Goal: Task Accomplishment & Management: Manage account settings

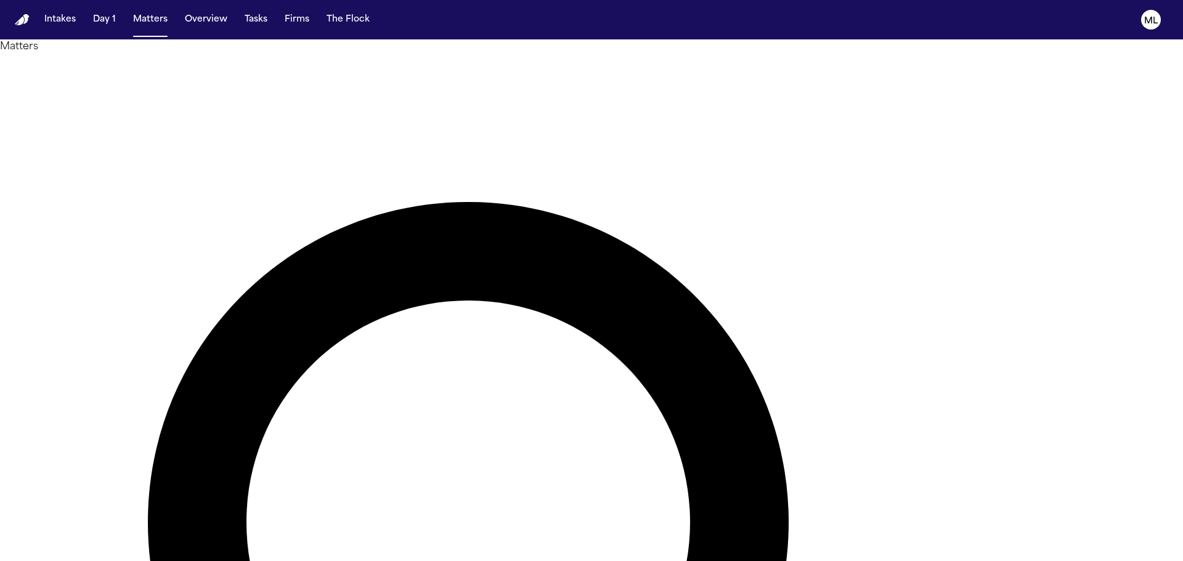
type input "*****"
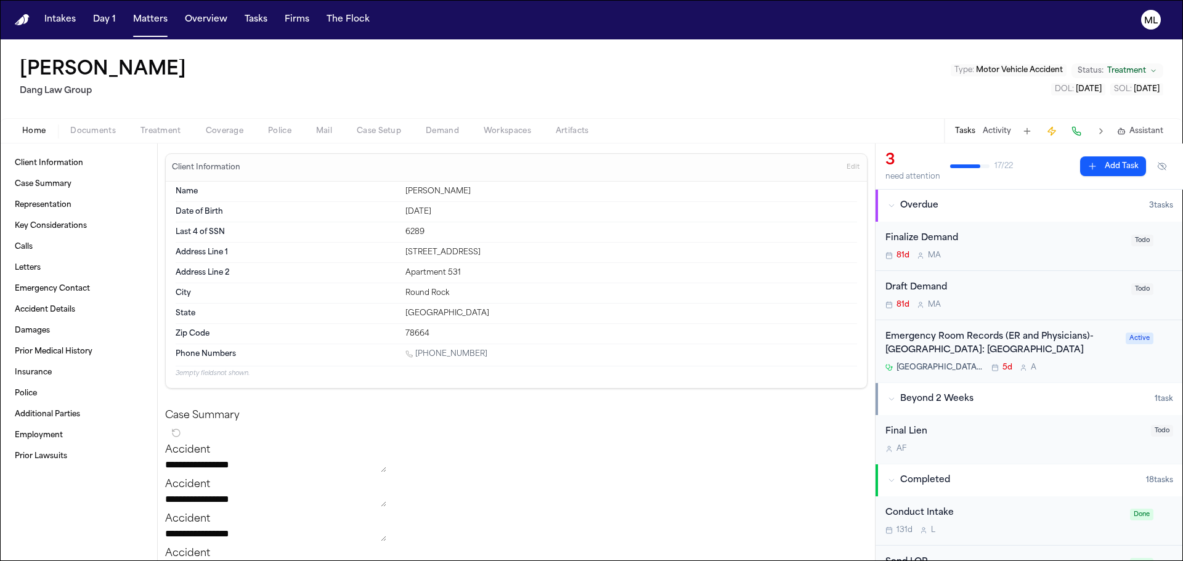
click at [1091, 356] on div "Emergency Room Records (ER and Physicians)- [GEOGRAPHIC_DATA]: [GEOGRAPHIC_DATA]" at bounding box center [1001, 344] width 233 height 28
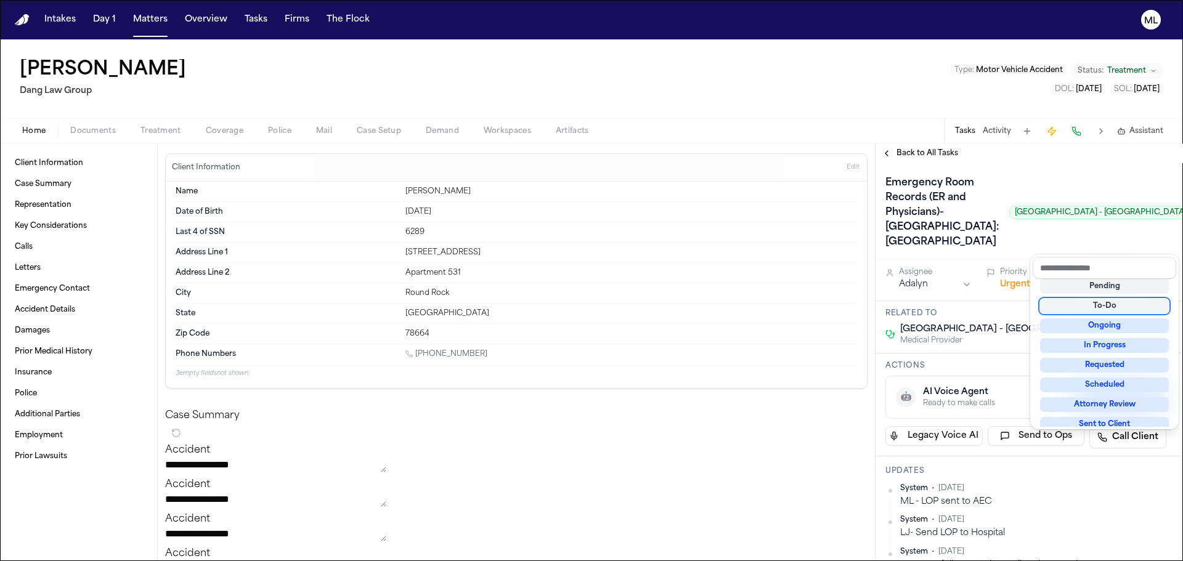
scroll to position [185, 0]
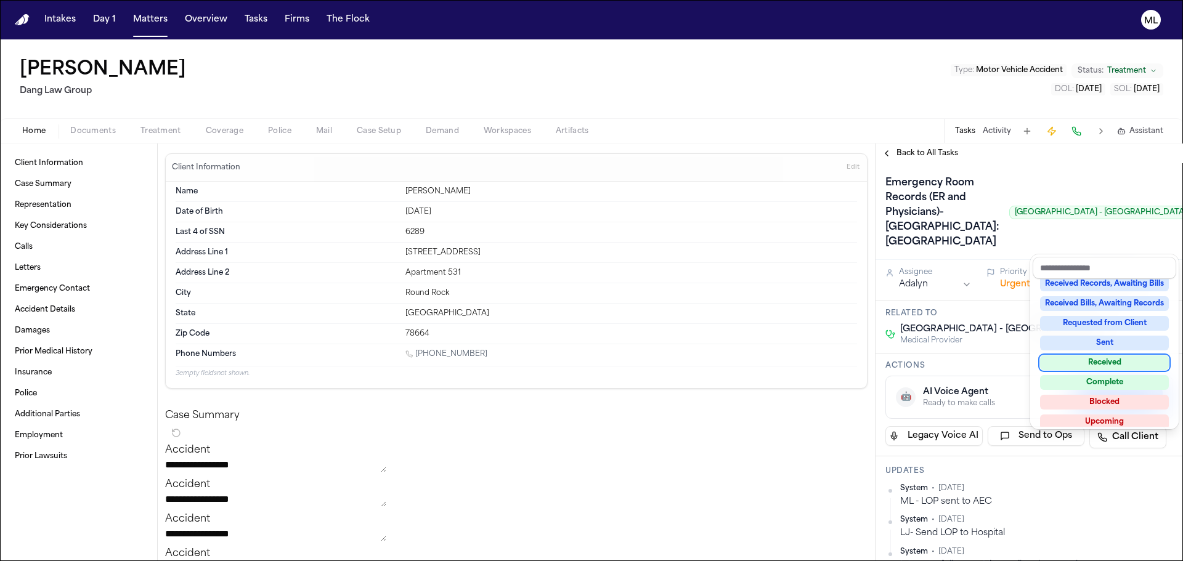
click at [1115, 365] on div "Received" at bounding box center [1104, 362] width 129 height 15
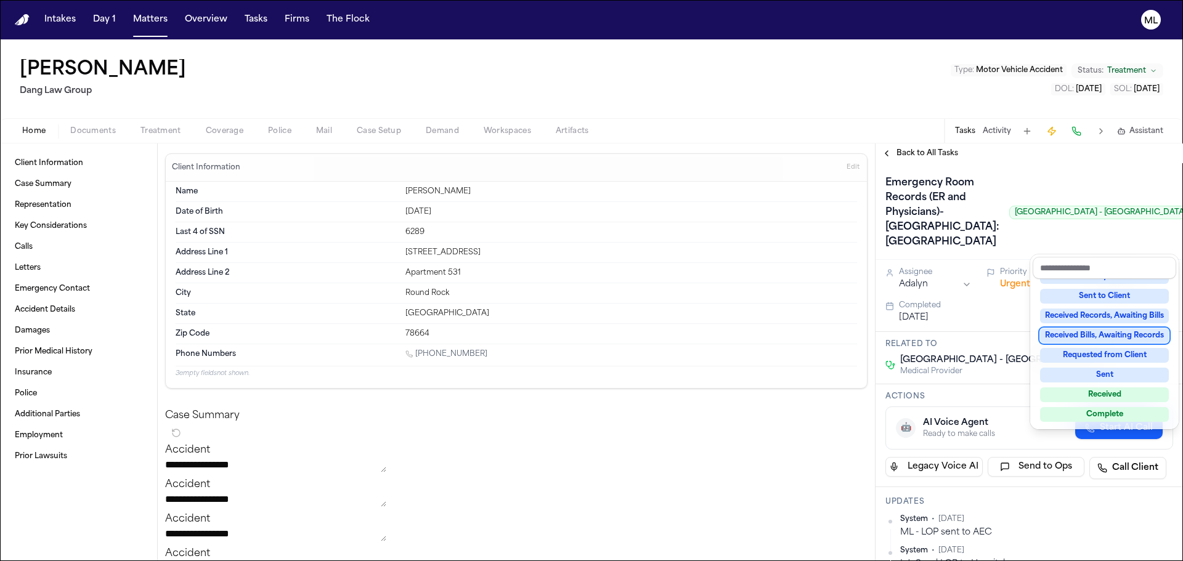
click at [1013, 252] on div "Emergency Room Records (ER and Physicians)- Austin Emergency Center: Pflugervil…" at bounding box center [1029, 212] width 288 height 79
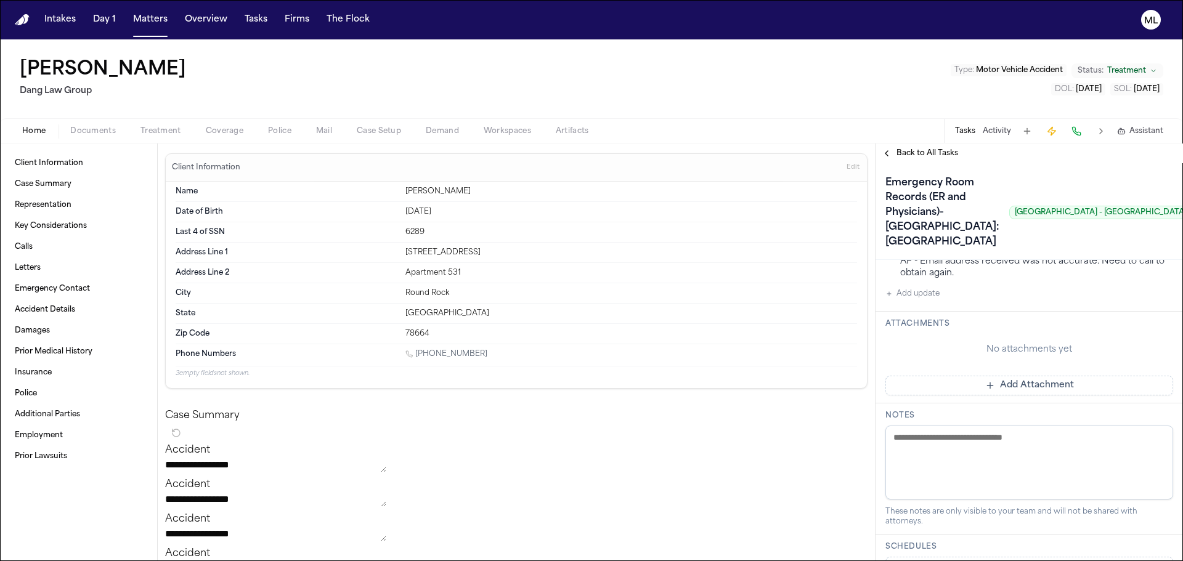
scroll to position [739, 0]
click at [977, 394] on button "Add Attachment" at bounding box center [1029, 384] width 288 height 20
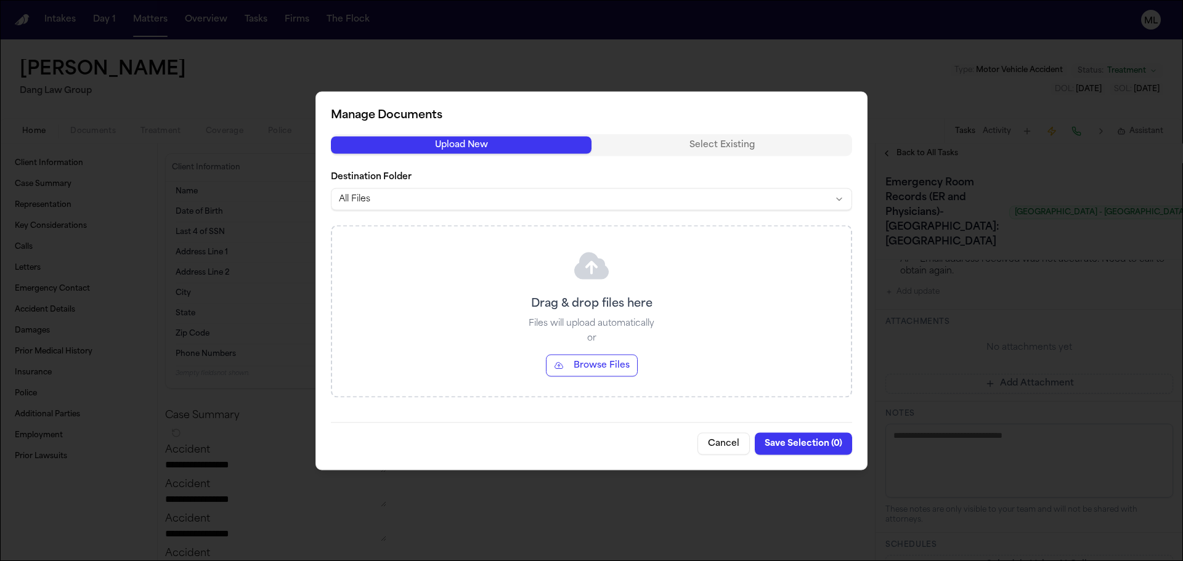
click at [614, 366] on button "Browse Files" at bounding box center [592, 365] width 92 height 22
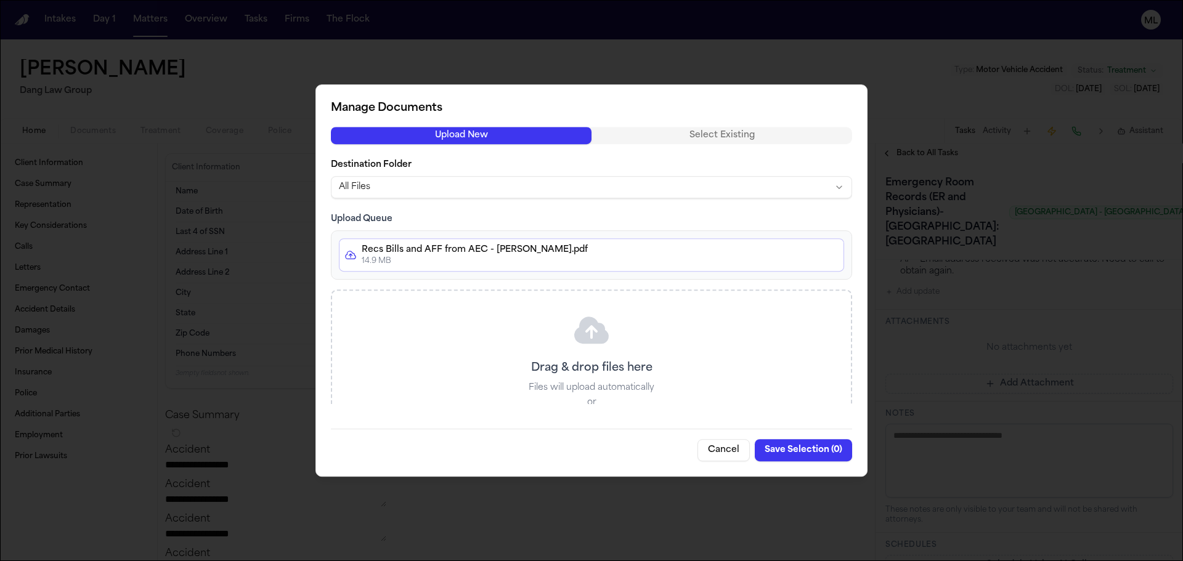
click at [802, 452] on button "Save Selection ( 0 )" at bounding box center [803, 450] width 97 height 22
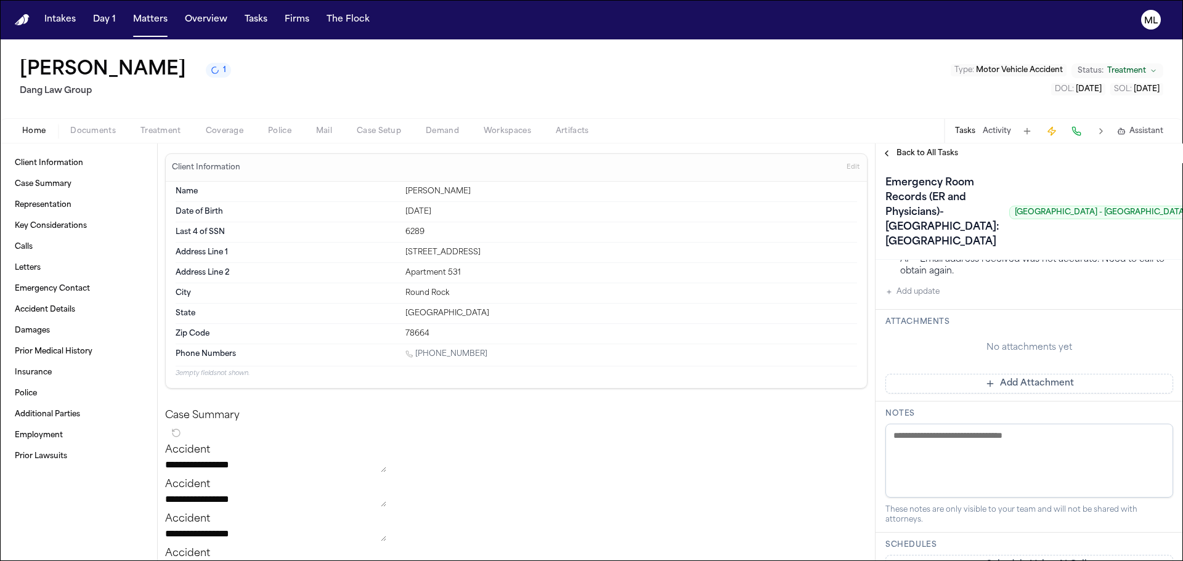
click at [1031, 394] on button "Add Attachment" at bounding box center [1029, 384] width 288 height 20
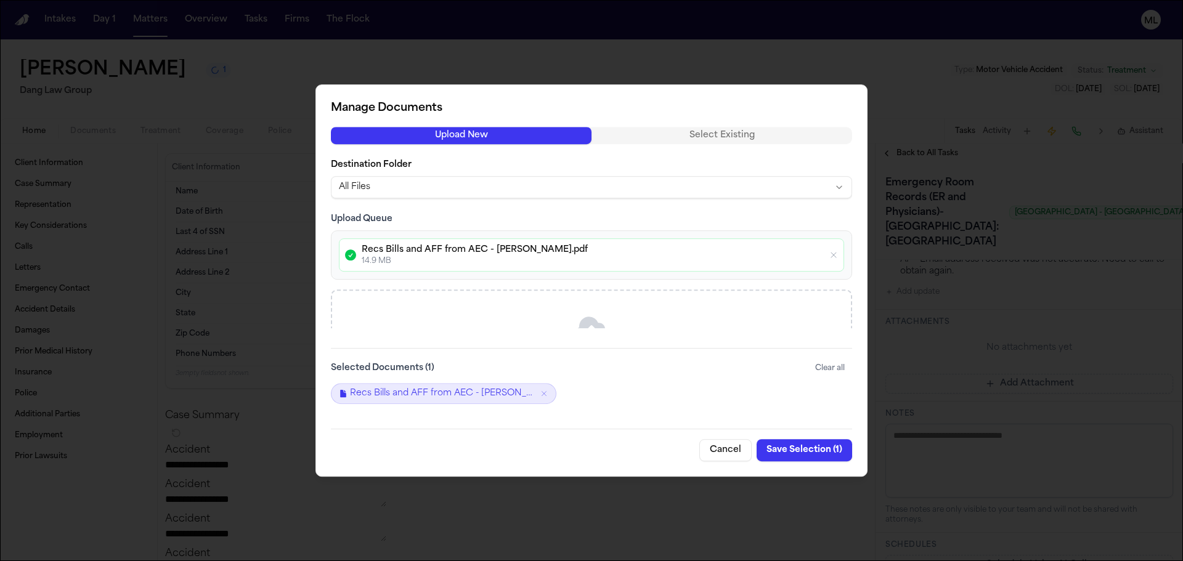
click at [805, 448] on button "Save Selection ( 1 )" at bounding box center [804, 450] width 95 height 22
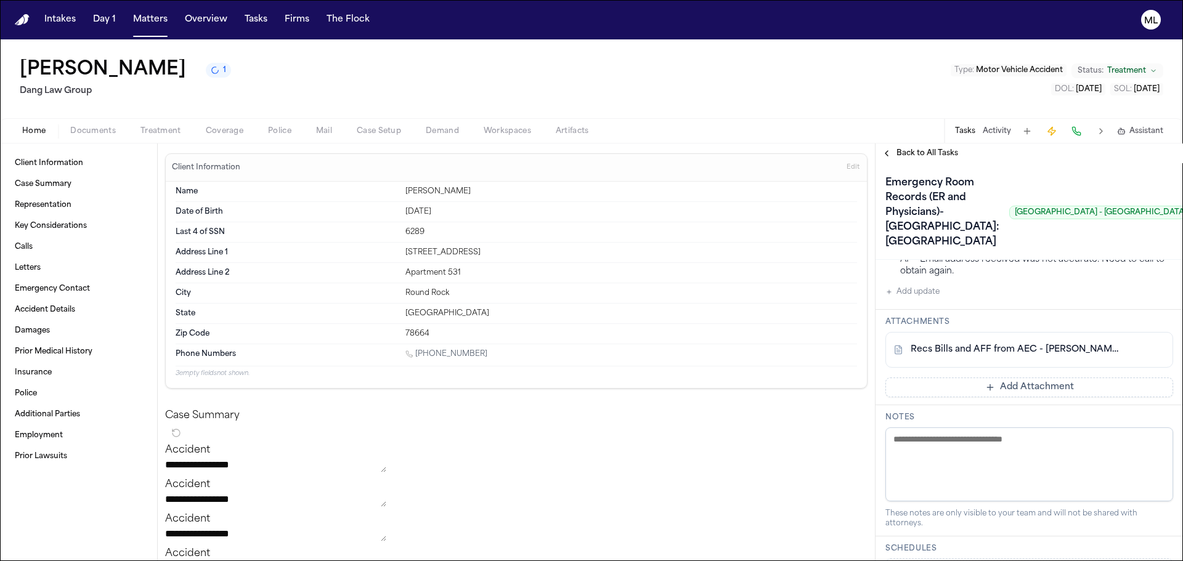
click at [84, 137] on span "button" at bounding box center [93, 137] width 60 height 1
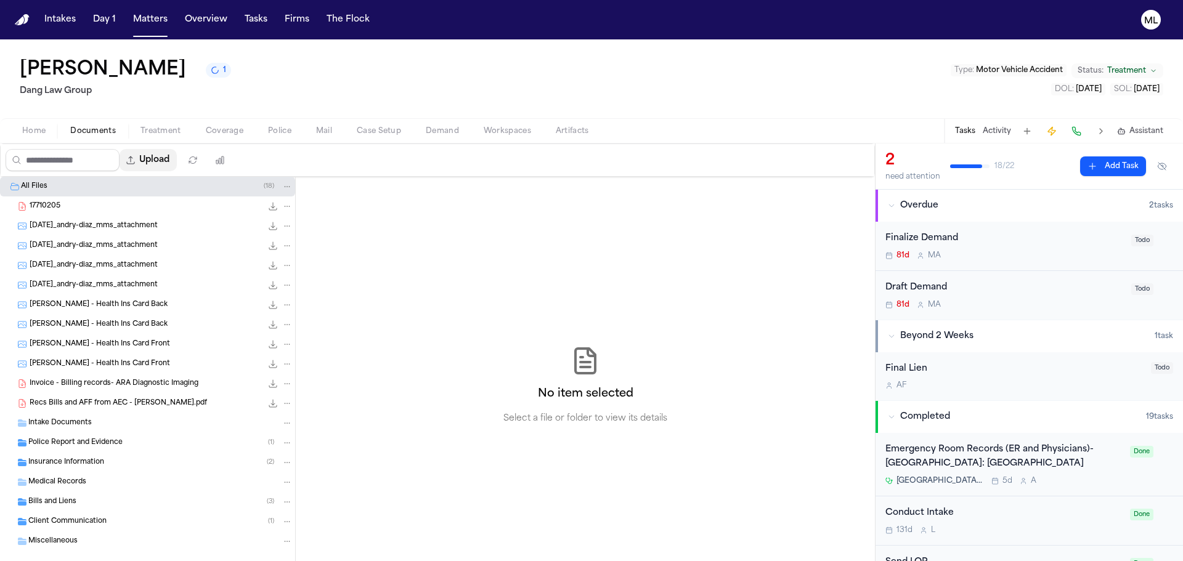
click at [161, 161] on button "Upload" at bounding box center [148, 160] width 57 height 22
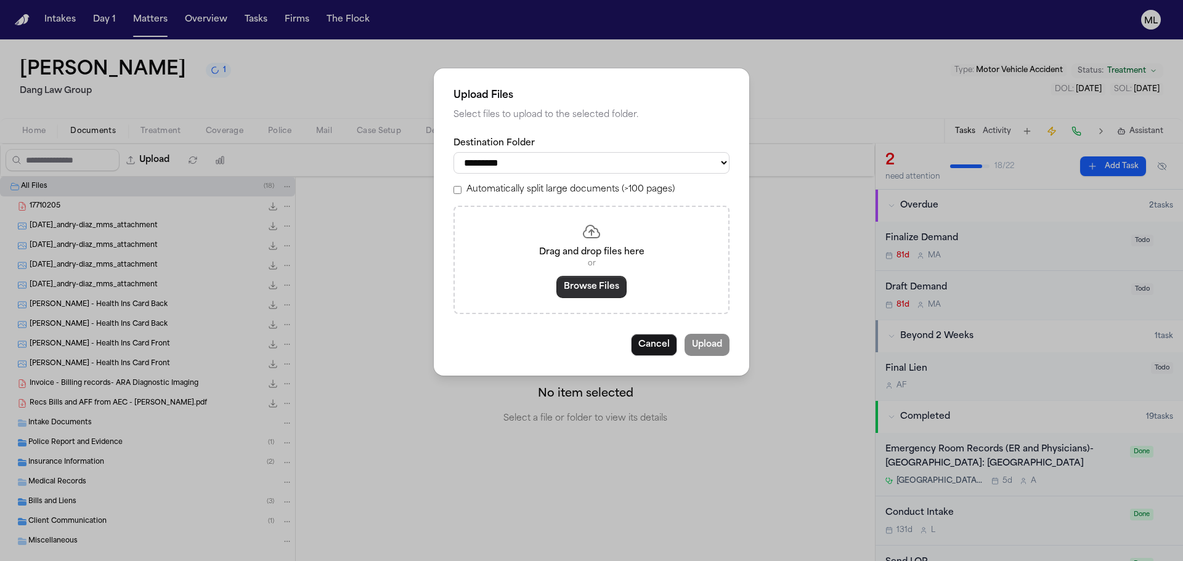
click at [585, 288] on button "Browse Files" at bounding box center [591, 287] width 70 height 22
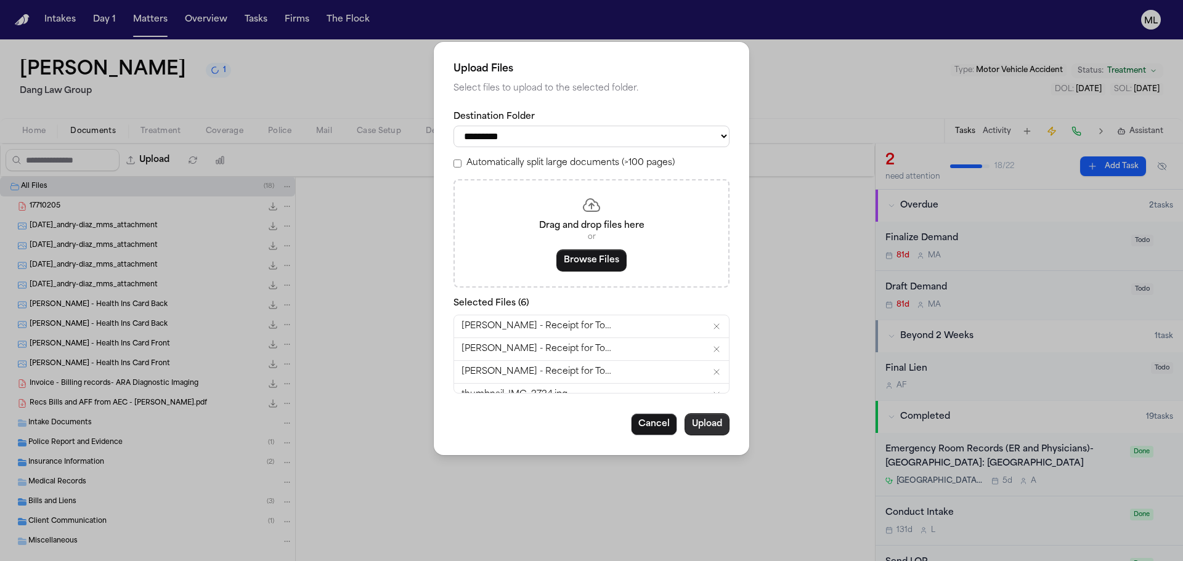
click at [711, 421] on button "Upload" at bounding box center [706, 424] width 45 height 22
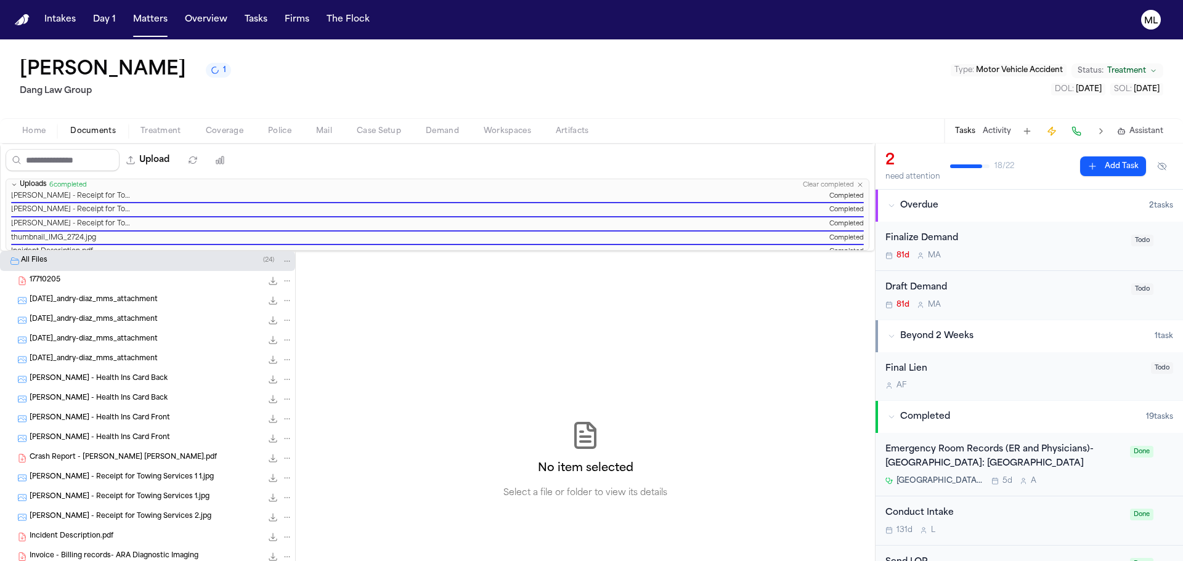
click at [1134, 63] on button "Status: Treatment" at bounding box center [1117, 70] width 92 height 15
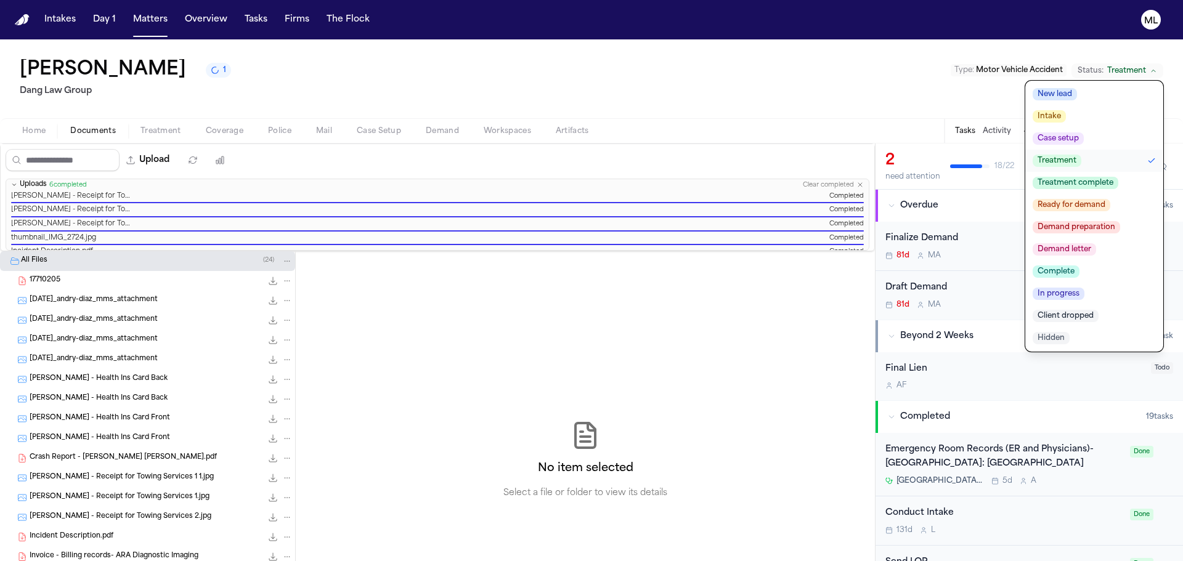
click at [1085, 182] on span "Treatment complete" at bounding box center [1076, 183] width 86 height 12
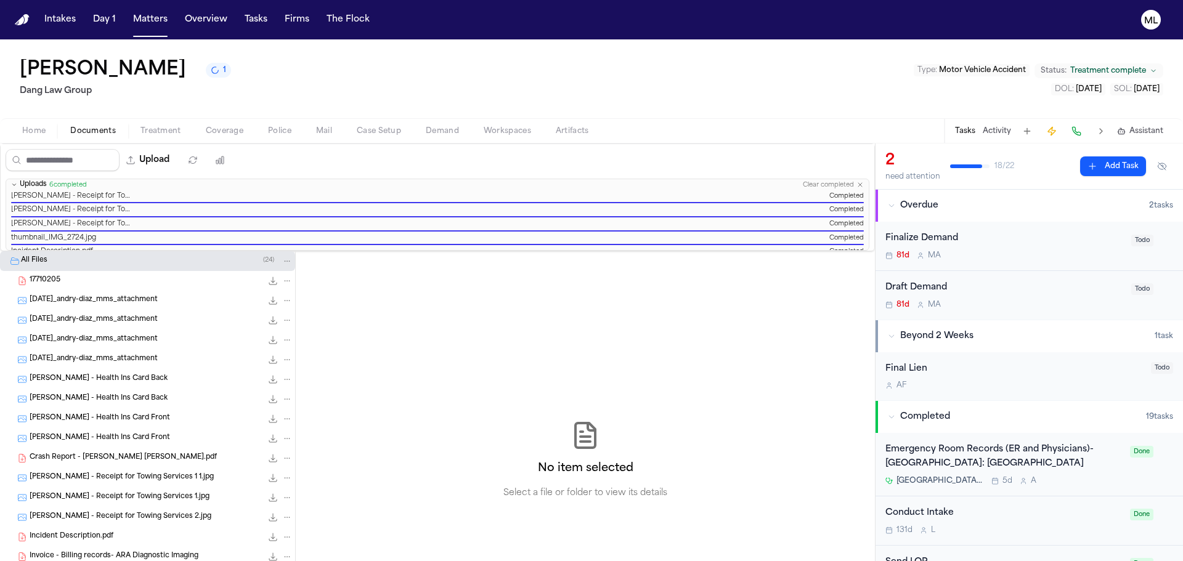
click at [994, 128] on button "Activity" at bounding box center [997, 131] width 28 height 10
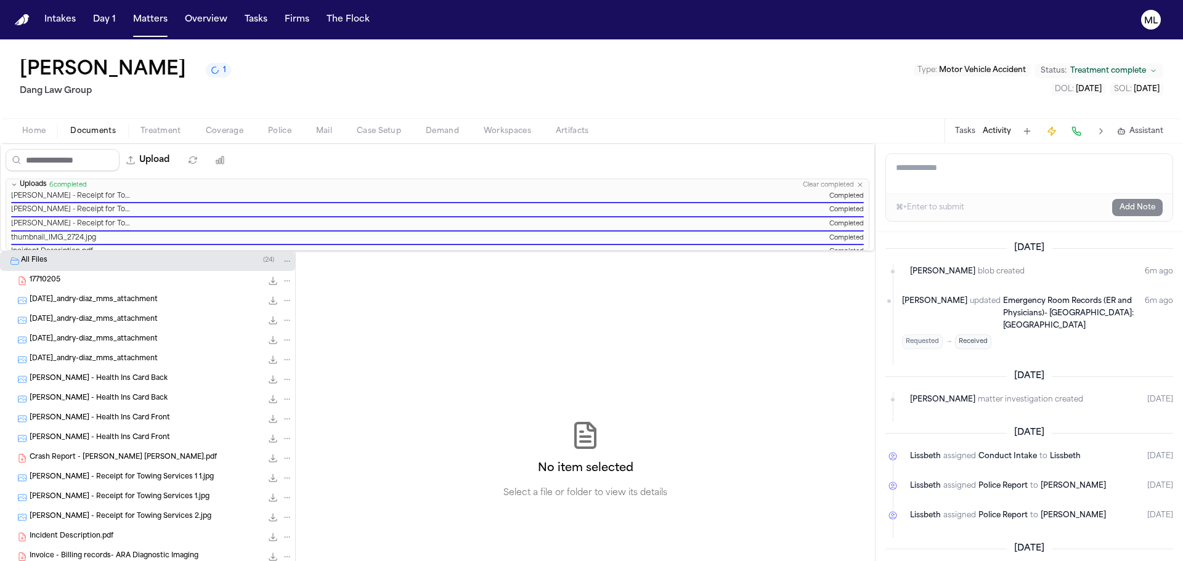
click at [954, 209] on div "⌘+Enter to submit" at bounding box center [930, 208] width 68 height 10
click at [931, 161] on textarea "Add a note to this matter" at bounding box center [1029, 173] width 286 height 39
type textarea "*"
type textarea "**********"
click at [1144, 215] on button "Add Note" at bounding box center [1137, 207] width 51 height 17
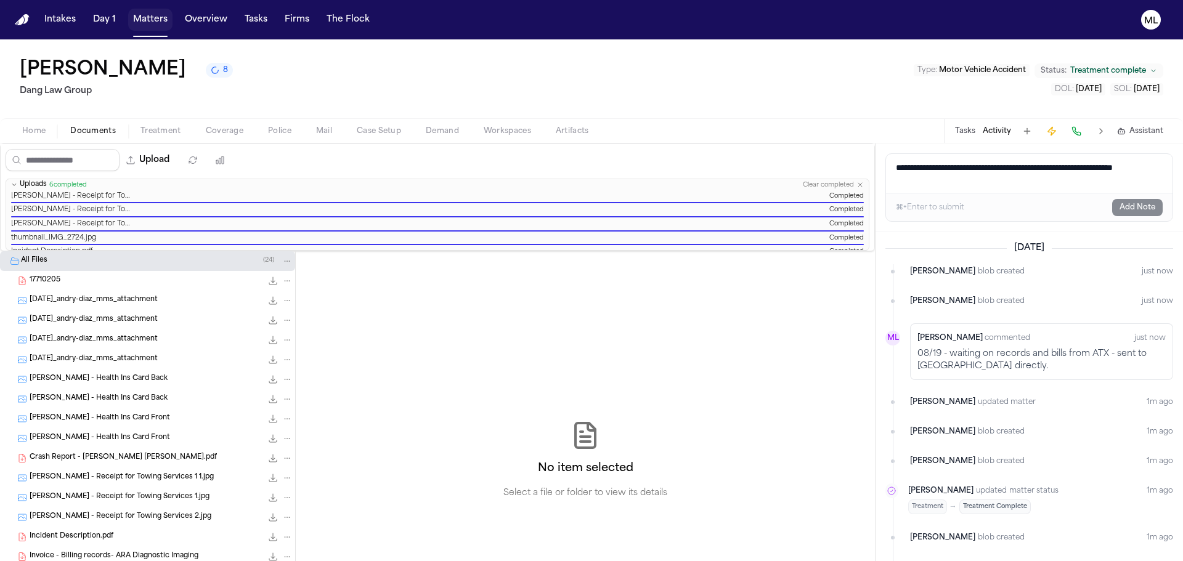
click at [144, 24] on button "Matters" at bounding box center [150, 20] width 44 height 22
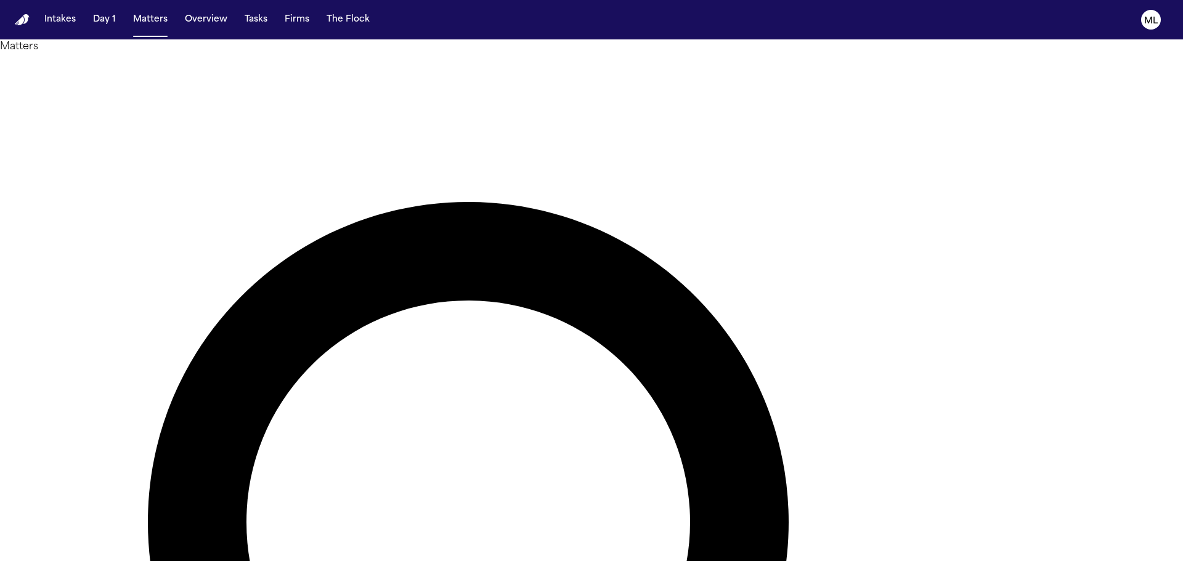
drag, startPoint x: 700, startPoint y: 63, endPoint x: 647, endPoint y: 67, distance: 53.1
type input "*******"
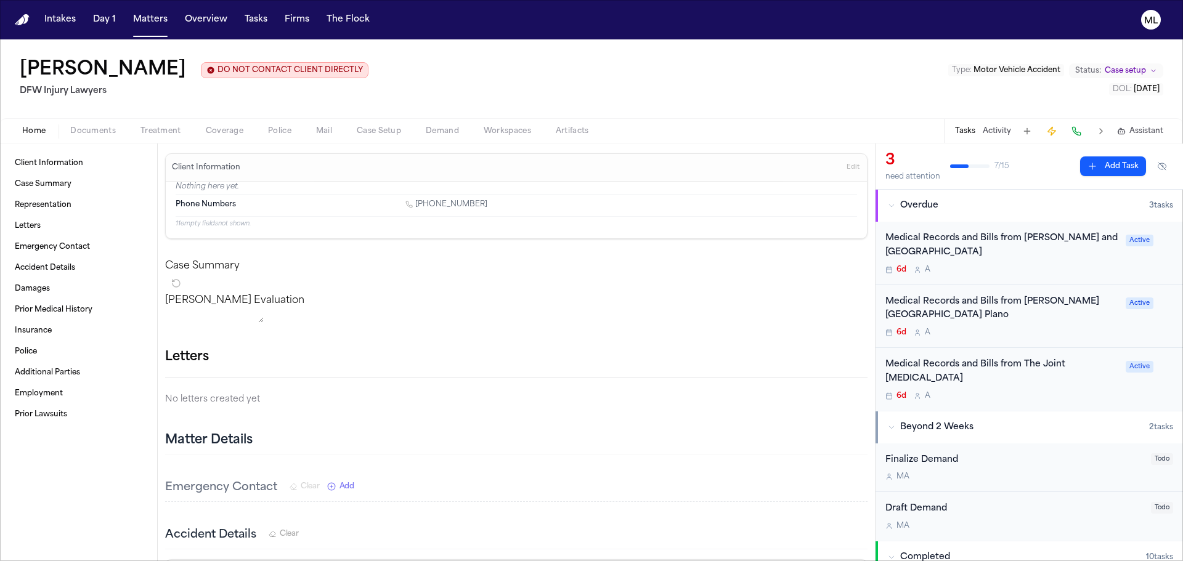
click at [1011, 395] on div "6d A" at bounding box center [1001, 396] width 233 height 10
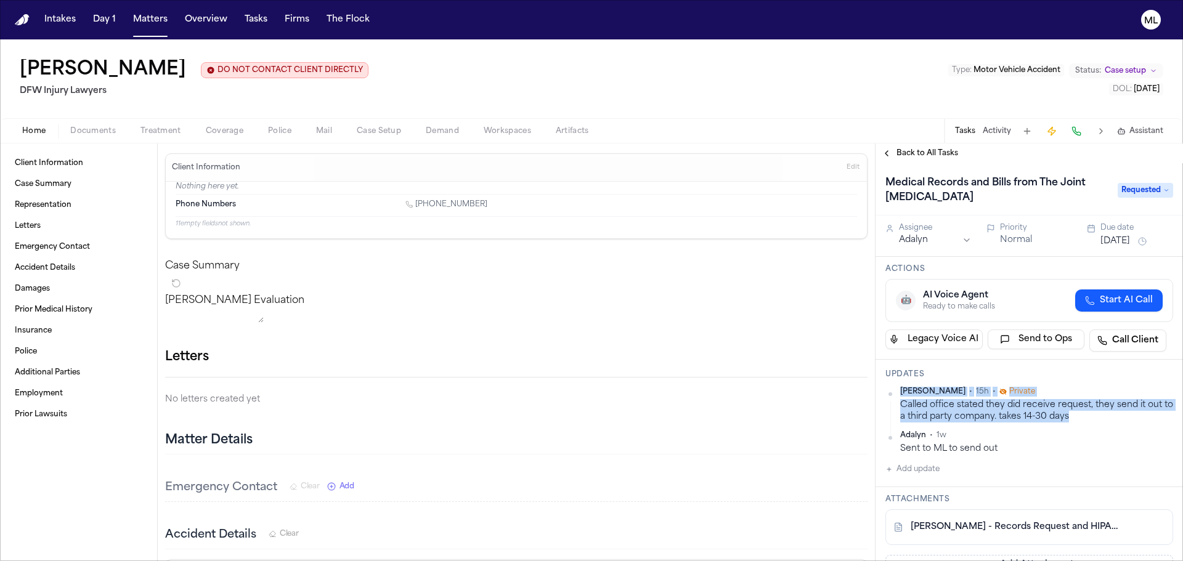
drag, startPoint x: 1087, startPoint y: 416, endPoint x: 893, endPoint y: 402, distance: 193.9
click at [893, 402] on div "Daniela Uribe • 15h • Private Called office stated they did receive request, th…" at bounding box center [1029, 405] width 288 height 36
click at [909, 402] on div "Called office stated they did receive request, they send it out to a third part…" at bounding box center [1036, 411] width 273 height 24
drag, startPoint x: 1072, startPoint y: 416, endPoint x: 901, endPoint y: 405, distance: 171.6
click at [901, 405] on div "Called office stated they did receive request, they send it out to a third part…" at bounding box center [1036, 411] width 273 height 24
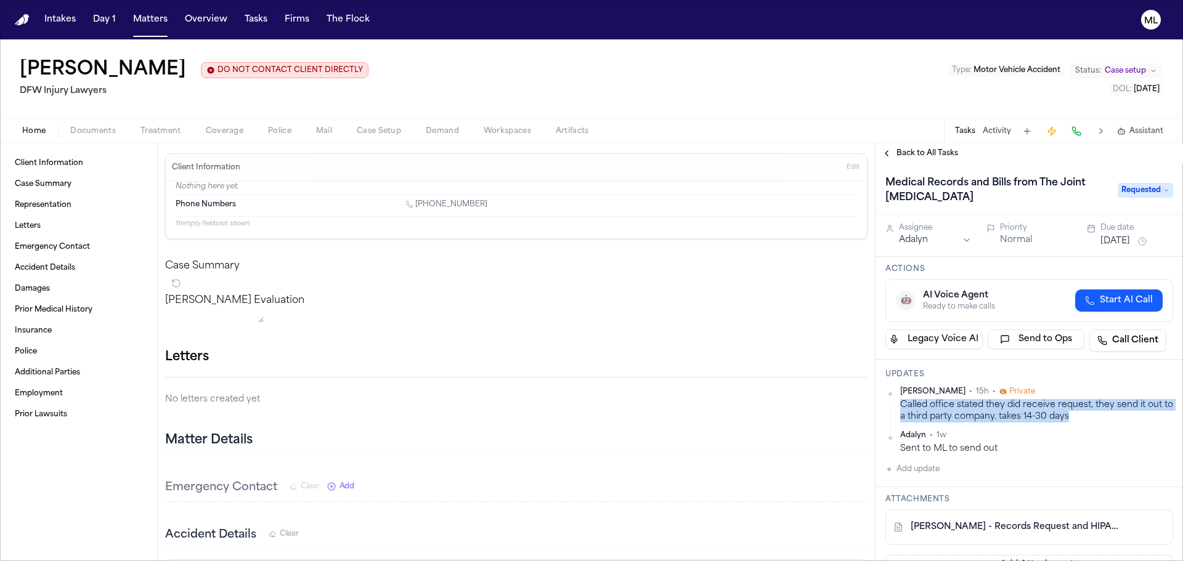
copy div "Called office stated they did receive request, they send it out to a third part…"
click at [1123, 238] on button "Aug 13, 2025" at bounding box center [1115, 241] width 30 height 12
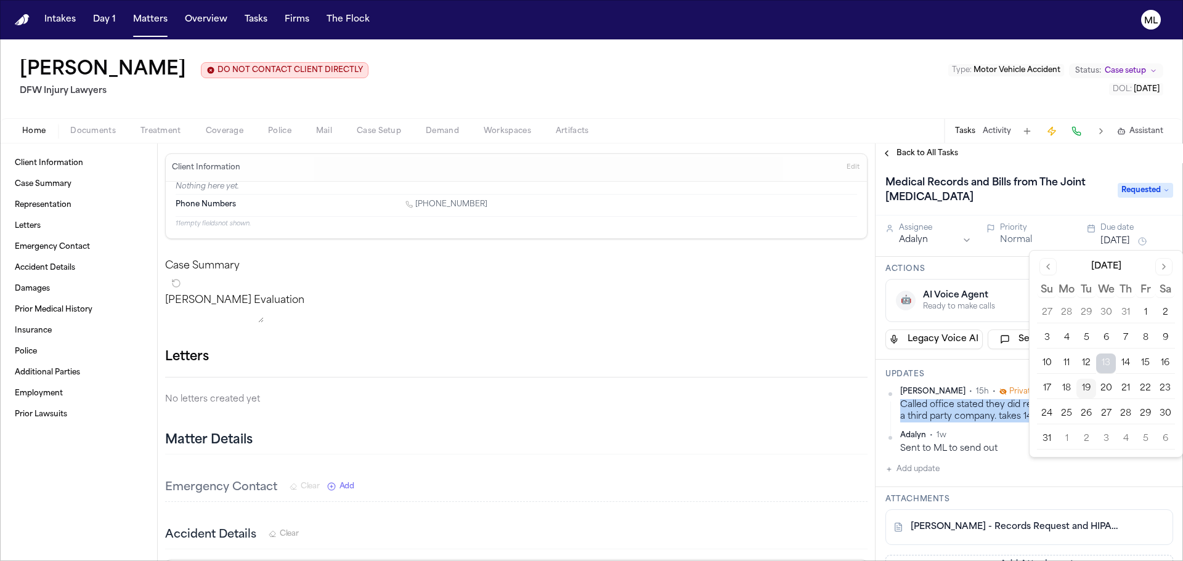
click at [1108, 431] on button "3" at bounding box center [1106, 439] width 20 height 20
click at [1108, 441] on button "3" at bounding box center [1106, 439] width 20 height 20
click at [982, 261] on div "Actions 🤖 AI Voice Agent Ready to make calls Start AI Call Legacy Voice AI Send…" at bounding box center [1028, 308] width 307 height 103
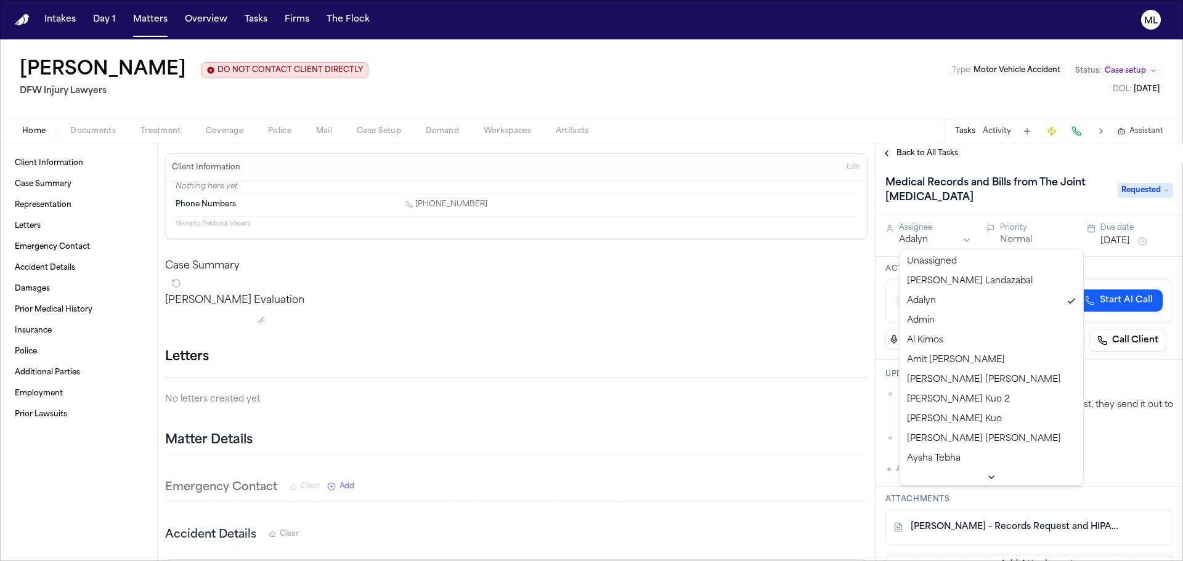
click at [955, 238] on html "Intakes Day 1 Matters Overview Tasks Firms The Flock ML Vanessa Hansken DO NOT …" at bounding box center [591, 280] width 1183 height 561
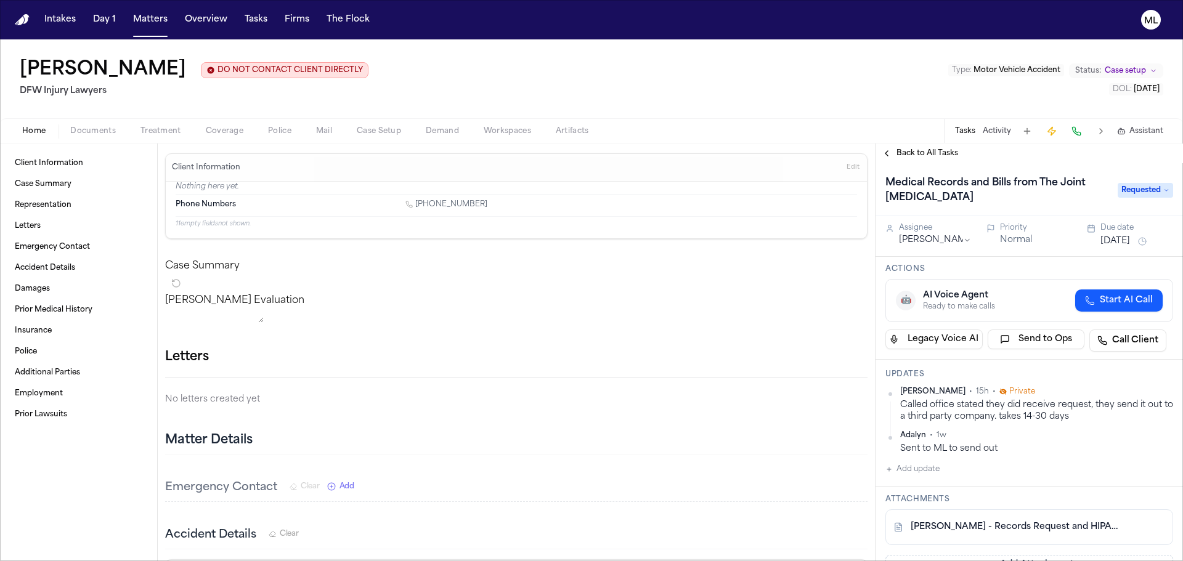
click at [912, 154] on span "Back to All Tasks" at bounding box center [927, 153] width 62 height 10
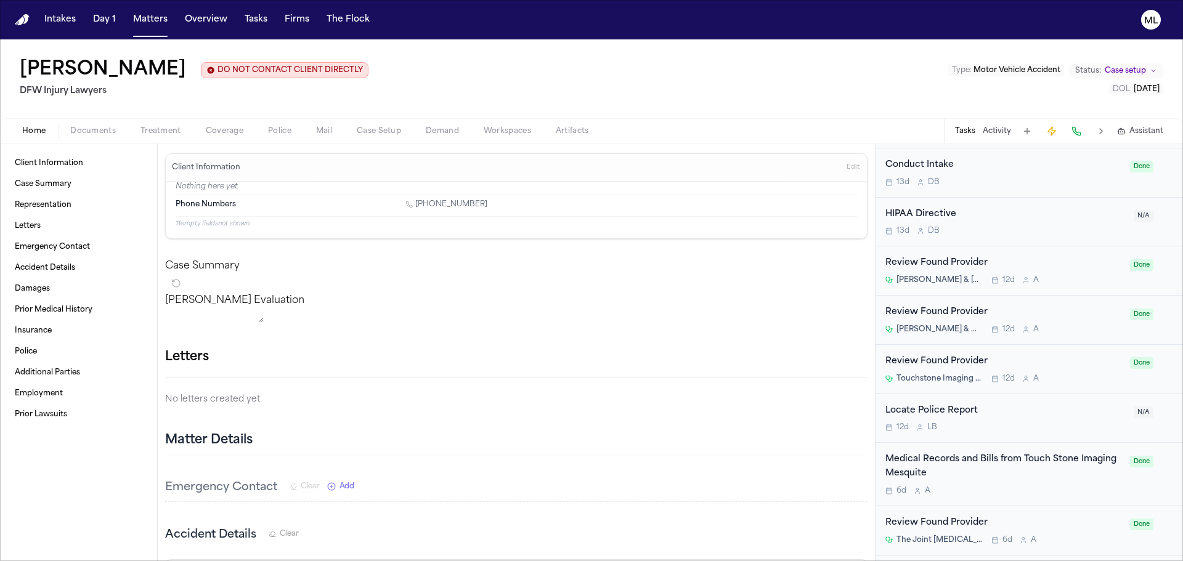
scroll to position [493, 0]
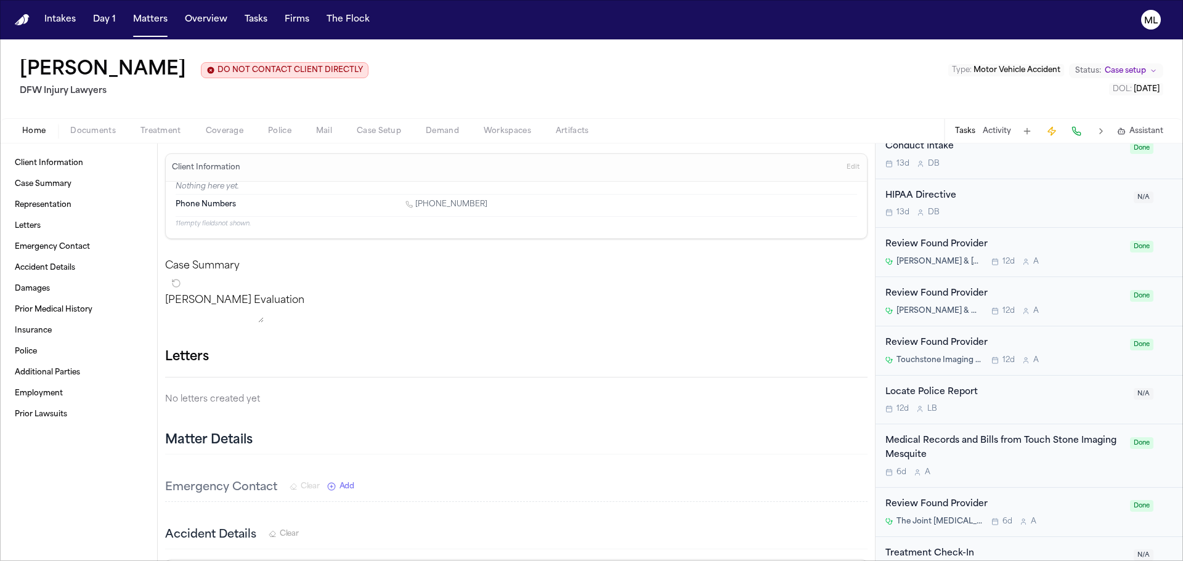
click at [1027, 468] on div "6d A" at bounding box center [1003, 473] width 237 height 10
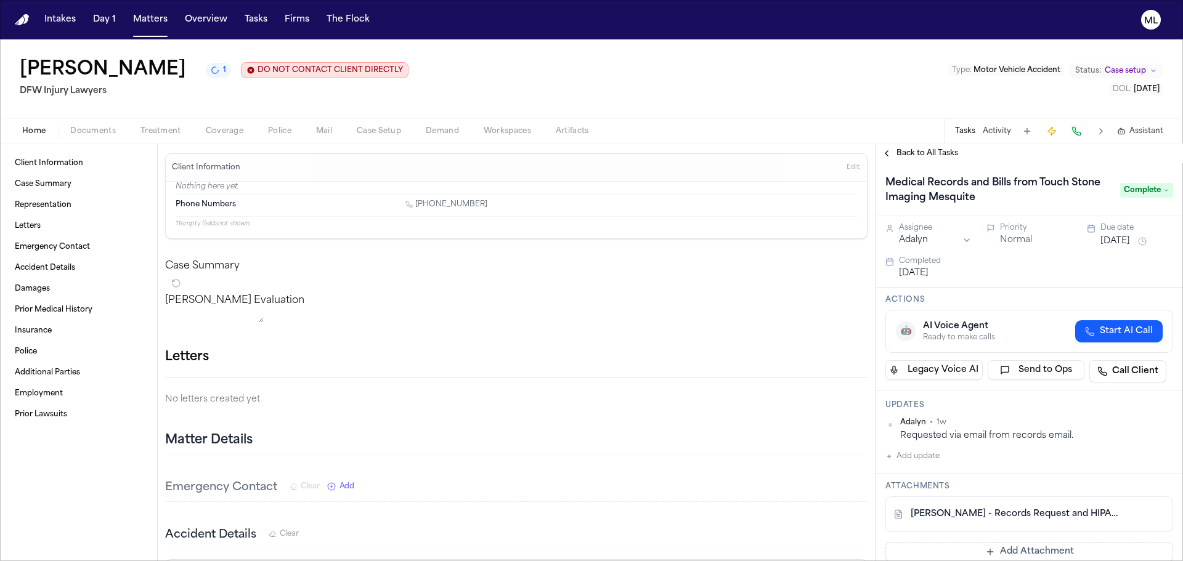
click at [86, 118] on div "Vanessa Hansken 1 DO NOT CONTACT CLIENT DIRECTLY DO NOT CONTACT DFW Injury Lawy…" at bounding box center [591, 78] width 1183 height 79
click at [85, 128] on span "Documents" at bounding box center [93, 131] width 46 height 10
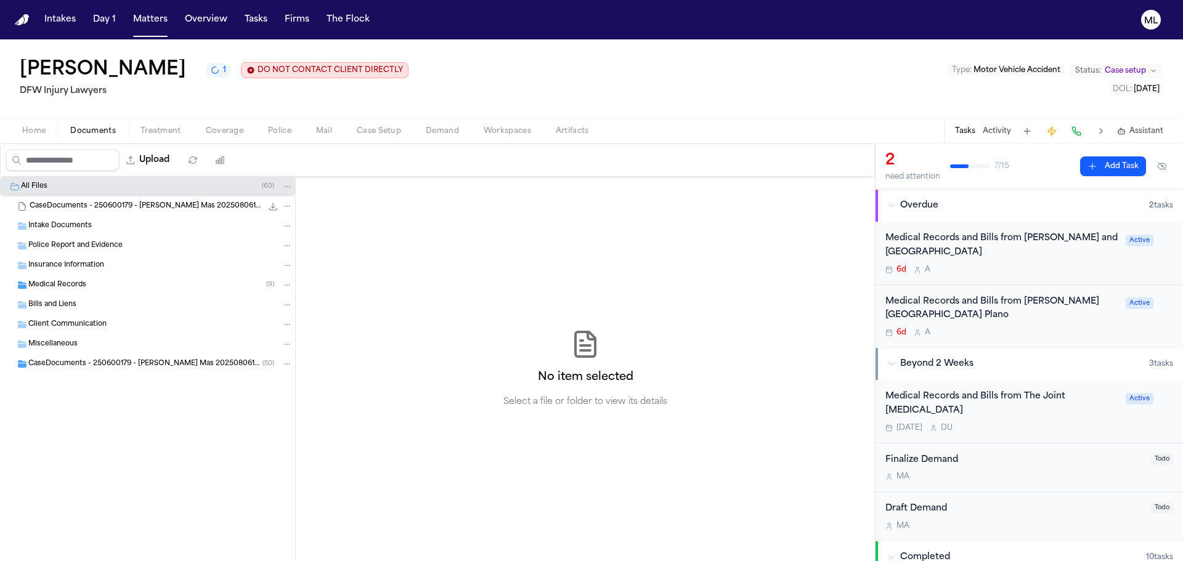
click at [75, 280] on span "Medical Records" at bounding box center [57, 285] width 58 height 10
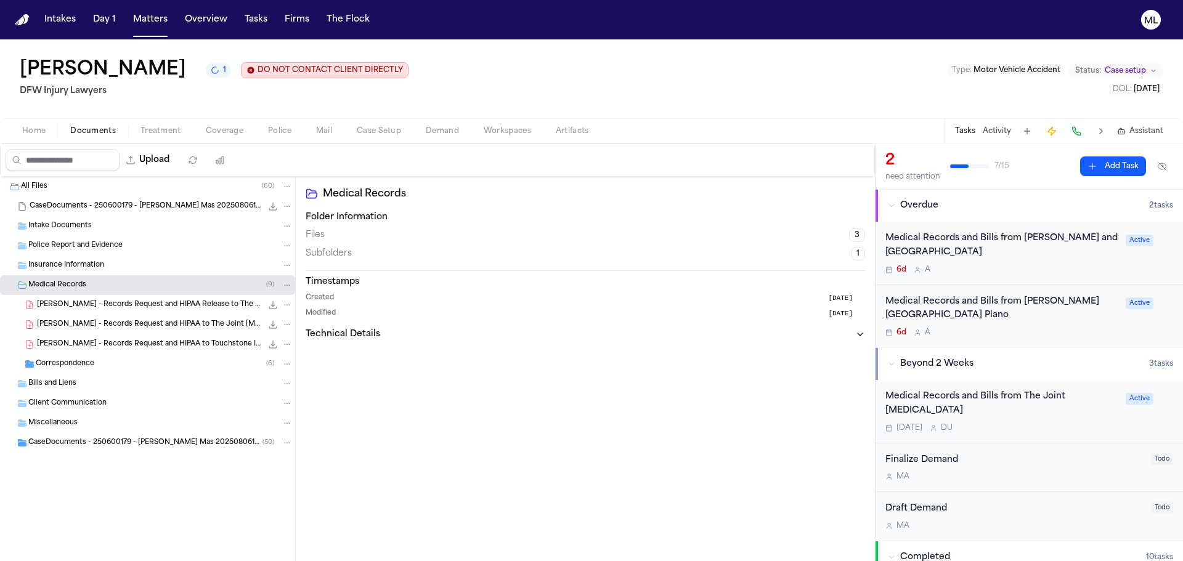
click at [1032, 256] on div "Medical Records and Bills from Baylor Scott and White Pain Management Center" at bounding box center [1001, 246] width 233 height 28
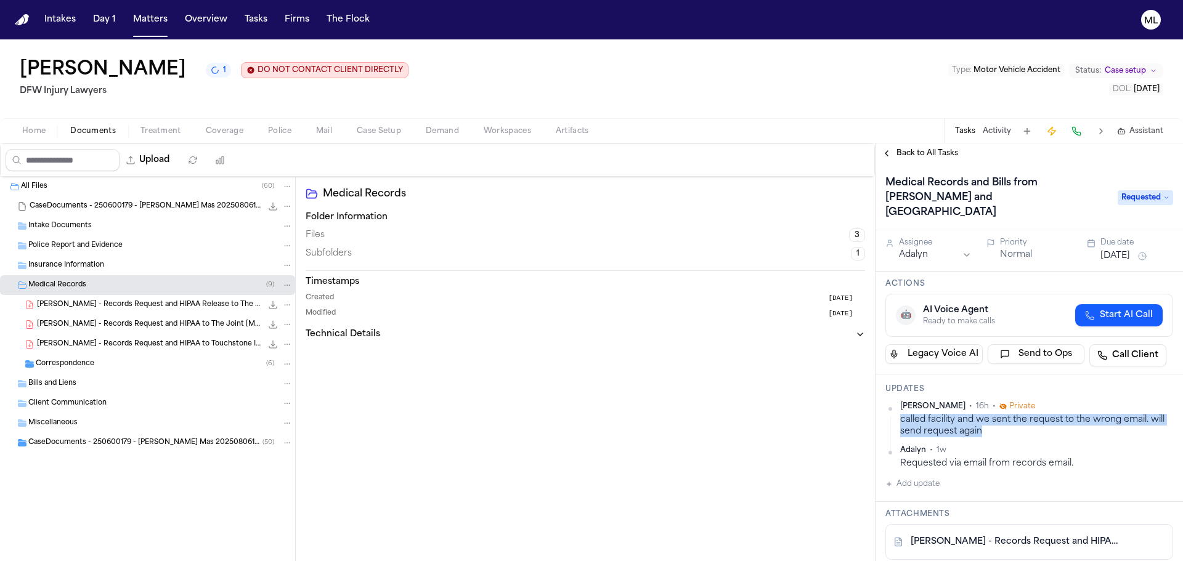
drag, startPoint x: 1001, startPoint y: 412, endPoint x: 901, endPoint y: 404, distance: 99.6
click at [901, 414] on div "called facility and we sent the request to the wrong email. will send request a…" at bounding box center [1036, 426] width 273 height 24
copy div "called facility and we sent the request to the wrong email. will send request a…"
click at [922, 477] on button "Add update" at bounding box center [912, 484] width 54 height 15
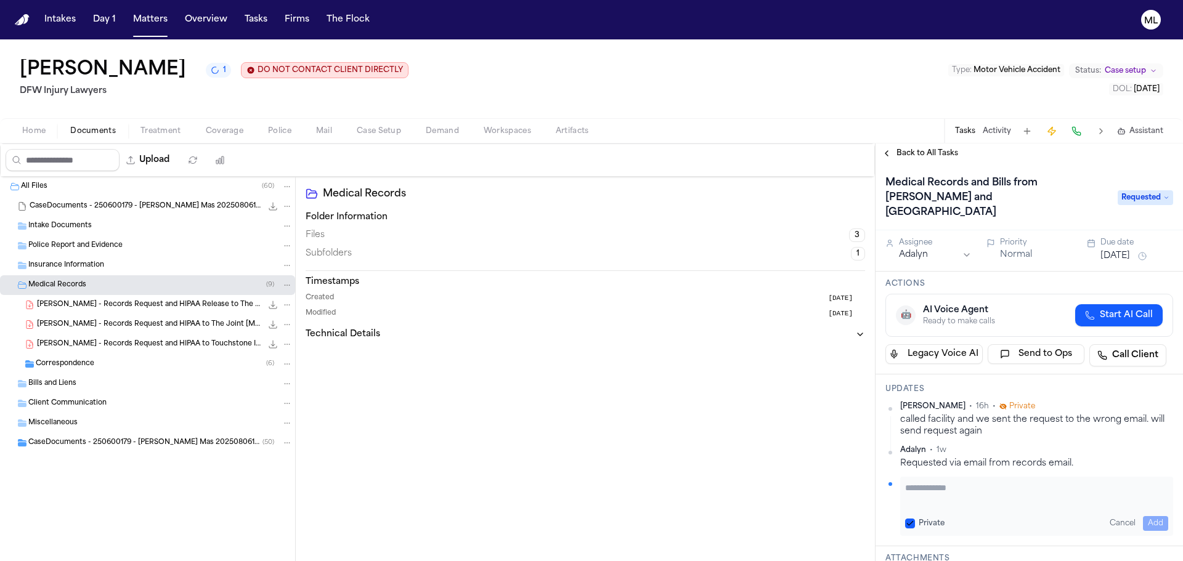
click at [934, 482] on textarea "Add your update" at bounding box center [1036, 494] width 263 height 25
paste textarea "**********"
type textarea "**********"
click at [1150, 516] on button "Add" at bounding box center [1155, 523] width 25 height 15
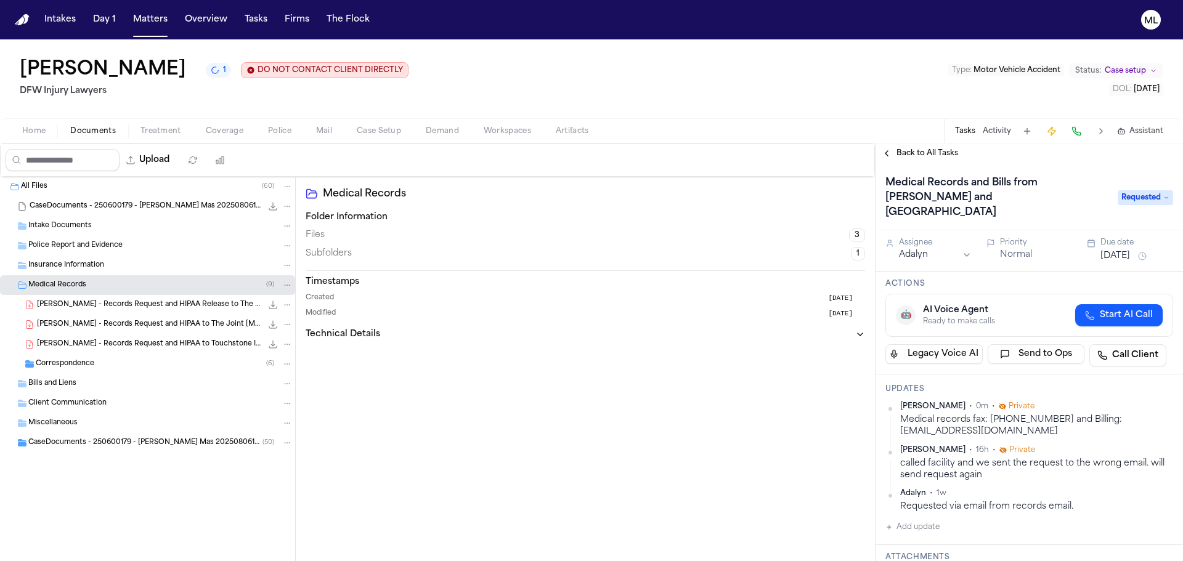
click at [923, 156] on span "Back to All Tasks" at bounding box center [927, 153] width 62 height 10
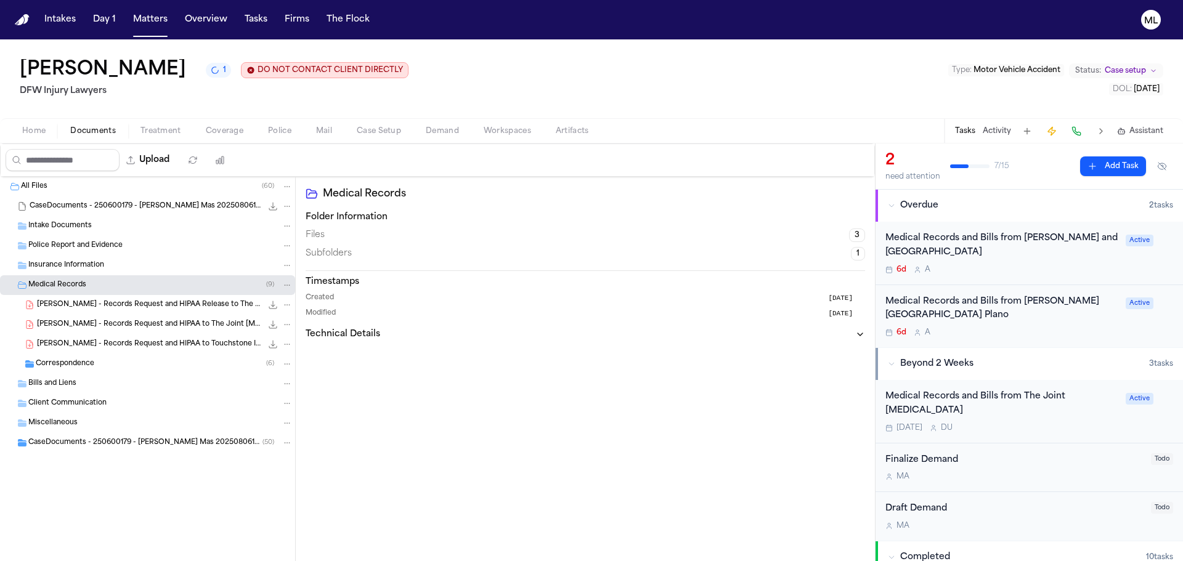
click at [1061, 335] on div "6d A" at bounding box center [1001, 333] width 233 height 10
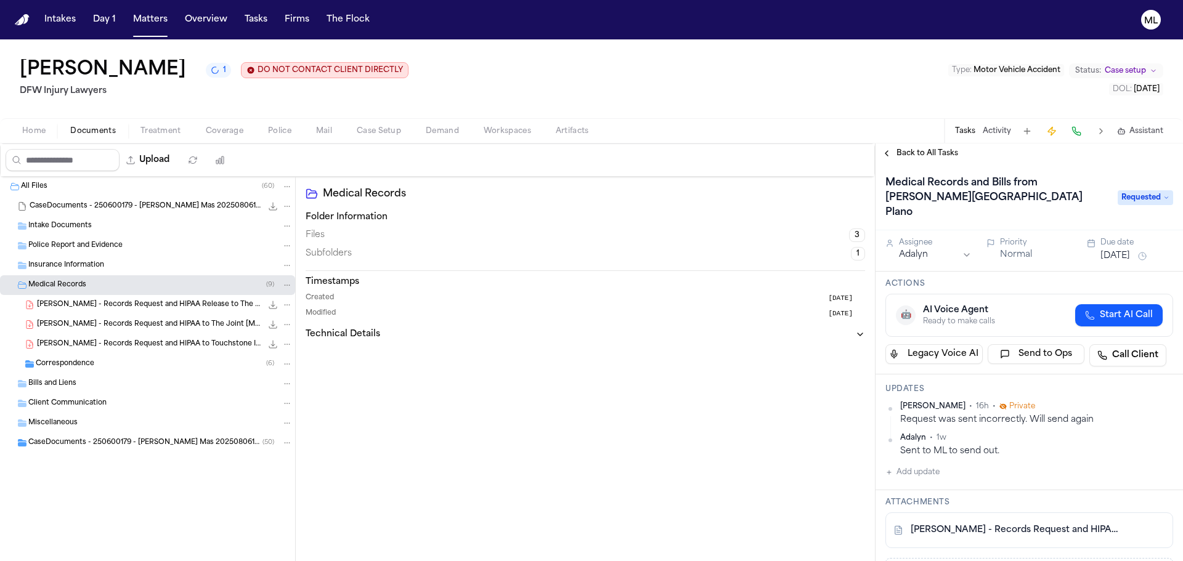
click at [917, 465] on button "Add update" at bounding box center [912, 472] width 54 height 15
click at [936, 470] on textarea "Add your update" at bounding box center [1036, 482] width 263 height 25
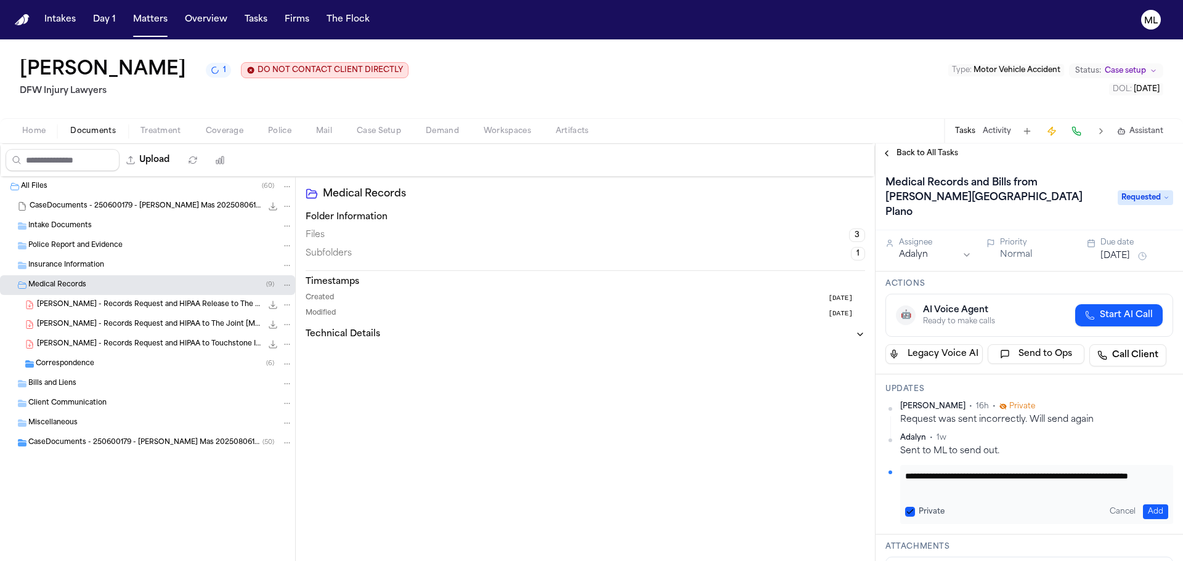
type textarea "**********"
click at [1127, 238] on div "Due date" at bounding box center [1136, 243] width 73 height 10
click at [1130, 250] on button "Aug 13, 2025" at bounding box center [1115, 256] width 30 height 12
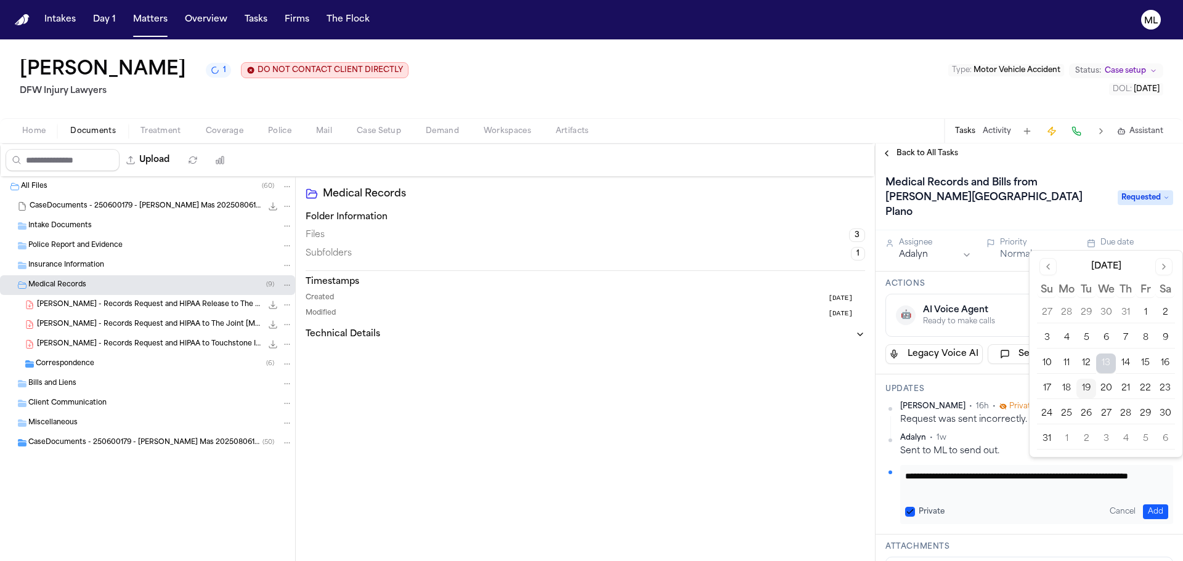
click at [1145, 366] on button "15" at bounding box center [1145, 364] width 20 height 20
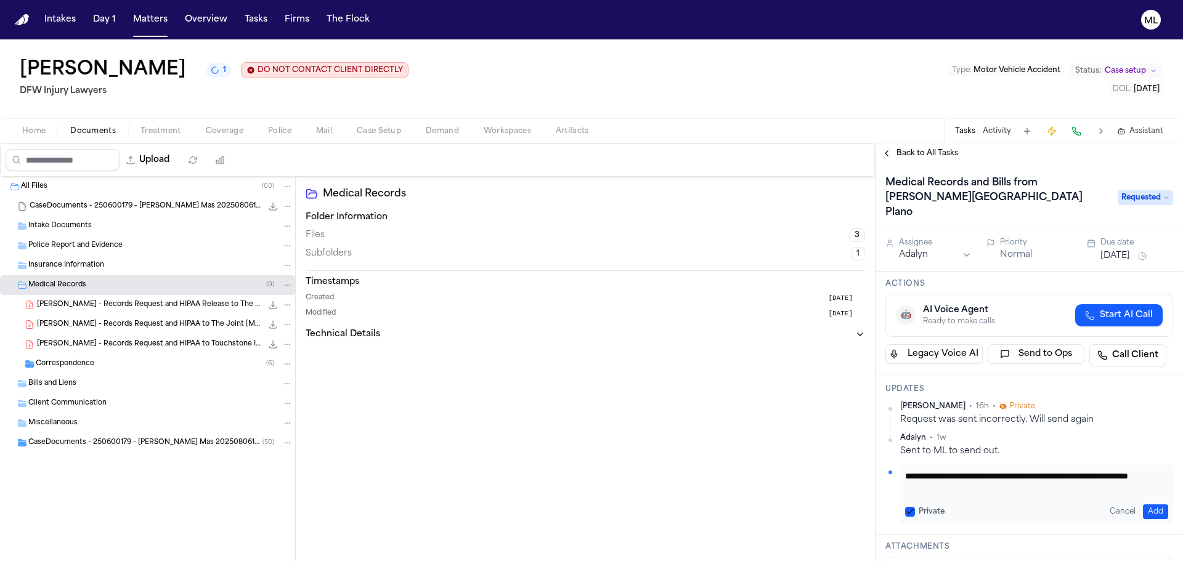
click at [1147, 505] on div "**********" at bounding box center [1036, 494] width 273 height 59
click at [1152, 505] on div "**********" at bounding box center [1036, 494] width 273 height 59
click at [1150, 505] on button "Add" at bounding box center [1155, 512] width 25 height 15
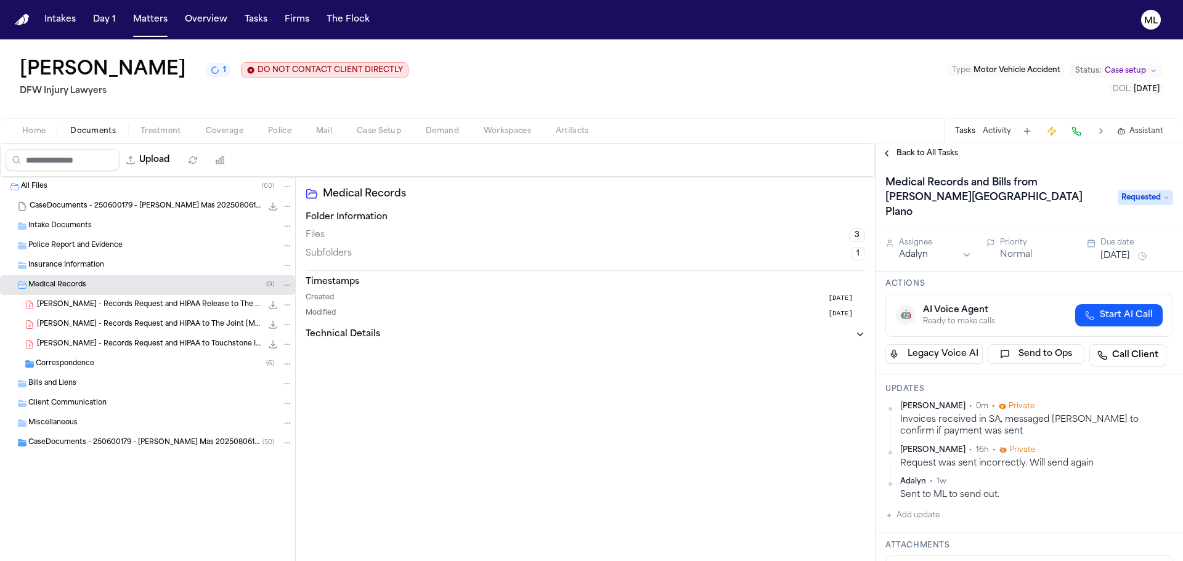
click at [926, 156] on span "Back to All Tasks" at bounding box center [927, 153] width 62 height 10
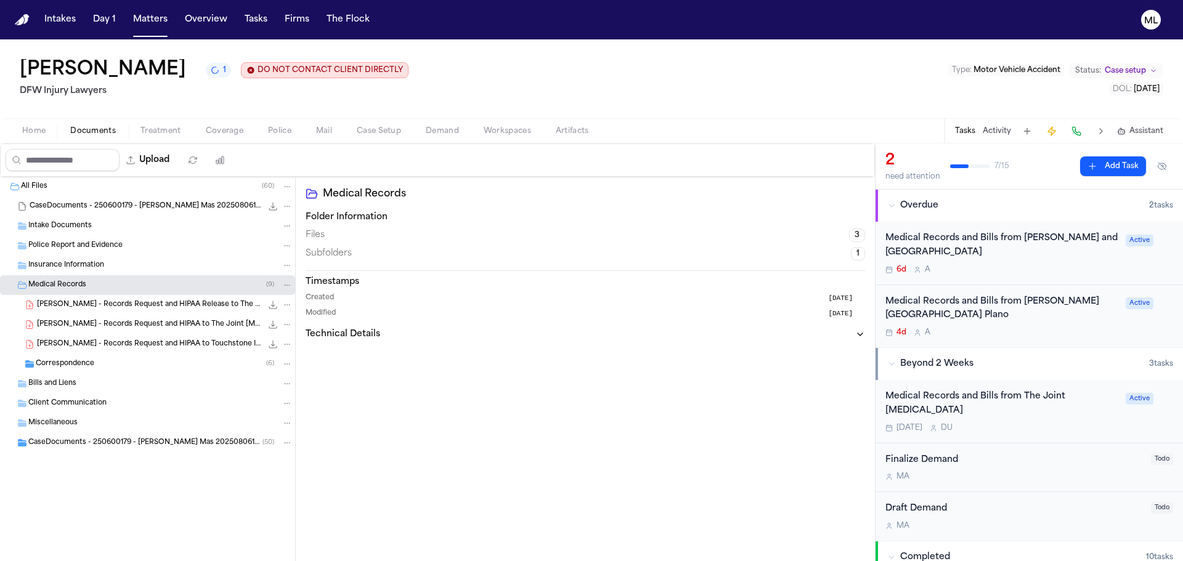
click at [1060, 325] on div "Medical Records and Bills from Baylor Scott & White Medical Center Plano 4d A" at bounding box center [1001, 316] width 233 height 43
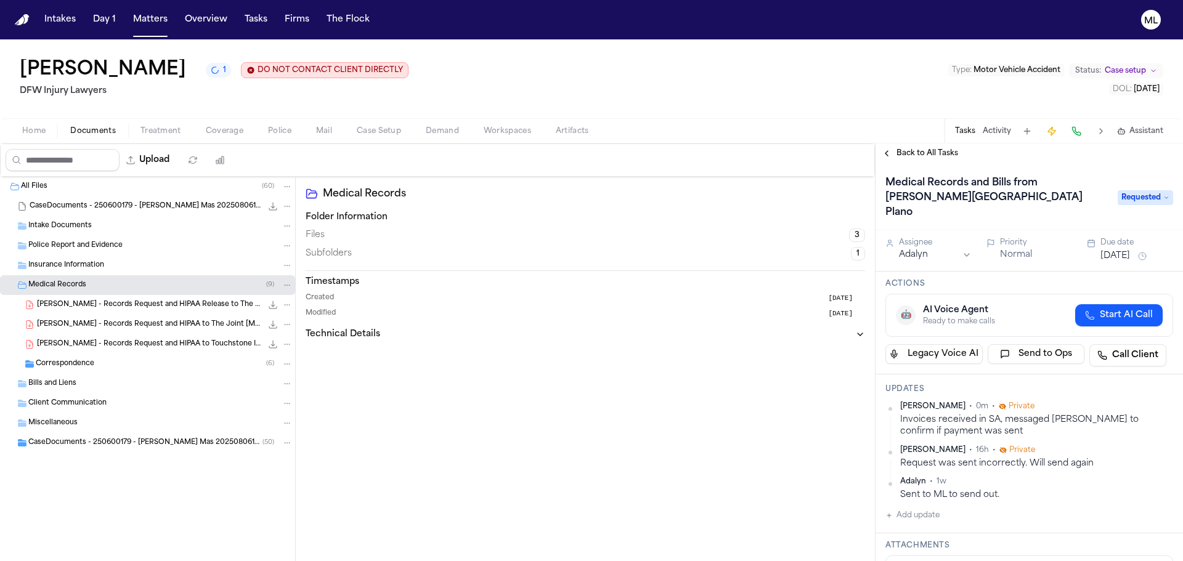
click at [1119, 249] on div "Aug 15, 2025" at bounding box center [1136, 256] width 73 height 15
click at [1116, 250] on button "Aug 15, 2025" at bounding box center [1115, 256] width 30 height 12
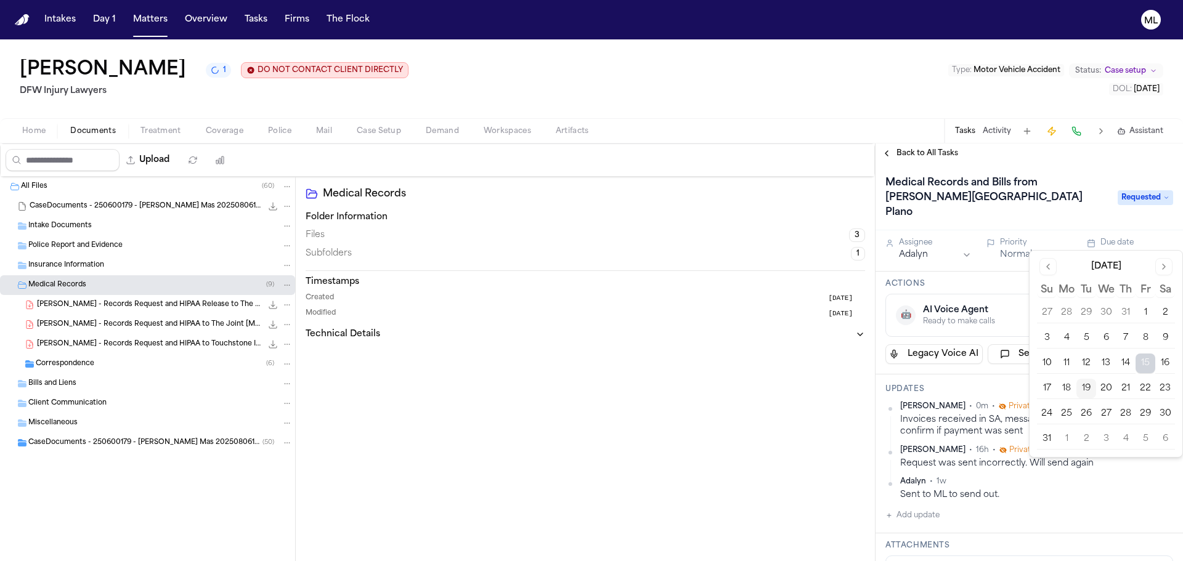
click at [1145, 392] on button "22" at bounding box center [1145, 389] width 20 height 20
click at [918, 148] on span "Back to All Tasks" at bounding box center [927, 153] width 62 height 10
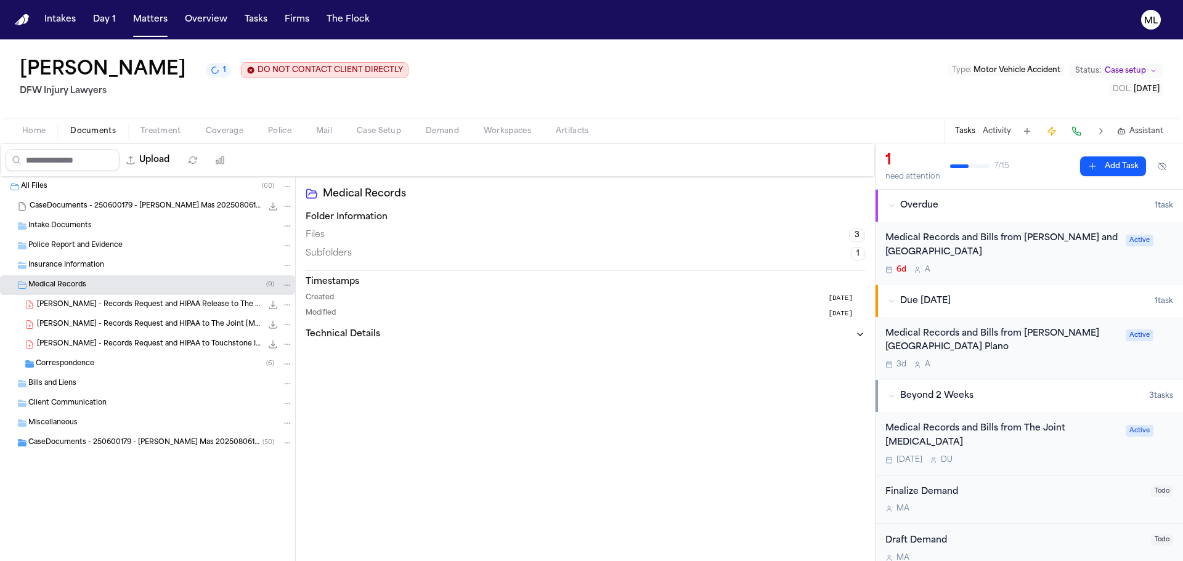
click at [919, 136] on div "Home Documents Treatment Coverage Police Mail Case Setup Demand Workspaces Arti…" at bounding box center [591, 130] width 1183 height 25
click at [1076, 273] on div "6d A" at bounding box center [1001, 270] width 233 height 10
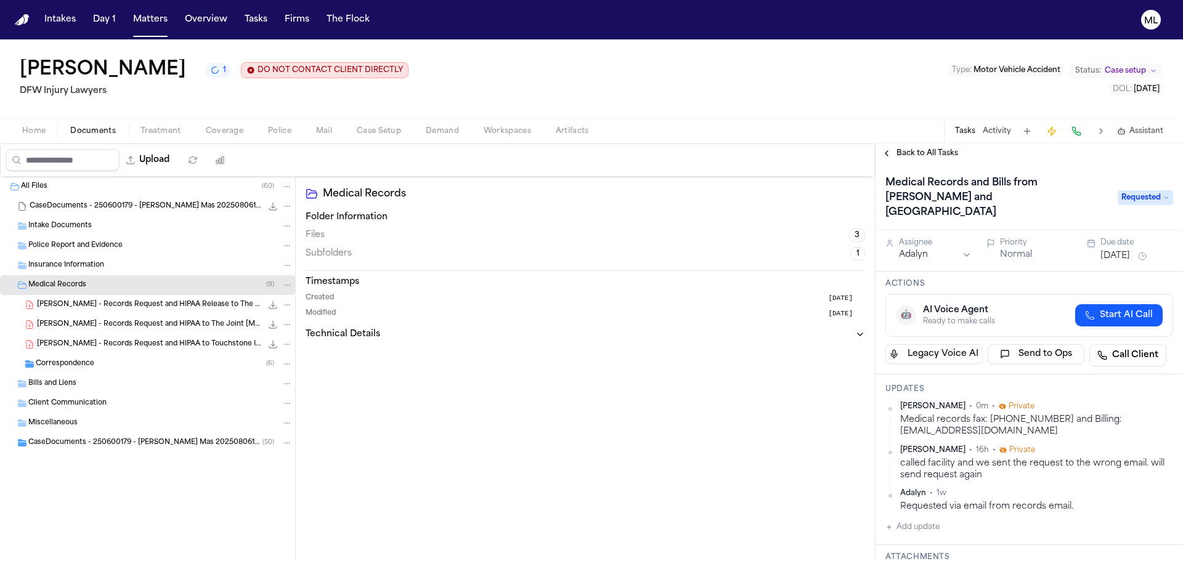
click at [1124, 250] on button "Aug 13, 2025" at bounding box center [1115, 256] width 30 height 12
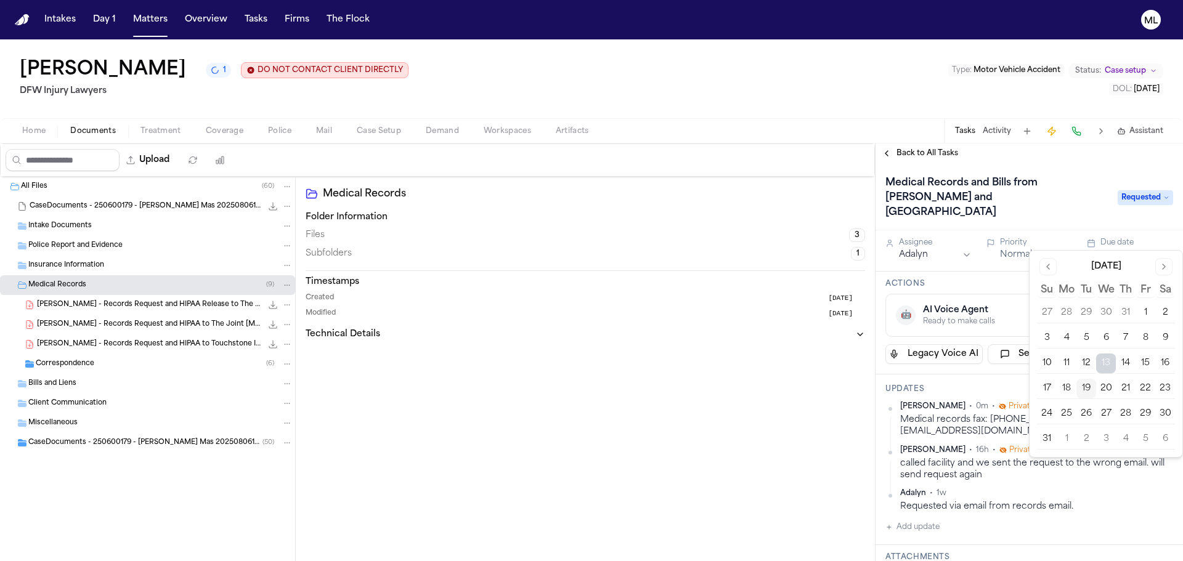
click at [1147, 386] on button "22" at bounding box center [1145, 389] width 20 height 20
click at [1148, 391] on button "22" at bounding box center [1145, 389] width 20 height 20
click at [924, 158] on span "Back to All Tasks" at bounding box center [927, 153] width 62 height 10
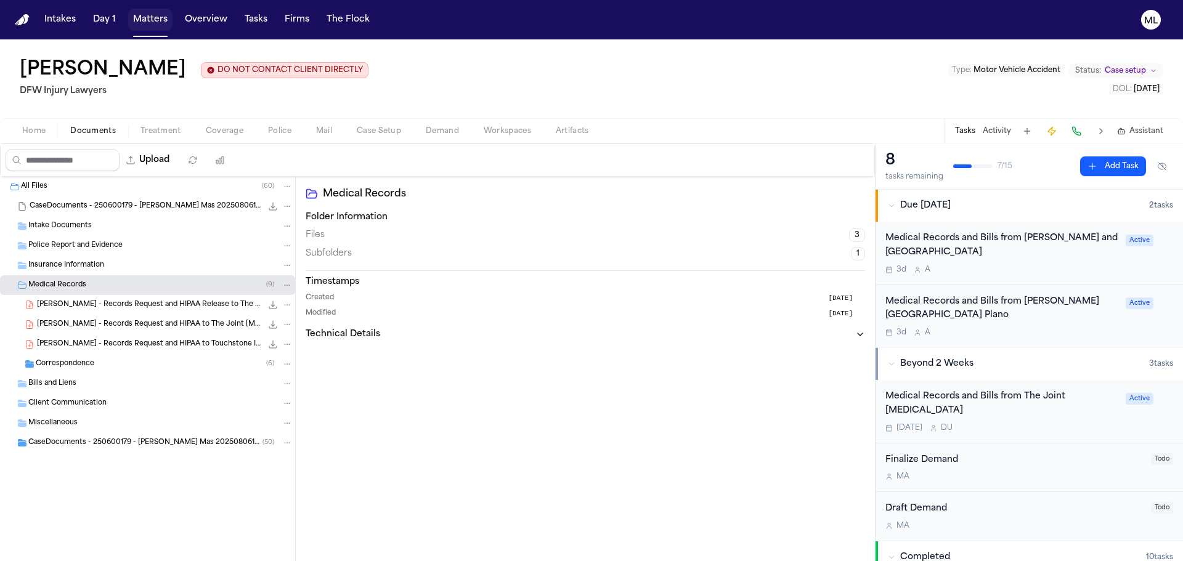
click at [135, 23] on button "Matters" at bounding box center [150, 20] width 44 height 22
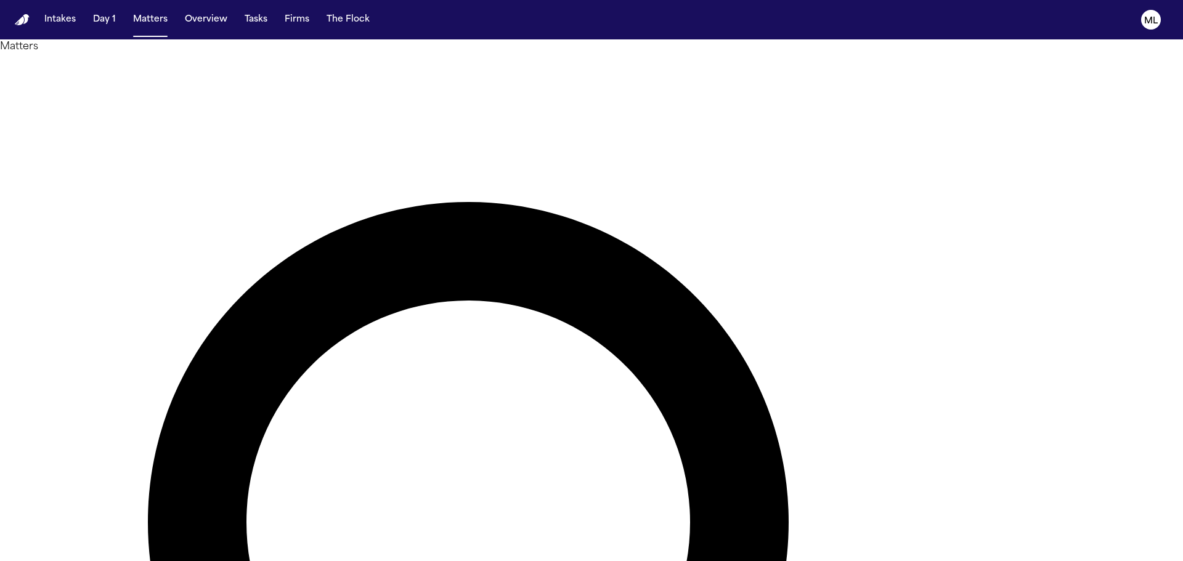
drag, startPoint x: 716, startPoint y: 83, endPoint x: 638, endPoint y: 78, distance: 78.4
type input "*"
click at [152, 14] on button "Matters" at bounding box center [150, 20] width 44 height 22
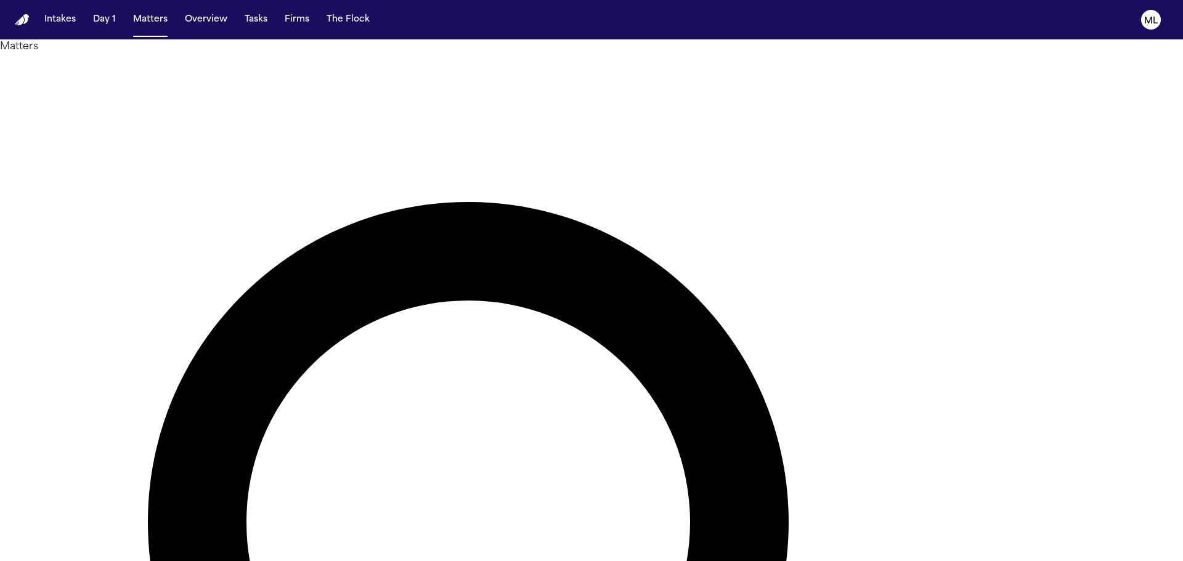
type input "****"
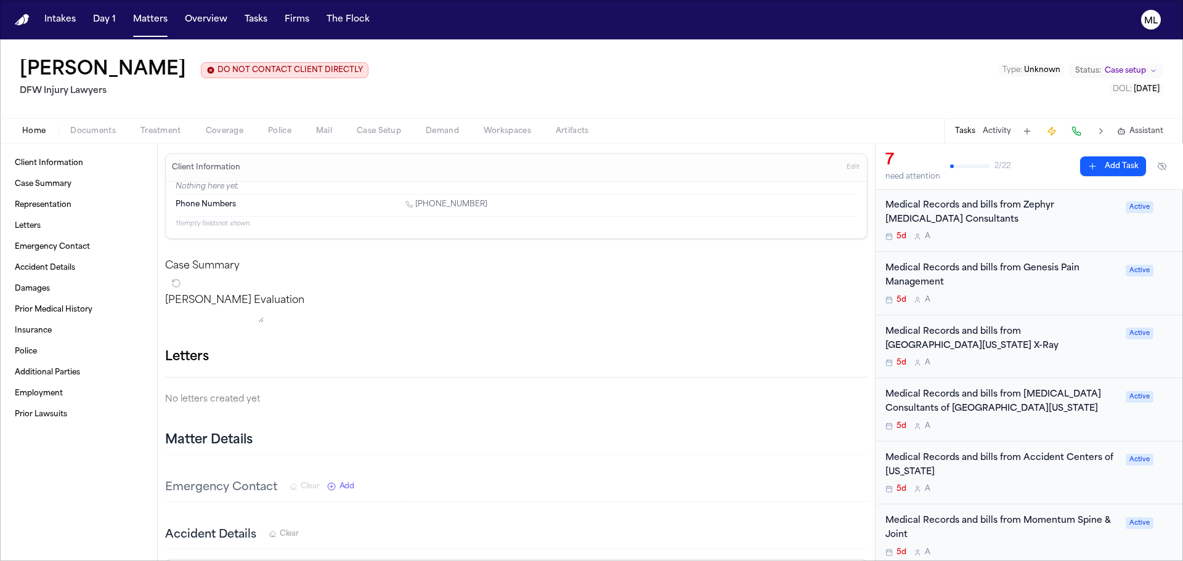
scroll to position [12, 0]
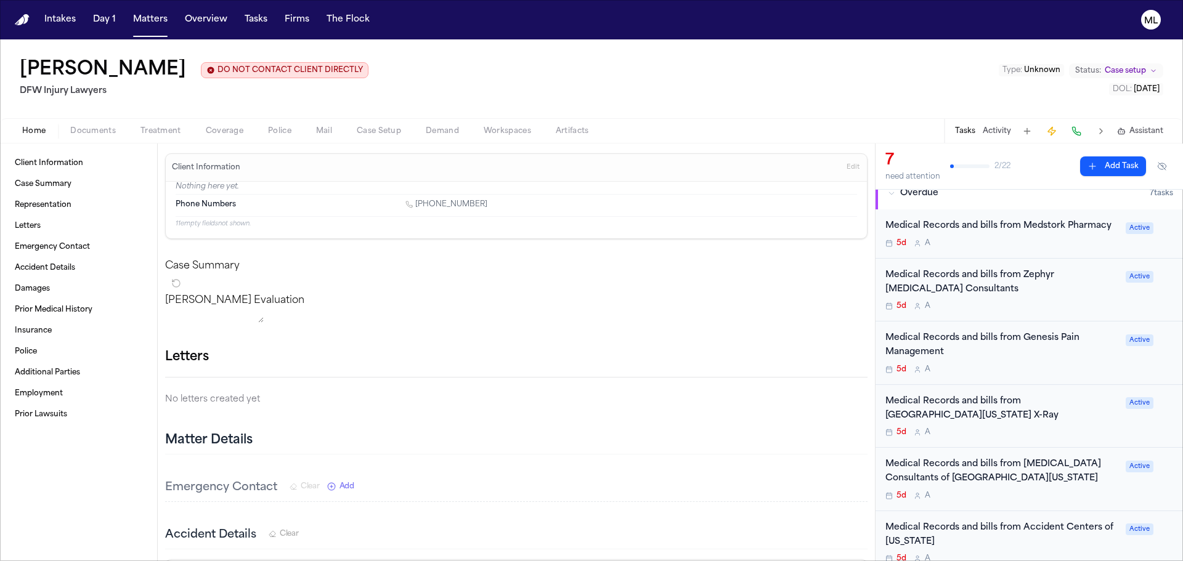
click at [993, 241] on div "5d A" at bounding box center [1001, 243] width 233 height 10
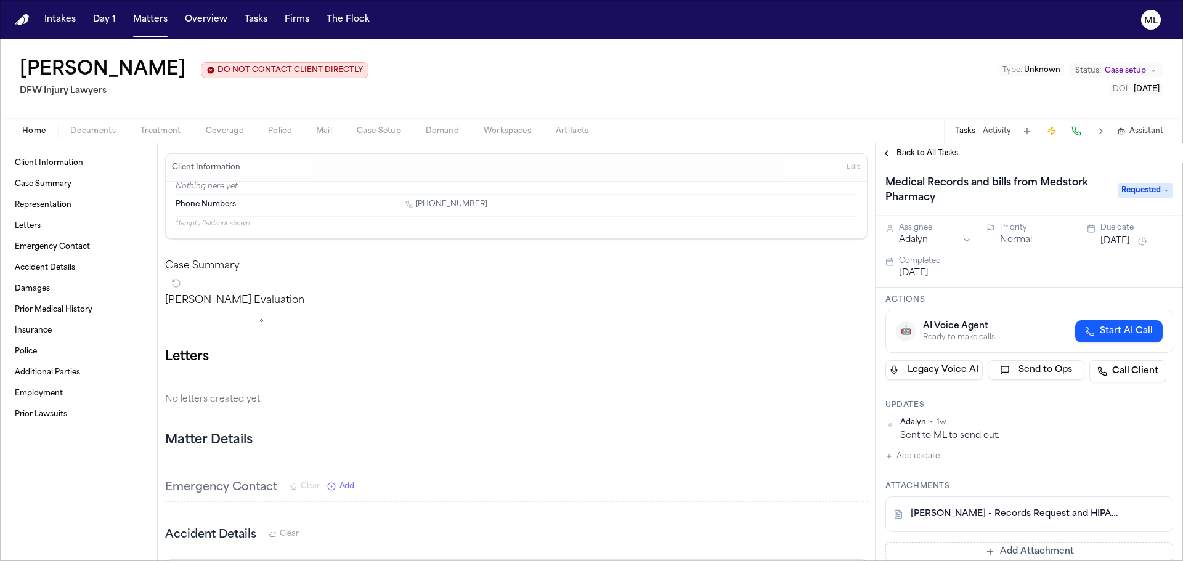
click at [1114, 237] on button "Aug 14, 2025" at bounding box center [1115, 241] width 30 height 12
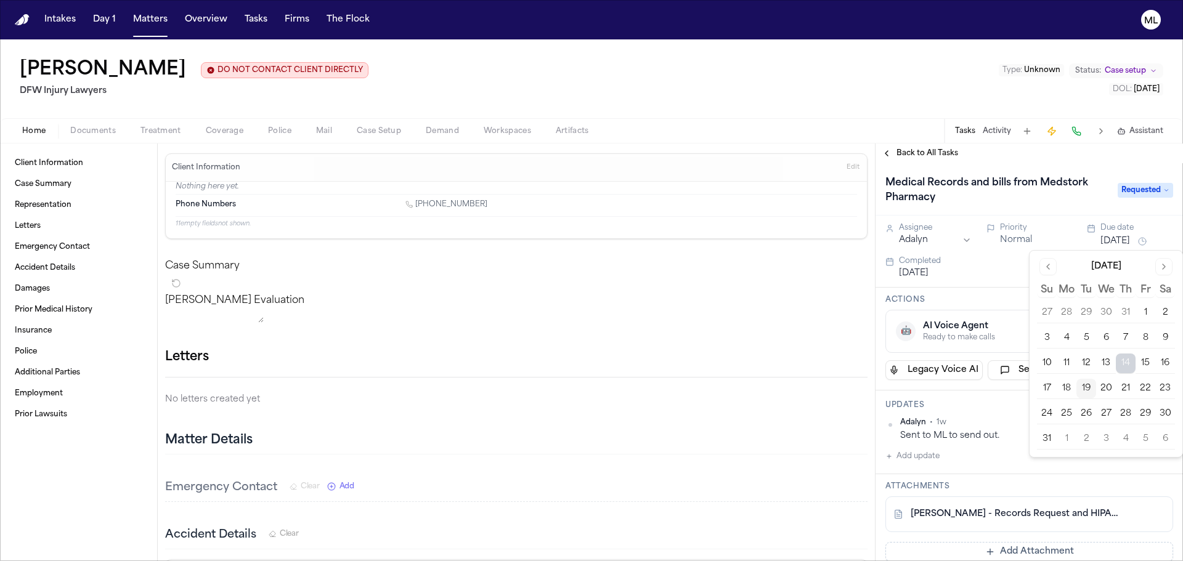
click at [1091, 385] on button "19" at bounding box center [1086, 389] width 20 height 20
click at [923, 231] on div "Assignee" at bounding box center [935, 228] width 73 height 10
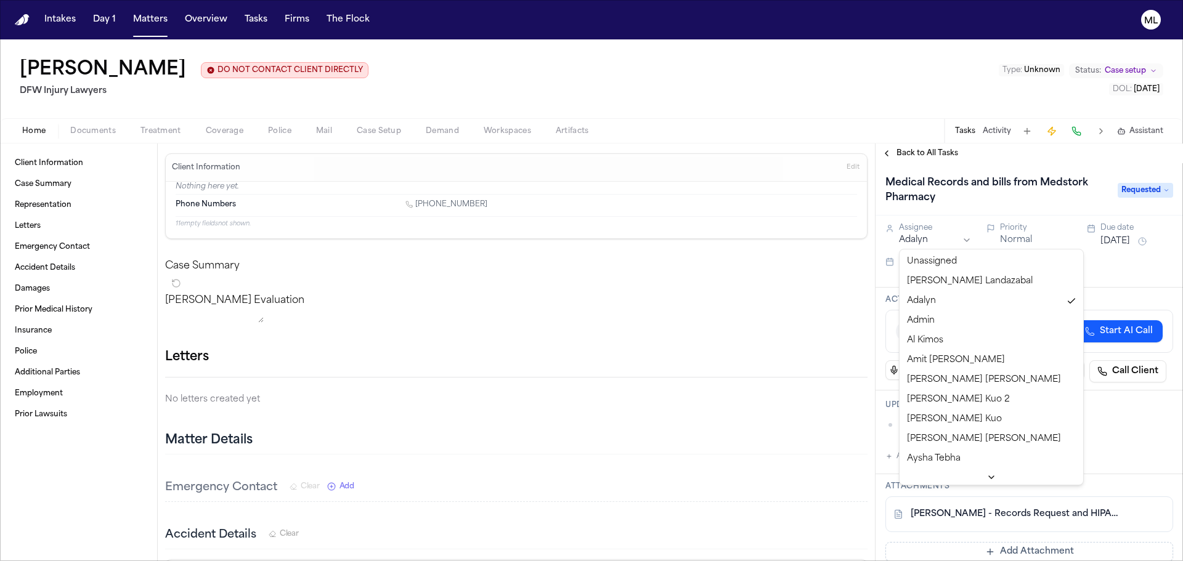
click at [916, 239] on html "Intakes Day 1 Matters Overview Tasks Firms The Flock ML Lenatra Gray DO NOT CON…" at bounding box center [591, 280] width 1183 height 561
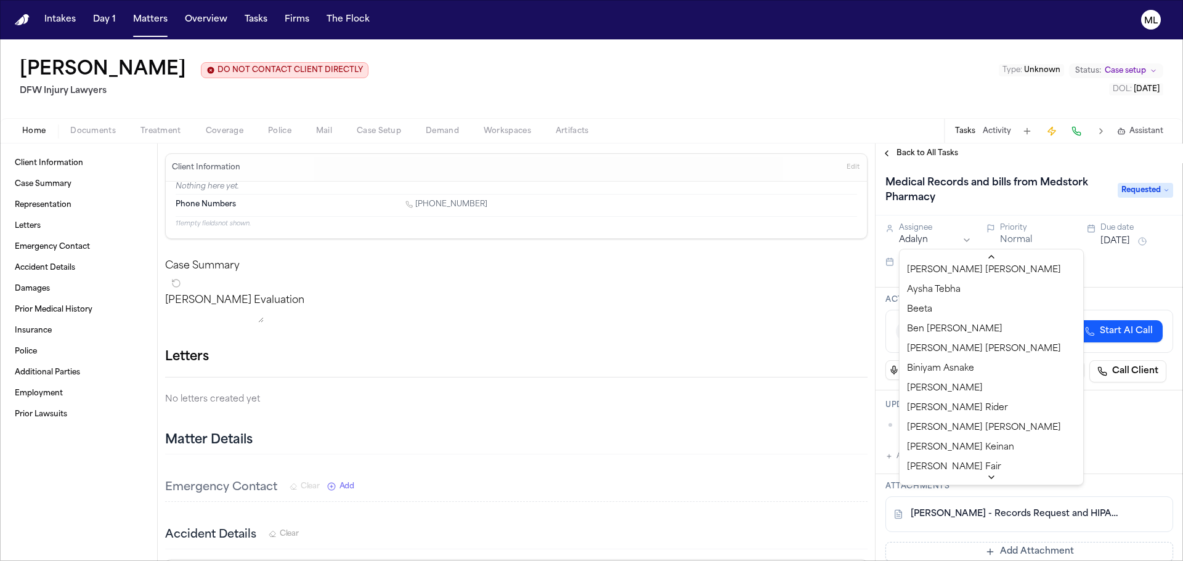
scroll to position [185, 0]
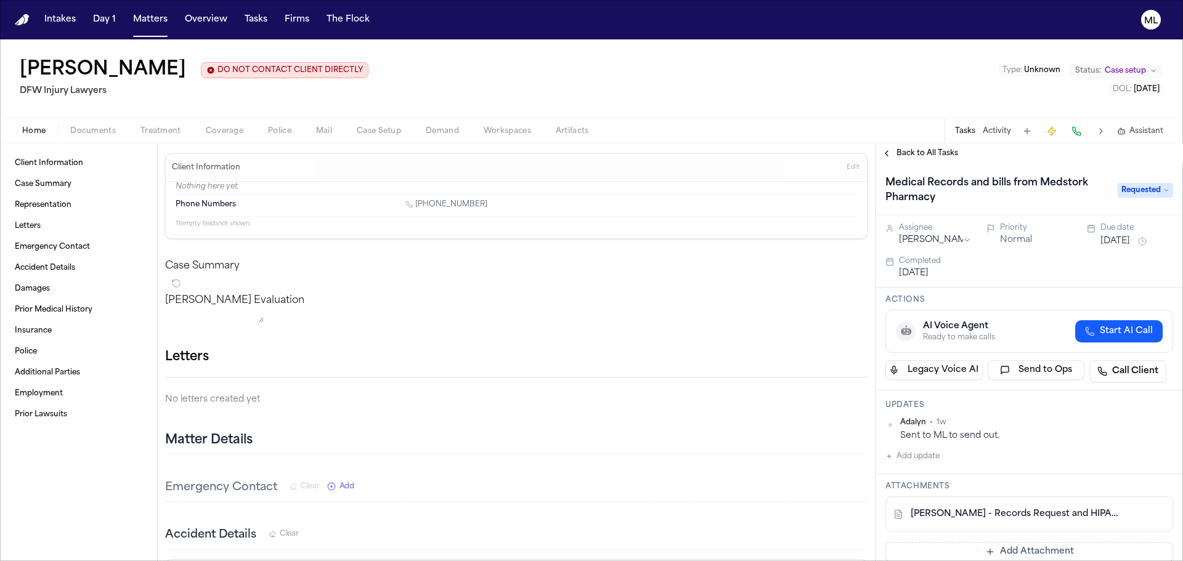
click at [908, 149] on span "Back to All Tasks" at bounding box center [927, 153] width 62 height 10
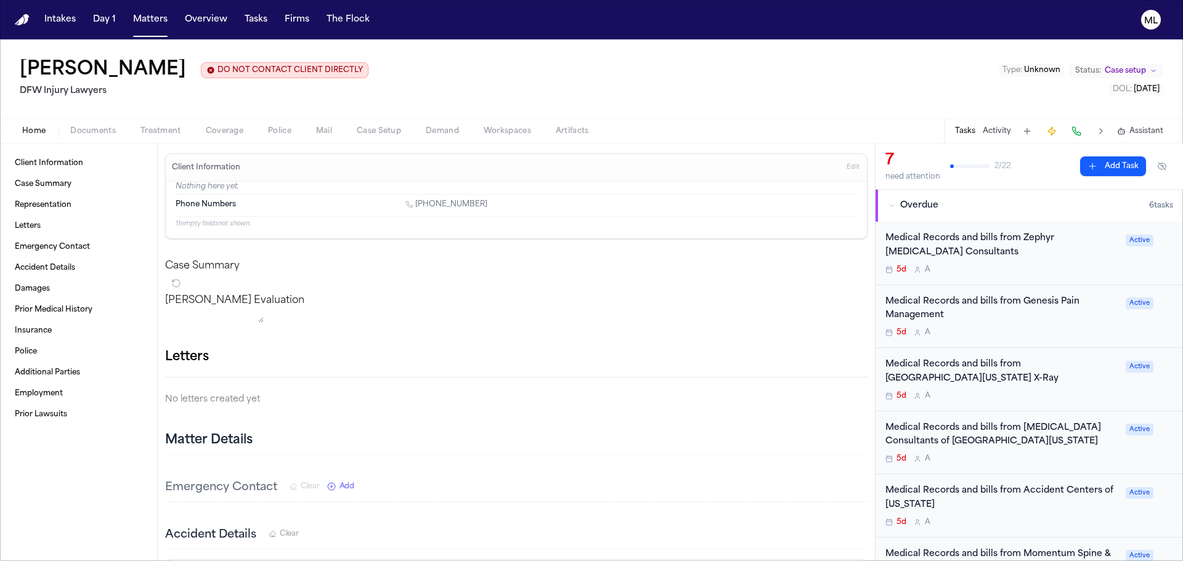
click at [989, 265] on div "5d A" at bounding box center [1001, 270] width 233 height 10
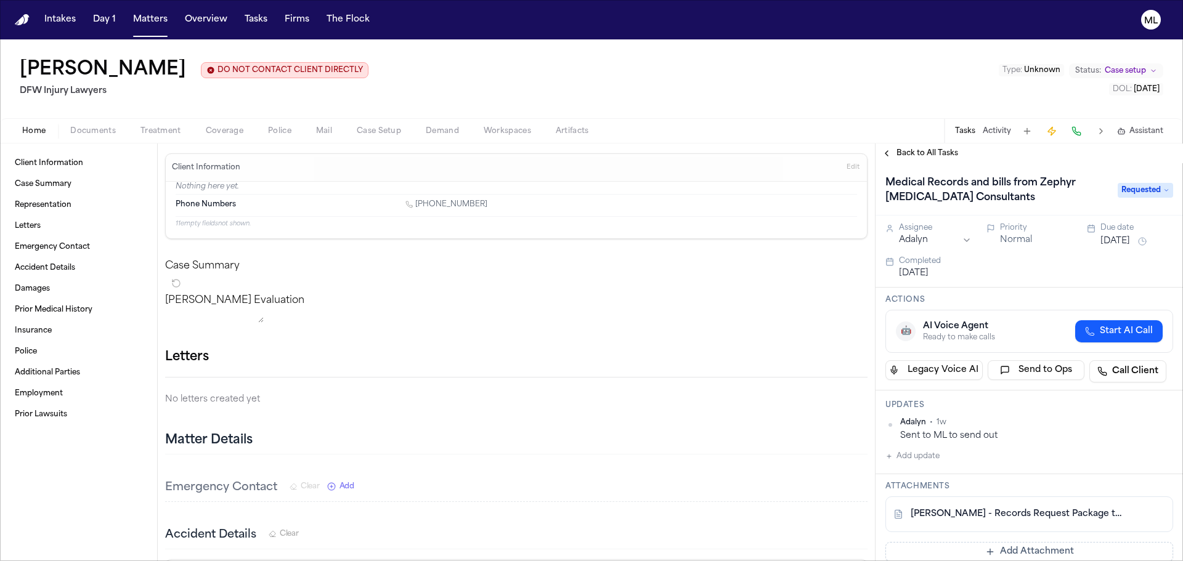
click at [1127, 192] on span "Requested" at bounding box center [1145, 190] width 55 height 15
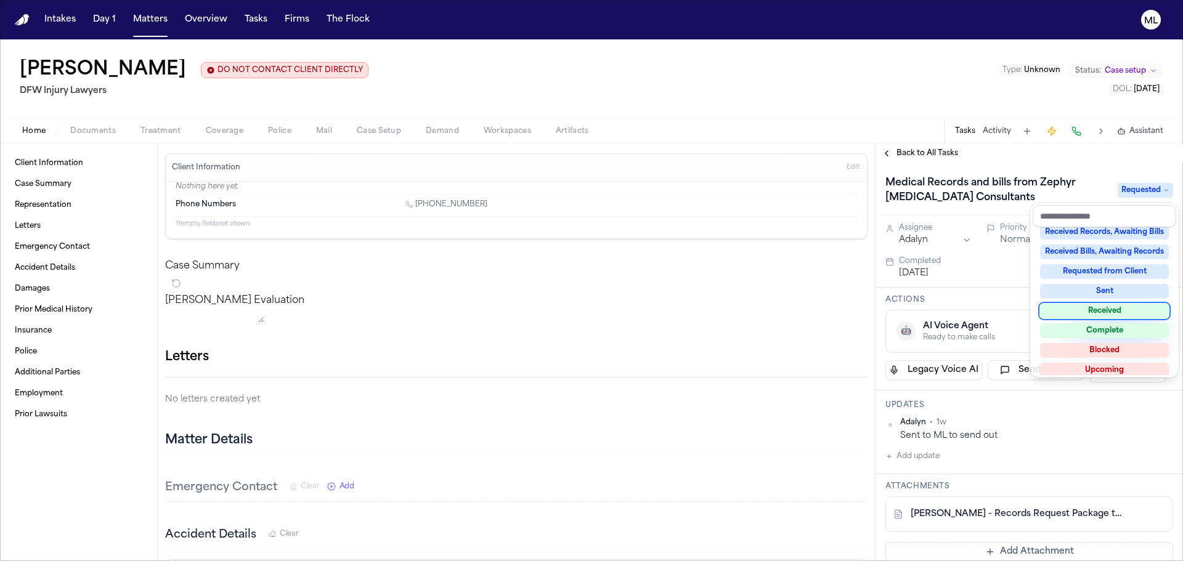
click at [1095, 312] on div "Received" at bounding box center [1104, 311] width 129 height 15
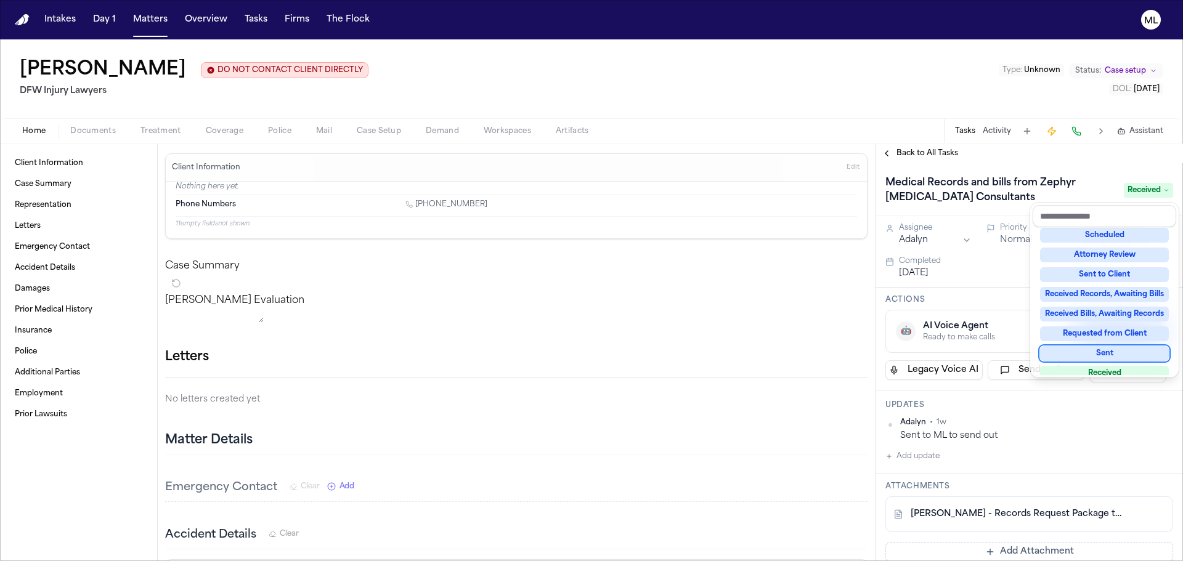
click at [1049, 428] on div "Medical Records and bills from Zephyr Radiology Consultants Received Assignee A…" at bounding box center [1028, 362] width 307 height 398
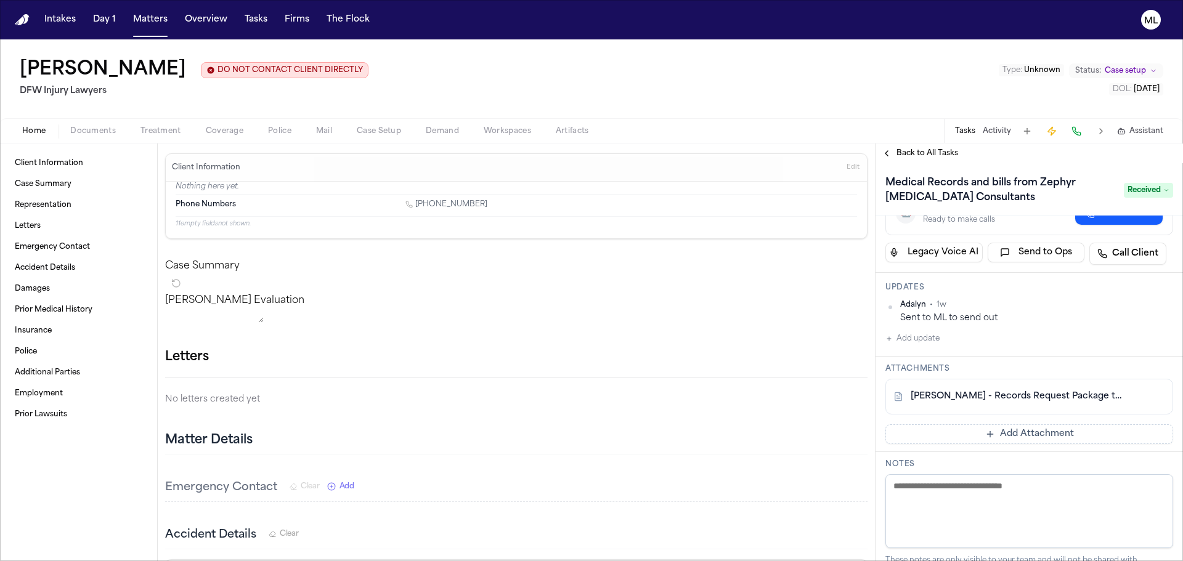
scroll to position [123, 0]
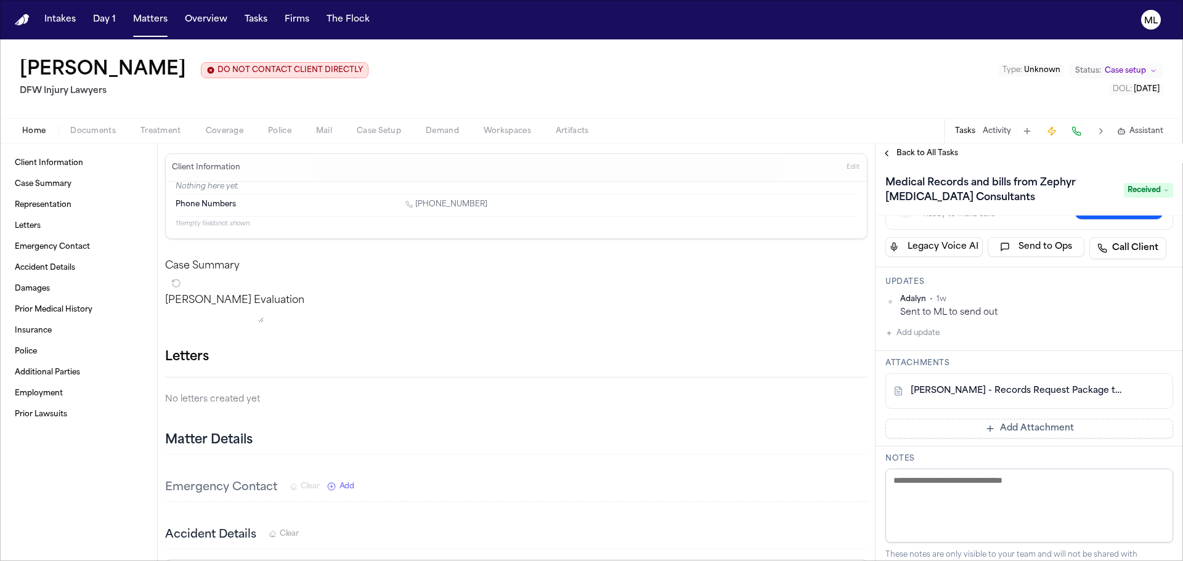
click at [1030, 430] on button "Add Attachment" at bounding box center [1029, 429] width 288 height 20
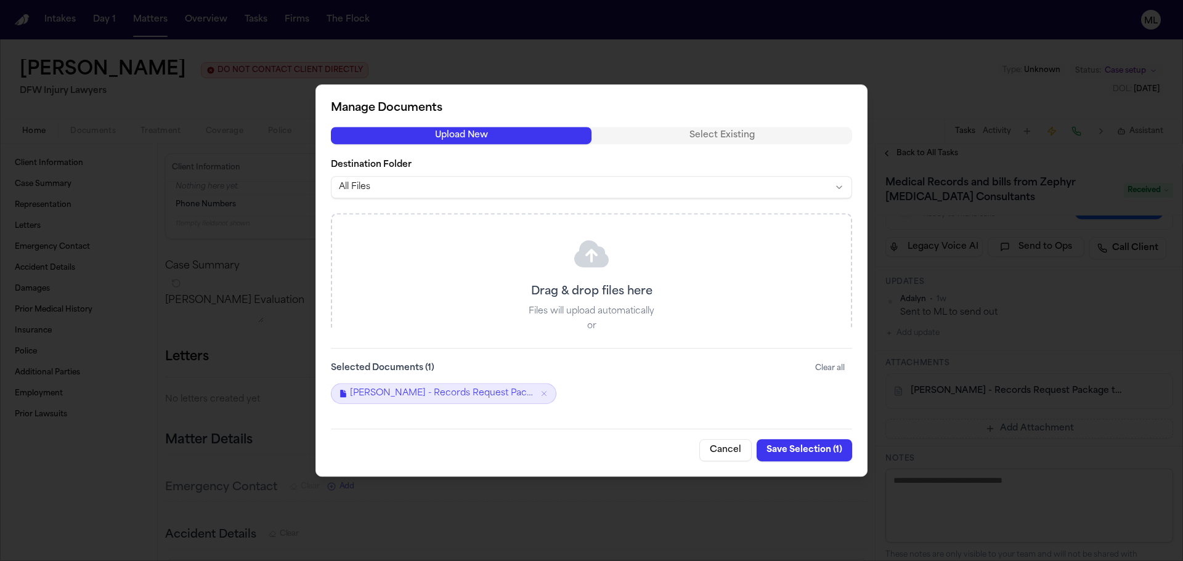
drag, startPoint x: 418, startPoint y: 136, endPoint x: 409, endPoint y: 73, distance: 64.0
click at [409, 73] on body "Intakes Day 1 Matters Overview Tasks Firms The Flock ML Lenatra Gray DO NOT CON…" at bounding box center [591, 280] width 1183 height 561
click at [792, 451] on button "Save Selection ( 2 )" at bounding box center [803, 450] width 98 height 22
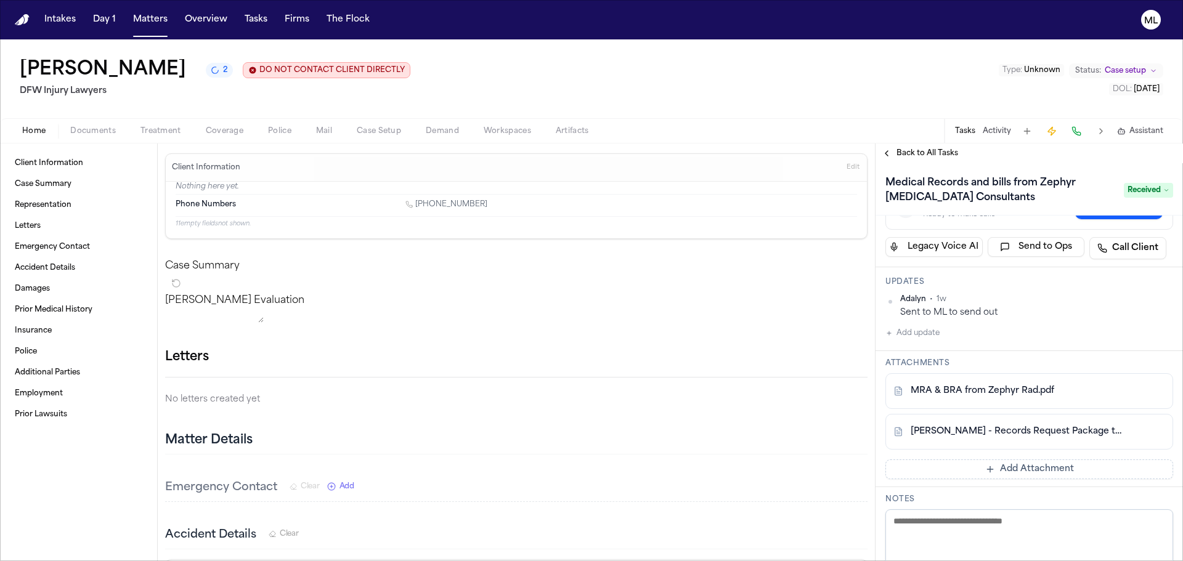
click at [939, 155] on span "Back to All Tasks" at bounding box center [927, 153] width 62 height 10
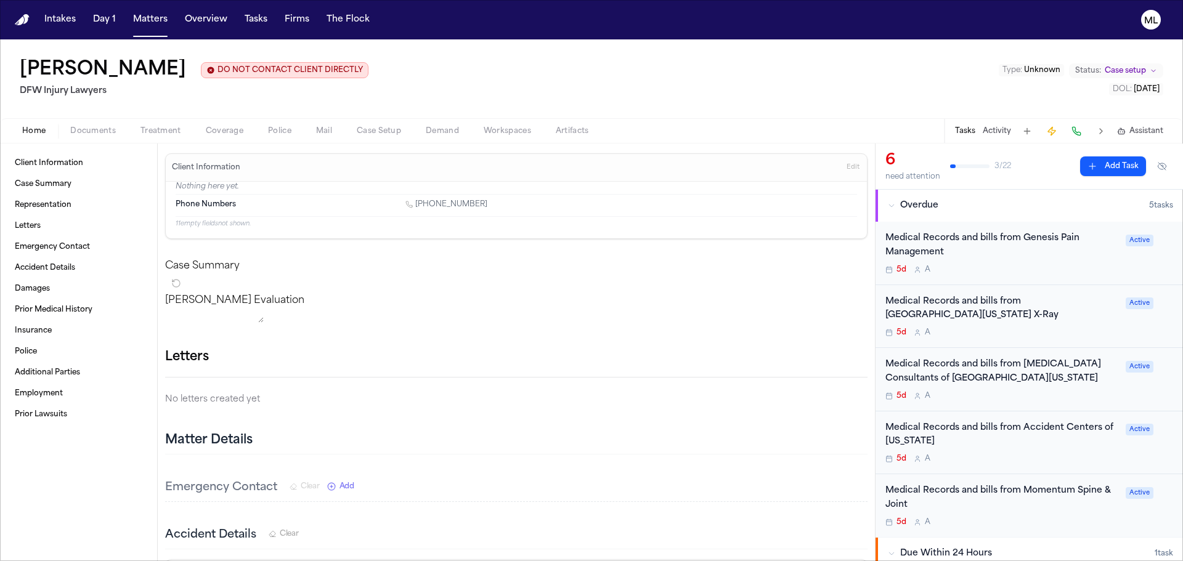
click at [1054, 391] on div "5d A" at bounding box center [1001, 396] width 233 height 10
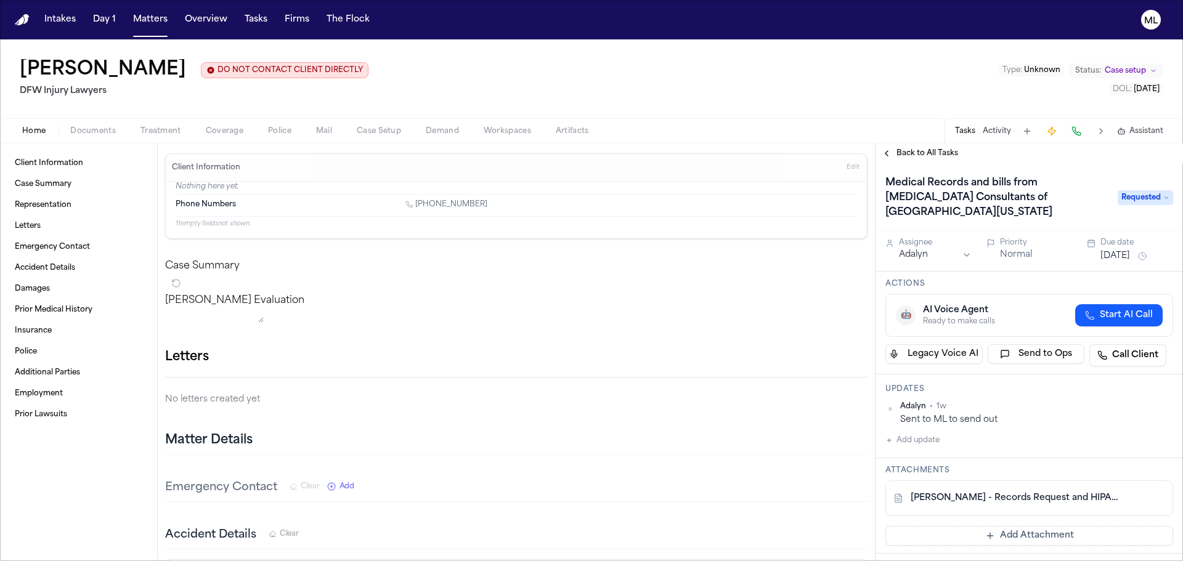
click at [922, 433] on button "Add update" at bounding box center [912, 440] width 54 height 15
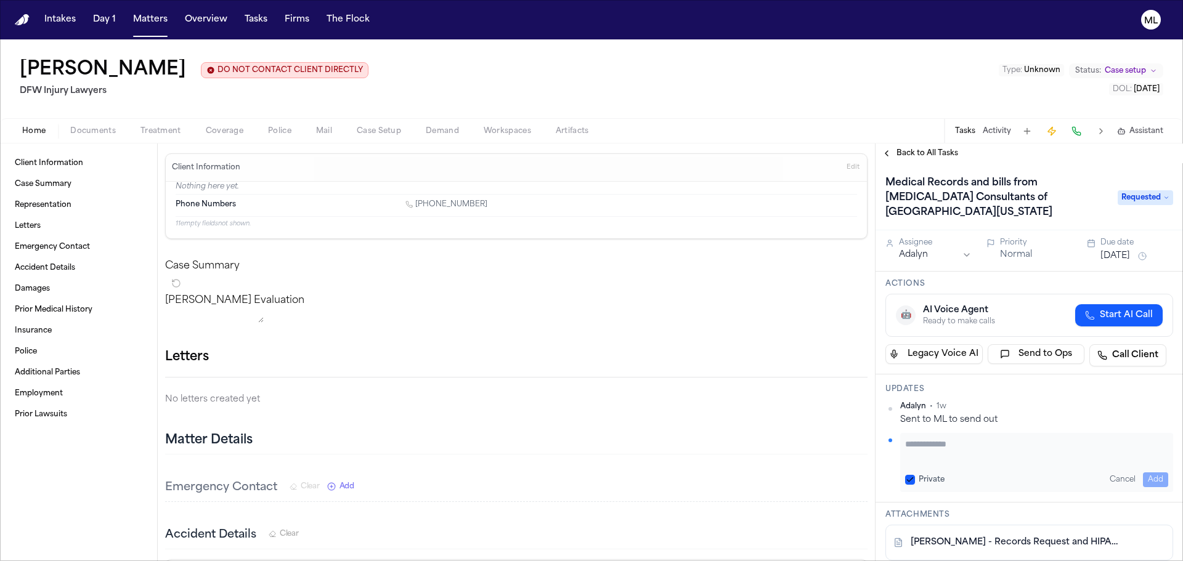
click at [924, 438] on textarea "Add your update" at bounding box center [1036, 450] width 263 height 25
type textarea "**********"
click at [1142, 190] on span "Requested" at bounding box center [1145, 197] width 55 height 15
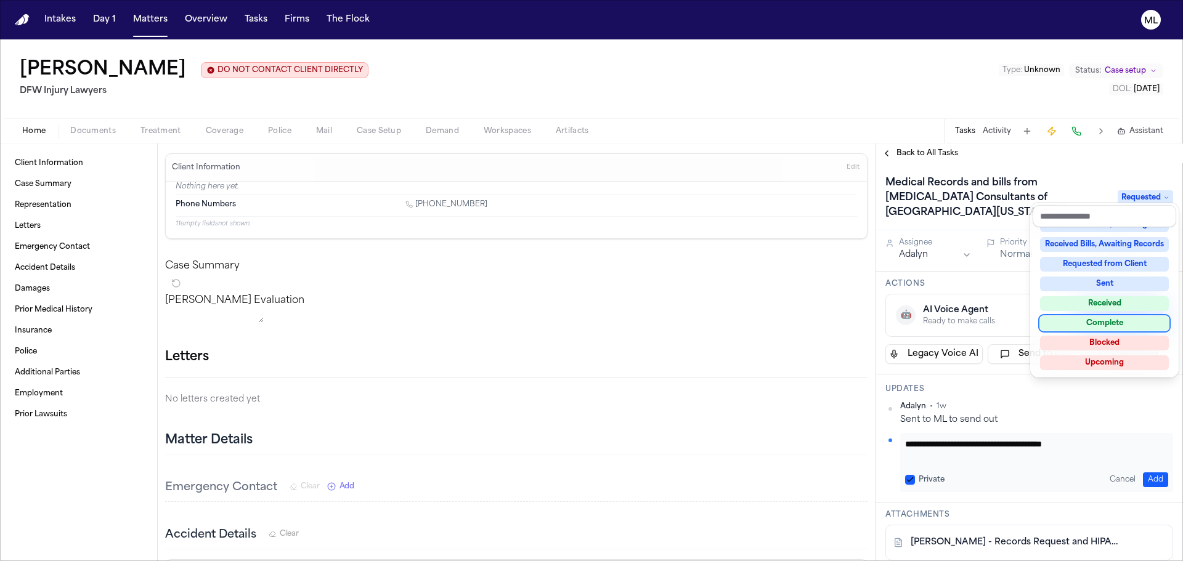
click at [1115, 316] on div "Complete" at bounding box center [1104, 323] width 129 height 15
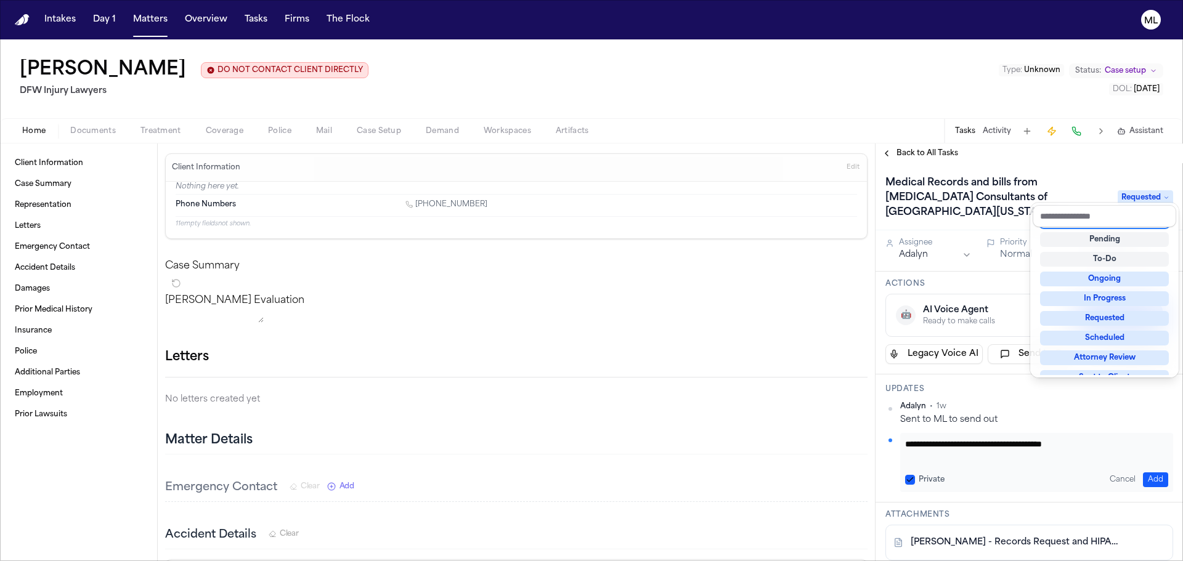
scroll to position [5, 0]
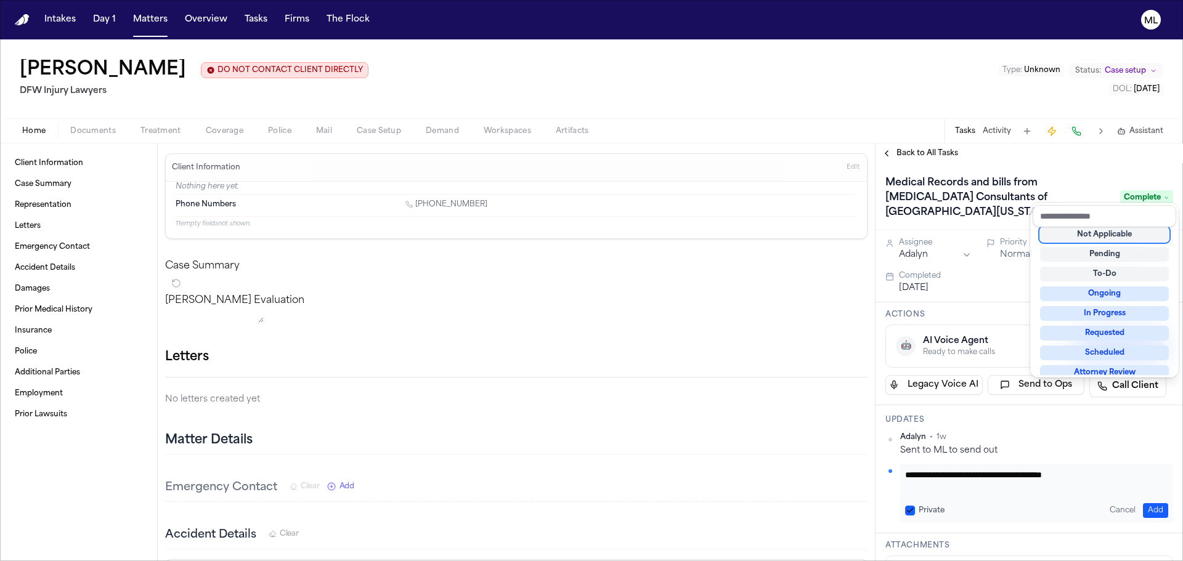
click at [919, 150] on div "**********" at bounding box center [1028, 353] width 307 height 418
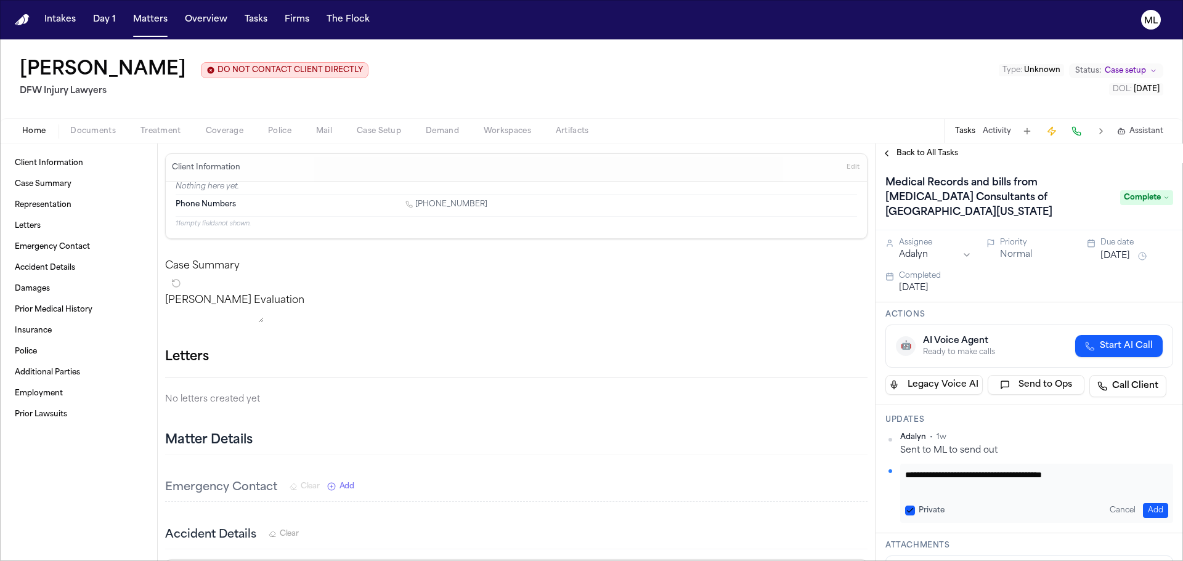
click at [919, 150] on span "Back to All Tasks" at bounding box center [927, 153] width 62 height 10
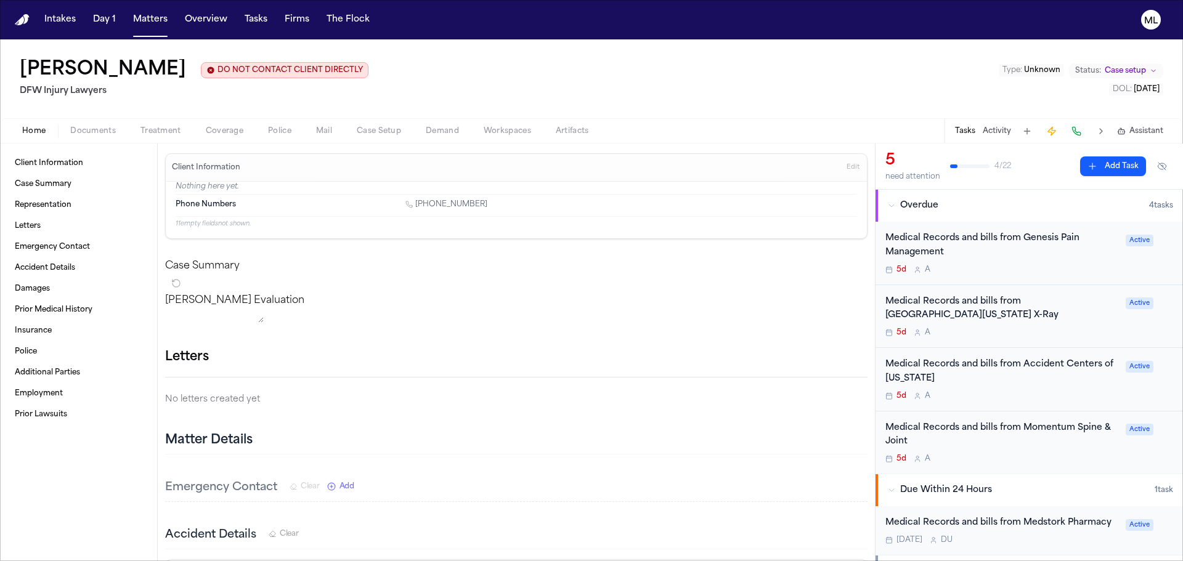
click at [1020, 265] on div "5d A" at bounding box center [1001, 270] width 233 height 10
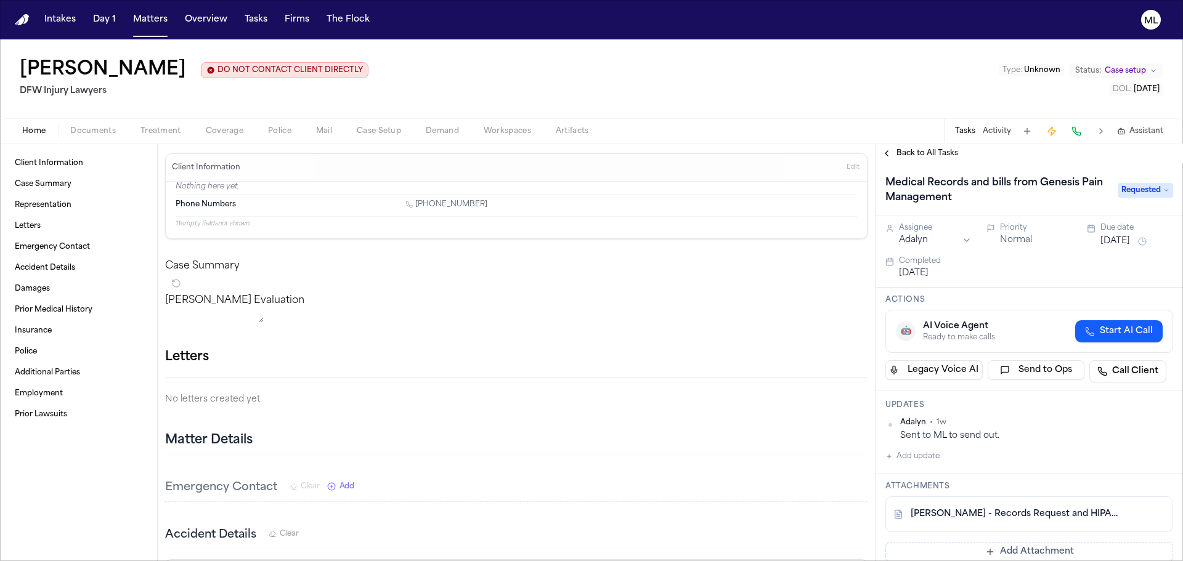
click at [1139, 191] on span "Requested" at bounding box center [1145, 190] width 55 height 15
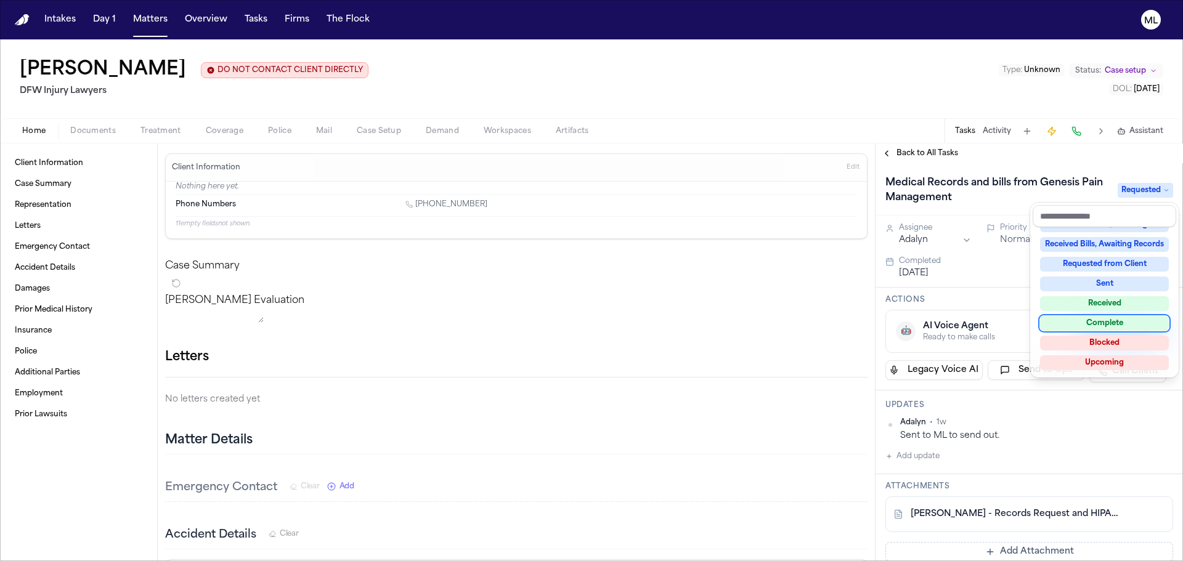
click at [1098, 323] on div "Complete" at bounding box center [1104, 323] width 129 height 15
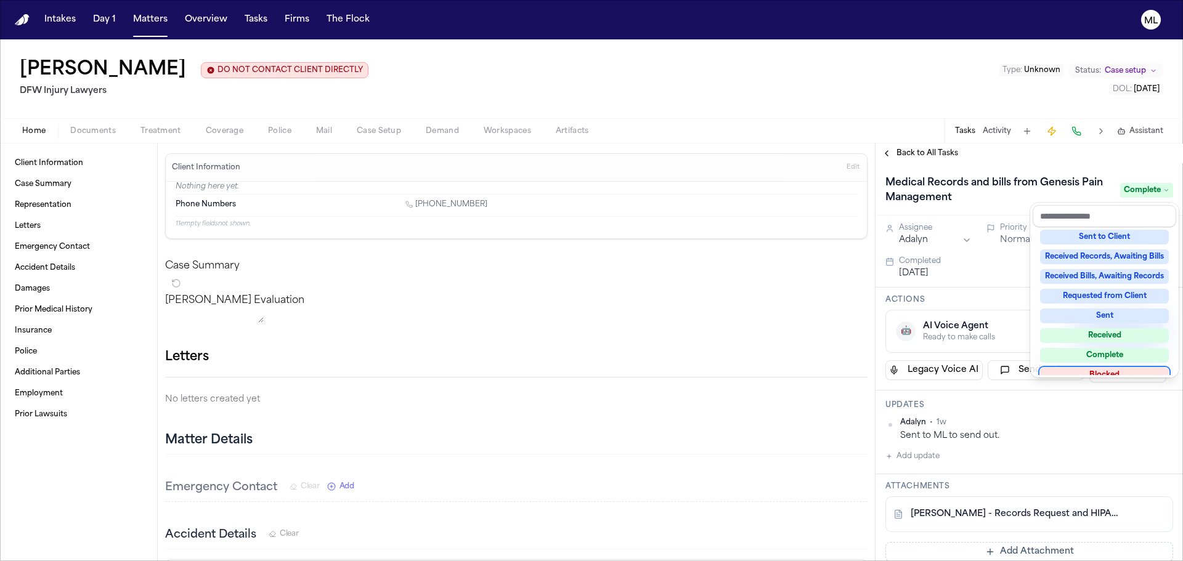
scroll to position [168, 0]
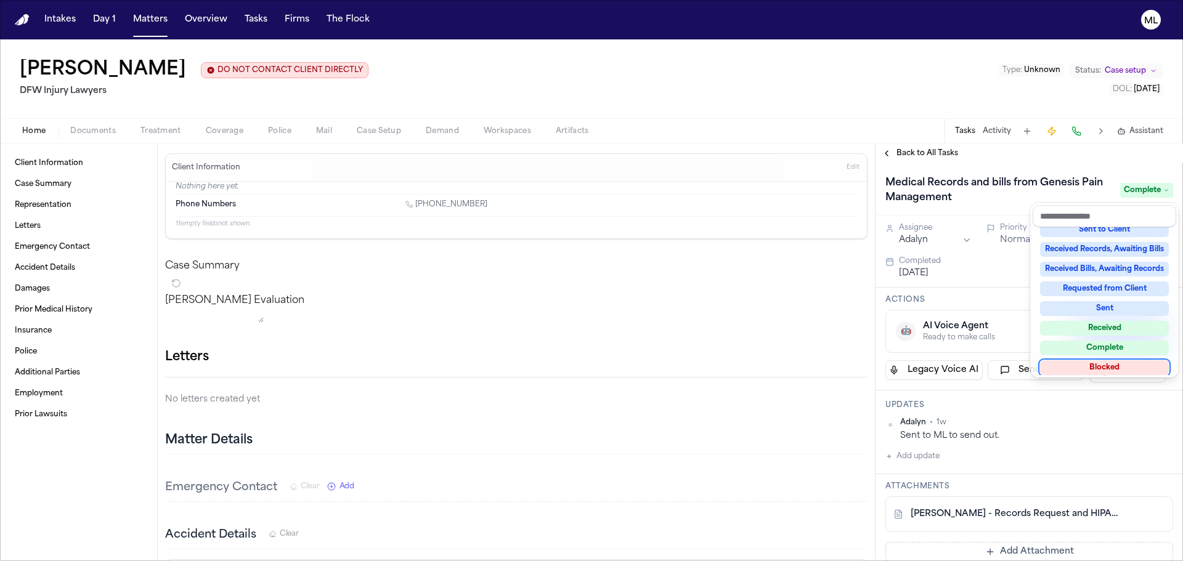
click at [1013, 549] on div "Medical Records and bills from Genesis Pain Management Complete Assignee Adalyn…" at bounding box center [1028, 362] width 307 height 398
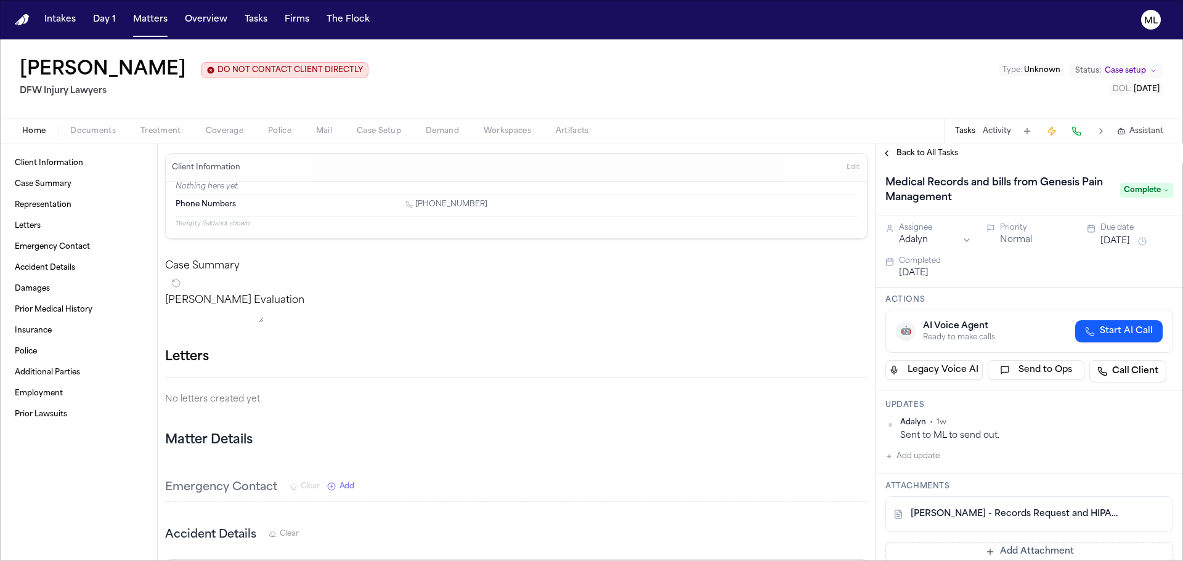
click at [1013, 549] on button "Add Attachment" at bounding box center [1029, 552] width 288 height 20
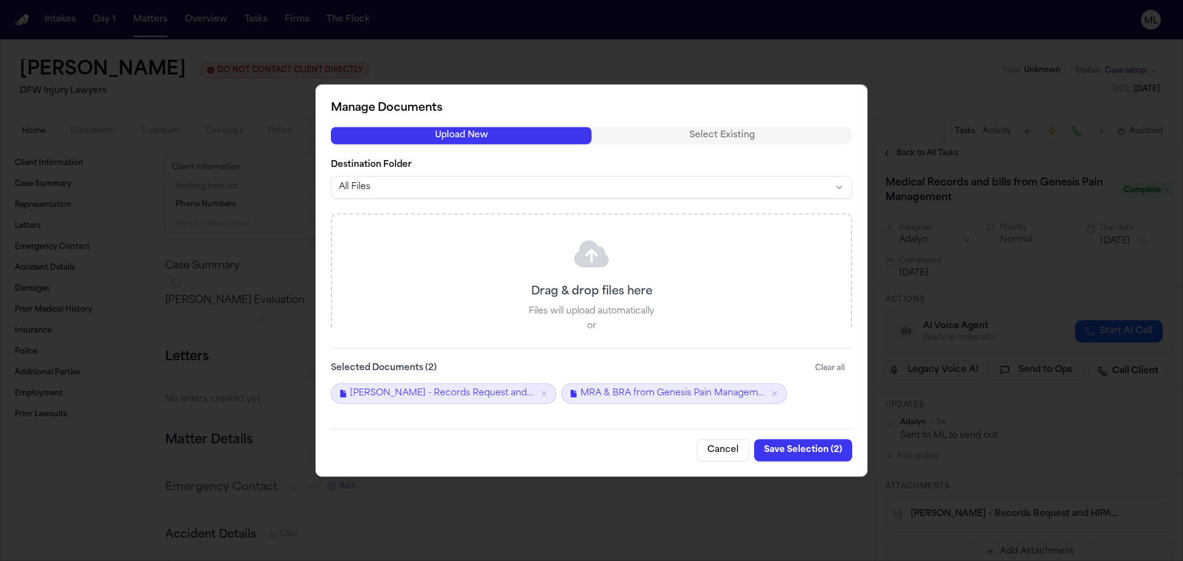
click at [779, 444] on button "Save Selection ( 2 )" at bounding box center [803, 450] width 98 height 22
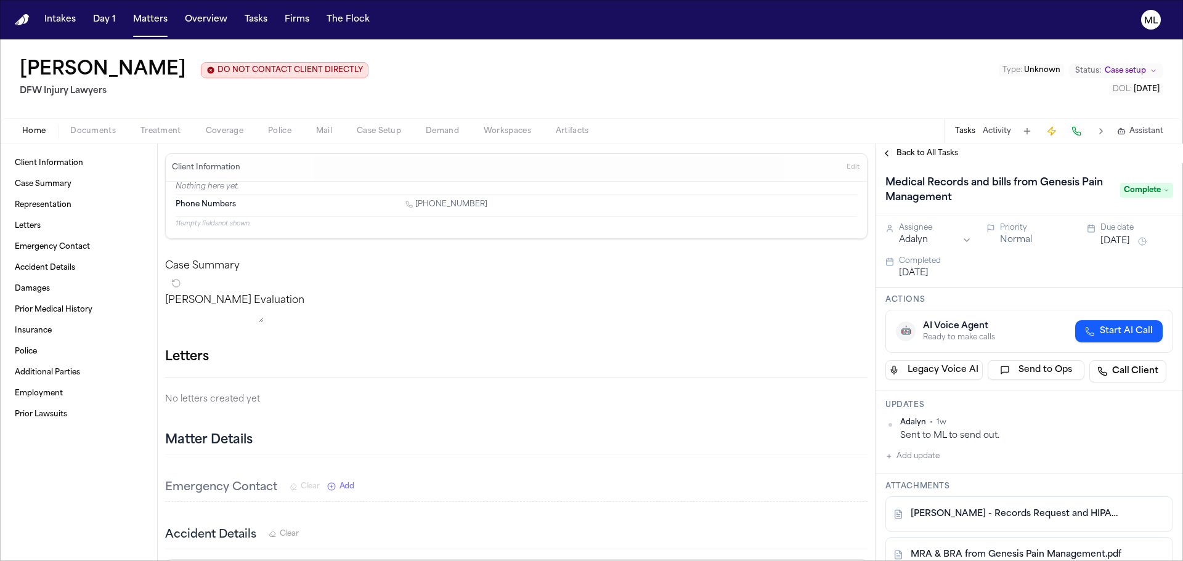
click at [930, 154] on span "Back to All Tasks" at bounding box center [927, 153] width 62 height 10
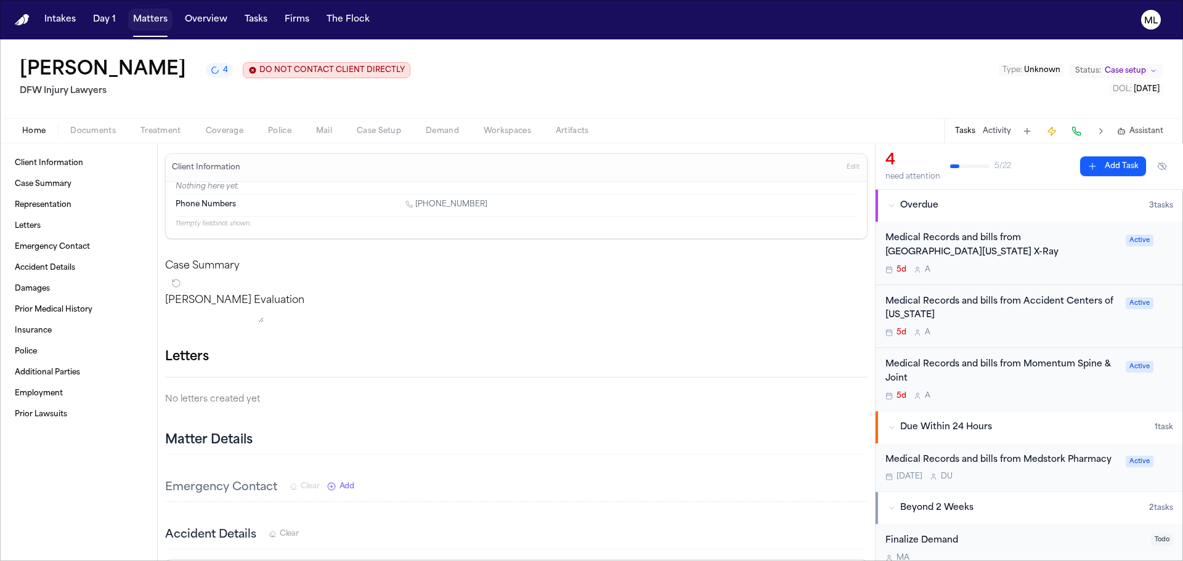
click at [153, 15] on button "Matters" at bounding box center [150, 20] width 44 height 22
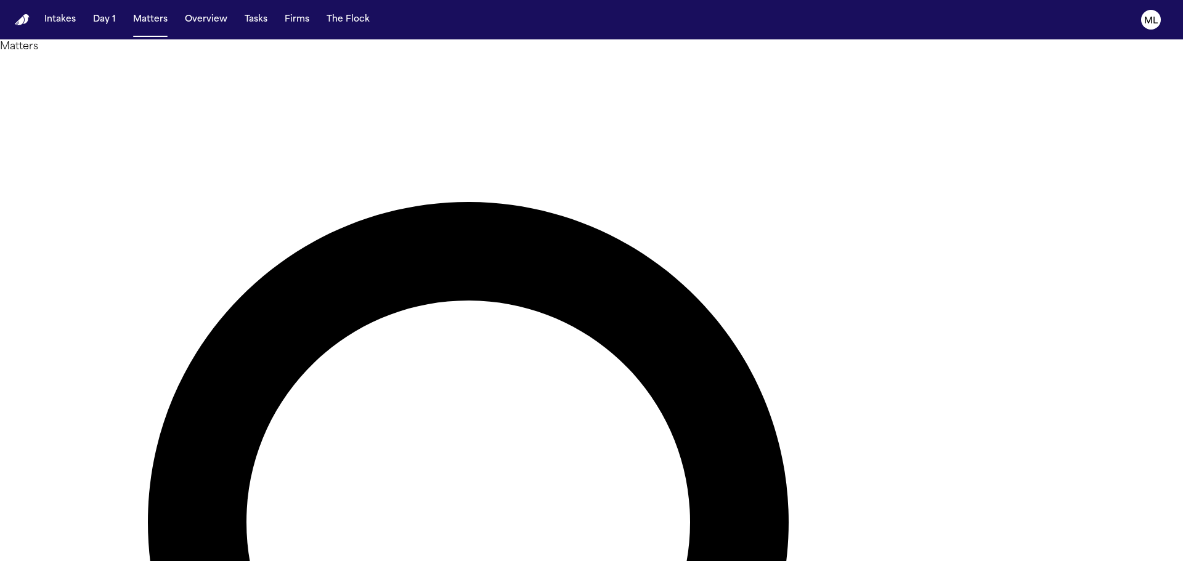
drag, startPoint x: 691, startPoint y: 68, endPoint x: 598, endPoint y: 68, distance: 92.4
type input "*****"
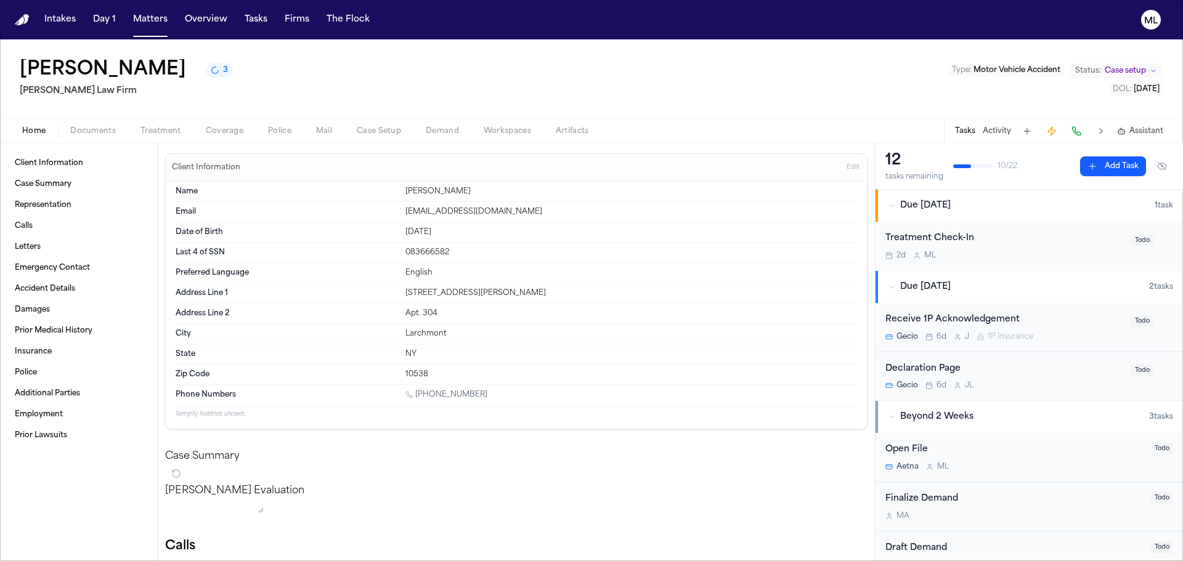
click at [206, 131] on span "Coverage" at bounding box center [225, 131] width 38 height 10
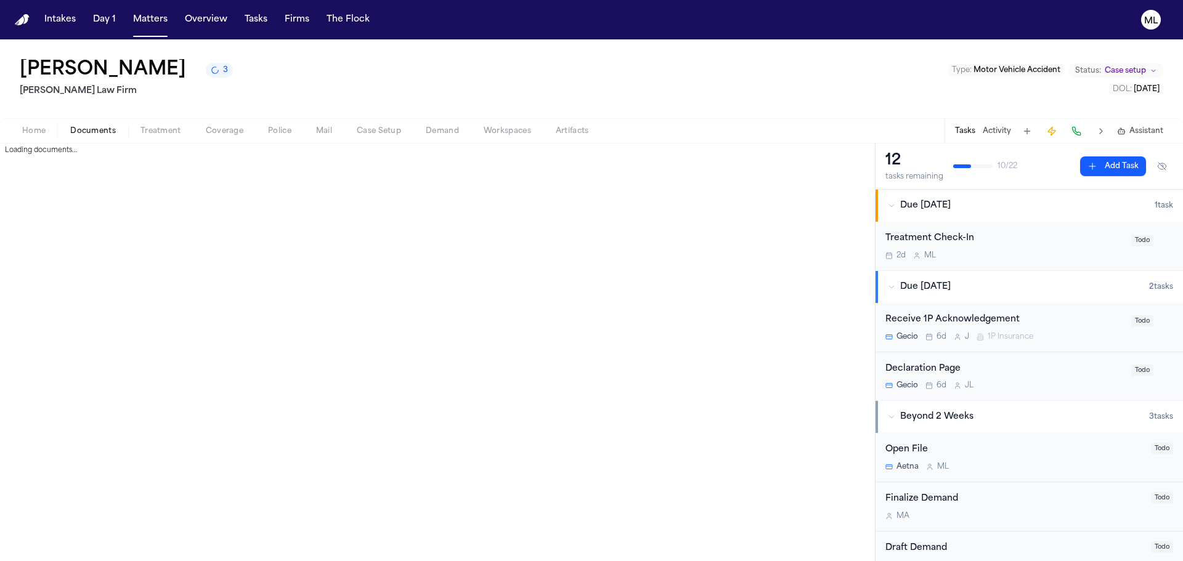
click at [91, 130] on span "Documents" at bounding box center [93, 131] width 46 height 10
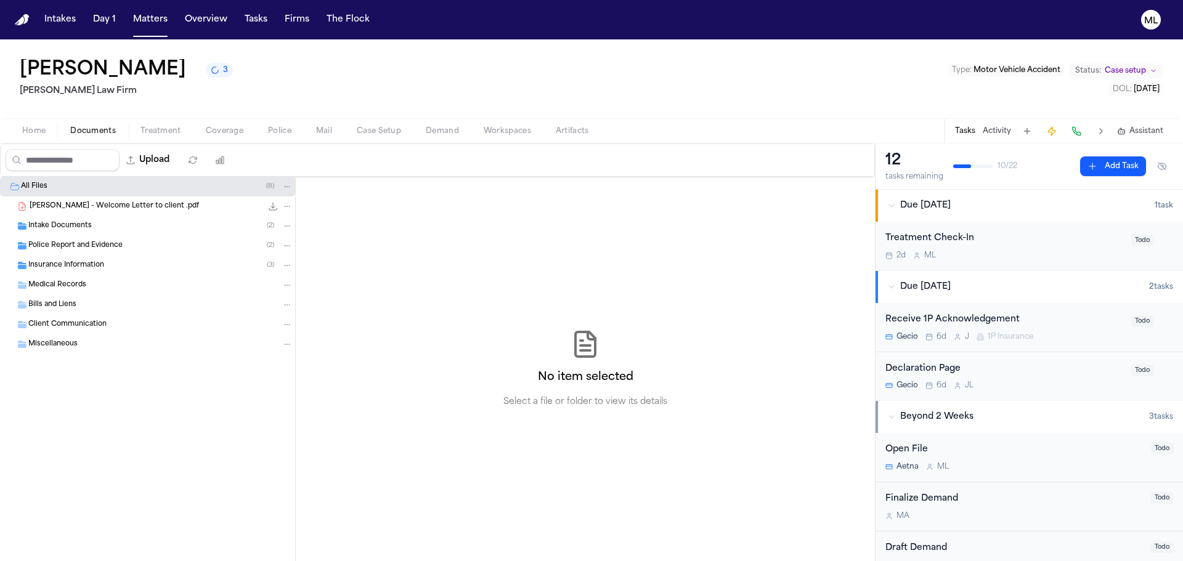
click at [67, 242] on span "Police Report and Evidence" at bounding box center [75, 246] width 94 height 10
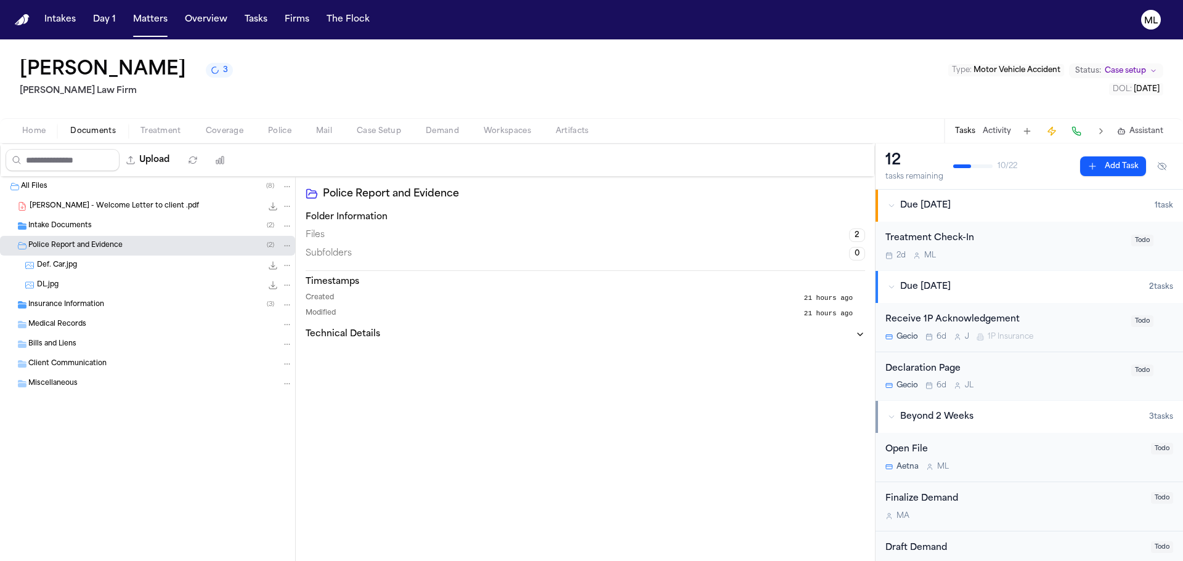
click at [76, 262] on span "Def. Car.jpg" at bounding box center [57, 266] width 40 height 10
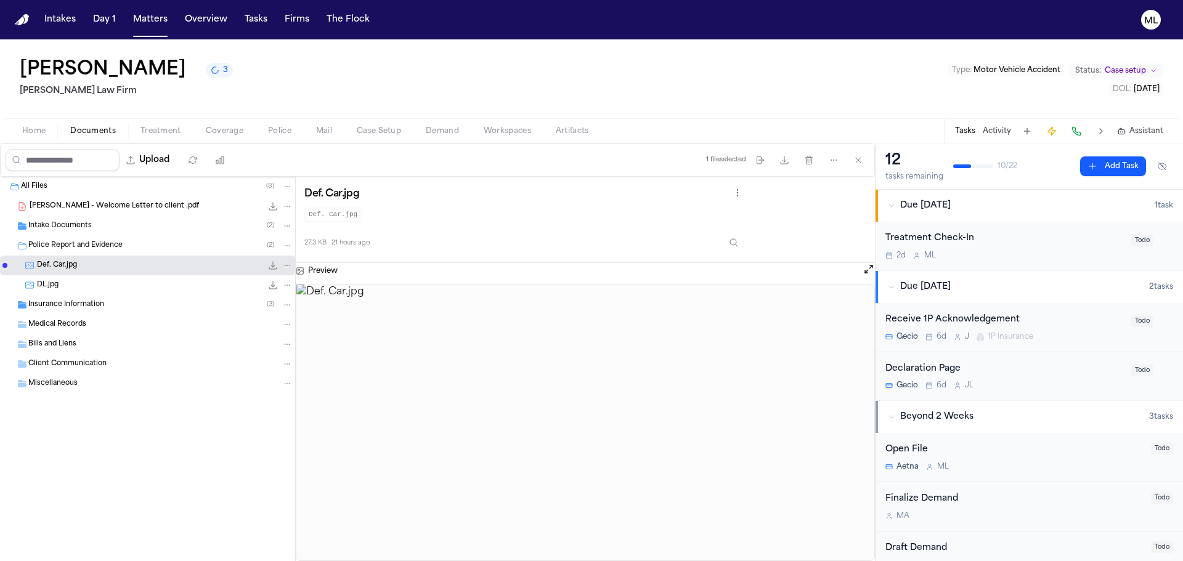
click at [73, 283] on div "DL.jpg 601.5 KB • JPG" at bounding box center [165, 285] width 256 height 12
click at [80, 230] on span "Intake Documents" at bounding box center [59, 226] width 63 height 10
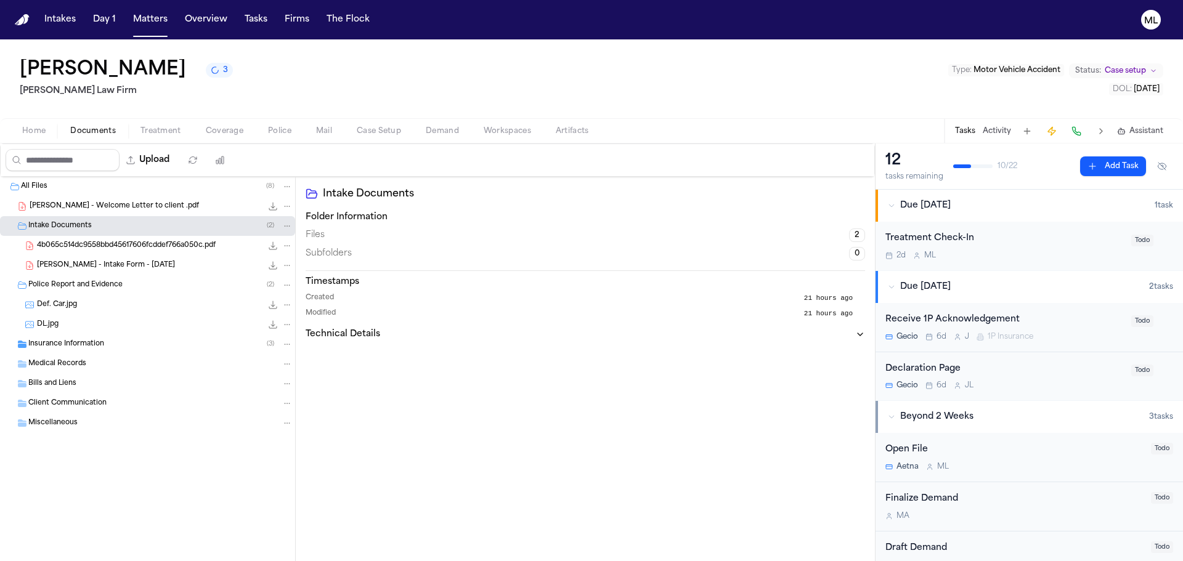
click at [89, 261] on span "J. Perez - Intake Form - 8.18.25" at bounding box center [106, 266] width 138 height 10
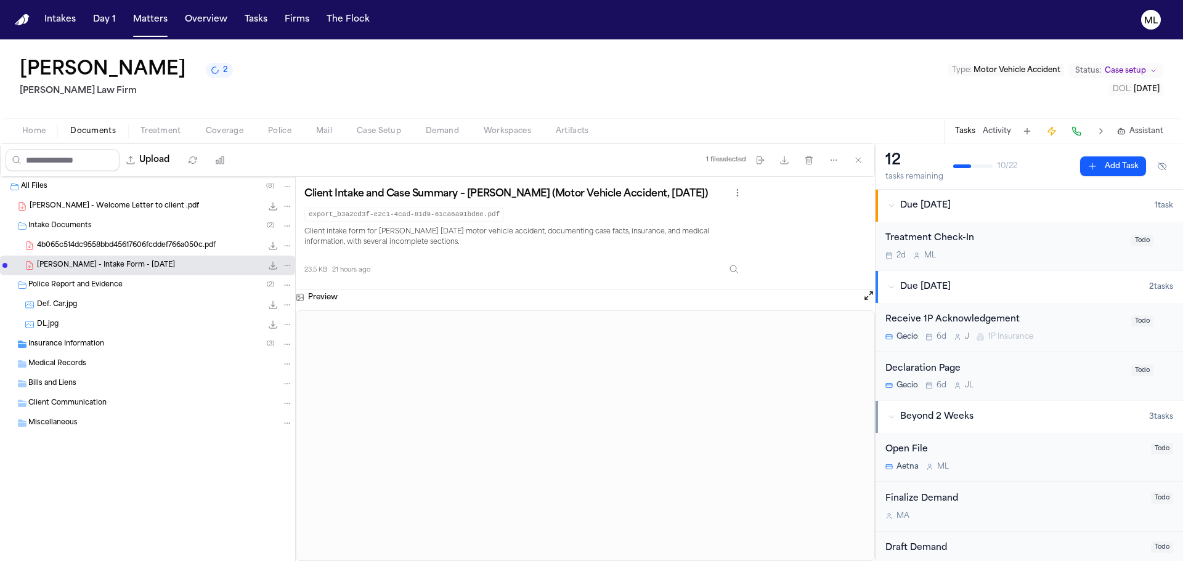
click at [131, 346] on div "Insurance Information ( 3 )" at bounding box center [160, 344] width 264 height 11
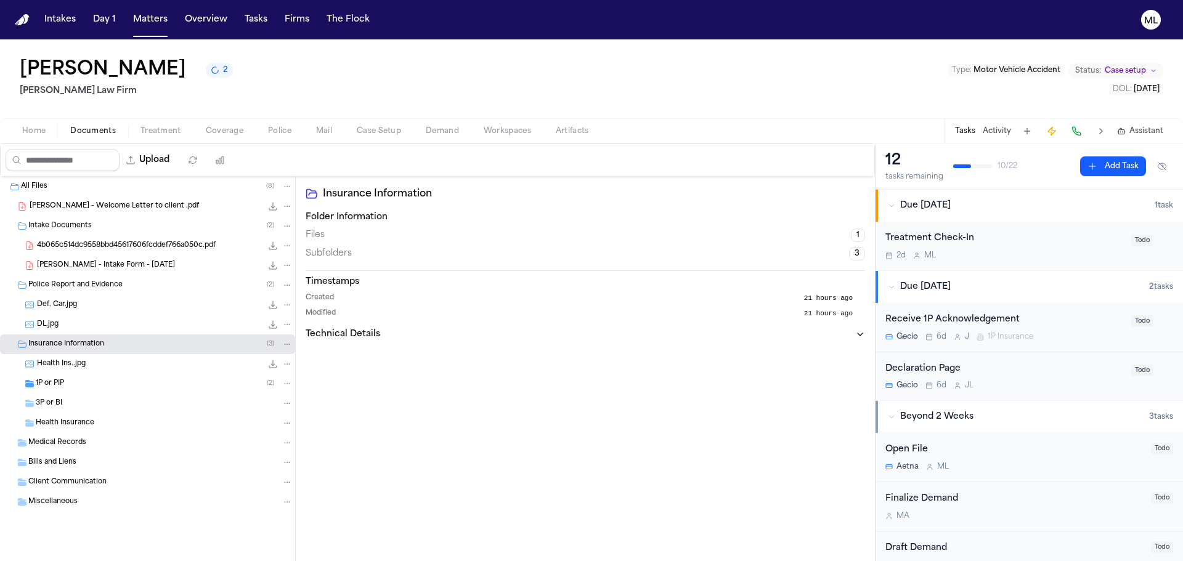
click at [102, 380] on div "1P or PIP ( 2 )" at bounding box center [164, 383] width 257 height 11
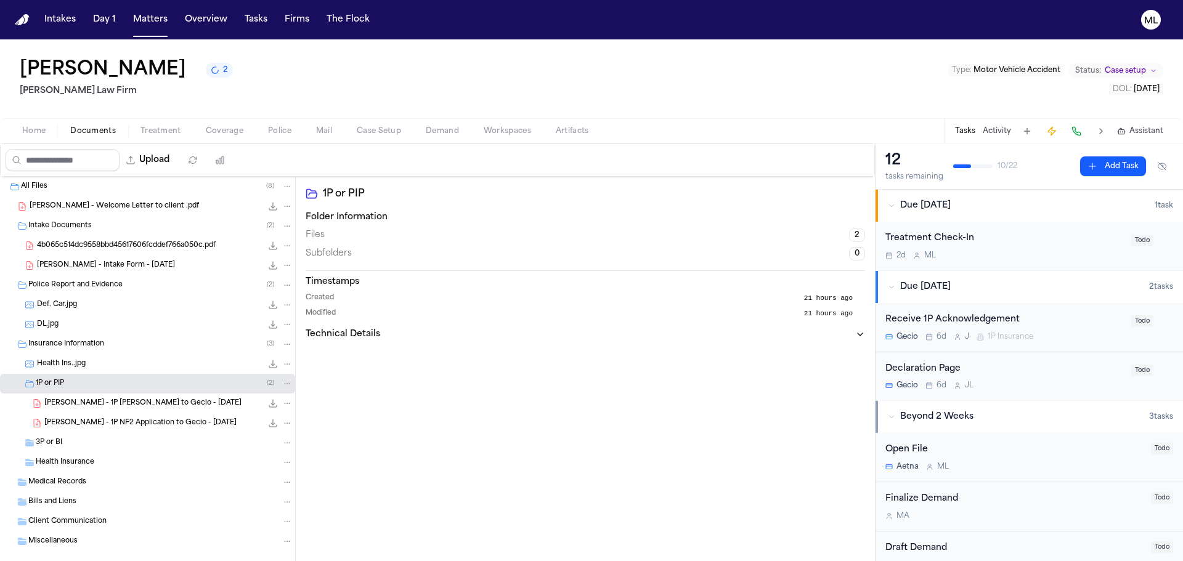
click at [143, 401] on span "J. Perez - 1P LOR to Gecio - 8.18.25" at bounding box center [142, 404] width 197 height 10
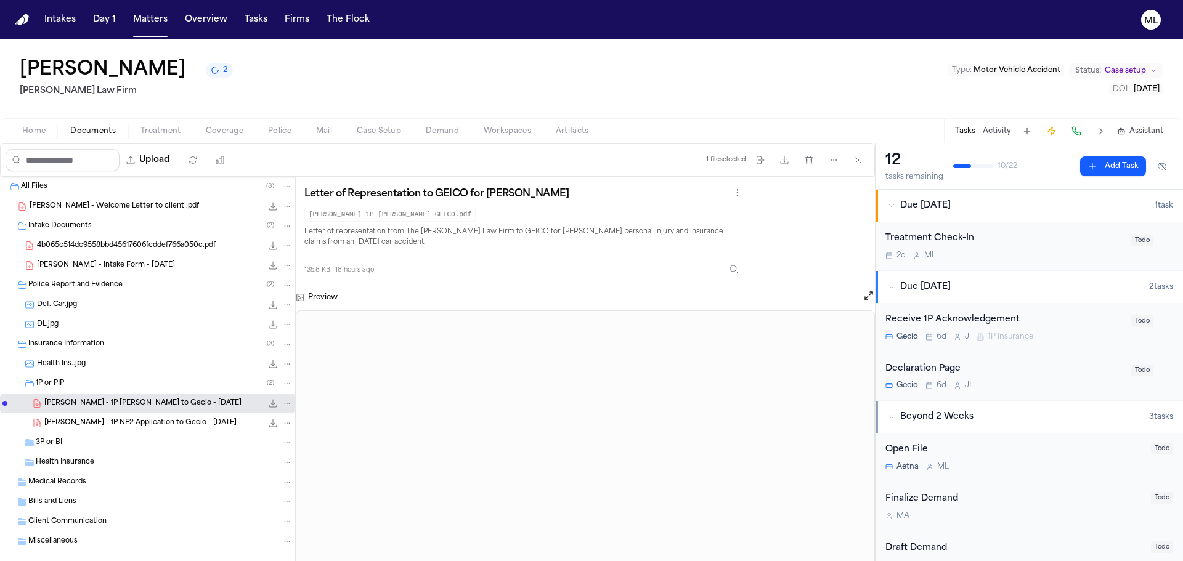
click at [153, 209] on span "J. Perez - Welcome Letter to client .pdf" at bounding box center [114, 206] width 169 height 10
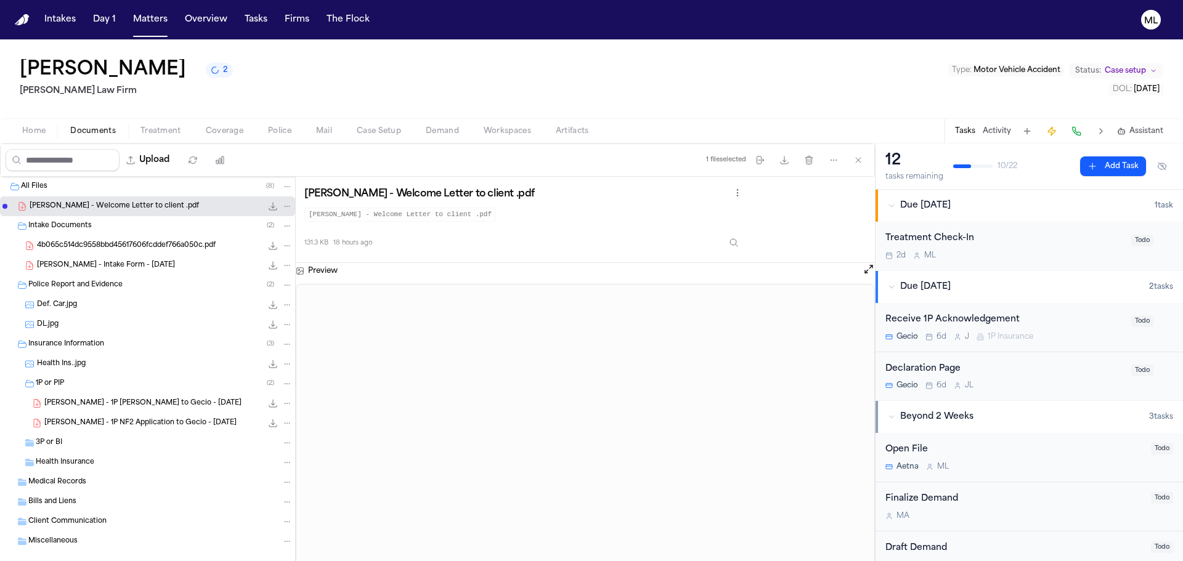
click at [111, 265] on span "J. Perez - Intake Form - 8.18.25" at bounding box center [106, 266] width 138 height 10
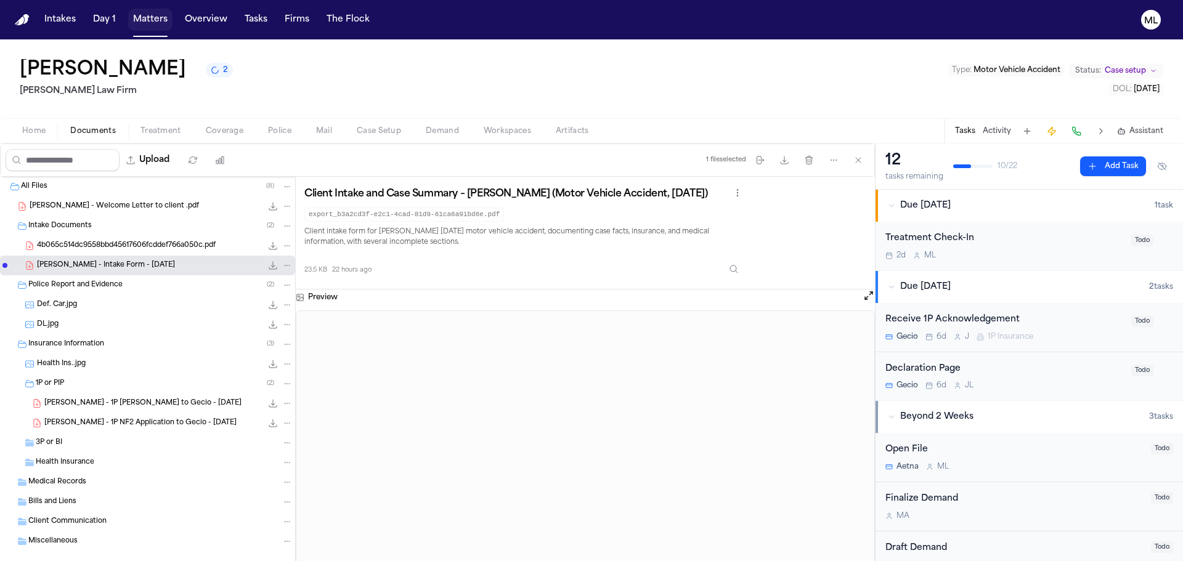
click at [158, 30] on button "Matters" at bounding box center [150, 20] width 44 height 22
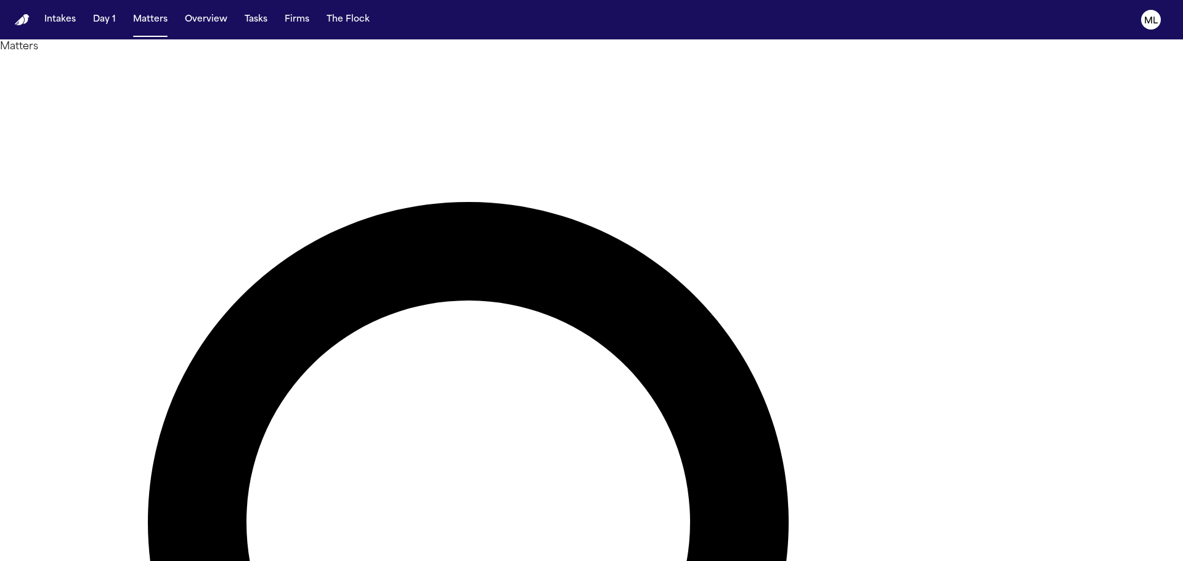
drag, startPoint x: 708, startPoint y: 78, endPoint x: 577, endPoint y: 62, distance: 131.7
type input "*****"
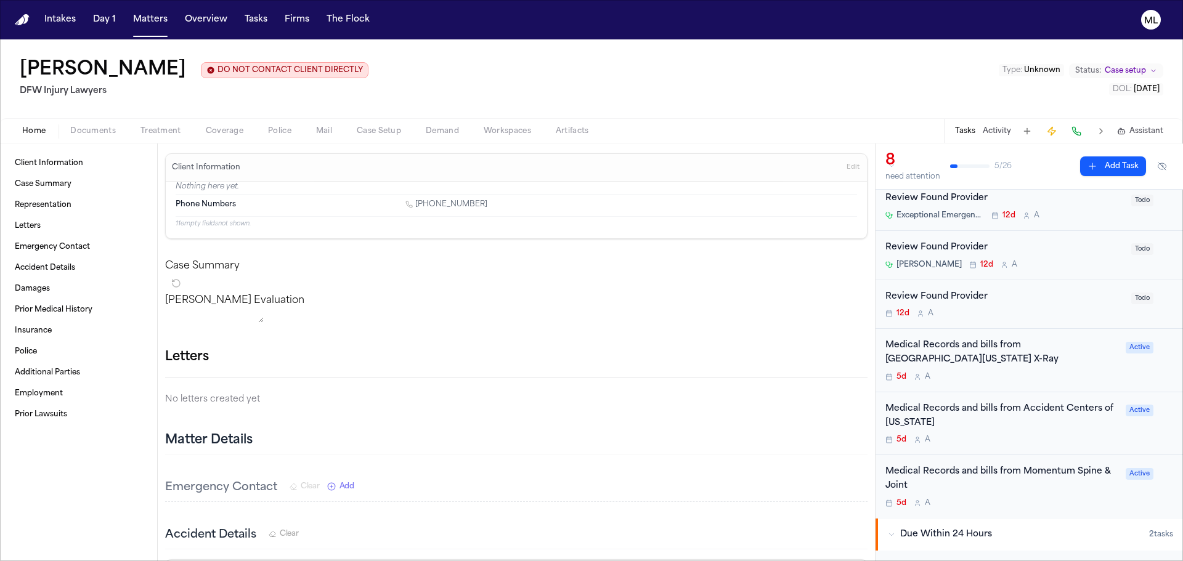
scroll to position [62, 0]
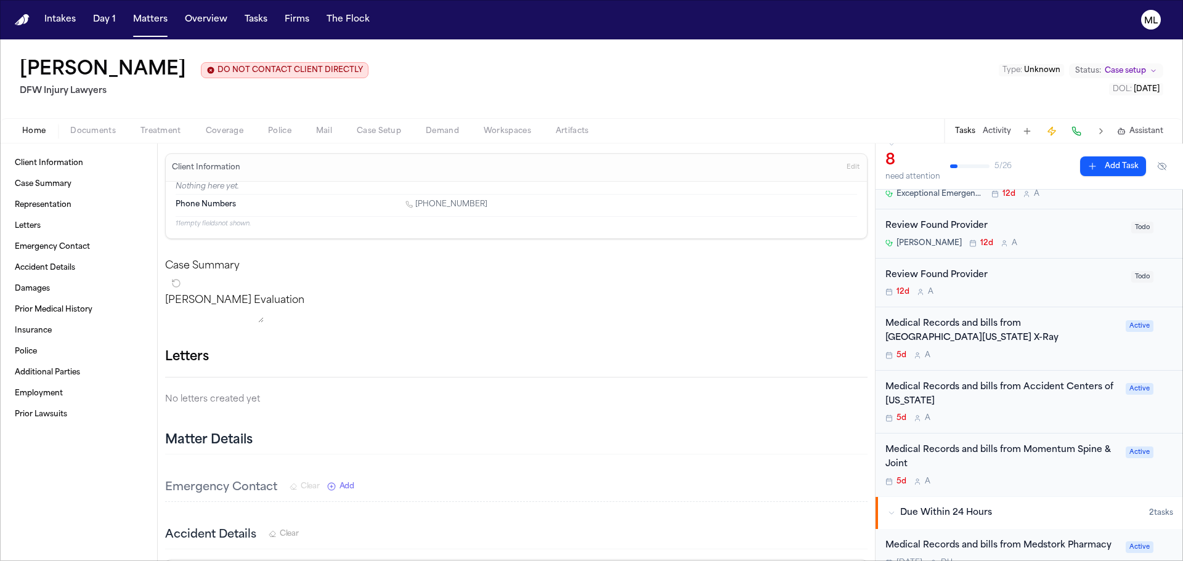
click at [1023, 413] on div "5d A" at bounding box center [1001, 418] width 233 height 10
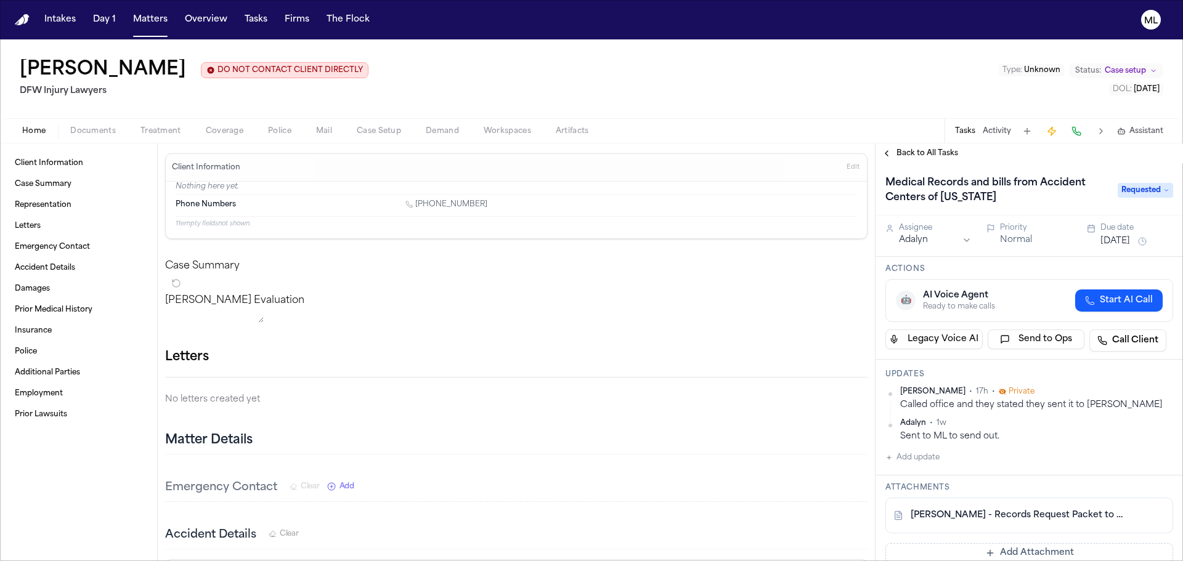
click at [1134, 187] on span "Requested" at bounding box center [1145, 190] width 55 height 15
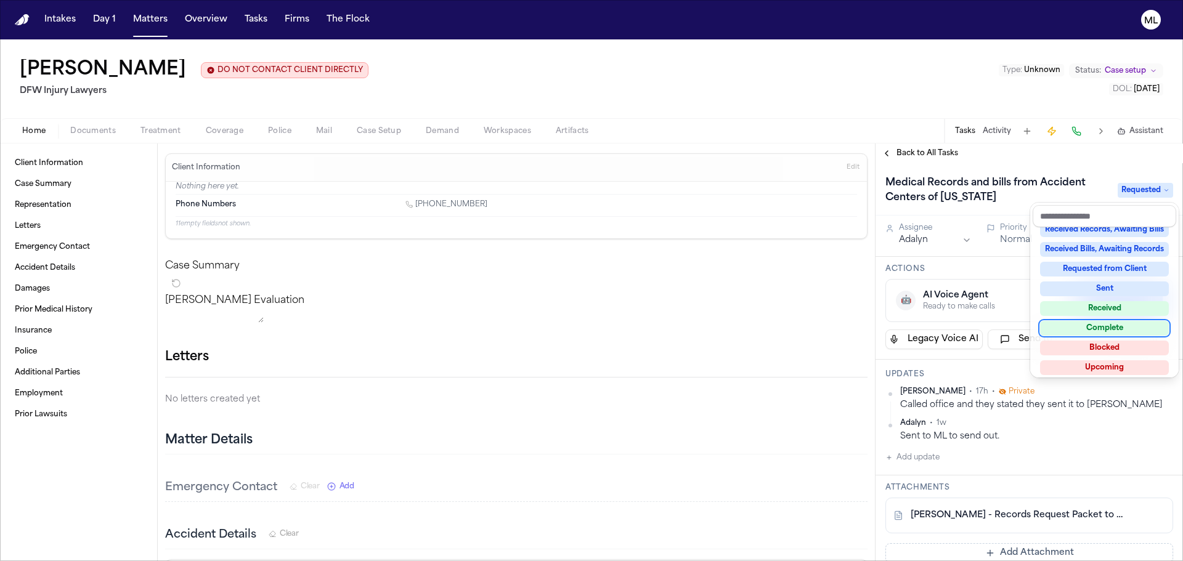
click at [1093, 328] on div "Complete" at bounding box center [1104, 328] width 129 height 15
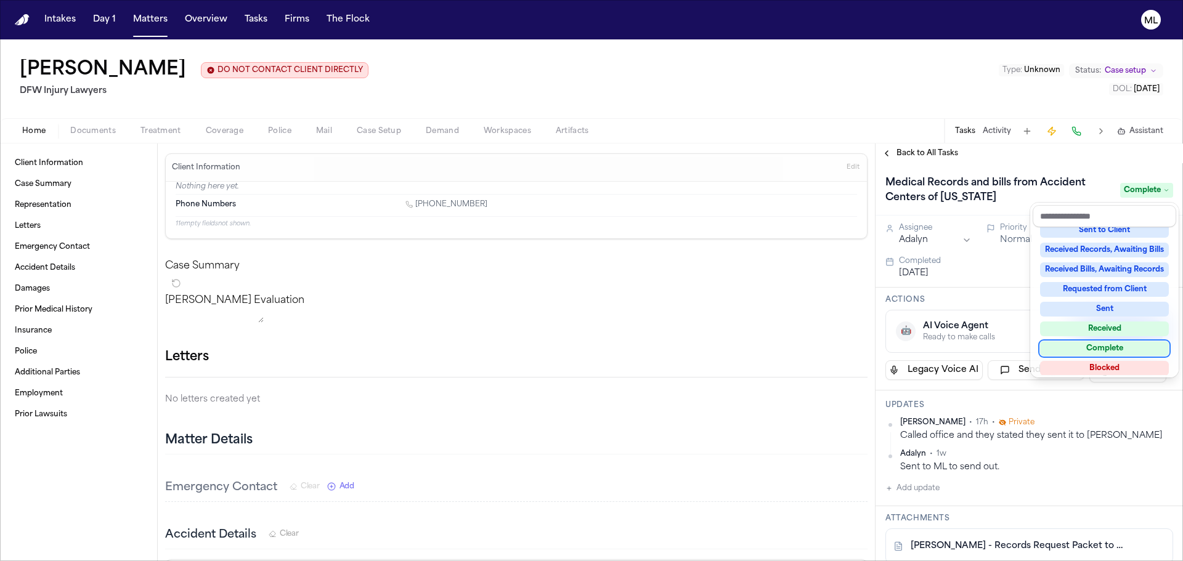
click at [1064, 462] on div "Medical Records and bills from Accident Centers of Texas Complete Assignee Adal…" at bounding box center [1028, 362] width 307 height 398
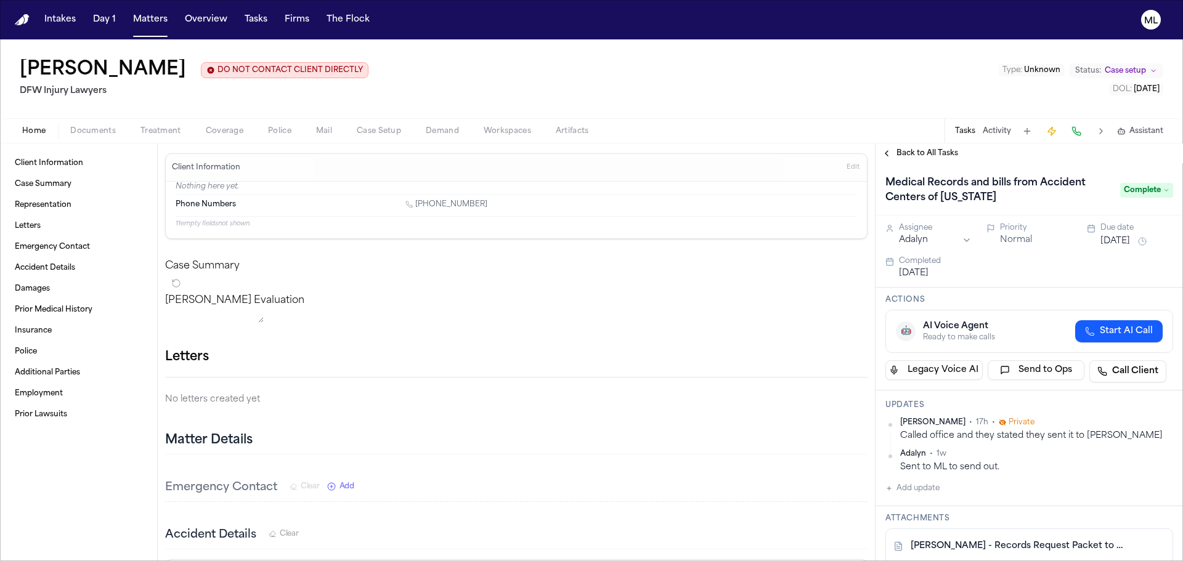
scroll to position [185, 0]
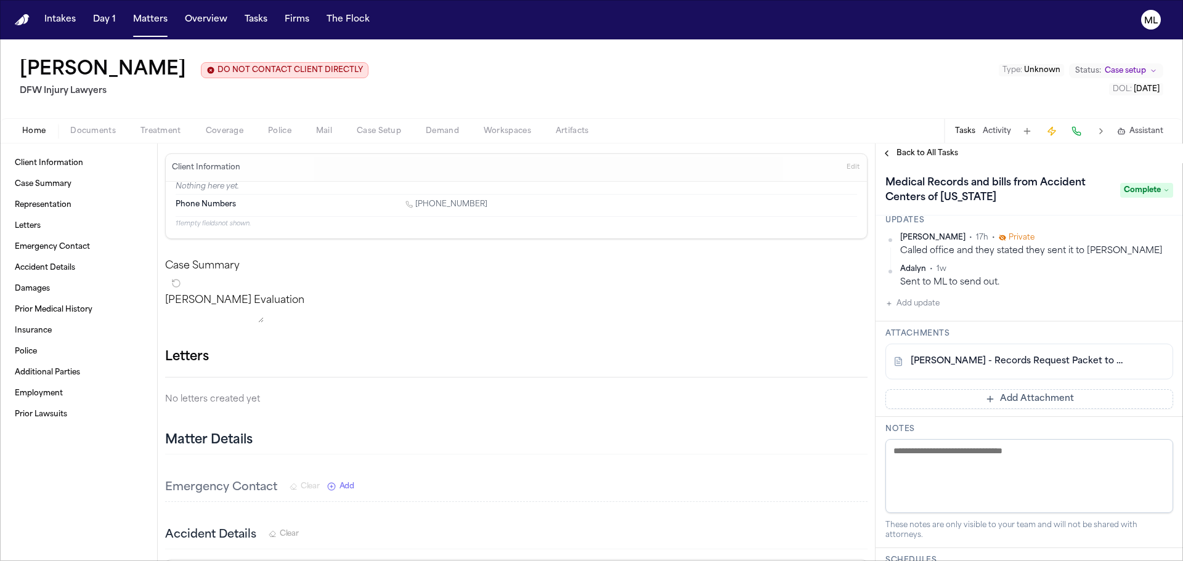
click at [1042, 399] on button "Add Attachment" at bounding box center [1029, 399] width 288 height 20
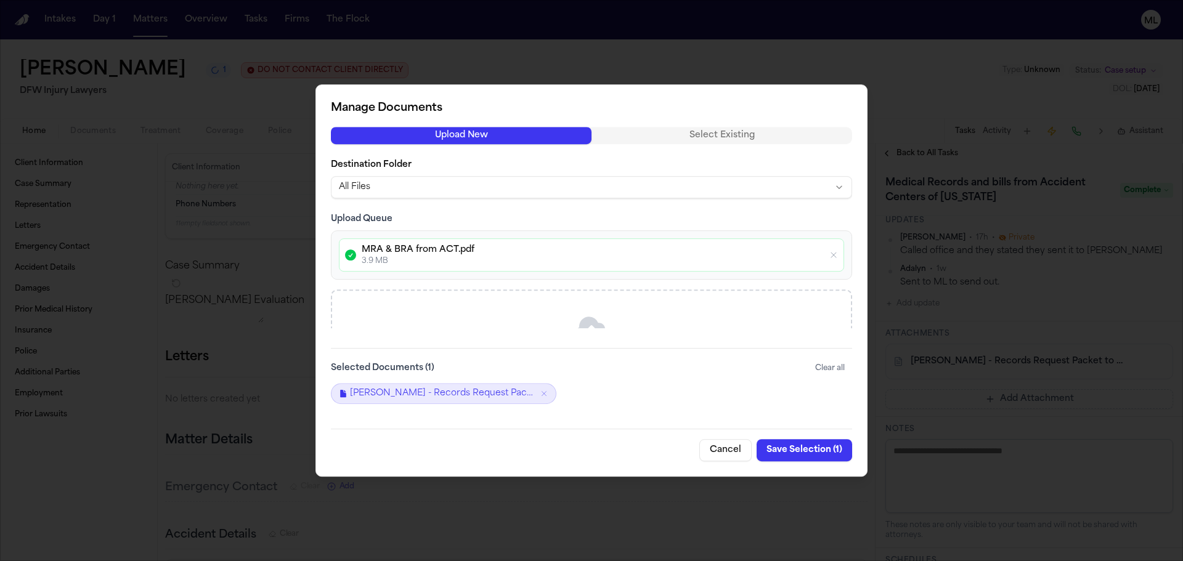
click at [791, 455] on button "Save Selection ( 1 )" at bounding box center [804, 450] width 95 height 22
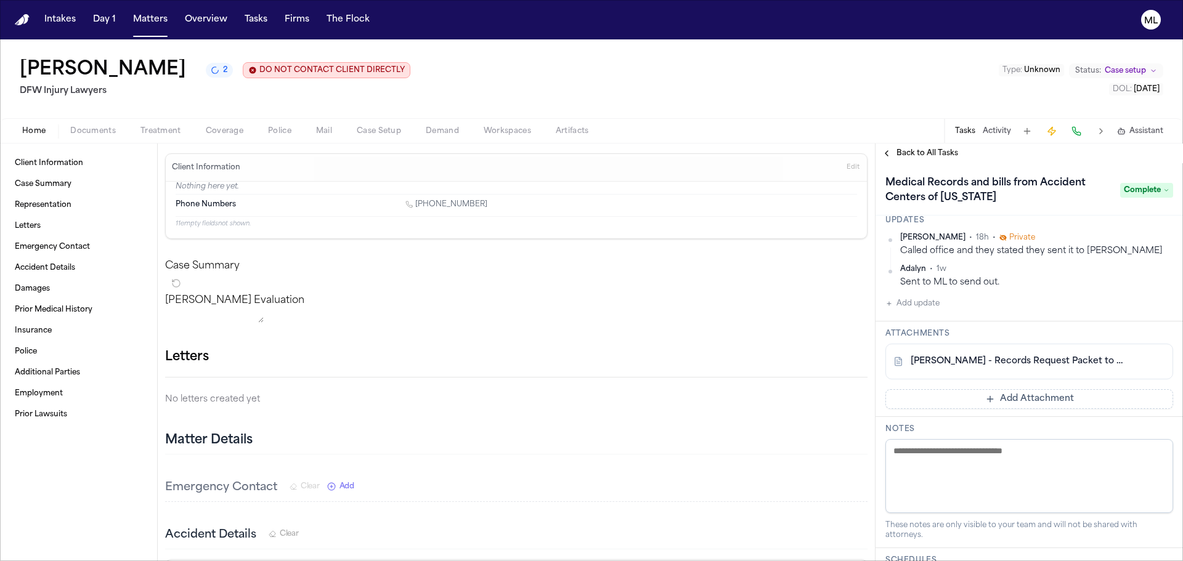
click at [924, 147] on div "Back to All Tasks" at bounding box center [1028, 154] width 307 height 20
click at [922, 151] on span "Back to All Tasks" at bounding box center [927, 153] width 62 height 10
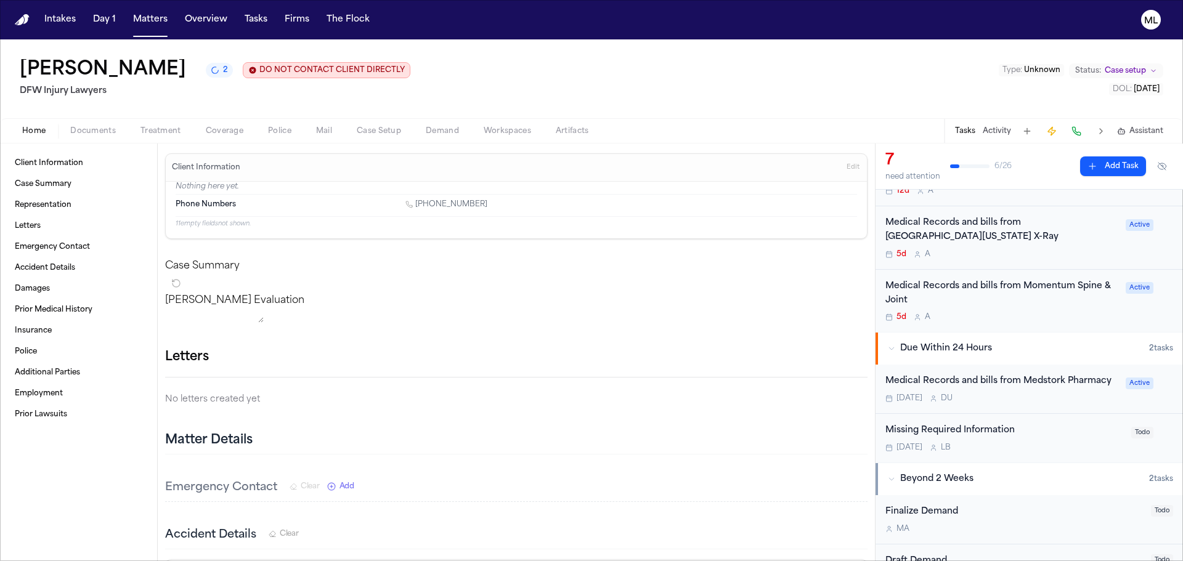
scroll to position [185, 0]
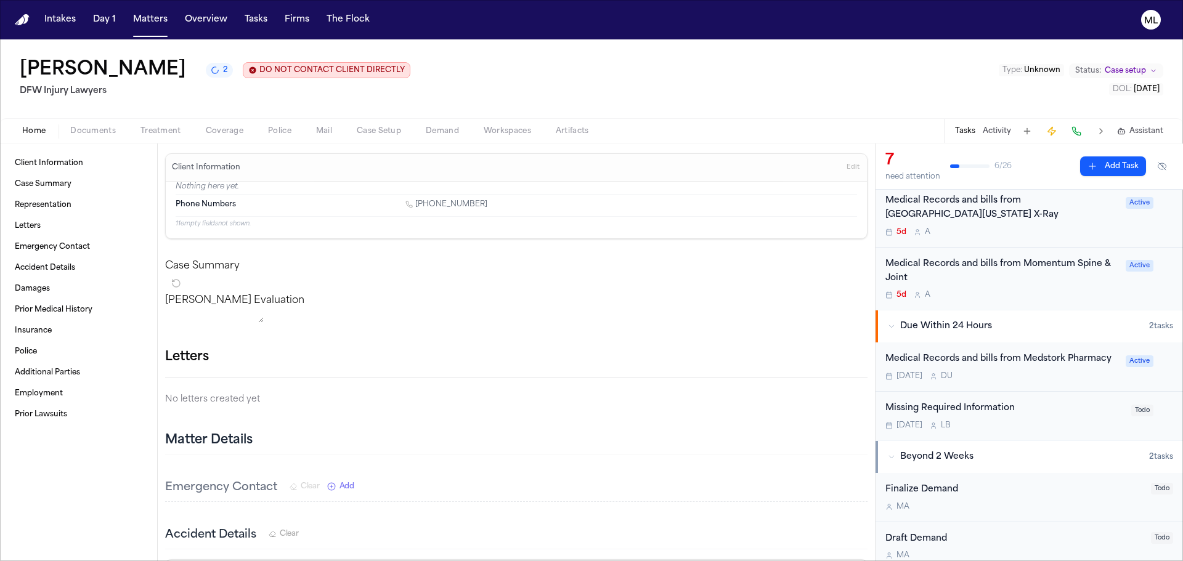
click at [1078, 373] on div "Medical Records and bills from Medstork Pharmacy Today D U Active" at bounding box center [1028, 367] width 307 height 49
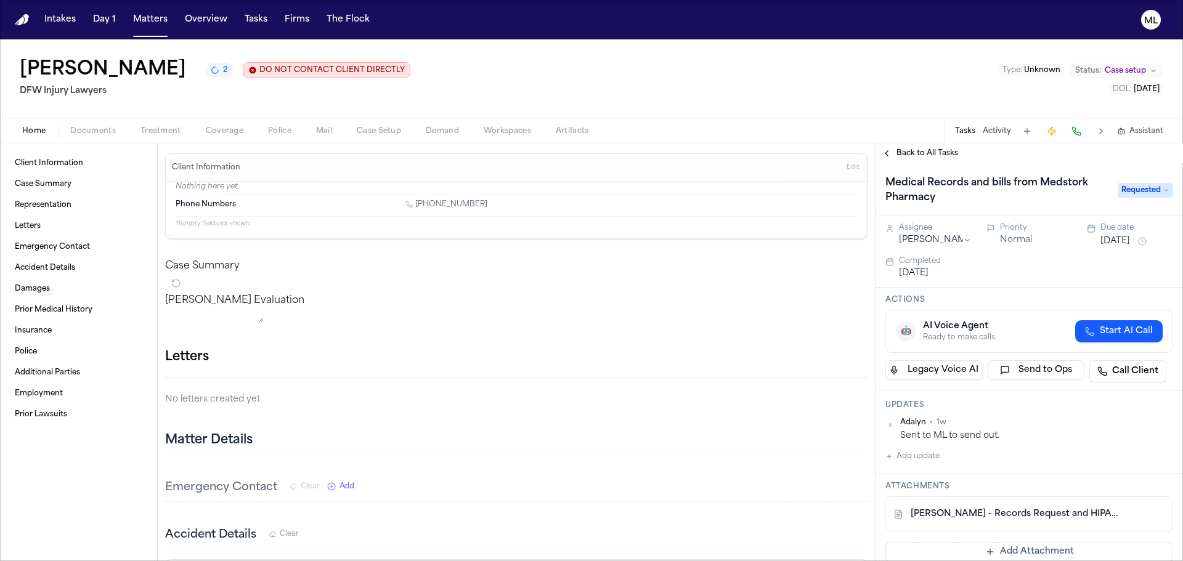
click at [970, 551] on button "Add Attachment" at bounding box center [1029, 552] width 288 height 20
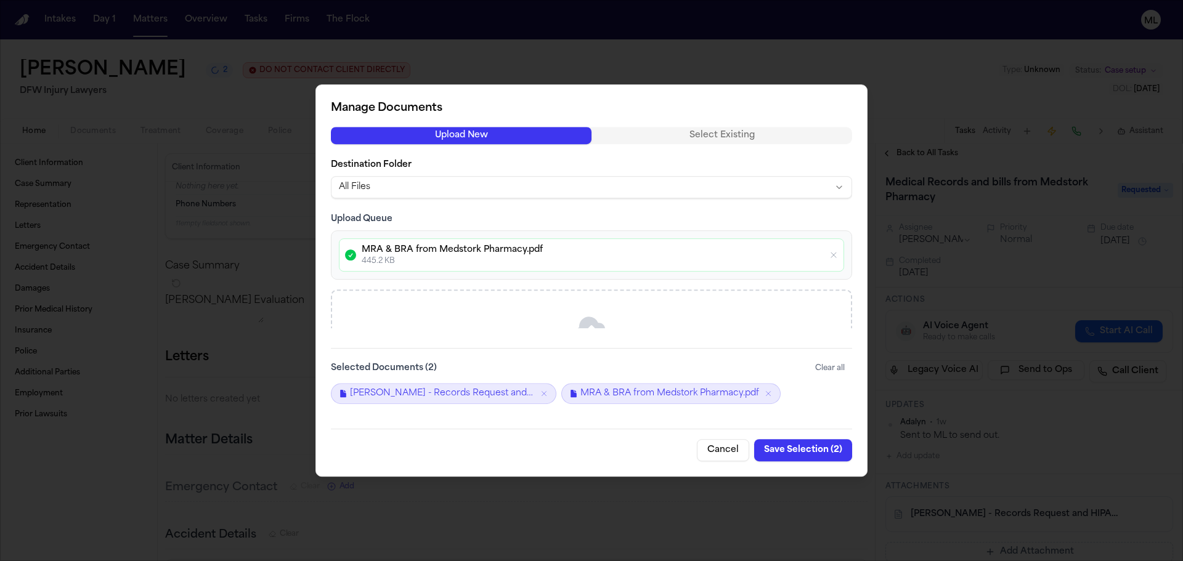
click at [787, 453] on button "Save Selection ( 2 )" at bounding box center [803, 450] width 98 height 22
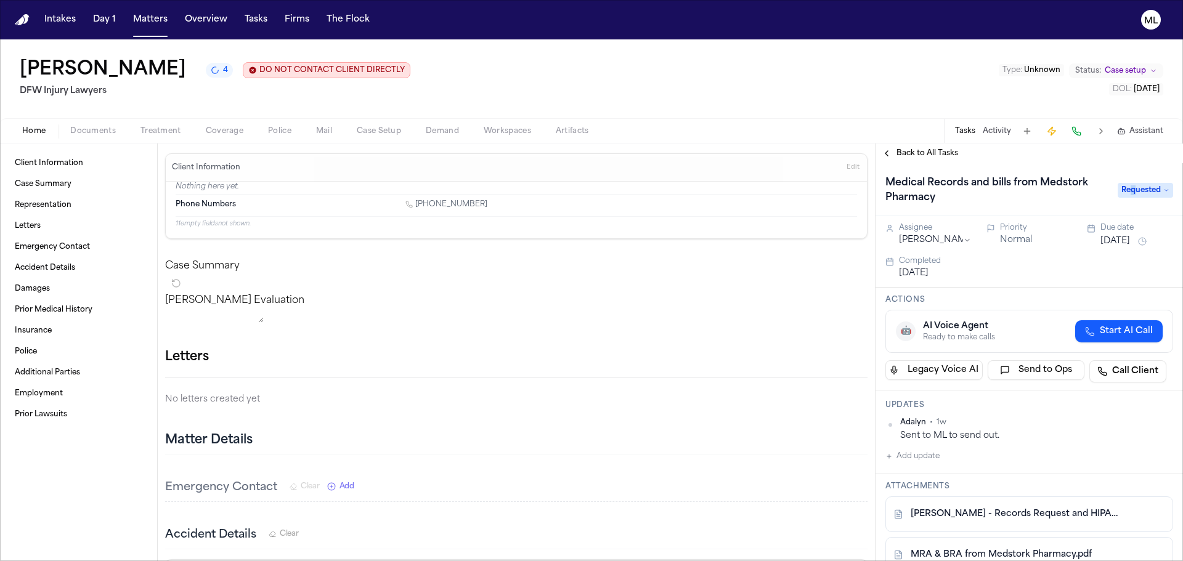
click at [1133, 192] on span "Requested" at bounding box center [1145, 190] width 55 height 15
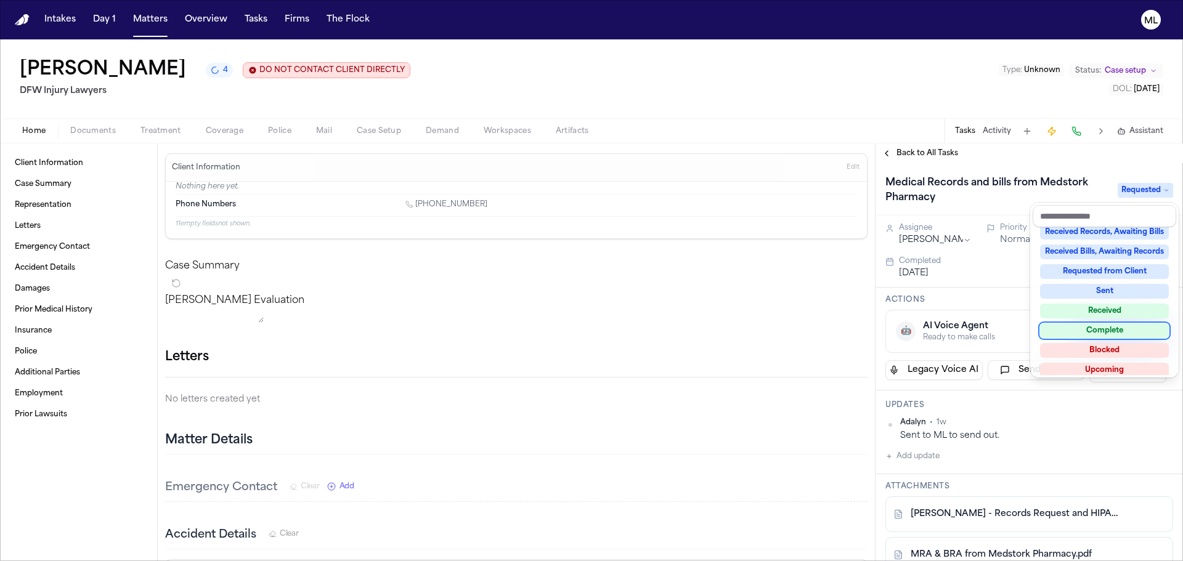
click at [1105, 323] on div "Complete" at bounding box center [1104, 330] width 129 height 15
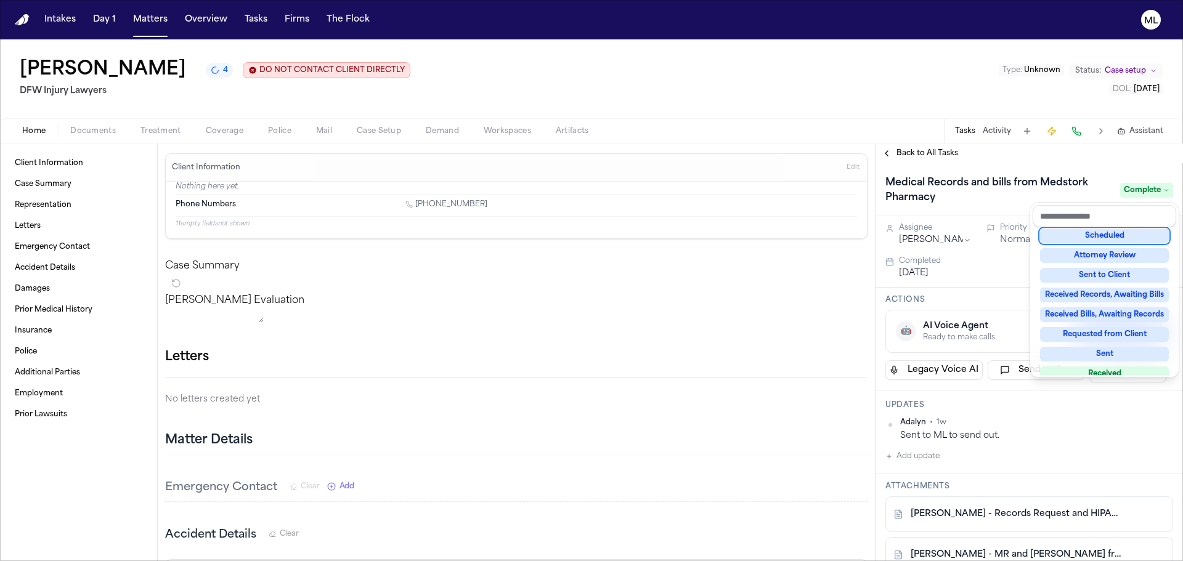
click at [919, 156] on div "Back to All Tasks Medical Records and bills from Medstork Pharmacy Complete Ass…" at bounding box center [1028, 353] width 307 height 418
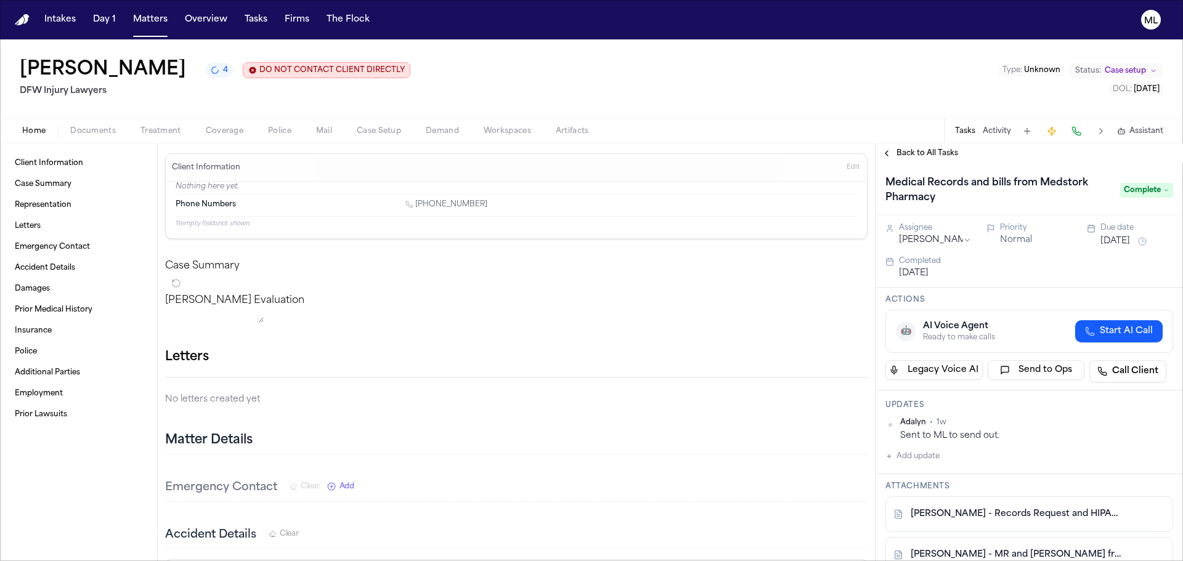
click at [919, 155] on span "Back to All Tasks" at bounding box center [927, 153] width 62 height 10
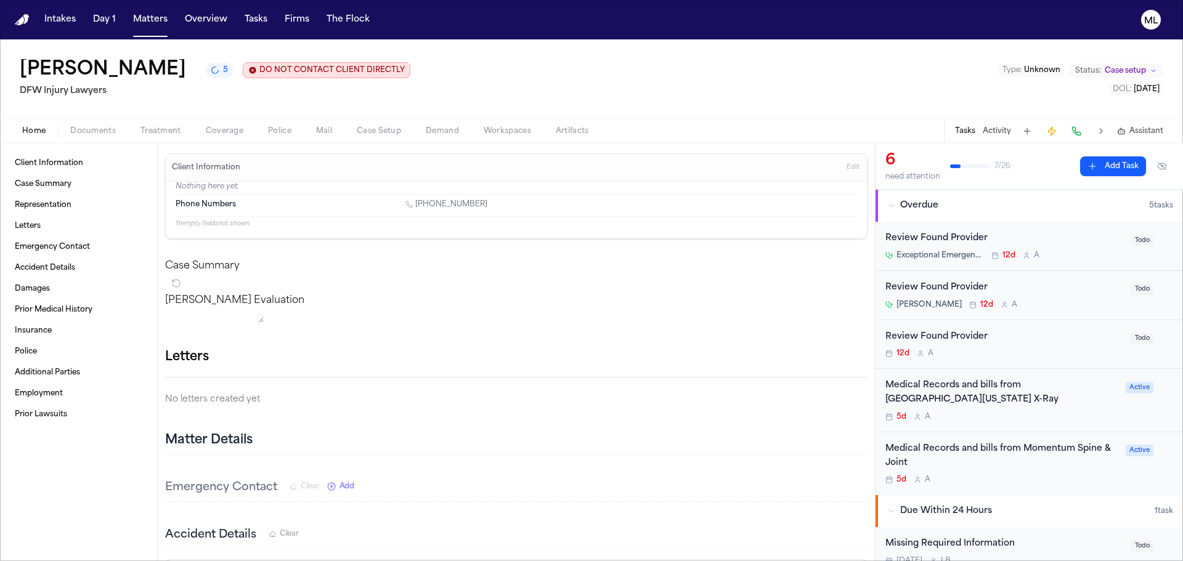
click at [1067, 457] on div "Medical Records and bills from Momentum Spine & Joint 5d A" at bounding box center [1001, 463] width 233 height 43
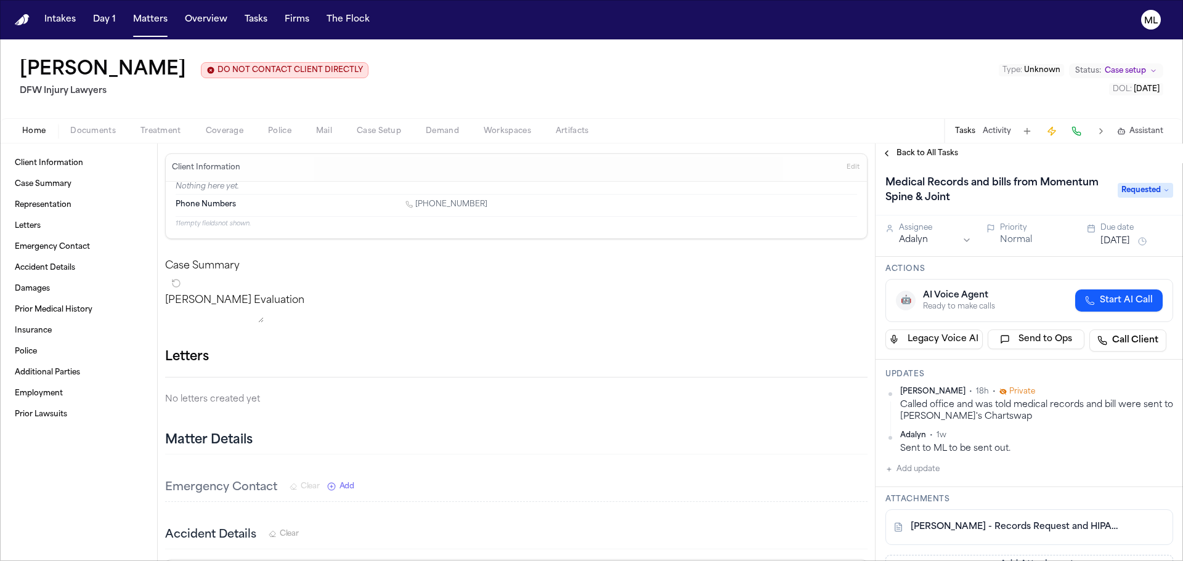
click at [937, 150] on span "Back to All Tasks" at bounding box center [927, 153] width 62 height 10
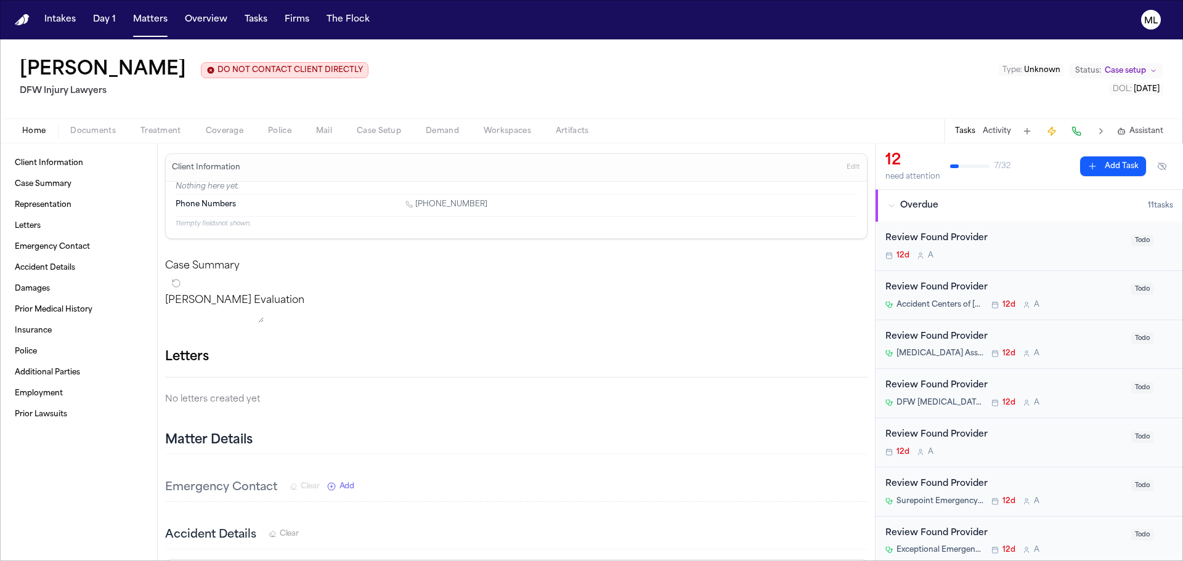
scroll to position [308, 0]
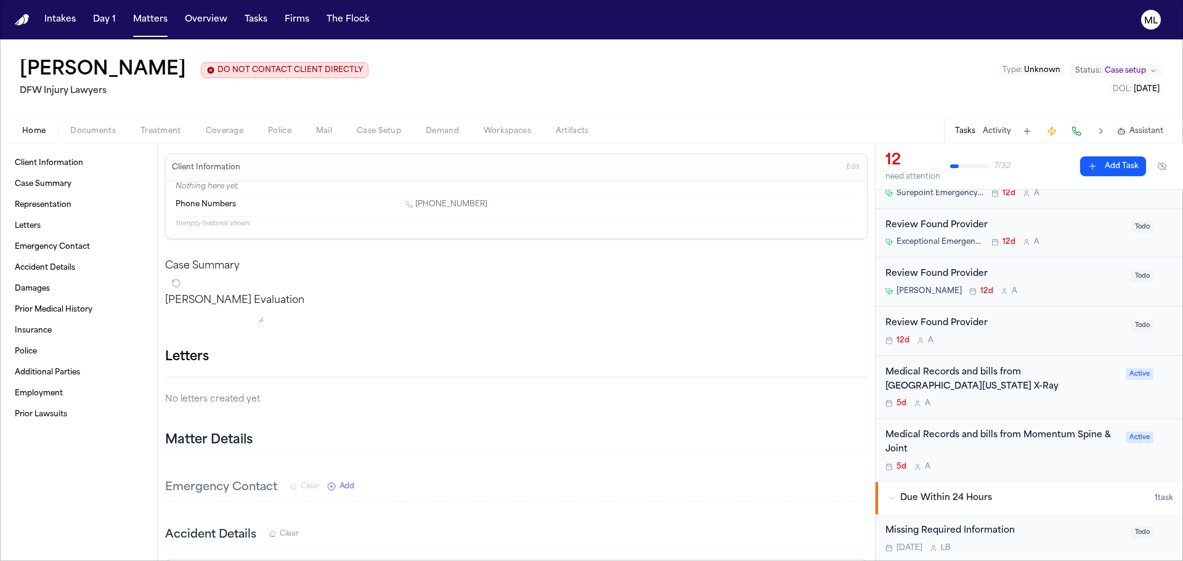
click at [1052, 397] on div "Medical Records and bills from North Texas X-Ray 5d A Active" at bounding box center [1028, 387] width 307 height 63
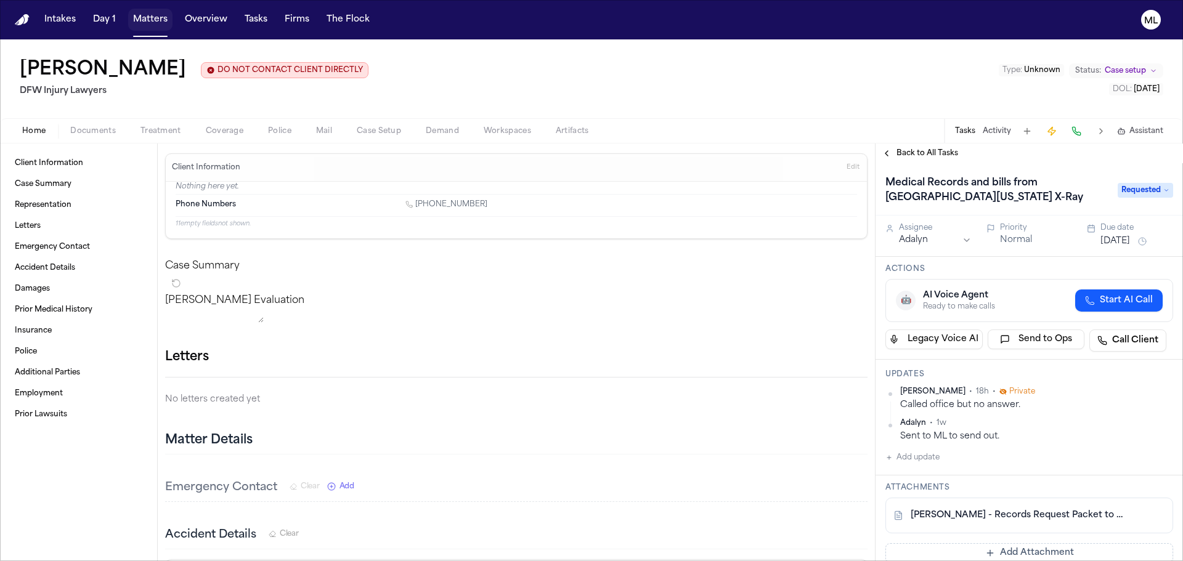
drag, startPoint x: 153, startPoint y: 23, endPoint x: 166, endPoint y: 22, distance: 13.6
click at [153, 23] on button "Matters" at bounding box center [150, 20] width 44 height 22
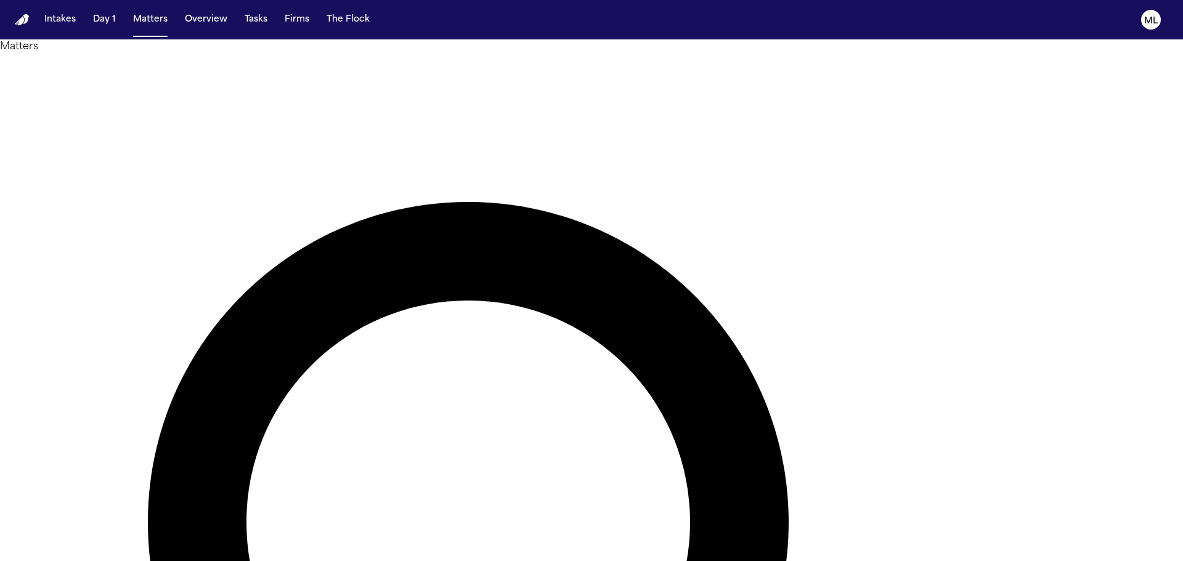
drag, startPoint x: 708, startPoint y: 73, endPoint x: 628, endPoint y: 70, distance: 79.5
type input "*****"
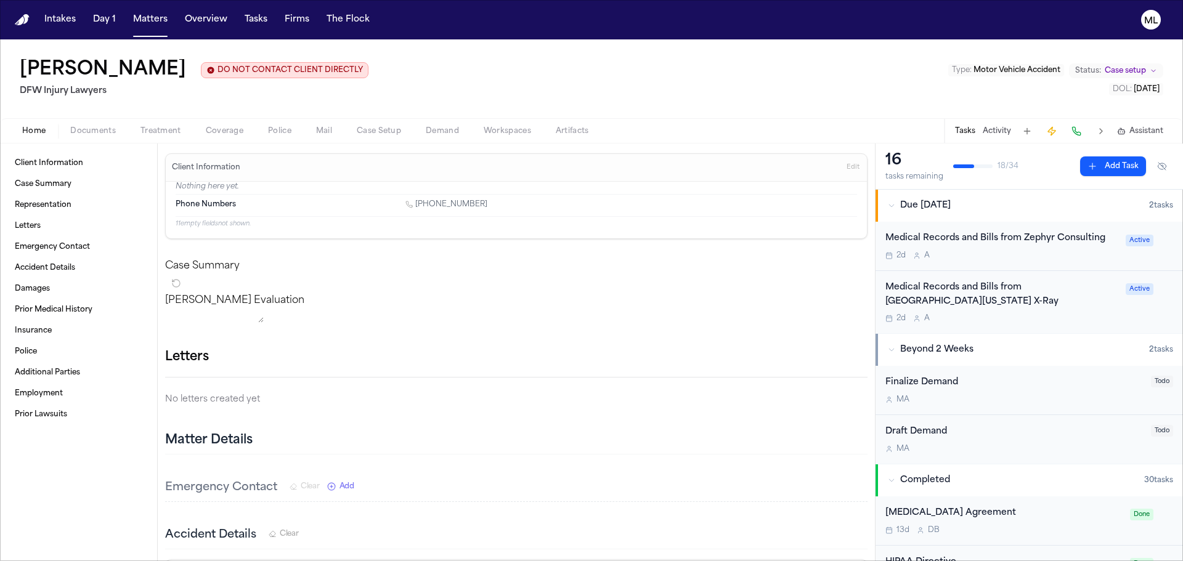
click at [1065, 310] on div "Medical Records and Bills from North Texas X-Ray 2d A Active" at bounding box center [1028, 302] width 307 height 63
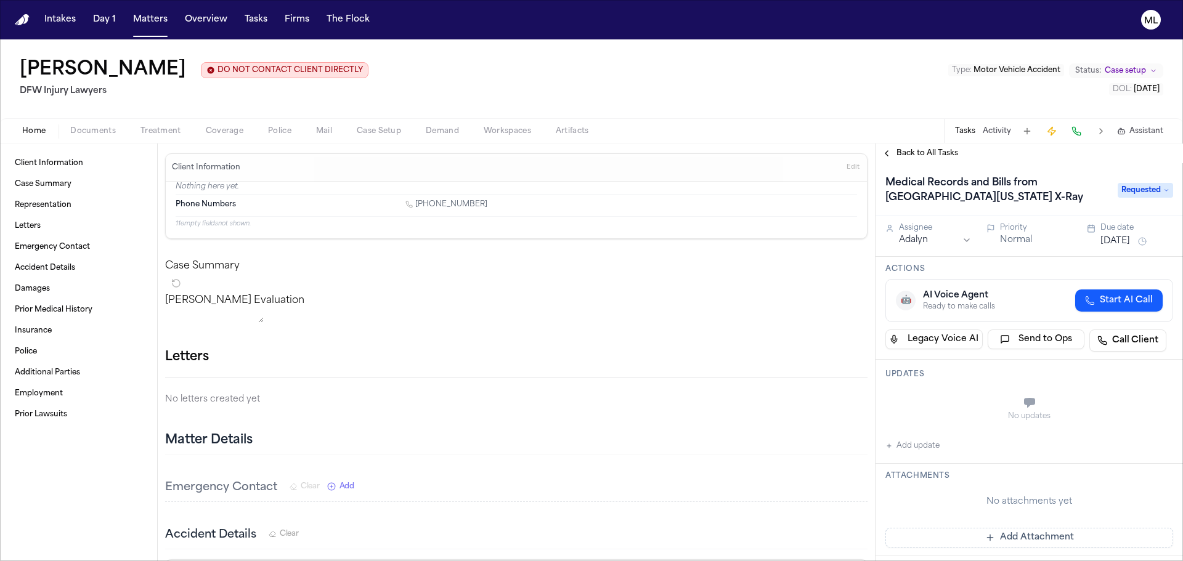
click at [961, 535] on button "Add Attachment" at bounding box center [1029, 538] width 288 height 20
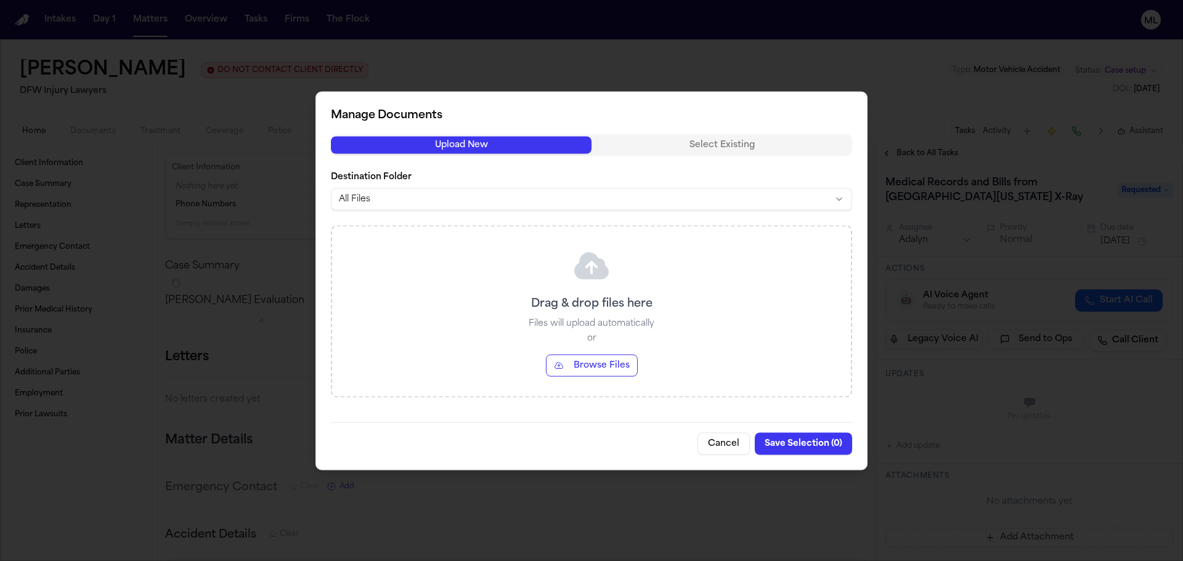
click at [606, 368] on button "Browse Files" at bounding box center [592, 365] width 92 height 22
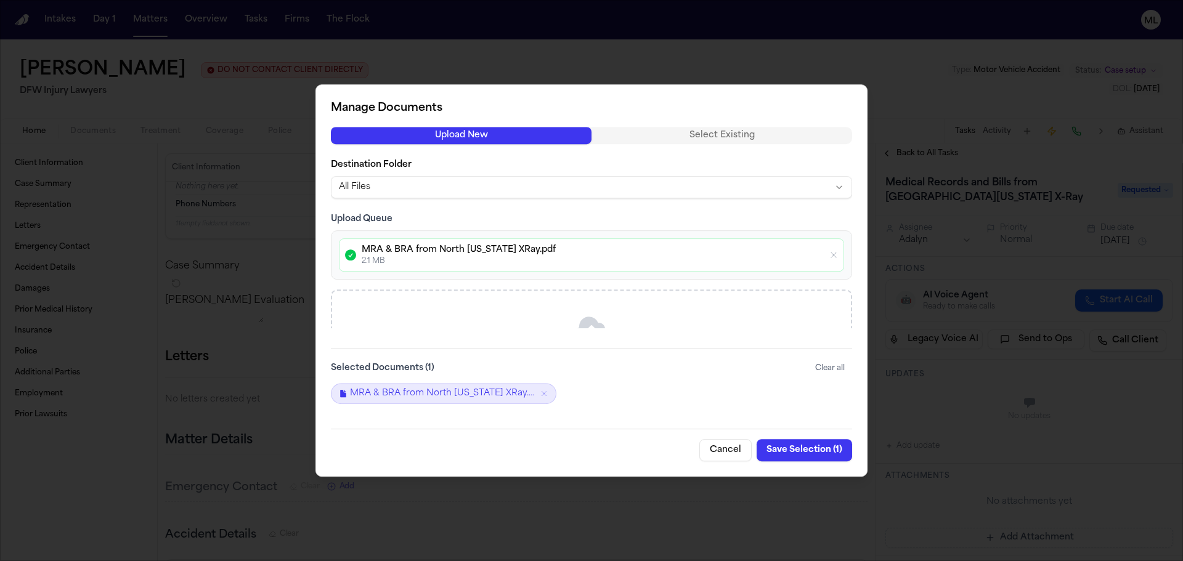
click at [780, 452] on button "Save Selection ( 1 )" at bounding box center [804, 450] width 95 height 22
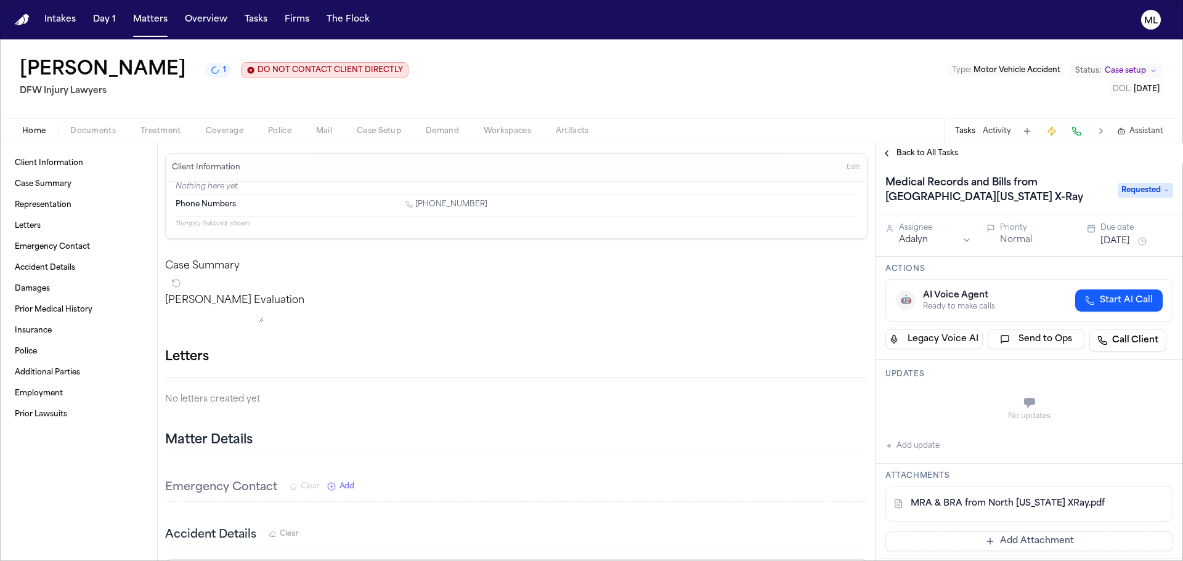
click at [1139, 187] on span "Requested" at bounding box center [1145, 190] width 55 height 15
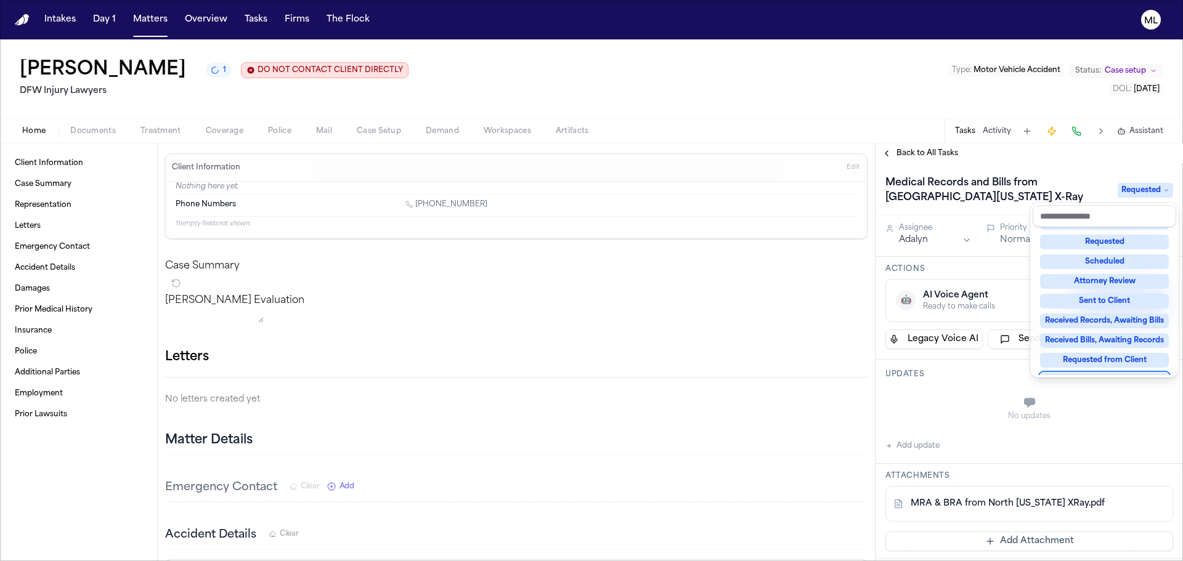
scroll to position [185, 0]
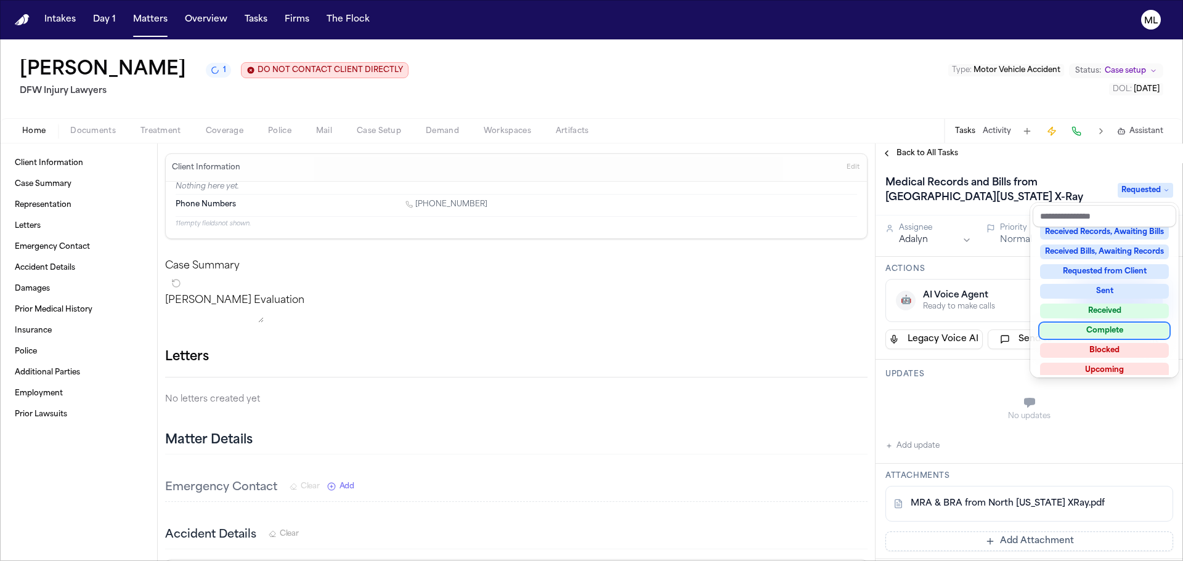
click at [1119, 325] on div "Complete" at bounding box center [1104, 330] width 129 height 15
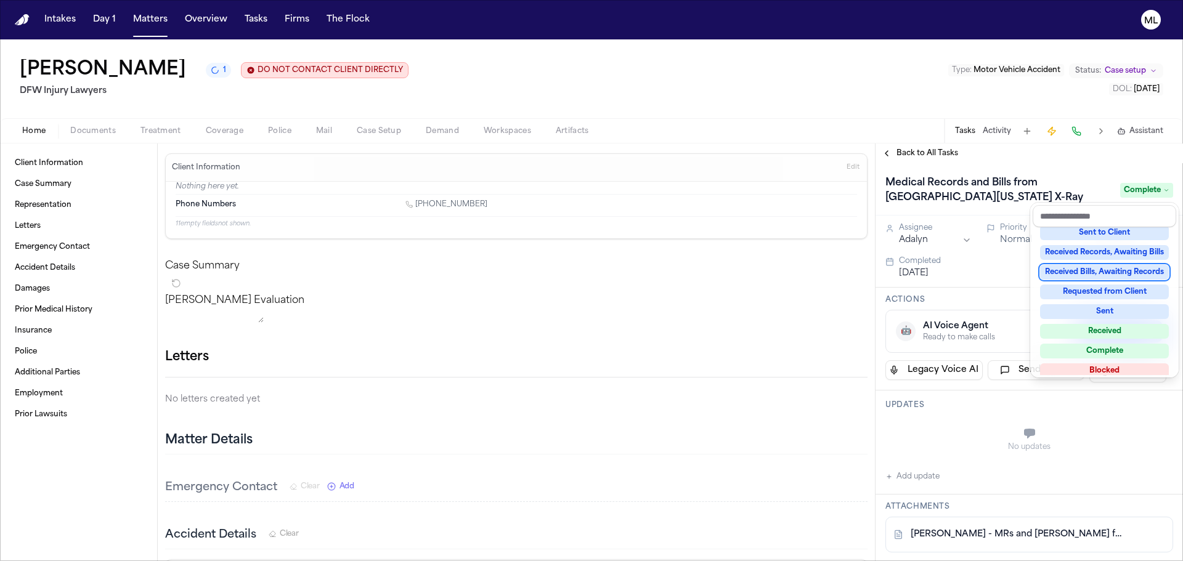
click at [917, 152] on div "Back to All Tasks Medical Records and Bills from North Texas X-Ray Complete Ass…" at bounding box center [1028, 353] width 307 height 418
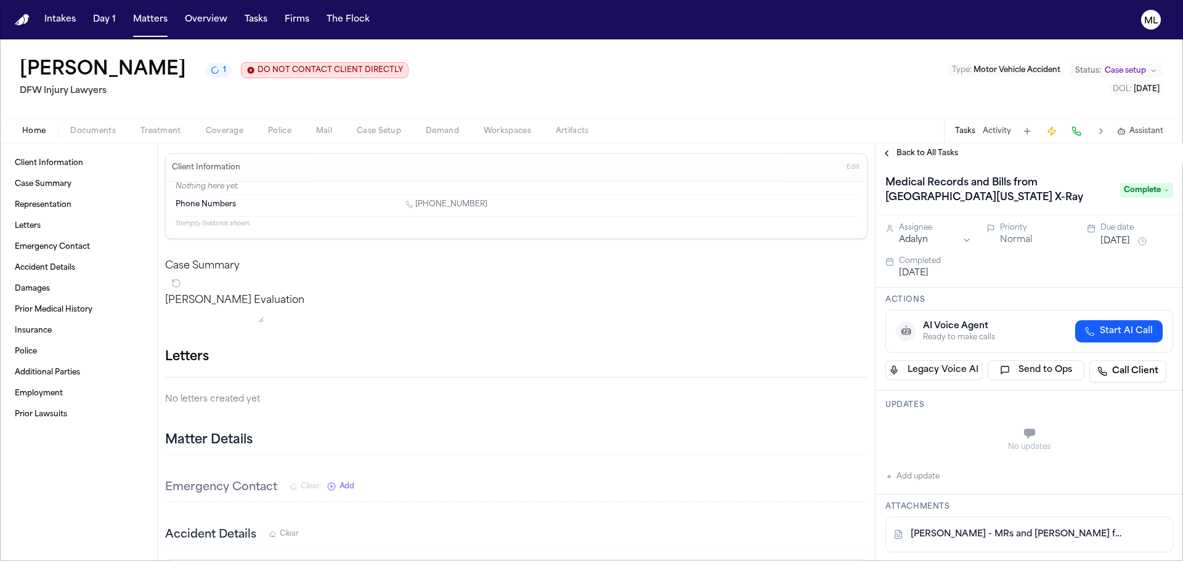
click at [917, 152] on span "Back to All Tasks" at bounding box center [927, 153] width 62 height 10
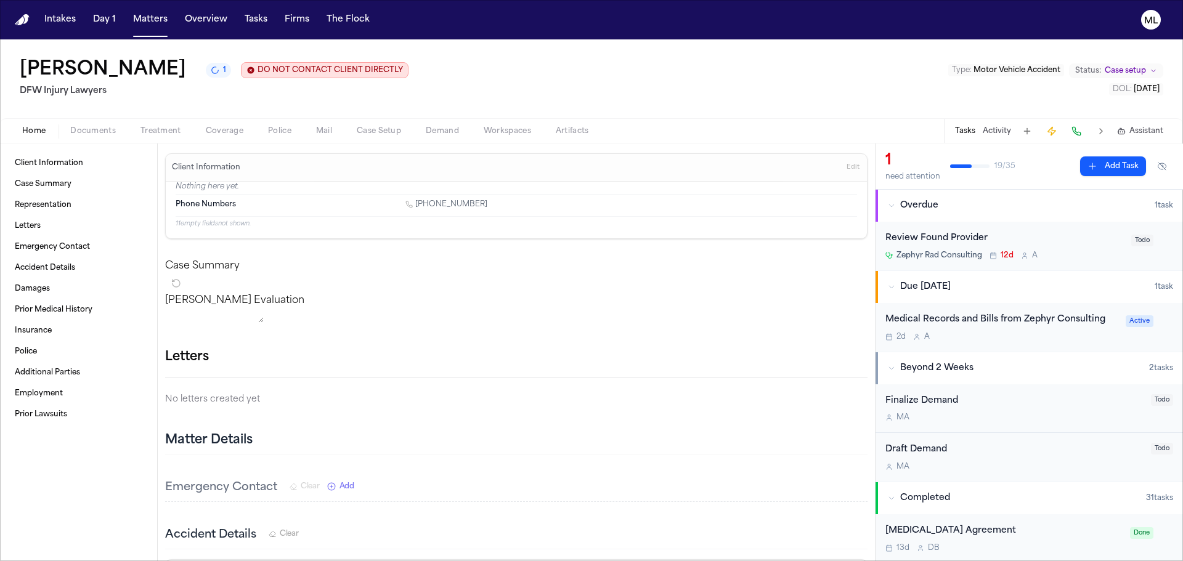
click at [1070, 257] on div "Zephyr Rad Consulting 12d A" at bounding box center [1004, 256] width 238 height 10
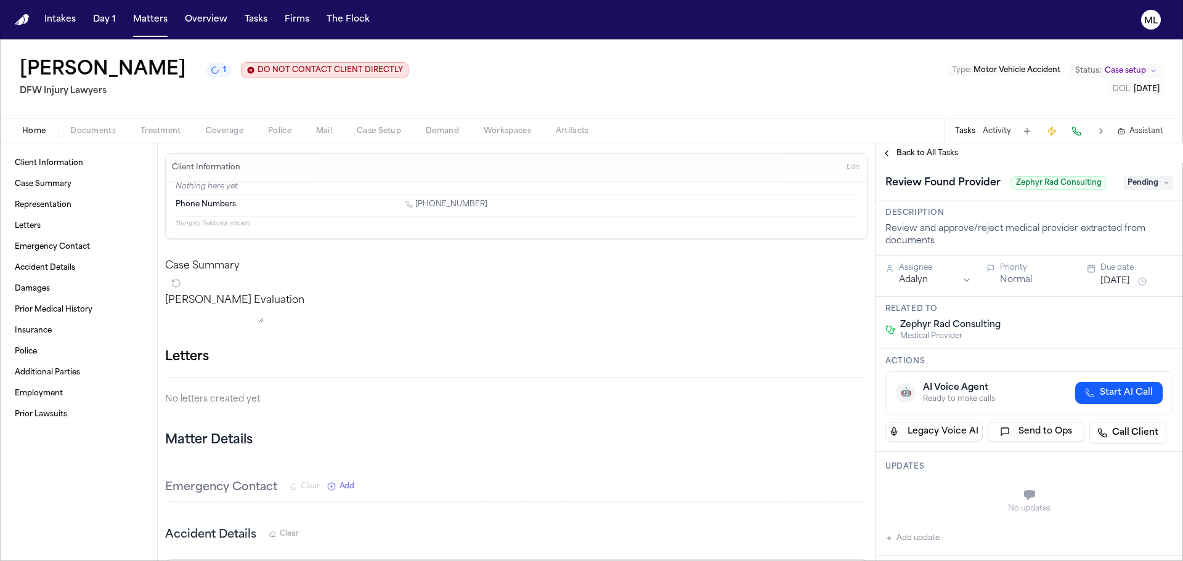
click at [1107, 280] on button "Aug 7, 2025" at bounding box center [1115, 281] width 30 height 12
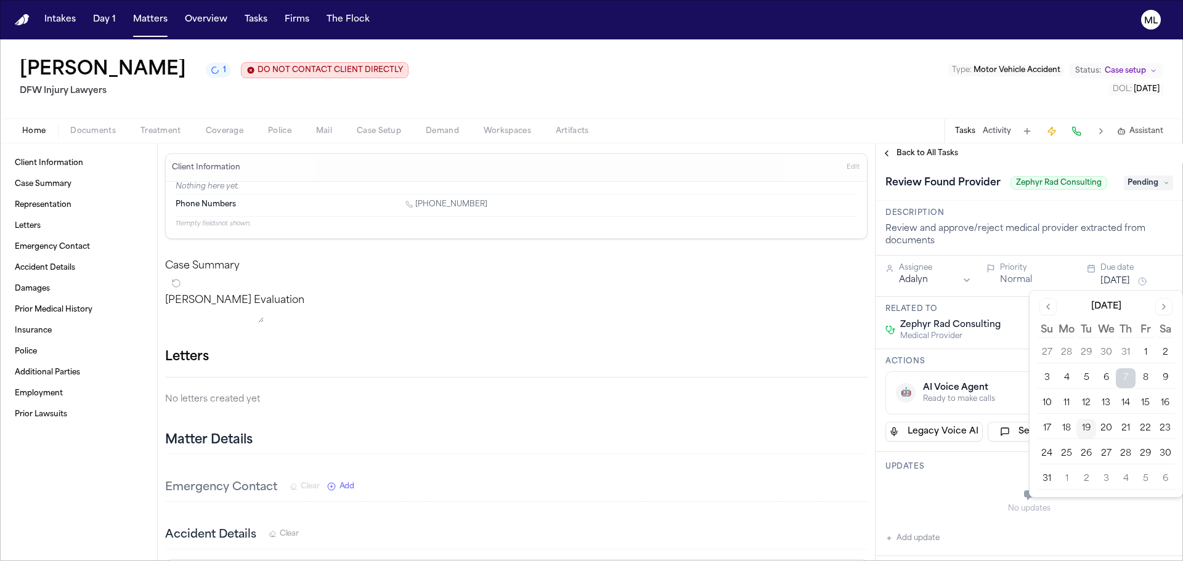
click at [1091, 427] on button "19" at bounding box center [1086, 429] width 20 height 20
click at [947, 276] on html "Intakes Day 1 Matters Overview Tasks Firms The Flock ML Lashanda Anderson-Davis…" at bounding box center [591, 280] width 1183 height 561
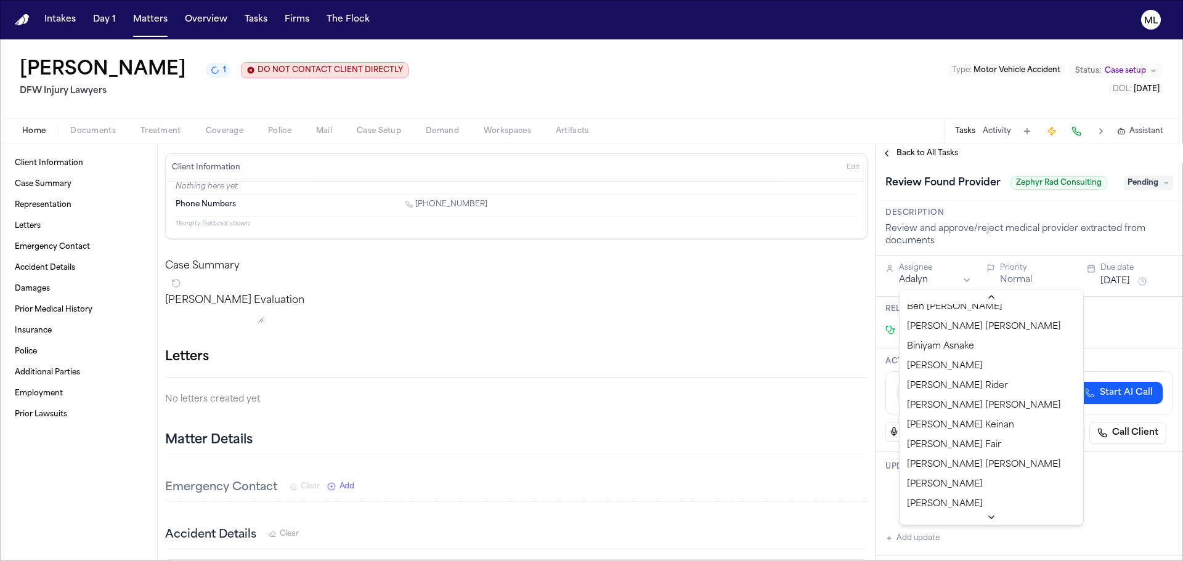
scroll to position [246, 0]
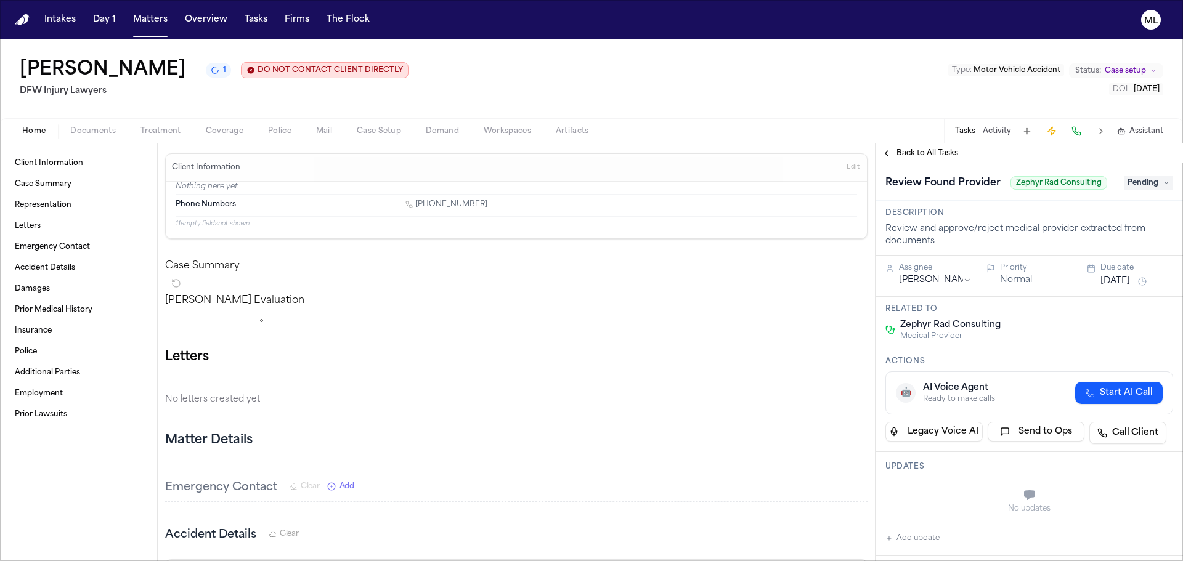
click at [933, 150] on span "Back to All Tasks" at bounding box center [927, 153] width 62 height 10
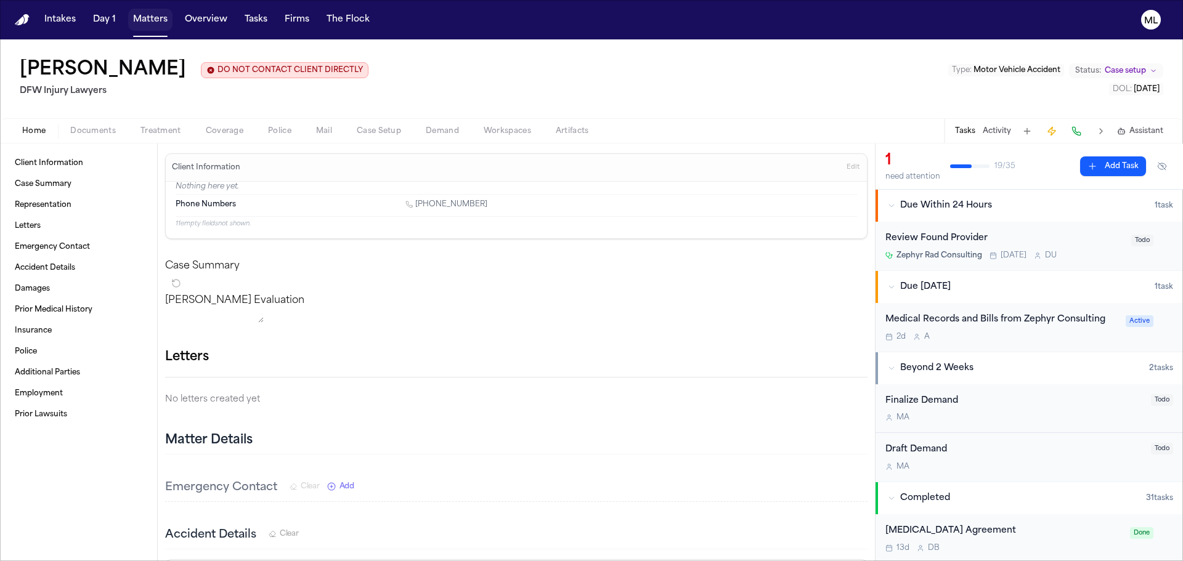
click at [160, 17] on button "Matters" at bounding box center [150, 20] width 44 height 22
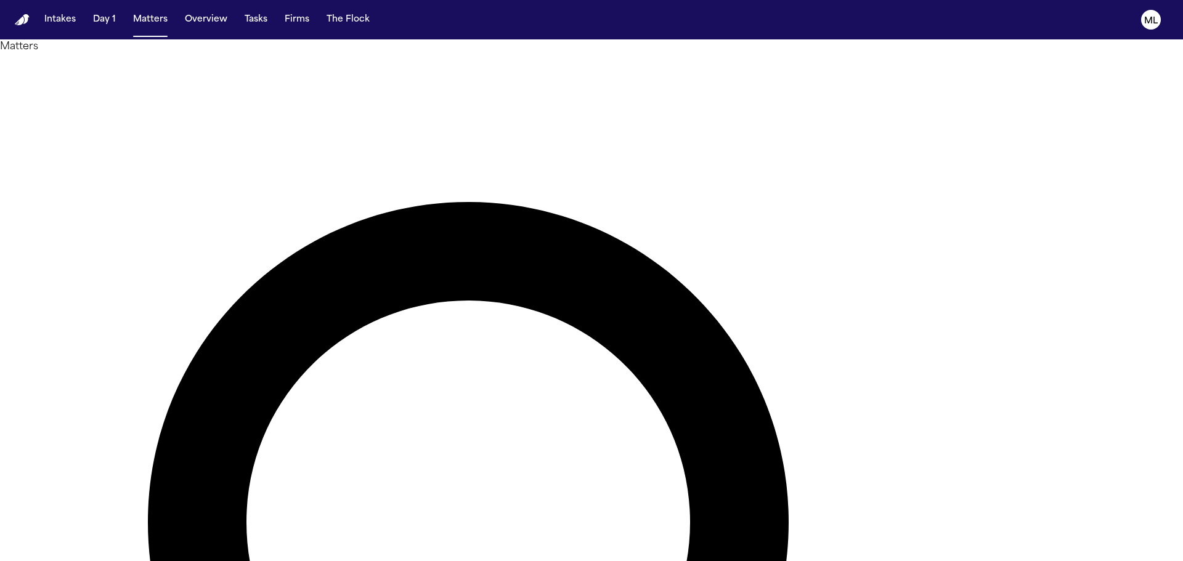
drag, startPoint x: 701, startPoint y: 64, endPoint x: 638, endPoint y: 64, distance: 62.2
type input "****"
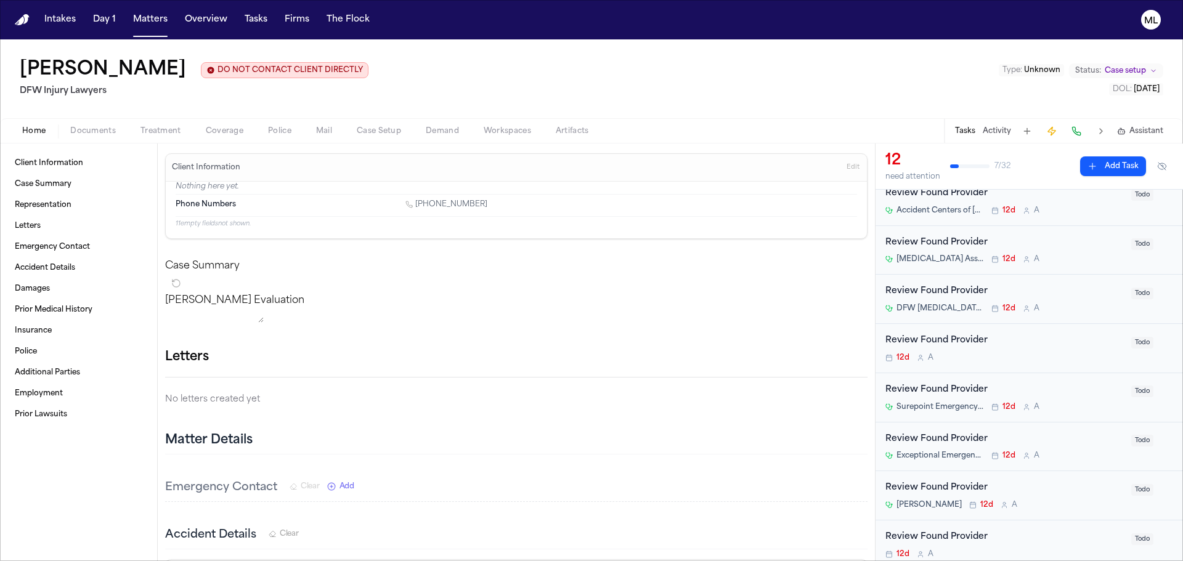
scroll to position [246, 0]
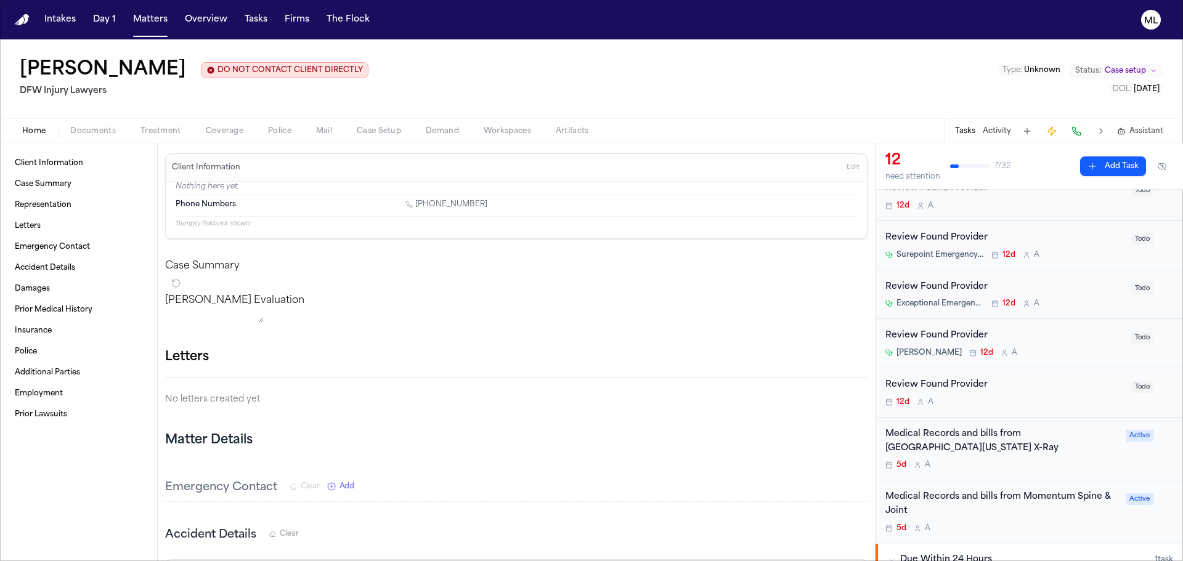
click at [985, 460] on div "5d A" at bounding box center [1001, 465] width 233 height 10
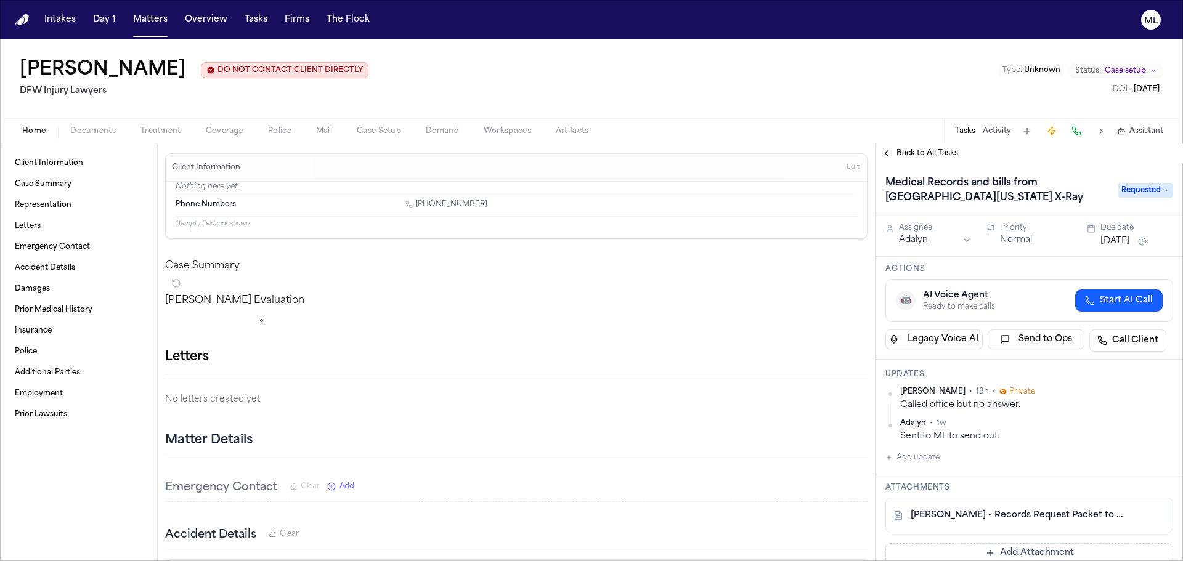
click at [912, 157] on span "Back to All Tasks" at bounding box center [927, 153] width 62 height 10
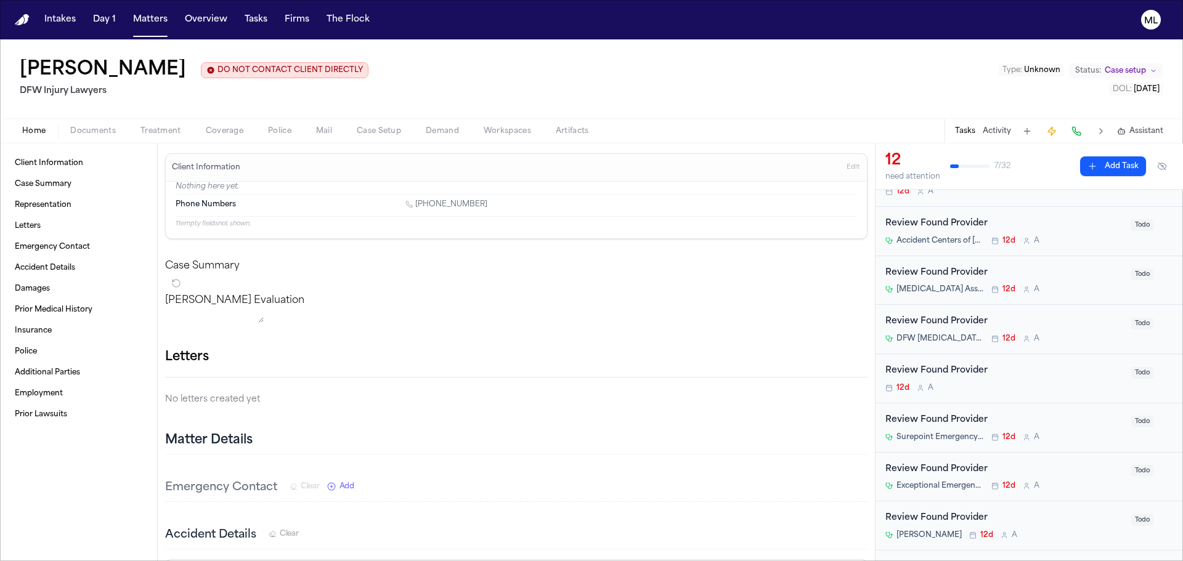
scroll to position [246, 0]
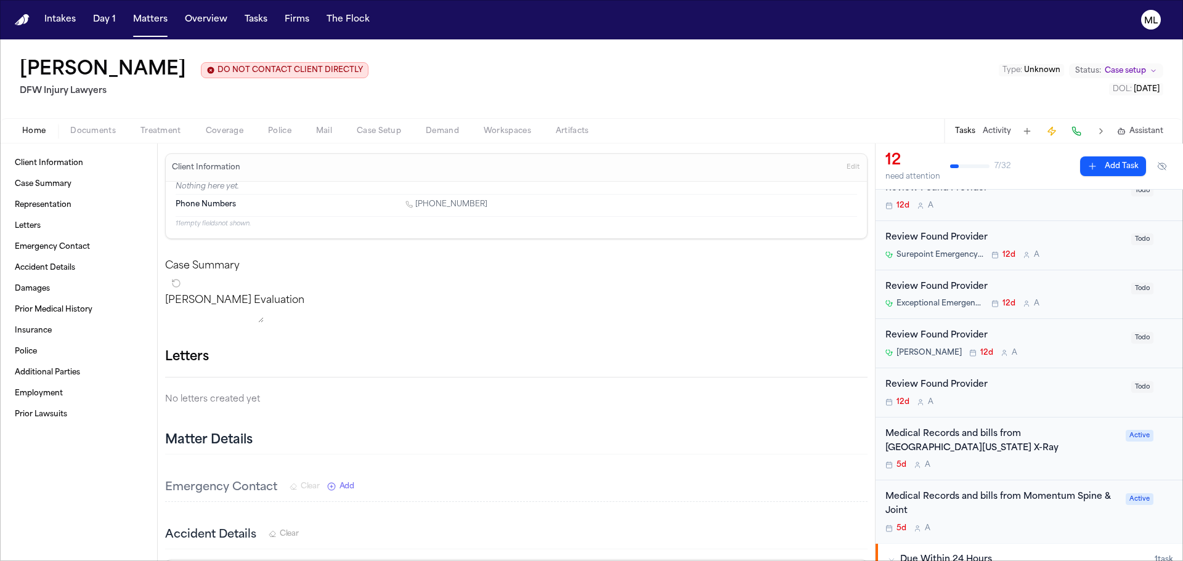
click at [1012, 457] on div "Medical Records and bills from North Texas X-Ray 5d A Active" at bounding box center [1028, 449] width 307 height 63
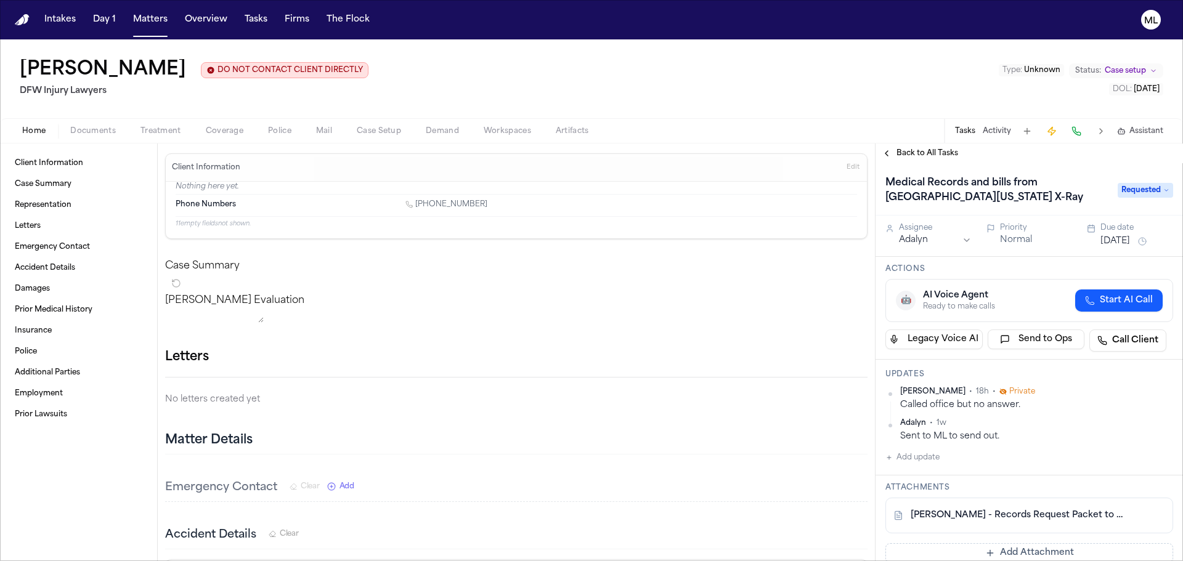
click at [1119, 238] on button "Aug 14, 2025" at bounding box center [1115, 241] width 30 height 12
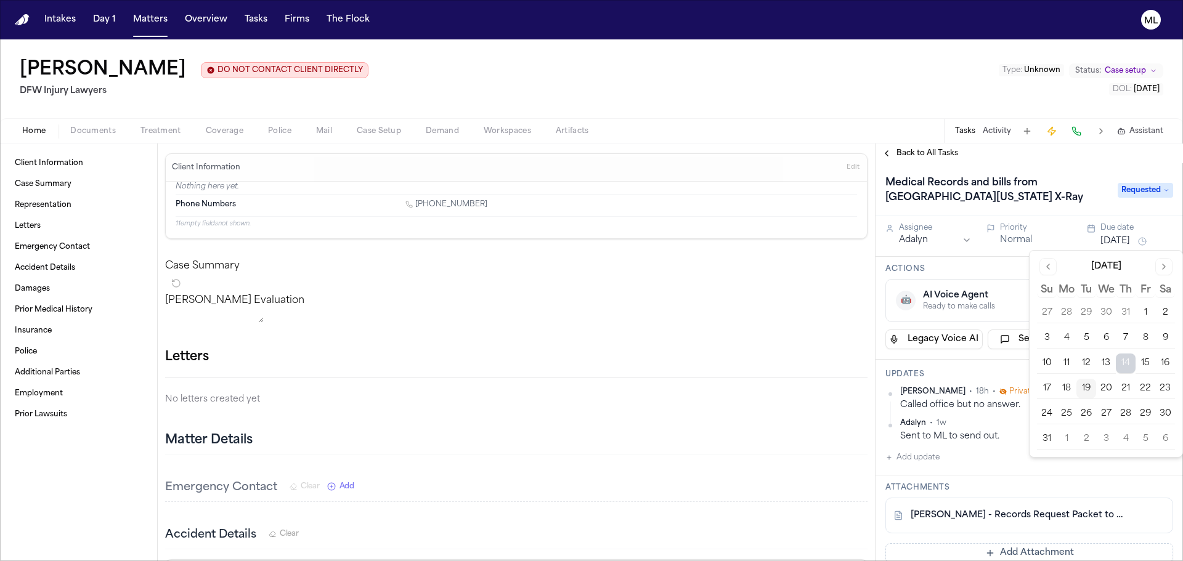
click at [1081, 392] on button "19" at bounding box center [1086, 389] width 20 height 20
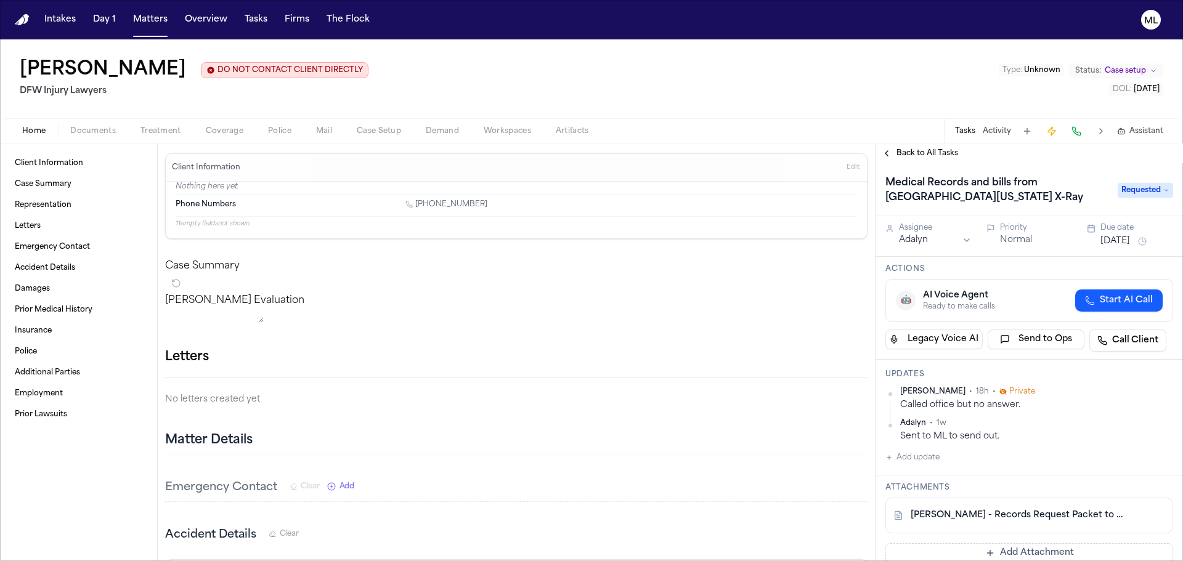
click at [906, 152] on span "Back to All Tasks" at bounding box center [927, 153] width 62 height 10
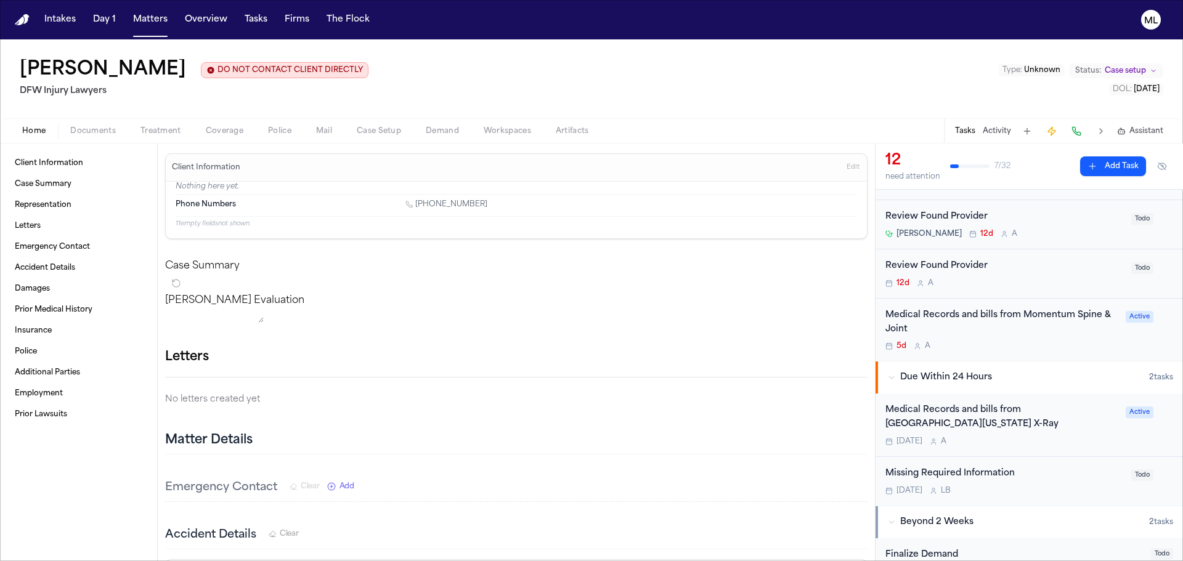
scroll to position [370, 0]
click at [1028, 337] on div "5d A" at bounding box center [1001, 342] width 233 height 10
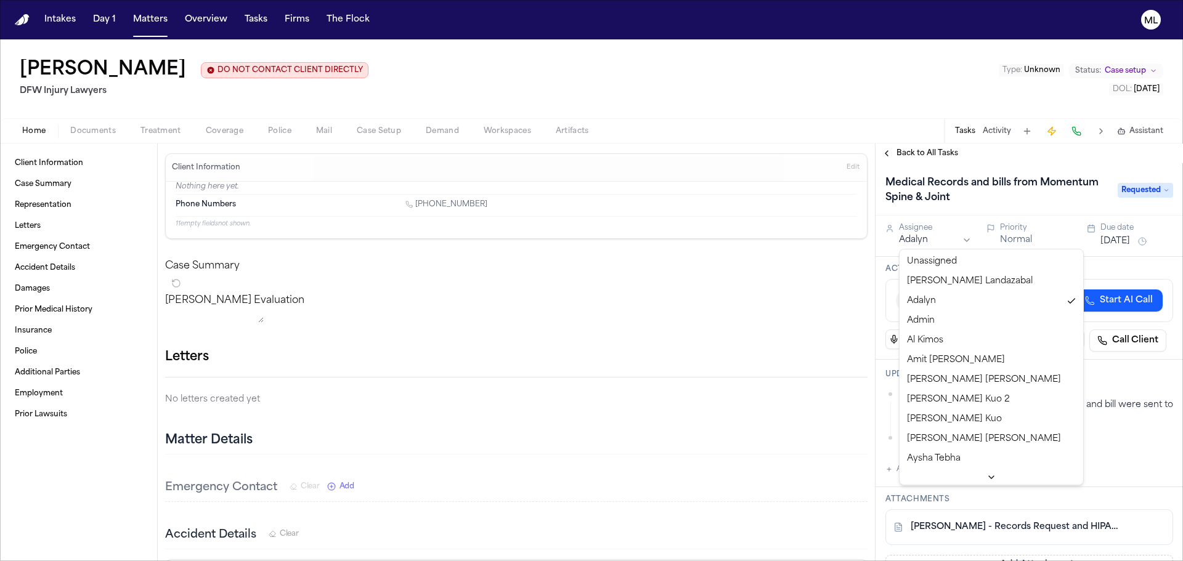
click at [939, 238] on html "Intakes Day 1 Matters Overview Tasks Firms The Flock ML Lenatra Gray DO NOT CON…" at bounding box center [591, 280] width 1183 height 561
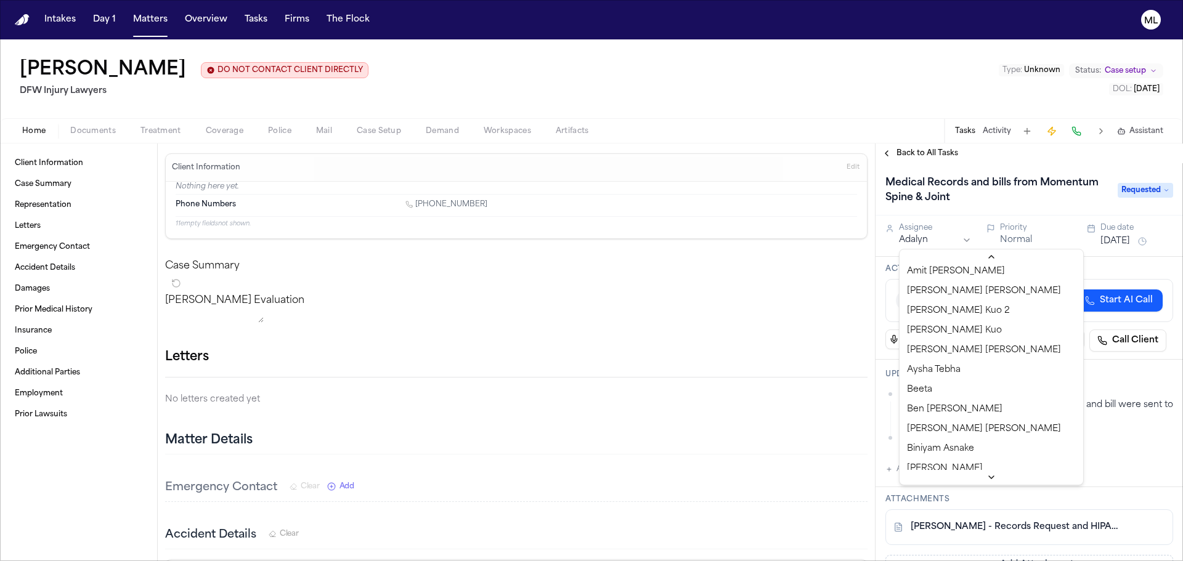
scroll to position [185, 0]
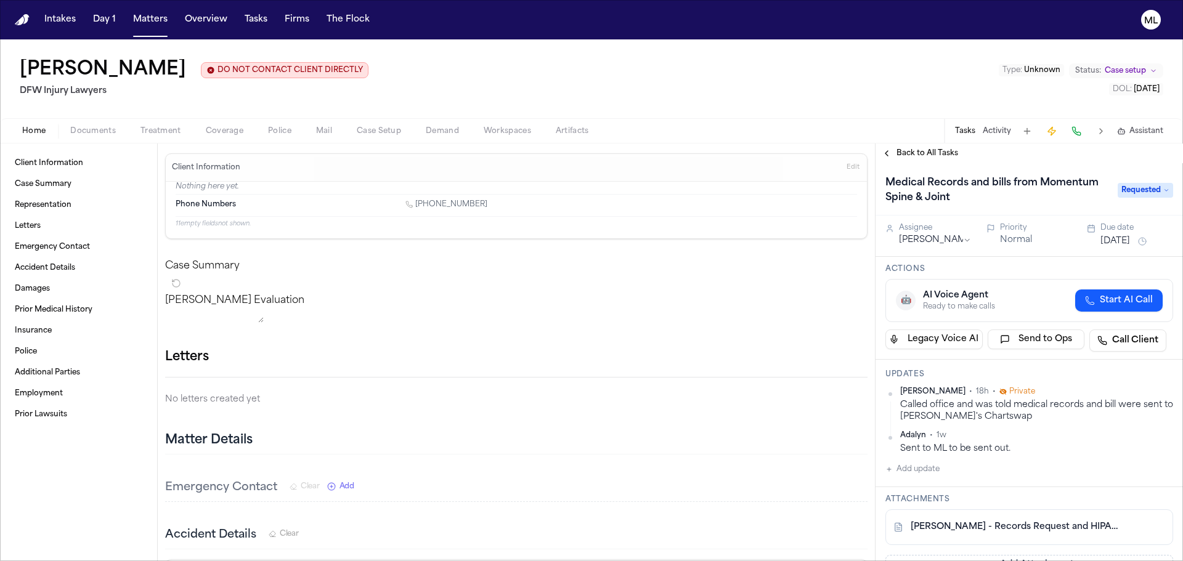
click at [1129, 237] on button "Aug 14, 2025" at bounding box center [1115, 241] width 30 height 12
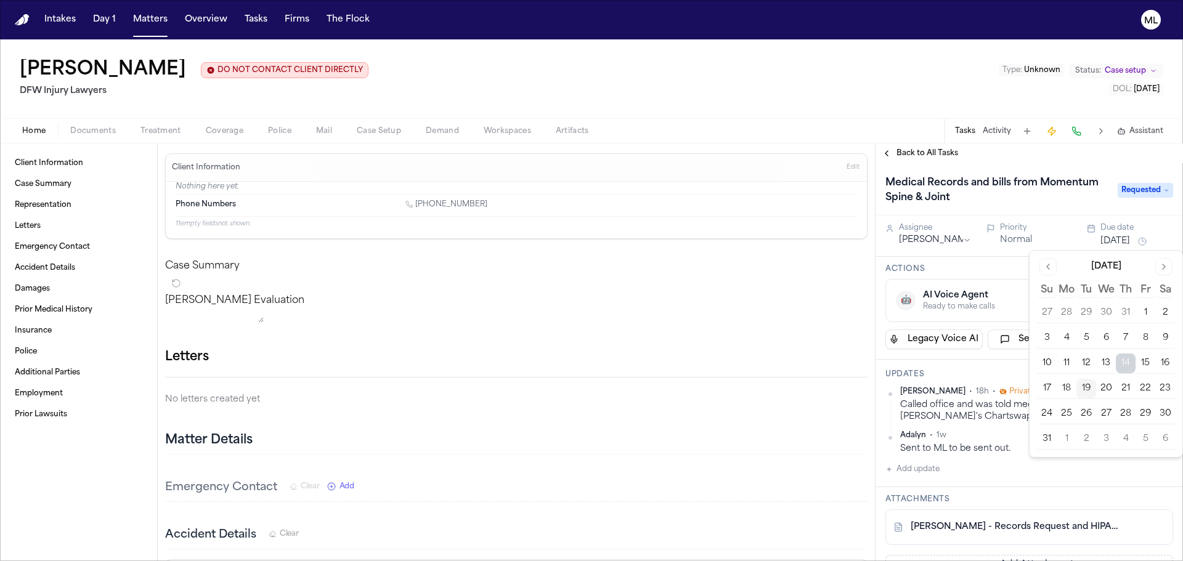
click at [1086, 389] on button "19" at bounding box center [1086, 389] width 20 height 20
click at [944, 151] on span "Back to All Tasks" at bounding box center [927, 153] width 62 height 10
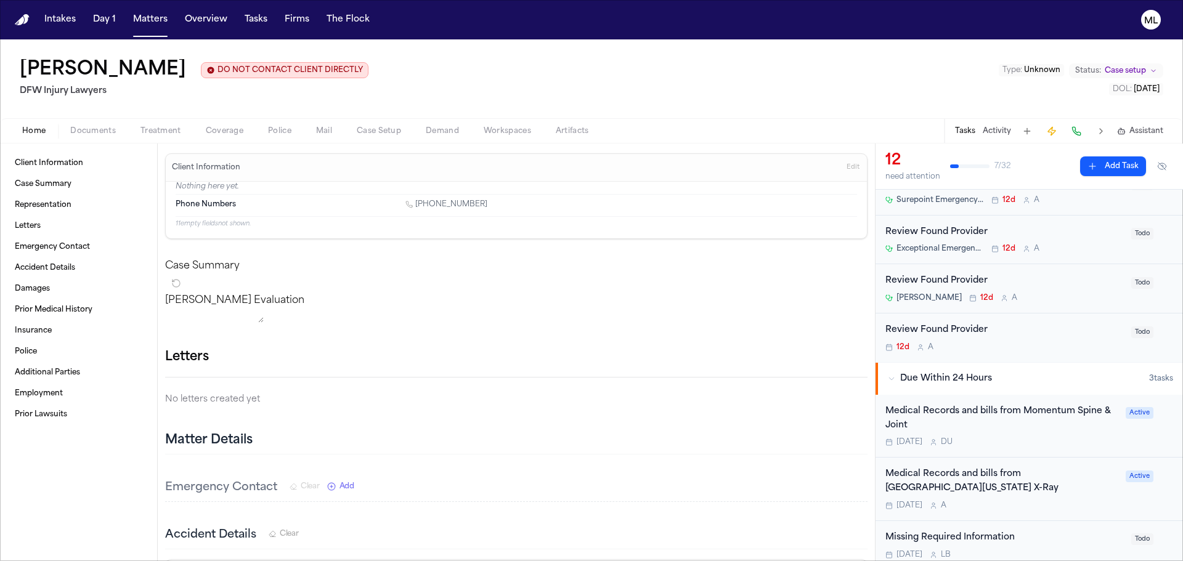
scroll to position [370, 0]
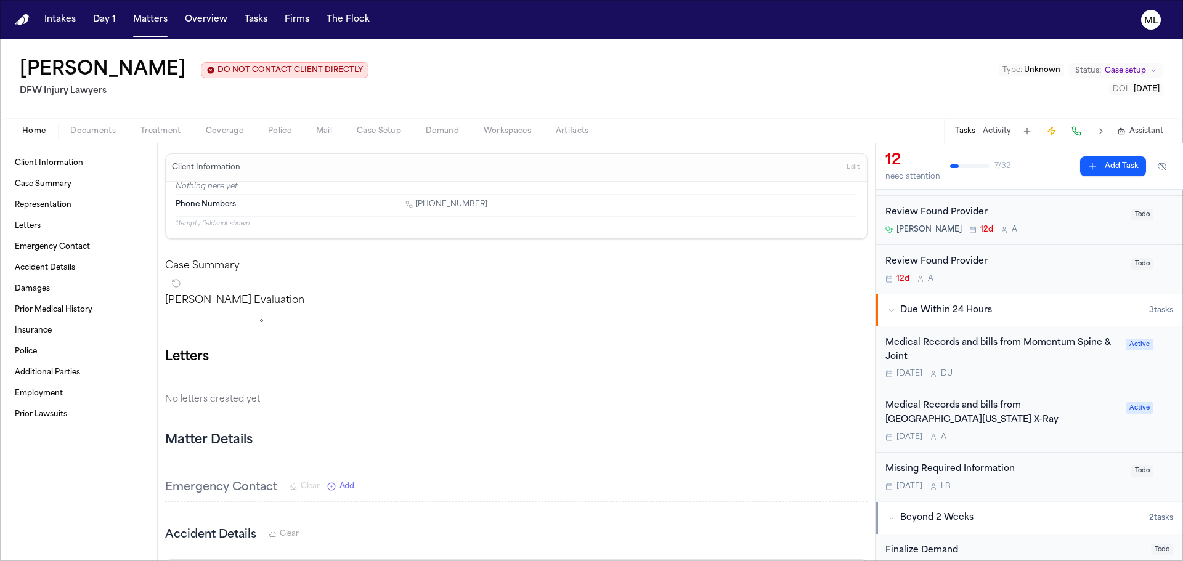
click at [1034, 433] on div "Today A" at bounding box center [1001, 438] width 233 height 10
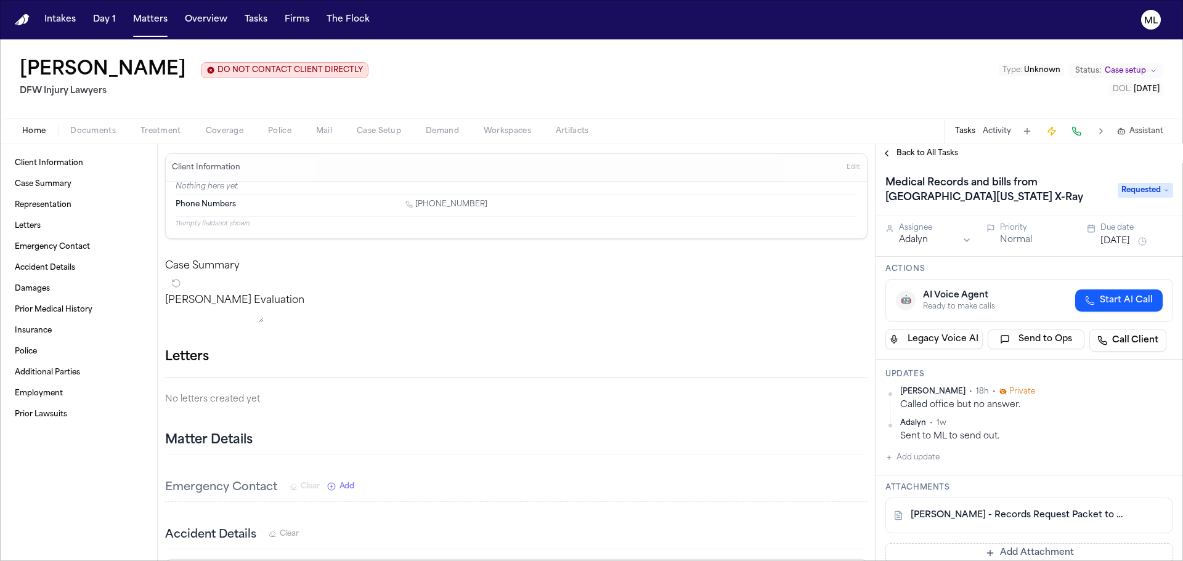
click at [933, 235] on html "Intakes Day 1 Matters Overview Tasks Firms The Flock ML Lenatra Gray DO NOT CON…" at bounding box center [591, 280] width 1183 height 561
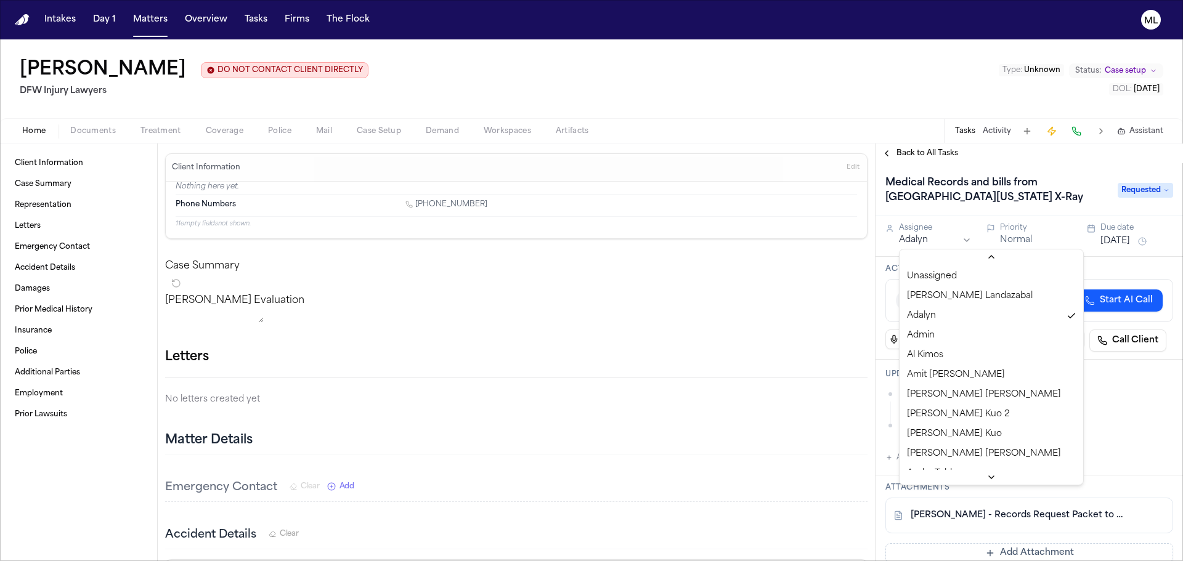
scroll to position [246, 0]
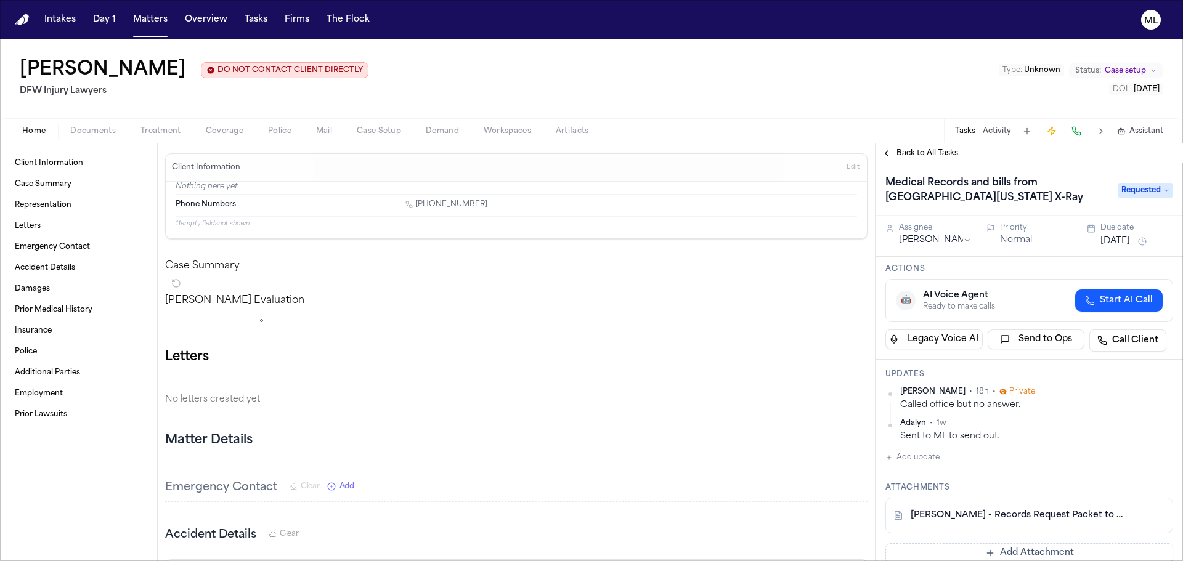
click at [903, 166] on div "Medical Records and bills from North Texas X-Ray Requested" at bounding box center [1028, 189] width 307 height 52
click at [904, 161] on div "Back to All Tasks" at bounding box center [1028, 154] width 307 height 20
click at [906, 158] on div "Back to All Tasks" at bounding box center [1028, 154] width 307 height 20
click at [907, 152] on span "Back to All Tasks" at bounding box center [927, 153] width 62 height 10
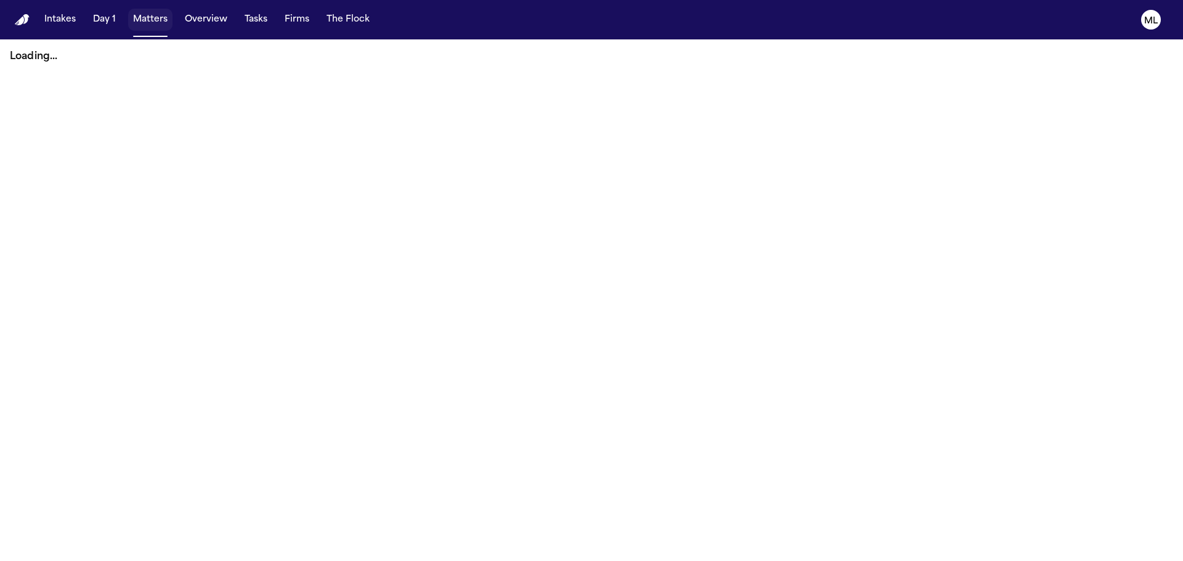
drag, startPoint x: 0, startPoint y: 0, endPoint x: 150, endPoint y: 15, distance: 150.5
click at [150, 15] on button "Matters" at bounding box center [150, 20] width 44 height 22
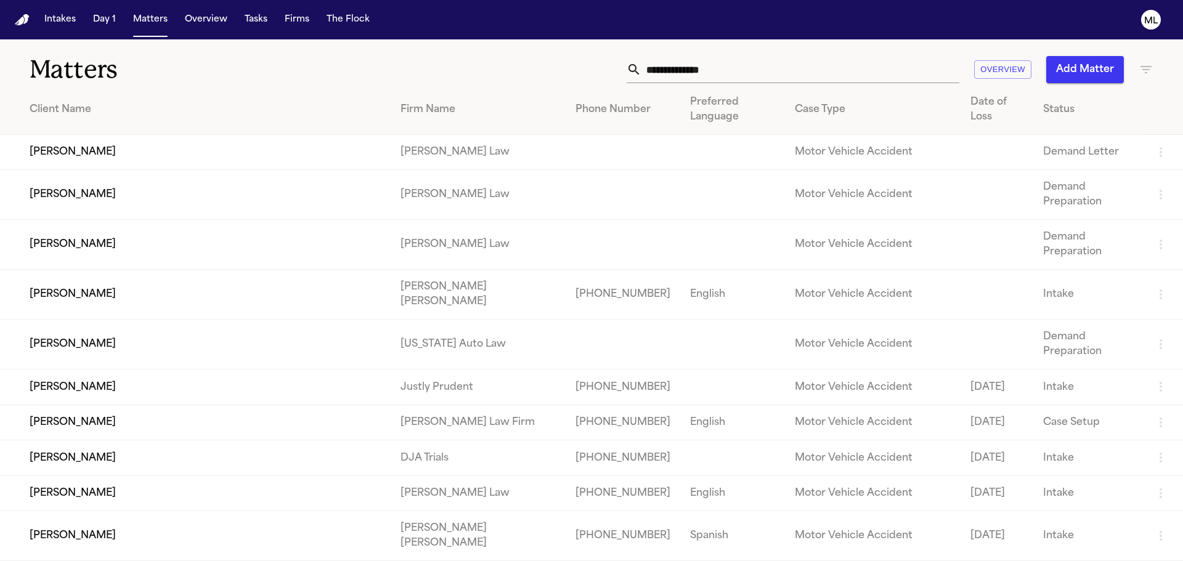
click at [712, 71] on input "text" at bounding box center [800, 69] width 318 height 27
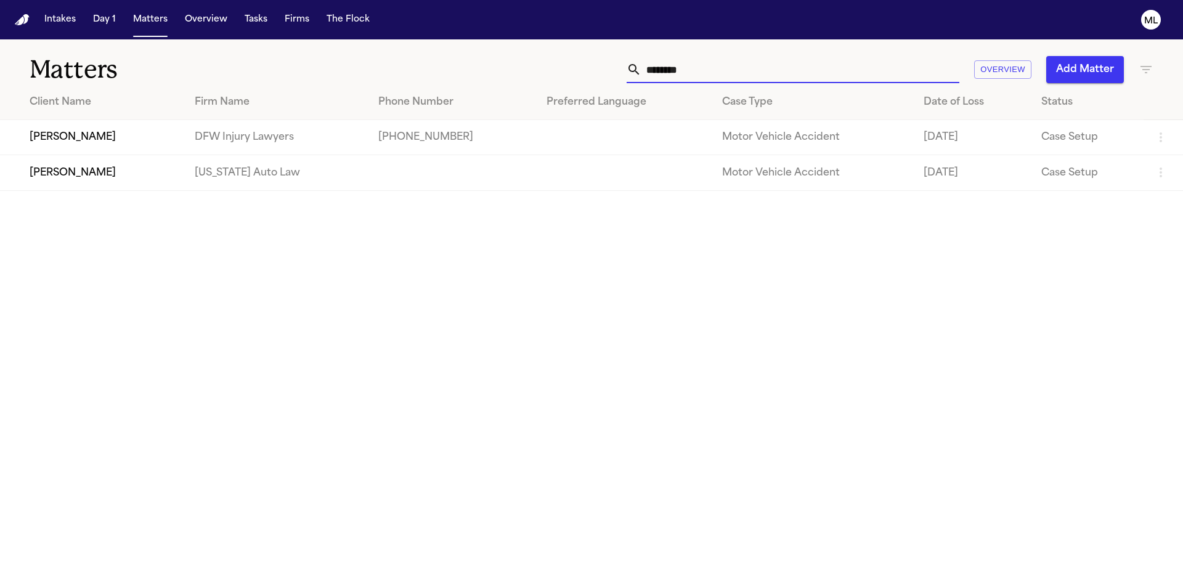
type input "********"
click at [271, 140] on td "DFW Injury Lawyers" at bounding box center [277, 137] width 184 height 35
click at [148, 134] on td "[PERSON_NAME]" at bounding box center [92, 137] width 185 height 35
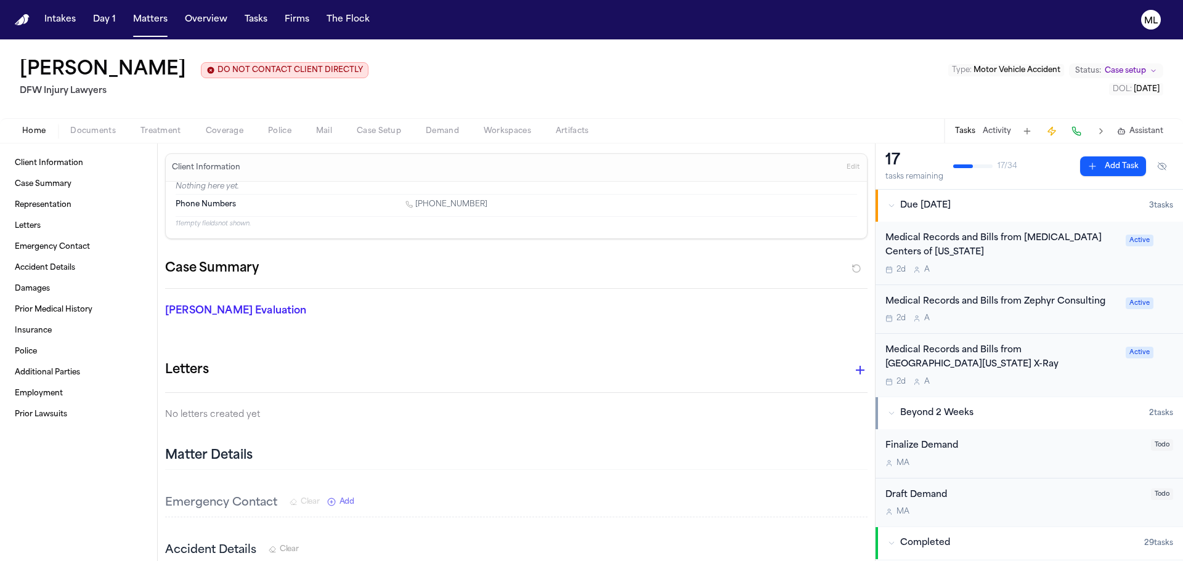
click at [1028, 258] on div "Medical Records and Bills from [MEDICAL_DATA] Centers of [US_STATE]" at bounding box center [1001, 246] width 233 height 28
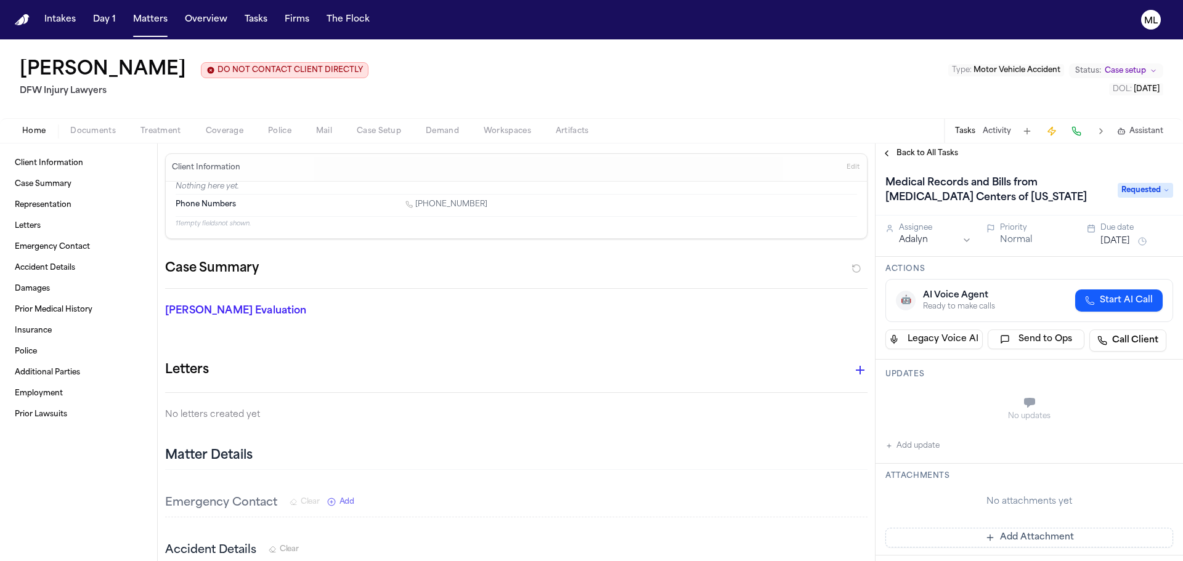
click at [913, 151] on span "Back to All Tasks" at bounding box center [927, 153] width 62 height 10
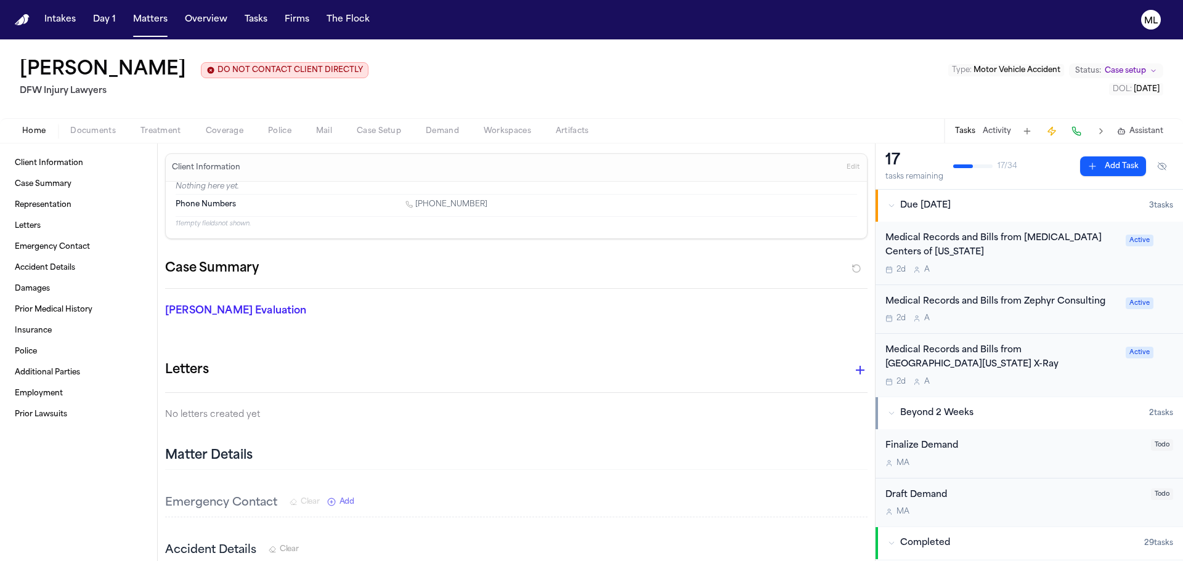
click at [1064, 258] on div "Medical Records and Bills from [MEDICAL_DATA] Centers of [US_STATE]" at bounding box center [1001, 246] width 233 height 28
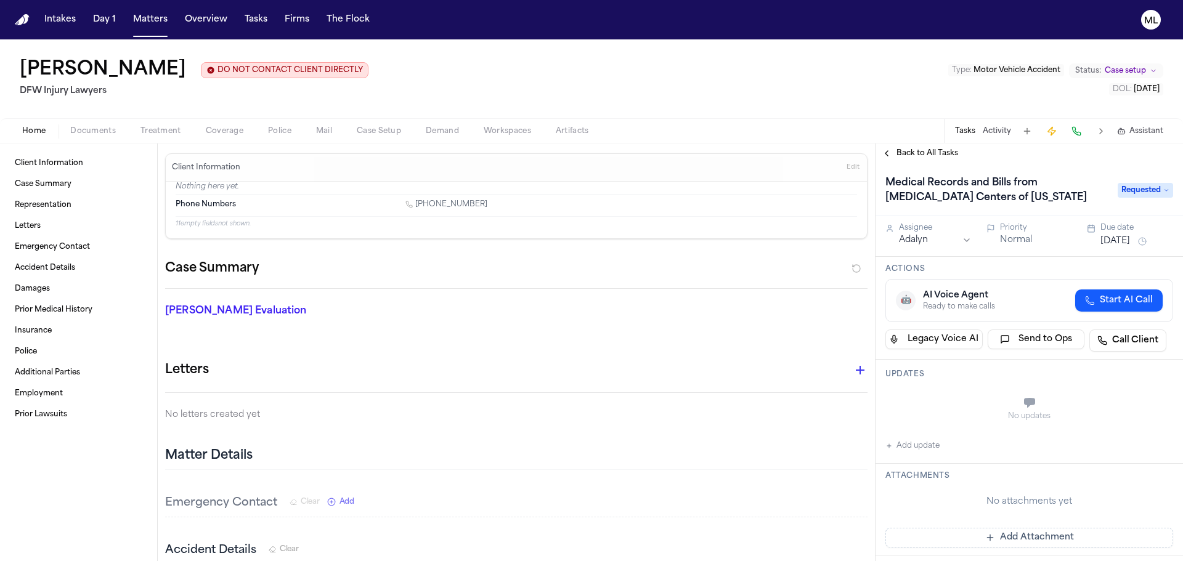
click at [915, 445] on button "Add update" at bounding box center [912, 446] width 54 height 15
click at [952, 402] on textarea "Add your update" at bounding box center [1036, 404] width 263 height 25
type textarea "**********"
click at [1152, 429] on button "Add" at bounding box center [1155, 433] width 25 height 15
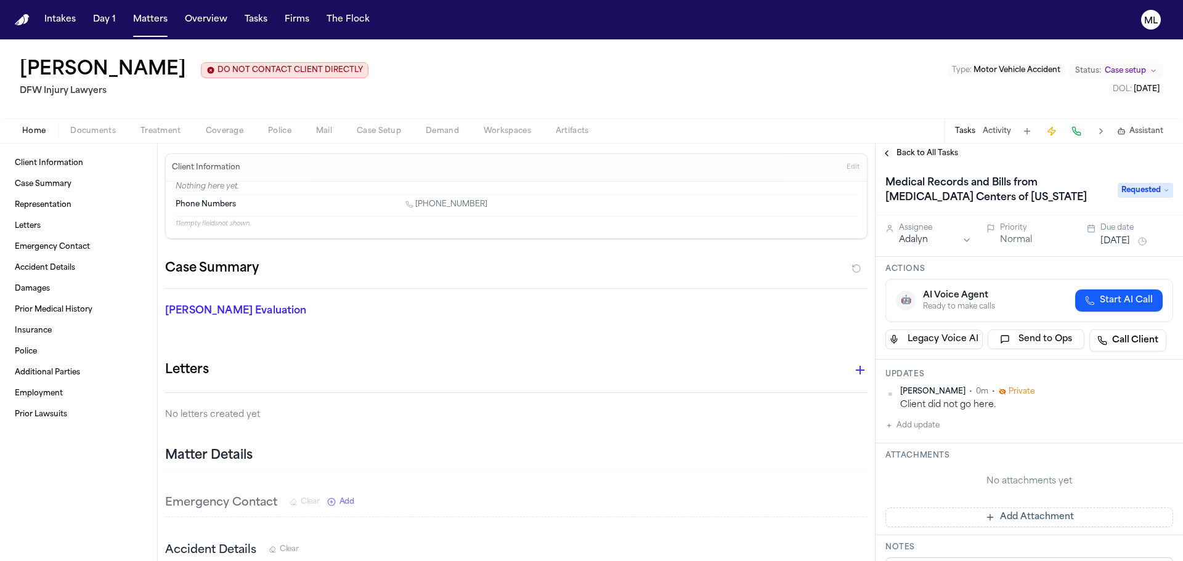
click at [1147, 189] on span "Requested" at bounding box center [1145, 190] width 55 height 15
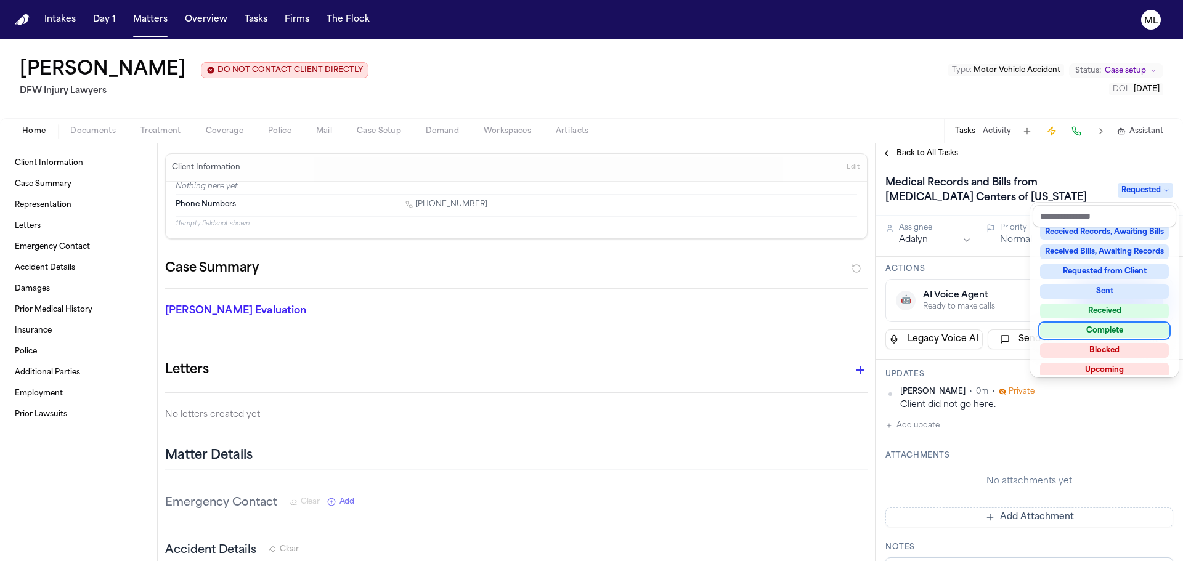
click at [1107, 328] on div "Complete" at bounding box center [1104, 330] width 129 height 15
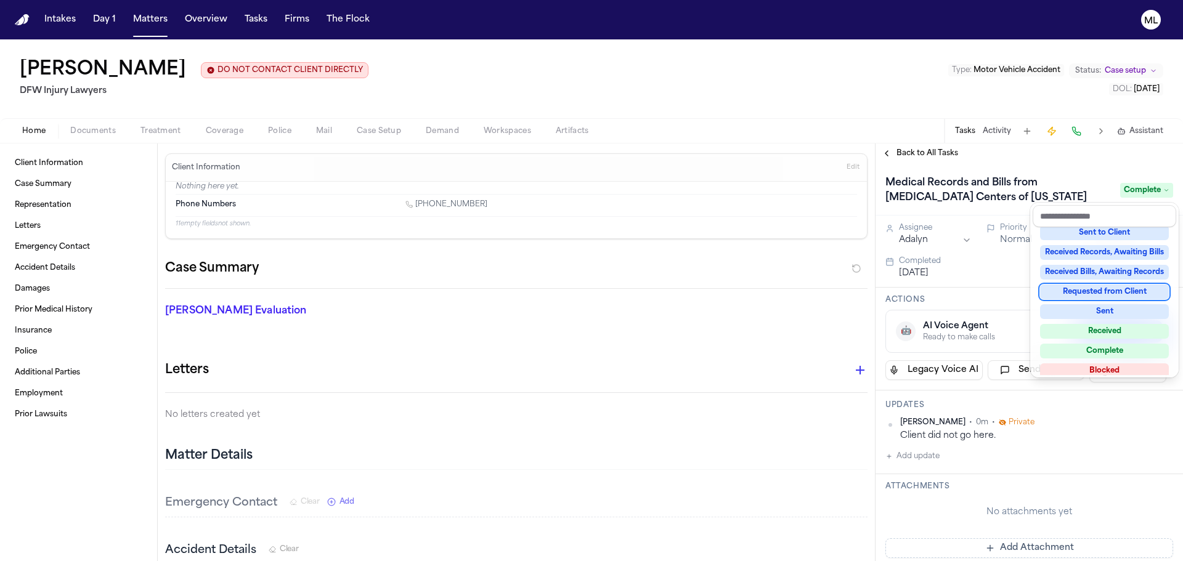
click at [918, 152] on div "Back to All Tasks Medical Records and Bills from MRI Centers of Texas Complete …" at bounding box center [1028, 353] width 307 height 418
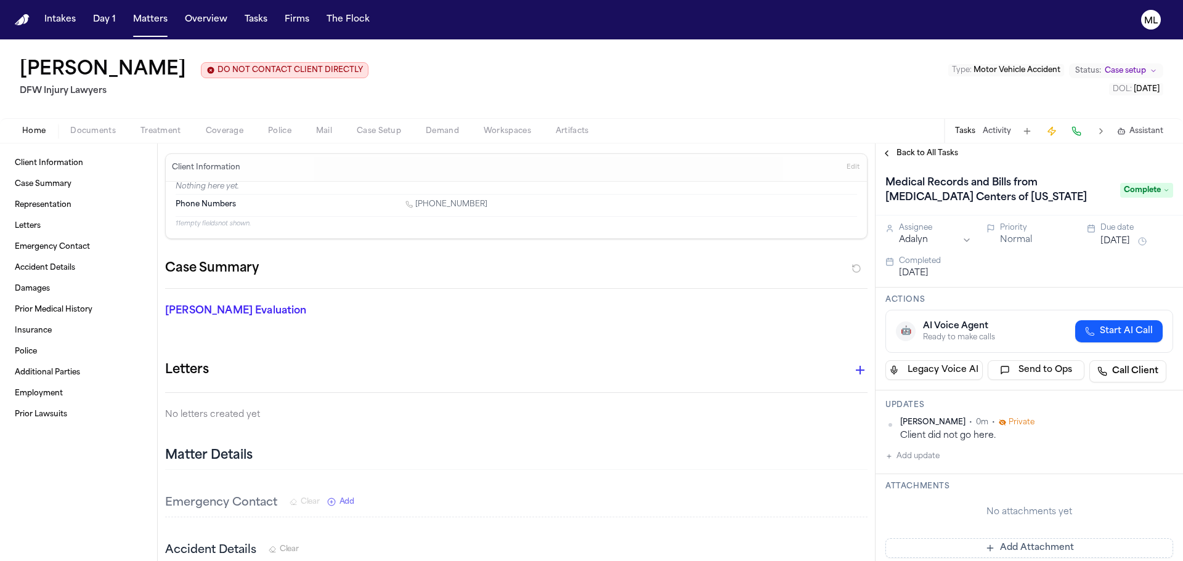
click at [918, 152] on span "Back to All Tasks" at bounding box center [927, 153] width 62 height 10
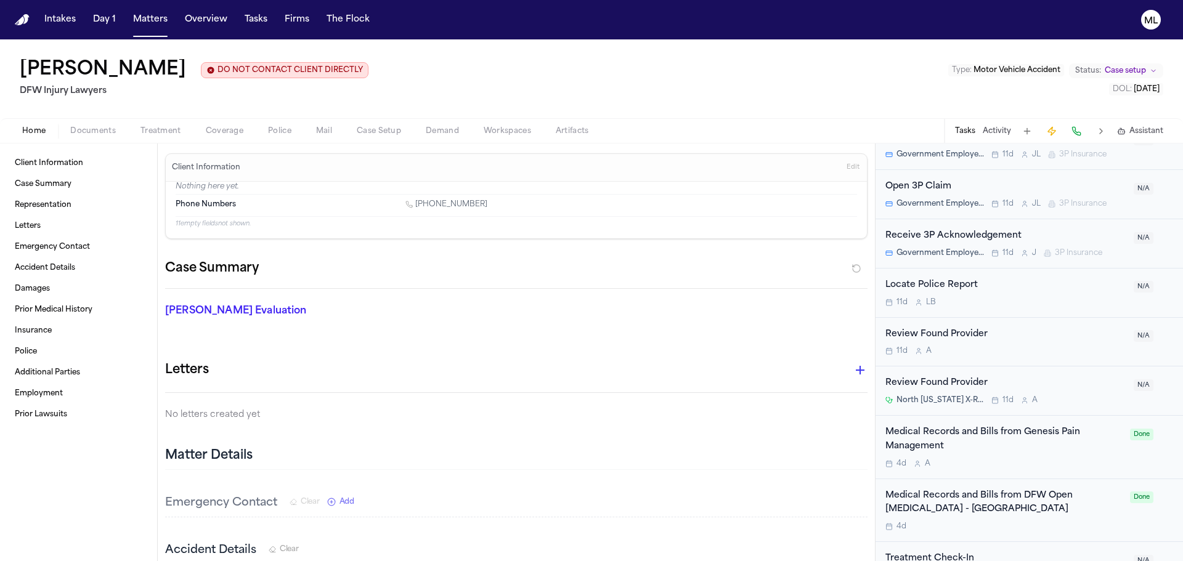
scroll to position [1232, 0]
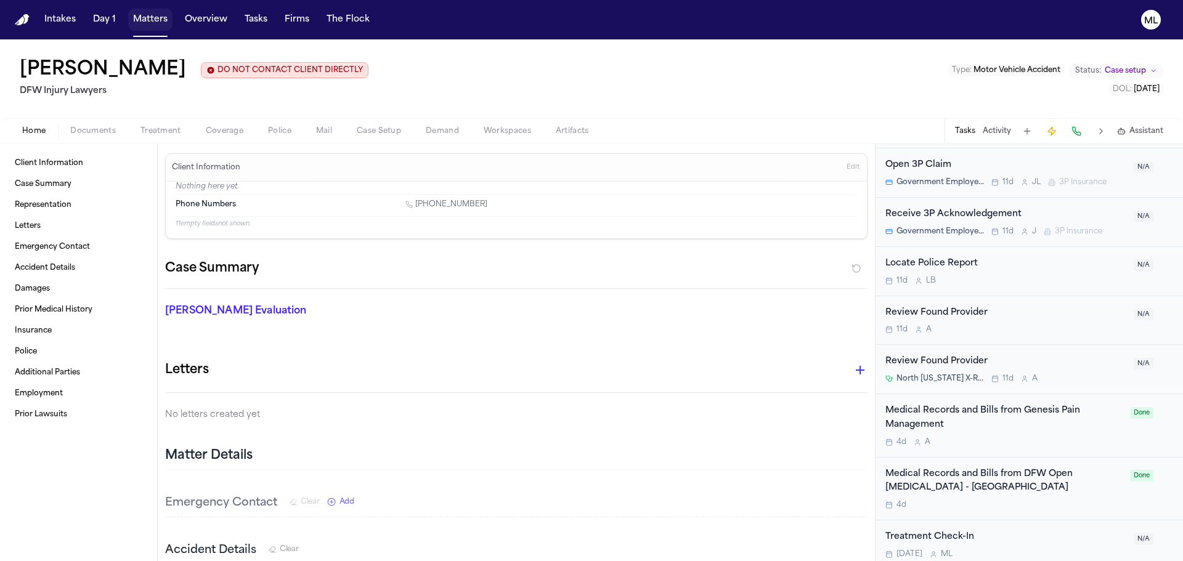
click at [141, 14] on button "Matters" at bounding box center [150, 20] width 44 height 22
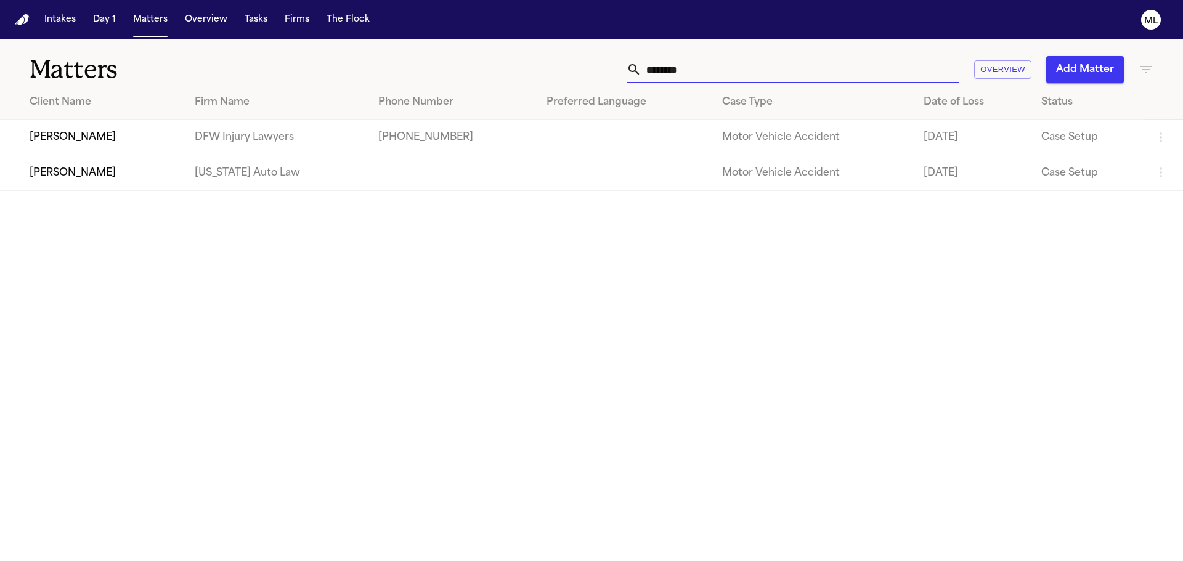
drag, startPoint x: 712, startPoint y: 72, endPoint x: 587, endPoint y: 65, distance: 125.9
click at [587, 65] on div "******** Overview Add Matter" at bounding box center [755, 69] width 797 height 27
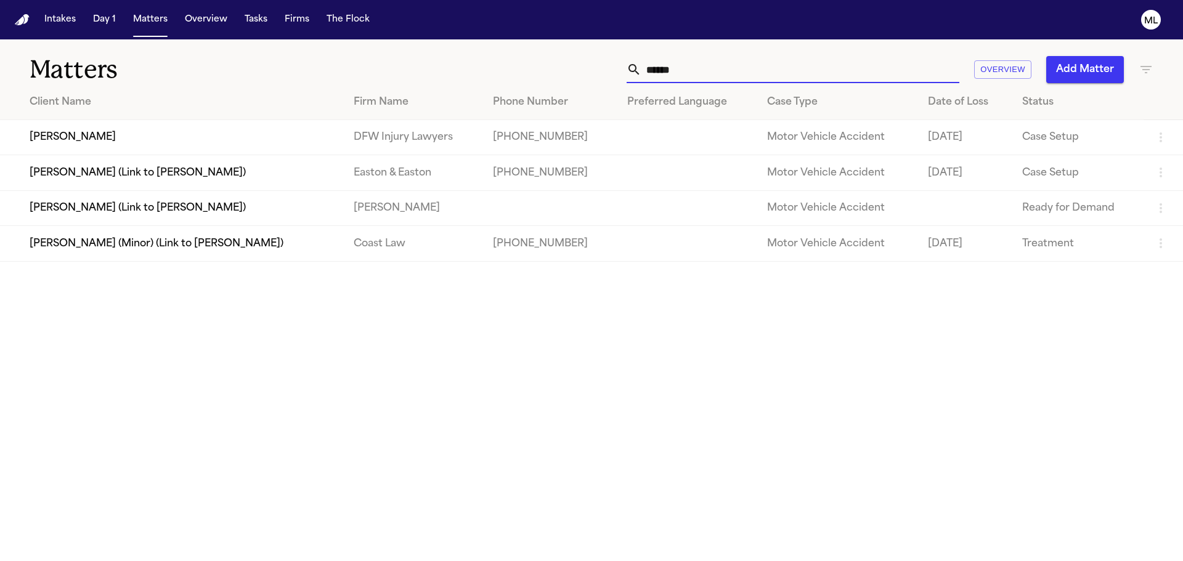
type input "******"
click at [166, 136] on td "[PERSON_NAME]" at bounding box center [172, 137] width 344 height 35
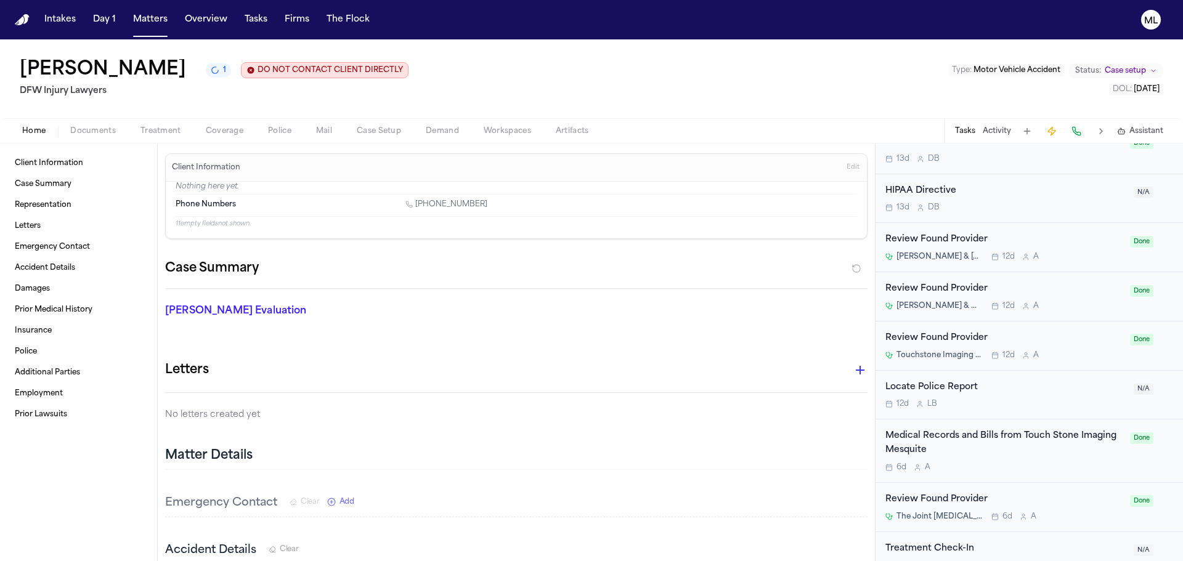
scroll to position [549, 0]
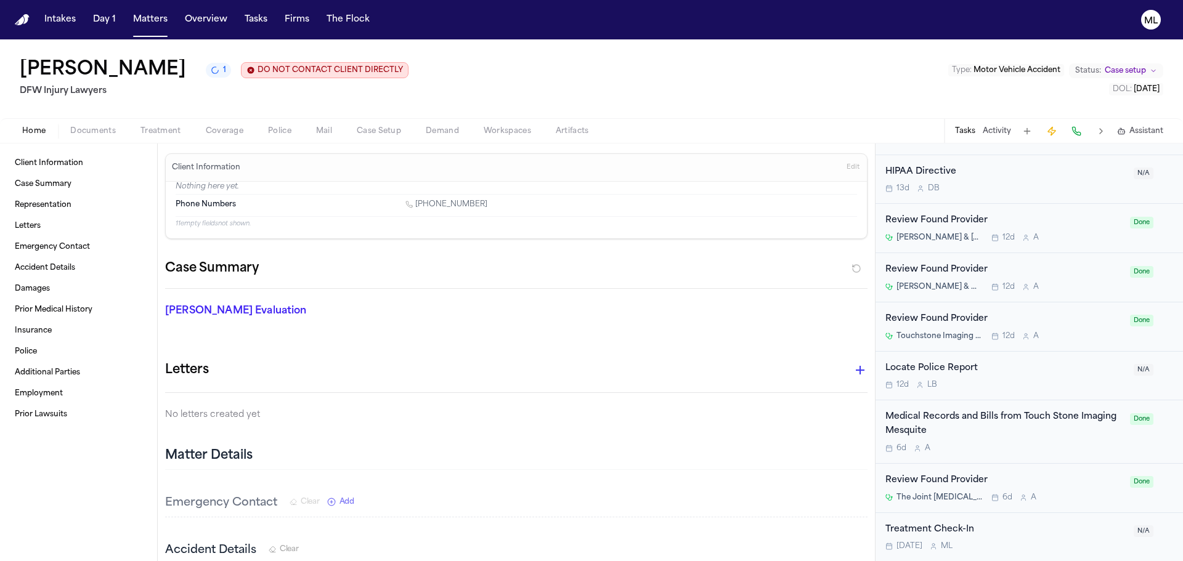
click at [1041, 437] on div "Medical Records and Bills from Touch Stone Imaging Mesquite" at bounding box center [1003, 424] width 237 height 28
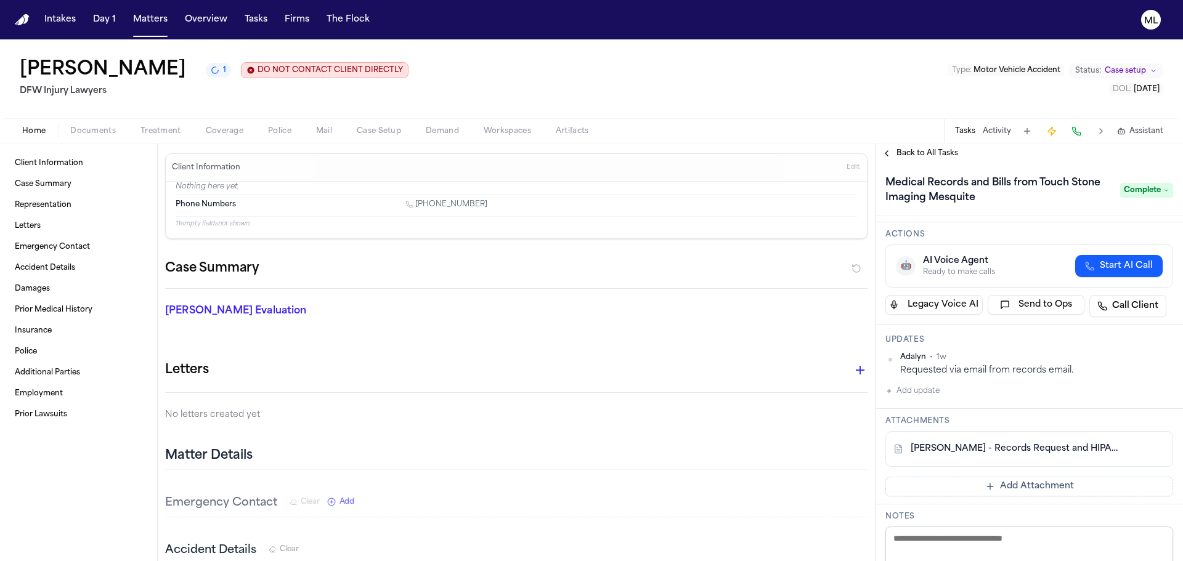
scroll to position [64, 0]
click at [985, 481] on button "Add Attachment" at bounding box center [1029, 488] width 288 height 20
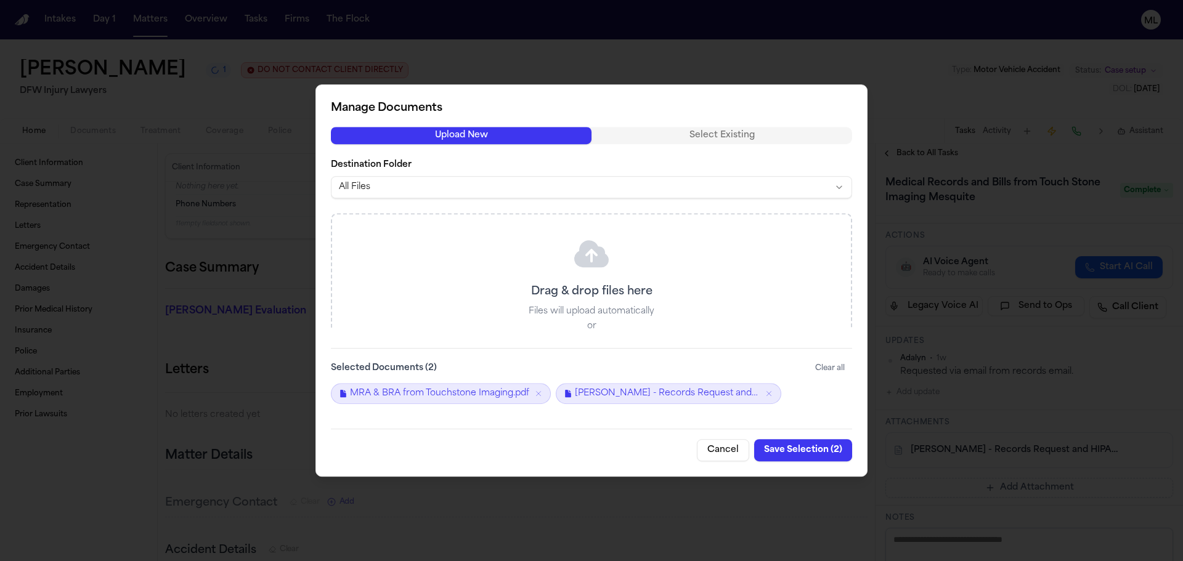
click at [773, 447] on button "Save Selection ( 2 )" at bounding box center [803, 450] width 98 height 22
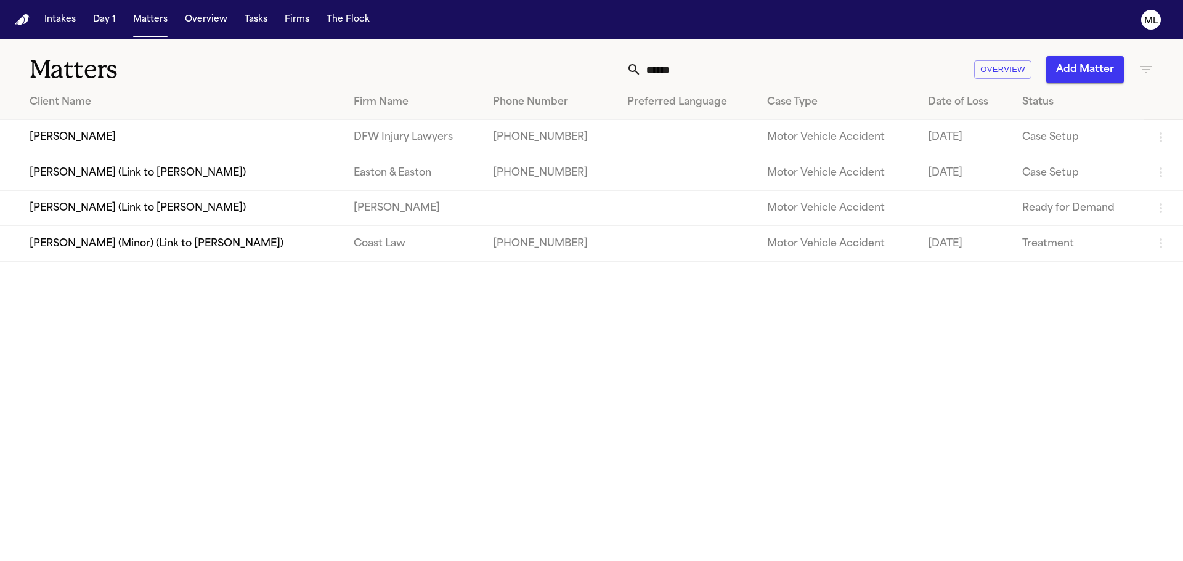
drag, startPoint x: 805, startPoint y: 55, endPoint x: 612, endPoint y: 60, distance: 192.9
click at [612, 60] on div "Matters ****** Overview Add Matter" at bounding box center [591, 62] width 1183 height 46
click at [701, 67] on input "******" at bounding box center [800, 69] width 318 height 27
drag, startPoint x: 702, startPoint y: 74, endPoint x: 630, endPoint y: 71, distance: 72.1
click at [630, 74] on div "******" at bounding box center [793, 69] width 333 height 27
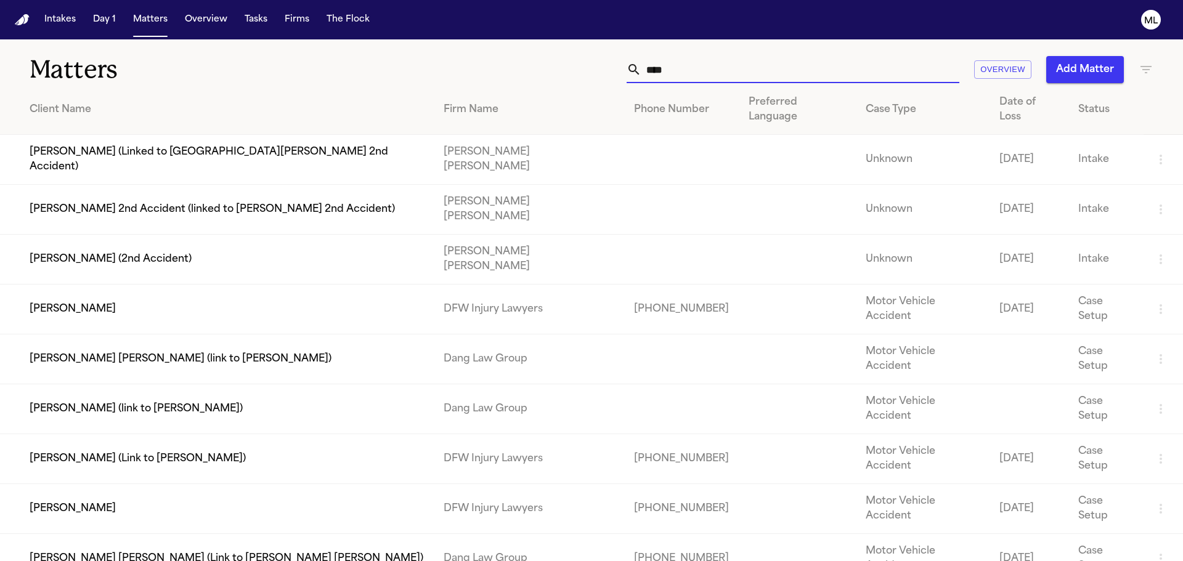
drag, startPoint x: 697, startPoint y: 77, endPoint x: 684, endPoint y: 86, distance: 15.9
click at [696, 77] on input "****" at bounding box center [800, 69] width 318 height 27
type input "****"
click at [197, 285] on td "[PERSON_NAME]" at bounding box center [217, 310] width 434 height 50
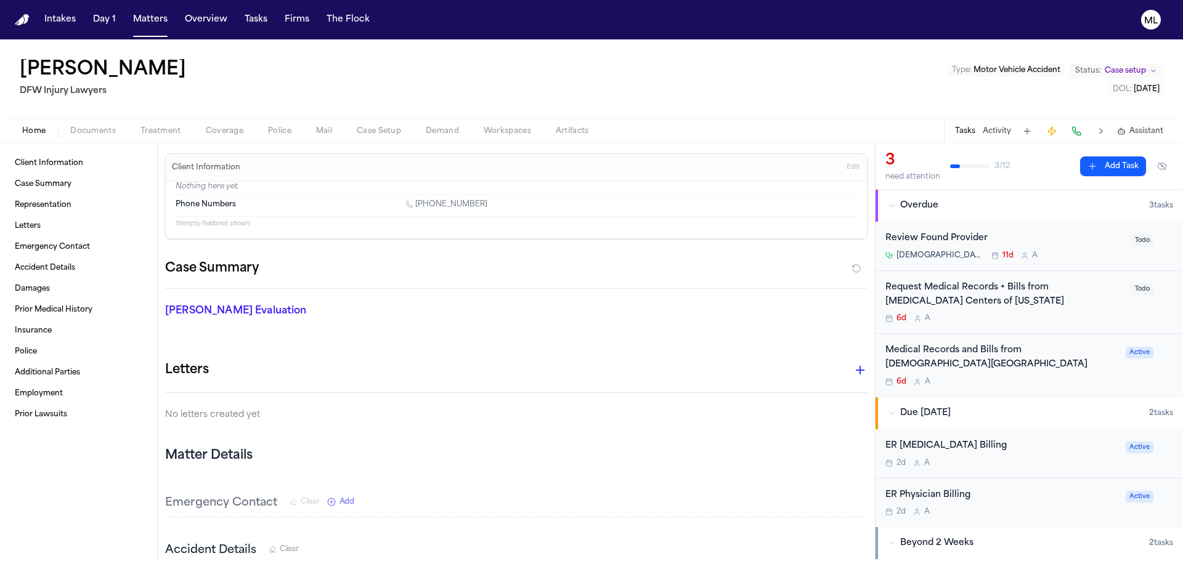
scroll to position [62, 0]
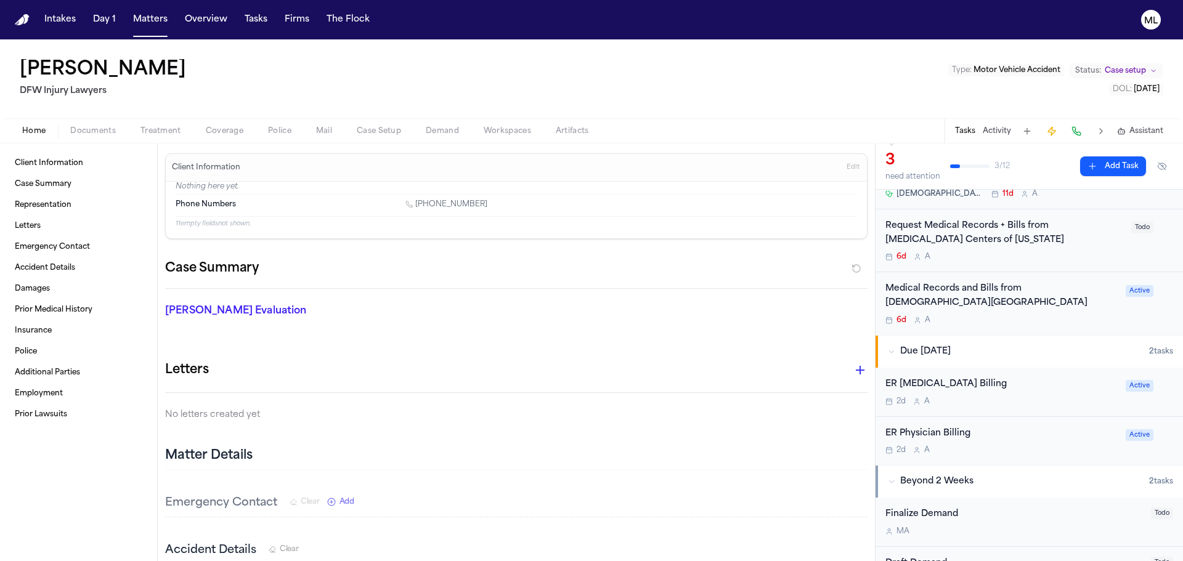
click at [1092, 258] on div "6d A" at bounding box center [1004, 257] width 238 height 10
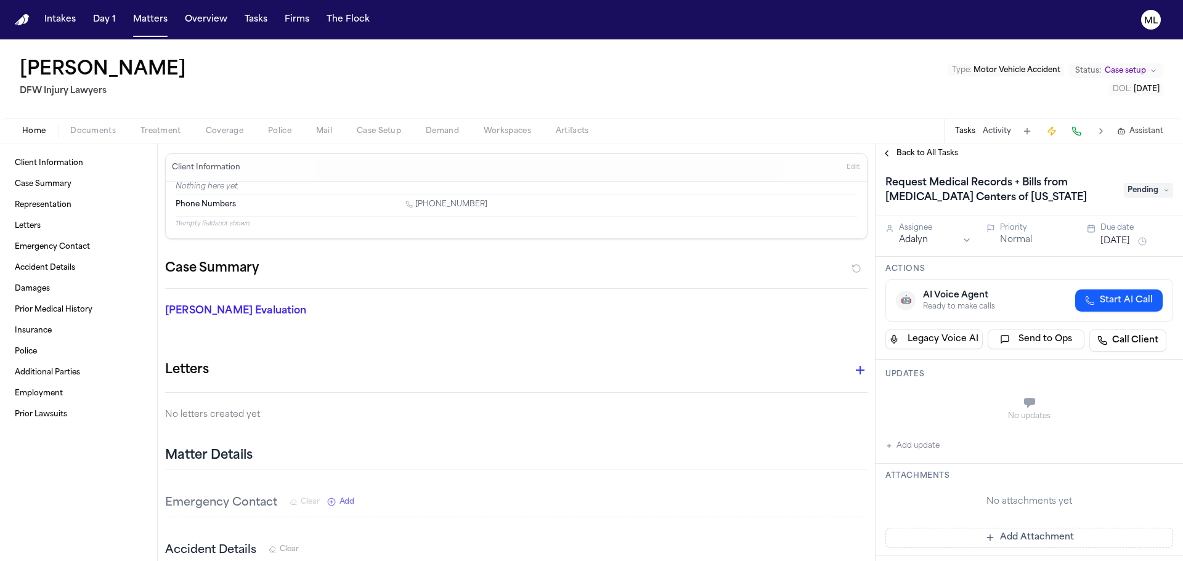
click at [1155, 193] on span "Pending" at bounding box center [1148, 190] width 49 height 15
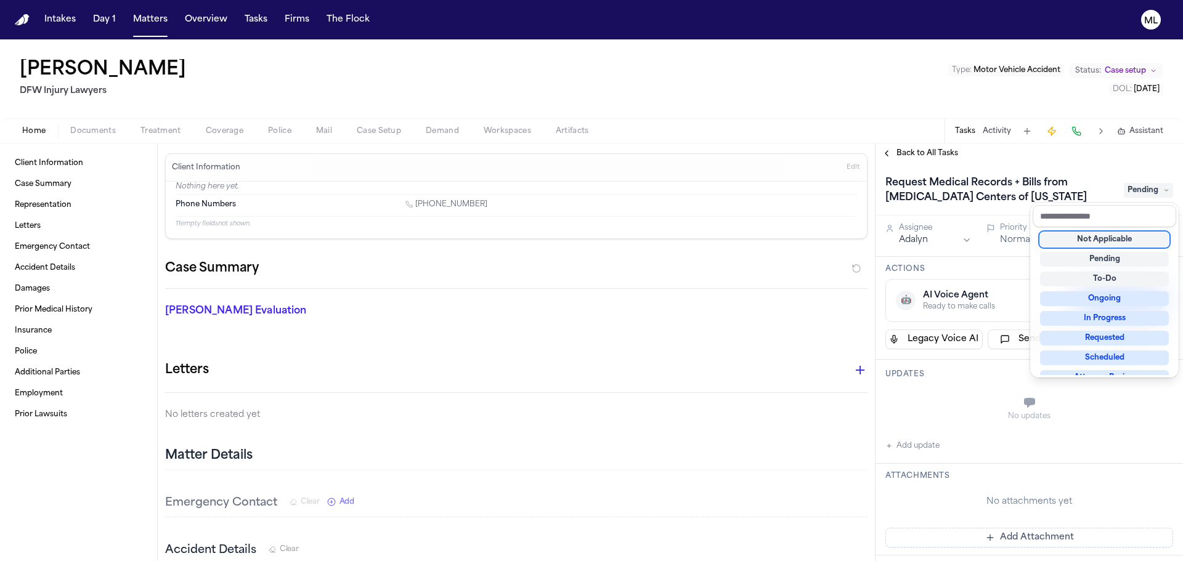
click at [1108, 241] on div "Not Applicable" at bounding box center [1104, 239] width 129 height 15
click at [934, 154] on div "Back to All Tasks Request Medical Records + Bills from MRI Centers of Texas Not…" at bounding box center [1028, 353] width 307 height 418
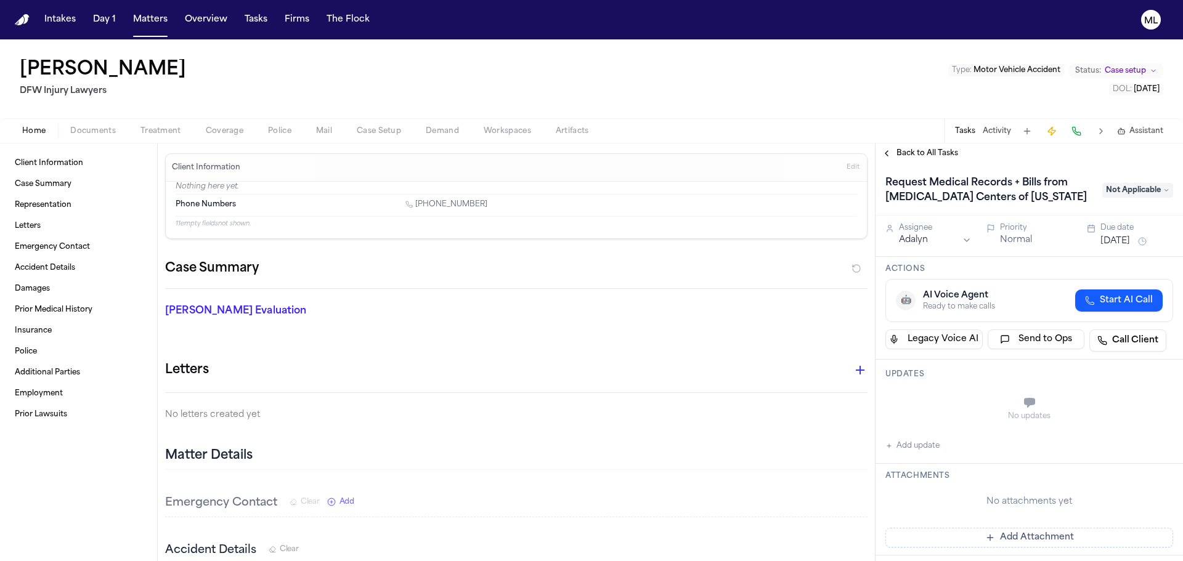
click at [934, 154] on span "Back to All Tasks" at bounding box center [927, 153] width 62 height 10
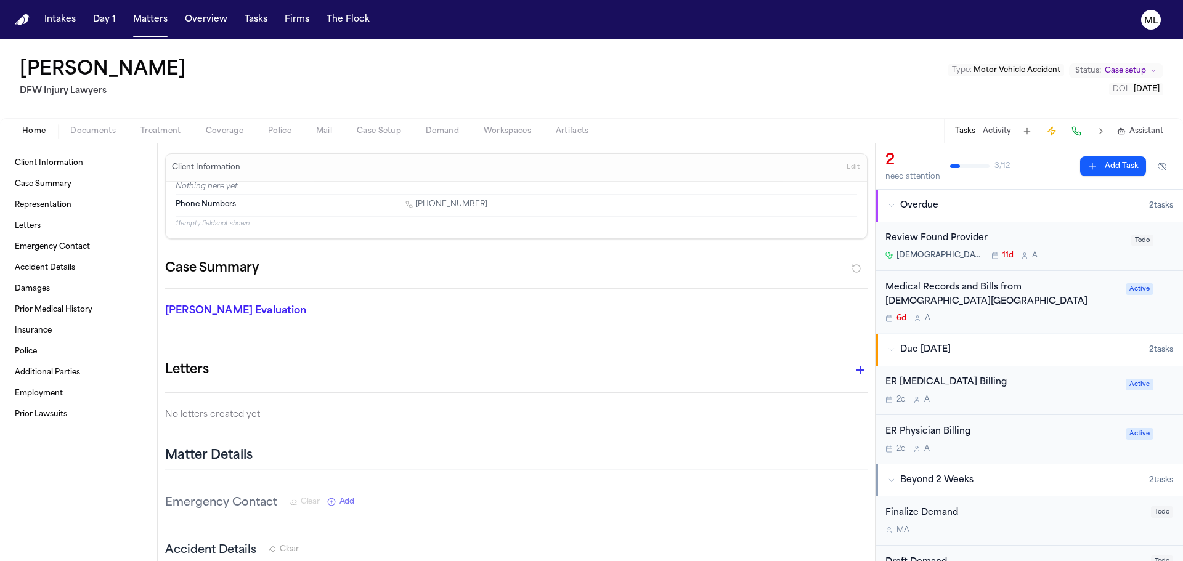
click at [1076, 304] on div "Medical Records and Bills from Methodist Southlake Medical Center" at bounding box center [1001, 295] width 233 height 28
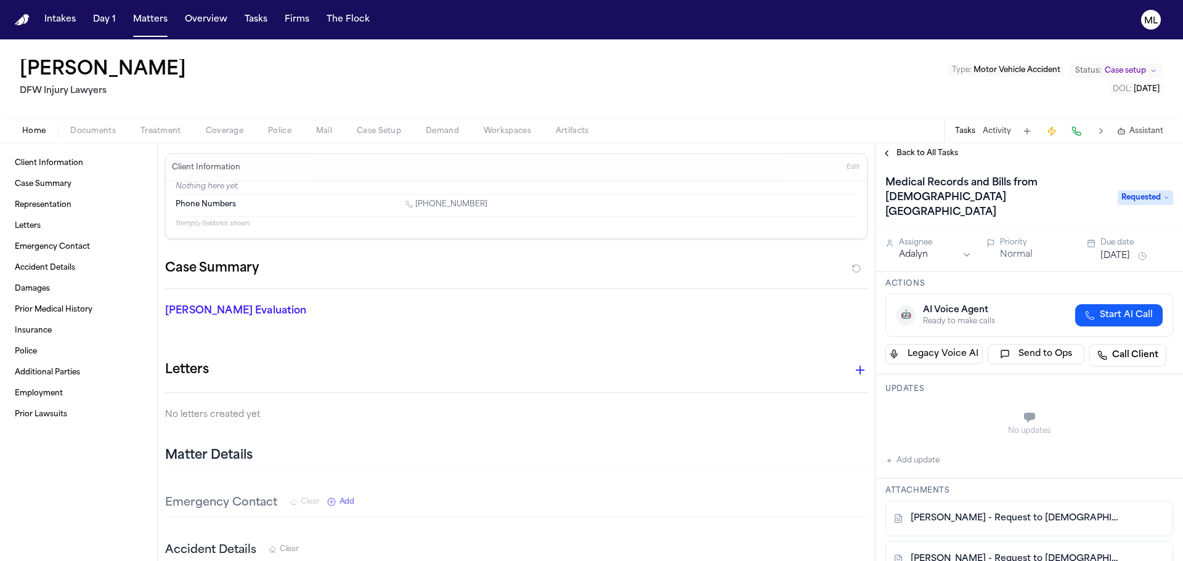
click at [1113, 250] on button "[DATE]" at bounding box center [1115, 256] width 30 height 12
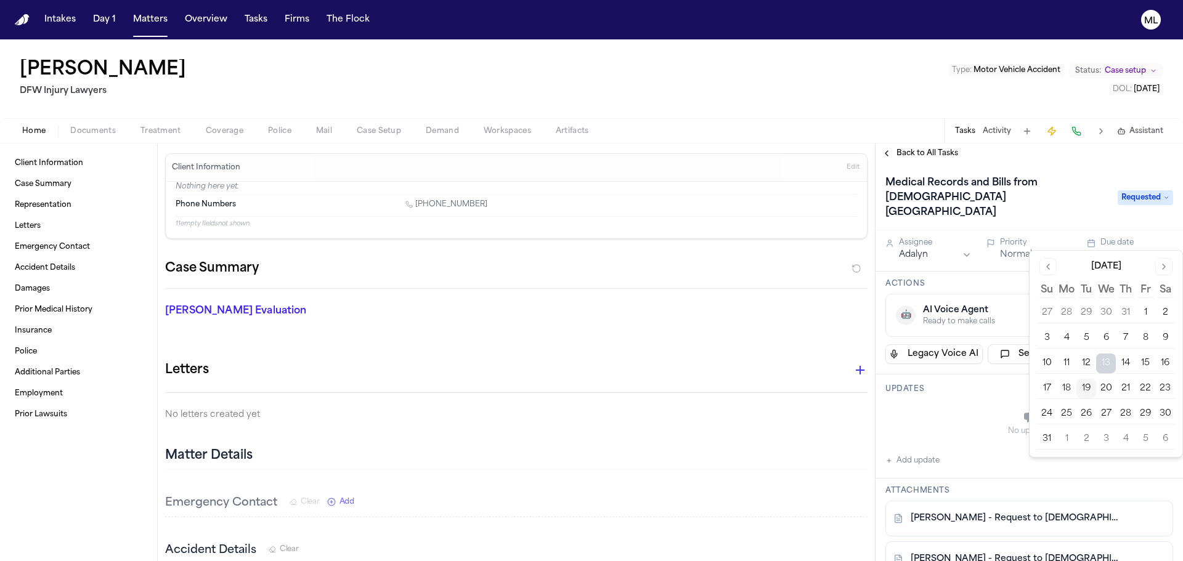
click at [1086, 385] on button "19" at bounding box center [1086, 389] width 20 height 20
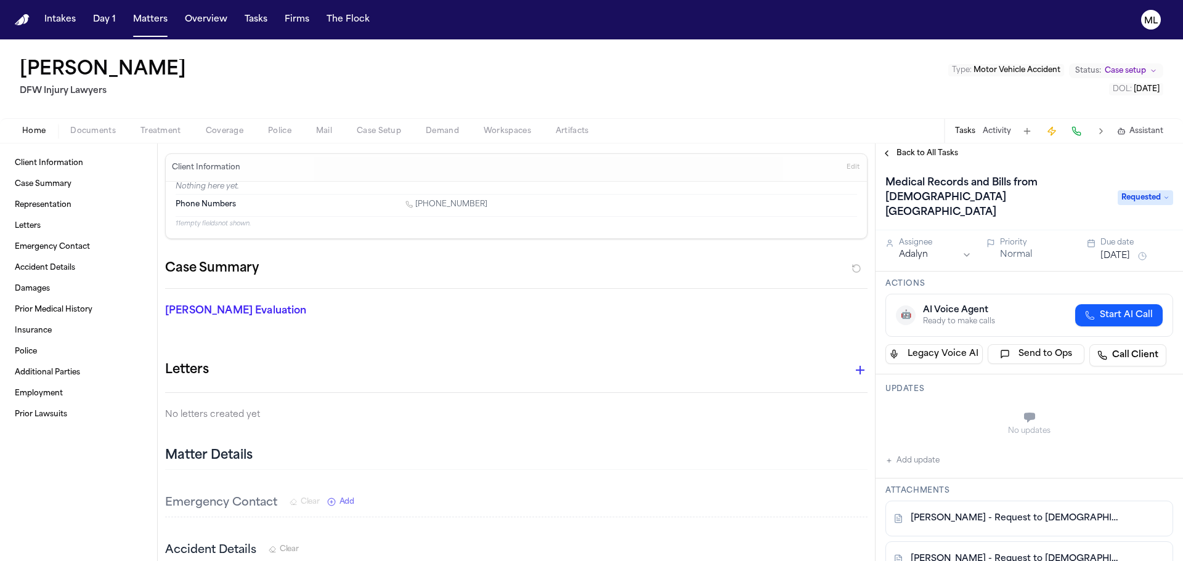
click at [928, 150] on span "Back to All Tasks" at bounding box center [927, 153] width 62 height 10
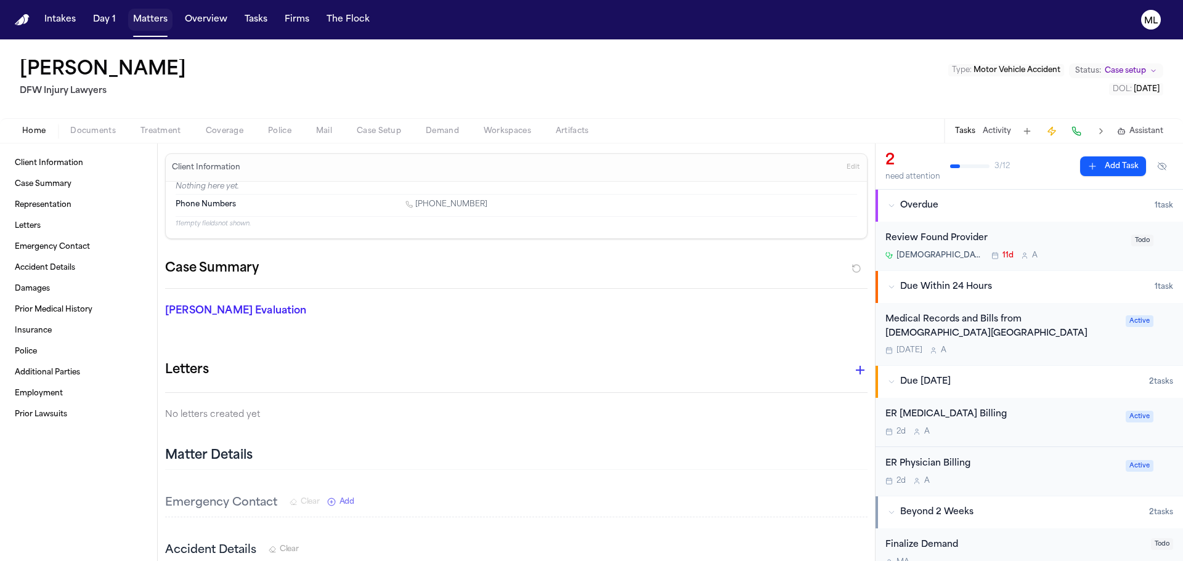
drag, startPoint x: 140, startPoint y: 23, endPoint x: 165, endPoint y: 23, distance: 25.3
click at [140, 23] on button "Matters" at bounding box center [150, 20] width 44 height 22
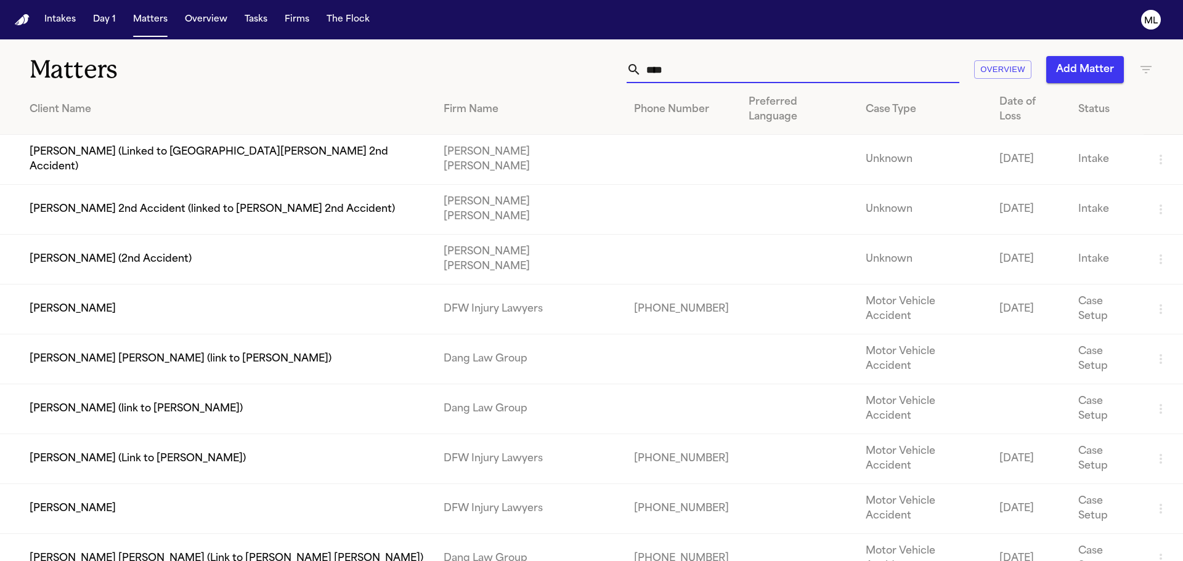
drag, startPoint x: 716, startPoint y: 78, endPoint x: 633, endPoint y: 65, distance: 84.2
click at [633, 65] on div "****" at bounding box center [793, 69] width 333 height 27
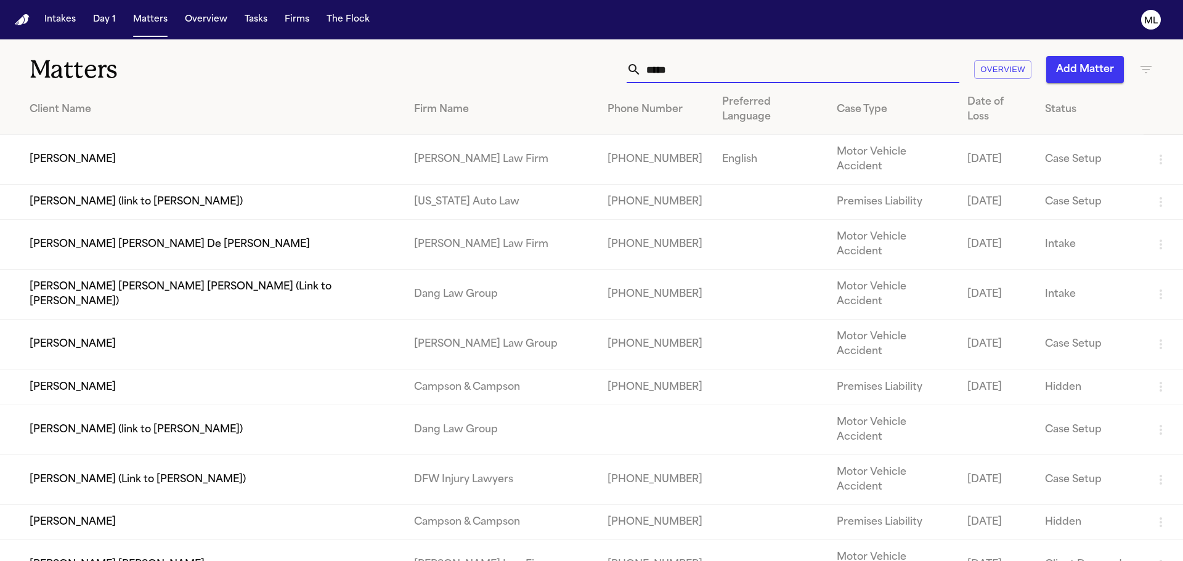
type input "*****"
click at [222, 135] on td "[PERSON_NAME]" at bounding box center [202, 160] width 404 height 50
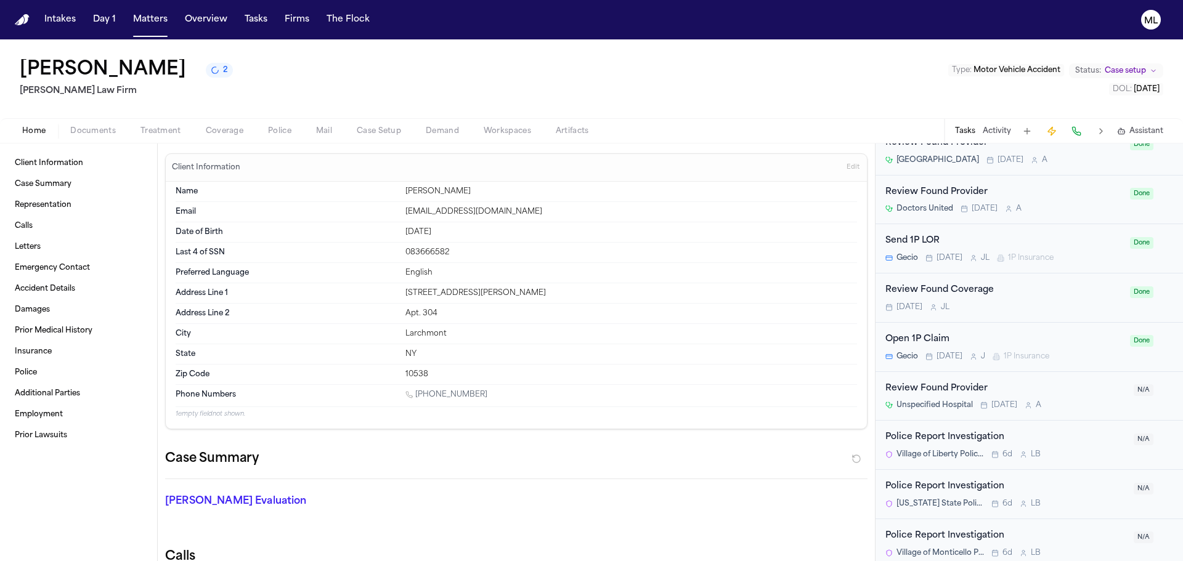
scroll to position [918, 0]
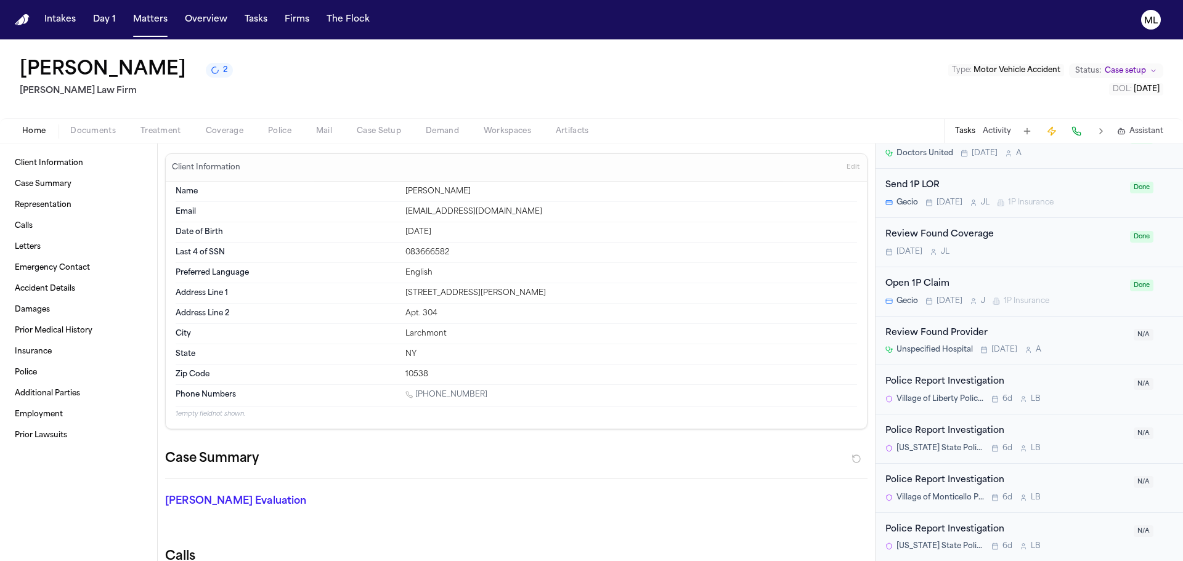
click at [836, 399] on div "[PHONE_NUMBER]" at bounding box center [631, 396] width 452 height 12
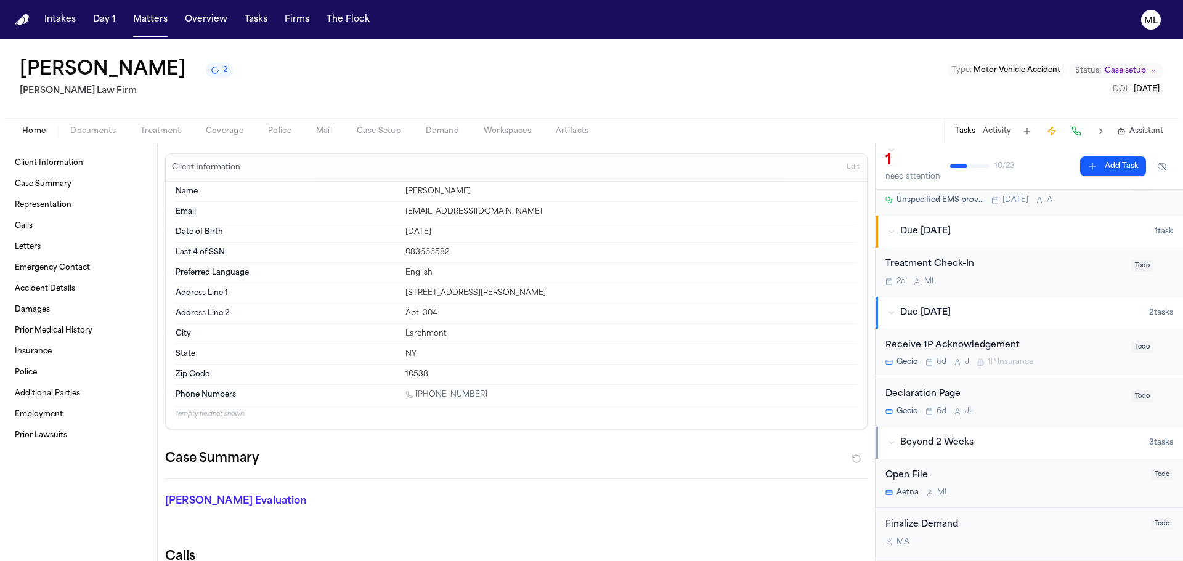
scroll to position [0, 0]
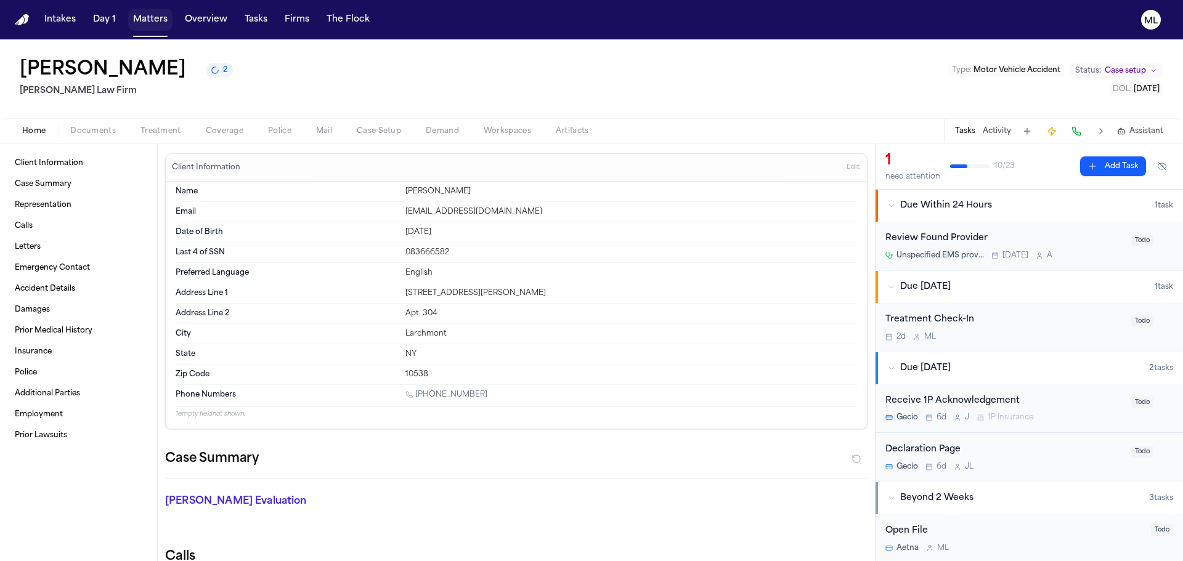
click at [147, 16] on button "Matters" at bounding box center [150, 20] width 44 height 22
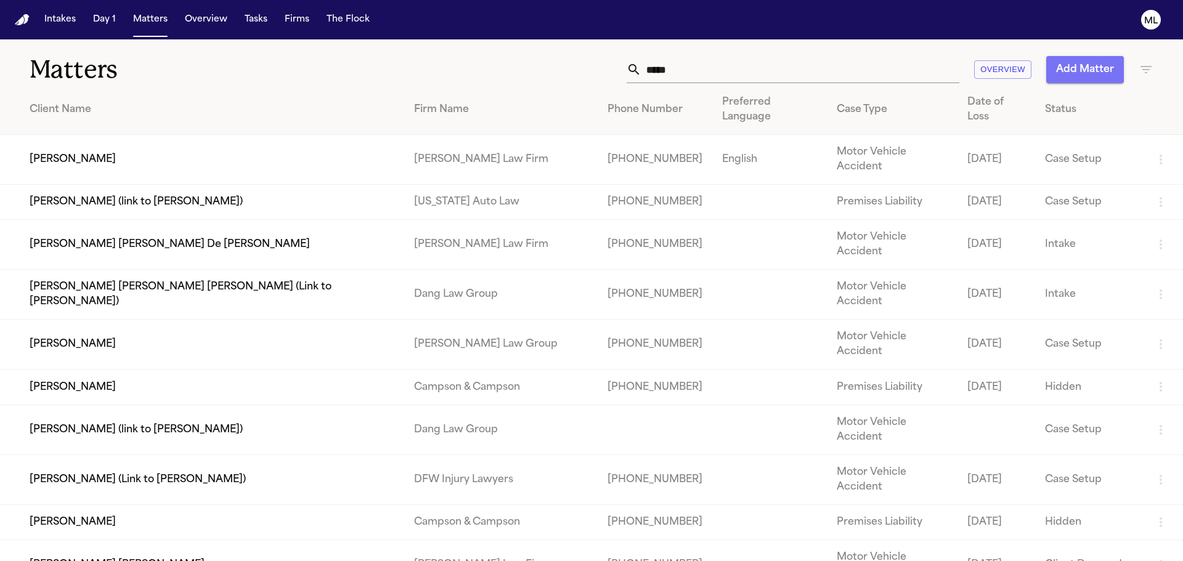
click at [1089, 77] on button "Add Matter" at bounding box center [1085, 69] width 78 height 27
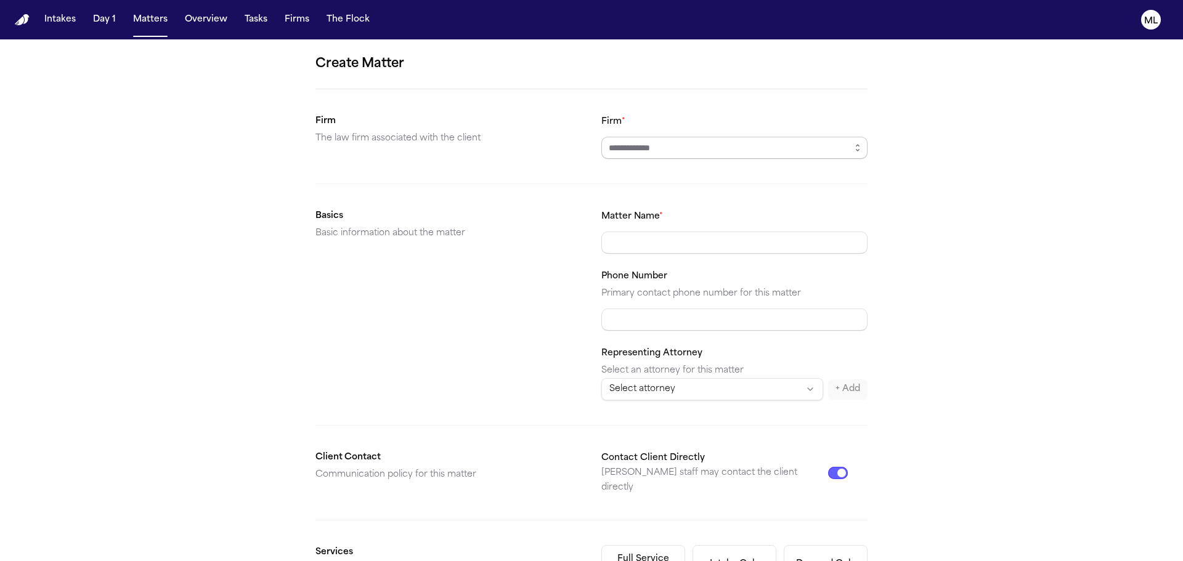
click at [655, 144] on input "Firm *" at bounding box center [734, 148] width 266 height 22
click at [855, 147] on icon "button" at bounding box center [858, 148] width 10 height 10
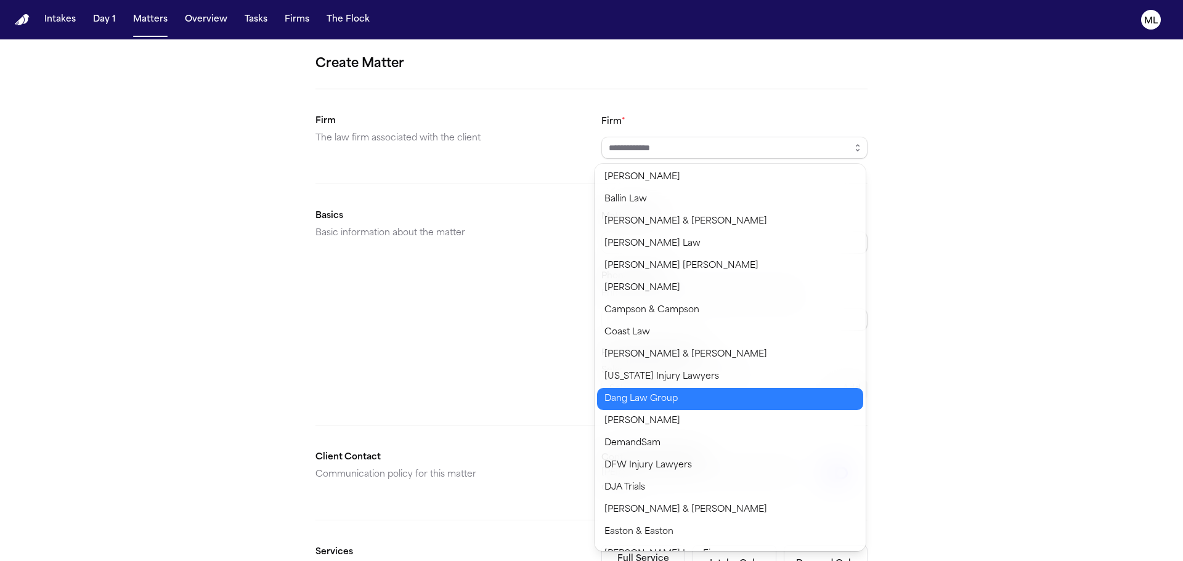
type input "**********"
click at [652, 402] on body "**********" at bounding box center [591, 280] width 1183 height 561
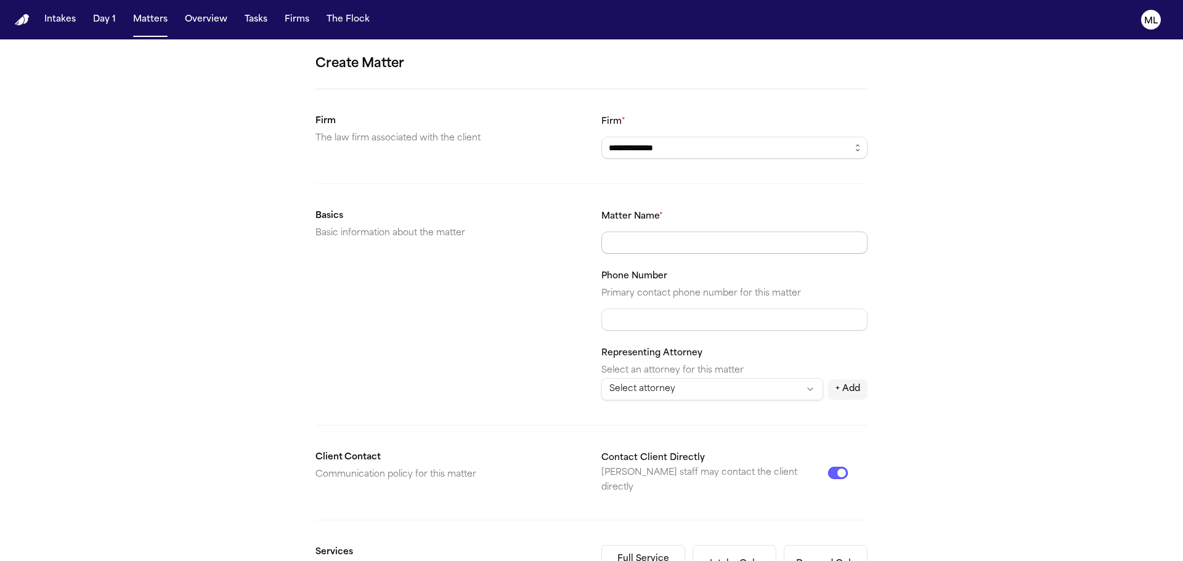
click at [645, 236] on input "Matter Name *" at bounding box center [734, 243] width 266 height 22
type input "**********"
paste input "**********"
type input "**********"
click at [702, 394] on html "**********" at bounding box center [591, 280] width 1183 height 561
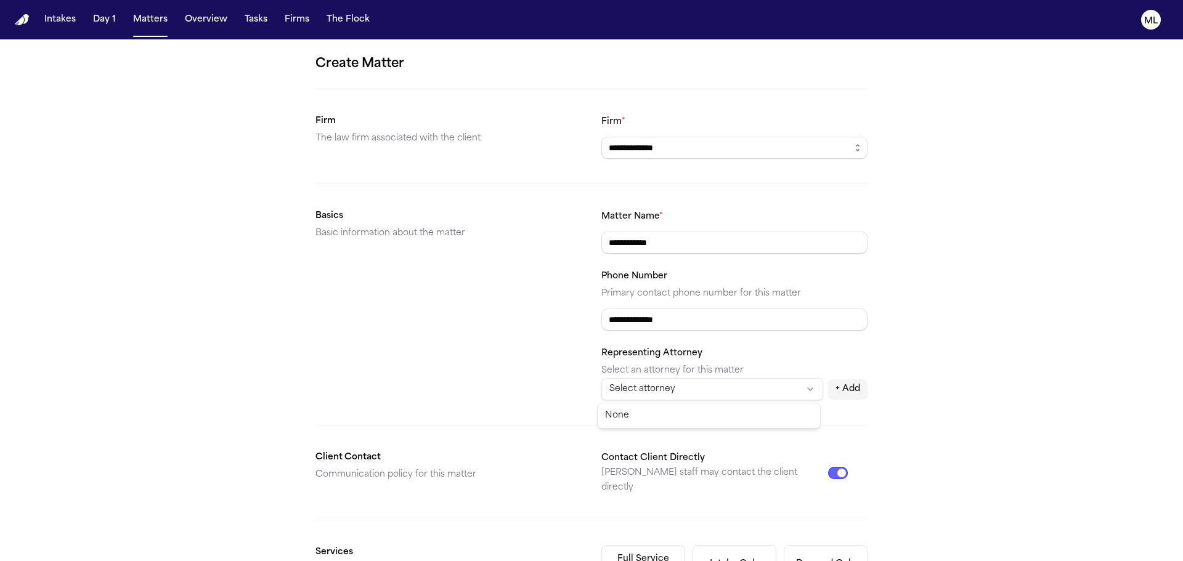
click at [774, 364] on html "**********" at bounding box center [591, 280] width 1183 height 561
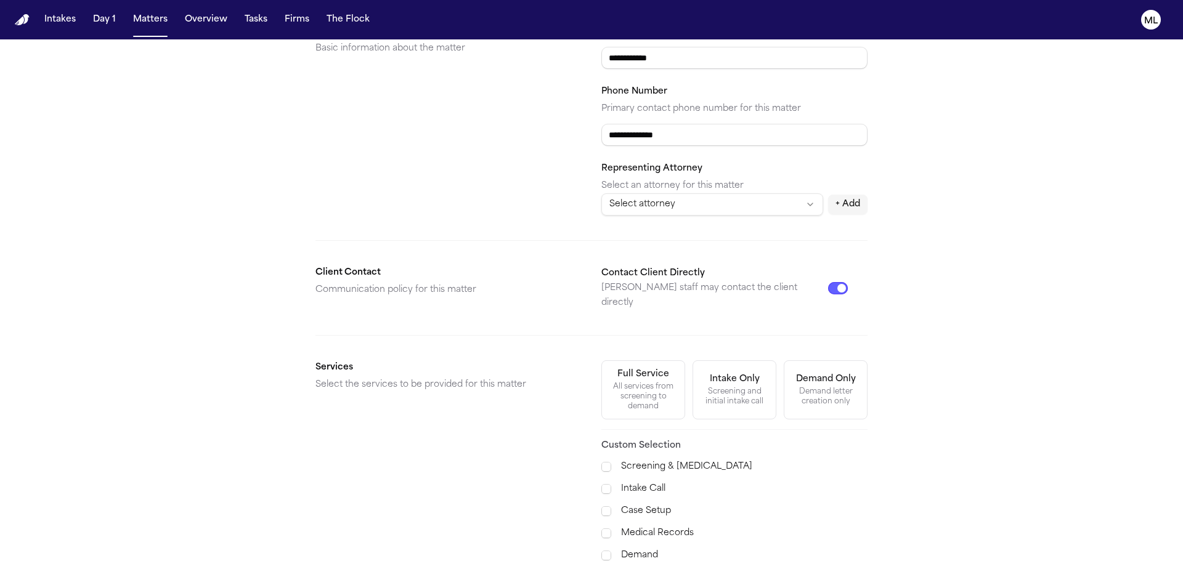
click at [645, 368] on div "Full Service" at bounding box center [643, 374] width 52 height 12
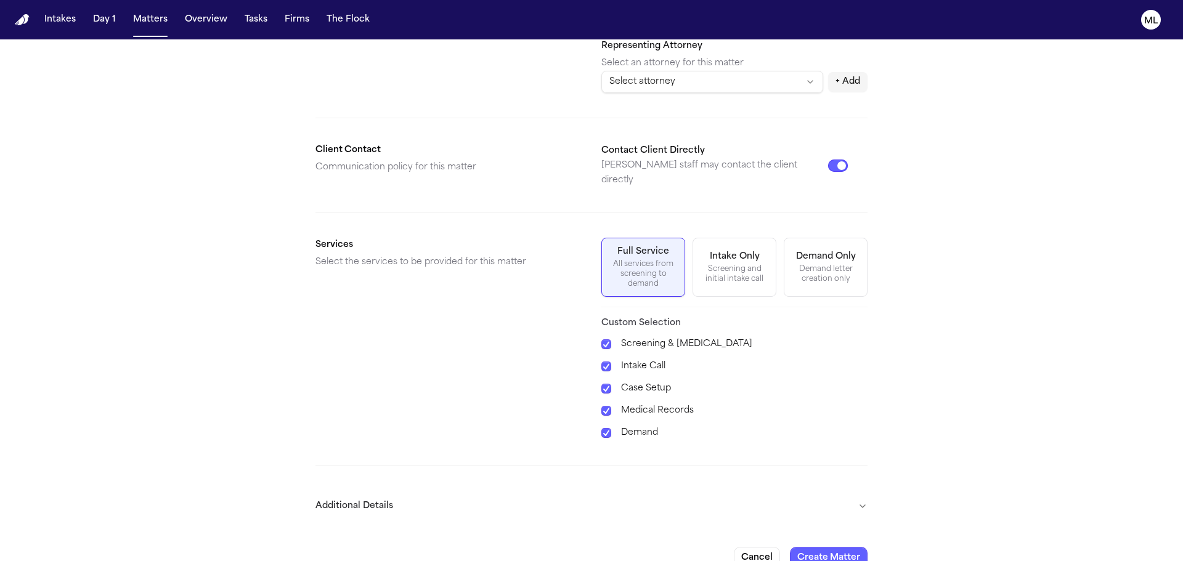
scroll to position [317, 0]
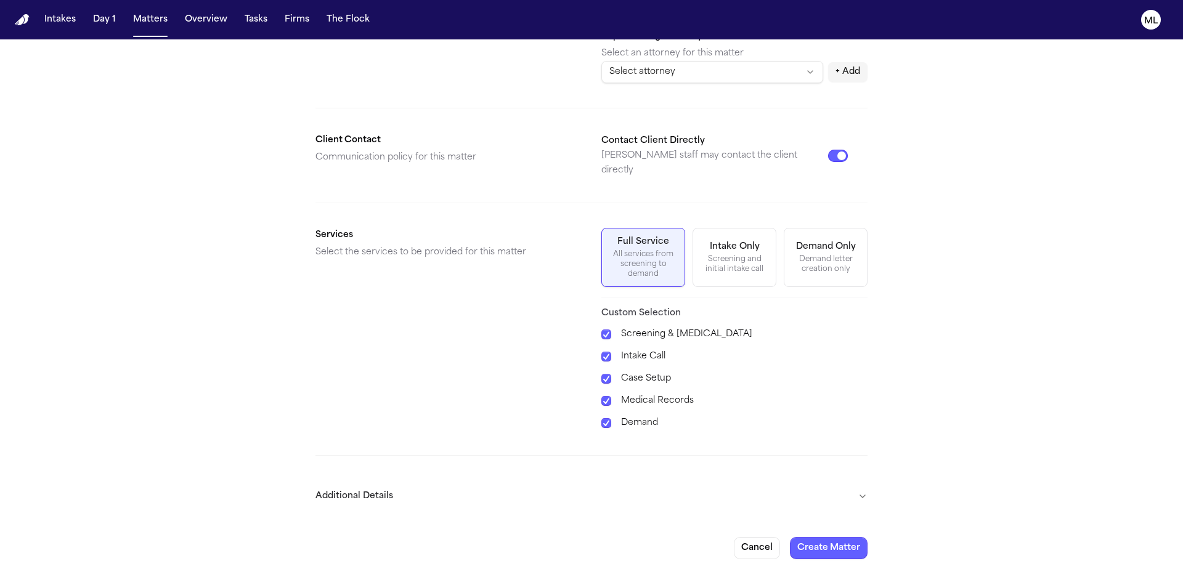
click at [859, 481] on button "Additional Details" at bounding box center [591, 497] width 552 height 32
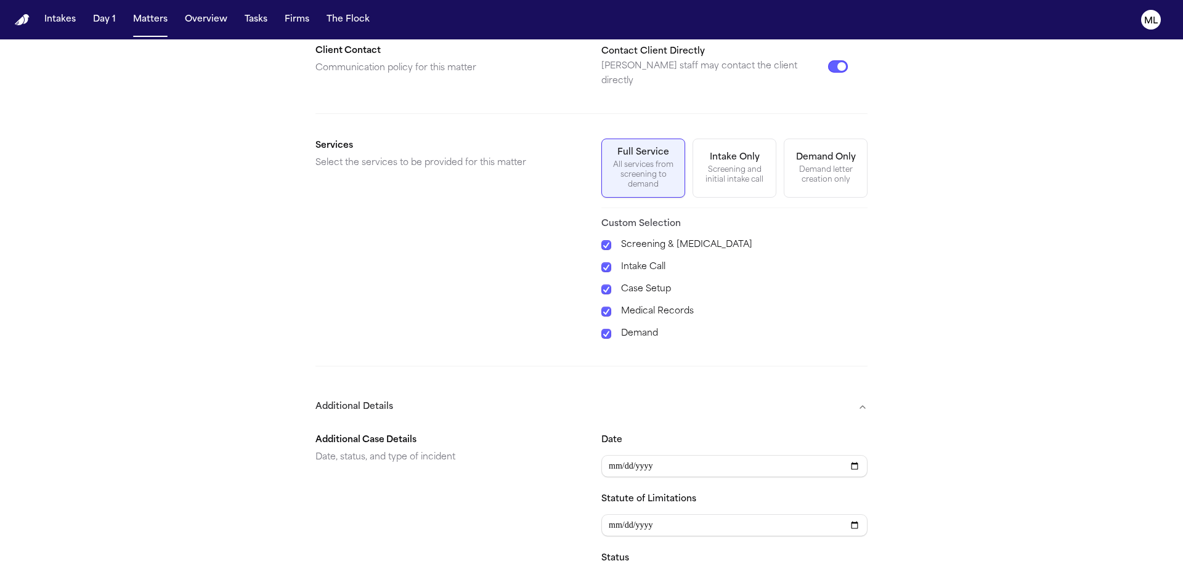
scroll to position [502, 0]
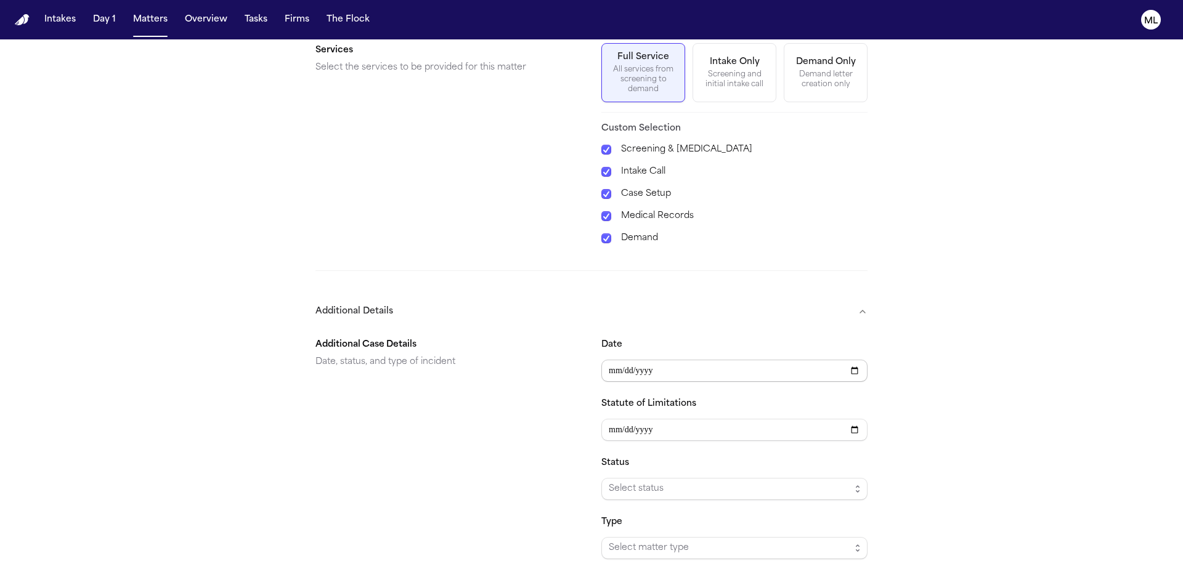
type input "**********"
click at [702, 482] on span "Select status" at bounding box center [730, 489] width 242 height 15
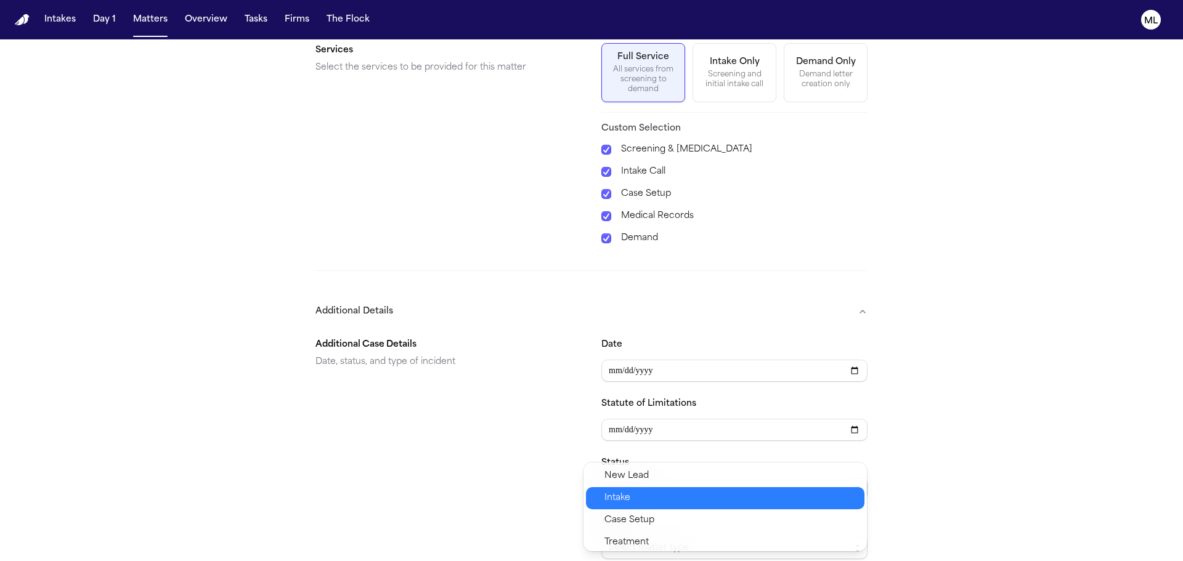
click at [660, 504] on span "Intake" at bounding box center [730, 498] width 253 height 15
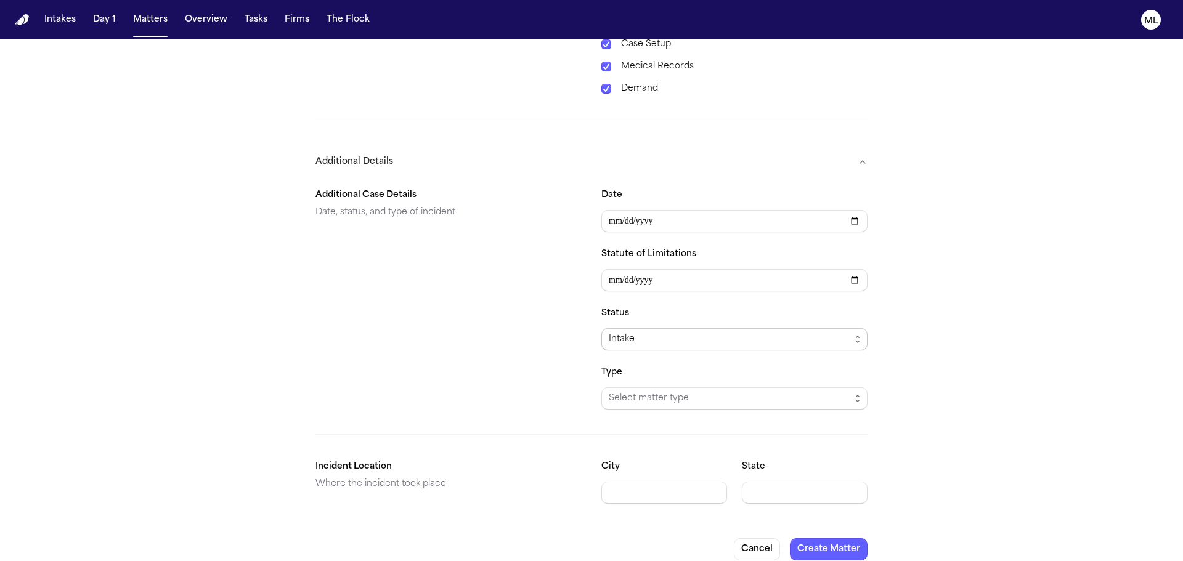
scroll to position [653, 0]
click at [688, 390] on span "Select matter type" at bounding box center [730, 397] width 242 height 15
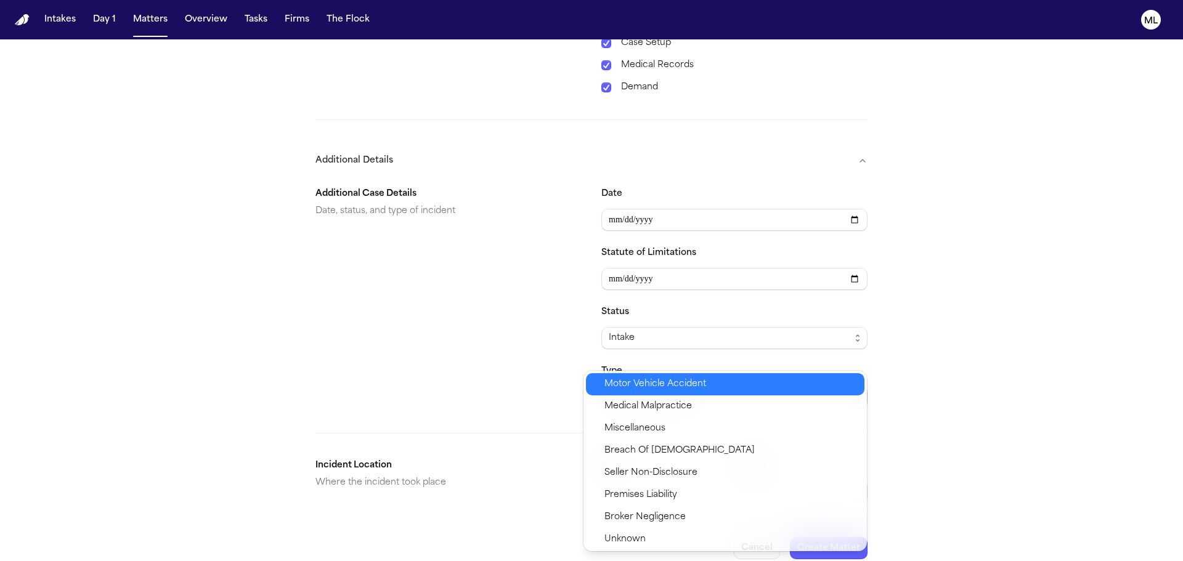
click at [672, 381] on span "Motor Vehicle Accident" at bounding box center [655, 384] width 102 height 15
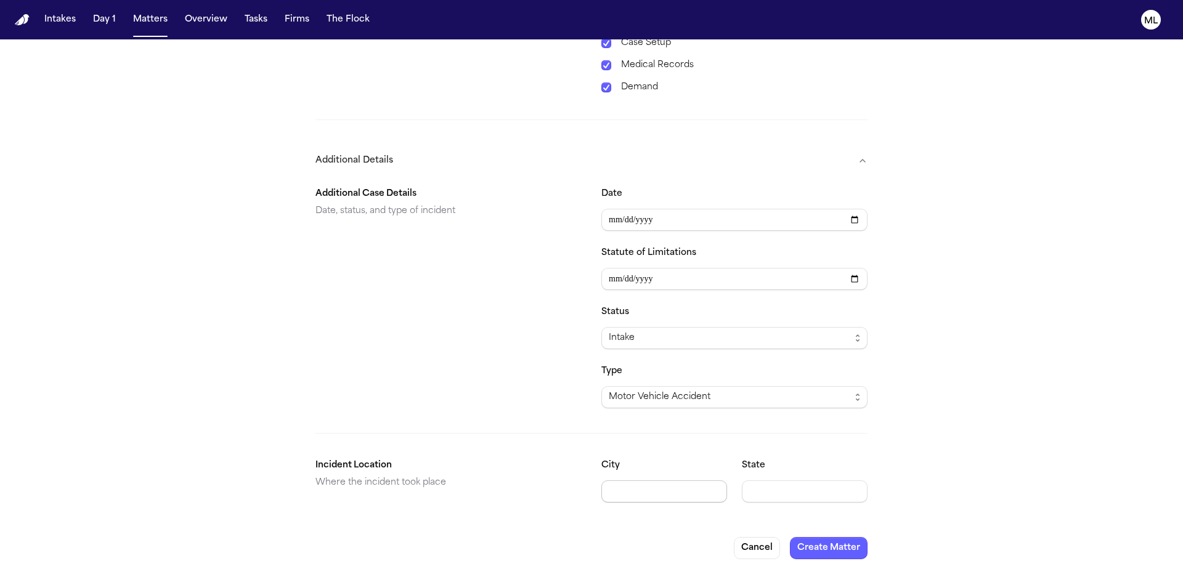
click at [645, 481] on input "City" at bounding box center [664, 492] width 126 height 22
type input "**********"
type input "**"
click at [783, 544] on div "Cancel Create Matter" at bounding box center [591, 548] width 552 height 22
click at [795, 541] on button "Create Matter" at bounding box center [829, 548] width 78 height 22
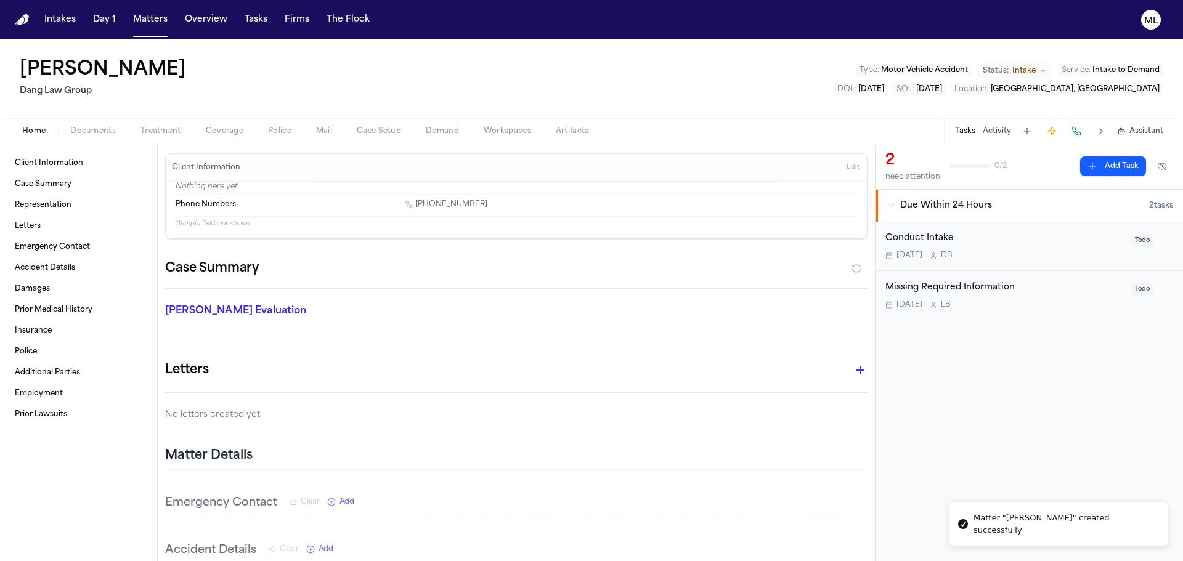
click at [1047, 294] on div "Missing Required Information" at bounding box center [1004, 288] width 238 height 14
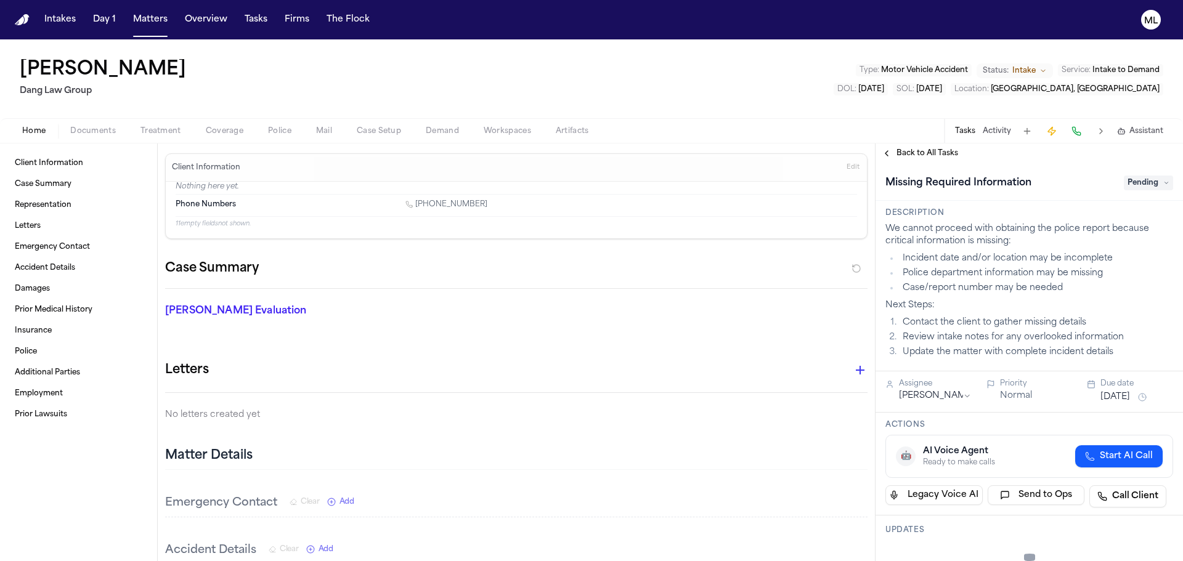
click at [922, 155] on span "Back to All Tasks" at bounding box center [927, 153] width 62 height 10
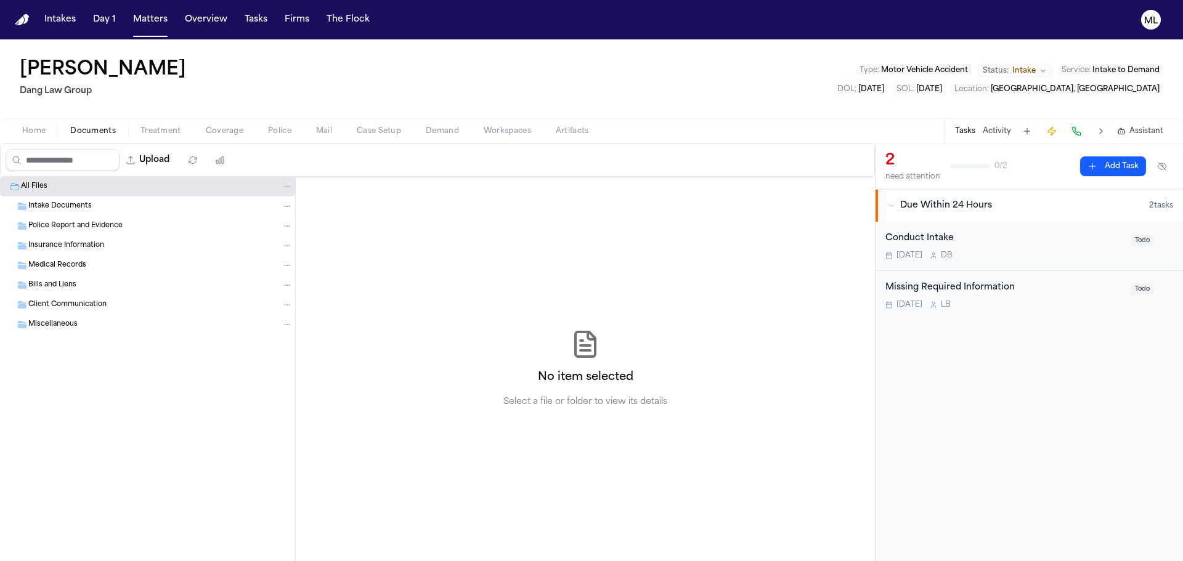
click at [88, 131] on span "Documents" at bounding box center [93, 131] width 46 height 10
click at [68, 207] on span "Intake Documents" at bounding box center [59, 206] width 63 height 10
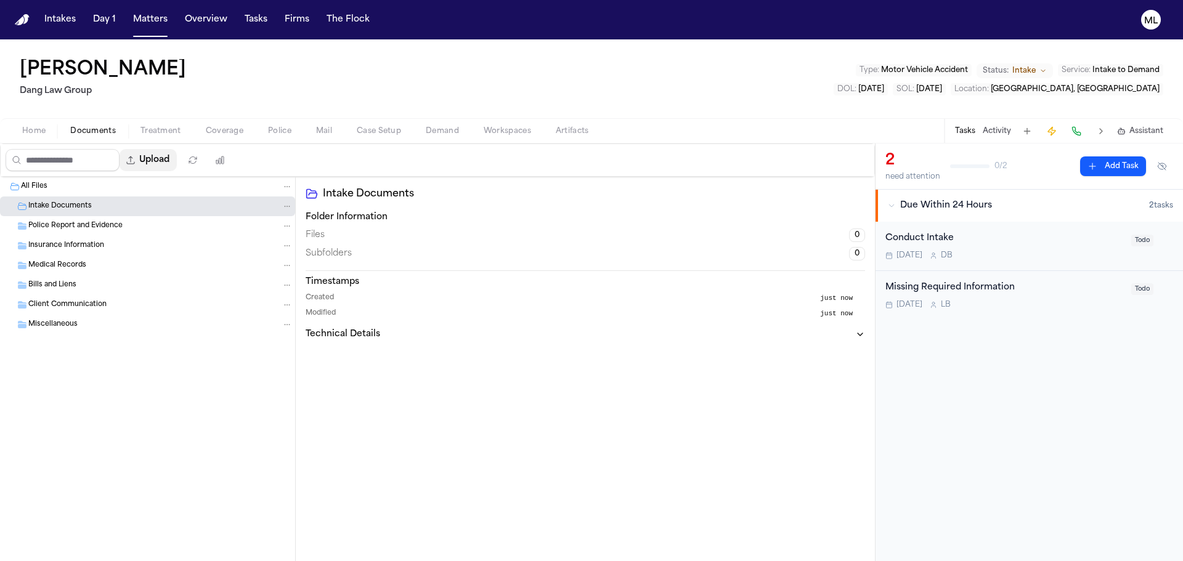
click at [155, 160] on button "Upload" at bounding box center [148, 160] width 57 height 22
select select "**********"
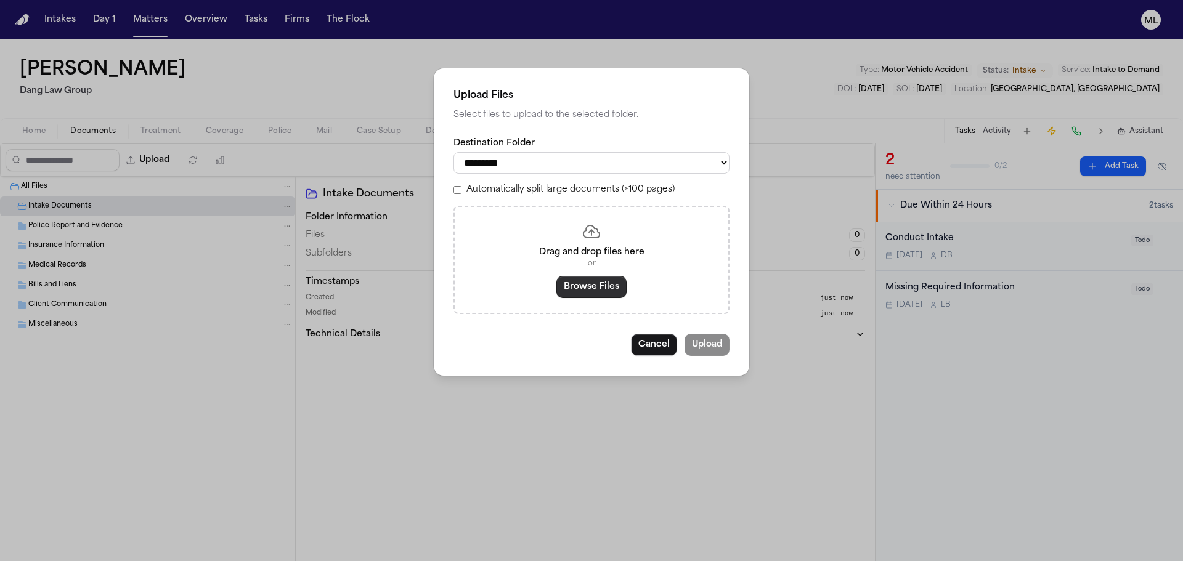
click at [615, 288] on button "Browse Files" at bounding box center [591, 287] width 70 height 22
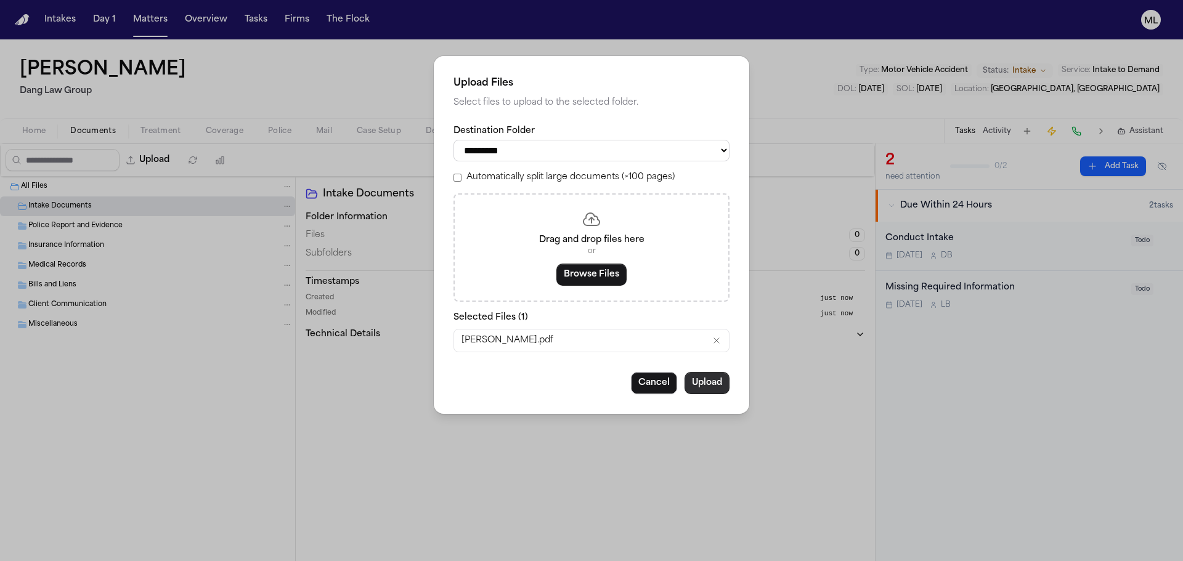
click at [699, 386] on button "Upload" at bounding box center [706, 383] width 45 height 22
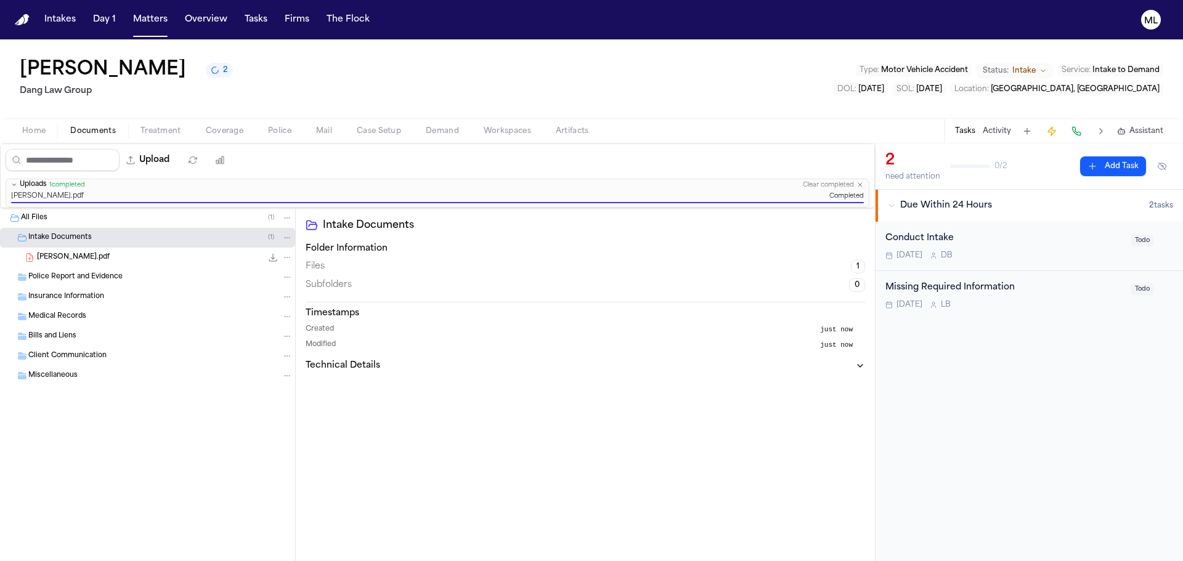
click at [221, 129] on span "Coverage" at bounding box center [225, 131] width 38 height 10
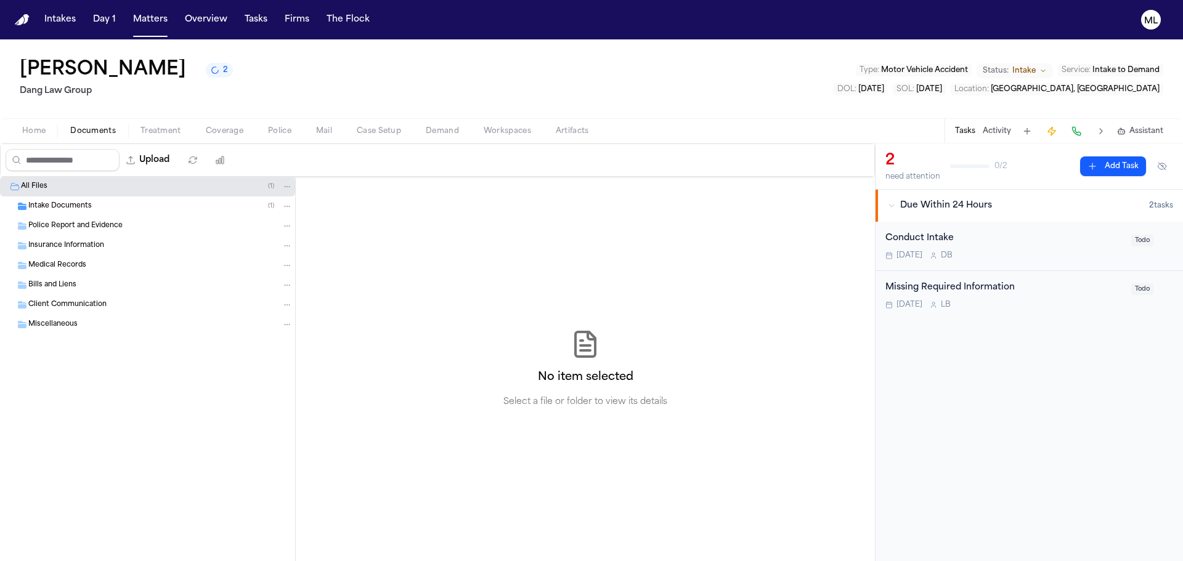
click at [73, 129] on span "Documents" at bounding box center [93, 131] width 46 height 10
click at [145, 21] on button "Matters" at bounding box center [150, 20] width 44 height 22
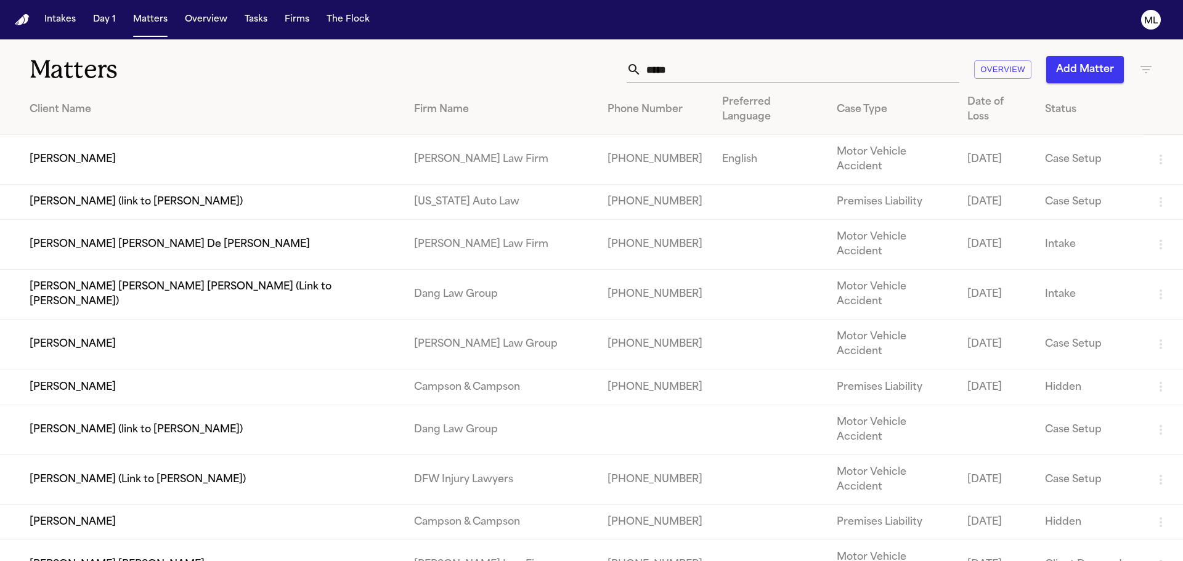
click at [1071, 68] on button "Add Matter" at bounding box center [1085, 69] width 78 height 27
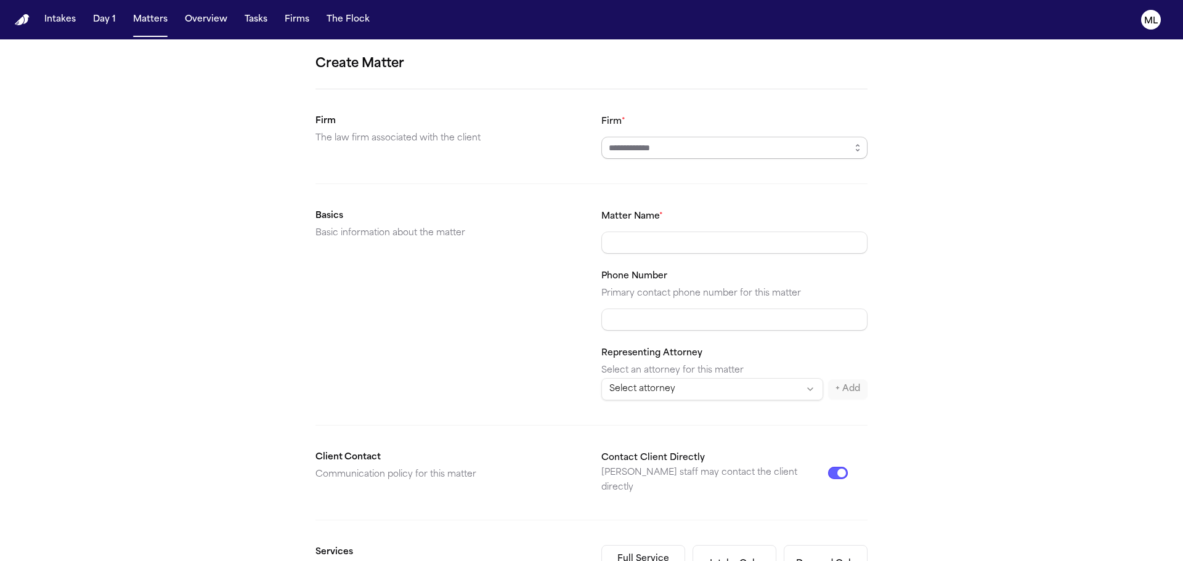
click at [747, 150] on input "Firm *" at bounding box center [734, 148] width 266 height 22
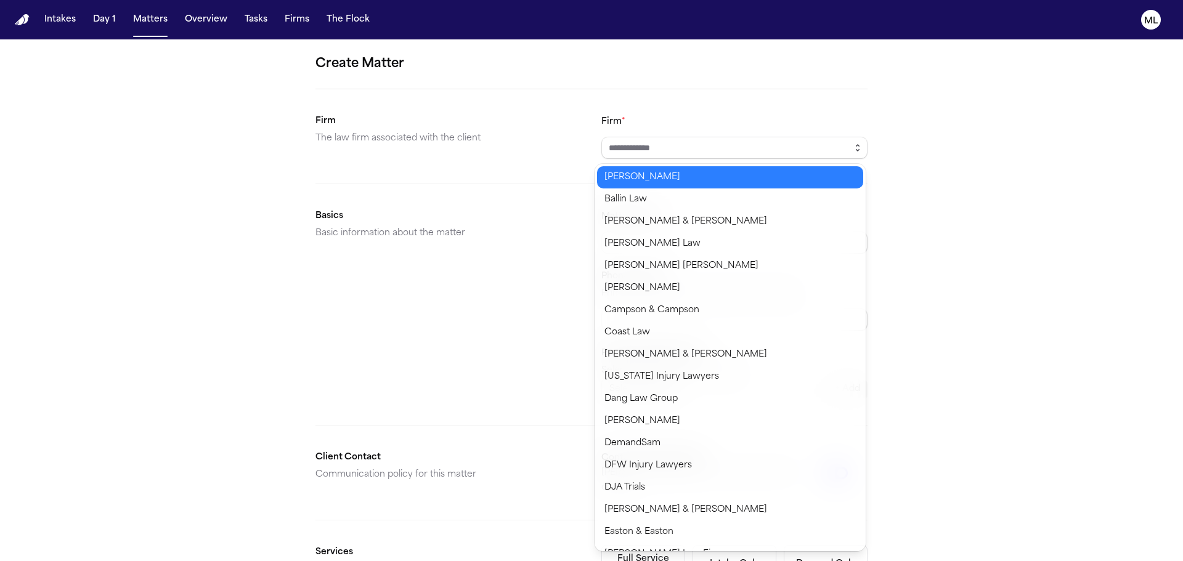
click at [855, 149] on icon "button" at bounding box center [858, 148] width 10 height 10
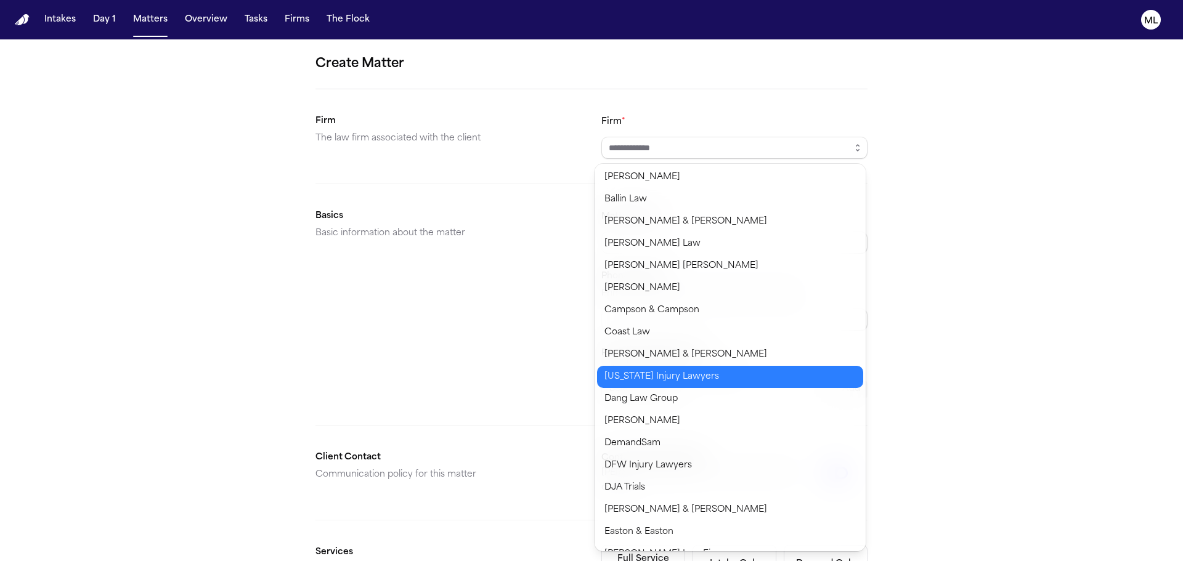
type input "**********"
click at [675, 393] on body "**********" at bounding box center [591, 280] width 1183 height 561
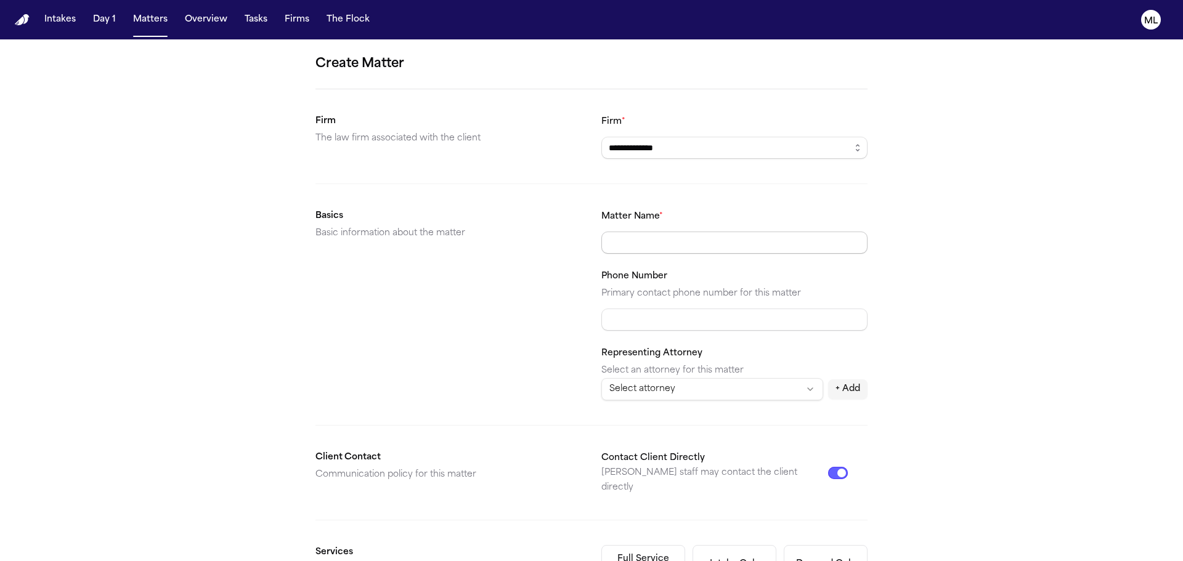
click at [684, 249] on input "Matter Name *" at bounding box center [734, 243] width 266 height 22
type input "**********"
click at [691, 320] on input "Phone Number" at bounding box center [734, 320] width 266 height 22
paste input "**********"
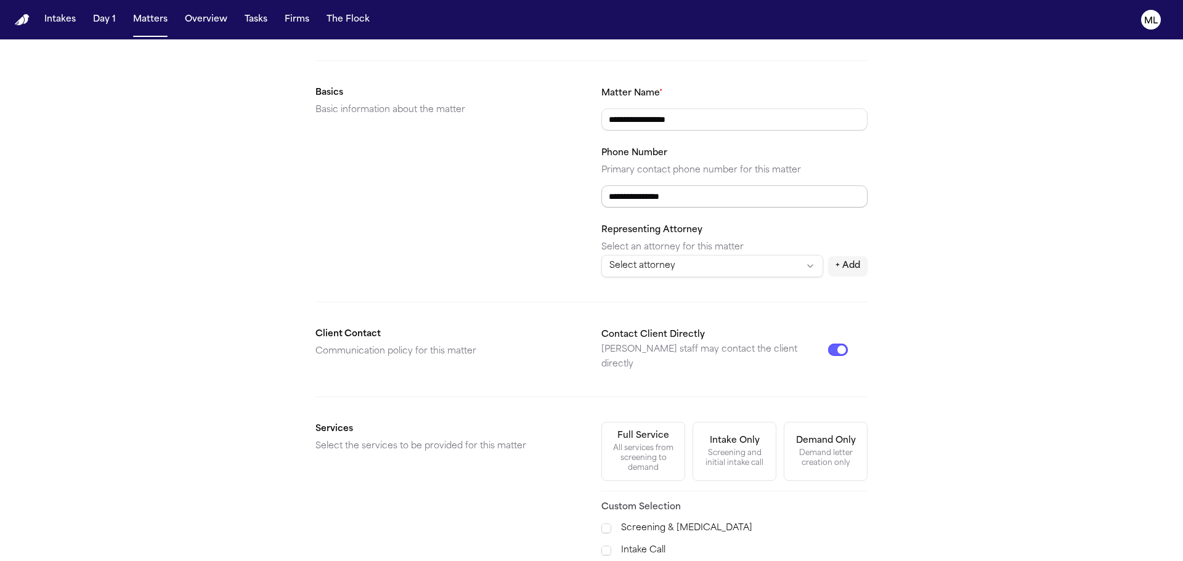
type input "**********"
click at [640, 444] on div "All services from screening to demand" at bounding box center [643, 459] width 68 height 30
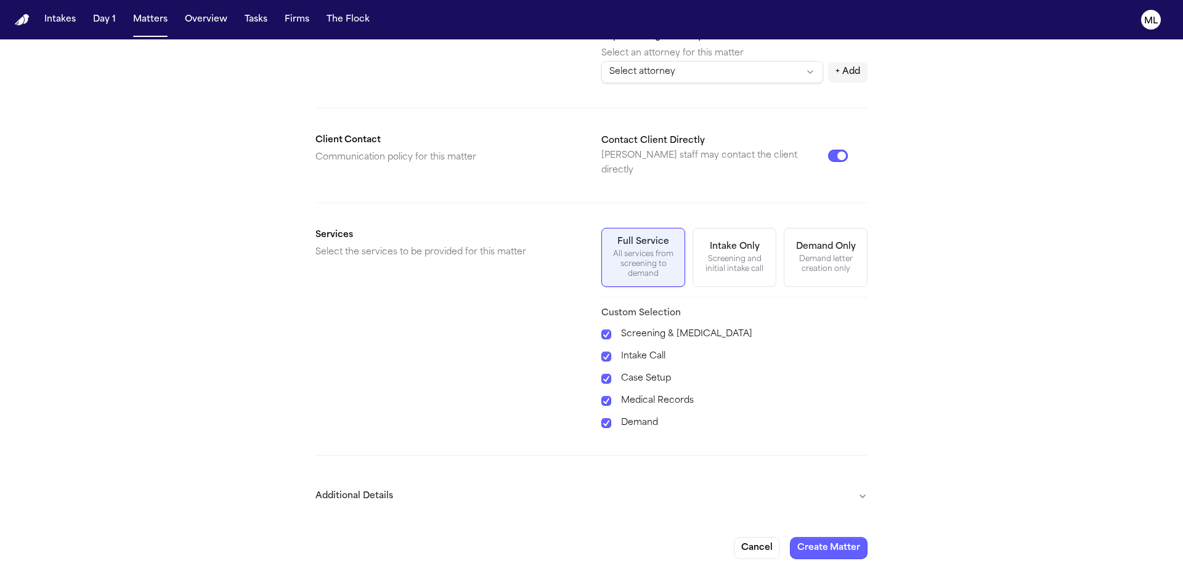
click at [648, 484] on button "Additional Details" at bounding box center [591, 497] width 552 height 32
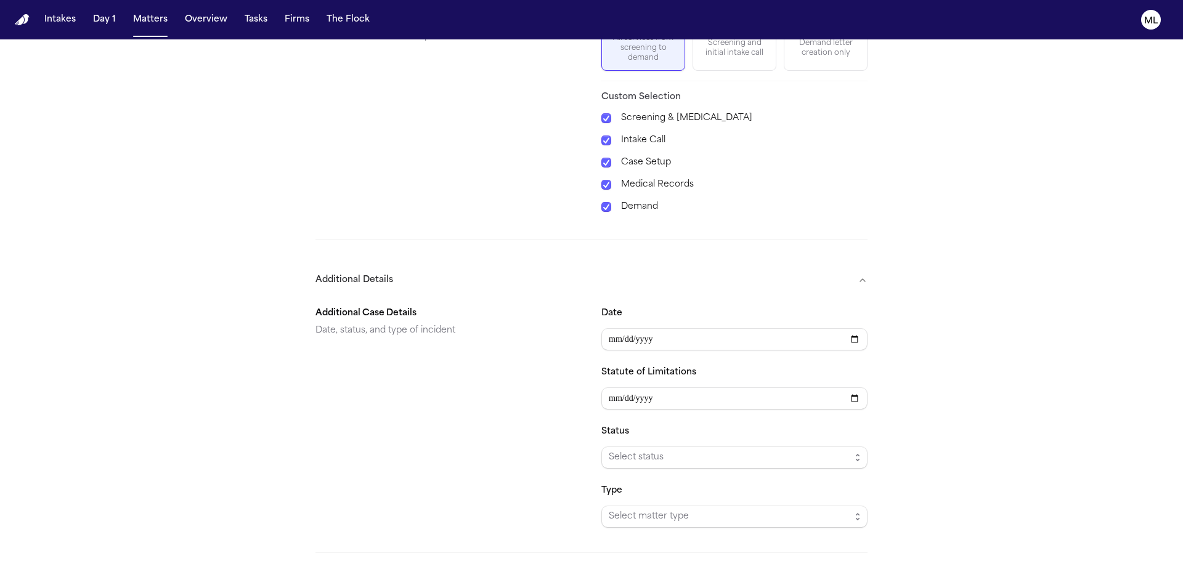
scroll to position [564, 0]
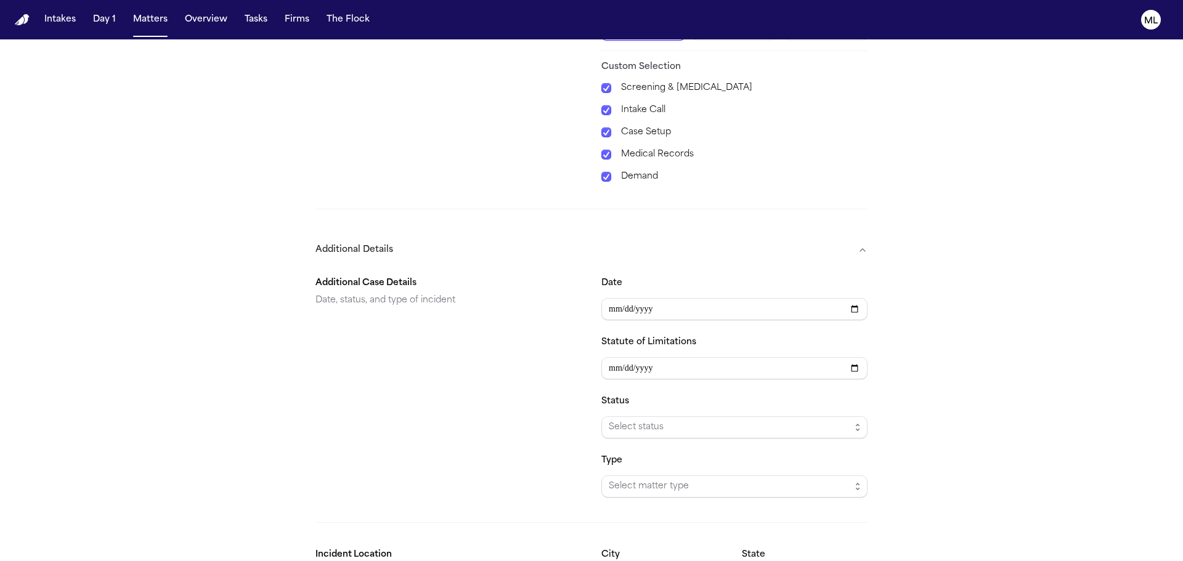
click at [612, 553] on div "City" at bounding box center [664, 570] width 126 height 44
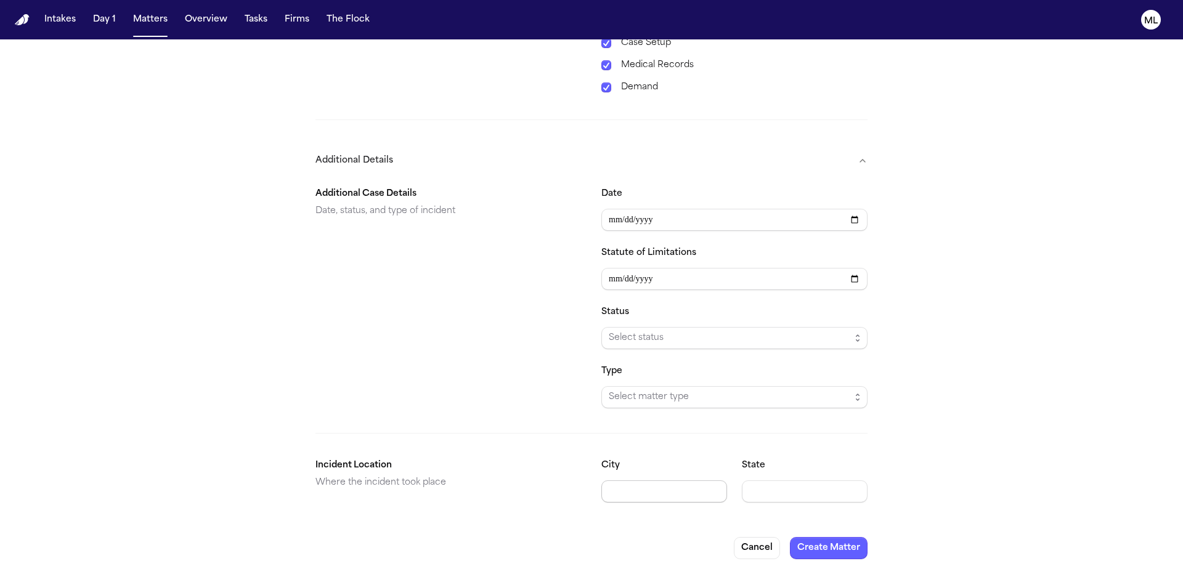
click at [641, 481] on input "City" at bounding box center [664, 492] width 126 height 22
type input "******"
type input "**"
click at [654, 390] on span "Select matter type" at bounding box center [730, 397] width 242 height 15
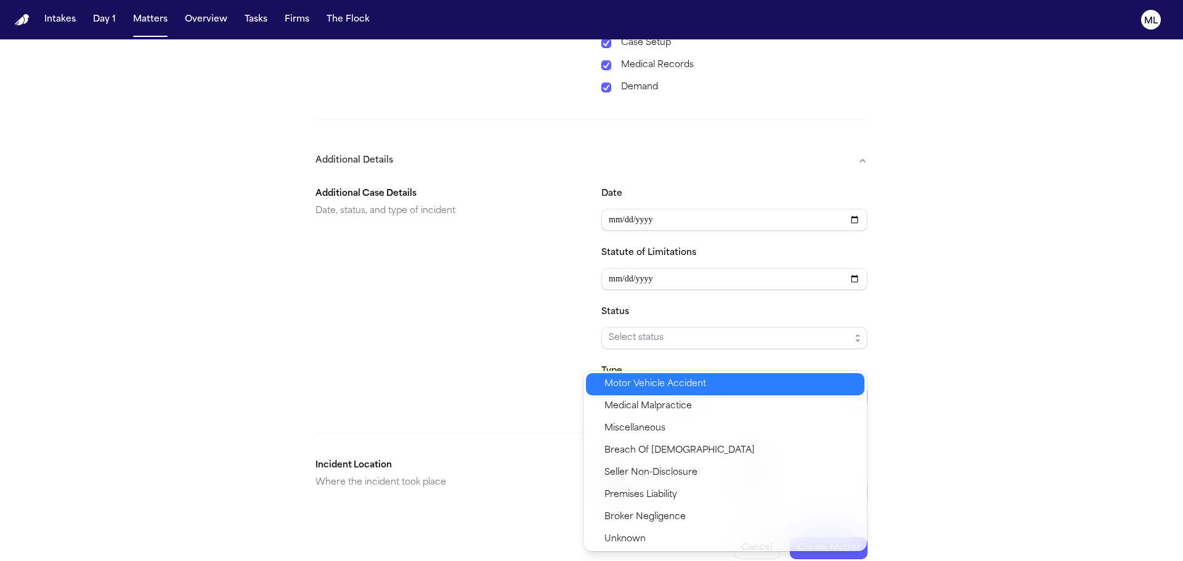
click at [651, 394] on div "Motor Vehicle Accident" at bounding box center [725, 384] width 278 height 22
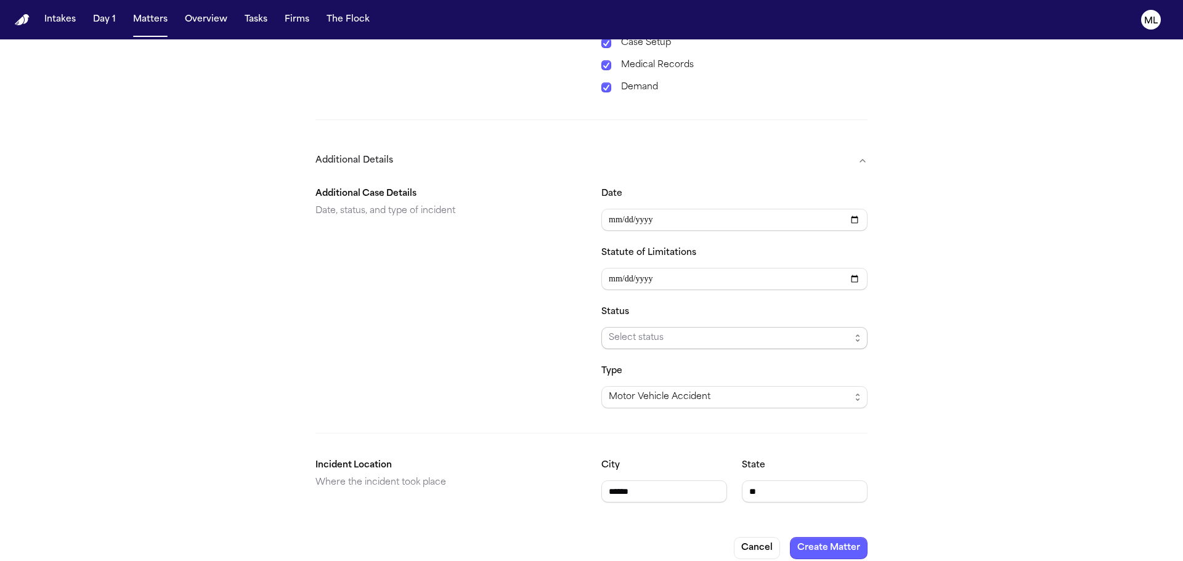
click at [662, 331] on span "Select status" at bounding box center [730, 338] width 242 height 15
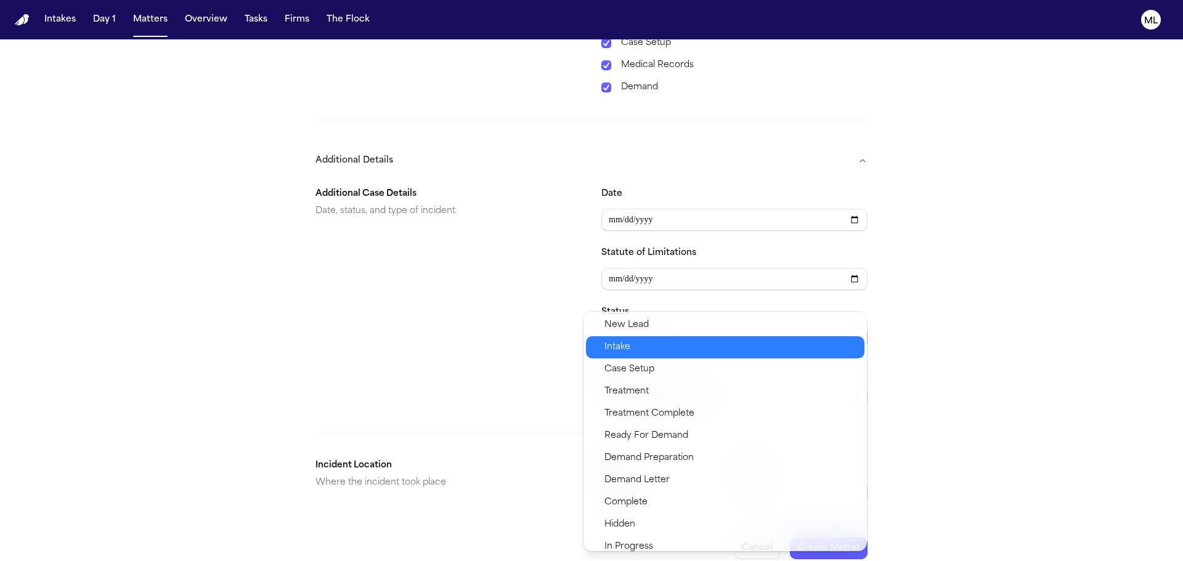
click at [654, 347] on span "Intake" at bounding box center [730, 347] width 253 height 15
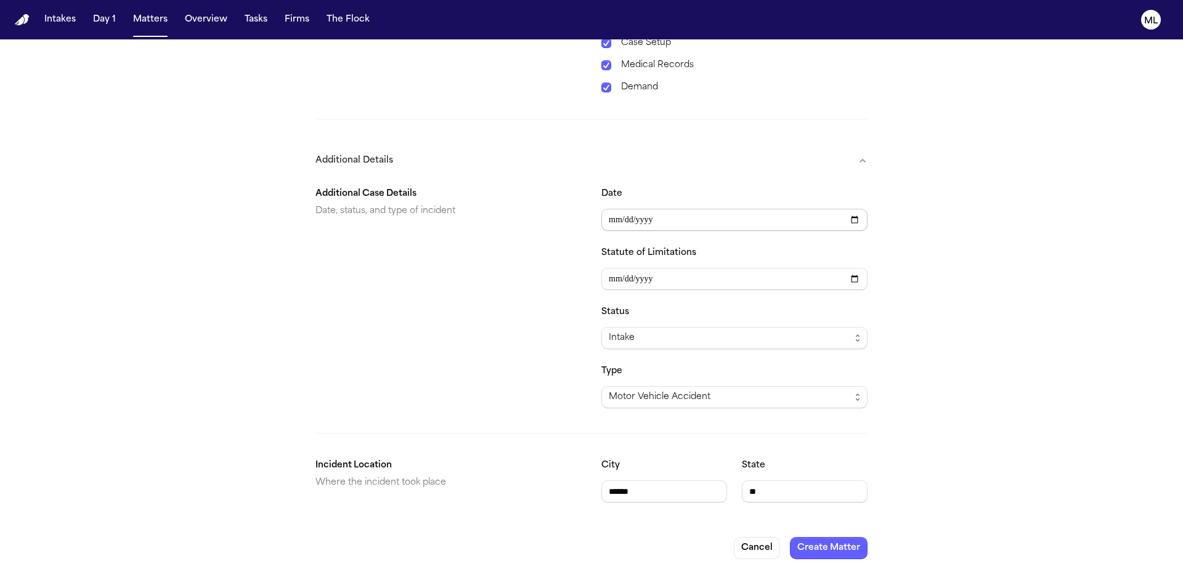
click at [636, 215] on input "Date" at bounding box center [734, 220] width 266 height 22
type input "**********"
click at [833, 537] on button "Create Matter" at bounding box center [829, 548] width 78 height 22
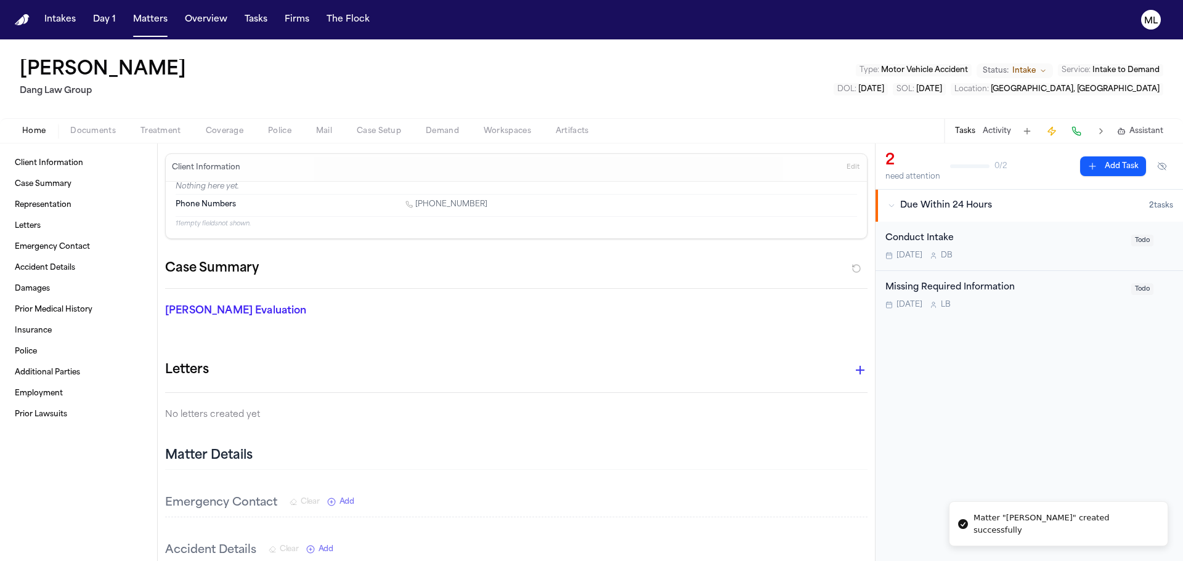
click at [100, 128] on span "Documents" at bounding box center [93, 131] width 46 height 10
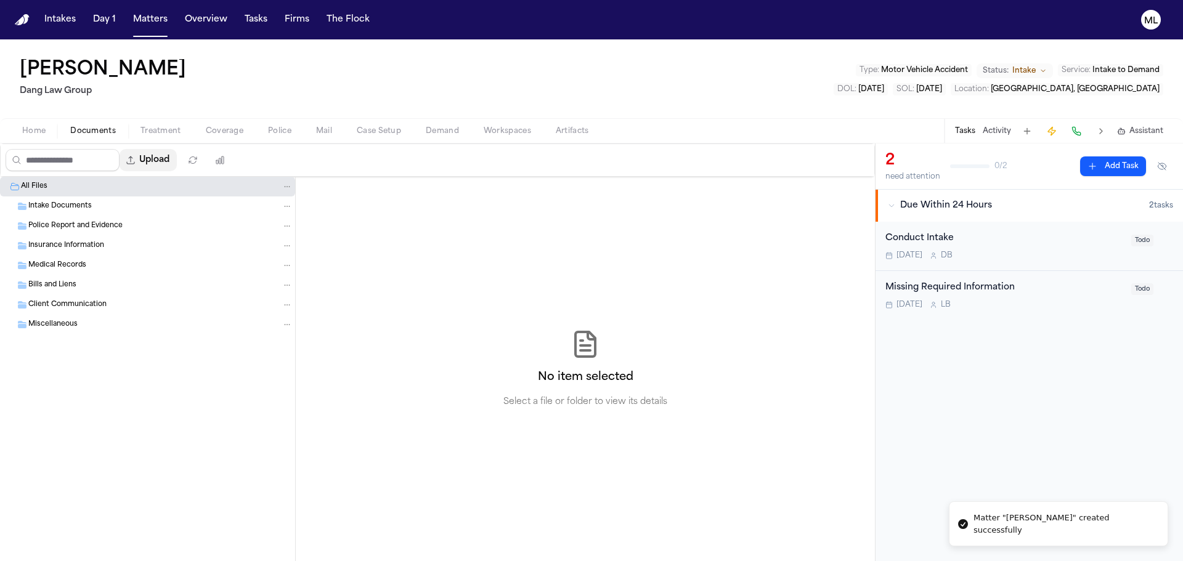
click at [150, 165] on button "Upload" at bounding box center [148, 160] width 57 height 22
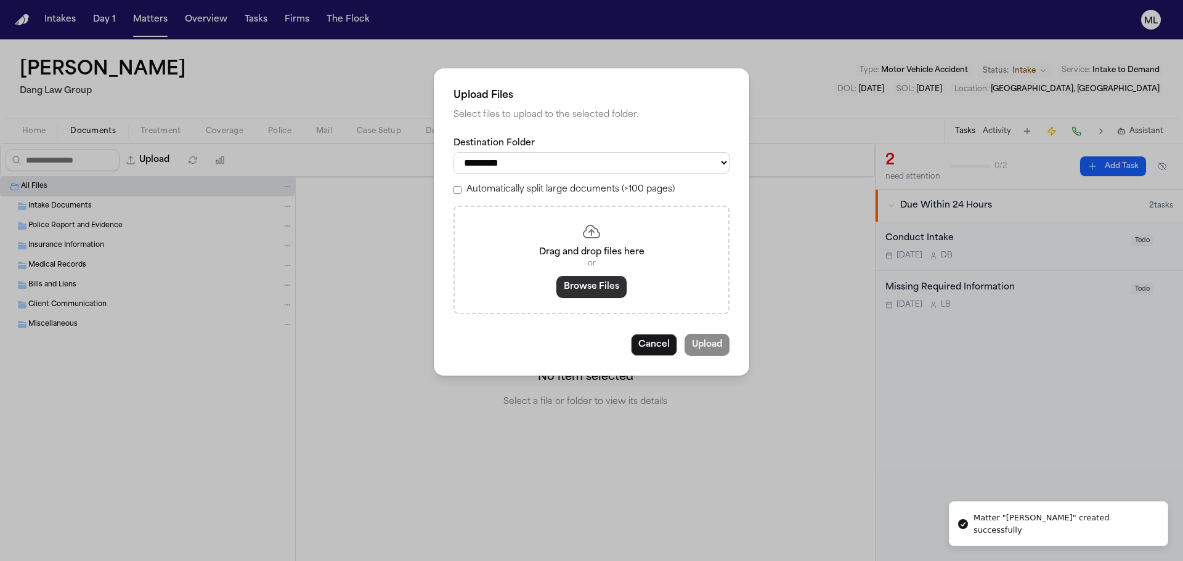
click at [604, 281] on button "Browse Files" at bounding box center [591, 287] width 70 height 22
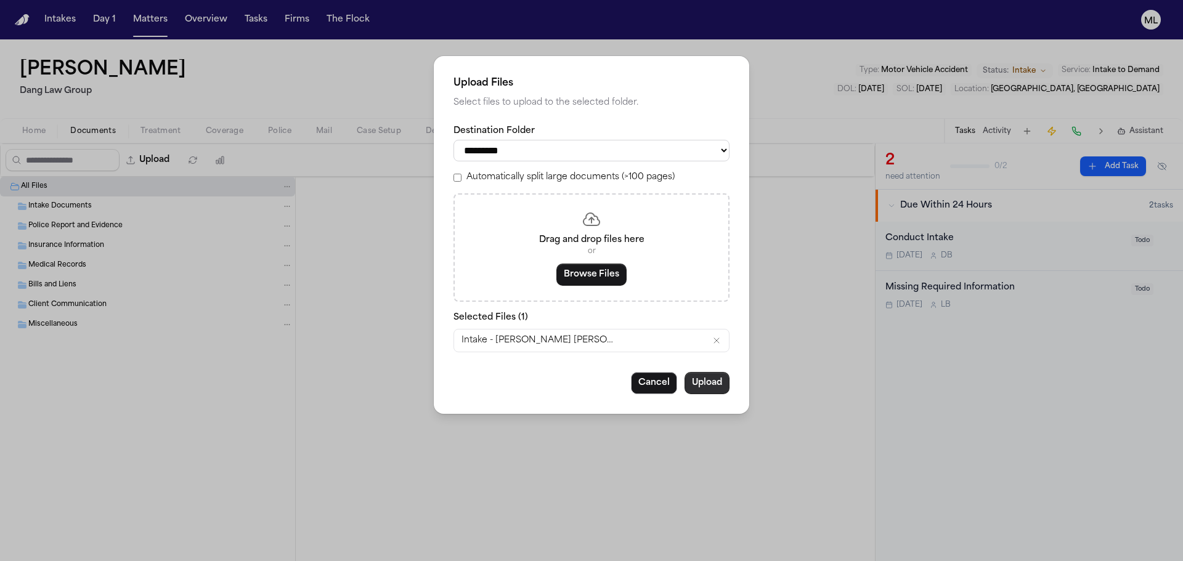
click at [707, 380] on button "Upload" at bounding box center [706, 383] width 45 height 22
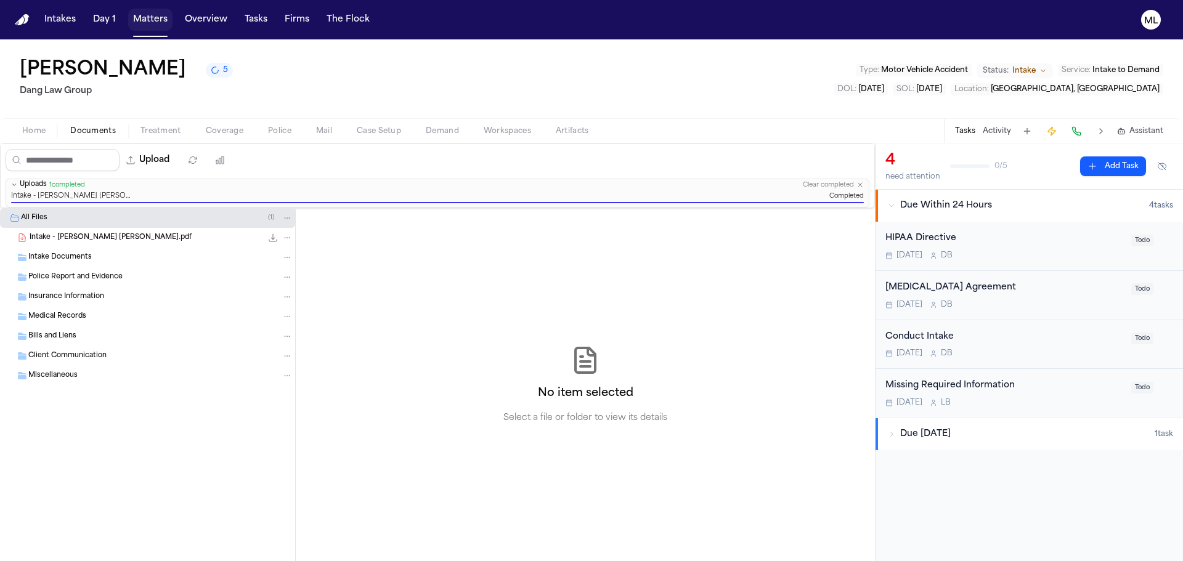
click at [153, 18] on button "Matters" at bounding box center [150, 20] width 44 height 22
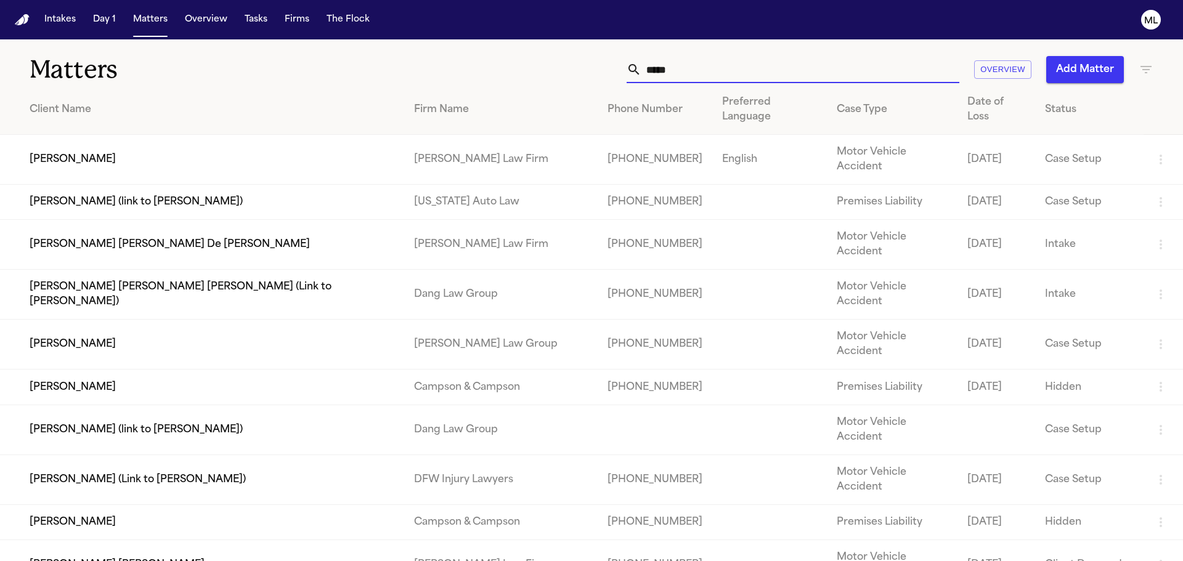
drag, startPoint x: 671, startPoint y: 65, endPoint x: 617, endPoint y: 63, distance: 53.6
click at [603, 73] on div "***** Overview Add Matter" at bounding box center [755, 69] width 797 height 27
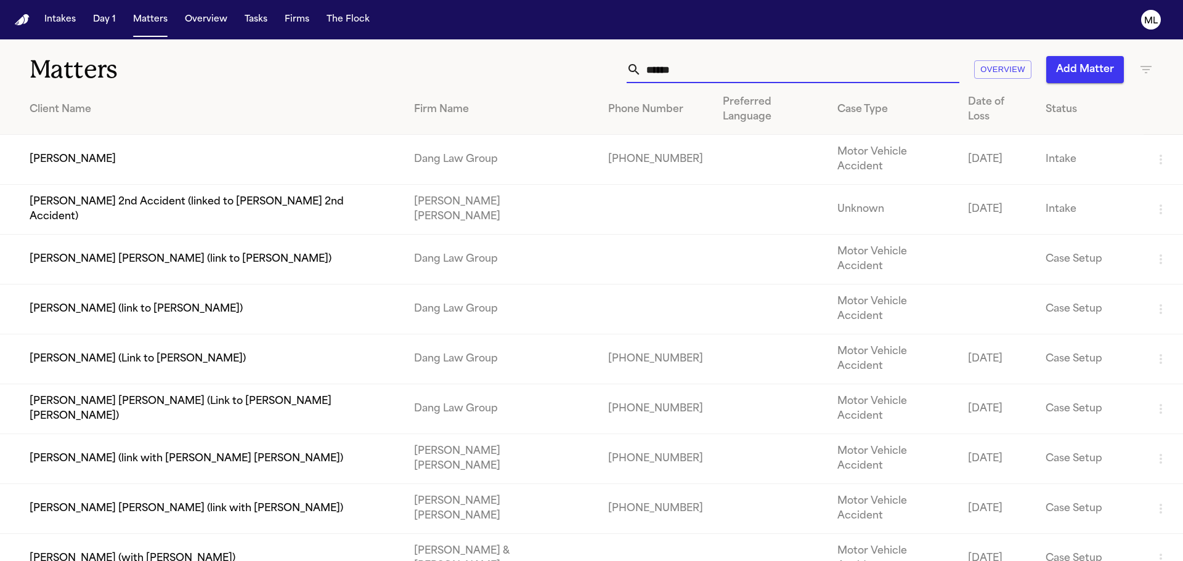
type input "******"
click at [322, 143] on td "[PERSON_NAME]" at bounding box center [202, 160] width 404 height 50
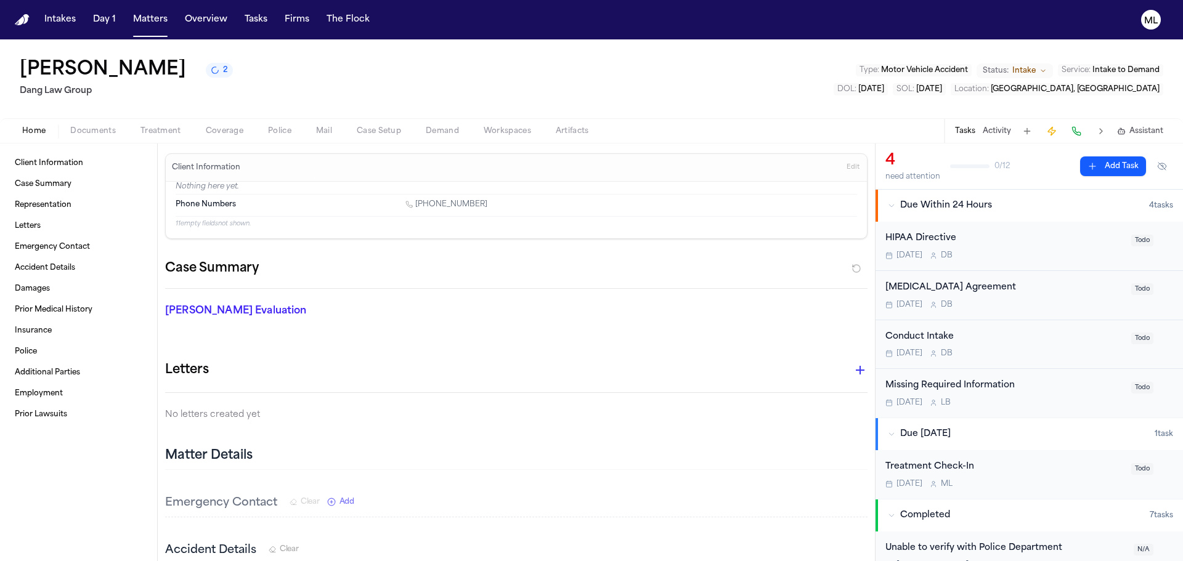
click at [226, 131] on span "Coverage" at bounding box center [225, 131] width 38 height 10
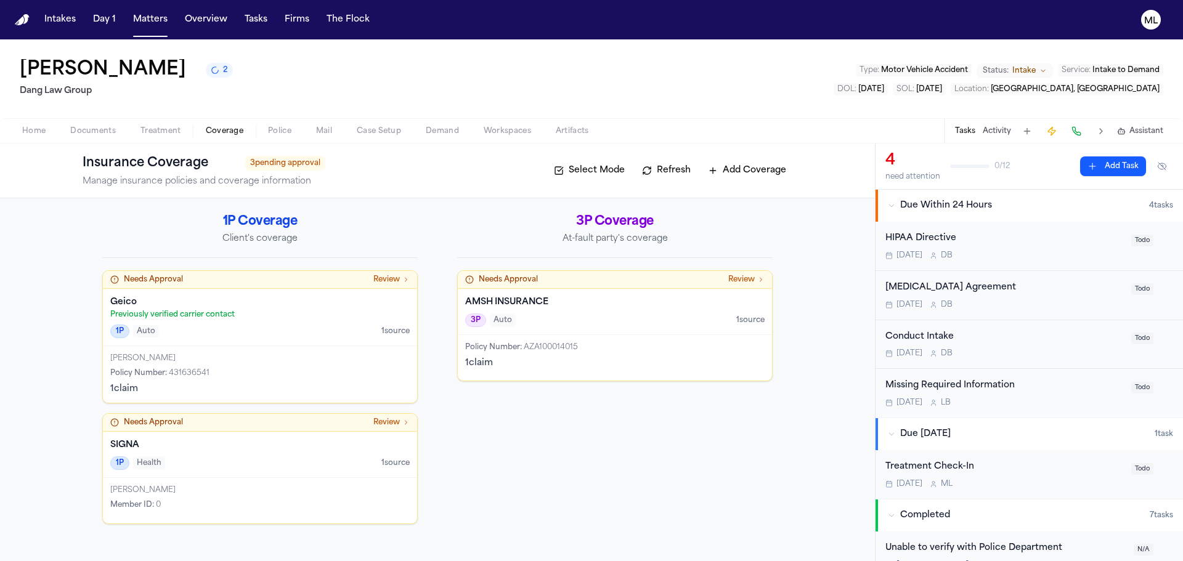
click at [351, 333] on div "1P Auto 1 source" at bounding box center [259, 332] width 299 height 14
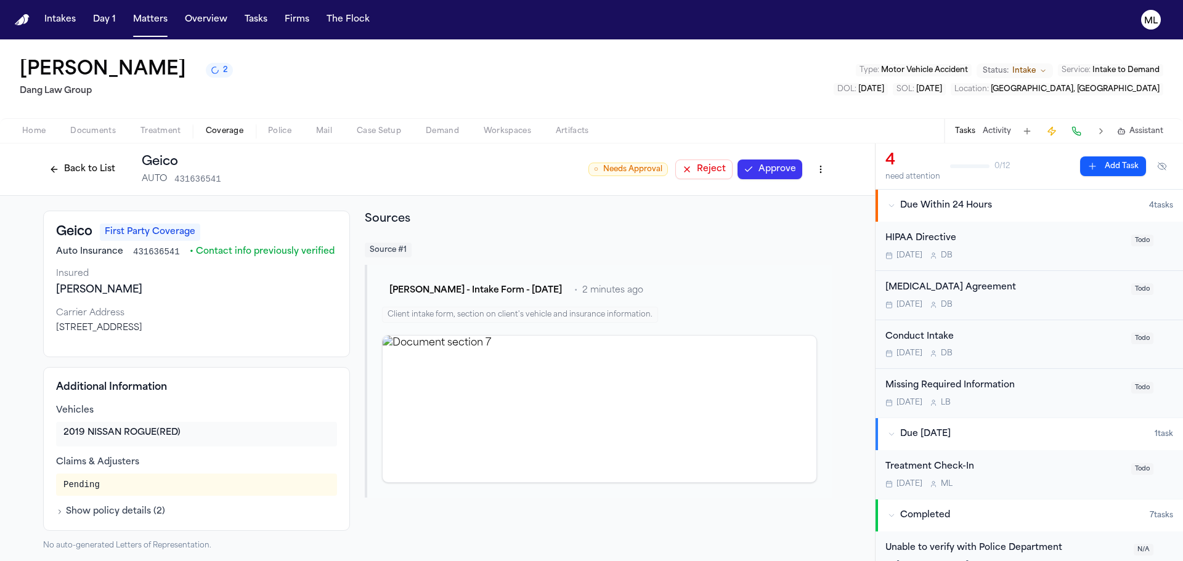
click at [769, 167] on button "Approve" at bounding box center [769, 170] width 65 height 20
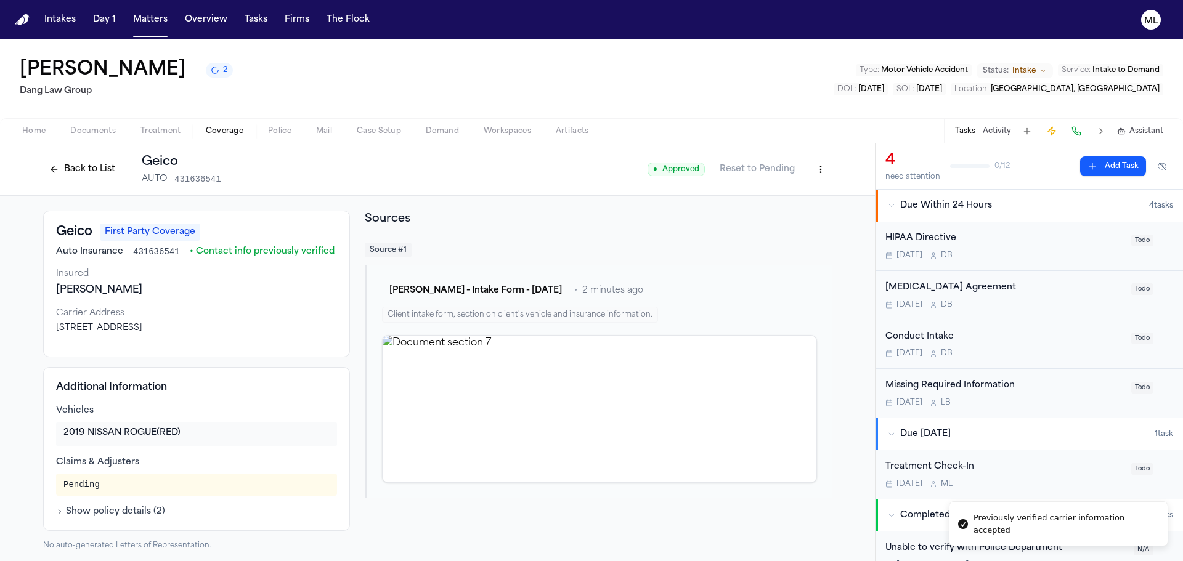
click at [55, 168] on button "Back to List" at bounding box center [82, 170] width 78 height 20
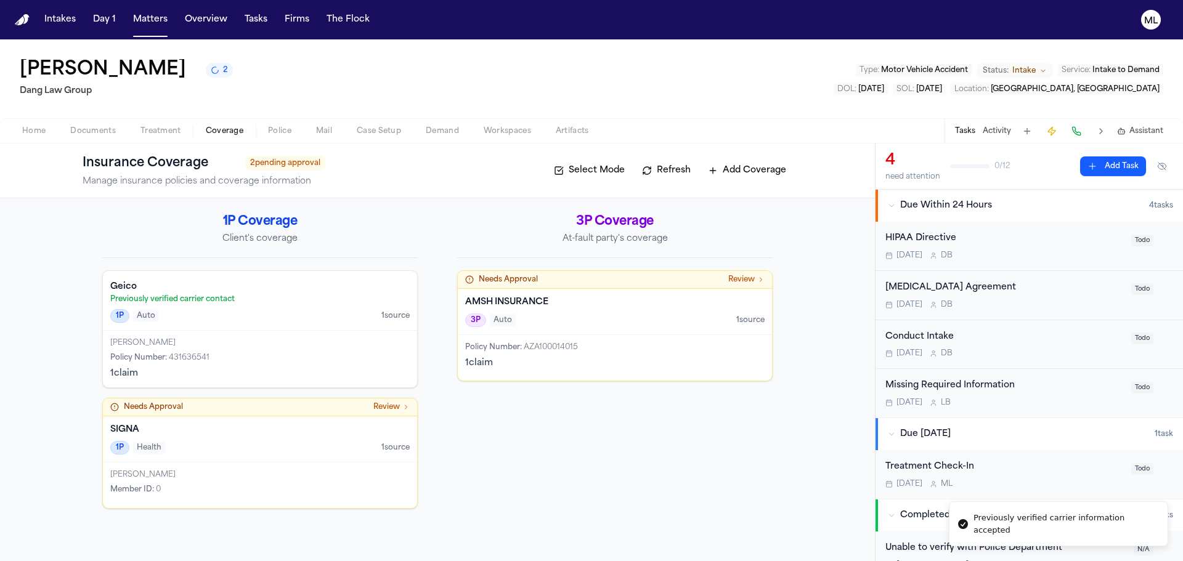
click at [615, 343] on div "Policy Number : AZA100014015" at bounding box center [614, 348] width 299 height 10
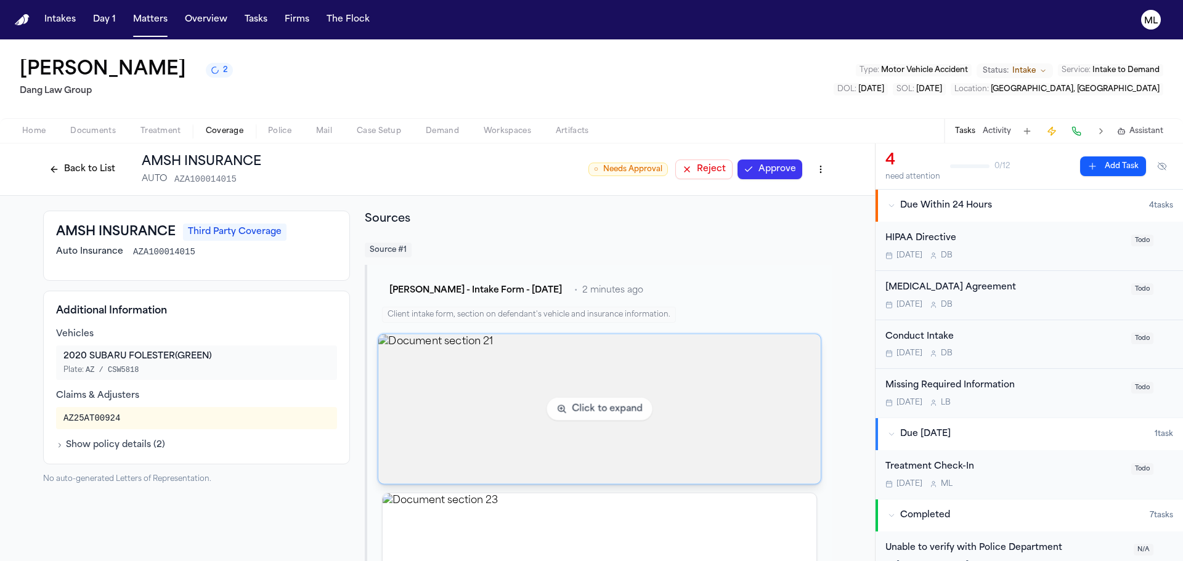
click at [532, 376] on img "View document section 21" at bounding box center [599, 410] width 442 height 150
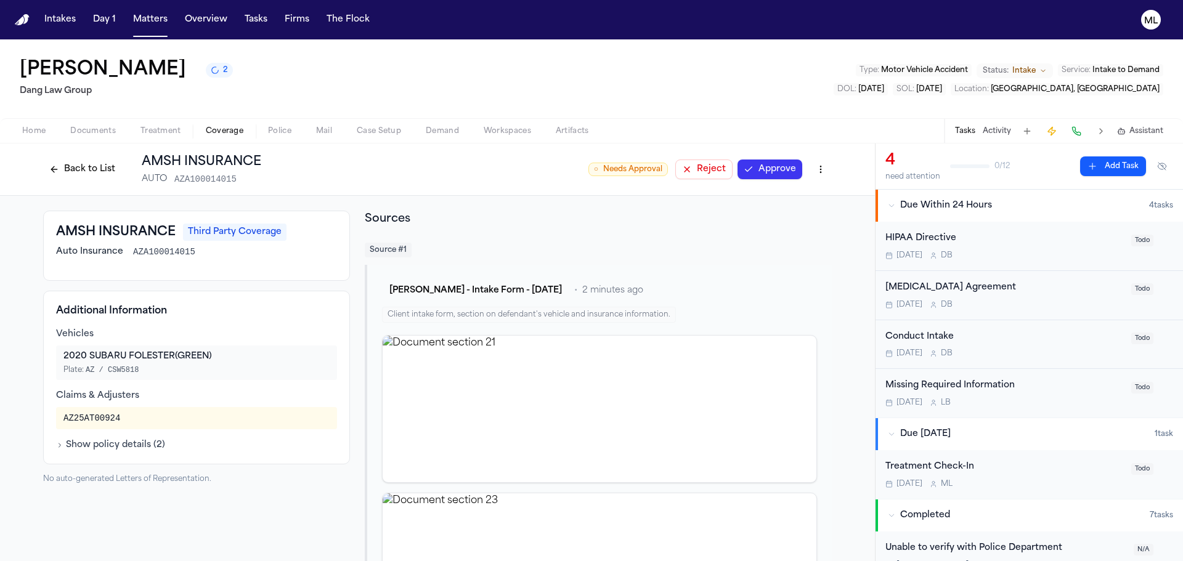
click at [758, 168] on button "Approve" at bounding box center [769, 170] width 65 height 20
click at [61, 166] on button "Back to List" at bounding box center [82, 170] width 78 height 20
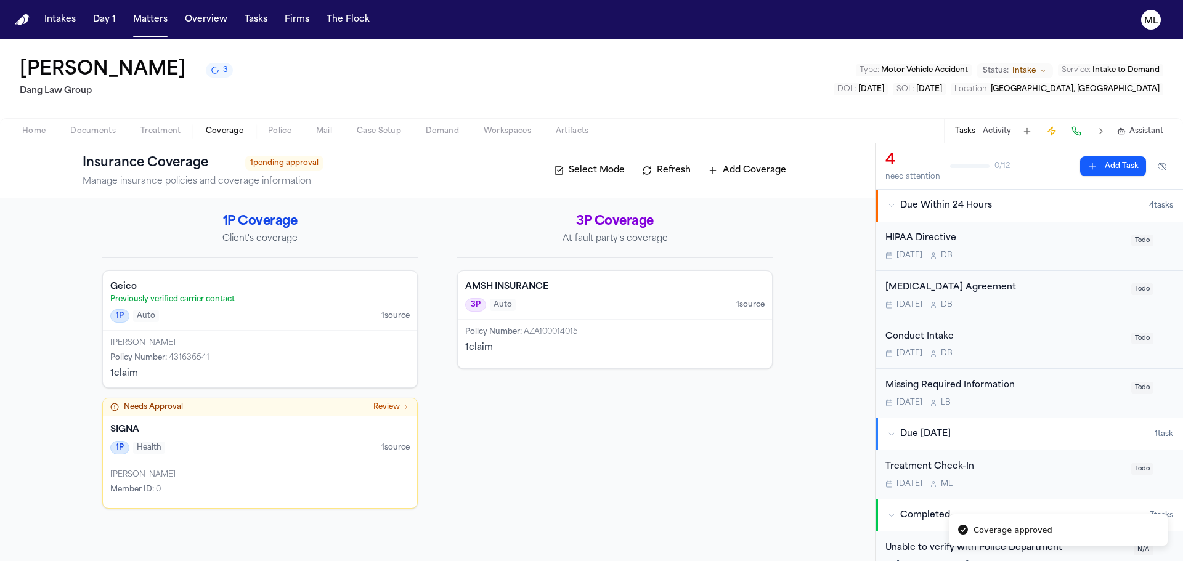
click at [280, 455] on div "SIGNA 1P Health 1 source" at bounding box center [260, 439] width 314 height 46
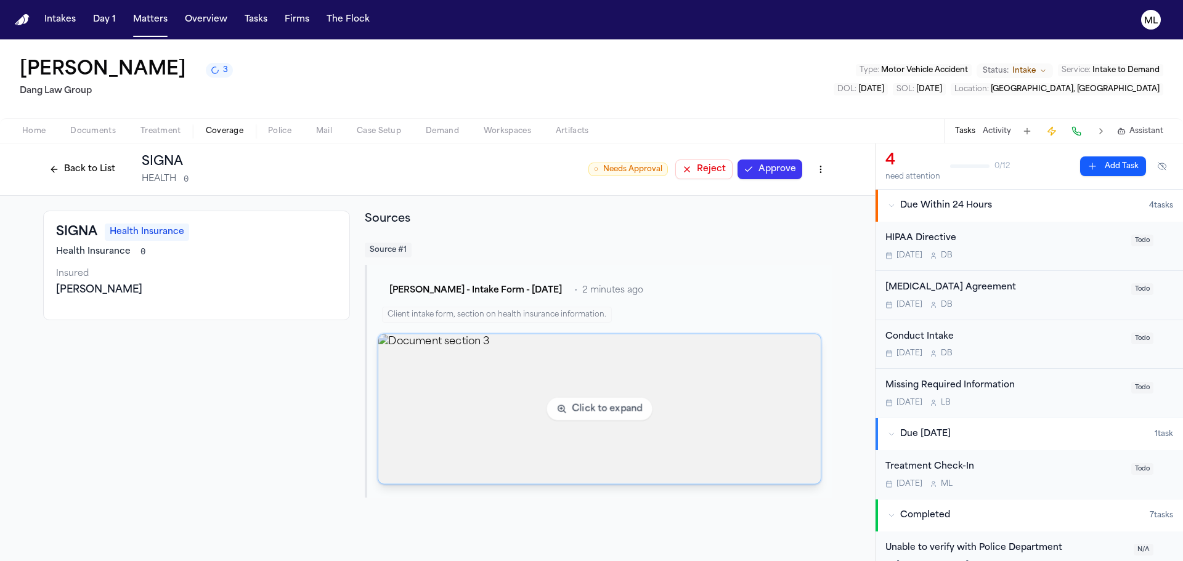
click at [620, 392] on img "View document section 3" at bounding box center [599, 410] width 442 height 150
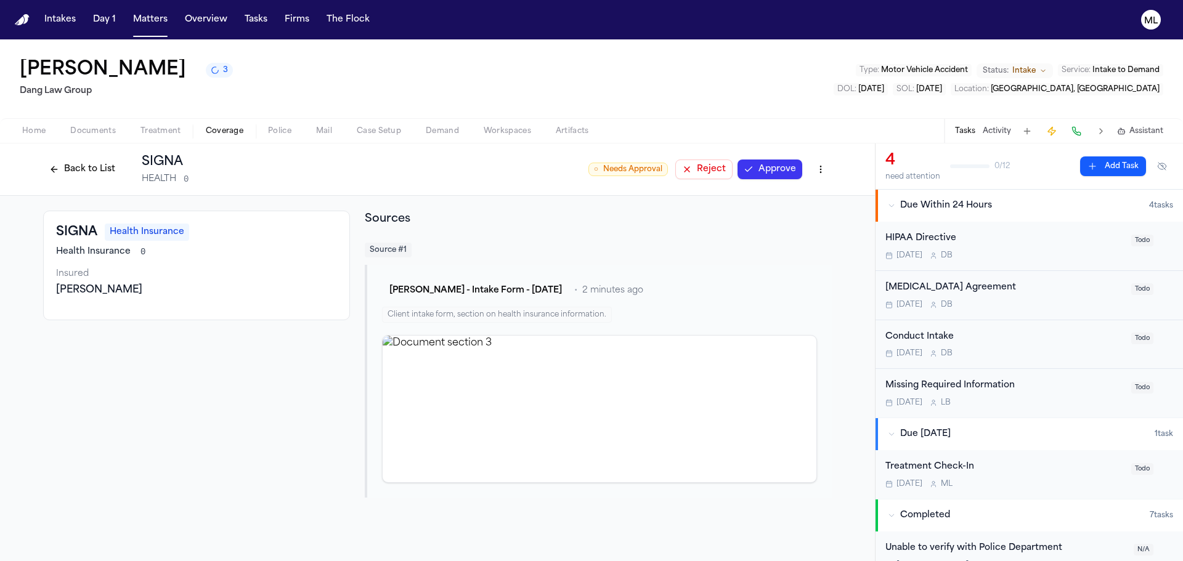
drag, startPoint x: 784, startPoint y: 172, endPoint x: 697, endPoint y: 79, distance: 127.3
click at [699, 82] on div "Dinell Jones 3 Dang Law Group Type : Motor Vehicle Accident Status: Intake Serv…" at bounding box center [591, 300] width 1183 height 522
click at [709, 173] on button "Reject" at bounding box center [703, 170] width 57 height 20
click at [83, 168] on button "Back to List" at bounding box center [82, 170] width 78 height 20
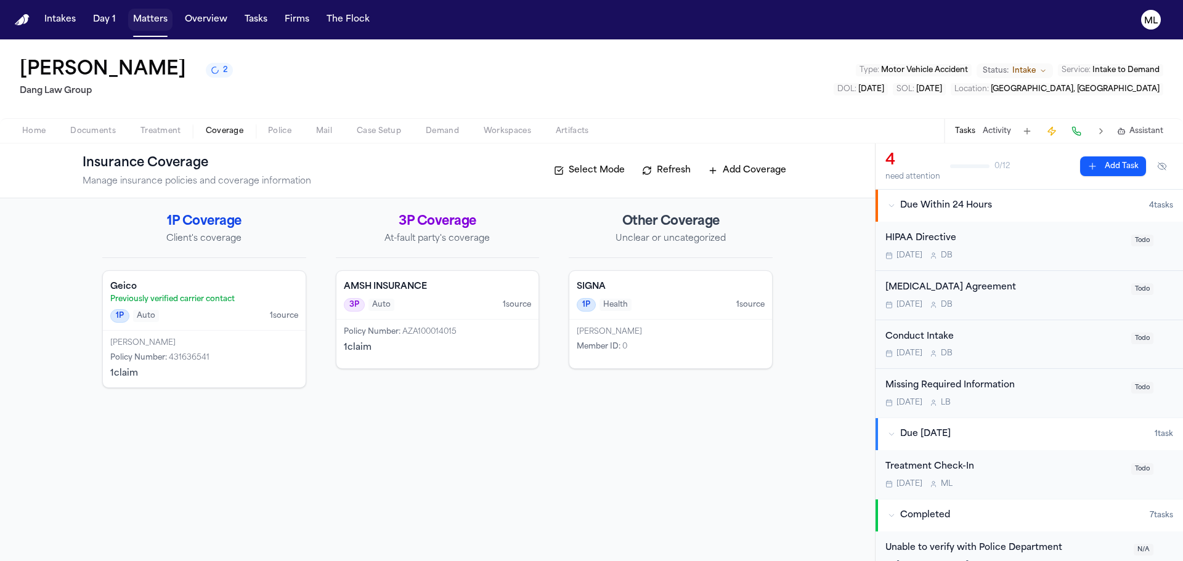
click at [131, 14] on button "Matters" at bounding box center [150, 20] width 44 height 22
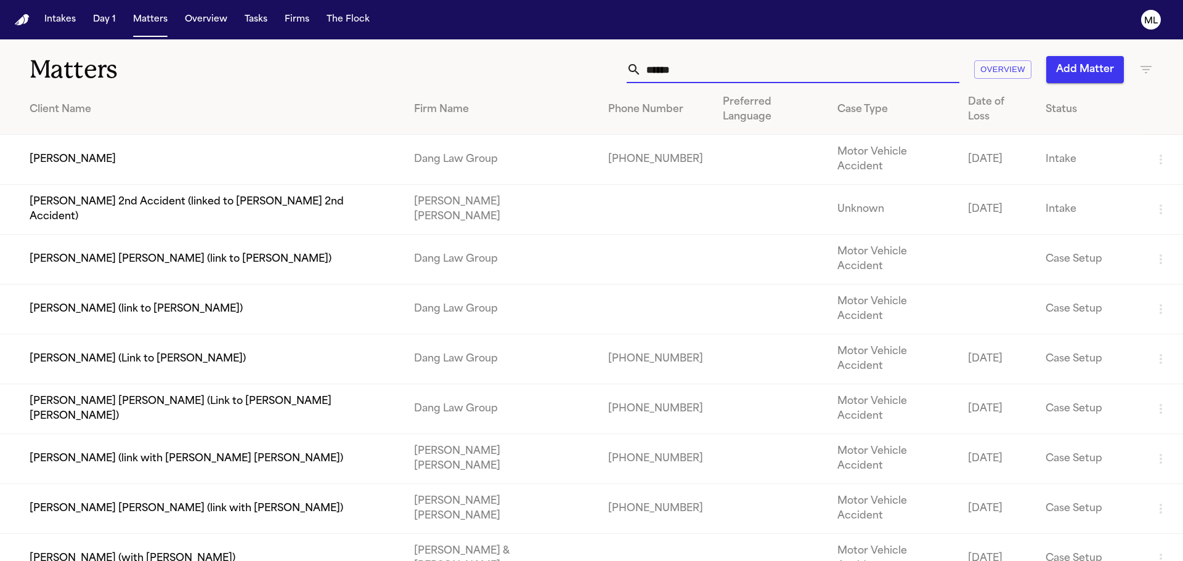
drag, startPoint x: 750, startPoint y: 79, endPoint x: 585, endPoint y: 70, distance: 165.4
click at [585, 70] on div "****** Overview Add Matter" at bounding box center [755, 69] width 797 height 27
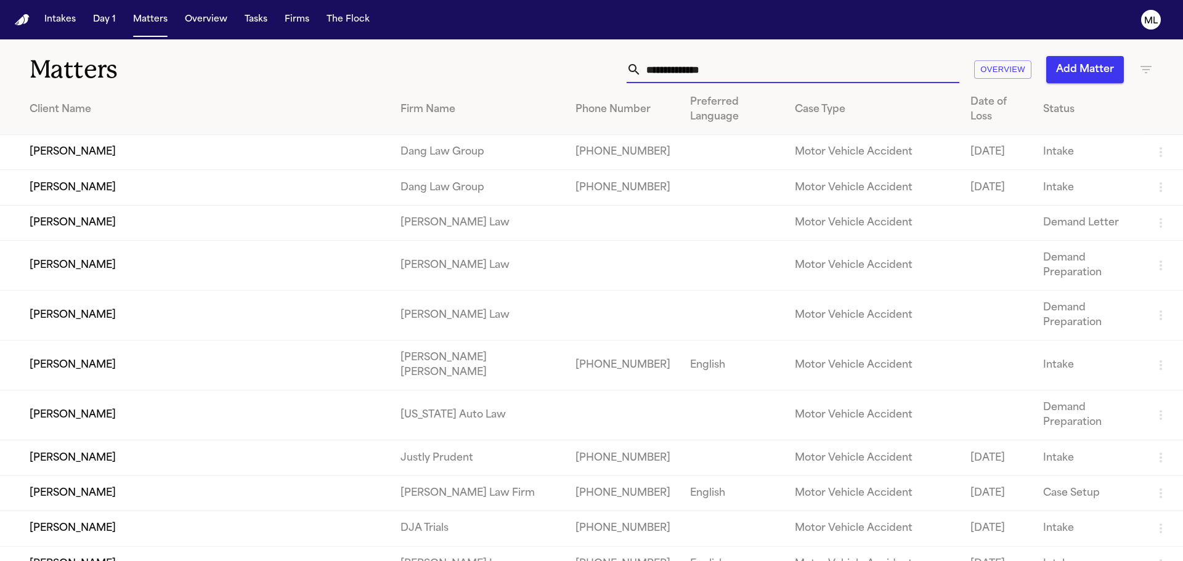
click at [181, 152] on td "[PERSON_NAME]" at bounding box center [195, 152] width 391 height 35
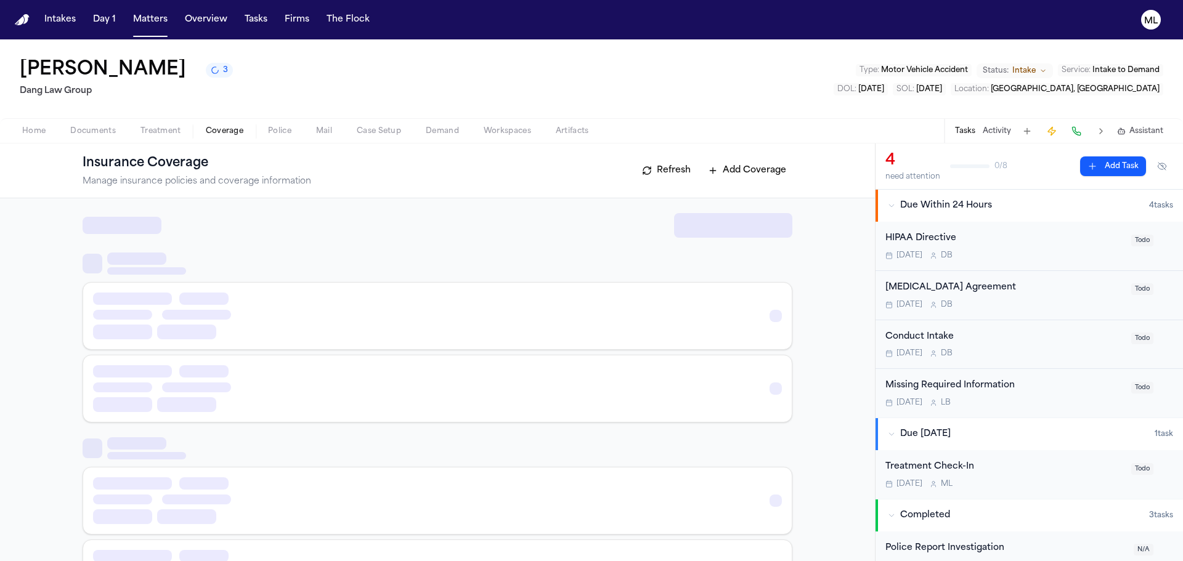
click at [219, 132] on span "Coverage" at bounding box center [225, 131] width 38 height 10
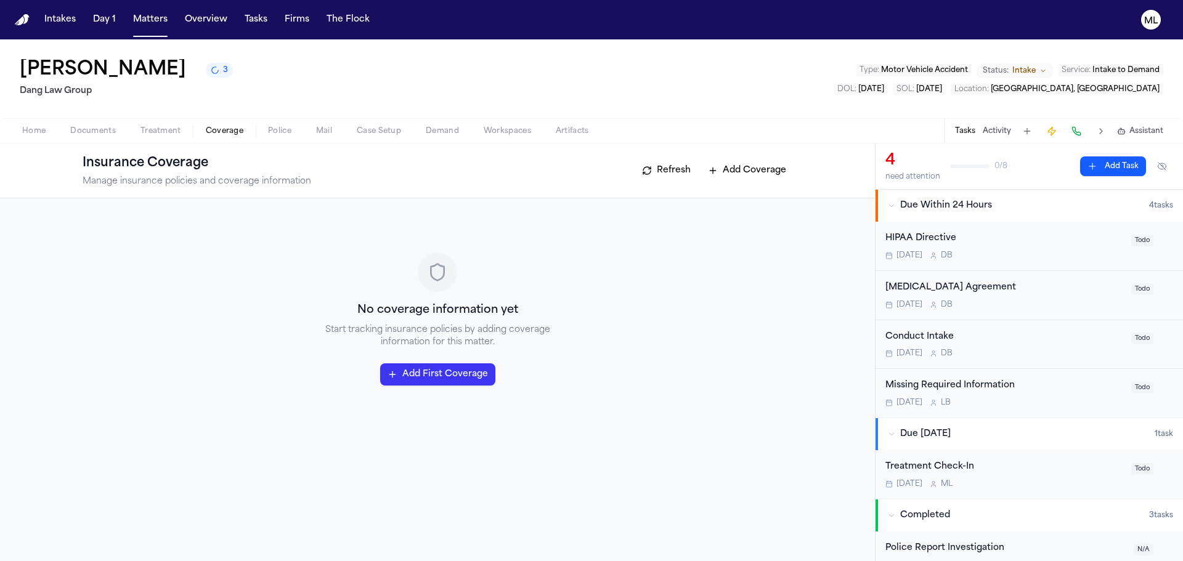
click at [38, 126] on span "Home" at bounding box center [33, 131] width 23 height 10
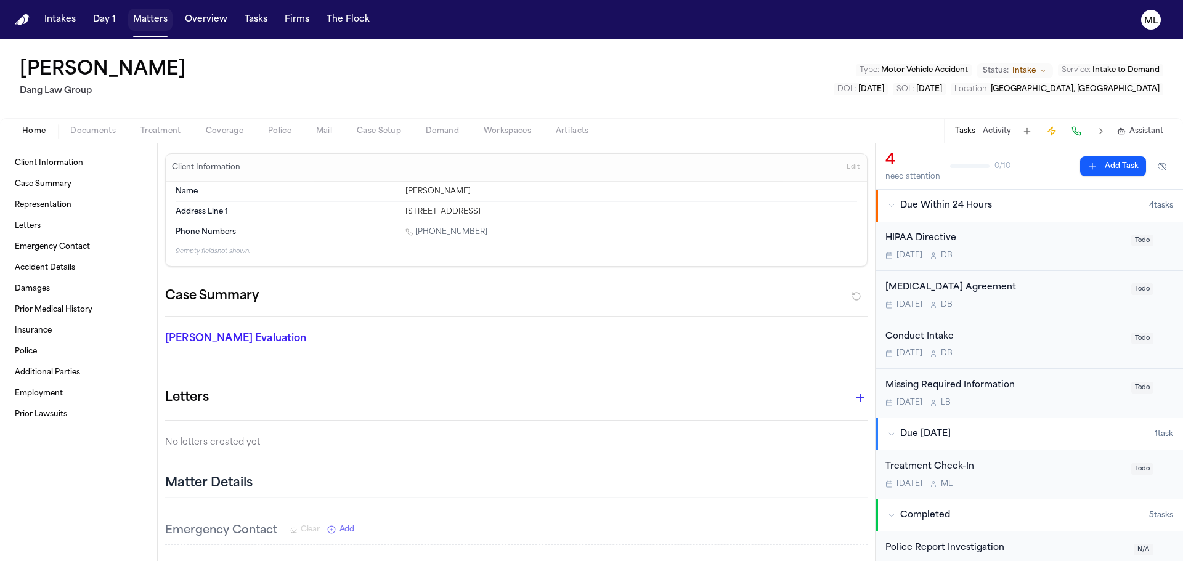
click at [148, 19] on button "Matters" at bounding box center [150, 20] width 44 height 22
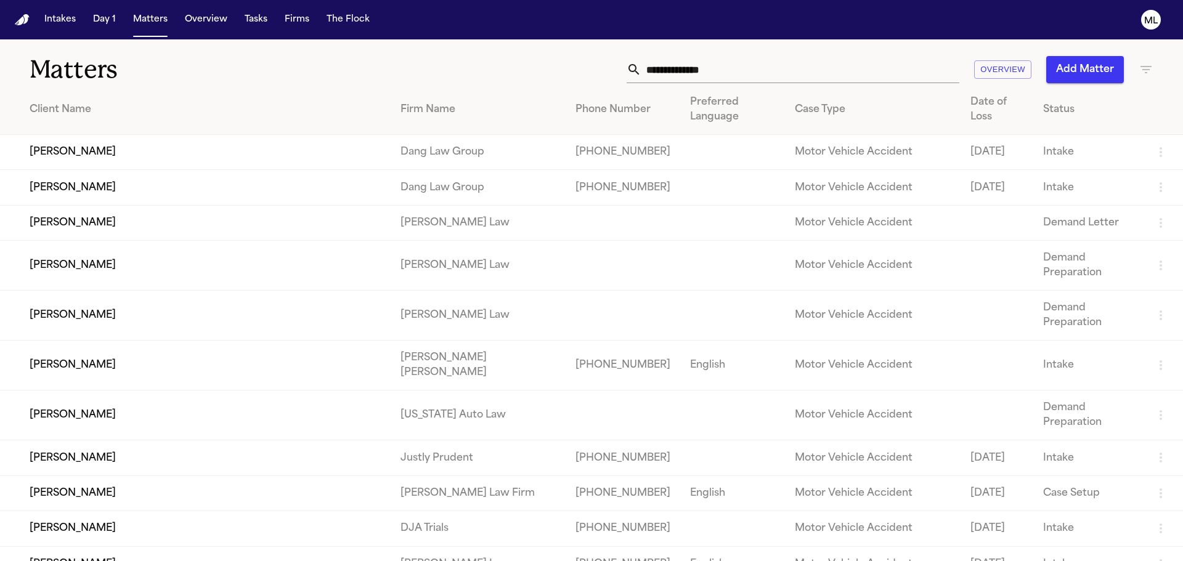
click at [707, 69] on input "text" at bounding box center [800, 69] width 318 height 27
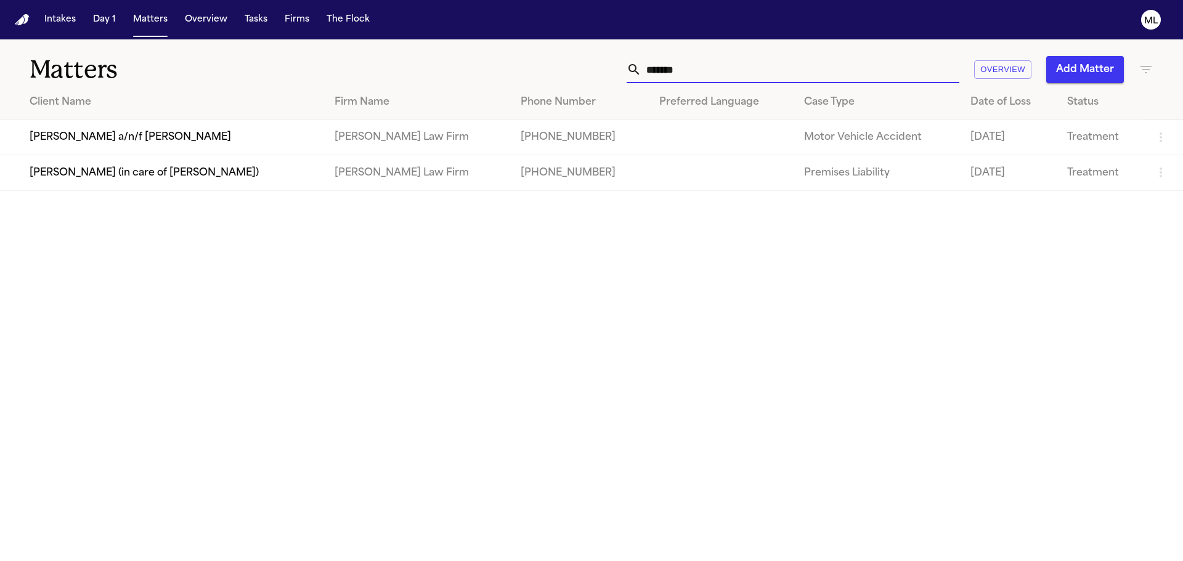
type input "*******"
click at [277, 135] on td "[PERSON_NAME] a/n/f [PERSON_NAME]" at bounding box center [162, 137] width 325 height 35
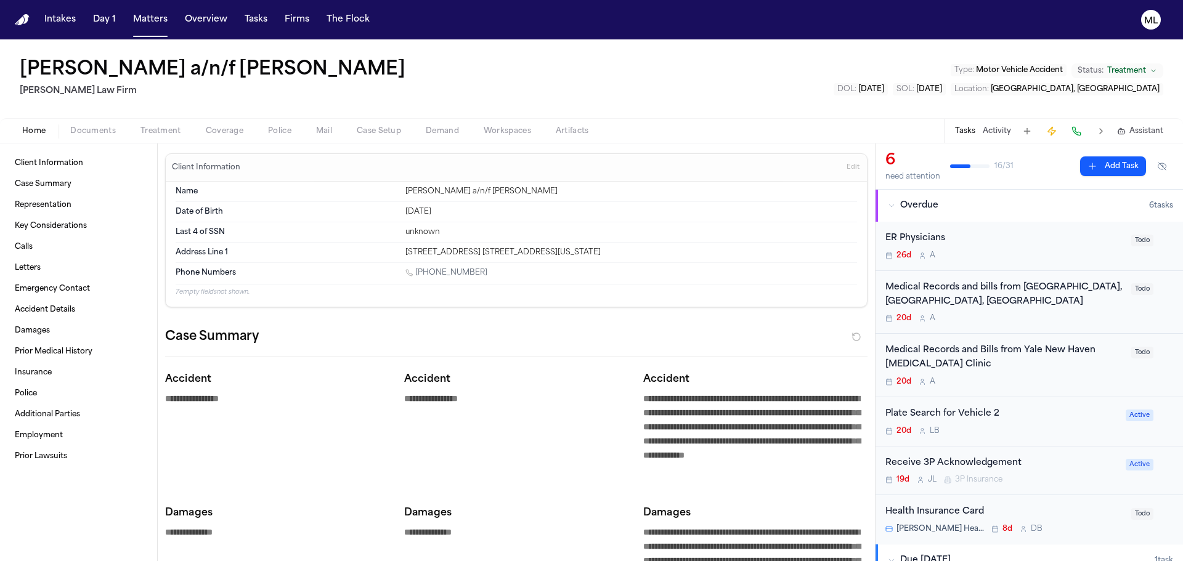
click at [1029, 312] on div "Medical Records and bills from Optum Medical, Mount Kisko, NY 20d A" at bounding box center [1004, 302] width 238 height 43
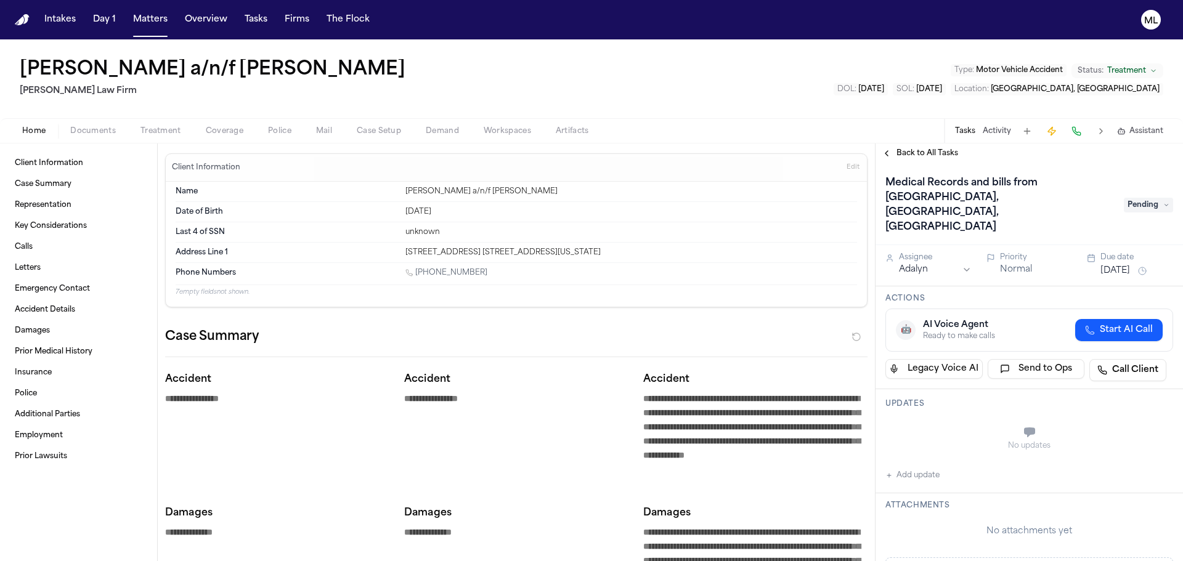
click at [1115, 265] on button "Jul 30, 2025" at bounding box center [1115, 271] width 30 height 12
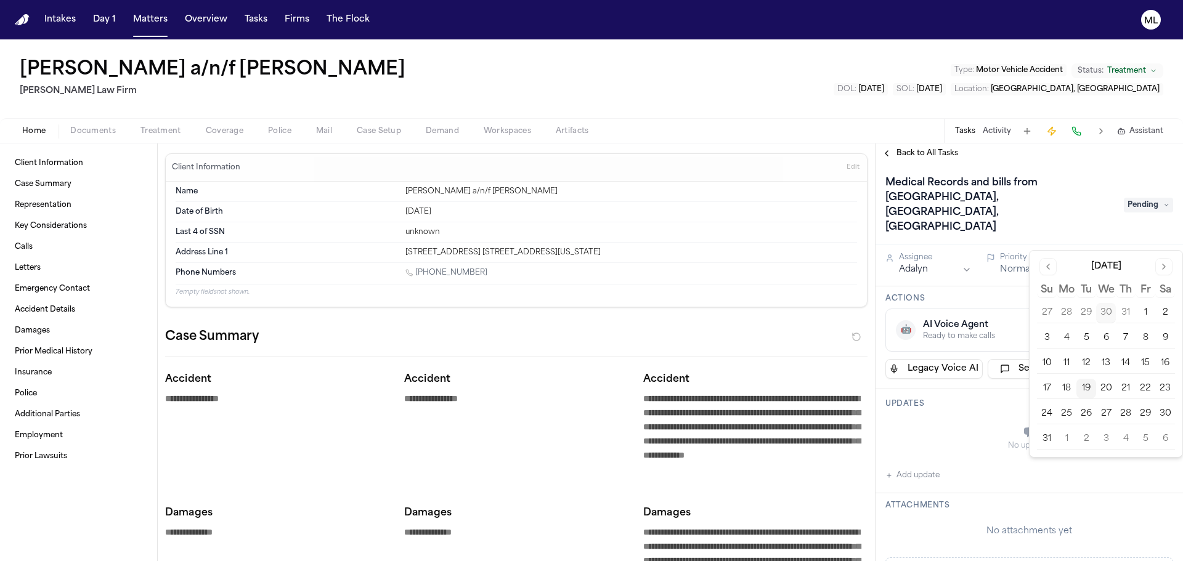
click at [1111, 389] on button "20" at bounding box center [1106, 389] width 20 height 20
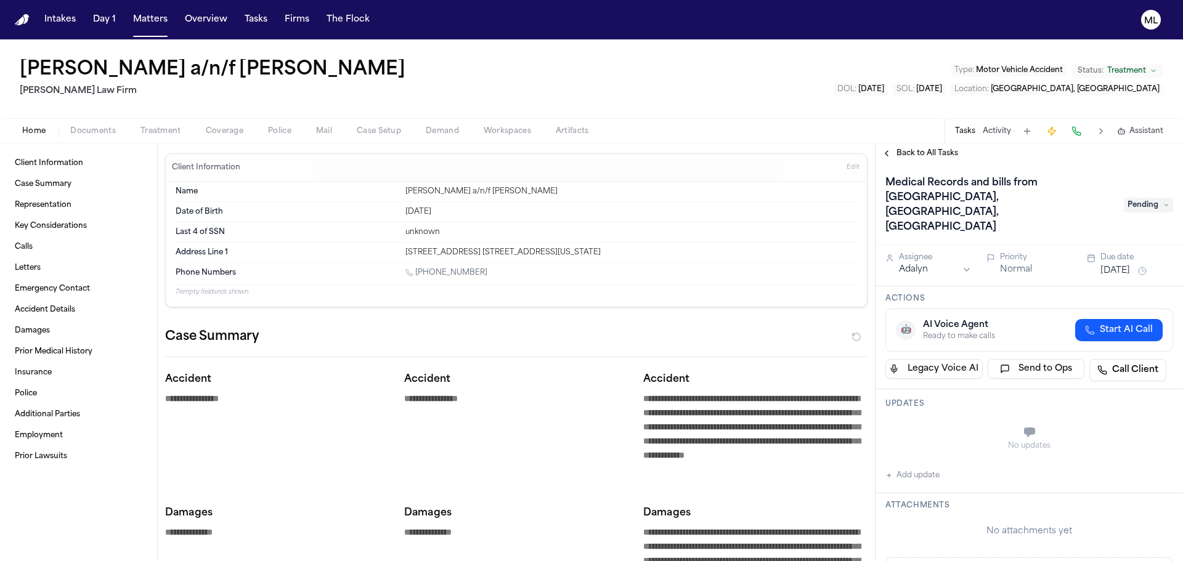
click at [910, 155] on span "Back to All Tasks" at bounding box center [927, 153] width 62 height 10
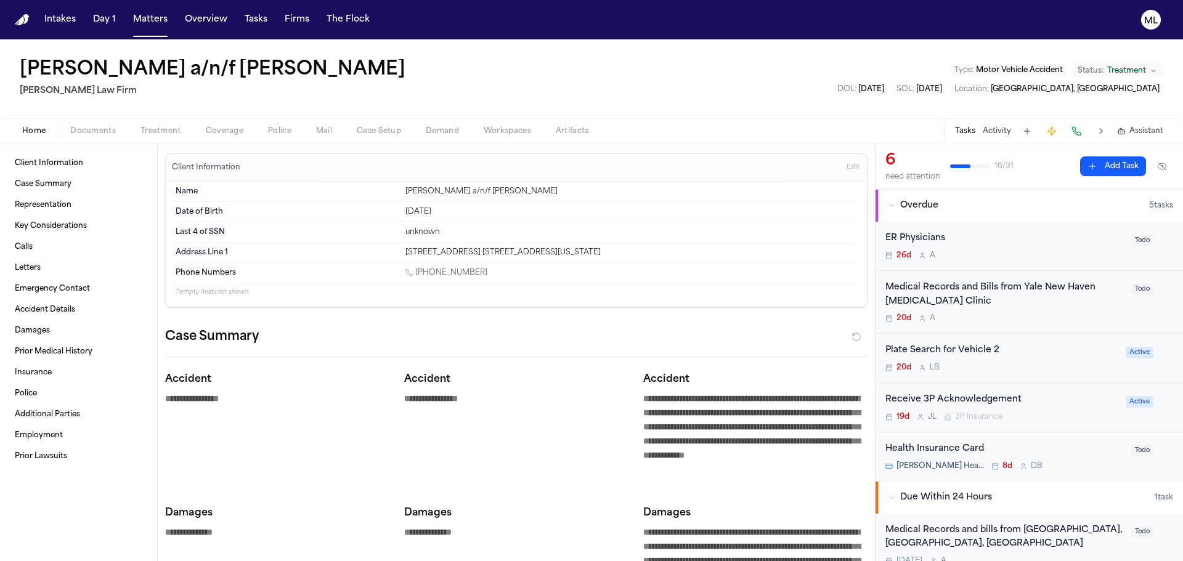
click at [1052, 311] on div "Medical Records and Bills from Yale New Haven Concussion Clinic 20d A" at bounding box center [1004, 302] width 238 height 43
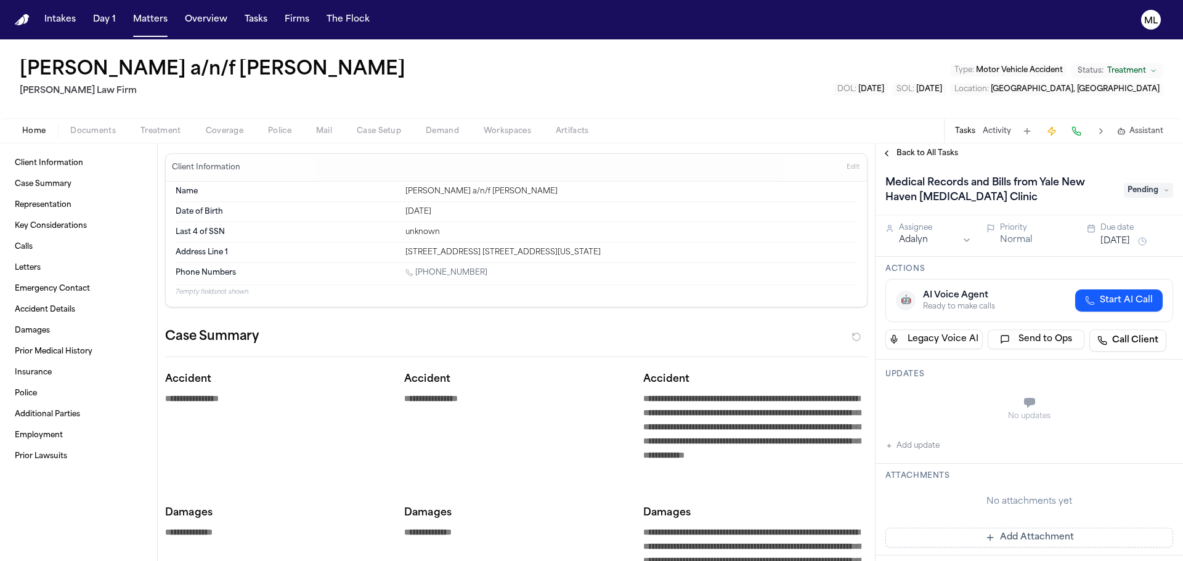
click at [1102, 238] on button "Jul 30, 2025" at bounding box center [1115, 241] width 30 height 12
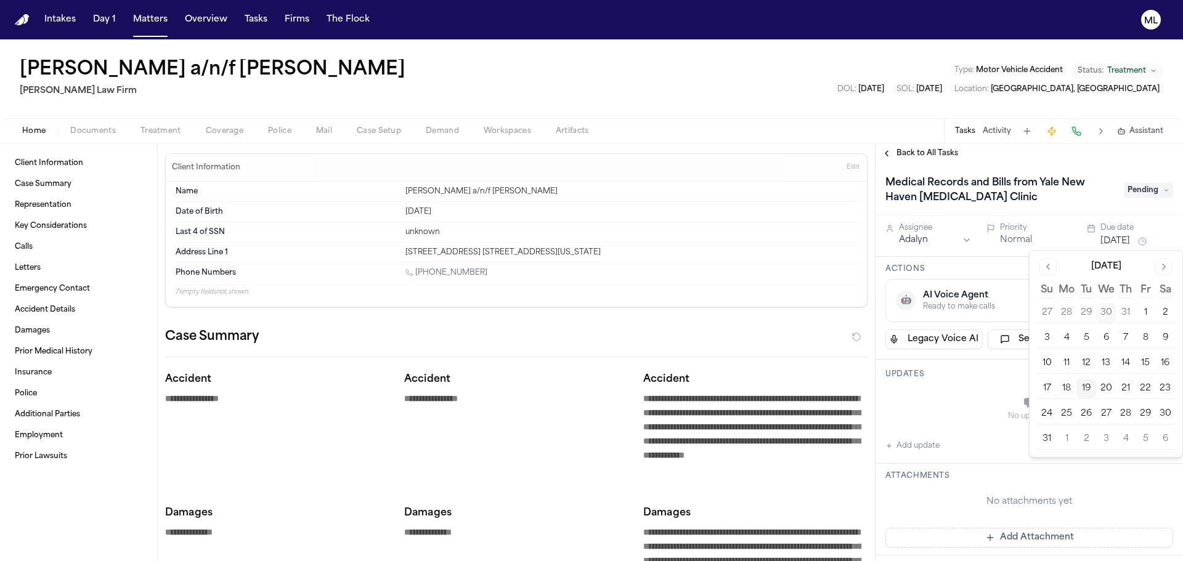
click at [1102, 389] on button "20" at bounding box center [1106, 389] width 20 height 20
click at [908, 151] on span "Back to All Tasks" at bounding box center [927, 153] width 62 height 10
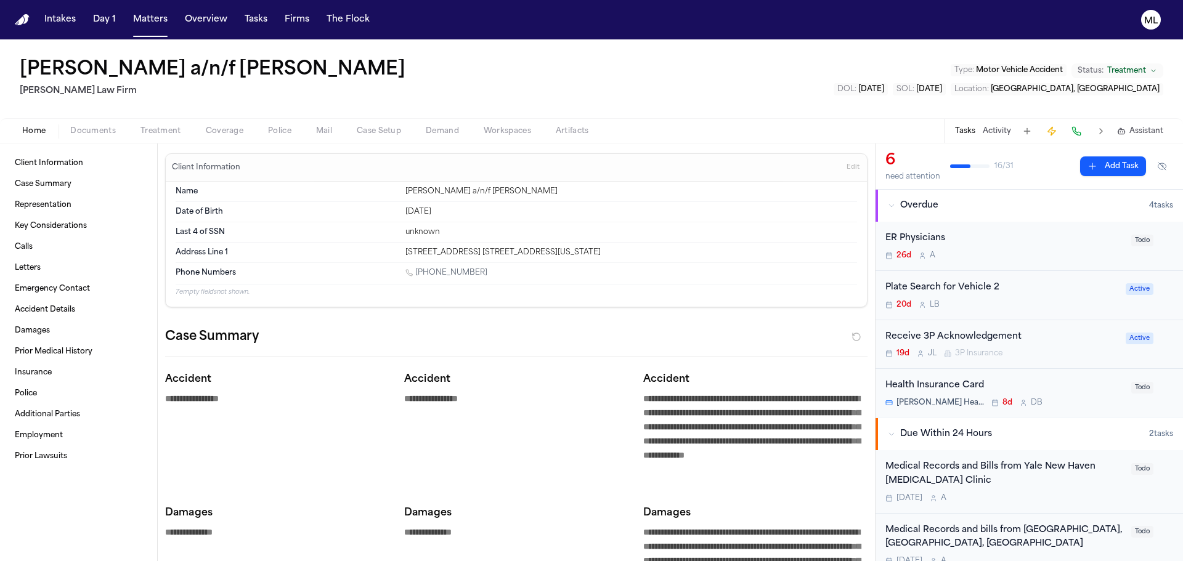
click at [1050, 250] on div "ER Physicians 26d A" at bounding box center [1004, 246] width 238 height 29
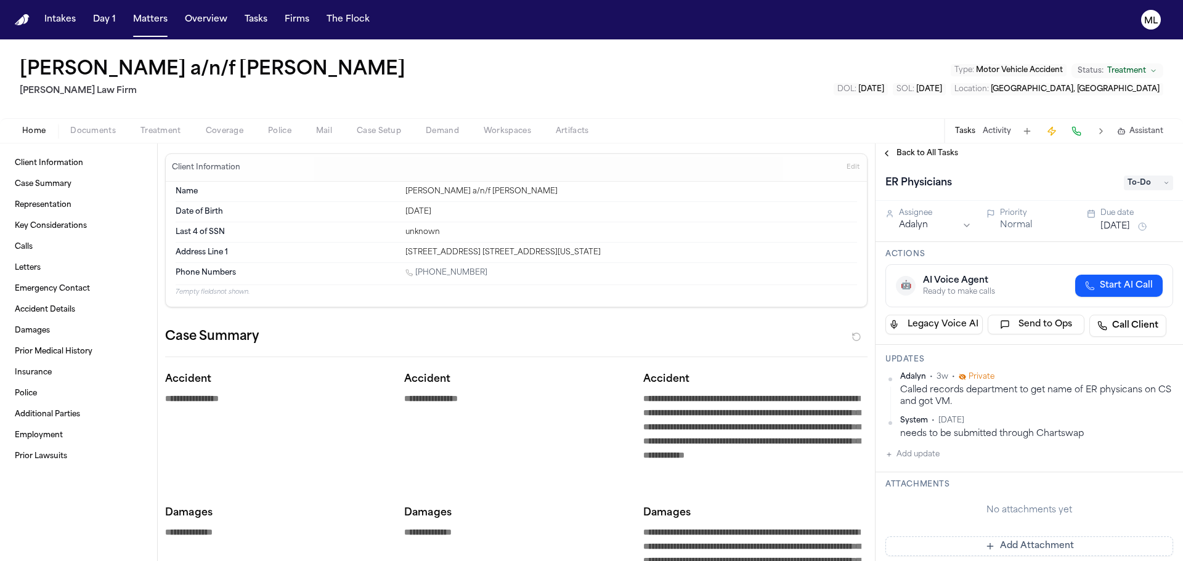
click at [1121, 222] on button "[DATE]" at bounding box center [1115, 227] width 30 height 12
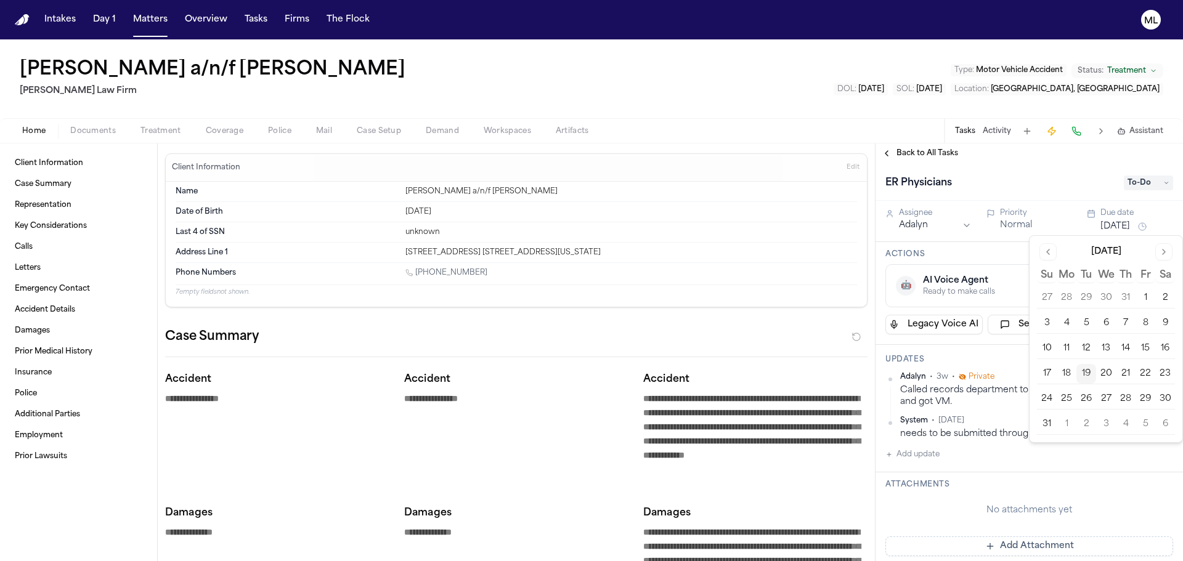
click at [1102, 376] on button "20" at bounding box center [1106, 374] width 20 height 20
click at [925, 163] on div "Back to All Tasks" at bounding box center [1028, 154] width 307 height 20
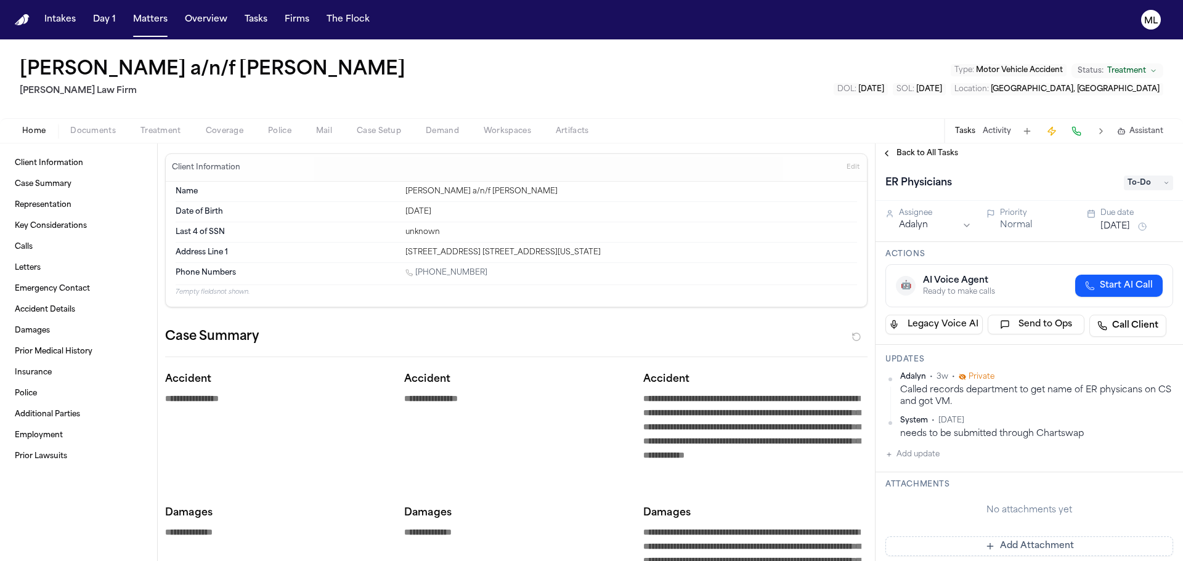
click at [927, 153] on span "Back to All Tasks" at bounding box center [927, 153] width 62 height 10
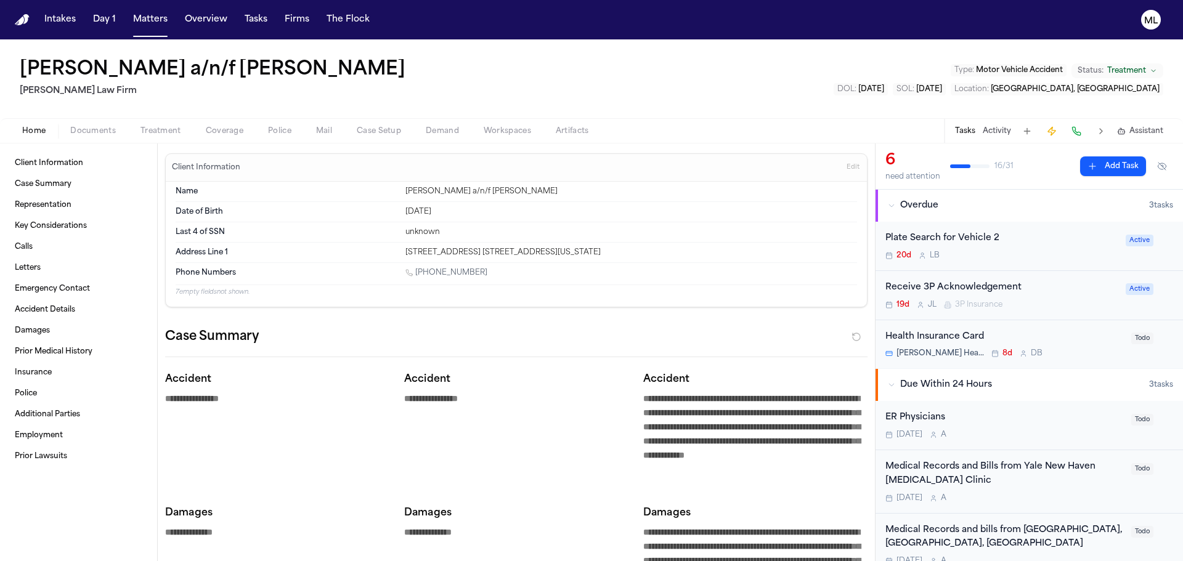
click at [1057, 259] on div "20d L B" at bounding box center [1001, 256] width 233 height 10
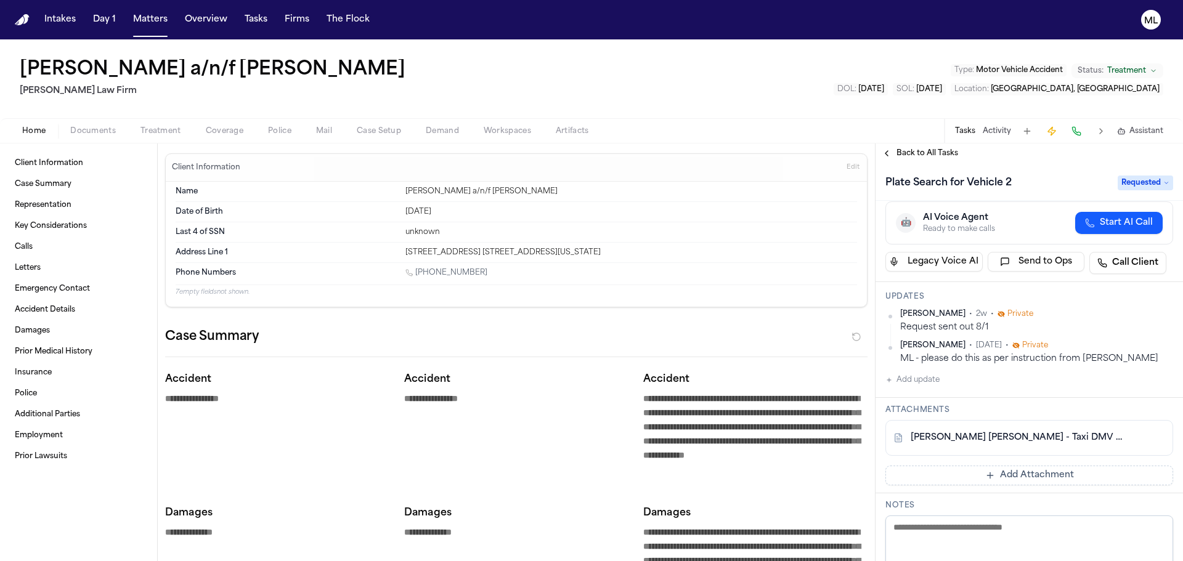
scroll to position [123, 0]
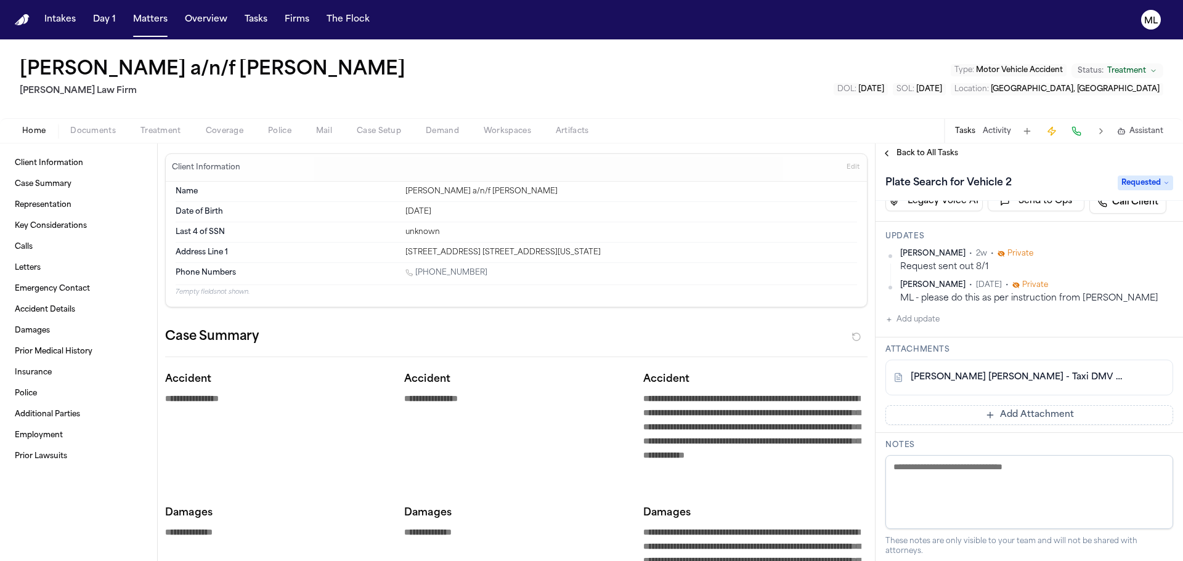
click at [1022, 415] on button "Add Attachment" at bounding box center [1029, 415] width 288 height 20
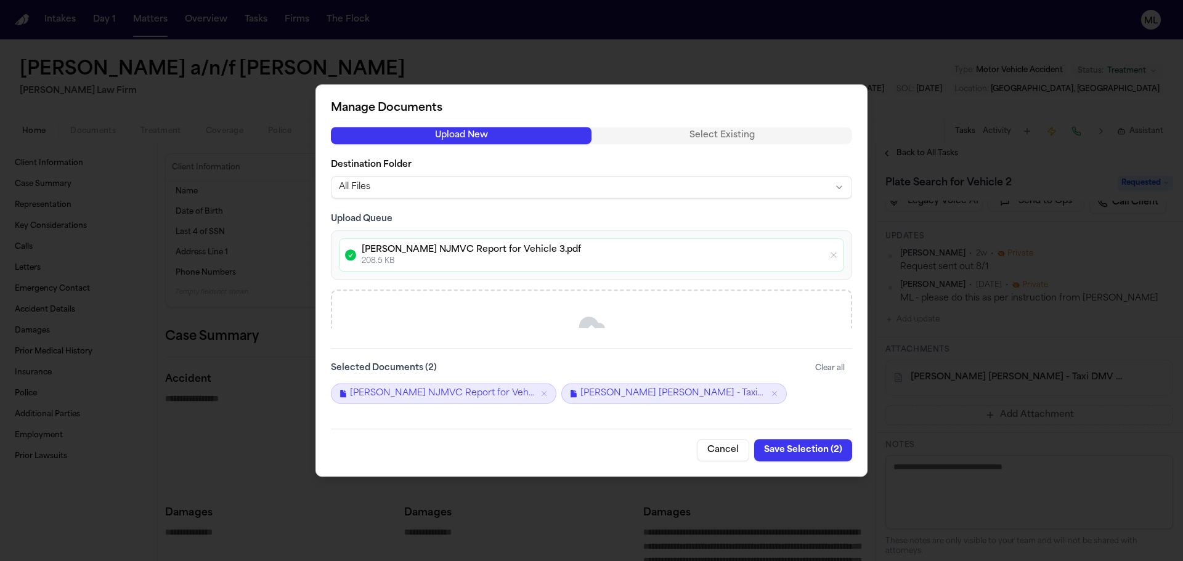
click at [805, 453] on button "Save Selection ( 2 )" at bounding box center [803, 450] width 98 height 22
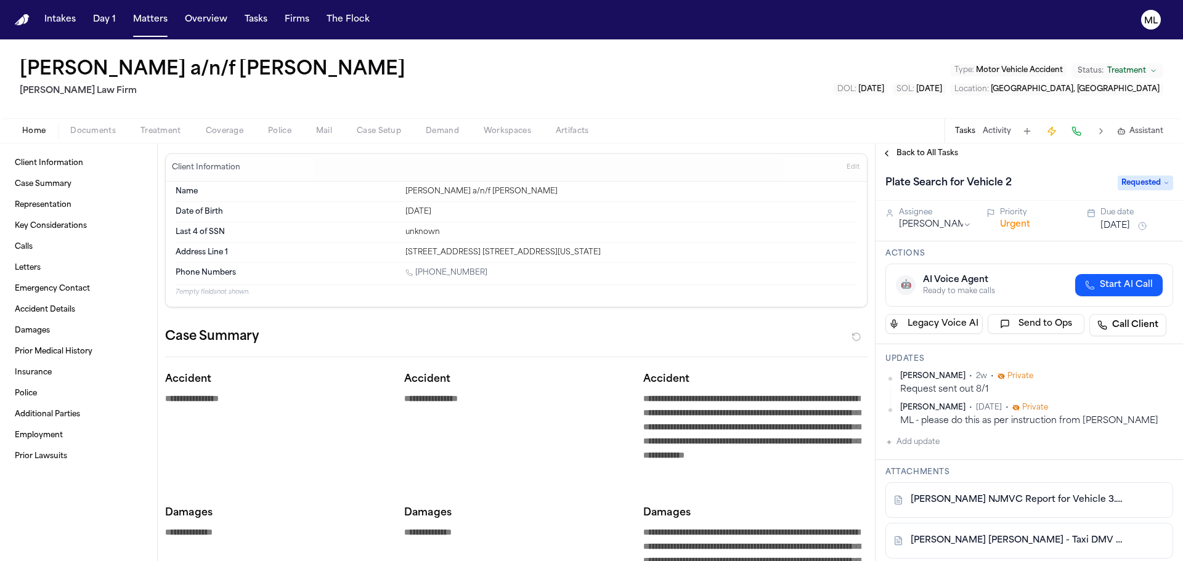
scroll to position [0, 0]
click at [926, 153] on span "Back to All Tasks" at bounding box center [927, 153] width 62 height 10
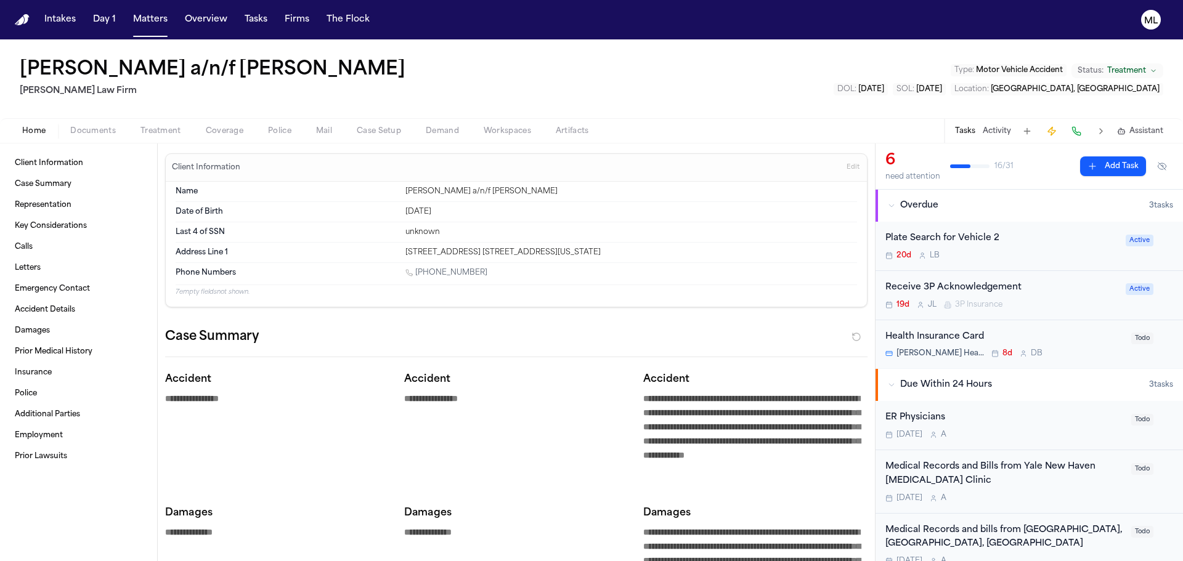
click at [1068, 250] on div "Plate Search for Vehicle 2 20d L B" at bounding box center [1001, 246] width 233 height 29
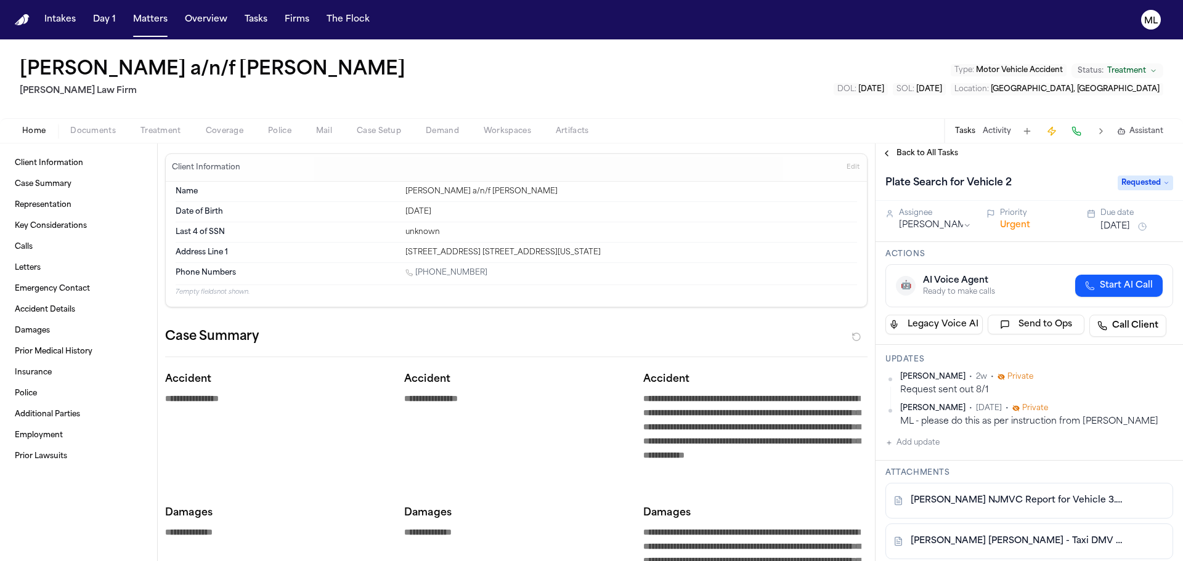
click at [1147, 185] on span "Requested" at bounding box center [1145, 183] width 55 height 15
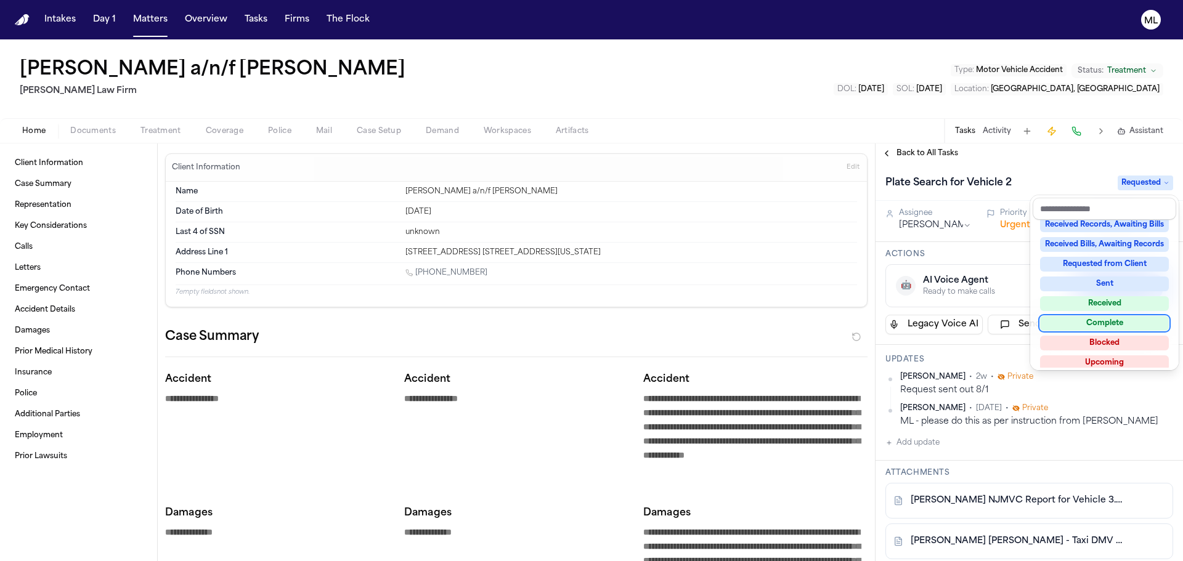
click at [1101, 319] on div "Complete" at bounding box center [1104, 323] width 129 height 15
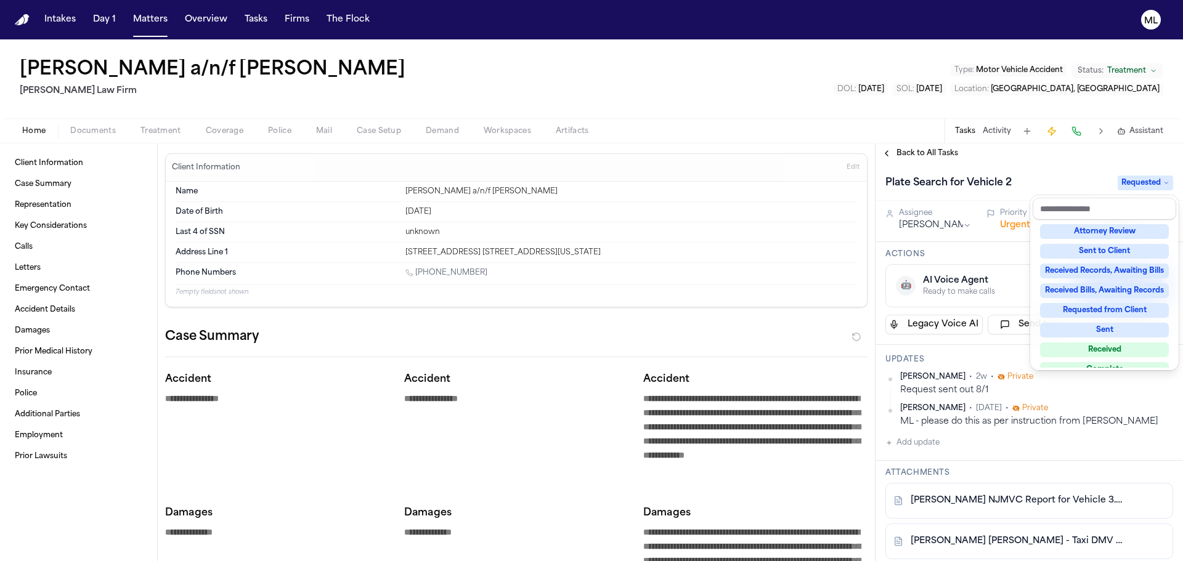
scroll to position [5, 0]
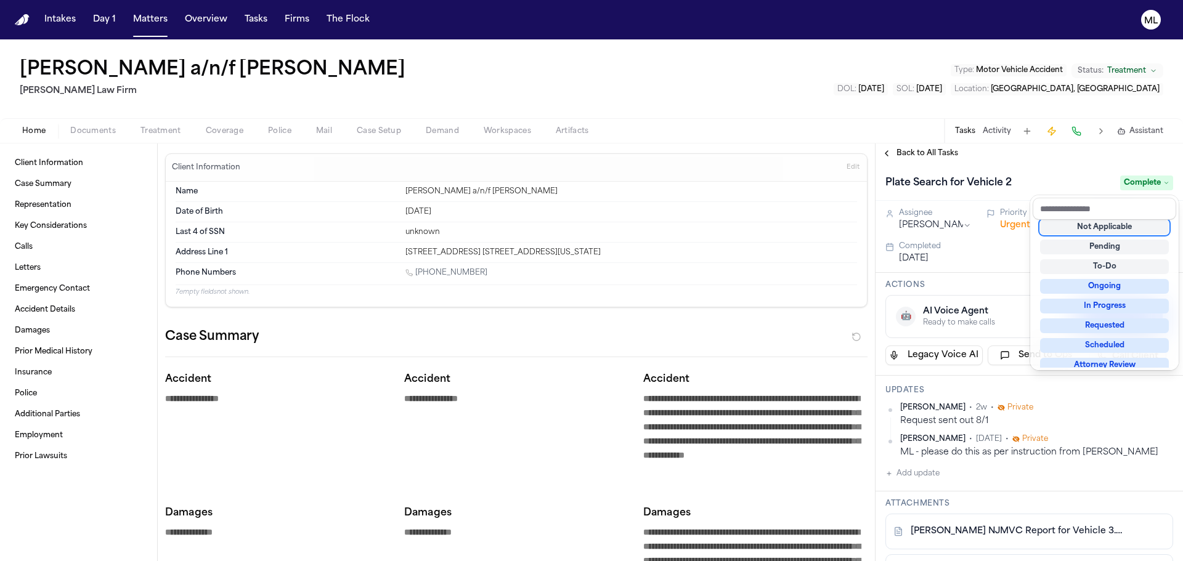
click at [750, 227] on div "**********" at bounding box center [591, 353] width 1183 height 418
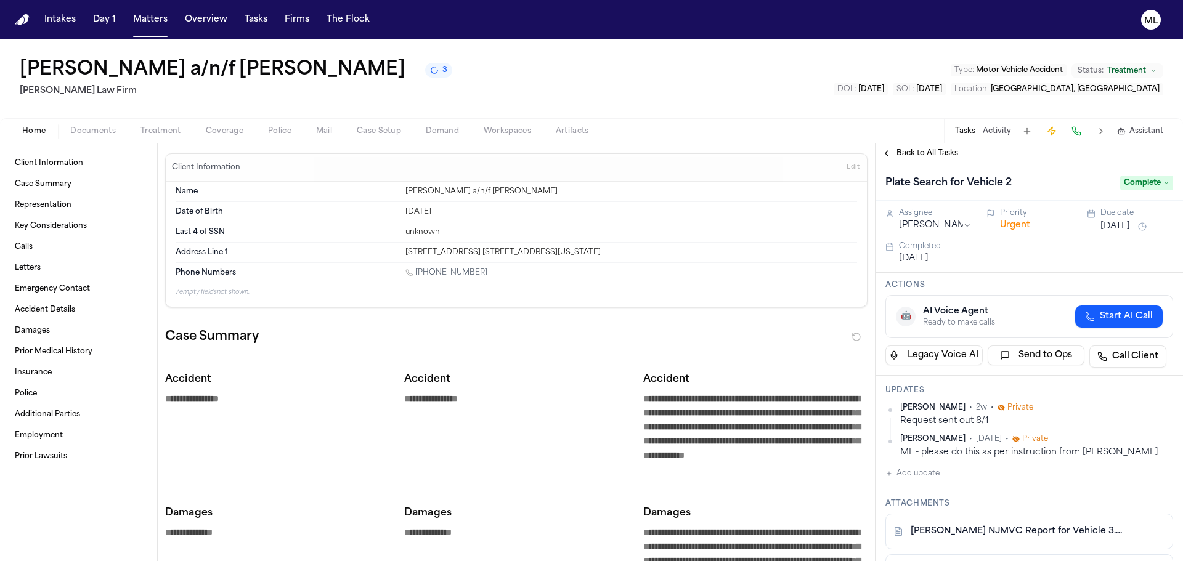
click at [518, 101] on div "Juan Carlos Becerra a/n/f Gabriella Becerra Perez 3 Martello Law Firm Type : Mo…" at bounding box center [591, 78] width 1183 height 79
click at [253, 12] on button "Tasks" at bounding box center [256, 20] width 33 height 22
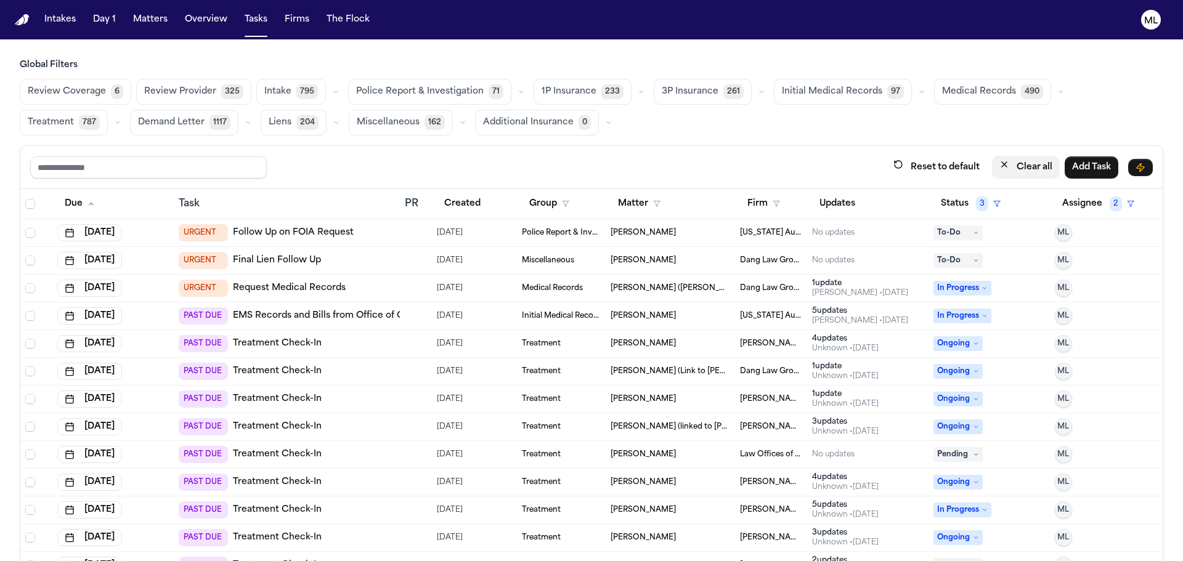
click at [1023, 164] on button "Clear all" at bounding box center [1026, 167] width 68 height 23
click at [970, 92] on span "Medical Records" at bounding box center [979, 92] width 74 height 12
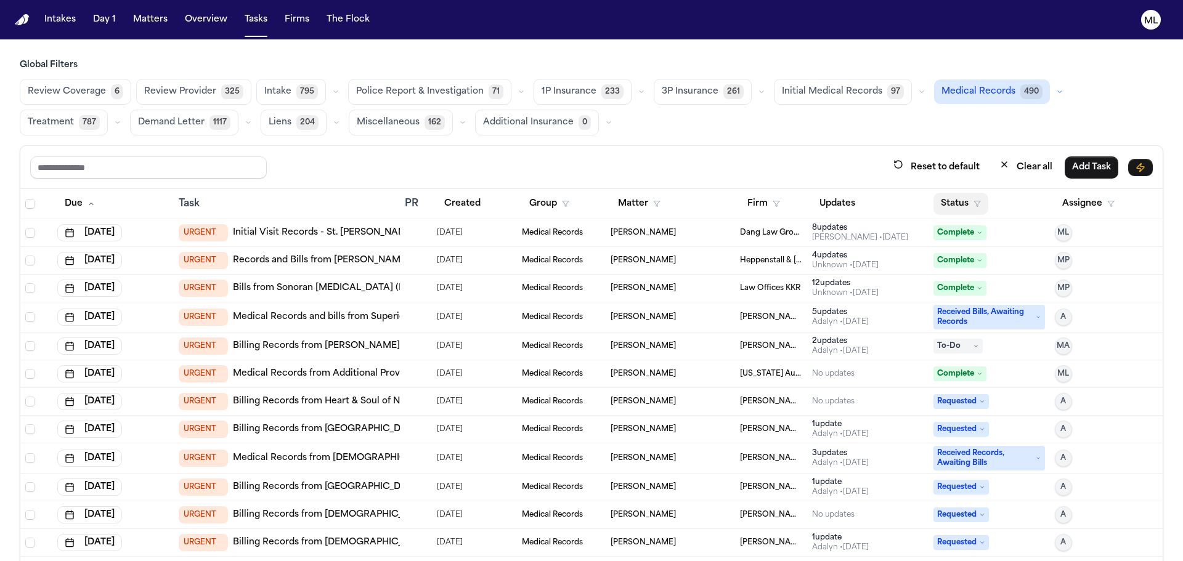
click at [944, 205] on button "Status" at bounding box center [960, 204] width 55 height 22
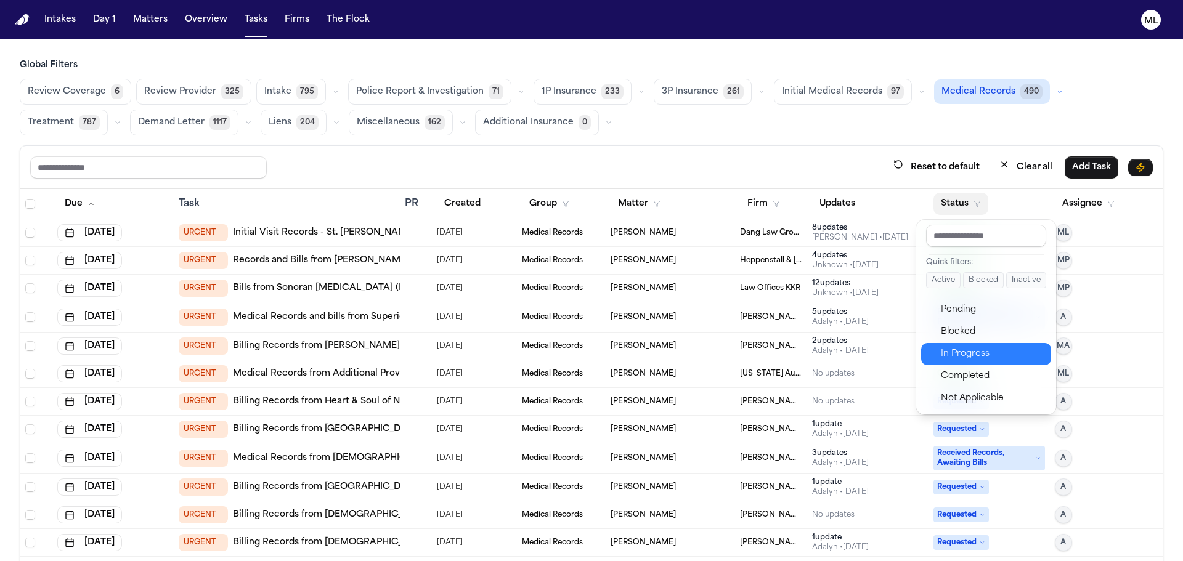
click at [973, 352] on div "In Progress" at bounding box center [992, 354] width 103 height 15
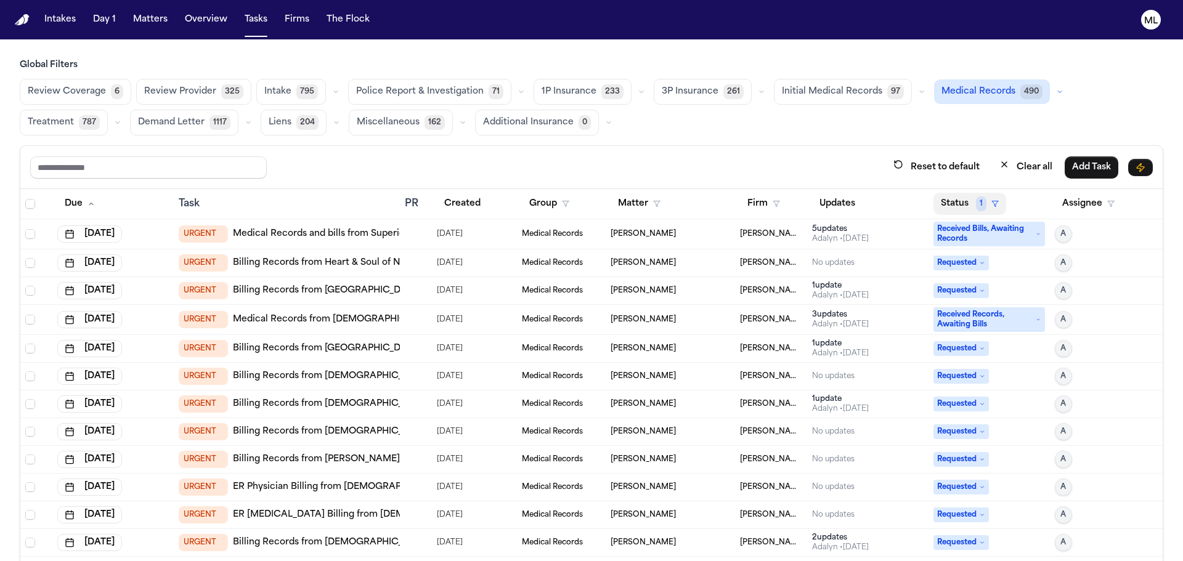
click at [959, 205] on button "Status 1" at bounding box center [969, 204] width 73 height 22
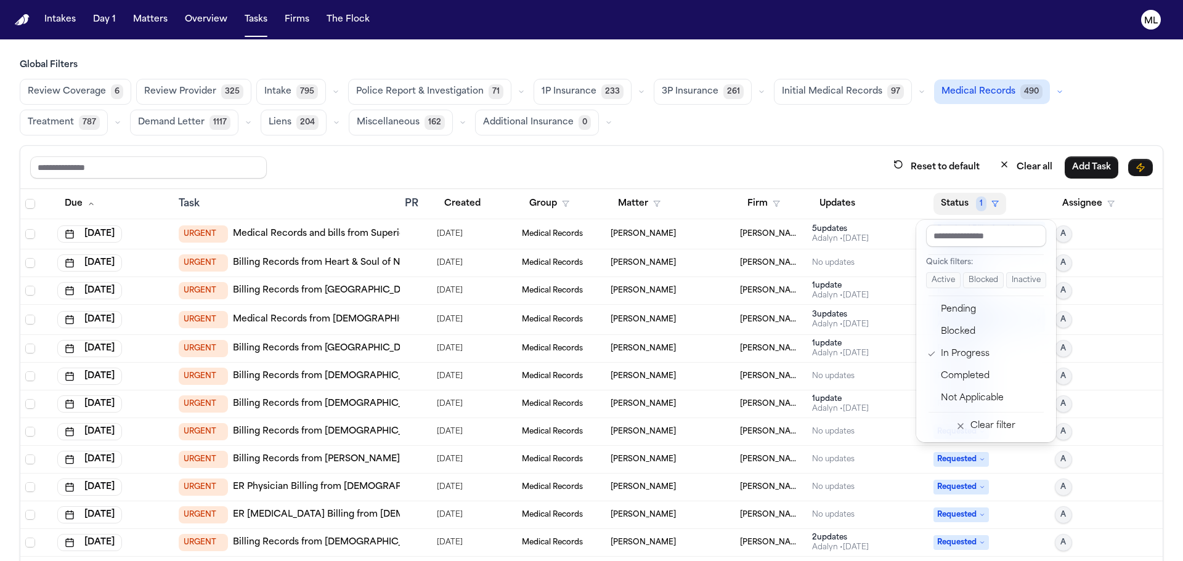
click at [842, 165] on div "Reset to default Clear all Add Task Due Task PR Created Group Matter Firm Updat…" at bounding box center [591, 380] width 1143 height 470
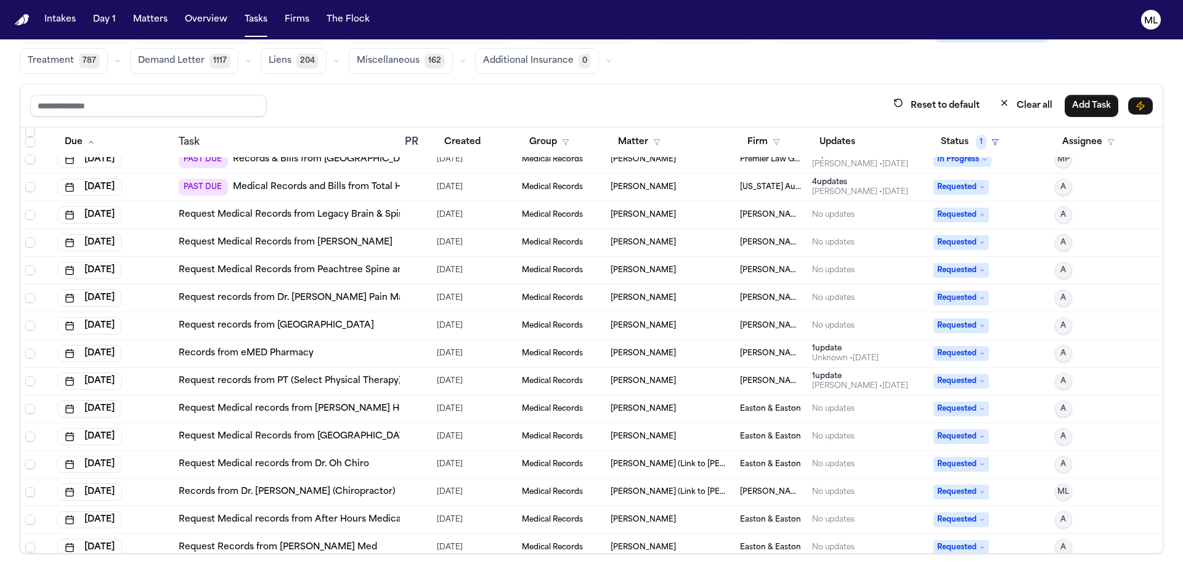
scroll to position [5260, 0]
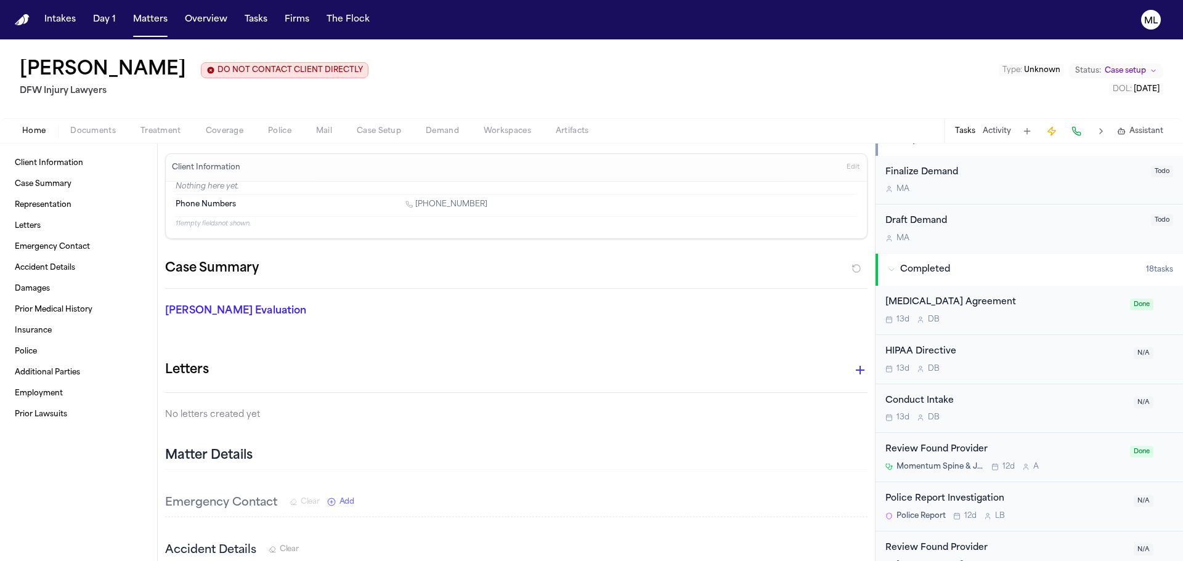
scroll to position [457, 0]
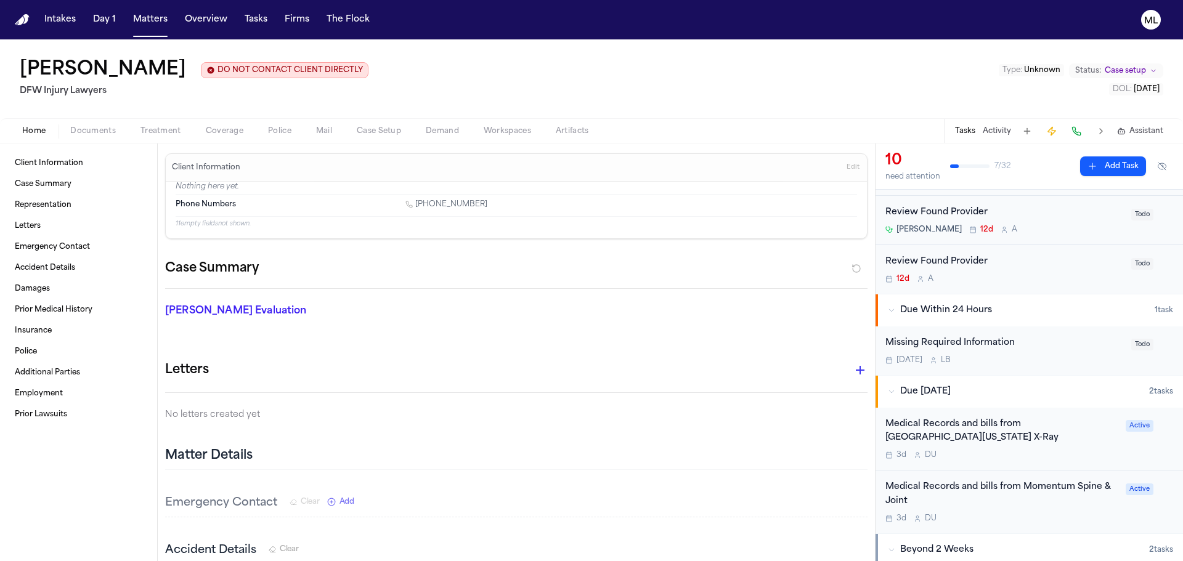
scroll to position [431, 0]
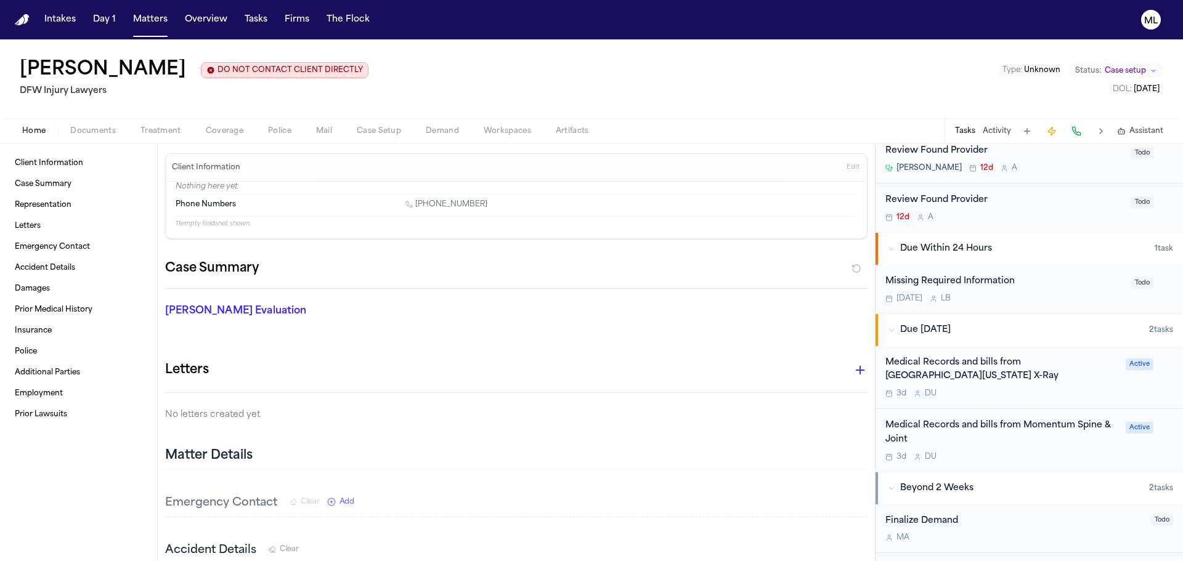
click at [1062, 449] on div "Medical Records and bills from Momentum Spine & Joint 3d D U Active" at bounding box center [1028, 440] width 307 height 63
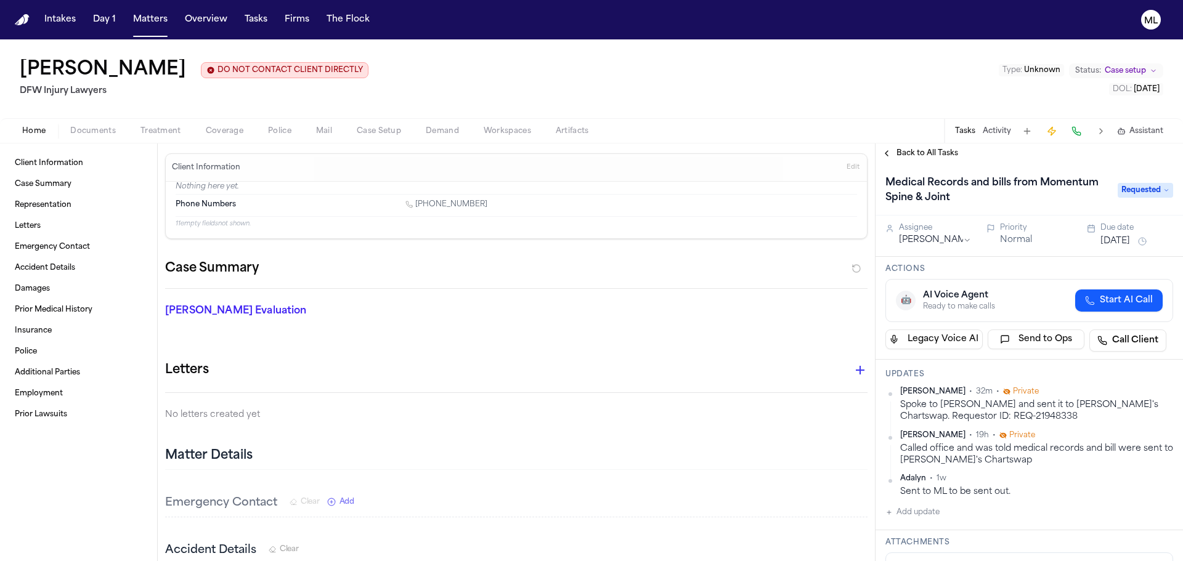
click at [1141, 195] on span "Requested" at bounding box center [1145, 190] width 55 height 15
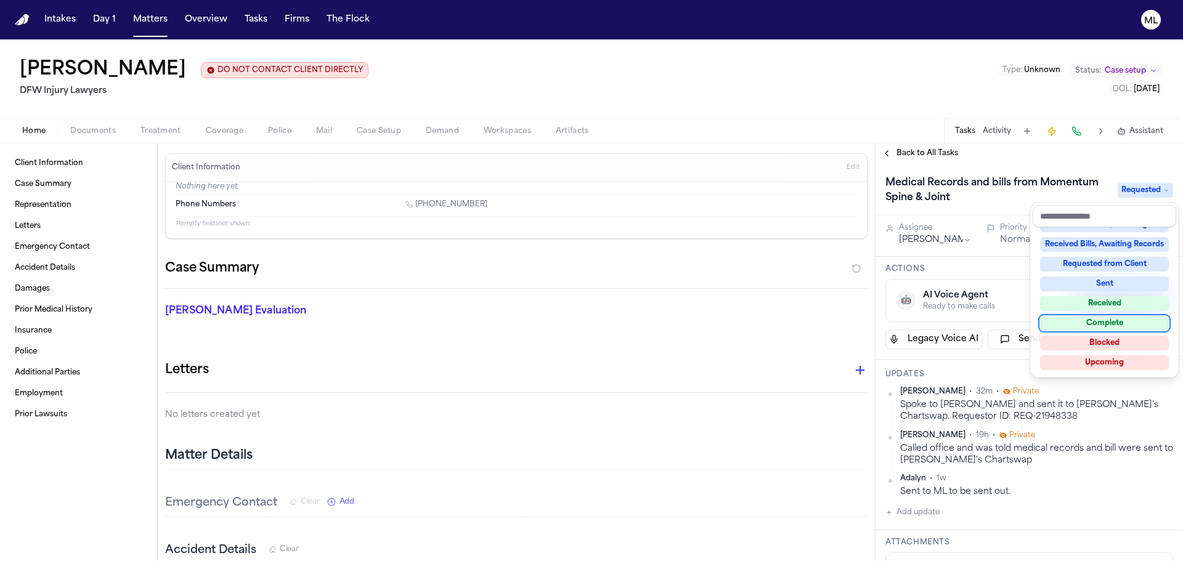
click at [1105, 327] on div "Complete" at bounding box center [1104, 323] width 129 height 15
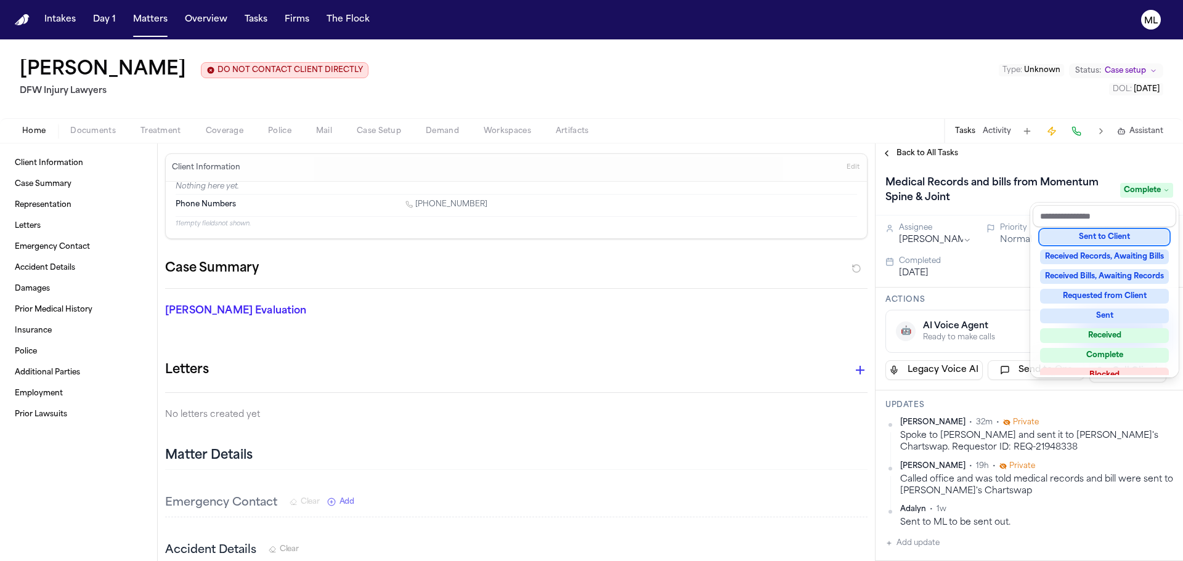
click at [1046, 167] on div "Medical Records and bills from Momentum Spine & Joint Complete" at bounding box center [1028, 189] width 307 height 52
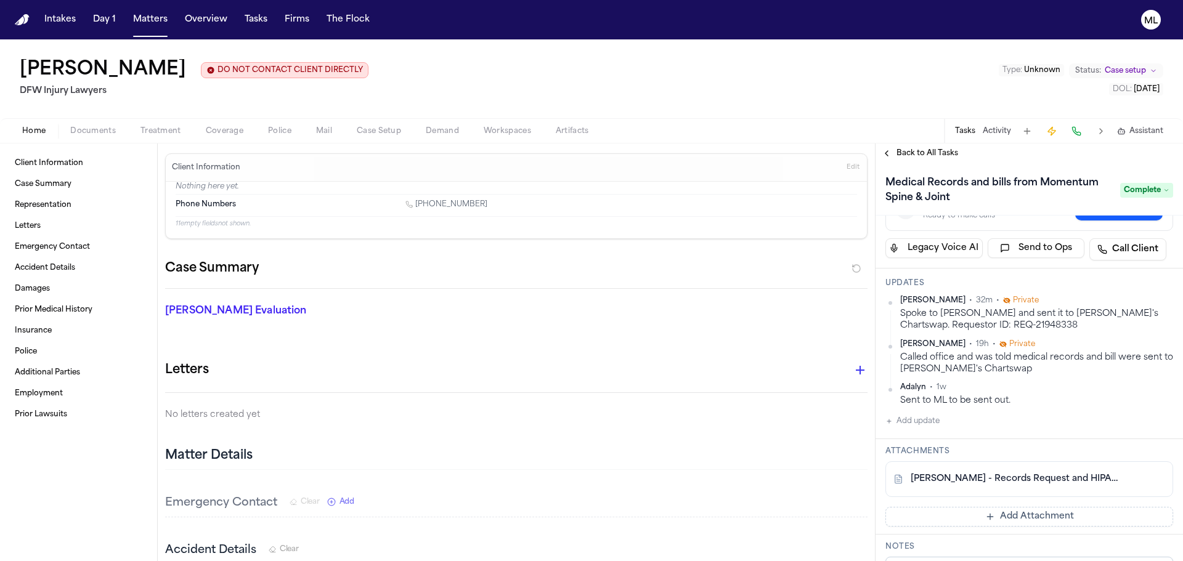
scroll to position [308, 0]
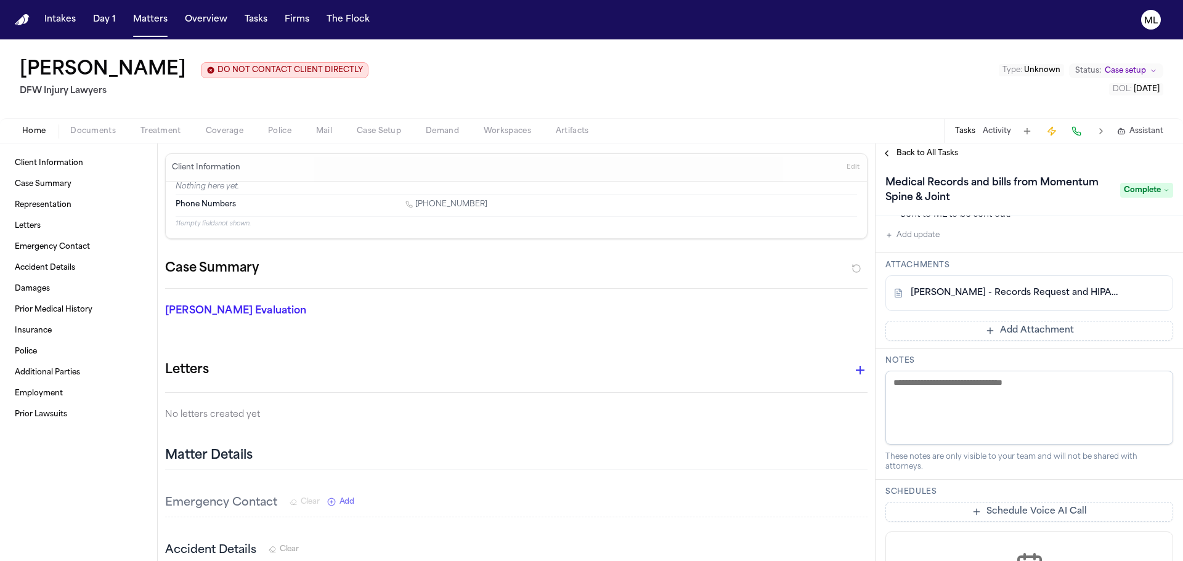
click at [1000, 328] on button "Add Attachment" at bounding box center [1029, 331] width 288 height 20
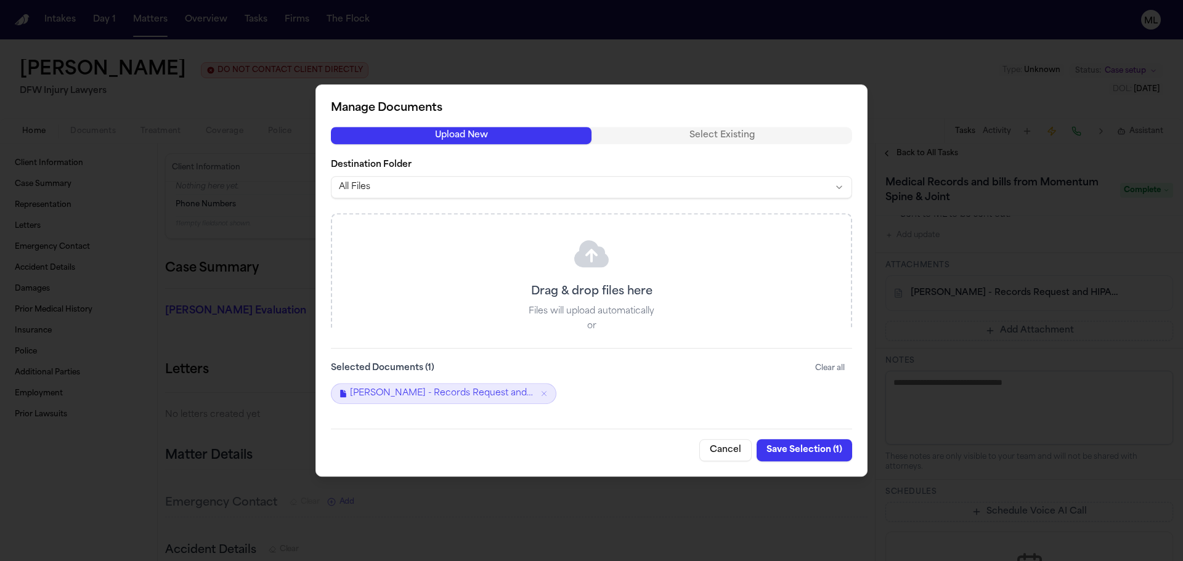
click at [675, 62] on div at bounding box center [591, 280] width 1183 height 561
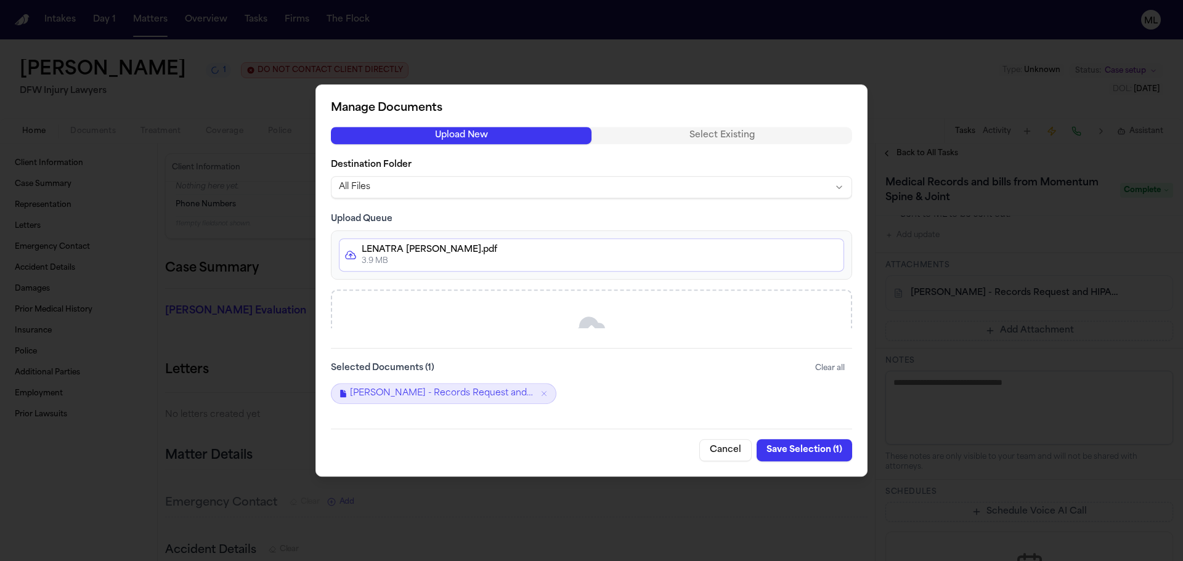
click at [794, 446] on button "Save Selection ( 1 )" at bounding box center [804, 450] width 95 height 22
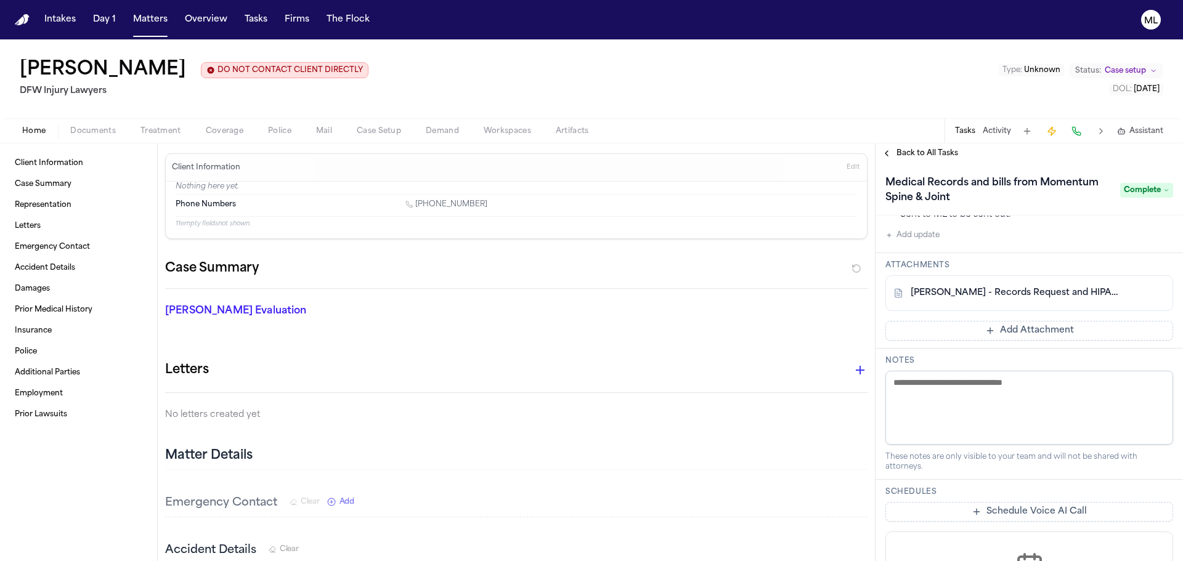
click at [154, 33] on nav "Intakes Day 1 Matters Overview Tasks Firms The Flock ML" at bounding box center [591, 19] width 1183 height 39
click at [159, 15] on button "Matters" at bounding box center [150, 20] width 44 height 22
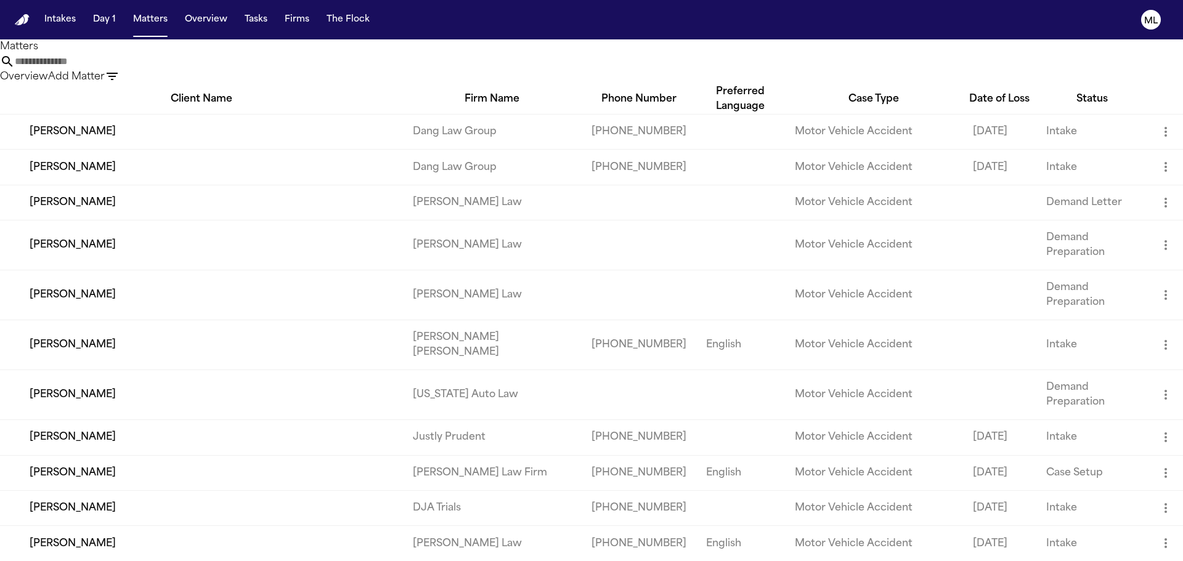
click at [113, 67] on input "text" at bounding box center [64, 61] width 99 height 15
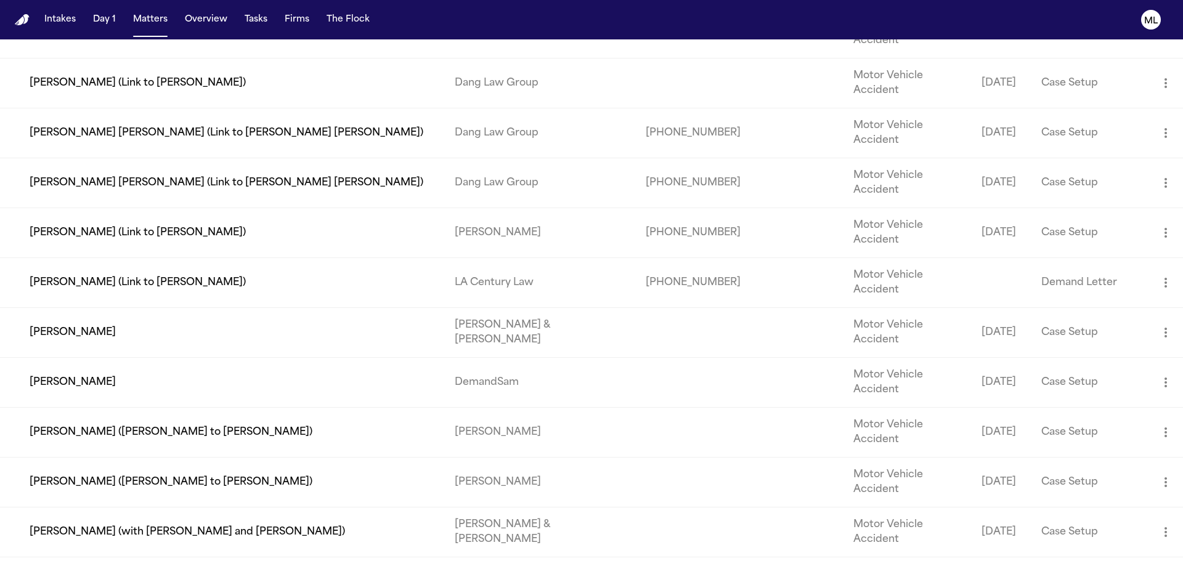
scroll to position [444, 0]
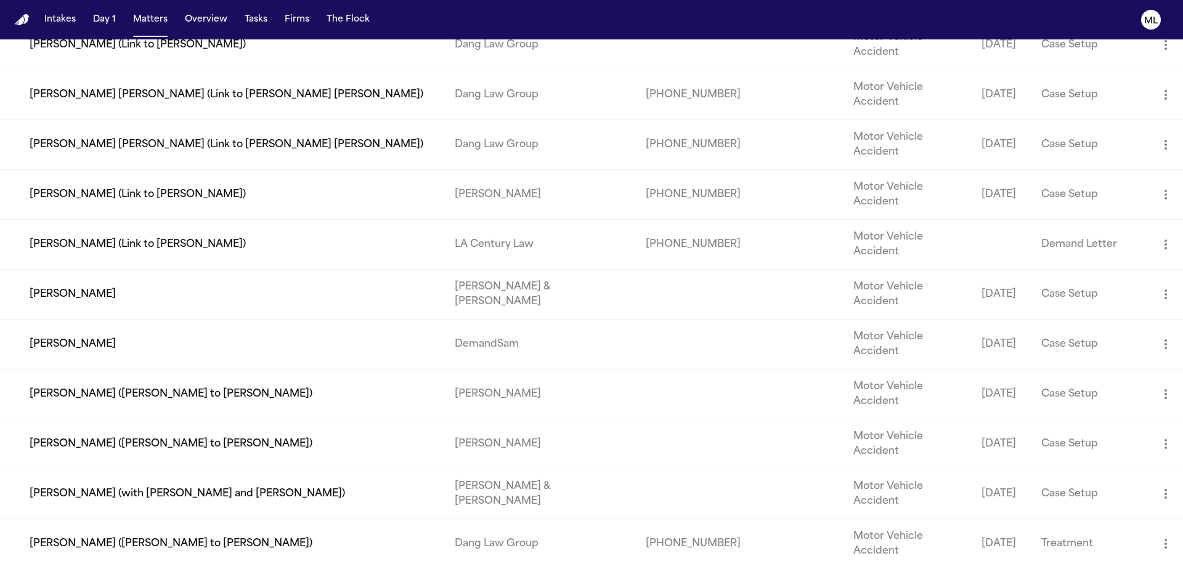
type input "******"
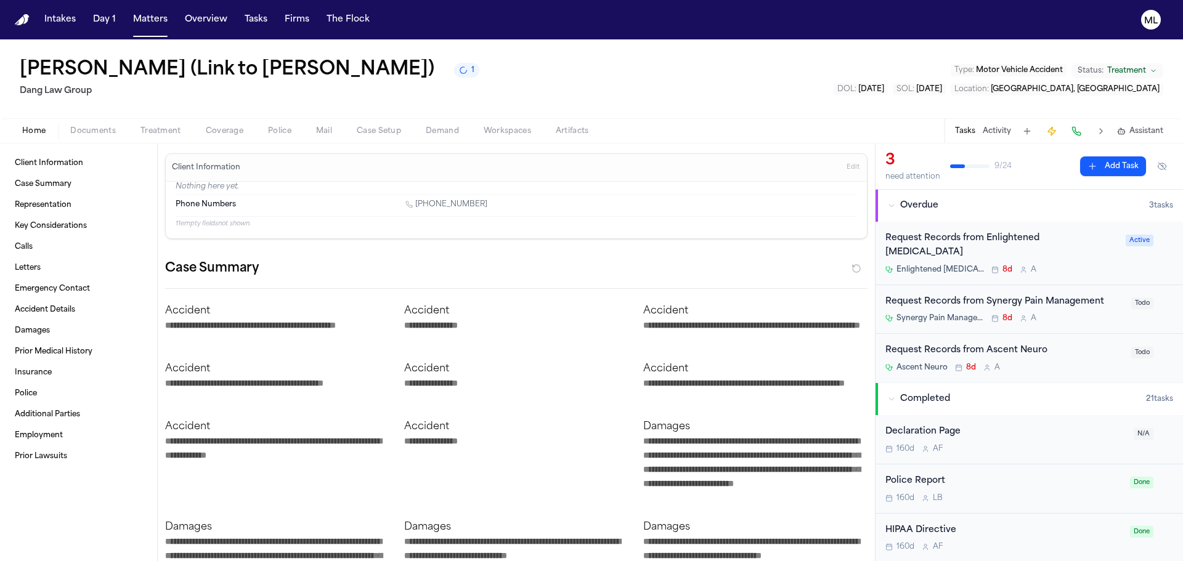
click at [1065, 265] on div "Enlightened Chiropractic 8d A" at bounding box center [1001, 270] width 233 height 10
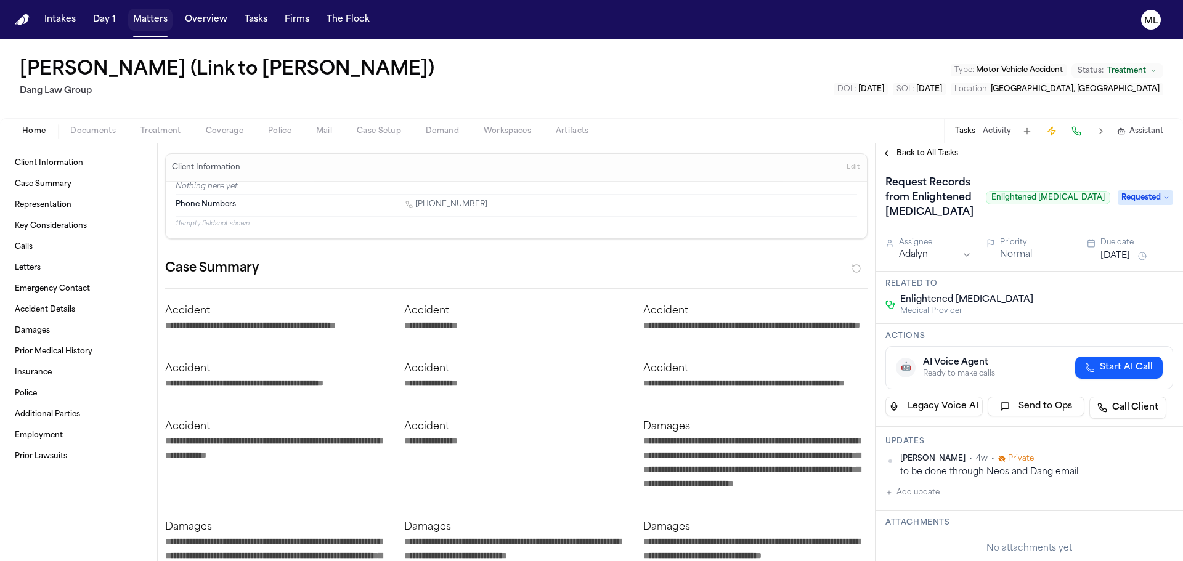
click at [159, 17] on button "Matters" at bounding box center [150, 20] width 44 height 22
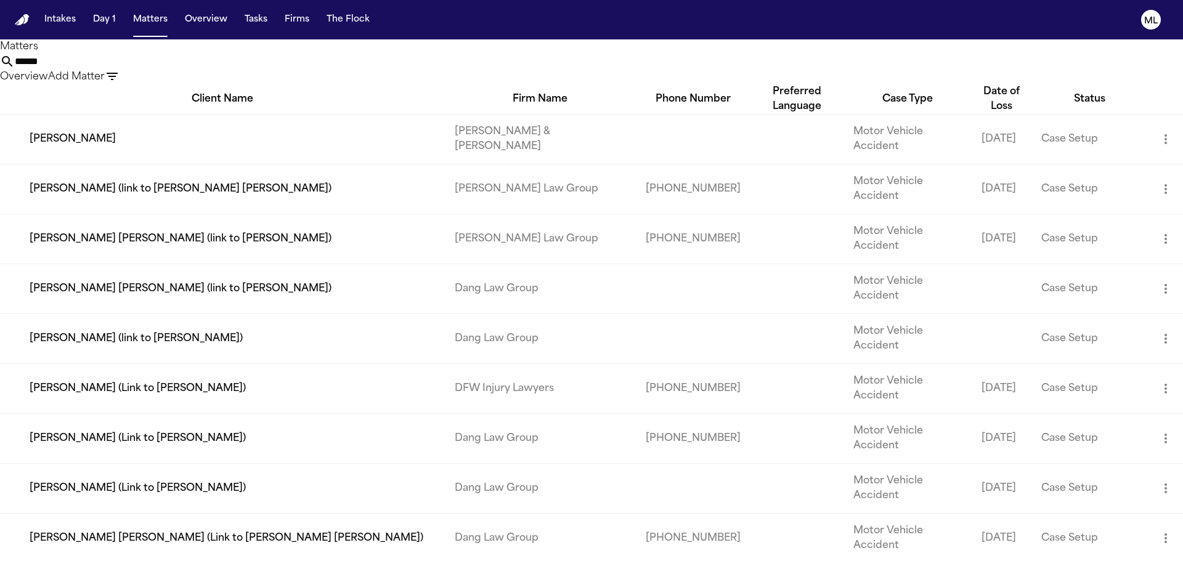
drag, startPoint x: 744, startPoint y: 71, endPoint x: 481, endPoint y: 63, distance: 263.8
click at [481, 65] on div "****** Overview Add Matter" at bounding box center [591, 69] width 1183 height 30
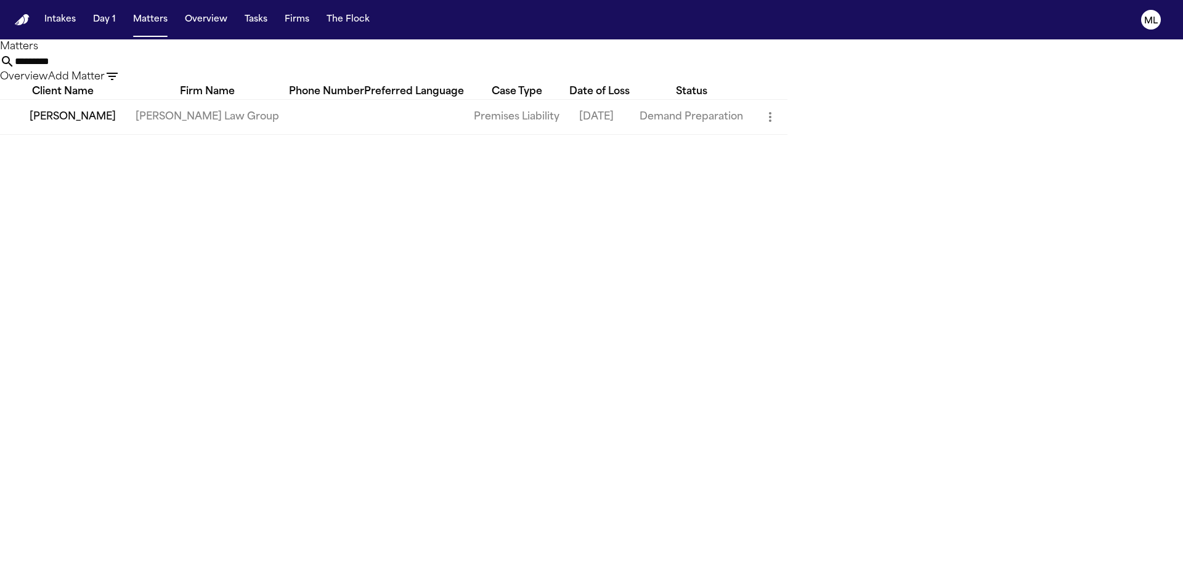
type input "*********"
click at [108, 125] on td "[PERSON_NAME]" at bounding box center [63, 116] width 126 height 35
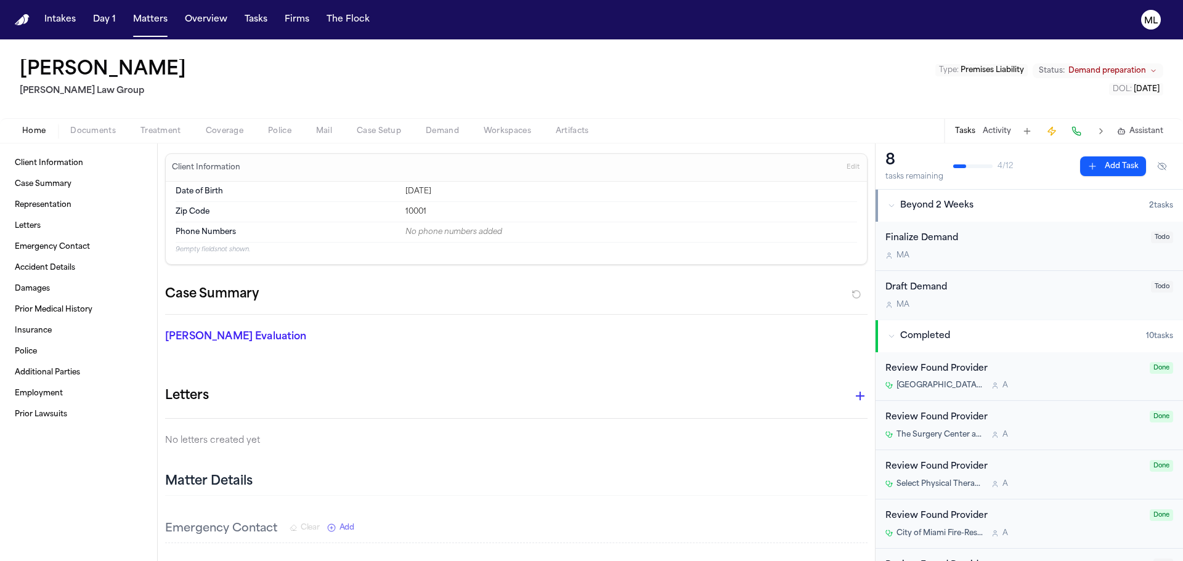
click at [1113, 160] on button "Add Task" at bounding box center [1113, 166] width 66 height 20
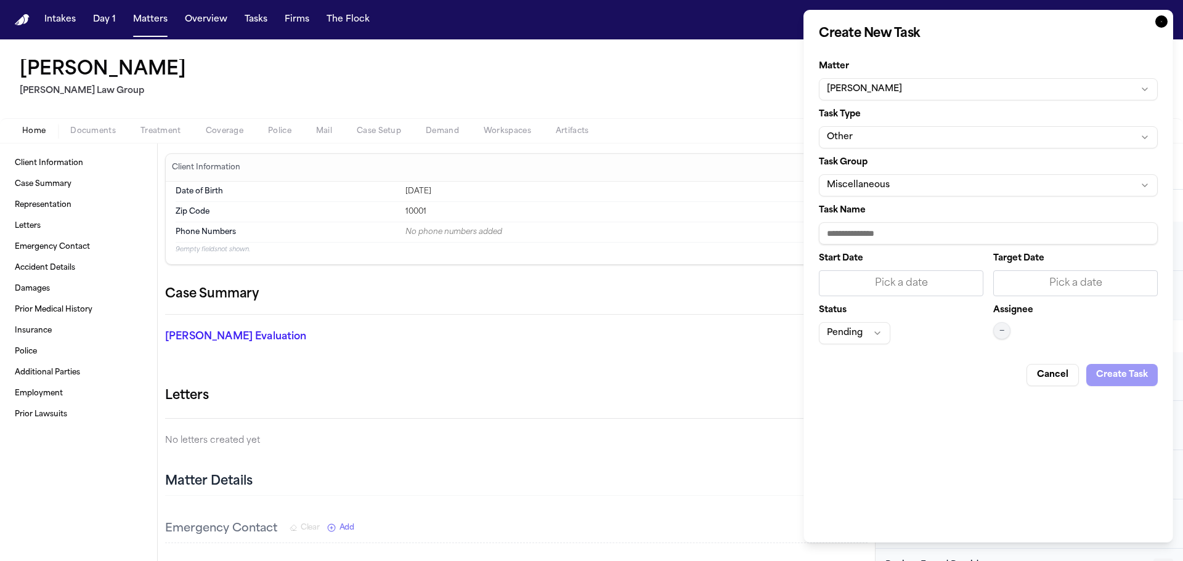
click at [884, 134] on button "Other" at bounding box center [988, 137] width 339 height 22
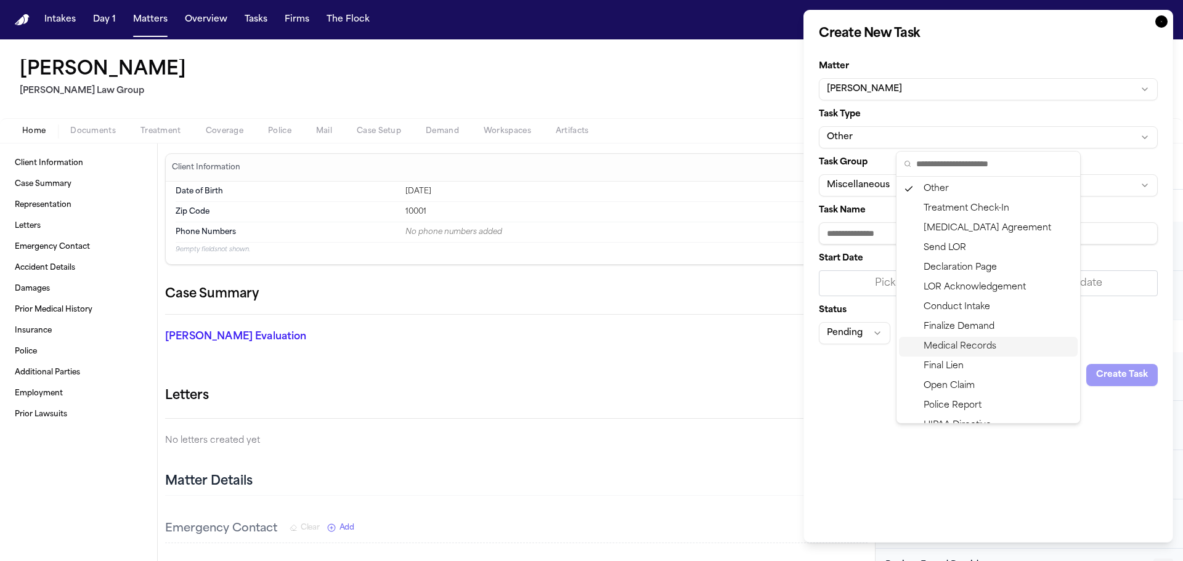
click at [959, 343] on div "Medical Records" at bounding box center [988, 347] width 179 height 20
type input "**********"
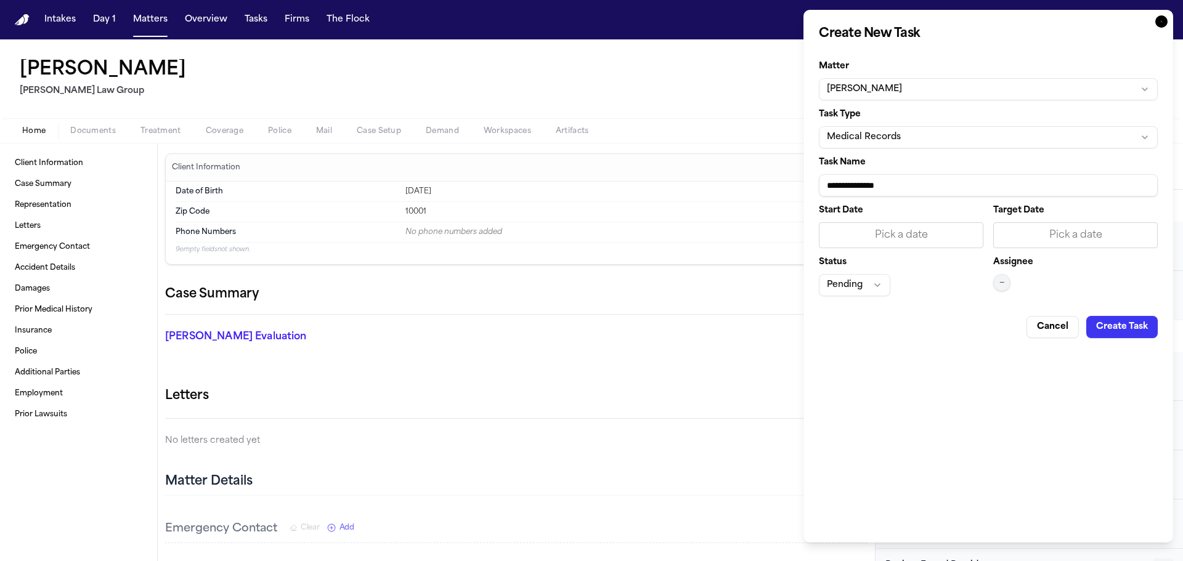
click at [937, 140] on button "Medical Records" at bounding box center [988, 137] width 339 height 22
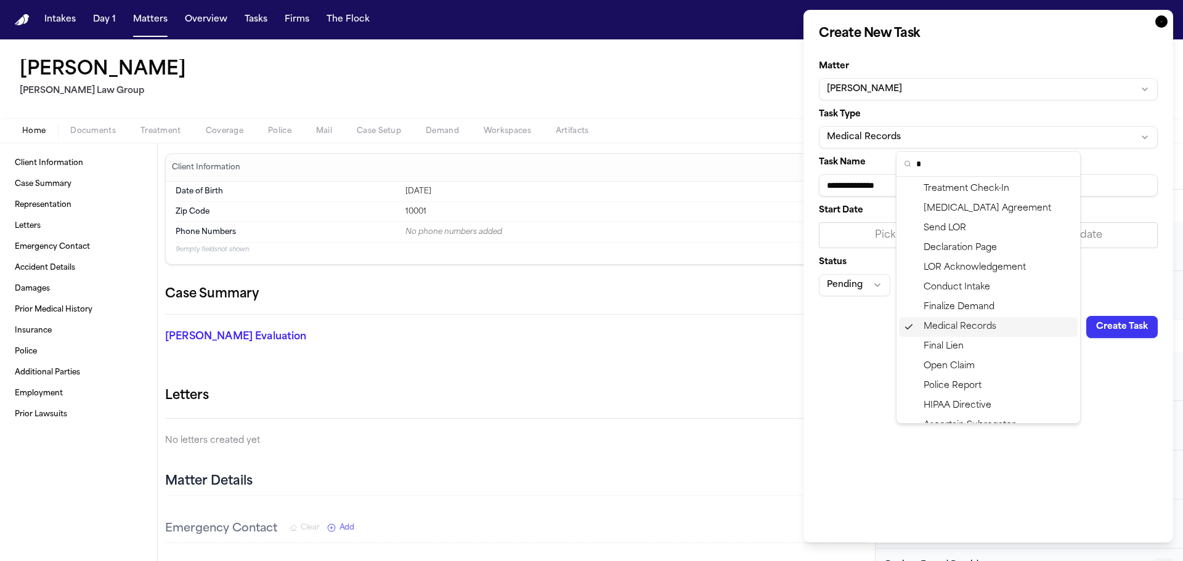
click at [977, 332] on div "Medical Records" at bounding box center [988, 327] width 179 height 20
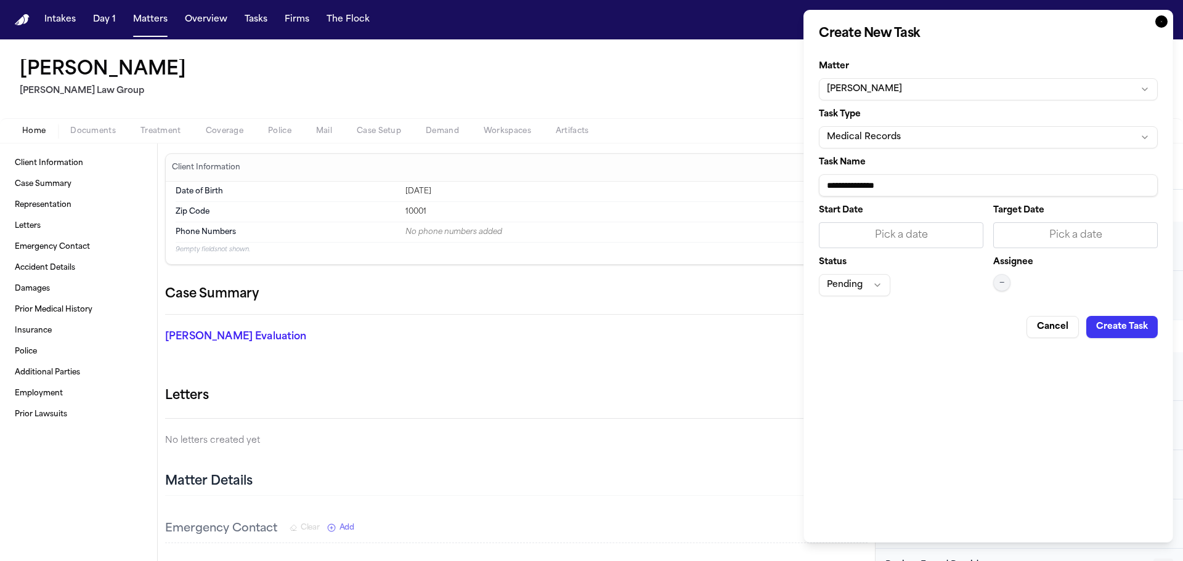
click at [923, 182] on input "**********" at bounding box center [988, 185] width 339 height 22
paste input "**********"
click at [1087, 242] on div "Pick a date" at bounding box center [1075, 235] width 148 height 15
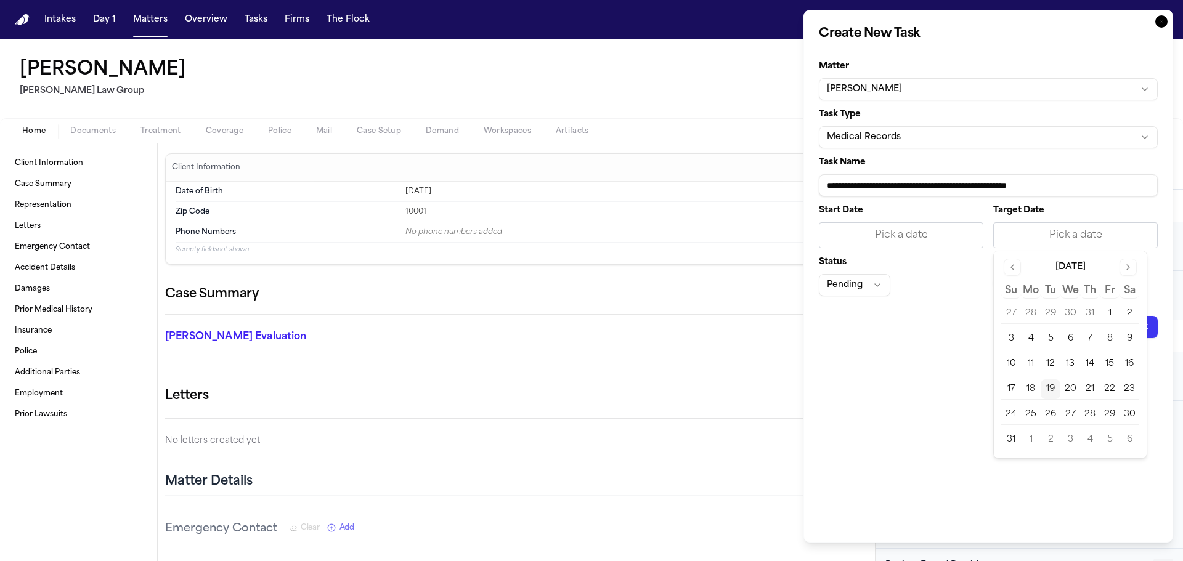
click at [1066, 389] on button "20" at bounding box center [1070, 390] width 20 height 20
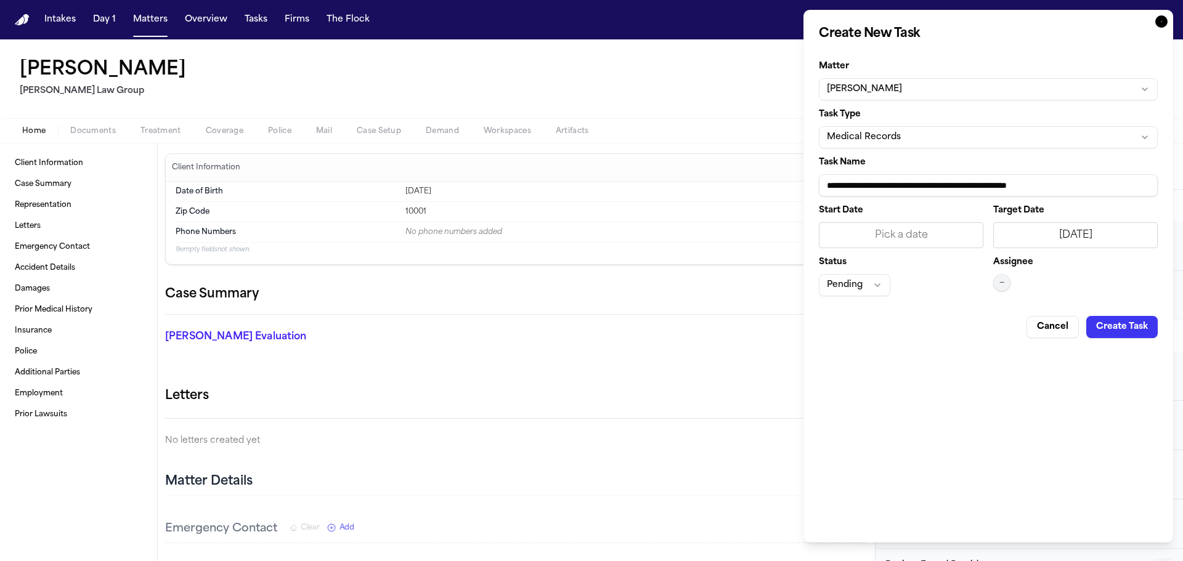
click at [1100, 187] on input "**********" at bounding box center [988, 185] width 339 height 22
type input "**********"
click at [1000, 283] on span "—" at bounding box center [1001, 283] width 5 height 10
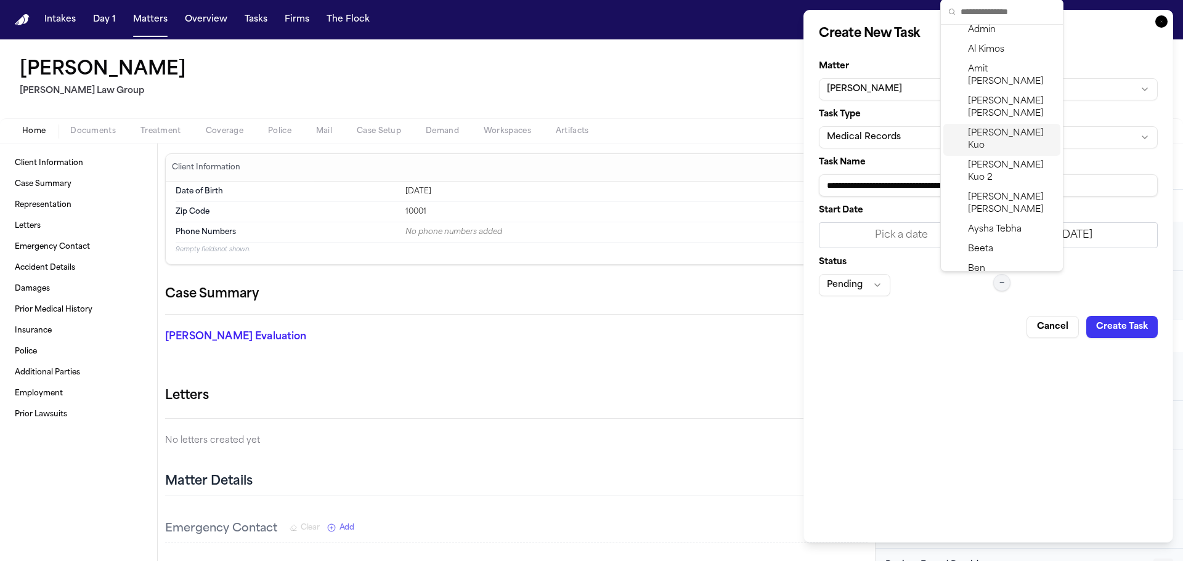
scroll to position [246, 0]
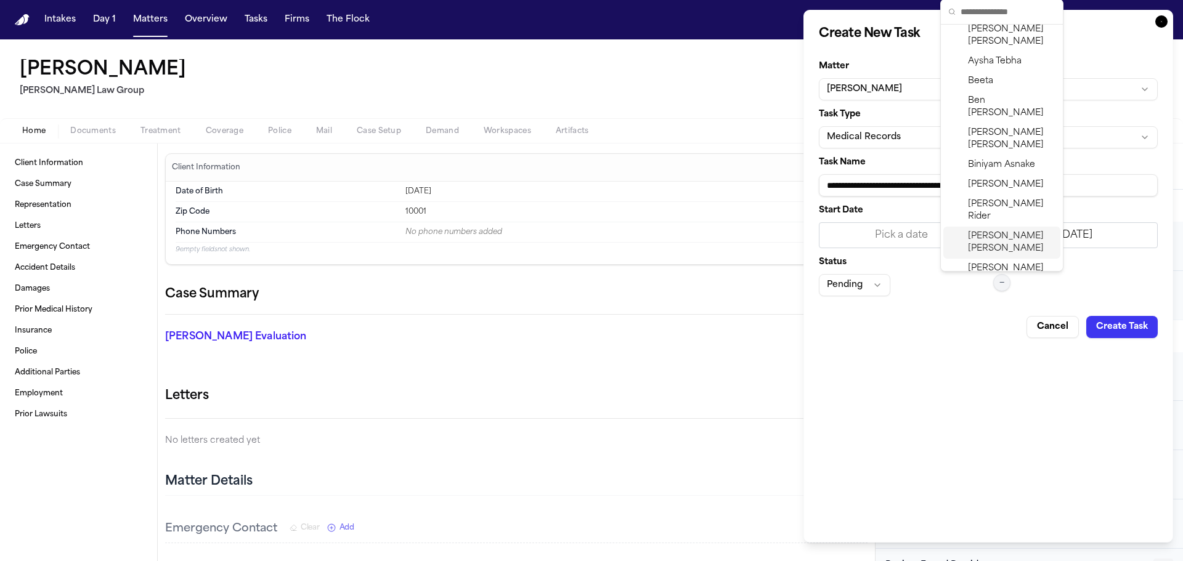
click at [997, 230] on span "Daniela Uribe" at bounding box center [1011, 242] width 87 height 25
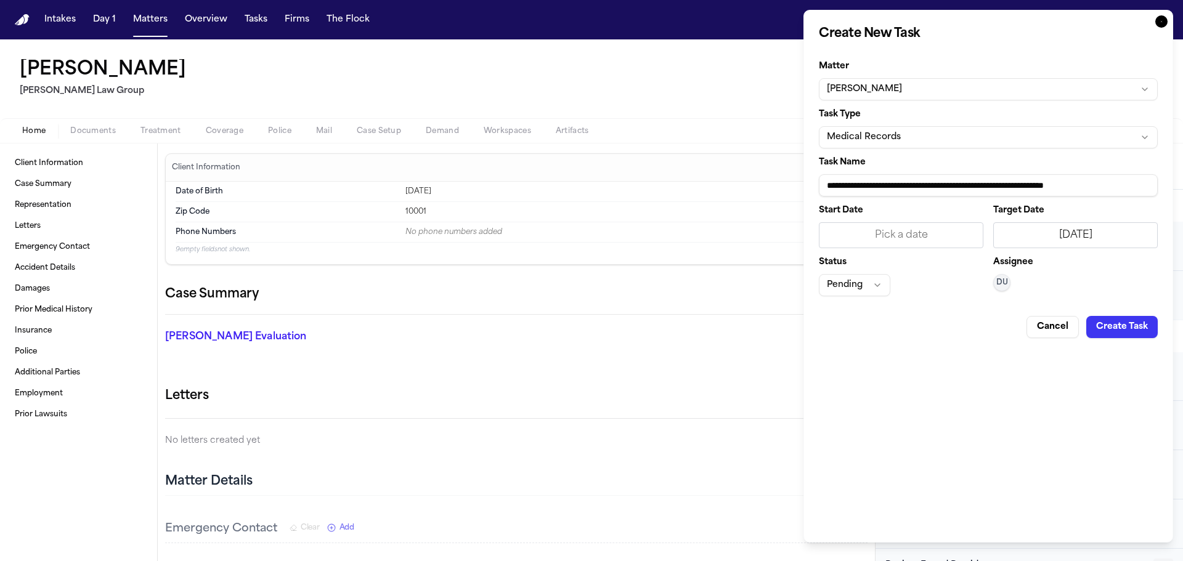
click at [874, 285] on button "Pending" at bounding box center [854, 285] width 71 height 22
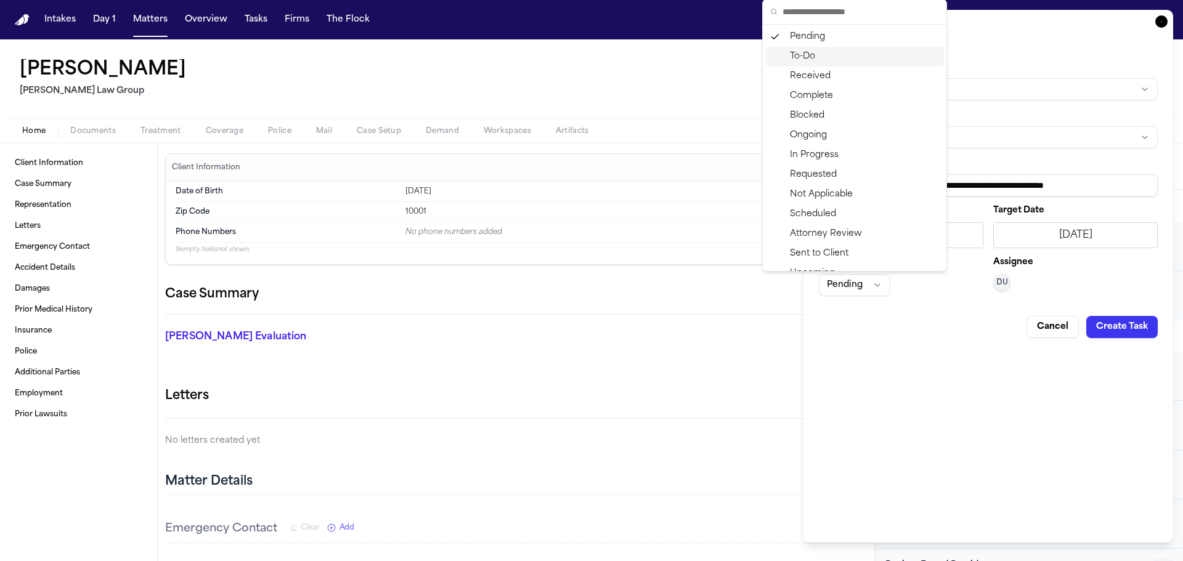
click at [808, 50] on div "To-Do" at bounding box center [854, 57] width 179 height 20
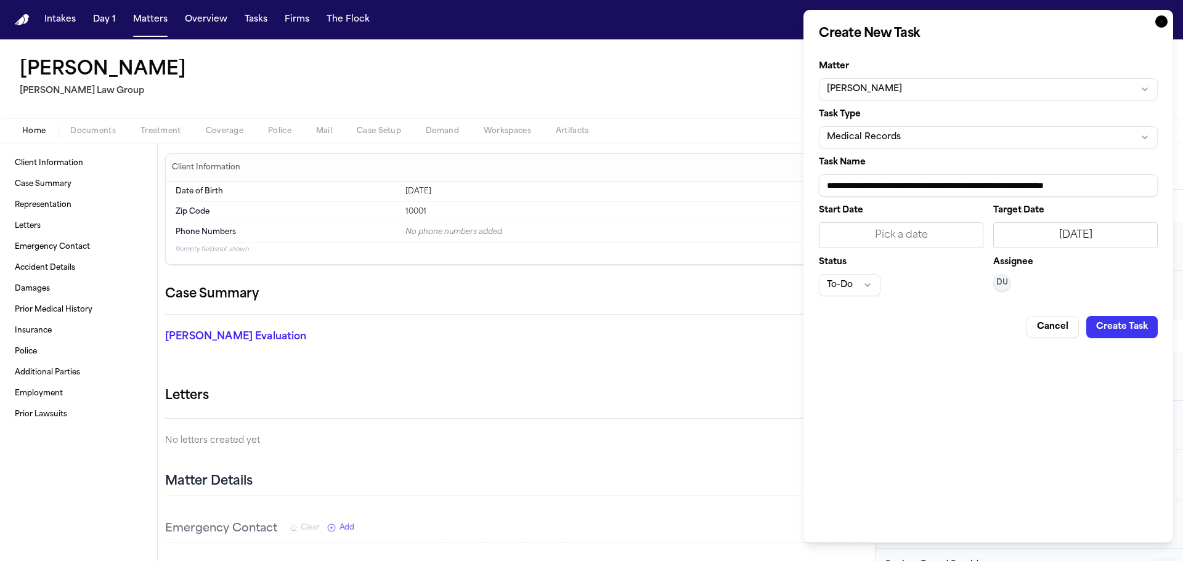
click at [1109, 326] on button "Create Task" at bounding box center [1121, 327] width 71 height 22
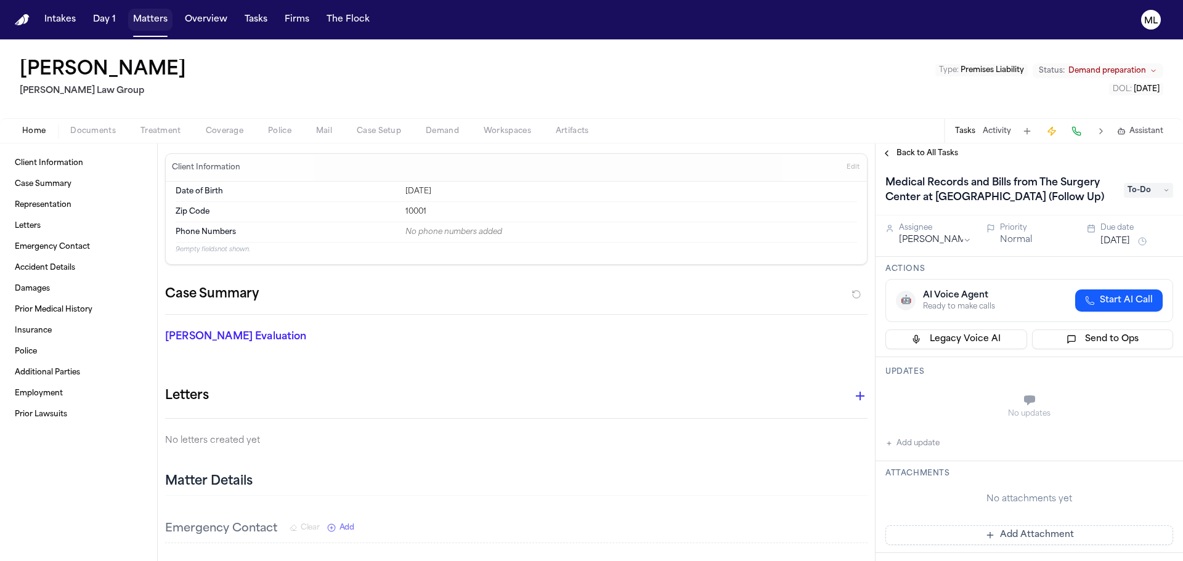
click at [142, 21] on button "Matters" at bounding box center [150, 20] width 44 height 22
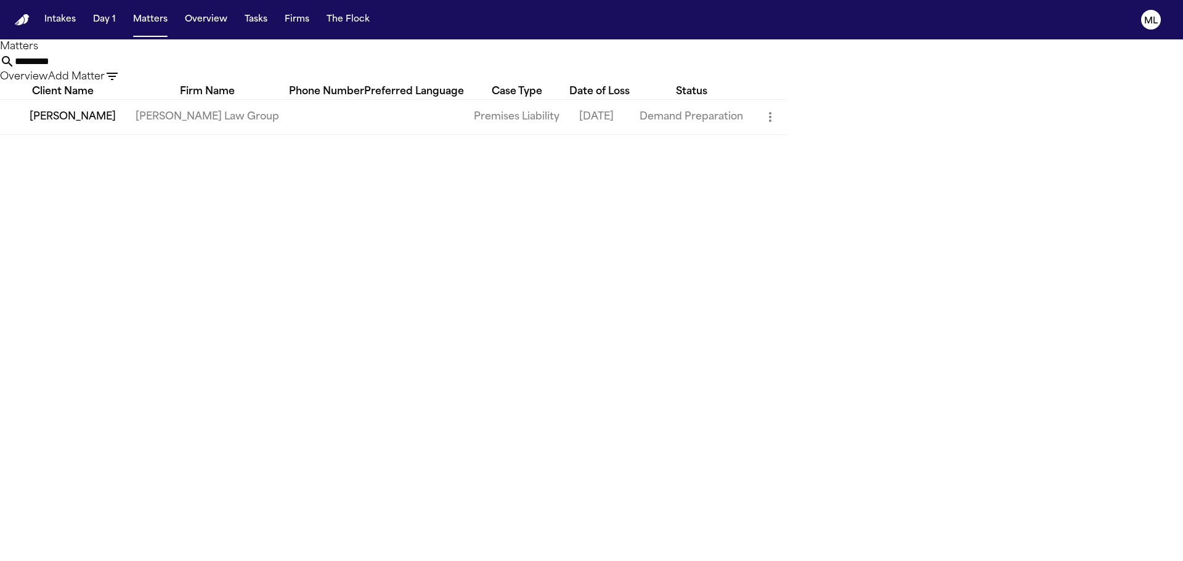
drag, startPoint x: 712, startPoint y: 70, endPoint x: 604, endPoint y: 71, distance: 107.8
click at [604, 71] on div "********* Overview Add Matter" at bounding box center [591, 69] width 1183 height 30
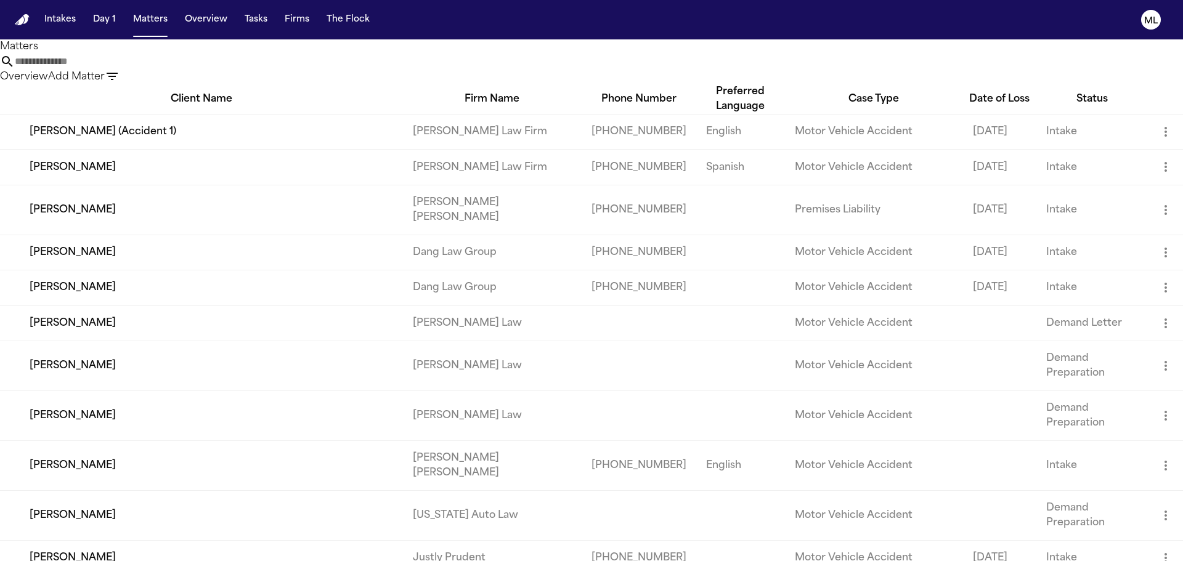
drag, startPoint x: 681, startPoint y: 67, endPoint x: 693, endPoint y: 59, distance: 13.3
click at [113, 67] on input "text" at bounding box center [64, 61] width 99 height 15
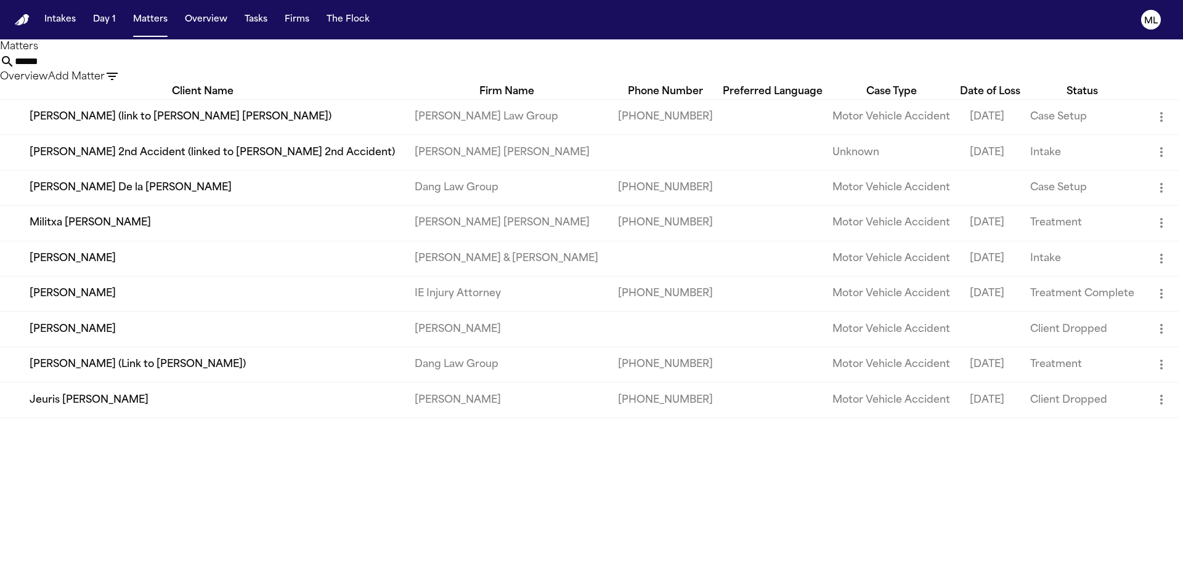
type input "******"
click at [293, 241] on td "Militxa [PERSON_NAME]" at bounding box center [202, 223] width 405 height 35
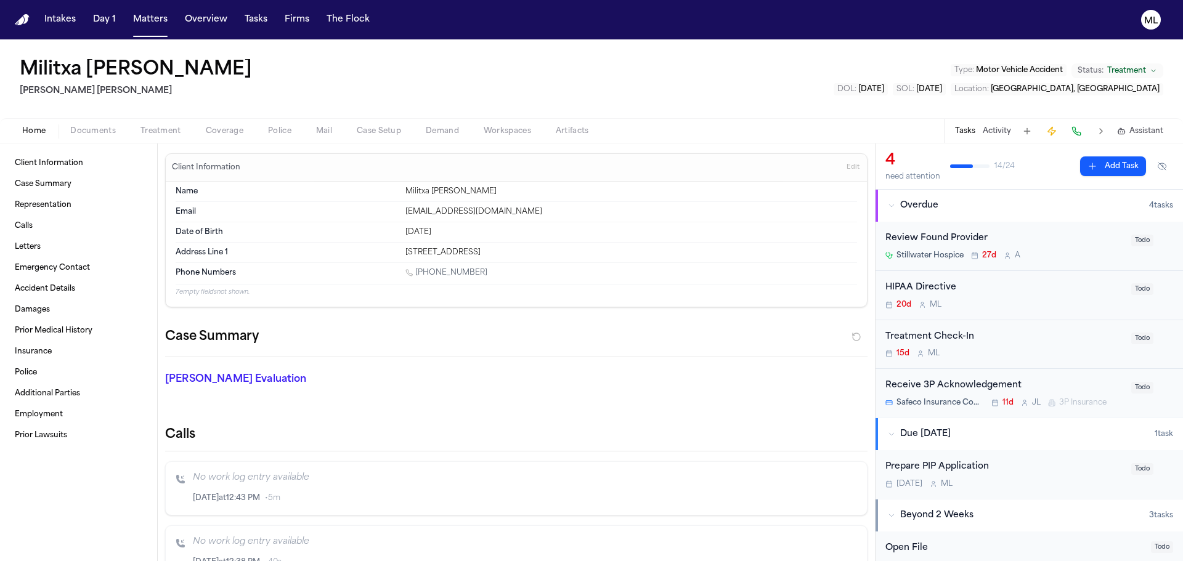
click at [1068, 246] on div "Review Found Provider Stillwater Hospice 27d A" at bounding box center [1004, 246] width 238 height 29
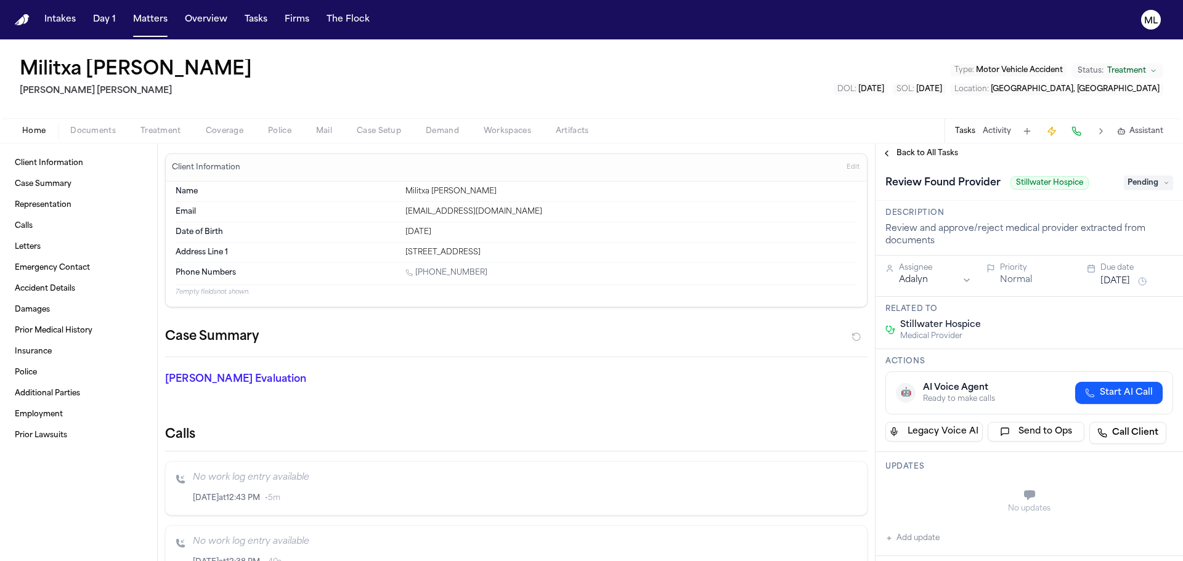
drag, startPoint x: 1157, startPoint y: 182, endPoint x: 1132, endPoint y: 185, distance: 25.5
click at [1156, 182] on span "Pending" at bounding box center [1148, 183] width 49 height 15
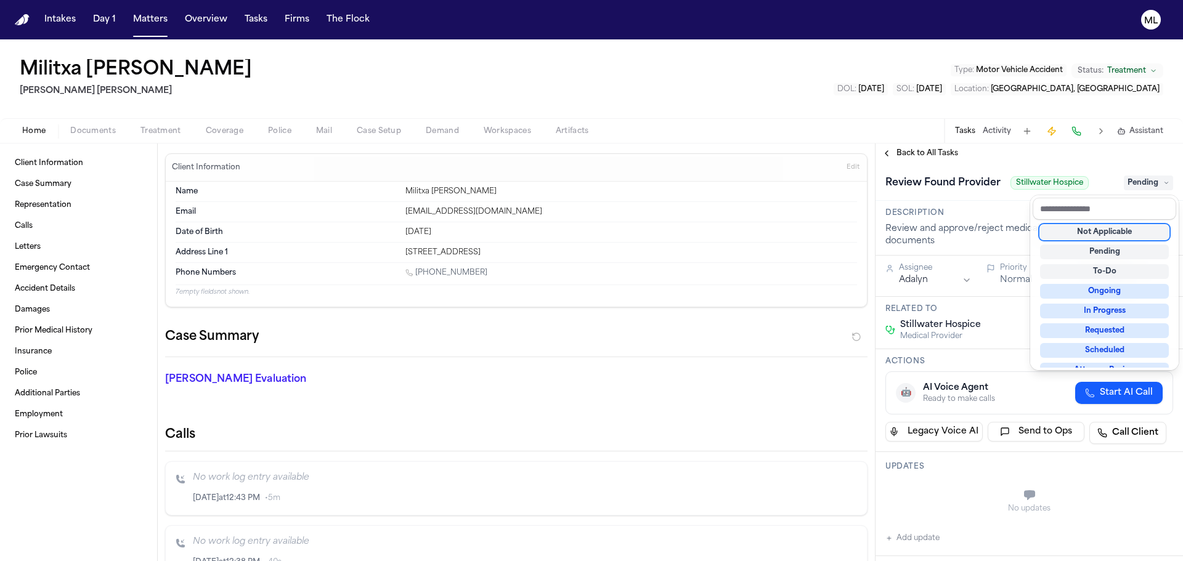
click at [1089, 232] on div "Not Applicable" at bounding box center [1104, 232] width 129 height 15
click at [916, 152] on div "**********" at bounding box center [1028, 353] width 307 height 418
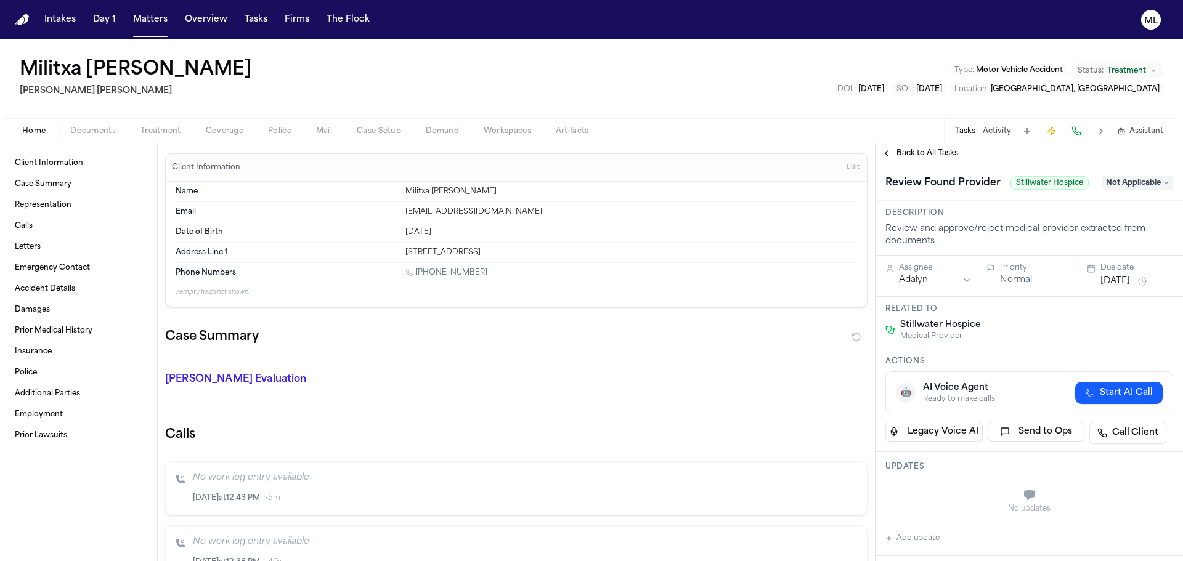
click at [916, 152] on span "Back to All Tasks" at bounding box center [927, 153] width 62 height 10
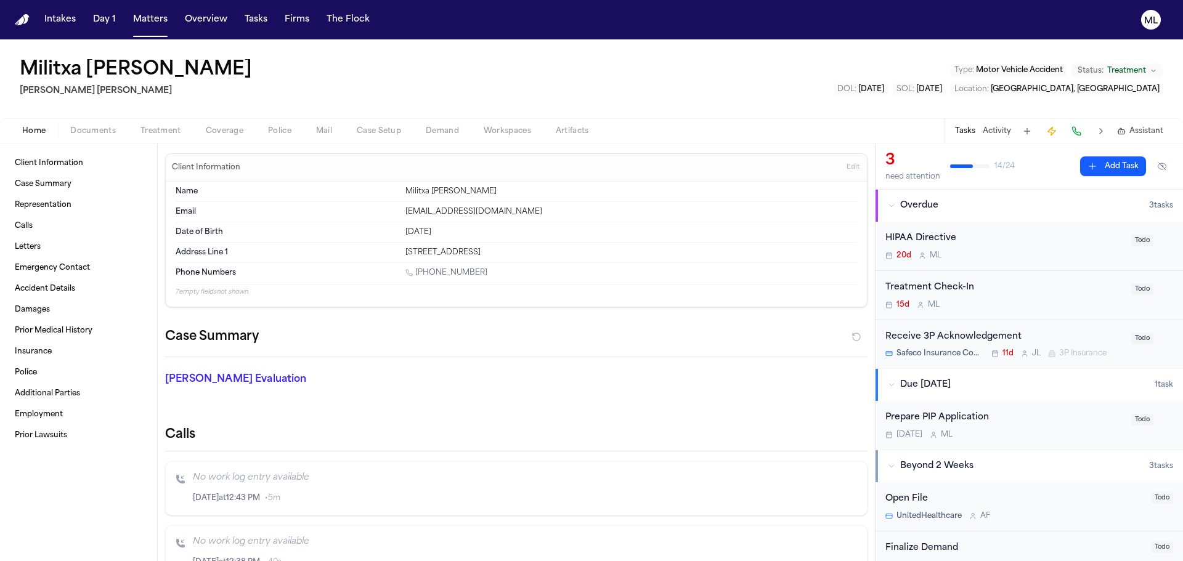
click at [1009, 246] on div "HIPAA Directive 20d M L" at bounding box center [1004, 246] width 238 height 29
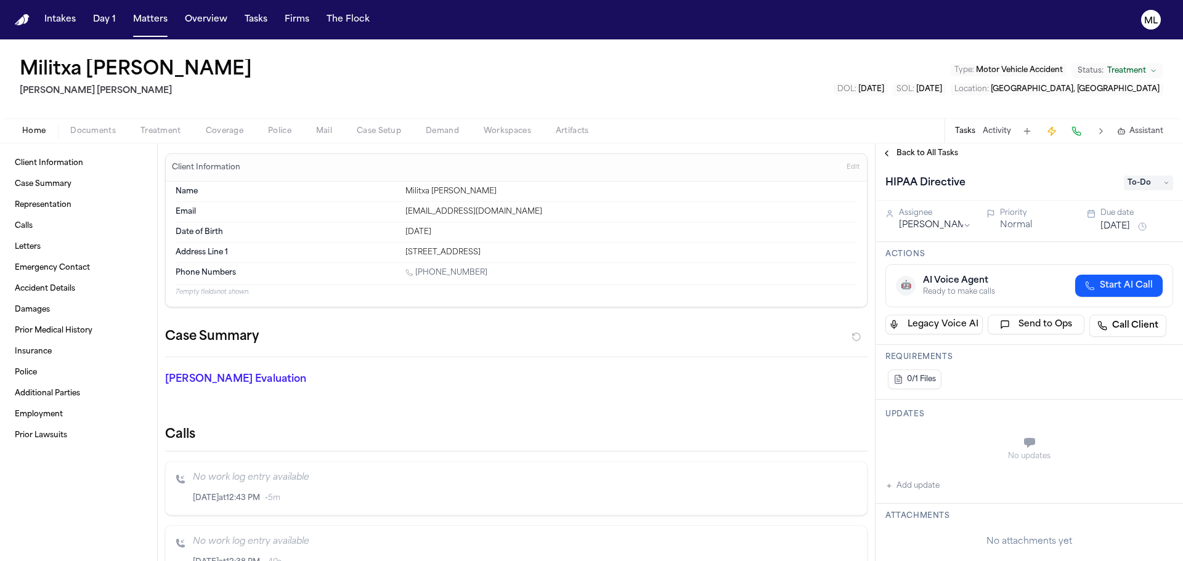
click at [917, 152] on span "Back to All Tasks" at bounding box center [927, 153] width 62 height 10
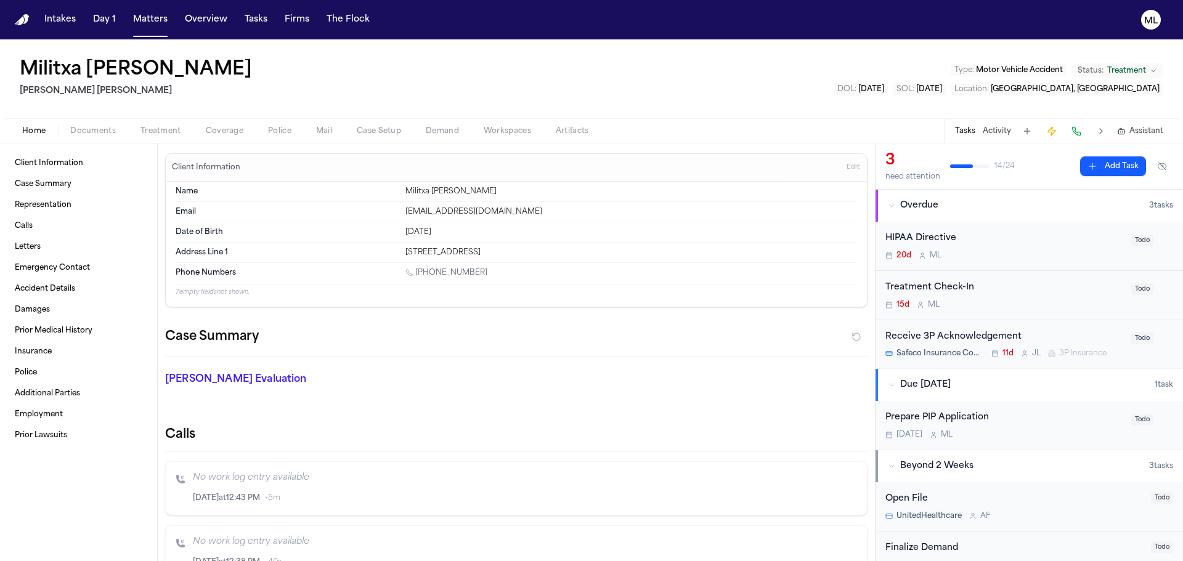
click at [1026, 237] on div "HIPAA Directive" at bounding box center [1004, 239] width 238 height 14
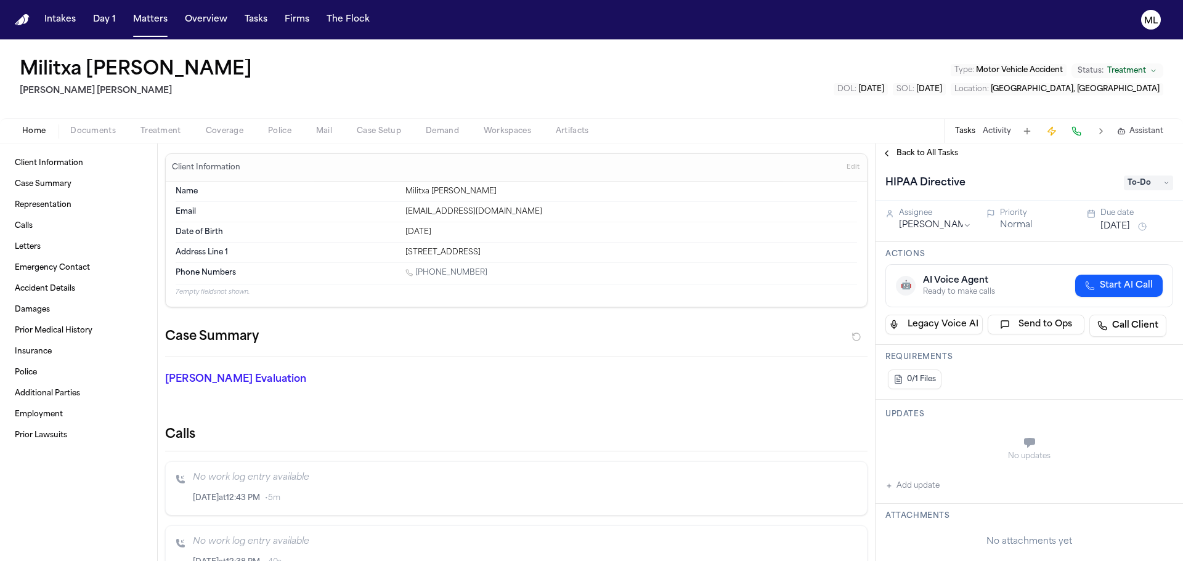
click at [1155, 184] on span "To-Do" at bounding box center [1148, 183] width 49 height 15
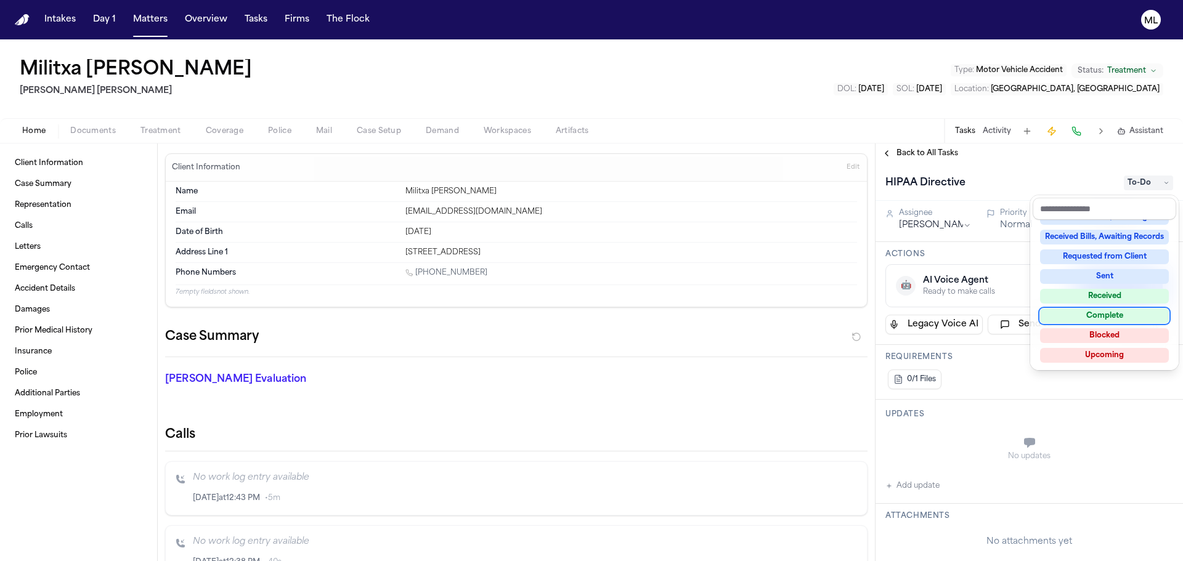
click at [1126, 314] on div "Complete" at bounding box center [1104, 316] width 129 height 15
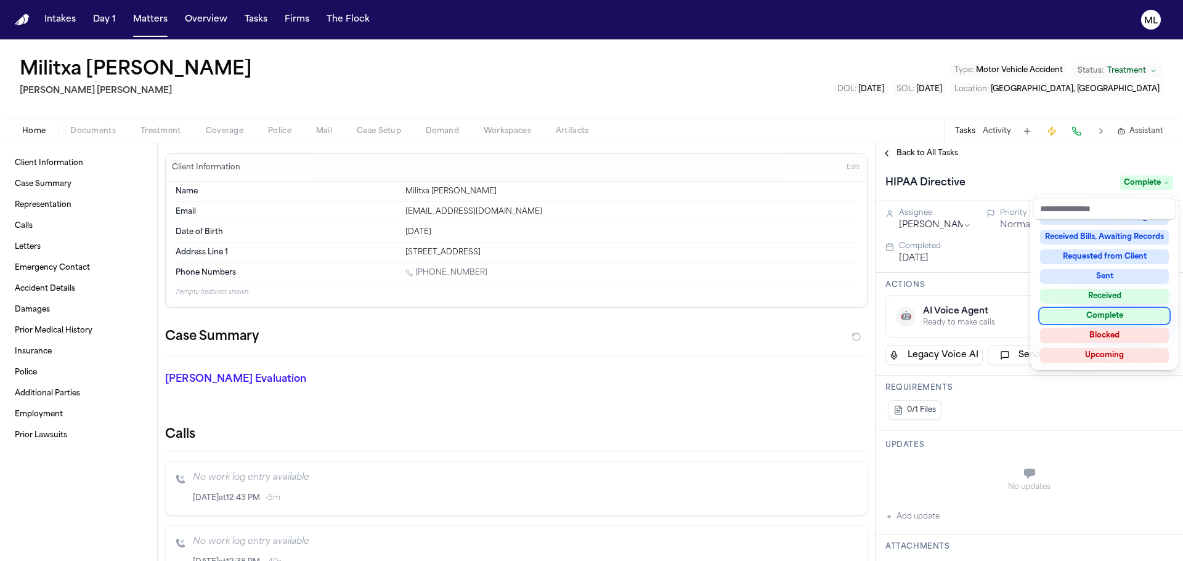
click at [1110, 314] on div "Complete" at bounding box center [1104, 316] width 129 height 15
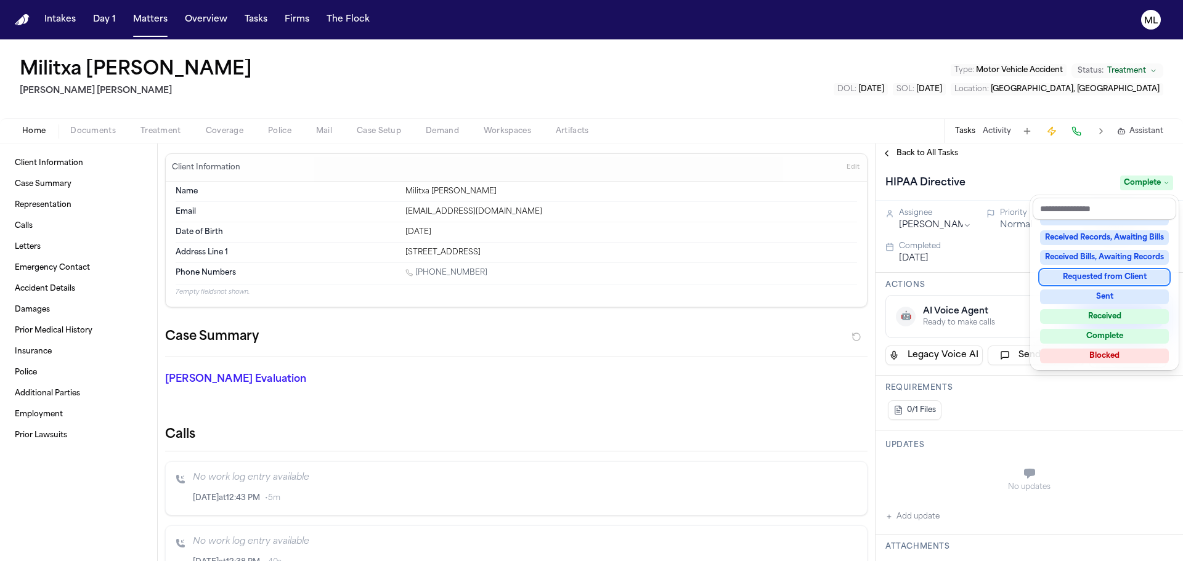
click at [997, 153] on div "Back to All Tasks HIPAA Directive Complete Assignee Michelle Landazabal Priorit…" at bounding box center [1028, 353] width 307 height 418
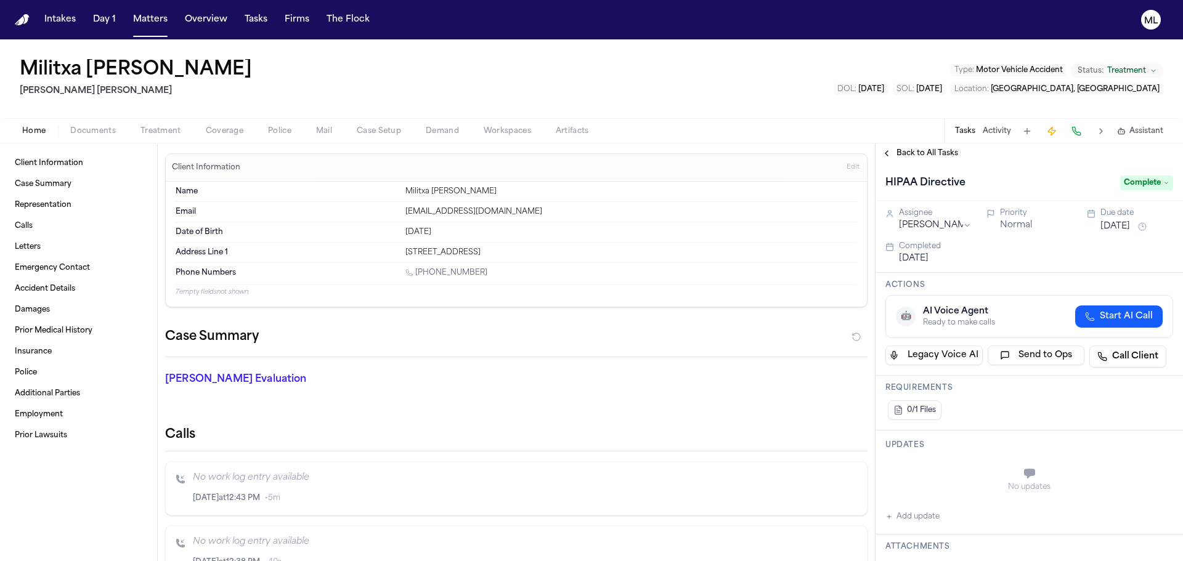
click at [78, 131] on span "Documents" at bounding box center [93, 131] width 46 height 10
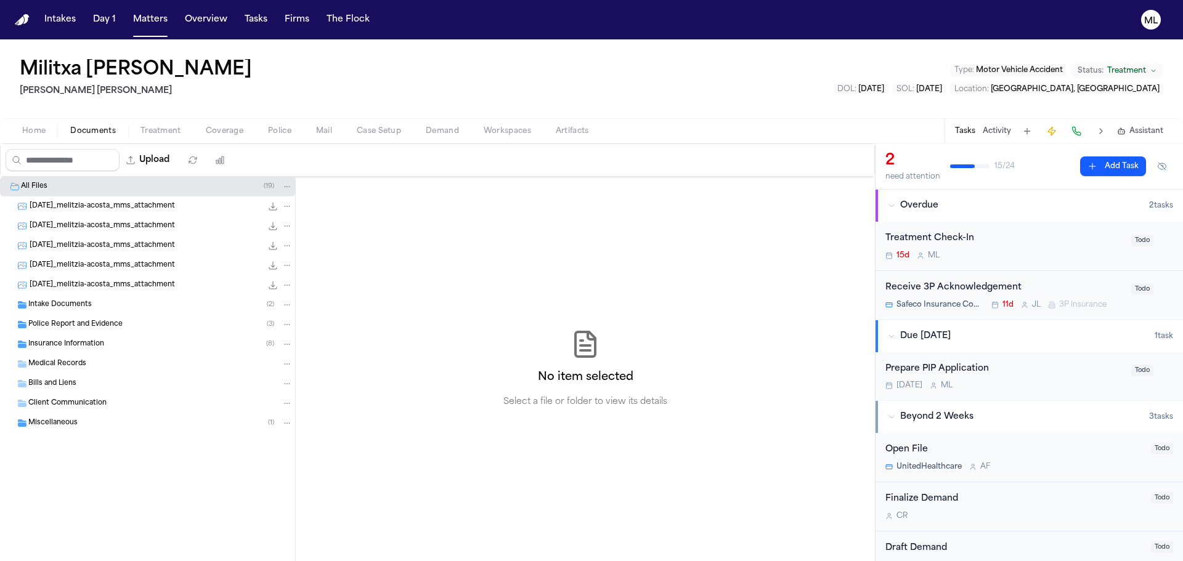
click at [70, 311] on div "Intake Documents ( 2 )" at bounding box center [147, 305] width 295 height 20
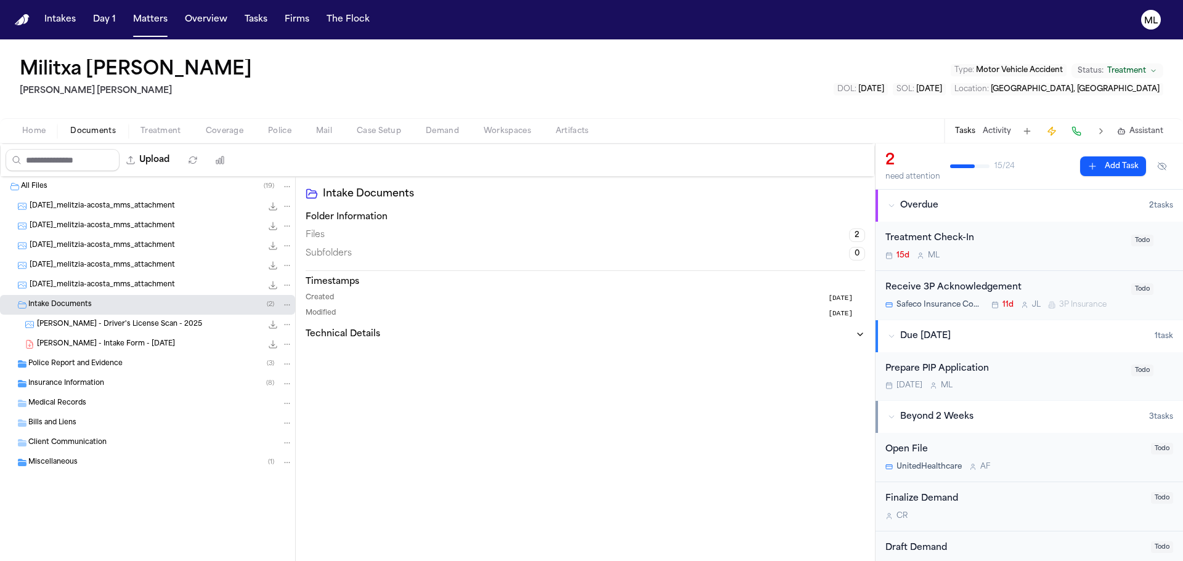
click at [81, 335] on div "M. Acosta - Intake Form - 7.18.25 20.9 KB • PDF" at bounding box center [147, 345] width 295 height 20
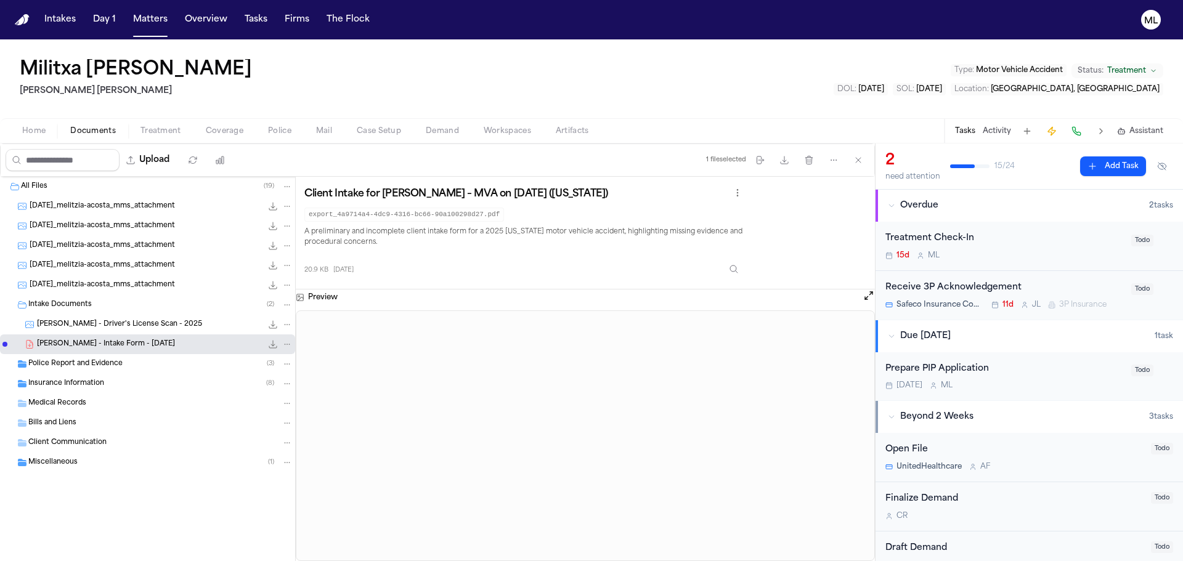
click at [1030, 253] on div "15d M L" at bounding box center [1004, 256] width 238 height 10
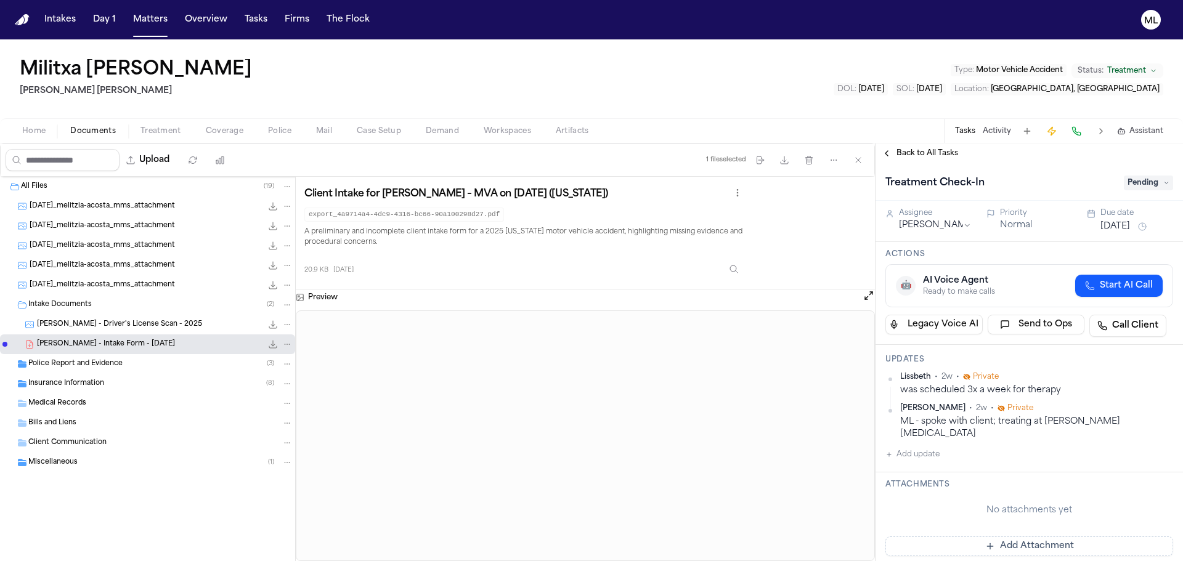
click at [933, 447] on button "Add update" at bounding box center [912, 454] width 54 height 15
click at [933, 452] on textarea "Add your update" at bounding box center [1036, 464] width 263 height 25
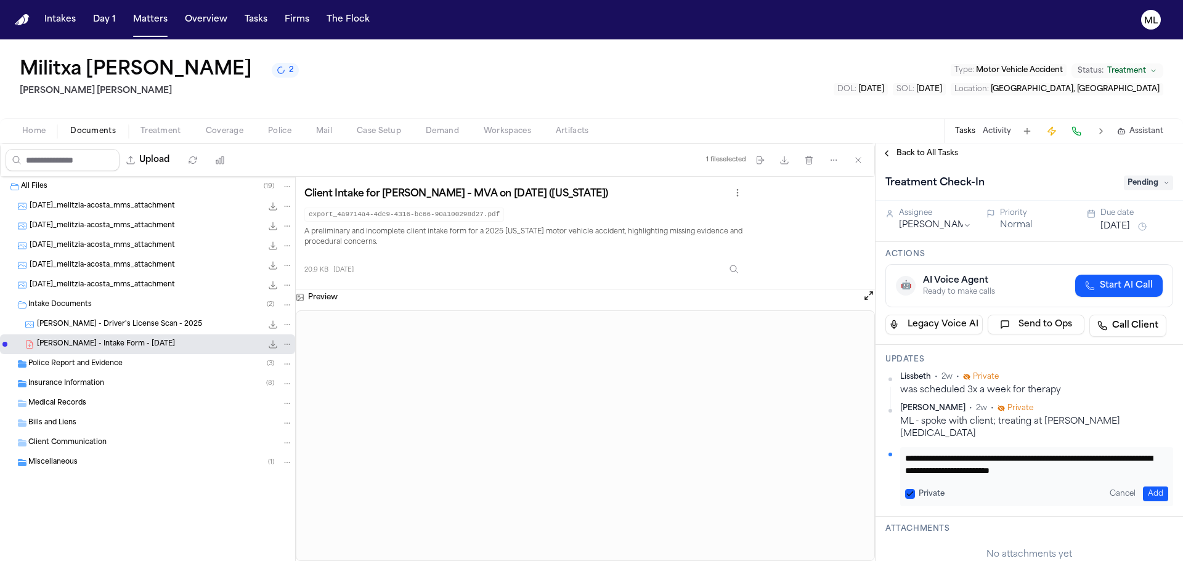
drag, startPoint x: 1135, startPoint y: 460, endPoint x: 903, endPoint y: 442, distance: 232.3
click at [903, 447] on div "**********" at bounding box center [1036, 476] width 273 height 59
type textarea "**********"
click at [1156, 487] on button "Add" at bounding box center [1155, 494] width 25 height 15
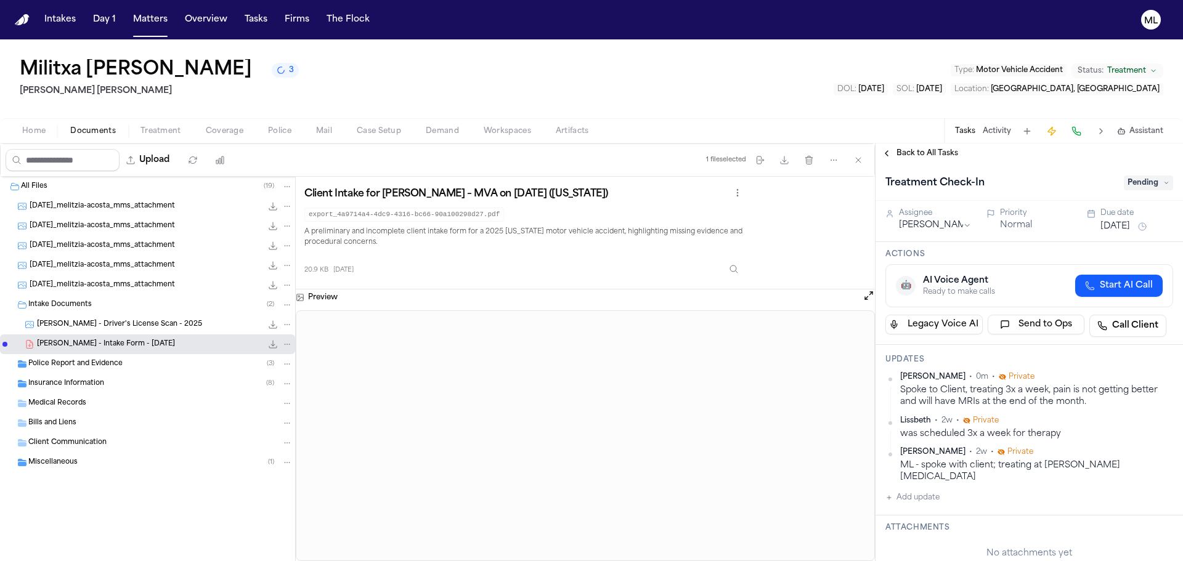
click at [1108, 220] on div "Aug 4, 2025" at bounding box center [1136, 226] width 73 height 15
click at [1130, 226] on button "Aug 4, 2025" at bounding box center [1115, 227] width 30 height 12
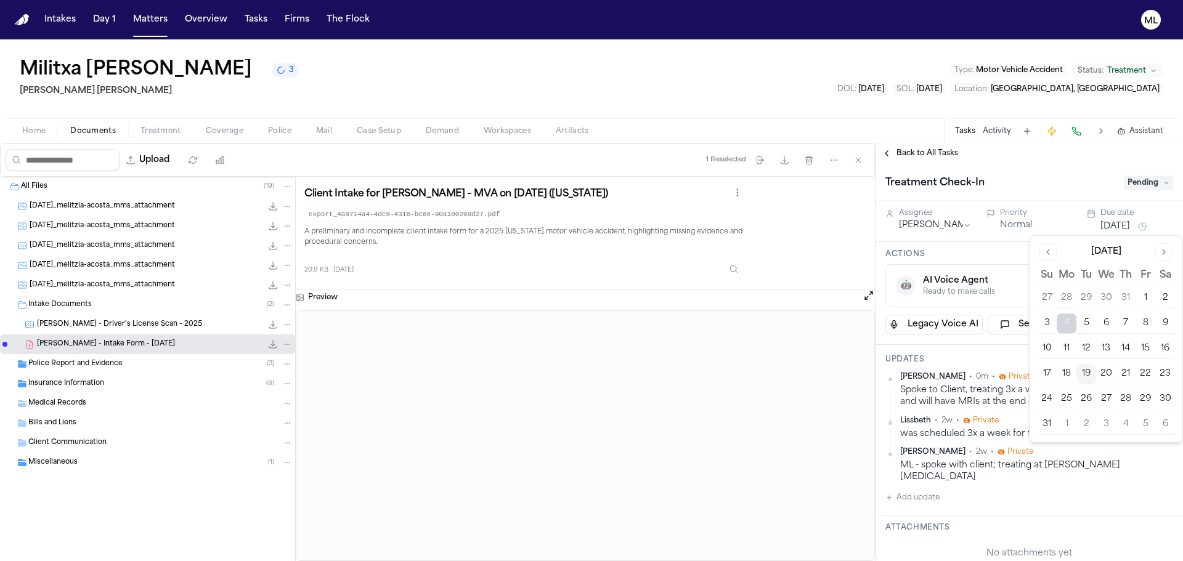
click at [1089, 423] on button "2" at bounding box center [1086, 425] width 20 height 20
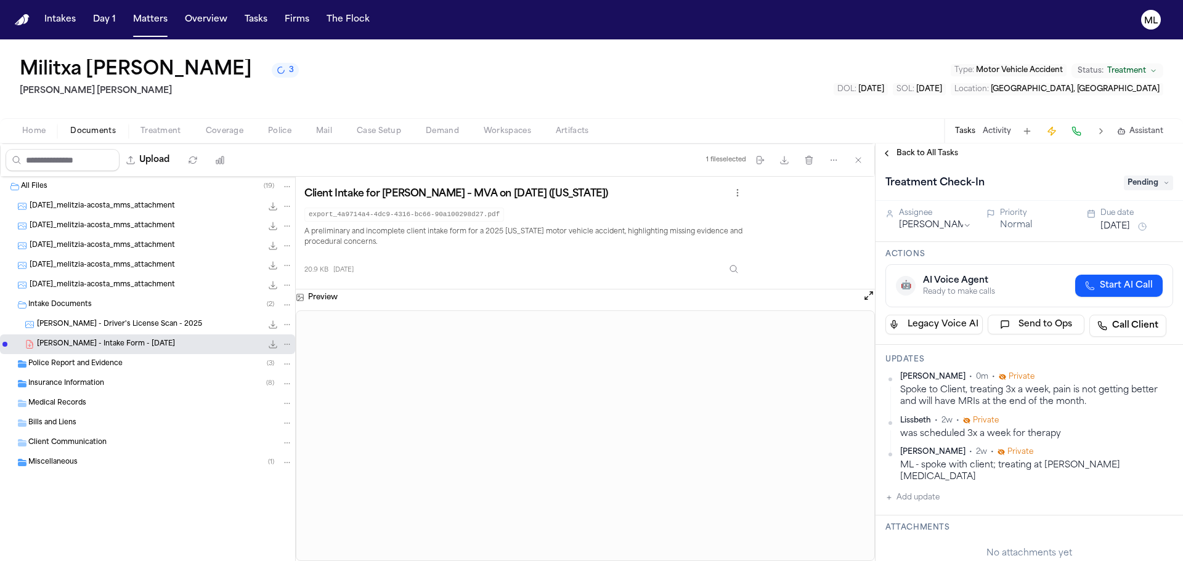
click at [924, 150] on span "Back to All Tasks" at bounding box center [927, 153] width 62 height 10
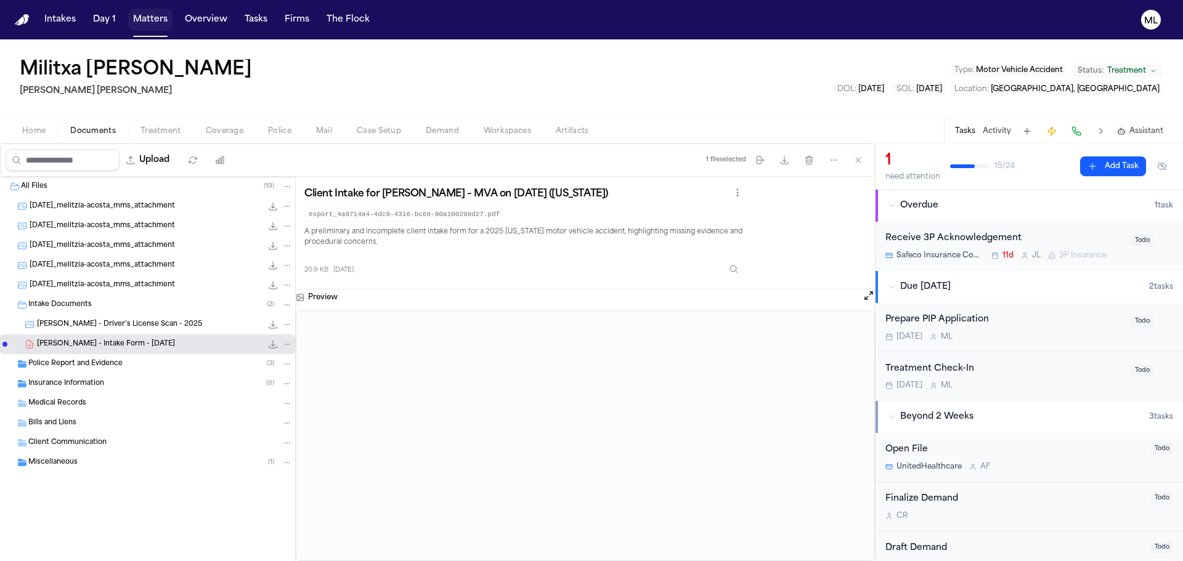
drag, startPoint x: 151, startPoint y: 22, endPoint x: 250, endPoint y: 23, distance: 98.6
click at [151, 22] on button "Matters" at bounding box center [150, 20] width 44 height 22
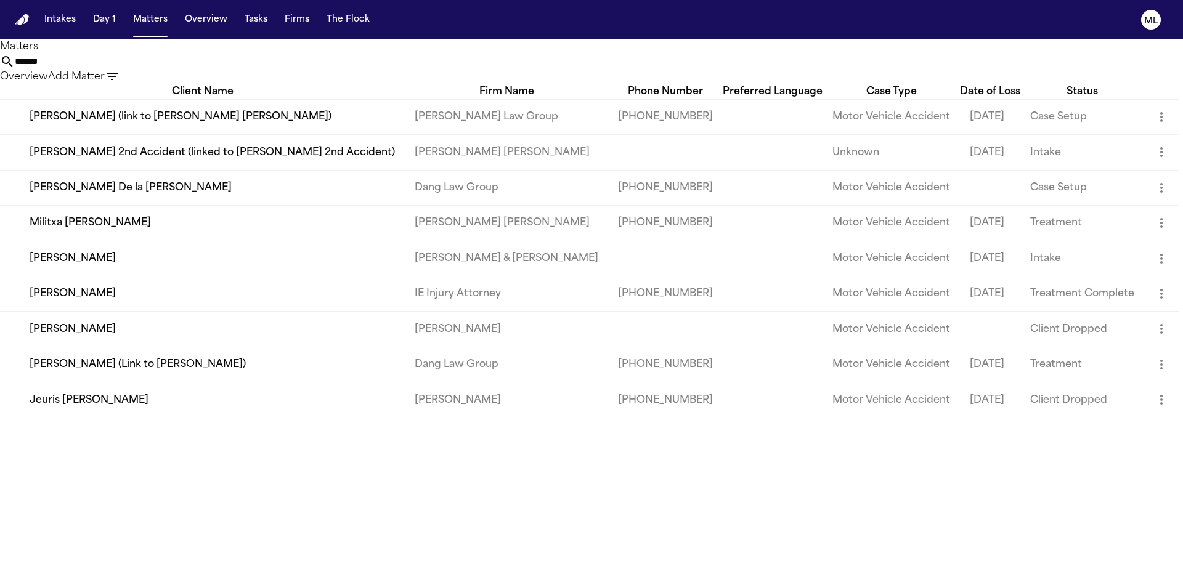
drag, startPoint x: 582, startPoint y: 67, endPoint x: 587, endPoint y: 47, distance: 20.9
click at [576, 67] on div "****** Overview Add Matter" at bounding box center [591, 69] width 1183 height 30
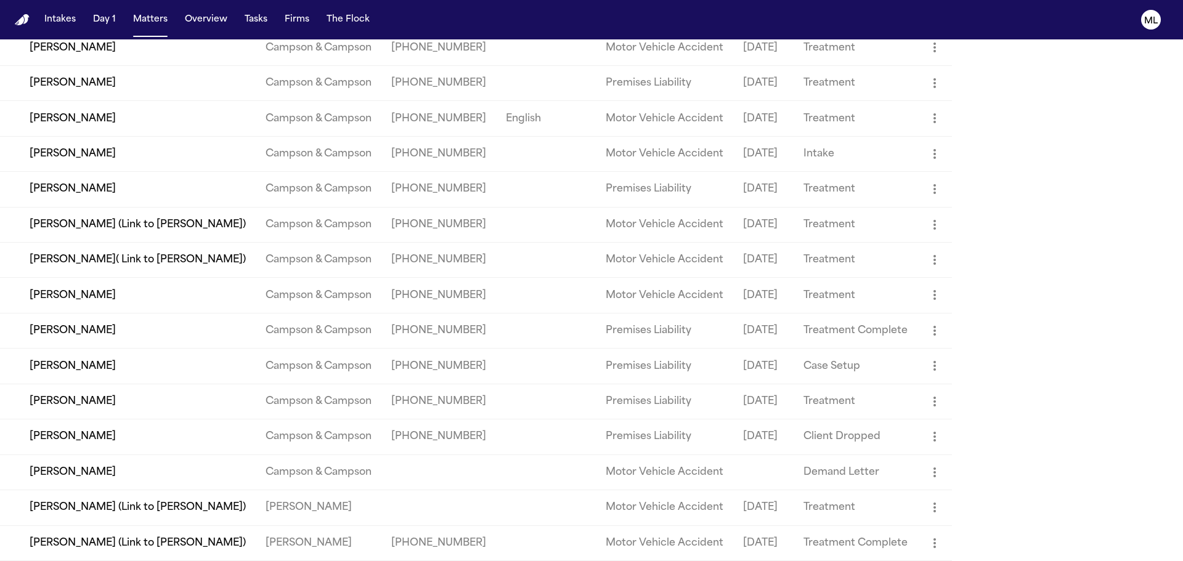
scroll to position [1753, 0]
type input "******"
click at [185, 542] on td "[PERSON_NAME] (Link to [PERSON_NAME])" at bounding box center [128, 543] width 256 height 35
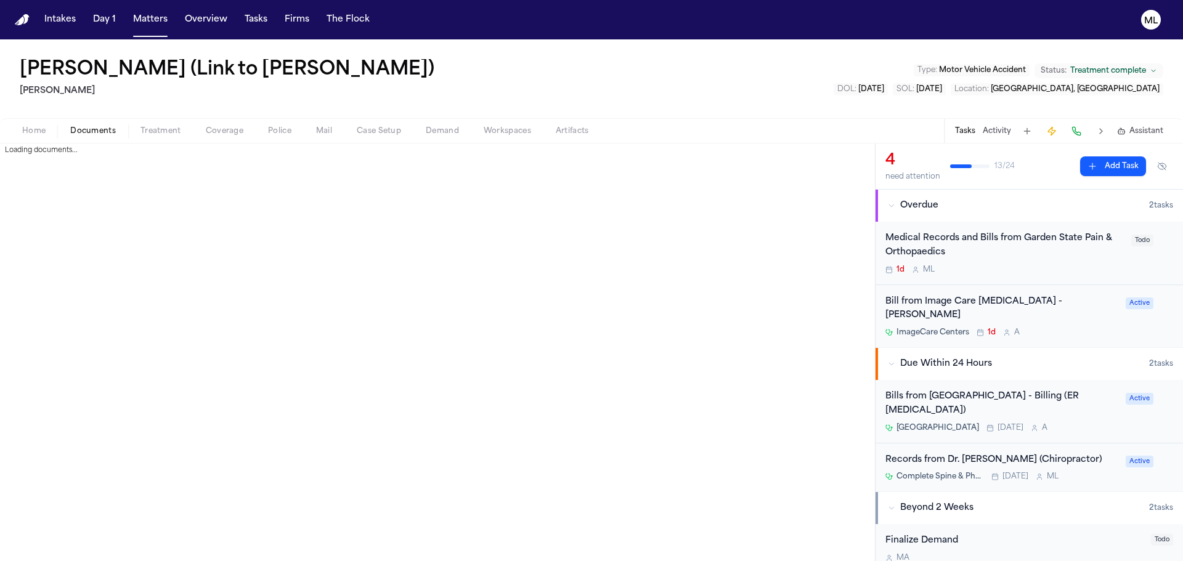
click at [107, 133] on span "Documents" at bounding box center [93, 131] width 46 height 10
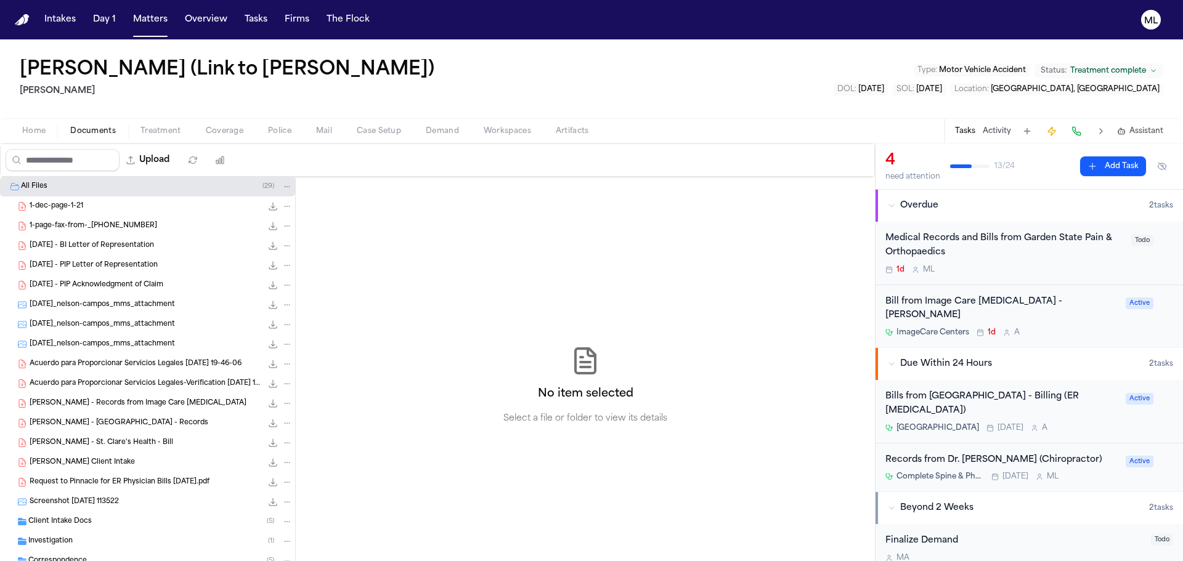
click at [68, 521] on span "Client Intake Docs" at bounding box center [59, 522] width 63 height 10
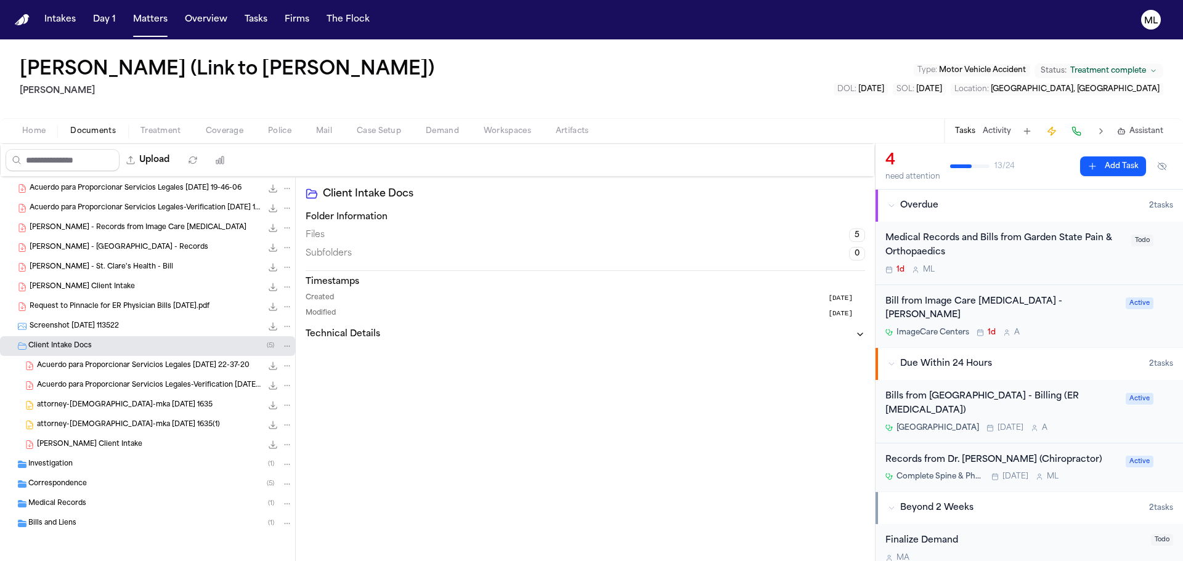
scroll to position [176, 0]
click at [142, 446] on span "Nelson Campos - Finch Client Intake" at bounding box center [89, 444] width 105 height 10
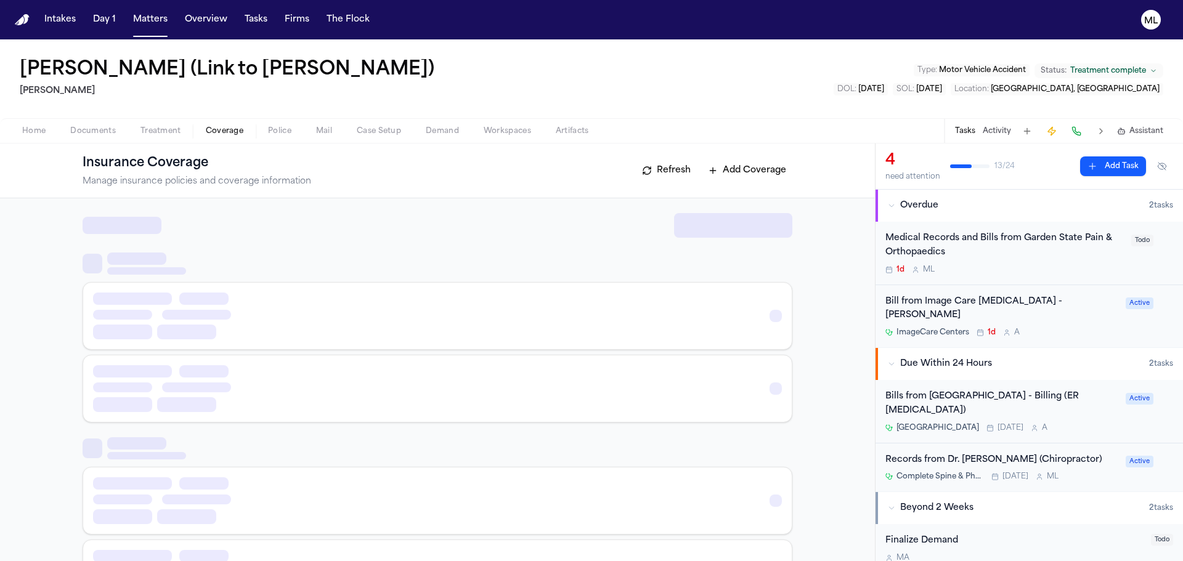
click at [234, 125] on button "Coverage" at bounding box center [224, 131] width 62 height 15
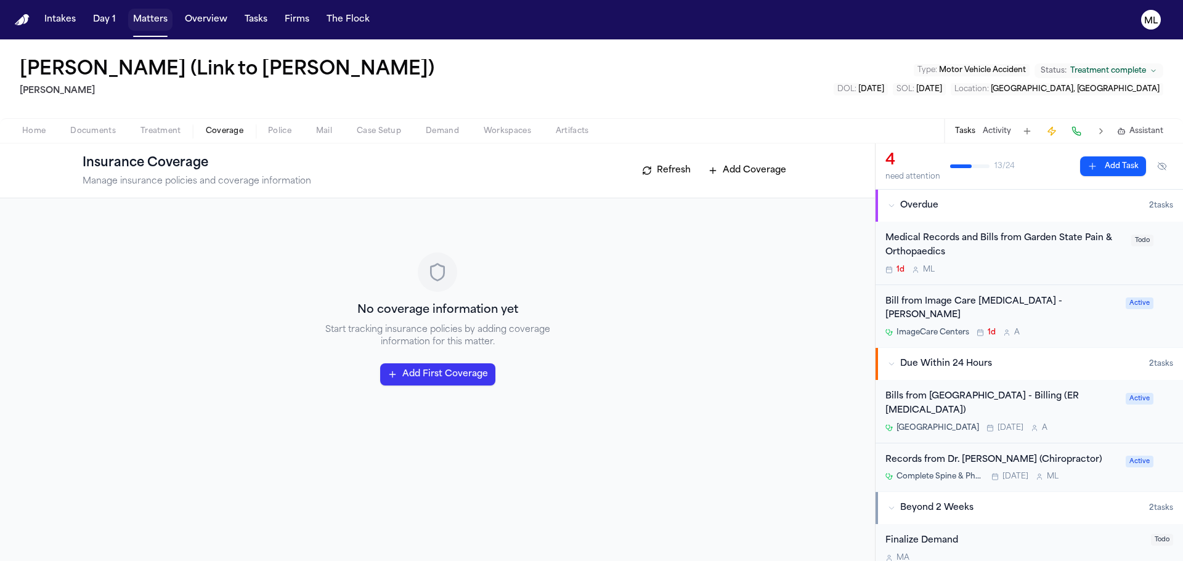
click at [155, 20] on button "Matters" at bounding box center [150, 20] width 44 height 22
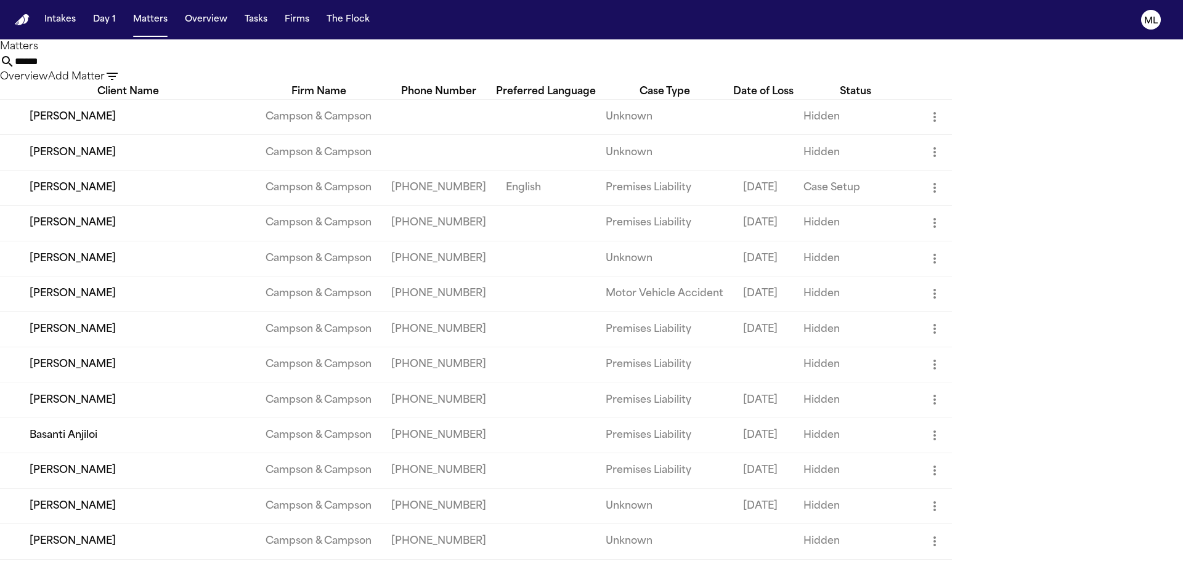
drag, startPoint x: 718, startPoint y: 69, endPoint x: 577, endPoint y: 51, distance: 142.9
click at [572, 58] on div "****** Overview Add Matter" at bounding box center [591, 69] width 1183 height 30
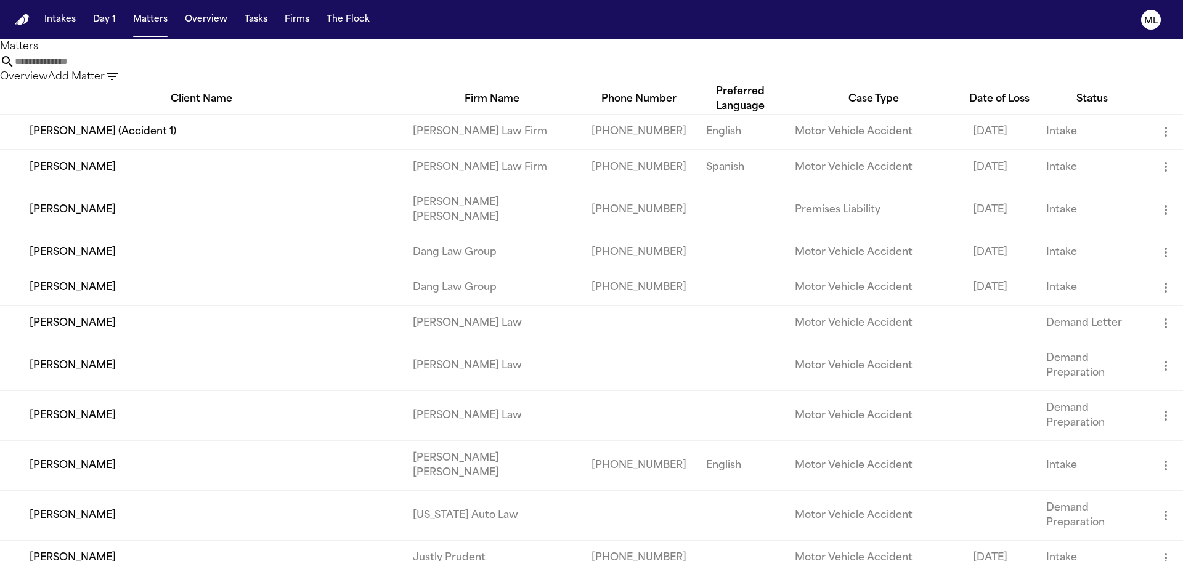
click at [120, 71] on icon "button" at bounding box center [112, 76] width 15 height 15
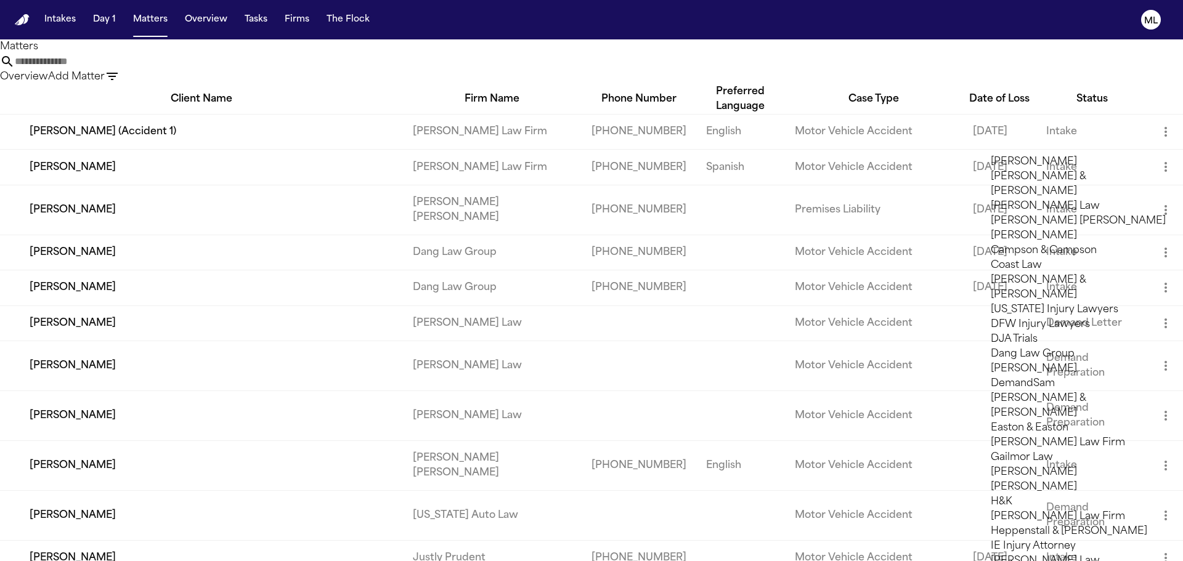
scroll to position [739, 0]
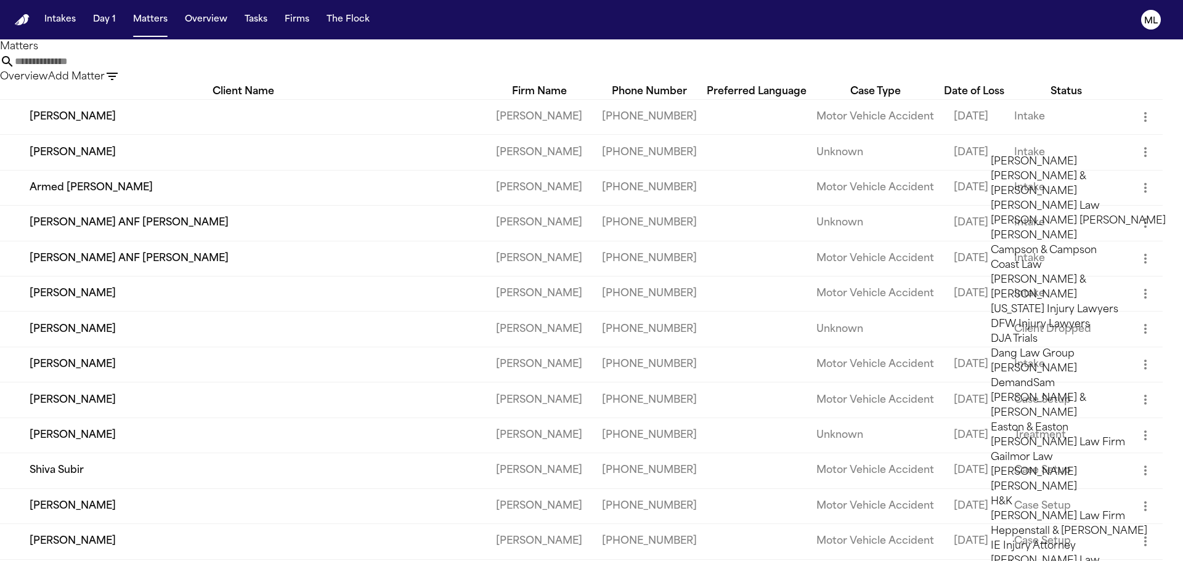
click at [502, 561] on div at bounding box center [591, 561] width 1183 height 0
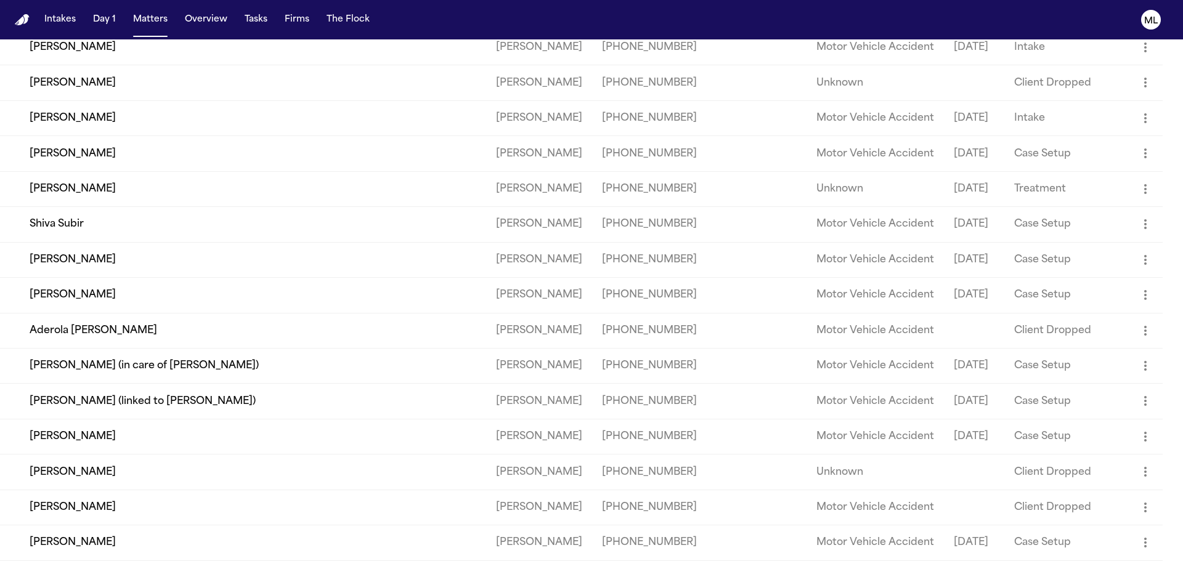
scroll to position [185, 0]
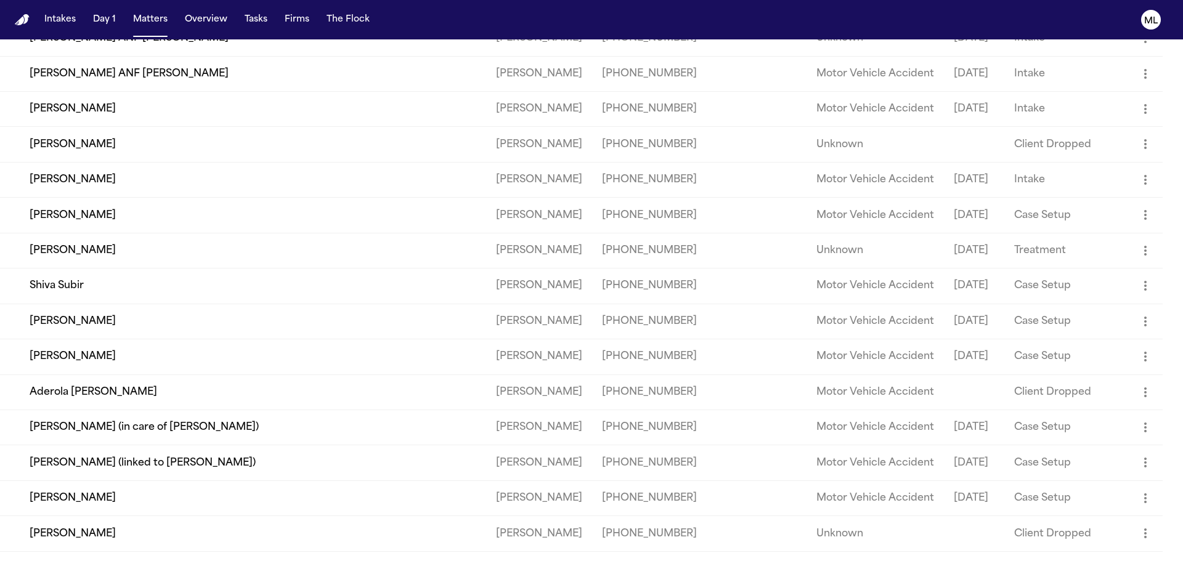
click at [152, 197] on td "[PERSON_NAME]" at bounding box center [243, 179] width 486 height 35
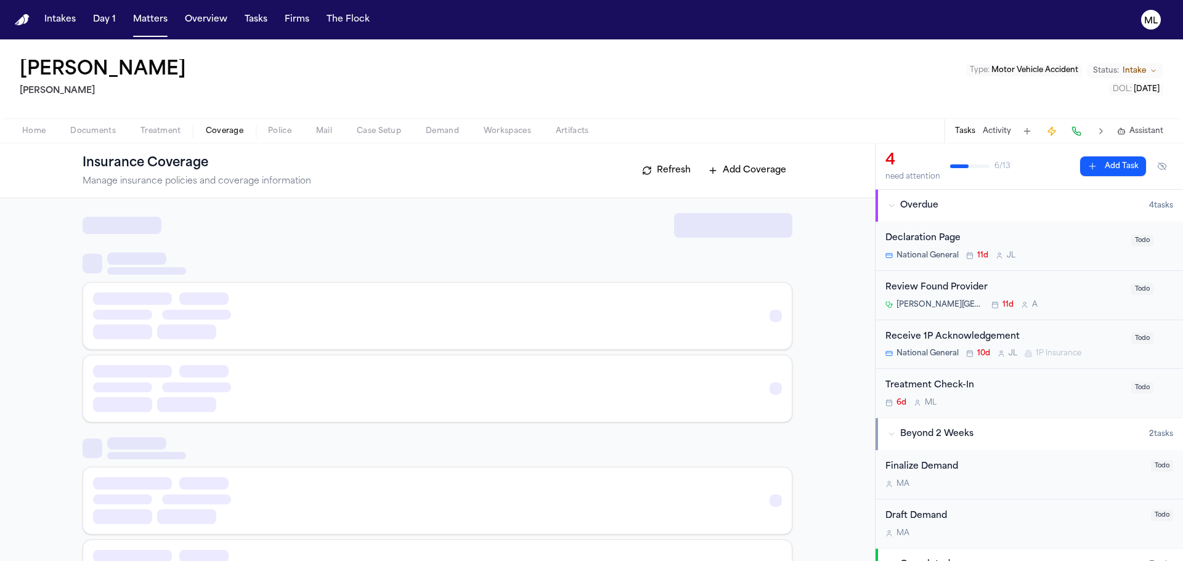
click at [232, 132] on span "Coverage" at bounding box center [225, 131] width 38 height 10
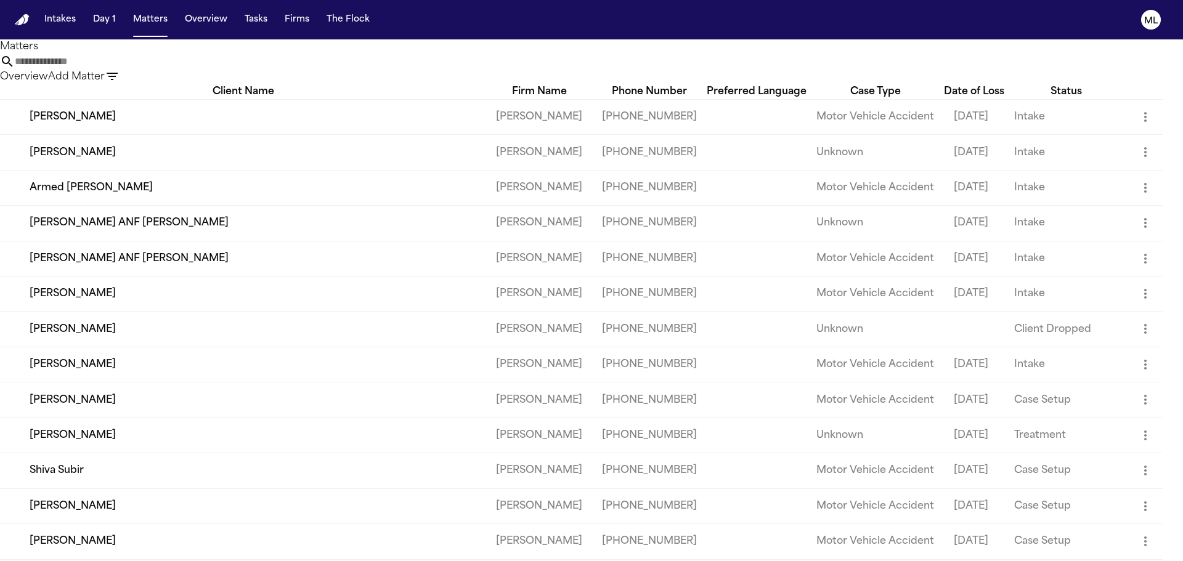
click at [132, 205] on td "Armed [PERSON_NAME]" at bounding box center [243, 187] width 486 height 35
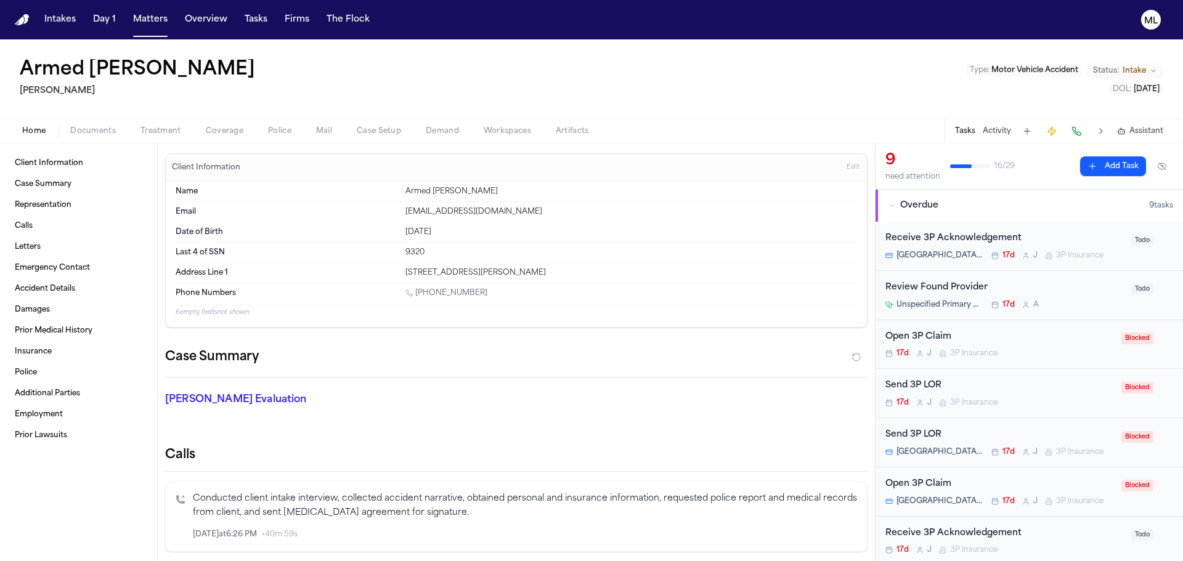
click at [230, 133] on span "Coverage" at bounding box center [225, 131] width 38 height 10
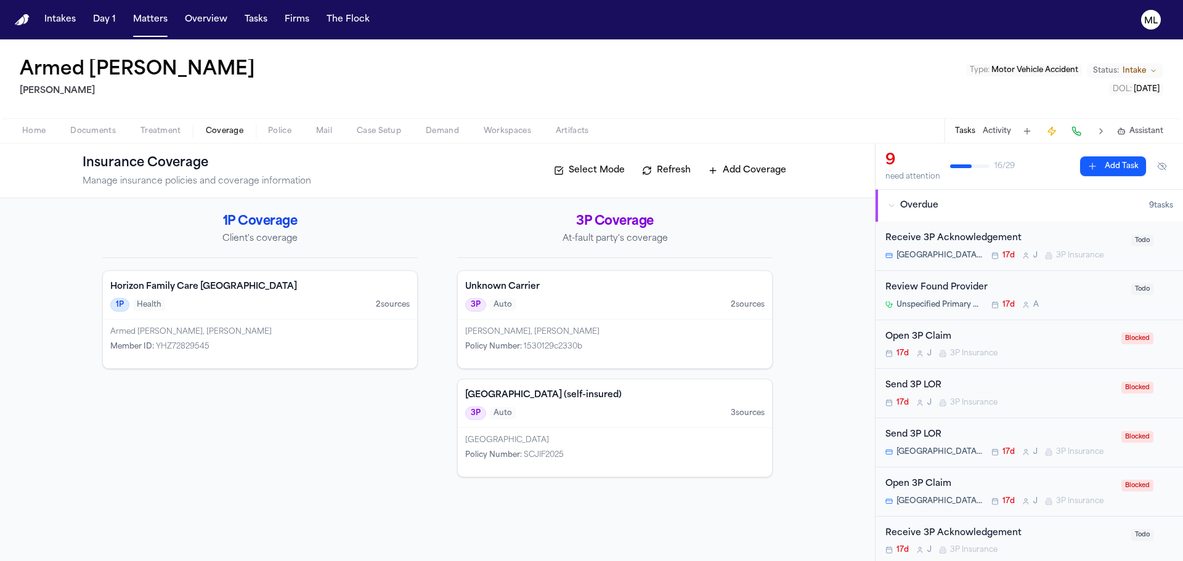
click at [296, 308] on div "1P Health 2 source s" at bounding box center [259, 305] width 299 height 14
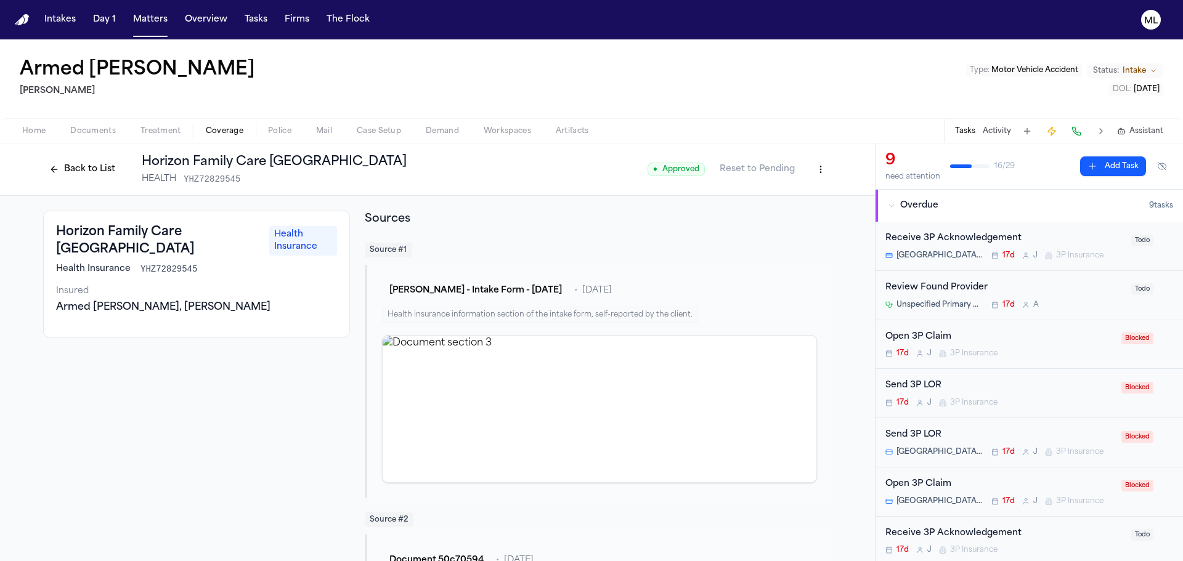
click at [102, 171] on button "Back to List" at bounding box center [82, 170] width 78 height 20
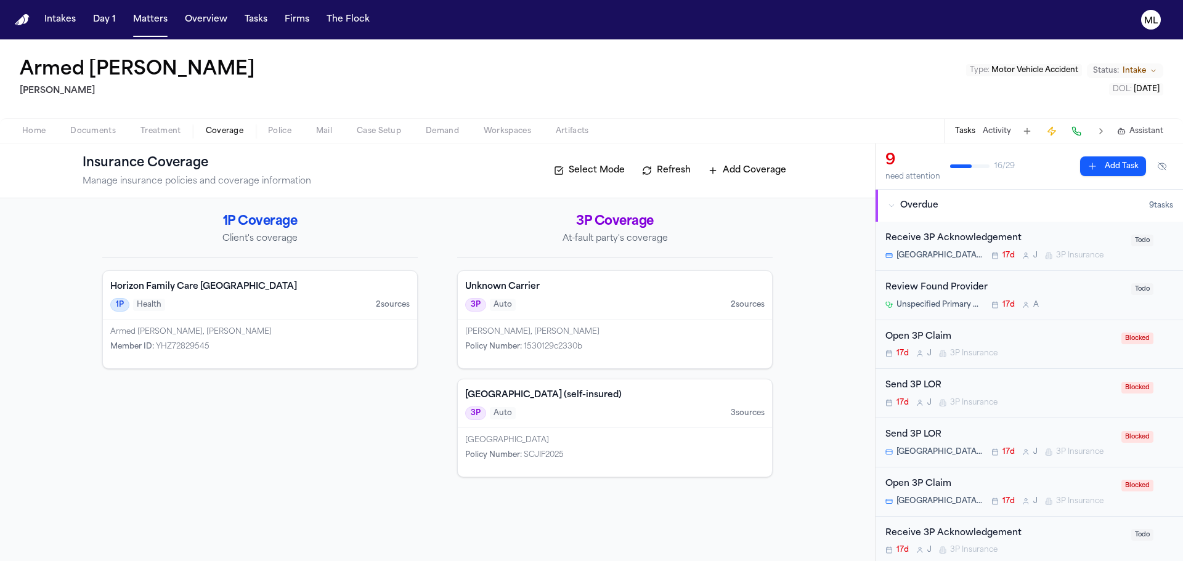
click at [622, 331] on div "Singh Ajit, Somya Nagpal" at bounding box center [614, 332] width 299 height 10
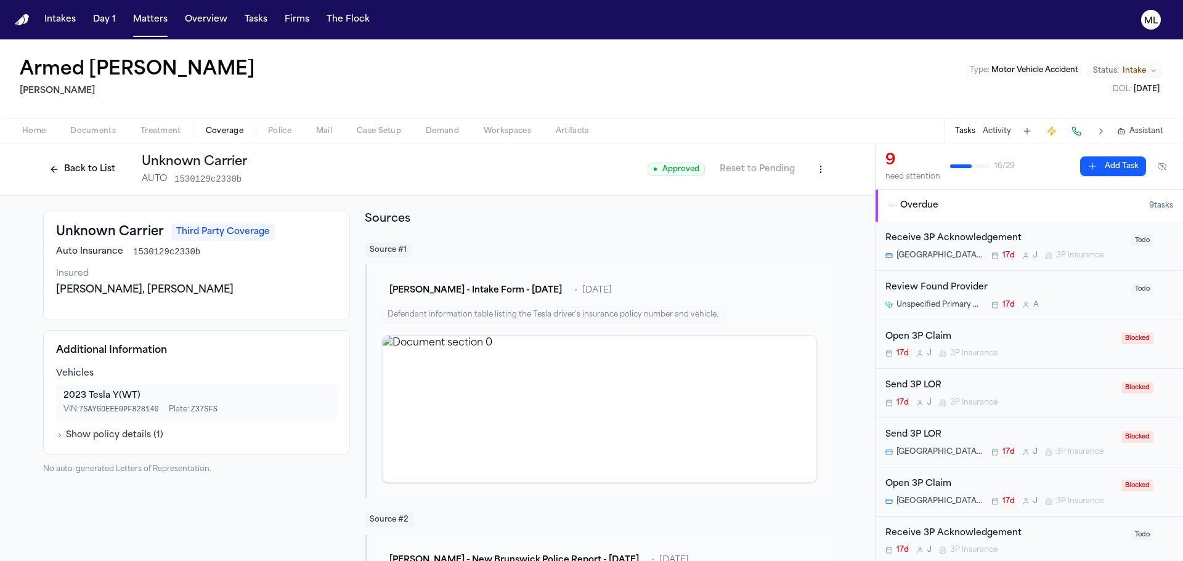
click at [95, 168] on button "Back to List" at bounding box center [82, 170] width 78 height 20
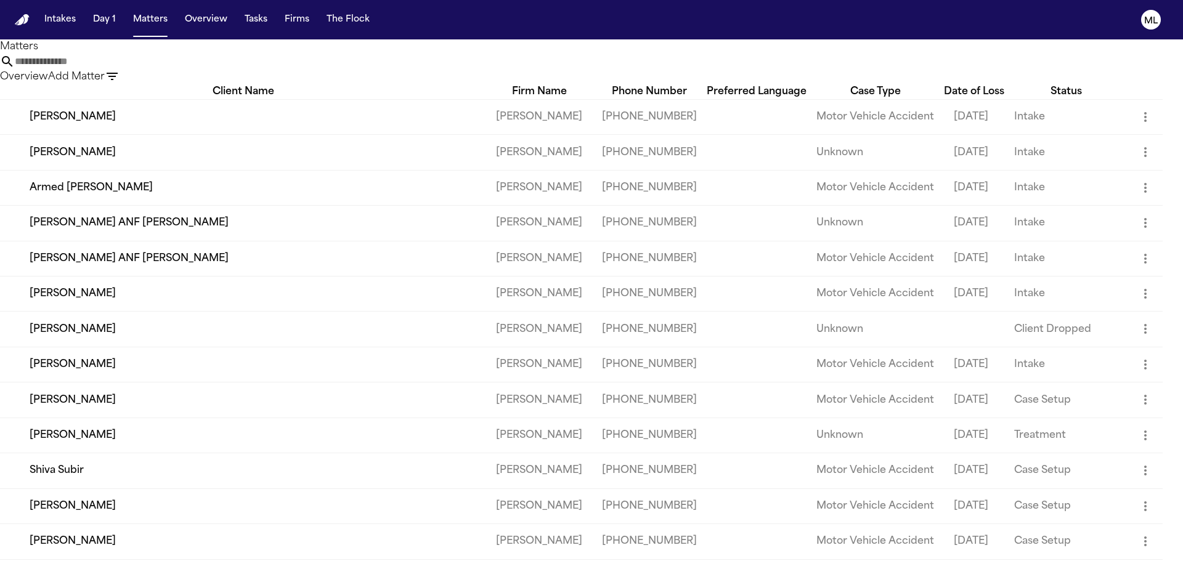
click at [99, 170] on td "[PERSON_NAME]" at bounding box center [243, 152] width 486 height 35
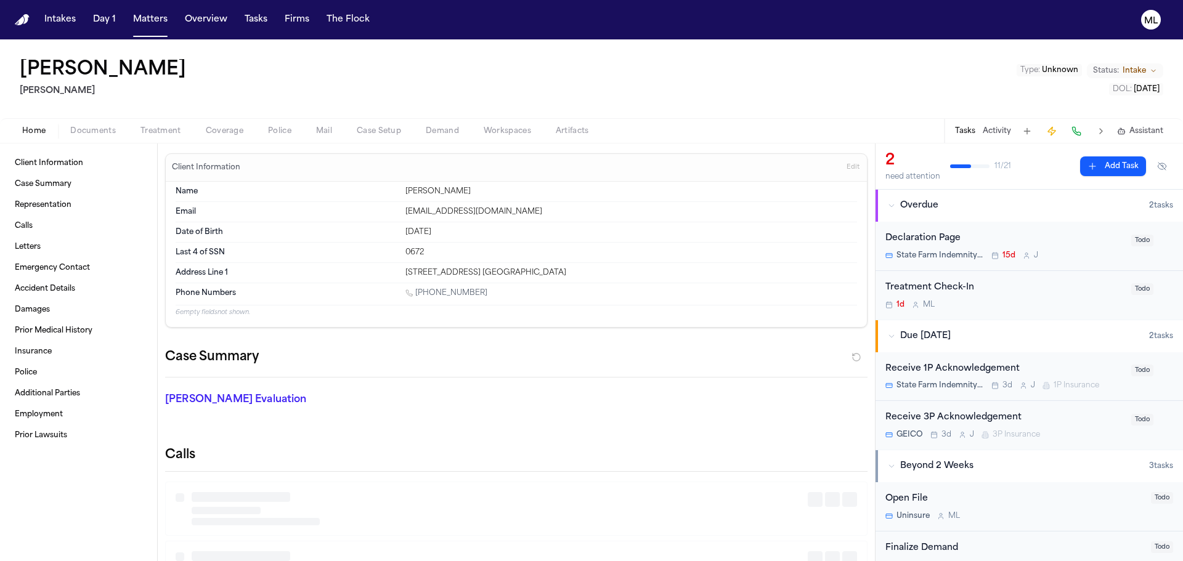
click at [229, 142] on div "Home Documents Treatment Coverage Police Mail Case Setup Demand Workspaces Arti…" at bounding box center [591, 130] width 1183 height 25
click at [229, 134] on span "Coverage" at bounding box center [225, 131] width 38 height 10
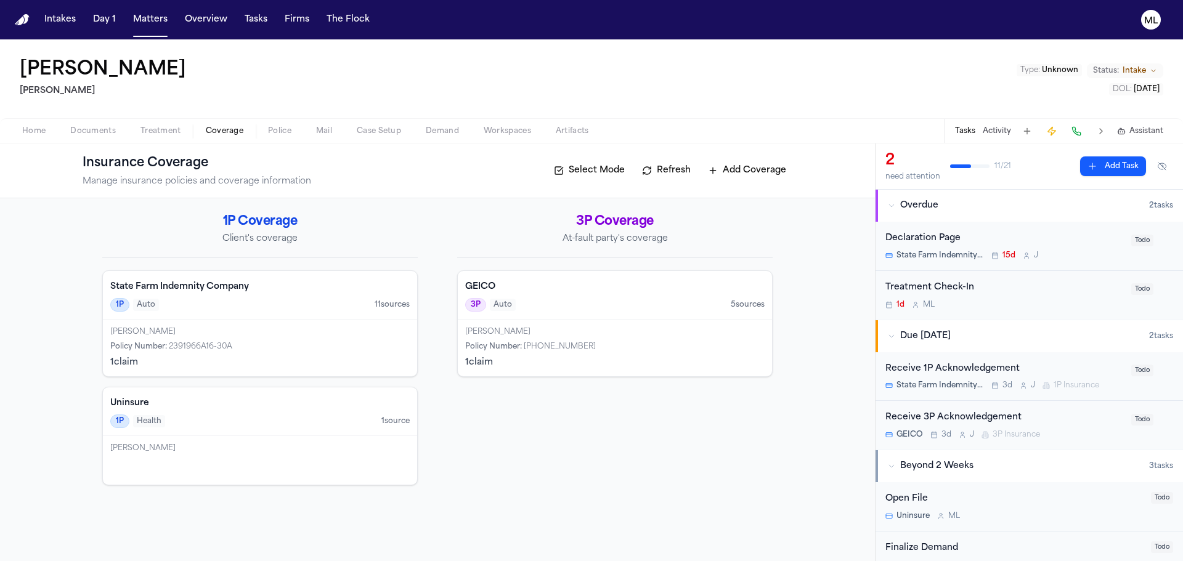
click at [313, 322] on div "Abdul Hakeem Policy Number : 2391966A16-30A 1 claim" at bounding box center [260, 348] width 314 height 57
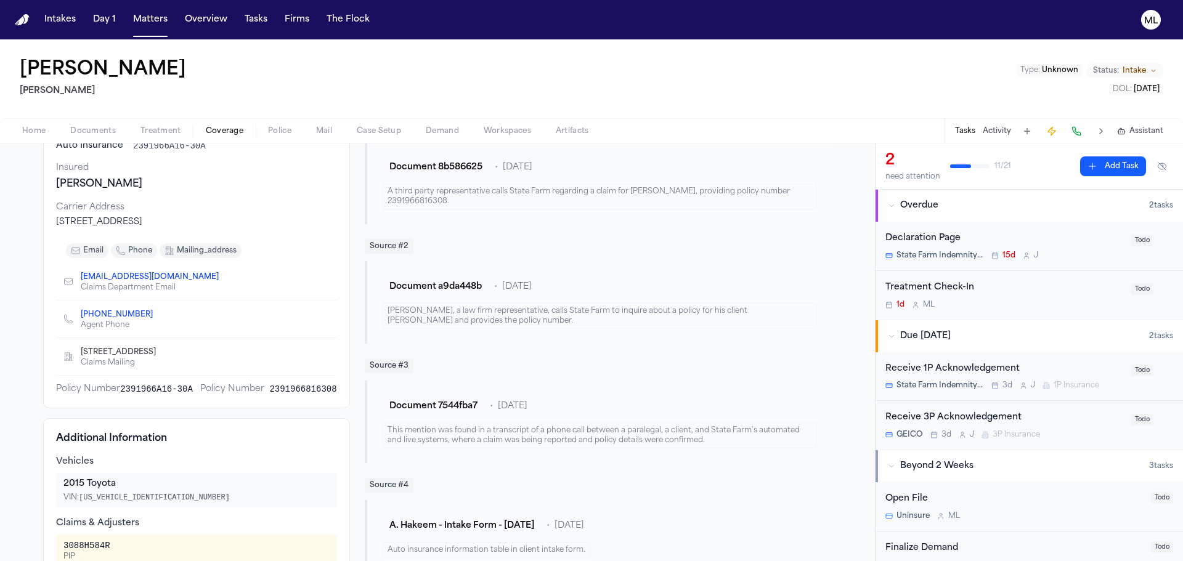
scroll to position [185, 0]
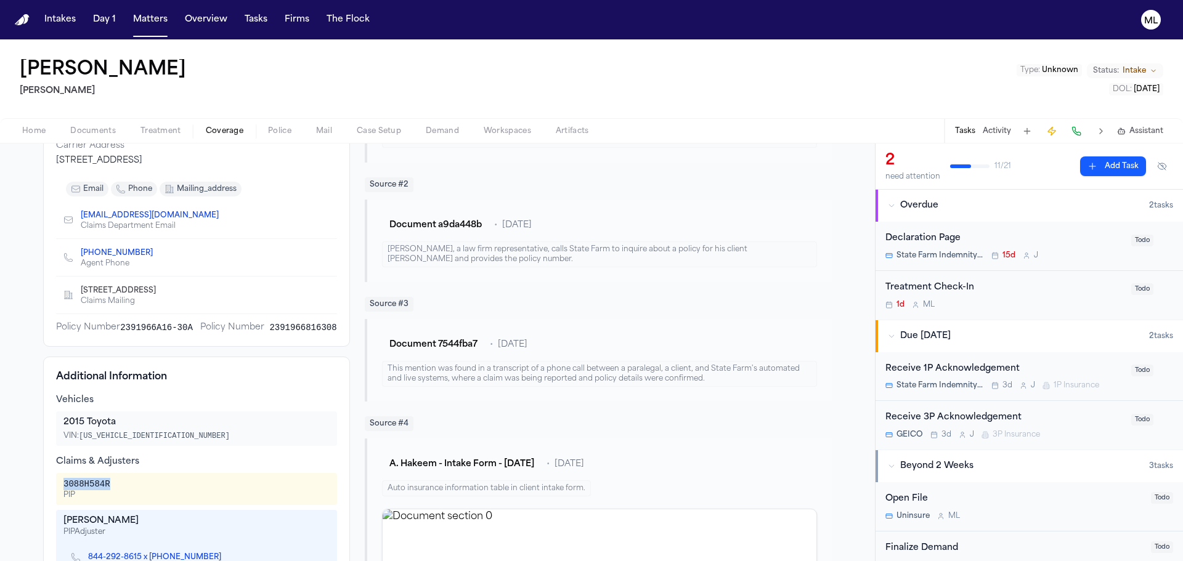
drag, startPoint x: 107, startPoint y: 483, endPoint x: 59, endPoint y: 483, distance: 48.7
click at [63, 483] on div "3088H584R PIP" at bounding box center [196, 489] width 266 height 22
copy div "3088H584R"
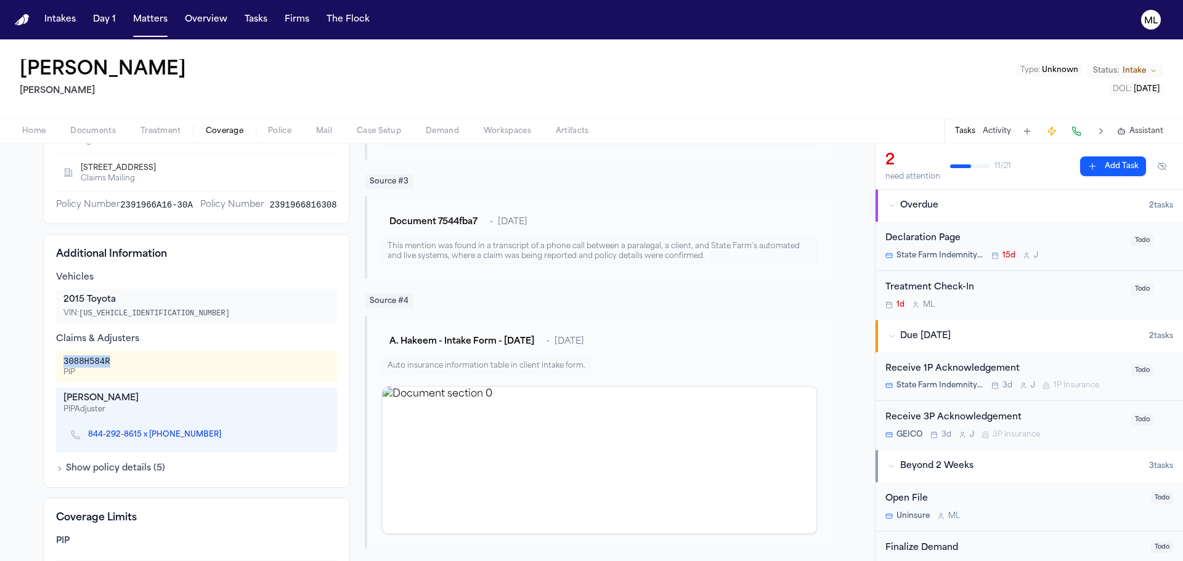
scroll to position [308, 0]
drag, startPoint x: 166, startPoint y: 395, endPoint x: 61, endPoint y: 394, distance: 104.7
click at [63, 394] on div "Christina Kalinoswki" at bounding box center [196, 398] width 266 height 12
copy div "Christina Kalinoswki"
click at [225, 437] on icon "Copy to clipboard" at bounding box center [227, 436] width 4 height 4
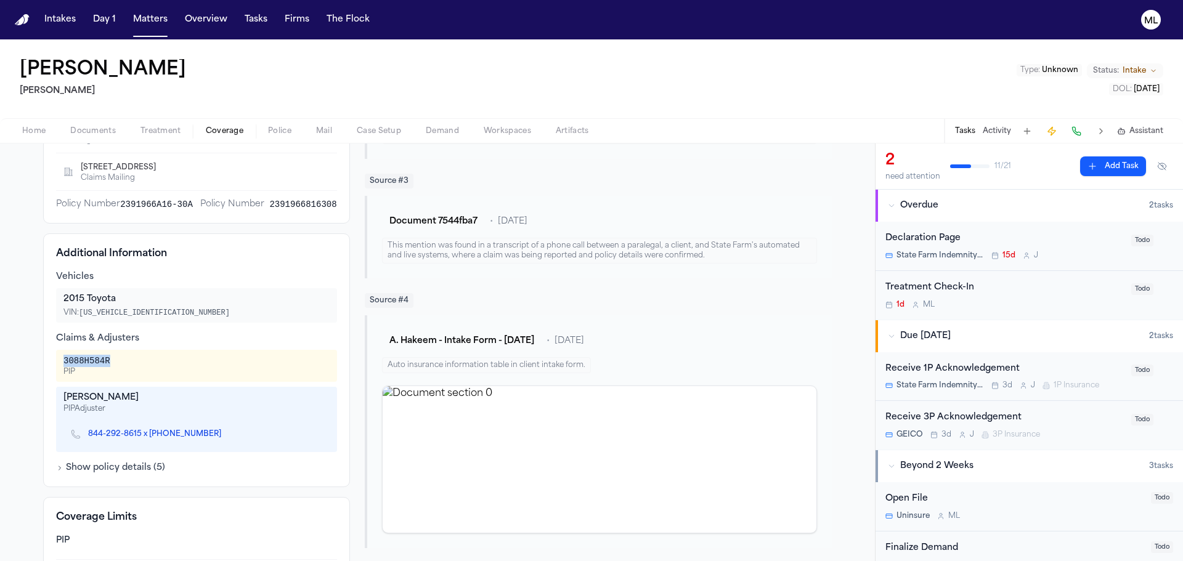
click at [224, 132] on span "Coverage" at bounding box center [225, 131] width 38 height 10
click at [224, 131] on span "Coverage" at bounding box center [225, 131] width 38 height 10
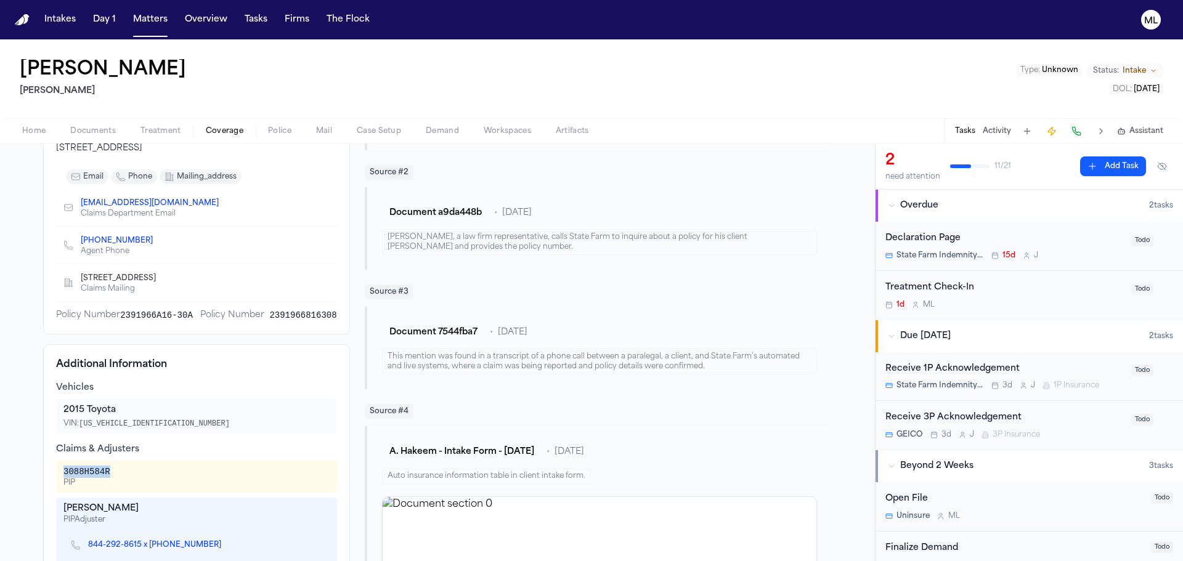
scroll to position [0, 0]
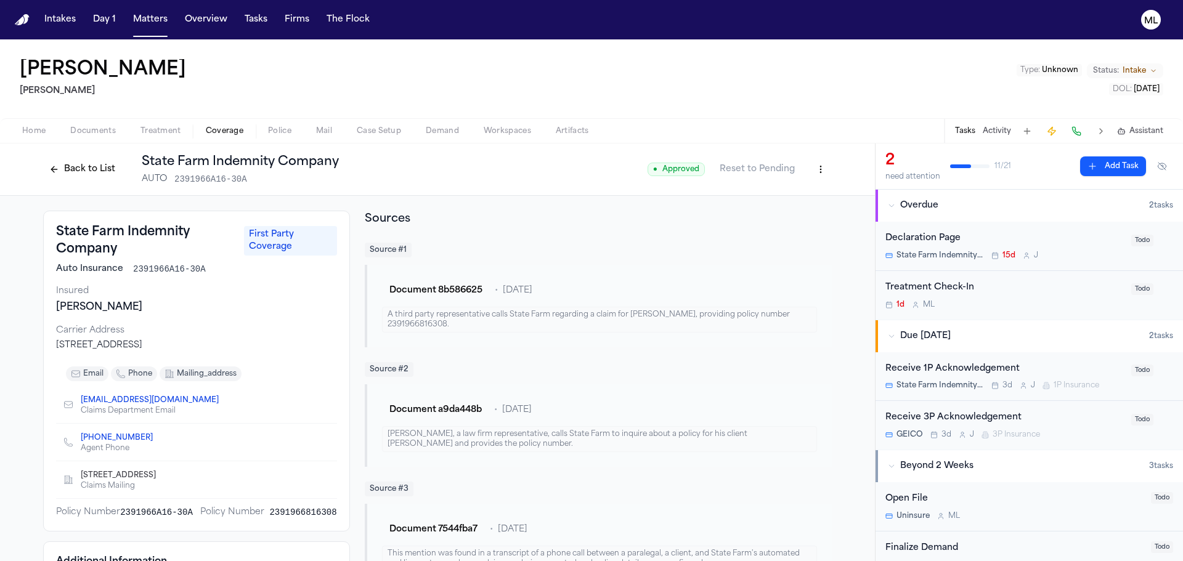
click at [82, 174] on button "Back to List" at bounding box center [82, 170] width 78 height 20
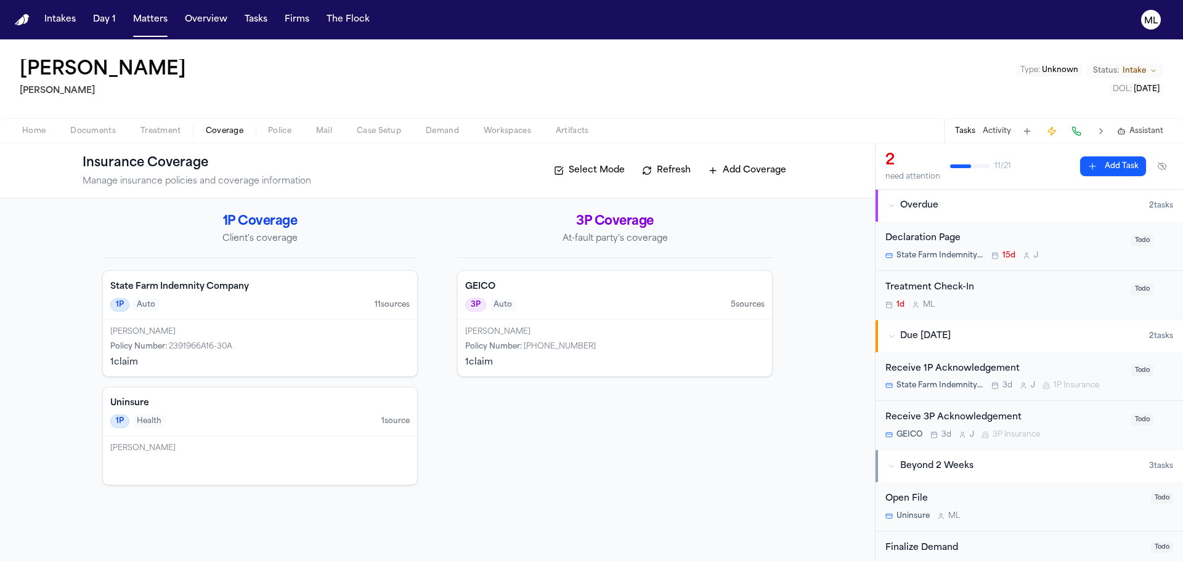
click at [615, 314] on div "GEICO 3P Auto 5 source s" at bounding box center [615, 295] width 314 height 49
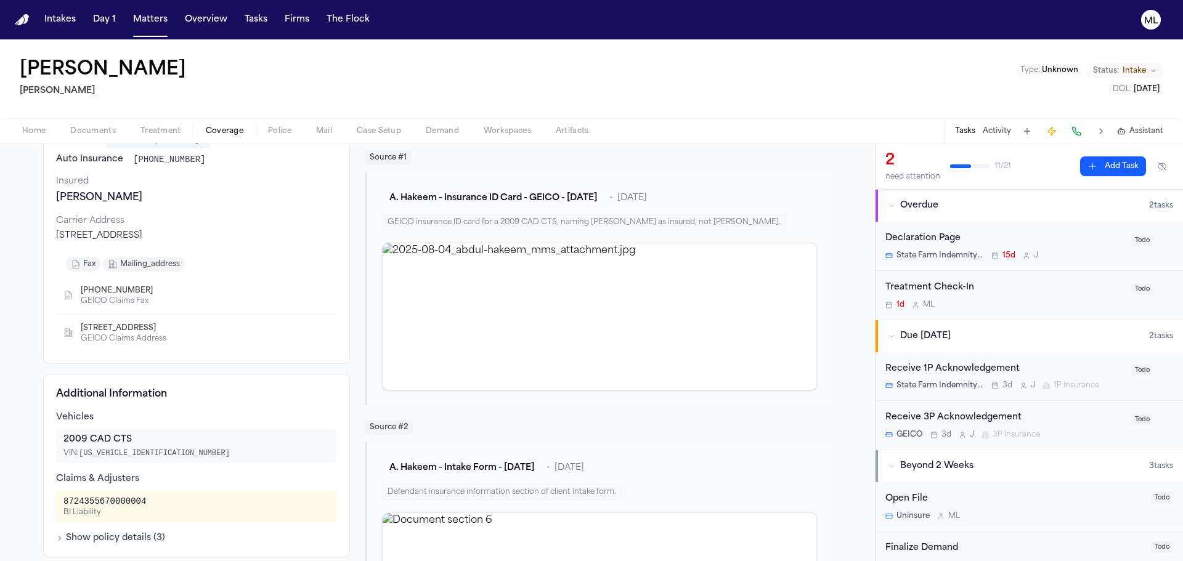
scroll to position [123, 0]
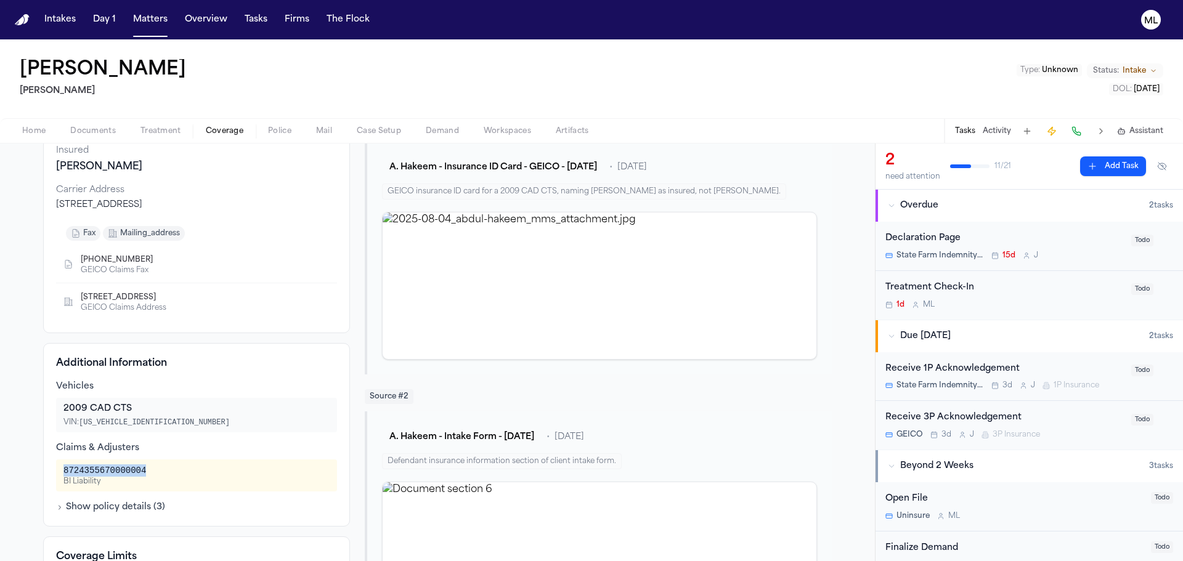
drag, startPoint x: 143, startPoint y: 470, endPoint x: 57, endPoint y: 466, distance: 85.7
click at [57, 466] on div "8724355670000004 BI Liability" at bounding box center [196, 476] width 281 height 32
copy div "8724355670000004"
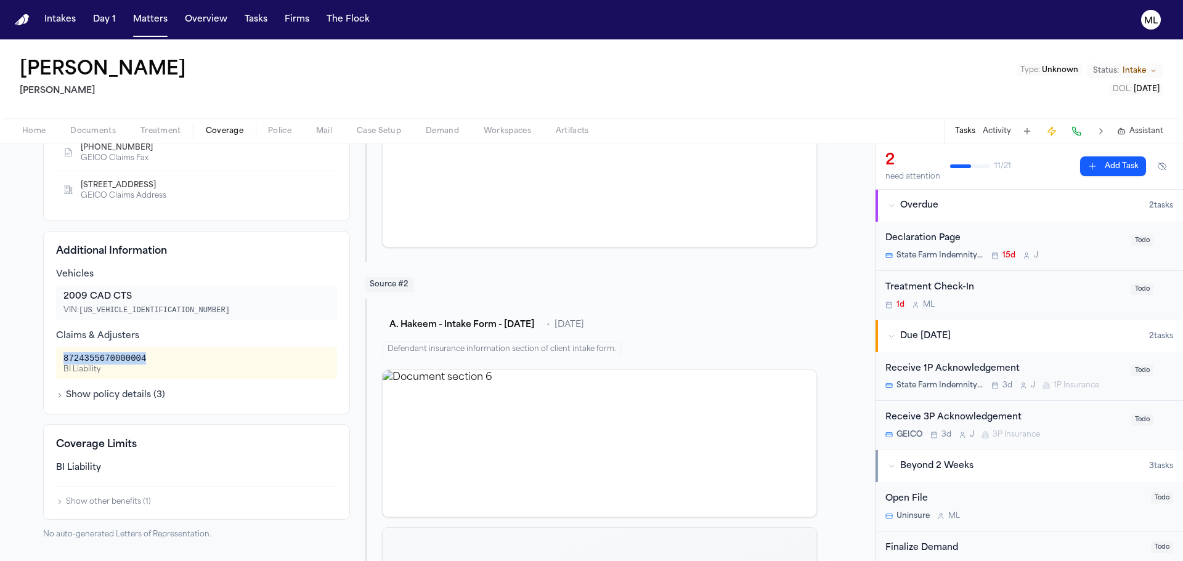
scroll to position [246, 0]
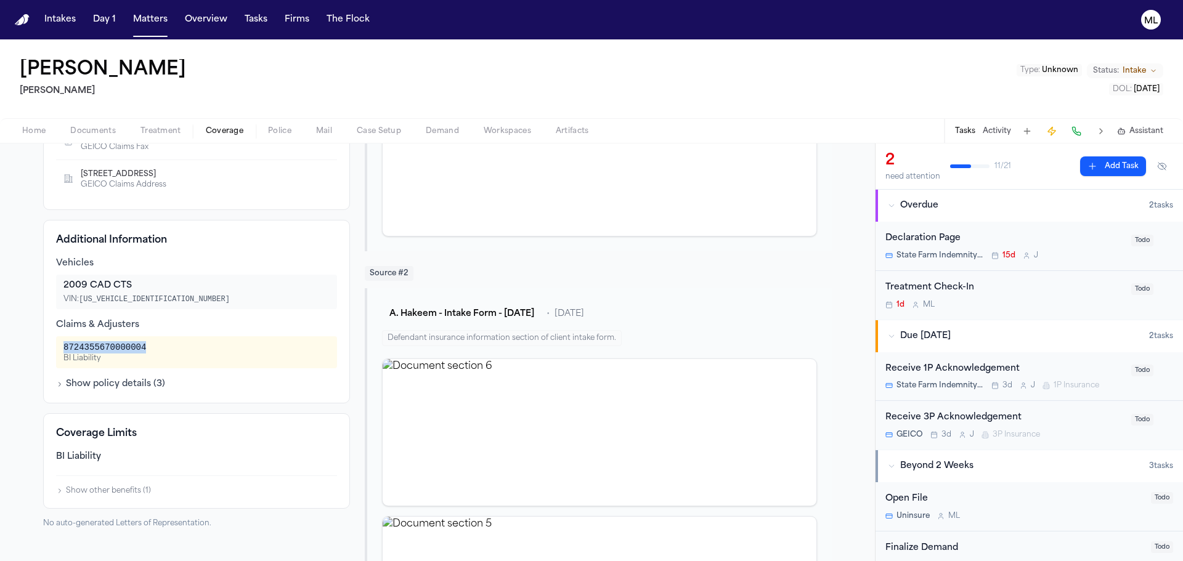
drag, startPoint x: 99, startPoint y: 386, endPoint x: 105, endPoint y: 382, distance: 7.2
click at [99, 386] on button "Show policy details ( 3 )" at bounding box center [110, 384] width 109 height 12
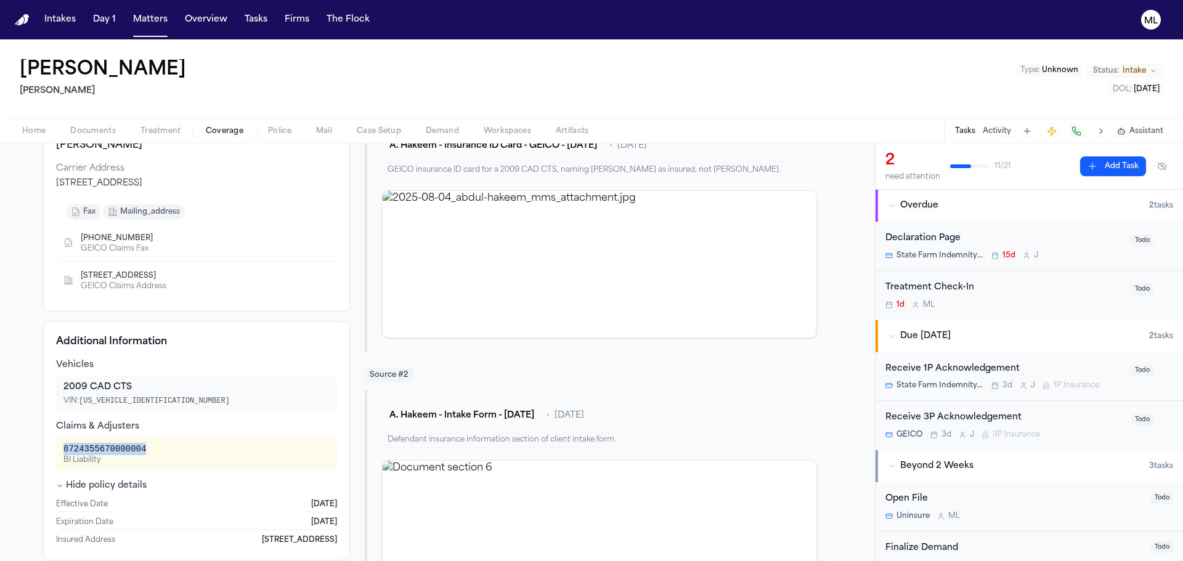
scroll to position [123, 0]
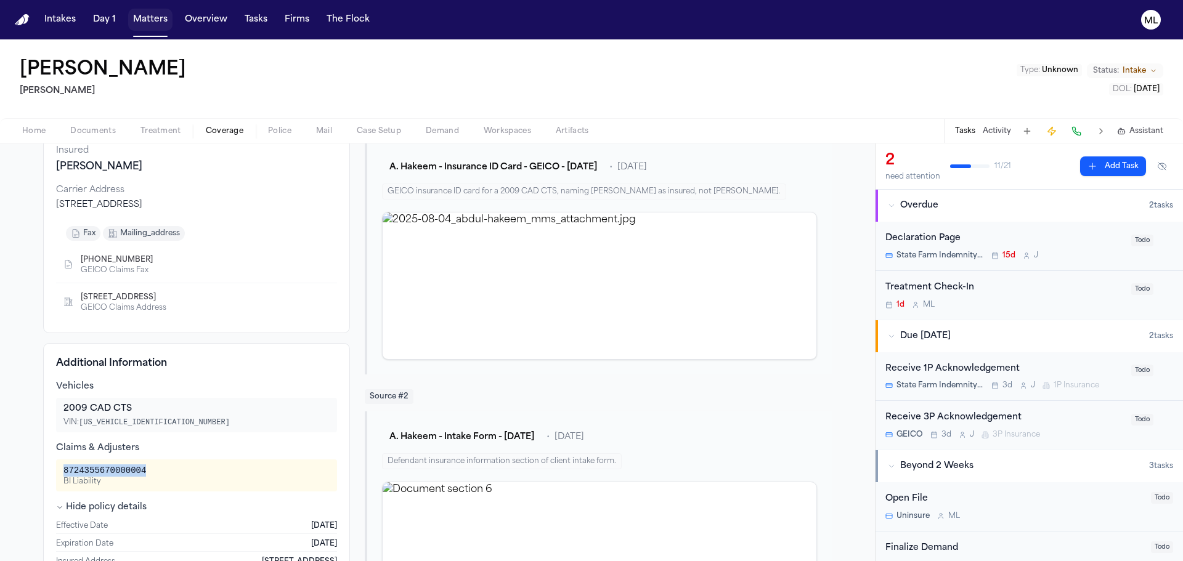
click at [150, 19] on button "Matters" at bounding box center [150, 20] width 44 height 22
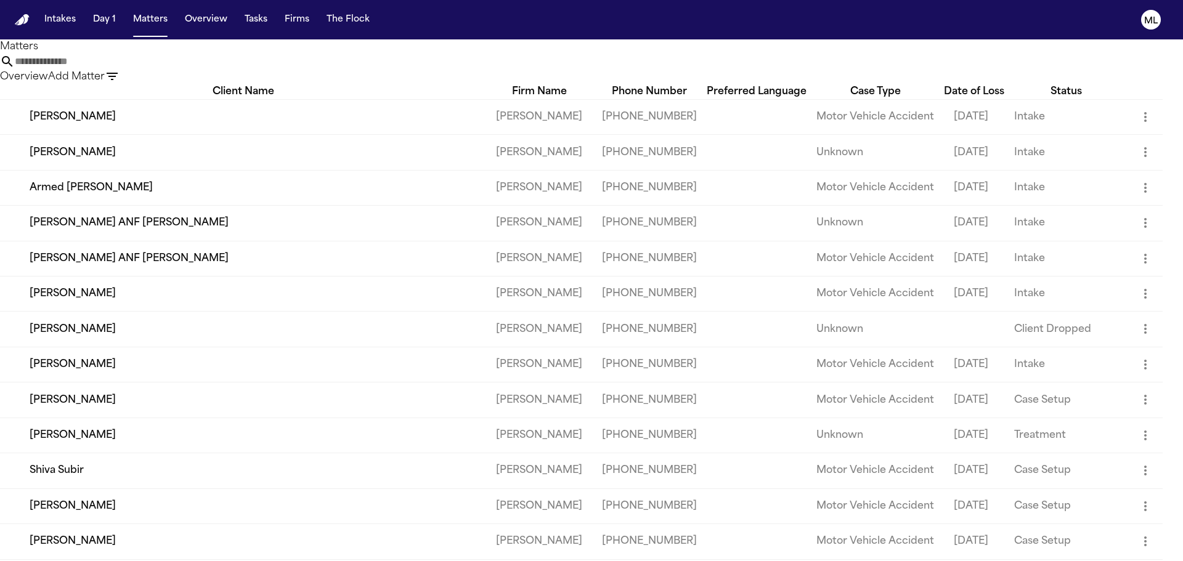
click at [113, 69] on input "text" at bounding box center [64, 61] width 99 height 15
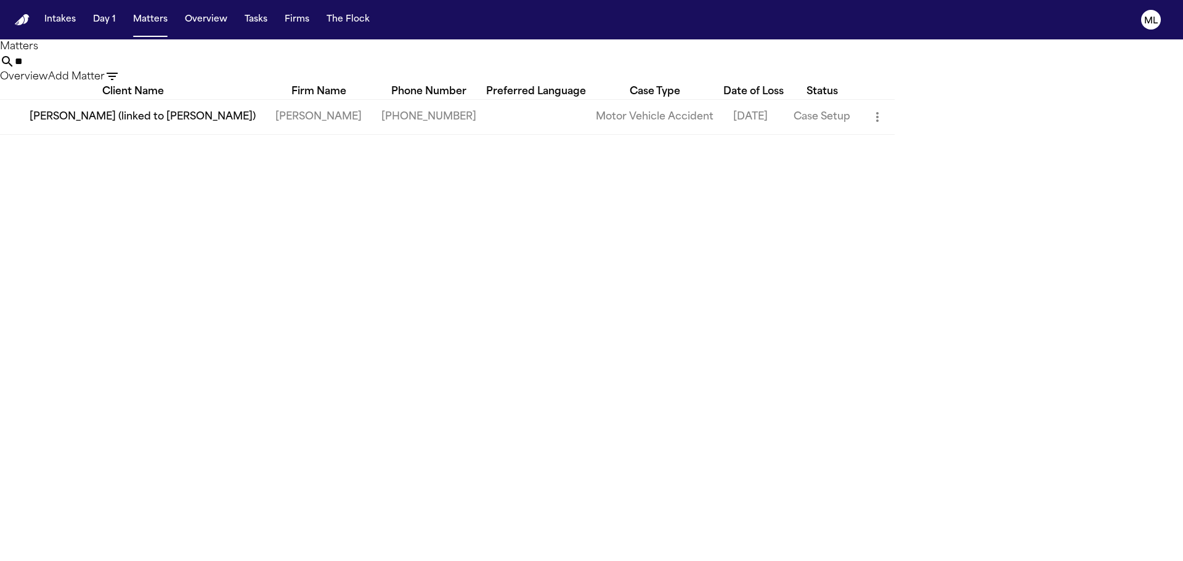
type input "*"
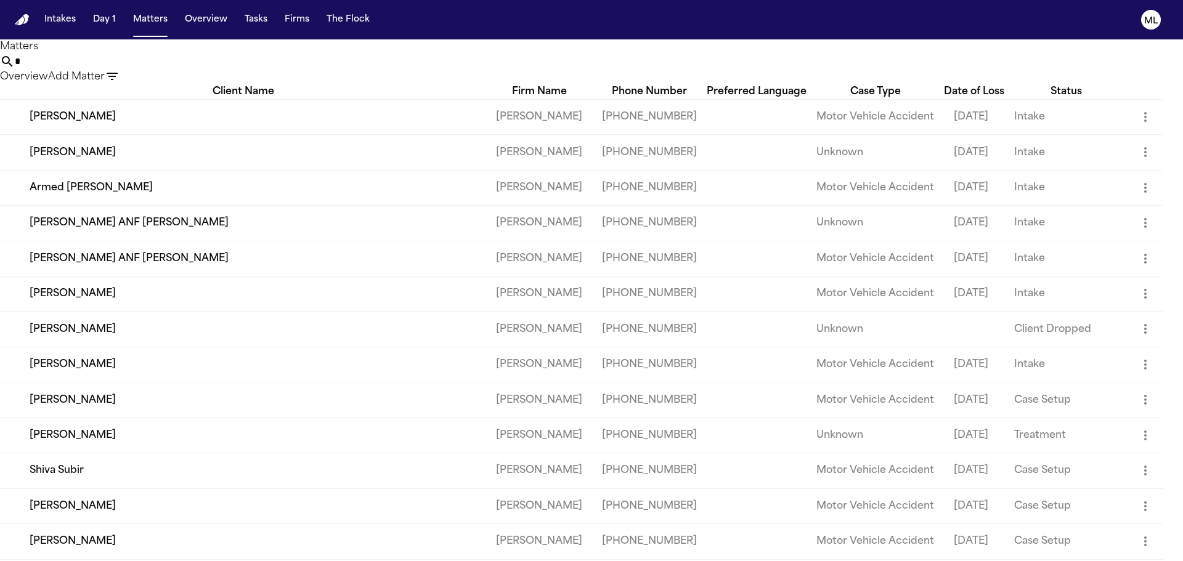
type input "*"
click at [118, 73] on icon "button" at bounding box center [112, 76] width 11 height 7
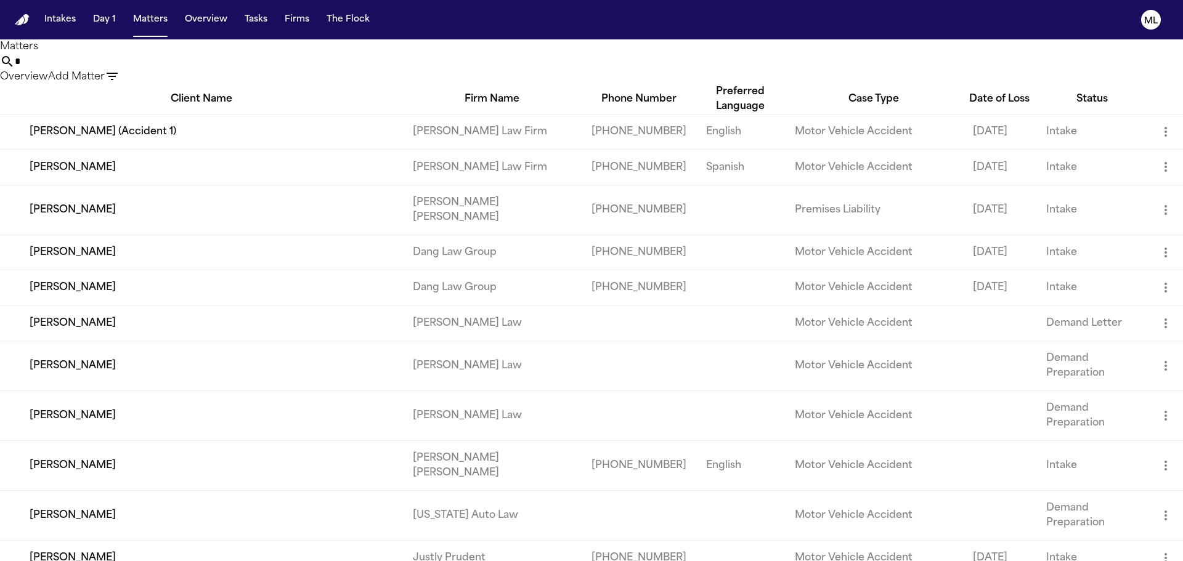
click at [877, 561] on div at bounding box center [591, 561] width 1183 height 0
click at [113, 69] on input "*" at bounding box center [64, 61] width 99 height 15
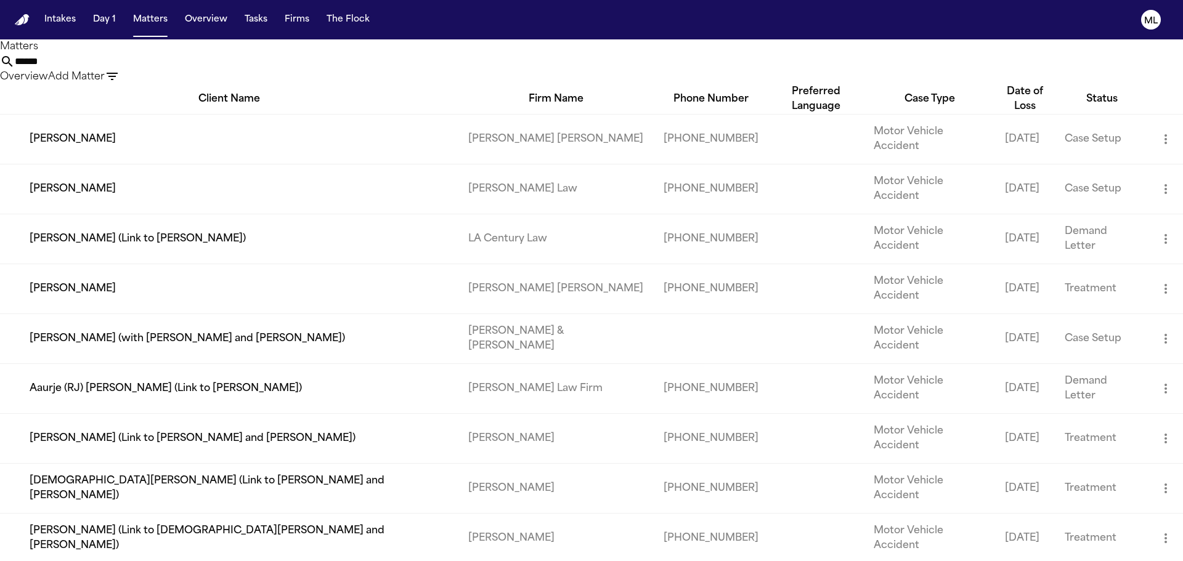
type input "******"
click at [147, 264] on td "[PERSON_NAME]" at bounding box center [229, 289] width 458 height 50
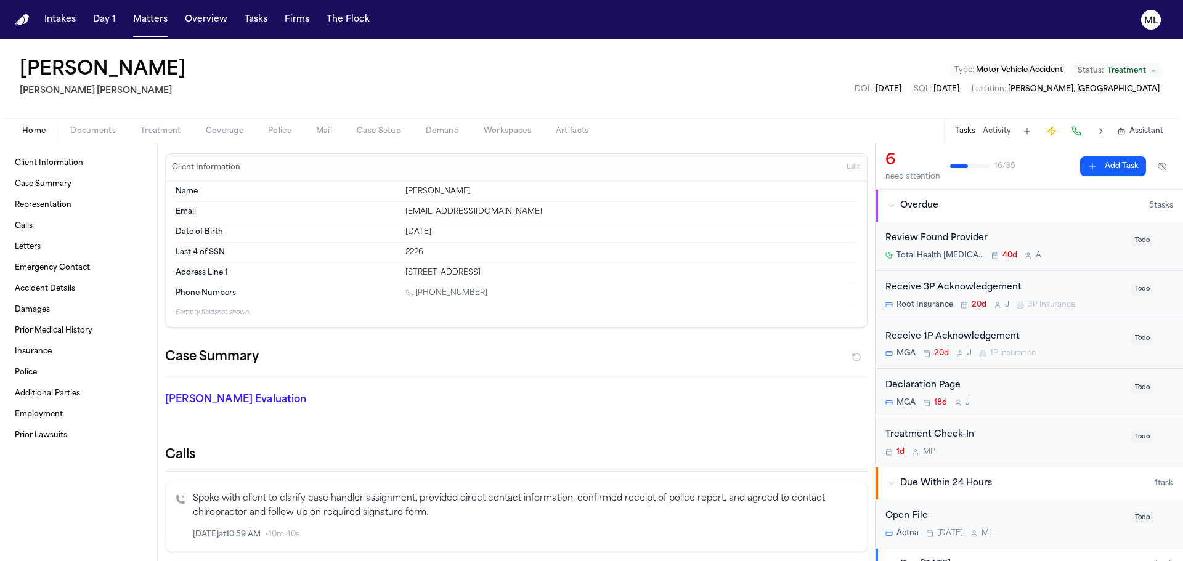
click at [1101, 288] on div "Receive 3P Acknowledgement" at bounding box center [1004, 288] width 238 height 14
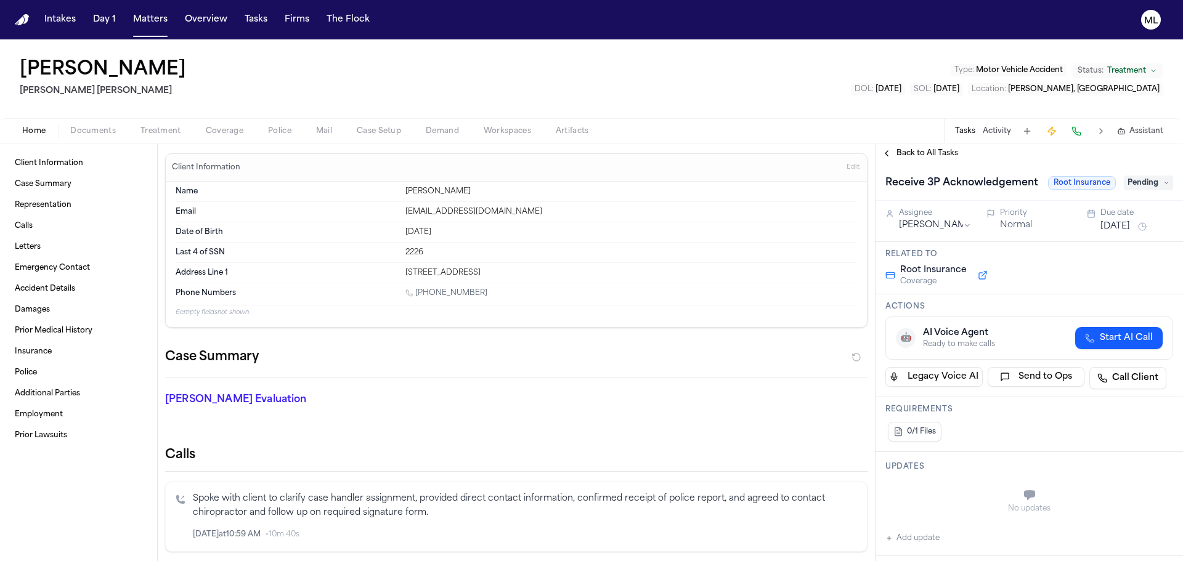
click at [1116, 222] on button "Jul 30, 2025" at bounding box center [1115, 227] width 30 height 12
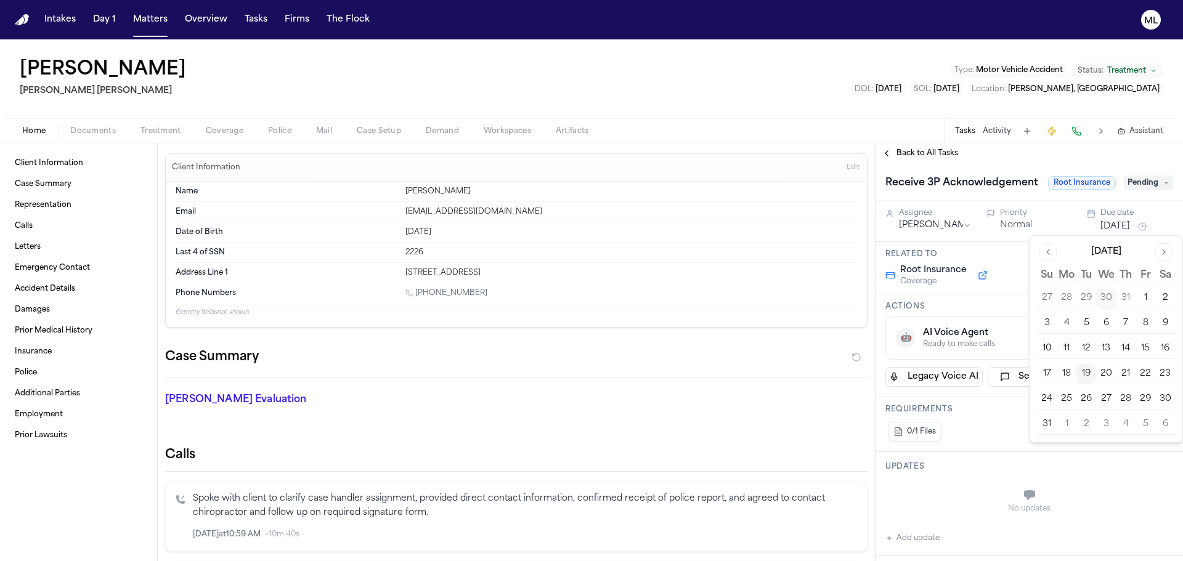
click at [1089, 375] on button "19" at bounding box center [1086, 374] width 20 height 20
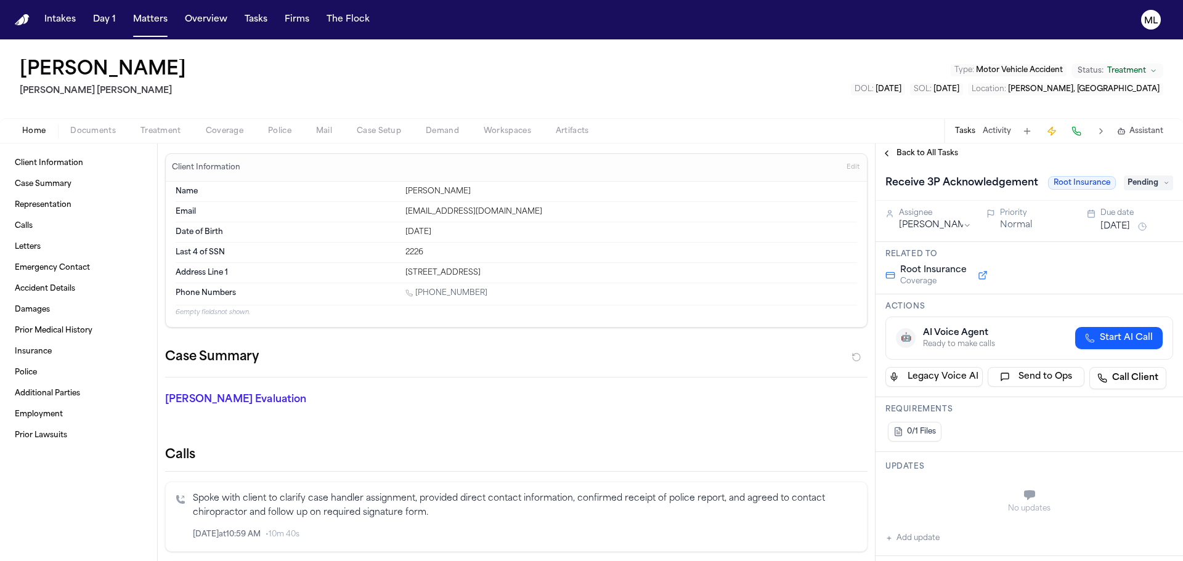
click at [917, 148] on div "Back to All Tasks" at bounding box center [1028, 154] width 307 height 20
click at [917, 152] on span "Back to All Tasks" at bounding box center [927, 153] width 62 height 10
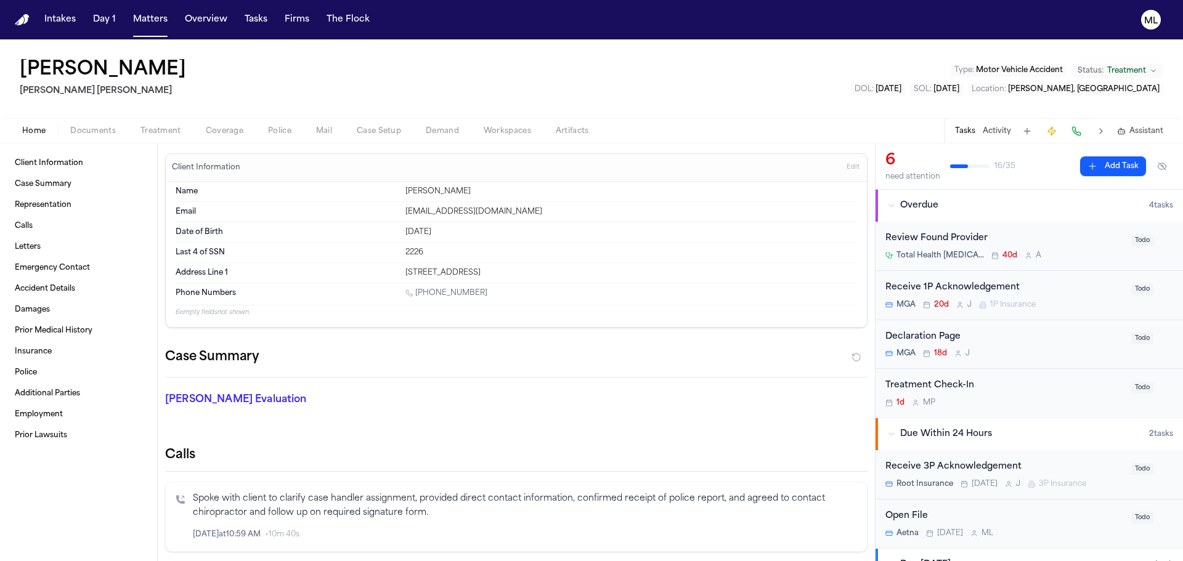
click at [1068, 298] on div "Receive 1P Acknowledgement MGA 20d J 1P Insurance" at bounding box center [1004, 295] width 238 height 29
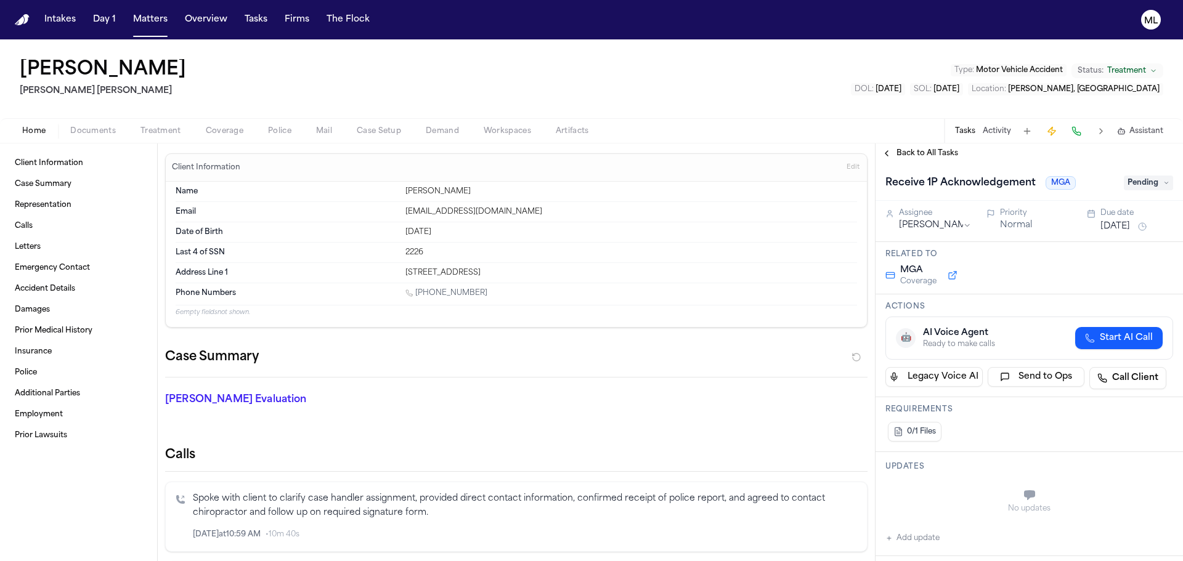
click at [1104, 227] on button "Jul 30, 2025" at bounding box center [1115, 227] width 30 height 12
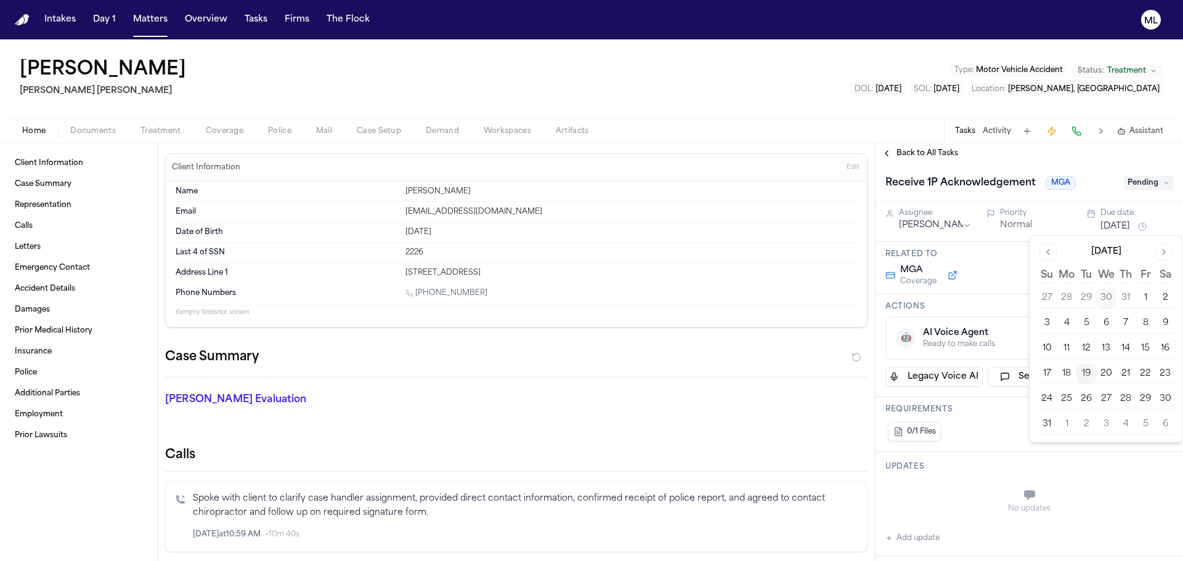
click at [1081, 376] on button "19" at bounding box center [1086, 374] width 20 height 20
click at [918, 159] on div "Back to All Tasks" at bounding box center [1028, 154] width 307 height 20
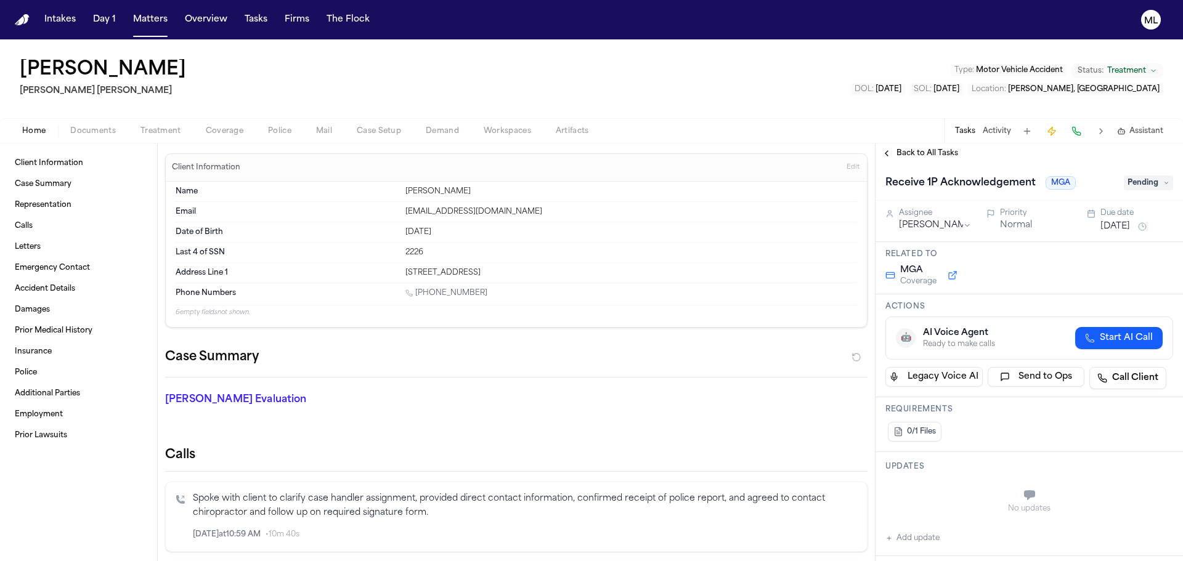
click at [919, 155] on span "Back to All Tasks" at bounding box center [927, 153] width 62 height 10
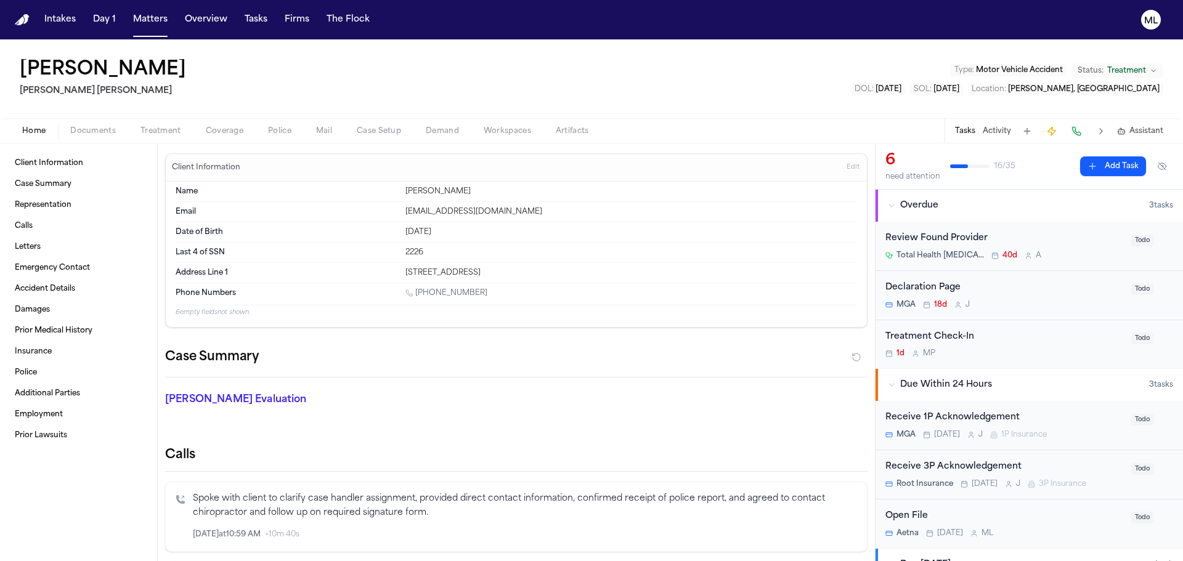
click at [1044, 290] on div "Declaration Page" at bounding box center [1004, 288] width 238 height 14
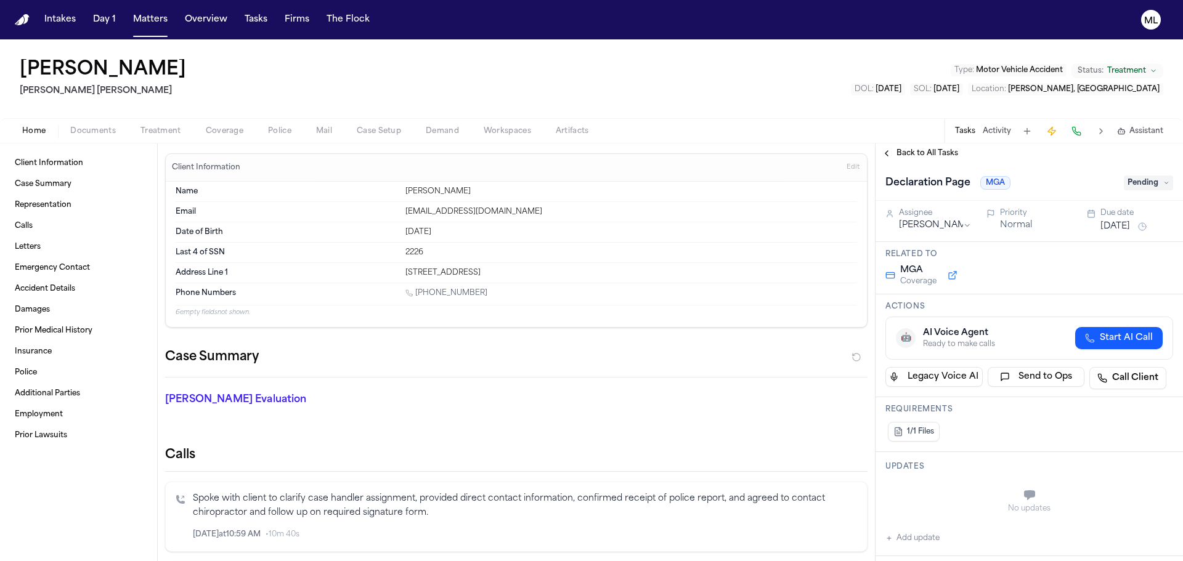
click at [1107, 232] on button "Aug 1, 2025" at bounding box center [1115, 227] width 30 height 12
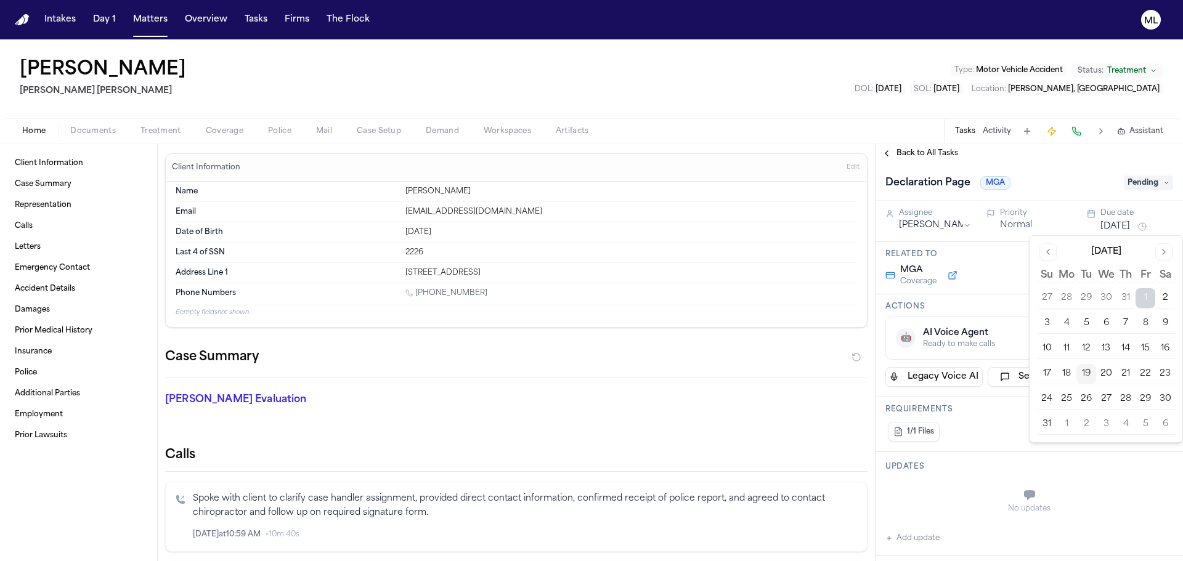
click at [1094, 374] on button "19" at bounding box center [1086, 374] width 20 height 20
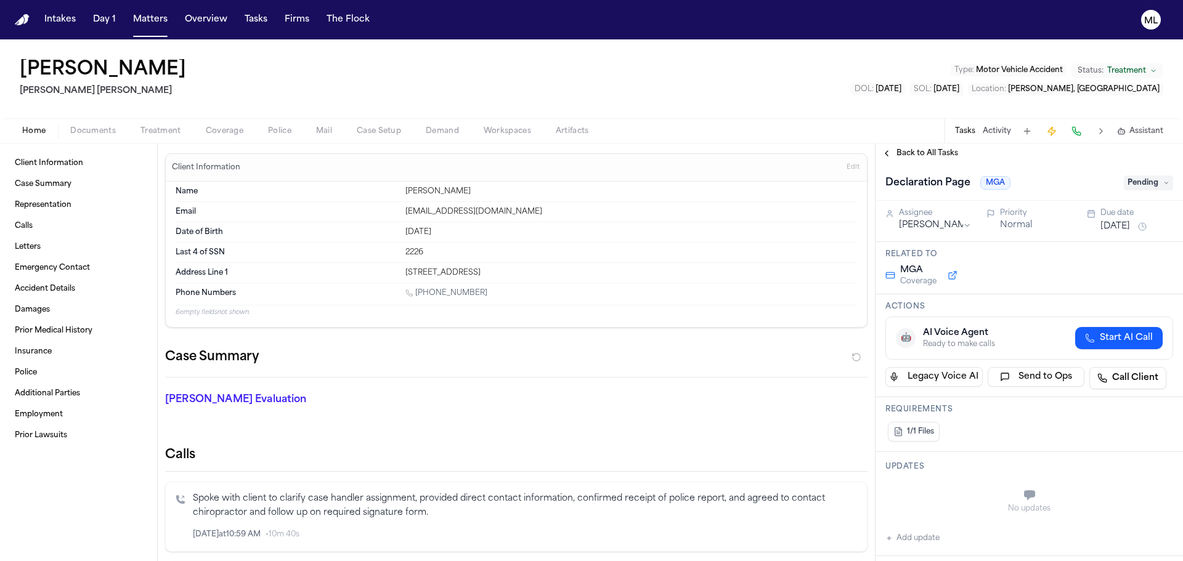
click at [919, 155] on span "Back to All Tasks" at bounding box center [927, 153] width 62 height 10
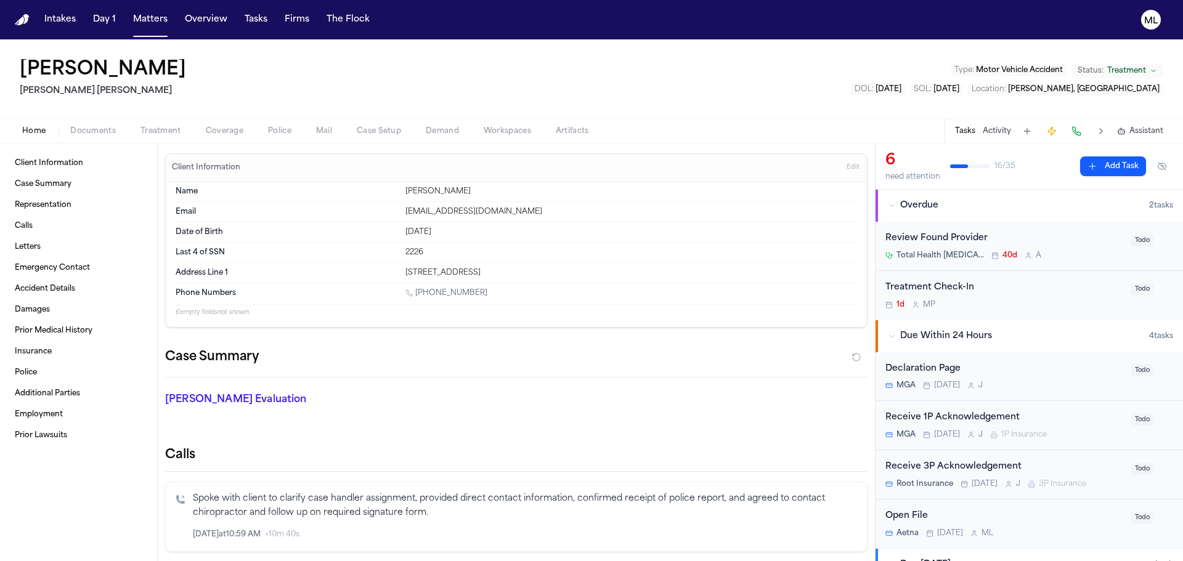
click at [1083, 234] on div "Review Found Provider" at bounding box center [1004, 239] width 238 height 14
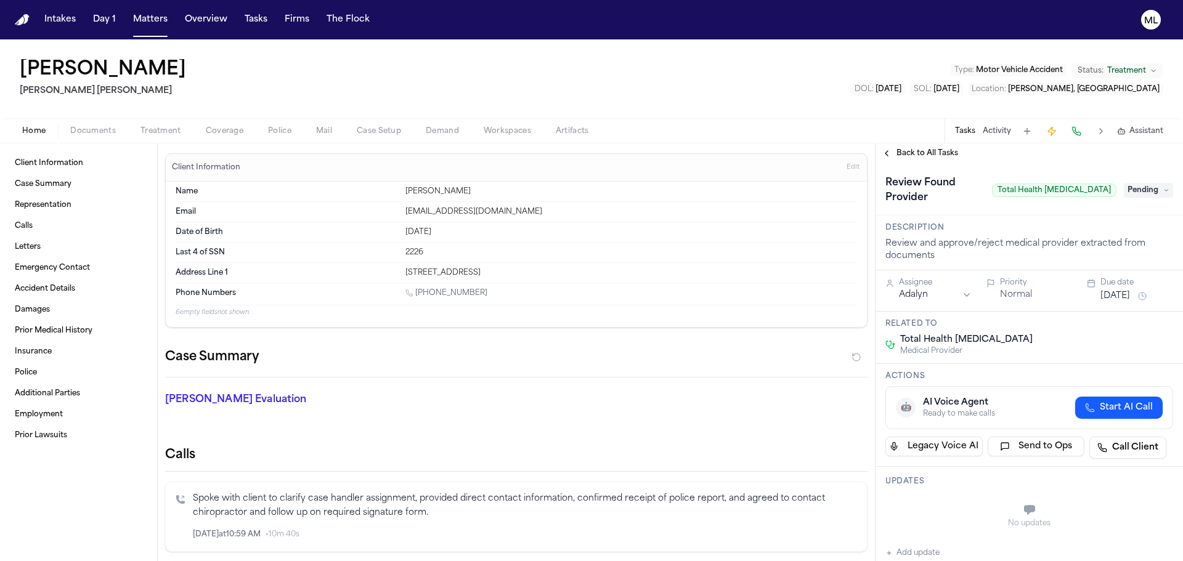
click at [1142, 183] on span "Pending" at bounding box center [1148, 190] width 49 height 15
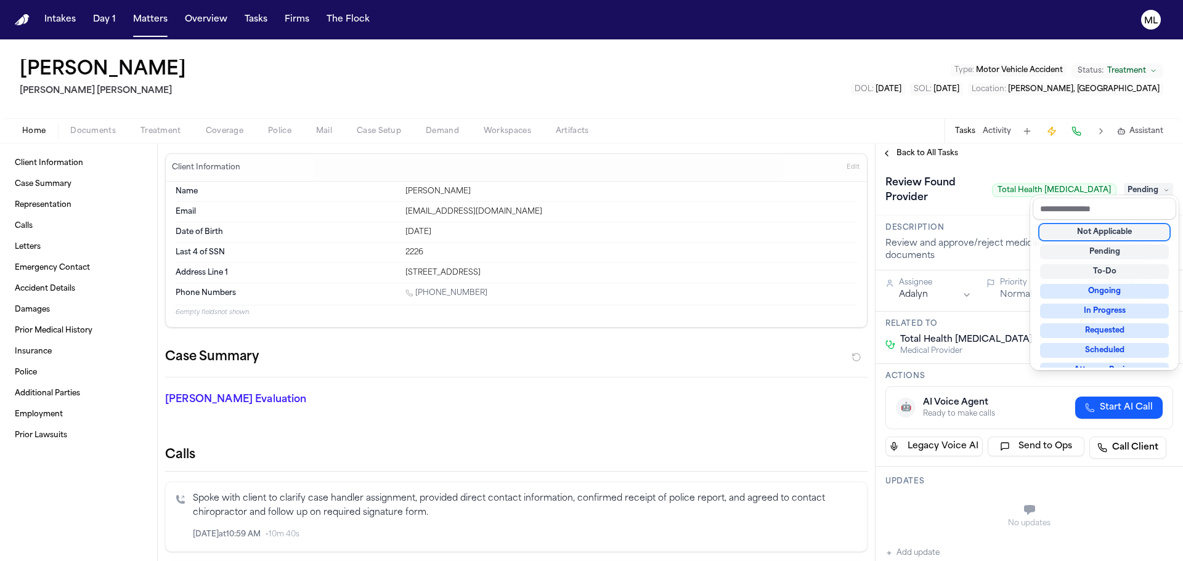
click at [1129, 229] on div "Not Applicable" at bounding box center [1104, 232] width 129 height 15
click at [914, 157] on div "**********" at bounding box center [1028, 353] width 307 height 418
click at [914, 157] on span "Back to All Tasks" at bounding box center [927, 153] width 62 height 10
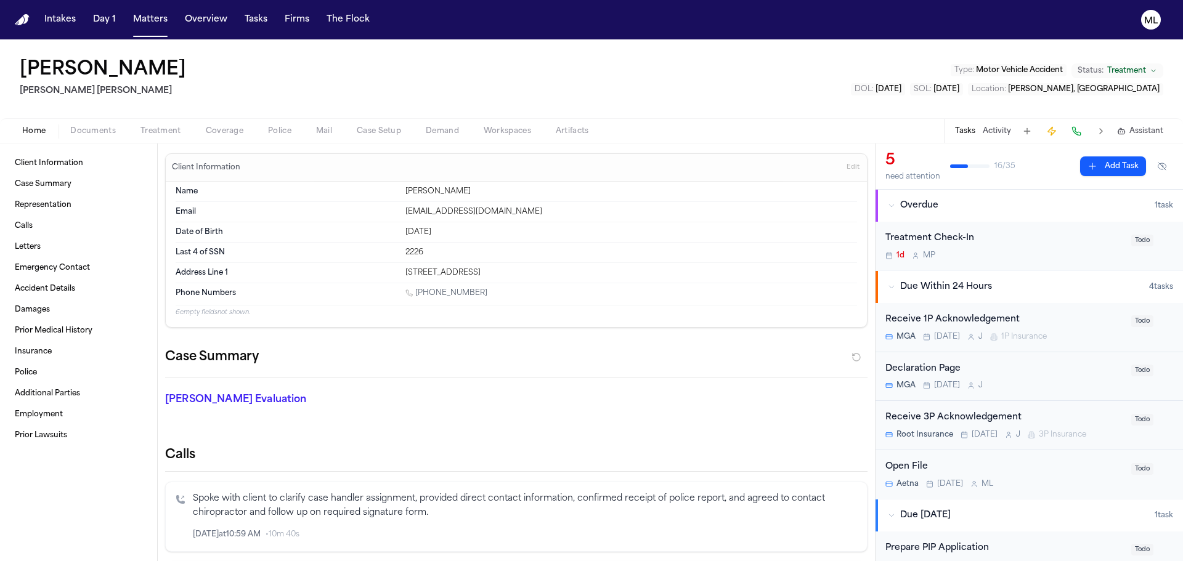
click at [1025, 264] on div "Treatment Check-In 1d M P Todo" at bounding box center [1028, 246] width 307 height 49
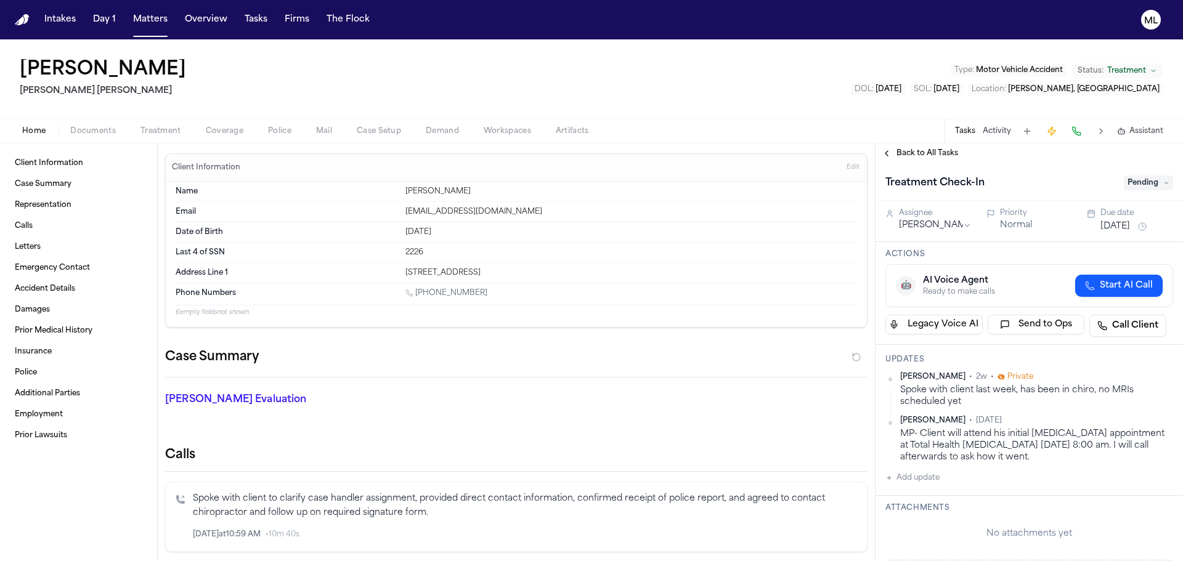
click at [904, 155] on span "Back to All Tasks" at bounding box center [927, 153] width 62 height 10
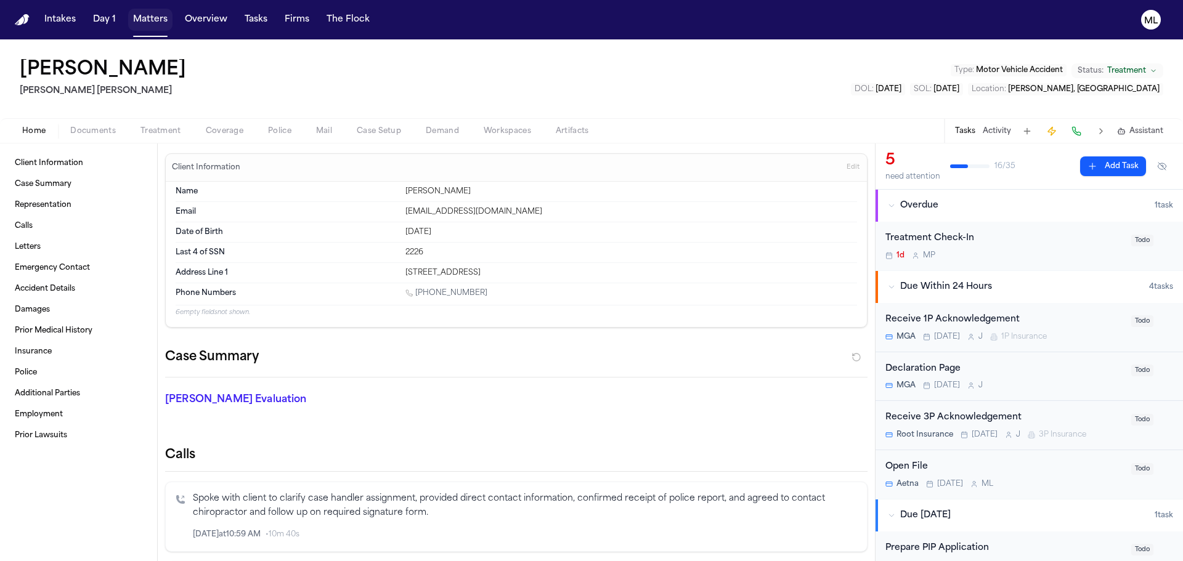
drag, startPoint x: 165, startPoint y: 18, endPoint x: 211, endPoint y: 22, distance: 46.4
click at [165, 18] on button "Matters" at bounding box center [150, 20] width 44 height 22
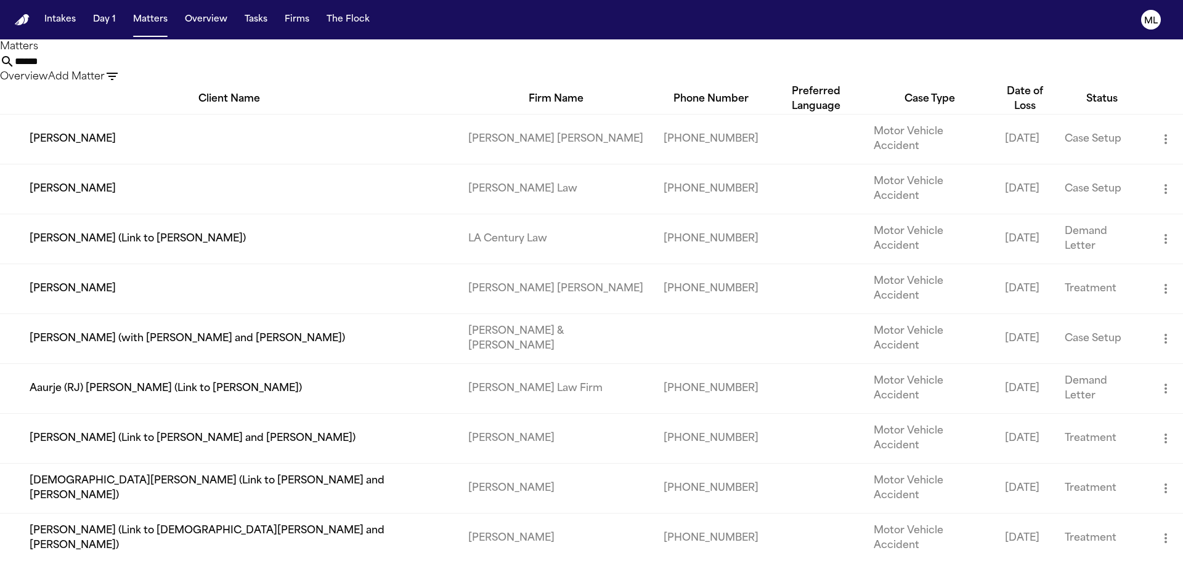
drag, startPoint x: 688, startPoint y: 71, endPoint x: 653, endPoint y: 55, distance: 38.9
click at [113, 69] on input "******" at bounding box center [64, 61] width 99 height 15
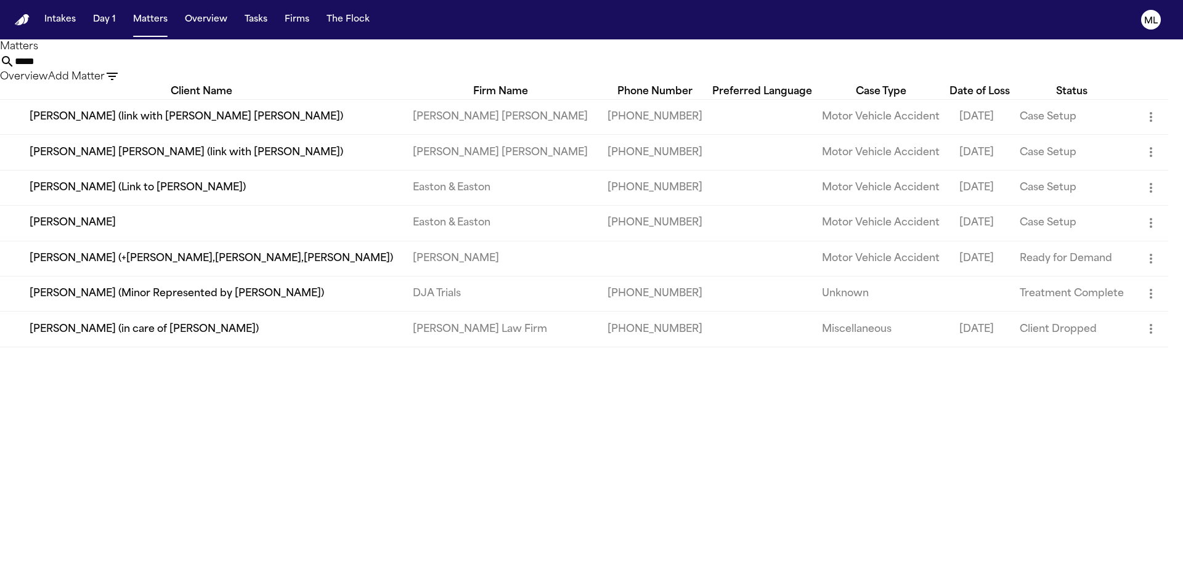
type input "*****"
click at [291, 134] on td "[PERSON_NAME] (link with [PERSON_NAME] [PERSON_NAME])" at bounding box center [201, 116] width 403 height 35
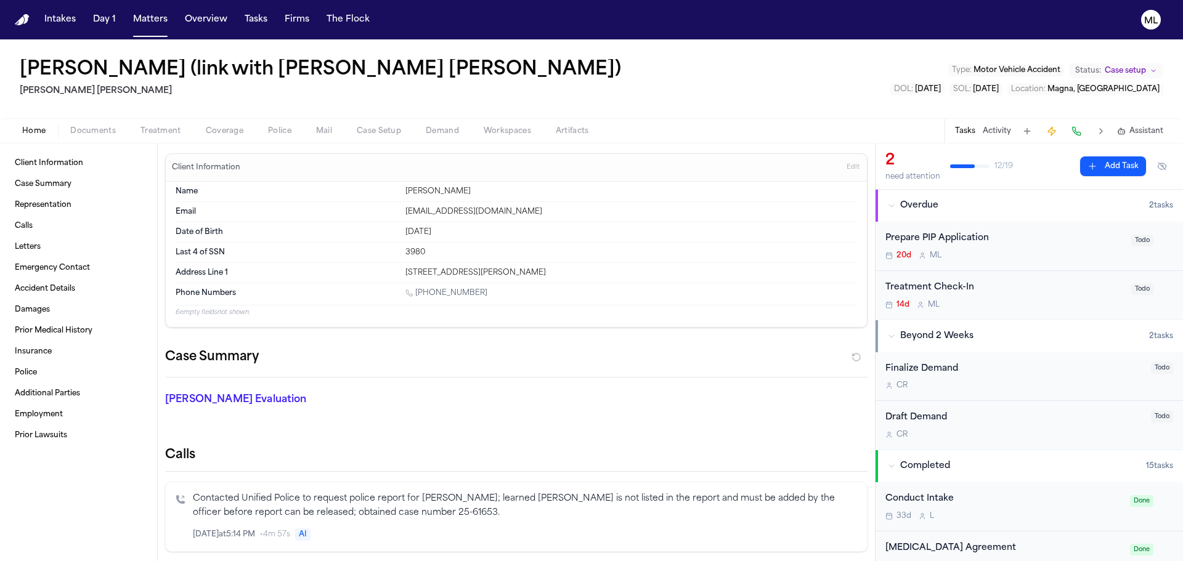
click at [91, 128] on span "Documents" at bounding box center [93, 131] width 46 height 10
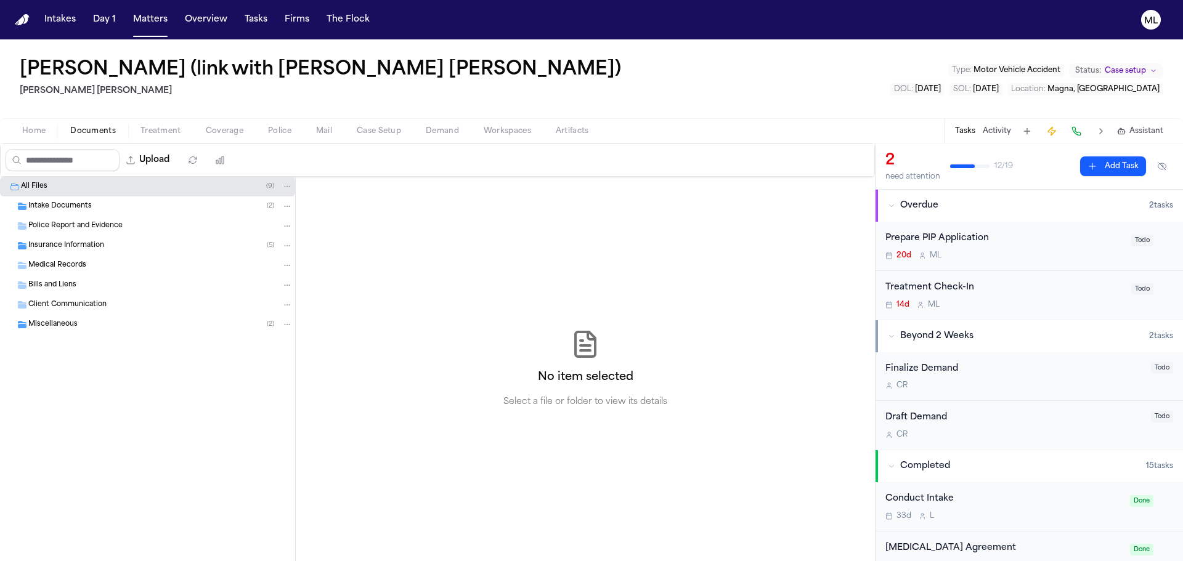
click at [77, 207] on span "Intake Documents" at bounding box center [59, 206] width 63 height 10
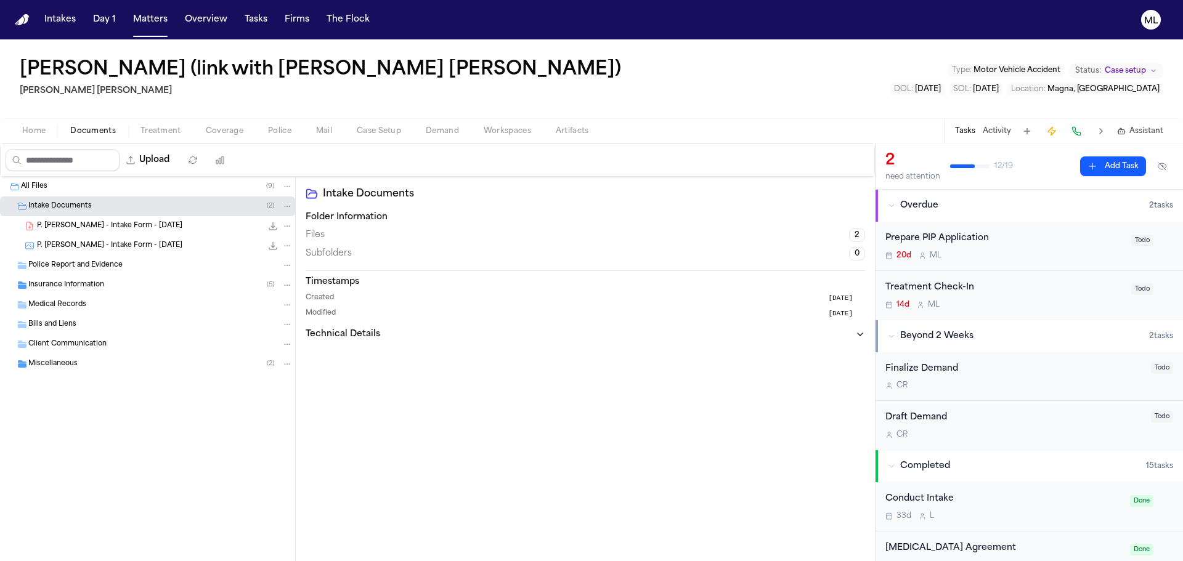
click at [86, 225] on span "P. Ovando Salazar - Intake Form - 7.17.25" at bounding box center [109, 226] width 145 height 10
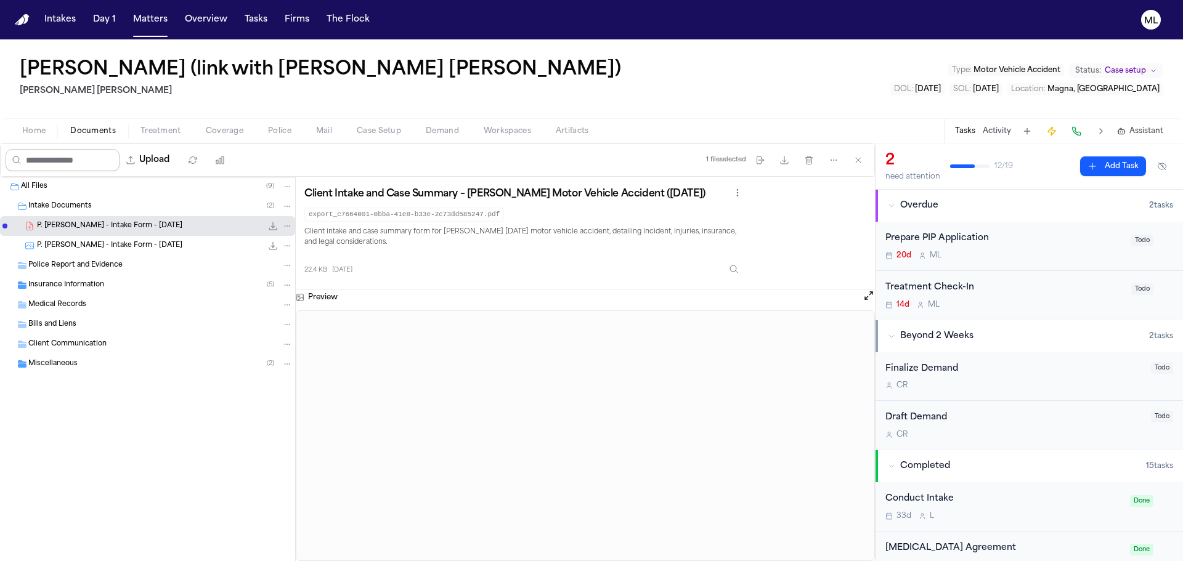
click at [36, 124] on button "Home" at bounding box center [34, 131] width 48 height 15
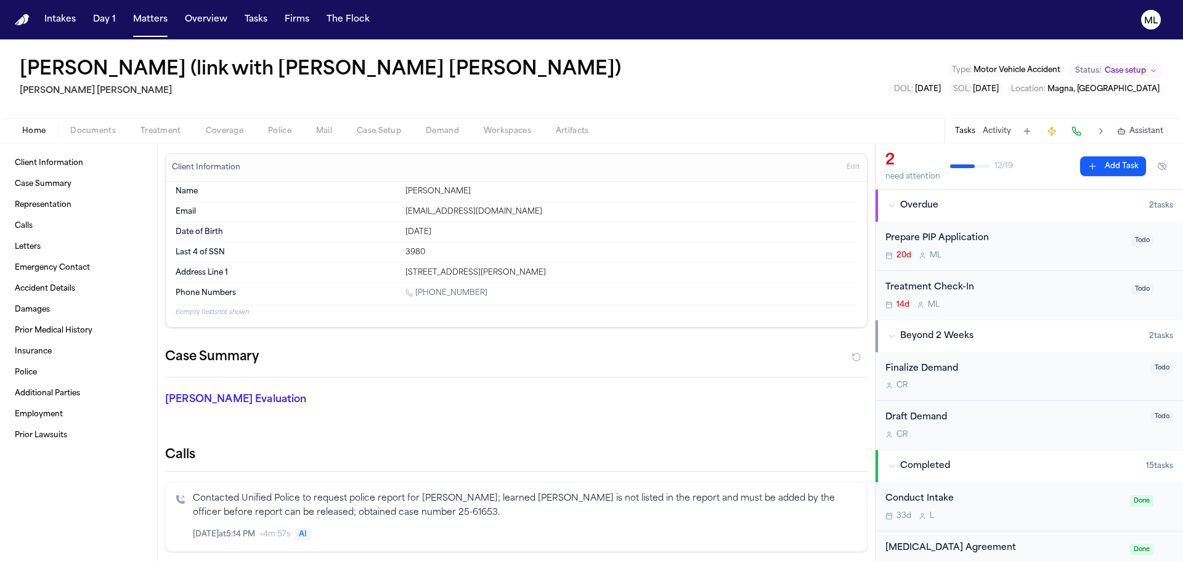
drag, startPoint x: 490, startPoint y: 294, endPoint x: 416, endPoint y: 291, distance: 74.0
click at [416, 291] on div "1 (404) 446-5562" at bounding box center [631, 294] width 452 height 12
copy link "(404) 446-5562"
click at [152, 16] on button "Matters" at bounding box center [150, 20] width 44 height 22
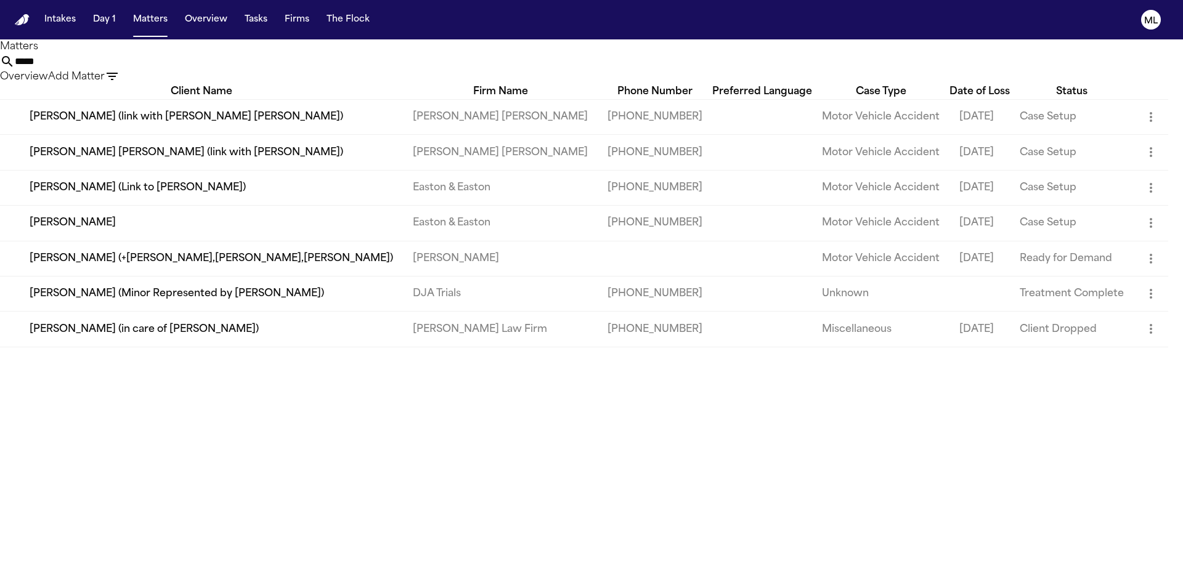
drag, startPoint x: 711, startPoint y: 67, endPoint x: 609, endPoint y: 67, distance: 102.3
click at [610, 67] on div "***** Overview Add Matter" at bounding box center [591, 69] width 1183 height 30
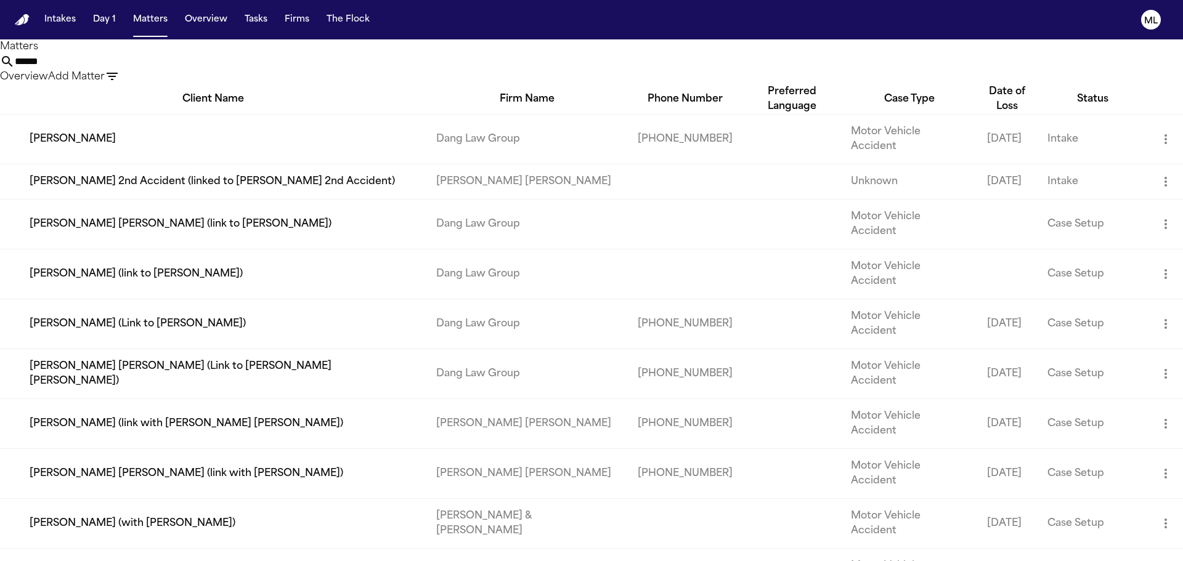
drag, startPoint x: 660, startPoint y: 56, endPoint x: 638, endPoint y: 23, distance: 39.5
click at [634, 53] on div "Matters ****** Overview Add Matter" at bounding box center [591, 61] width 1183 height 45
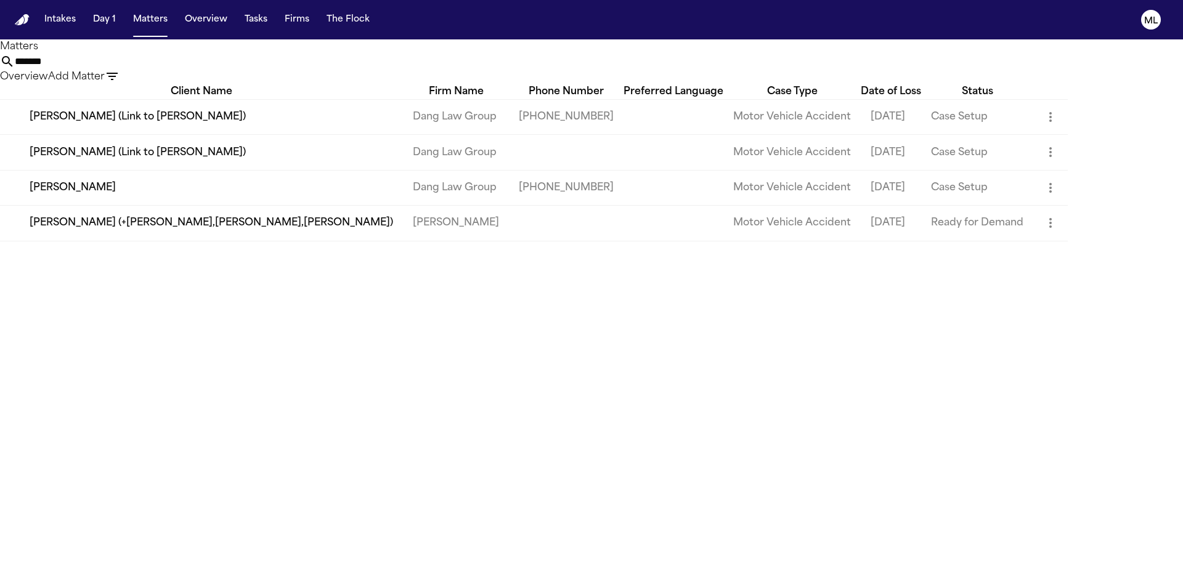
type input "*******"
drag, startPoint x: 695, startPoint y: 75, endPoint x: 597, endPoint y: 71, distance: 98.0
click at [597, 71] on div "******* Overview Add Matter" at bounding box center [591, 69] width 1183 height 30
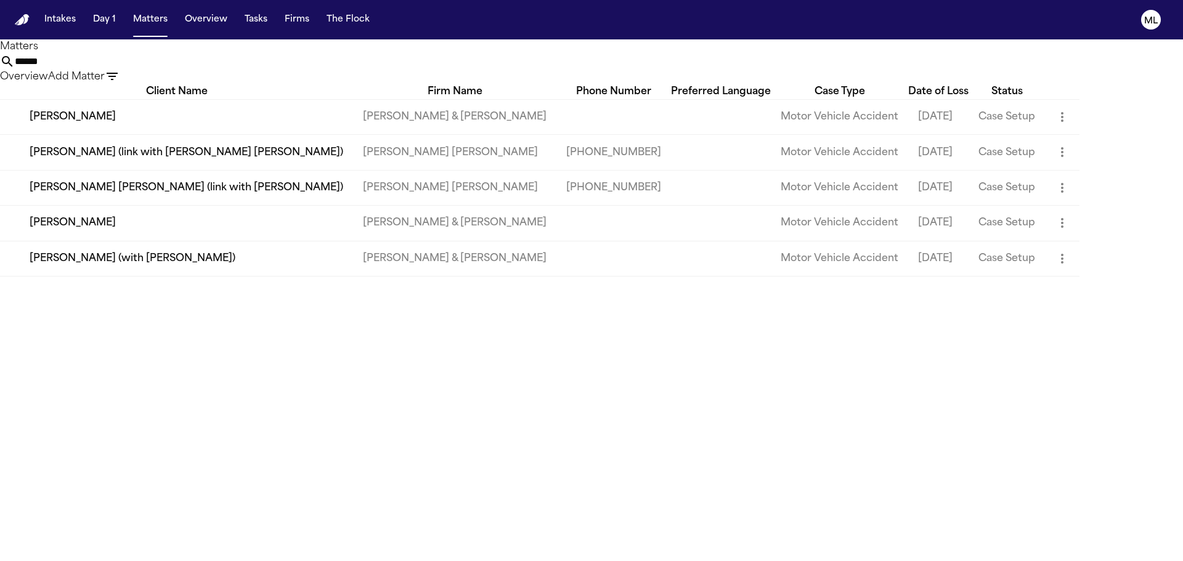
type input "******"
click at [324, 205] on td "[PERSON_NAME] [PERSON_NAME] (link with [PERSON_NAME])" at bounding box center [176, 187] width 353 height 35
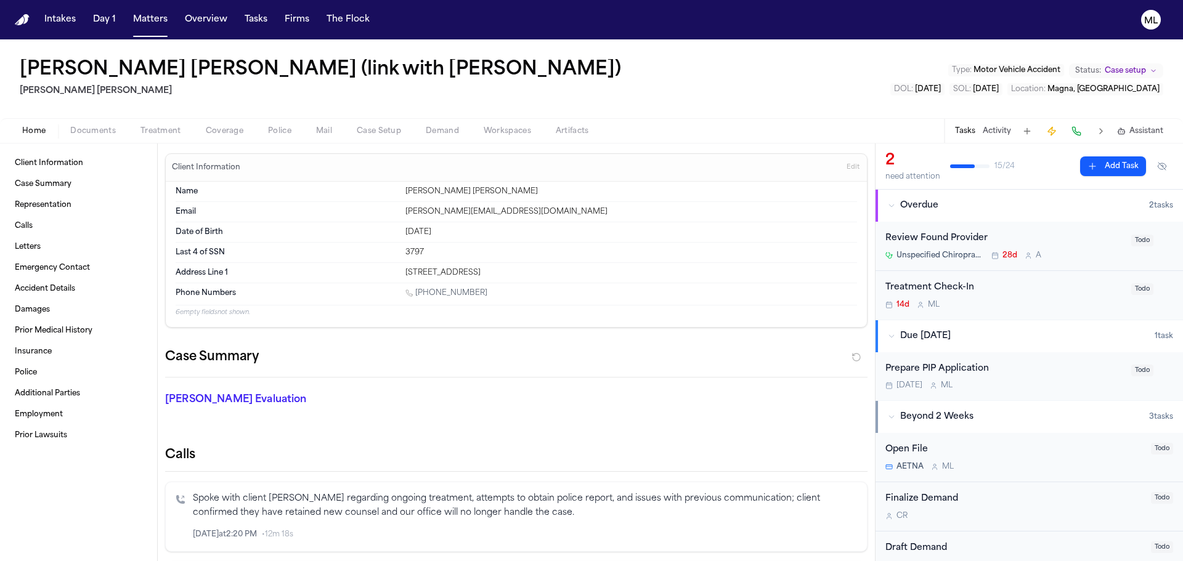
click at [1046, 299] on div "Treatment Check-In 14d M L" at bounding box center [1004, 295] width 238 height 29
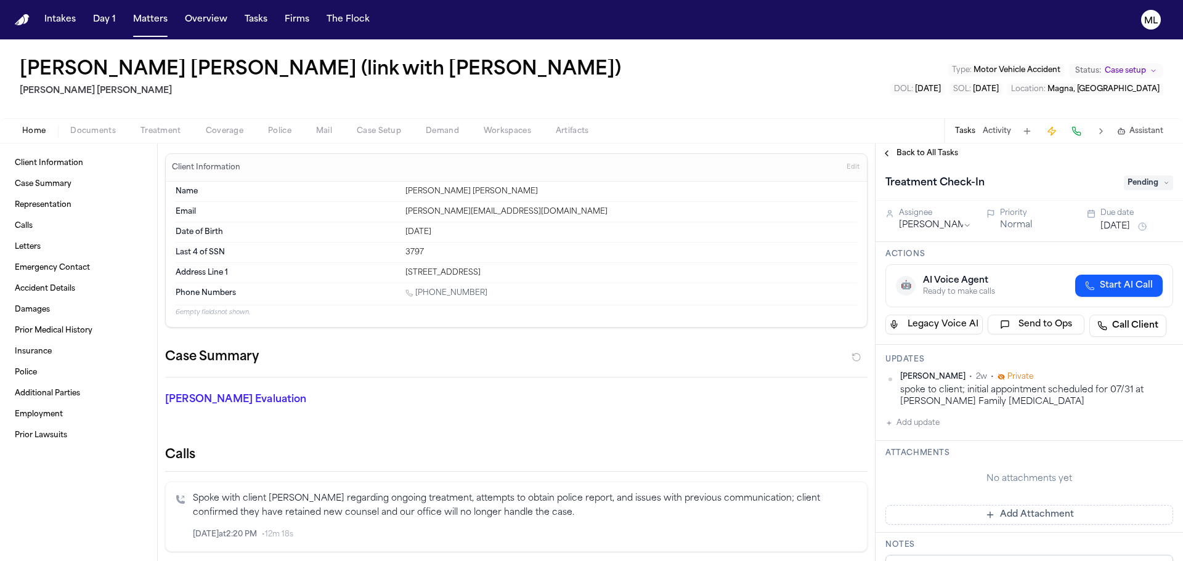
click at [1103, 229] on button "Aug 5, 2025" at bounding box center [1115, 227] width 30 height 12
click at [1143, 191] on div "Treatment Check-In Pending" at bounding box center [1029, 183] width 288 height 20
click at [1143, 184] on span "Pending" at bounding box center [1148, 183] width 49 height 15
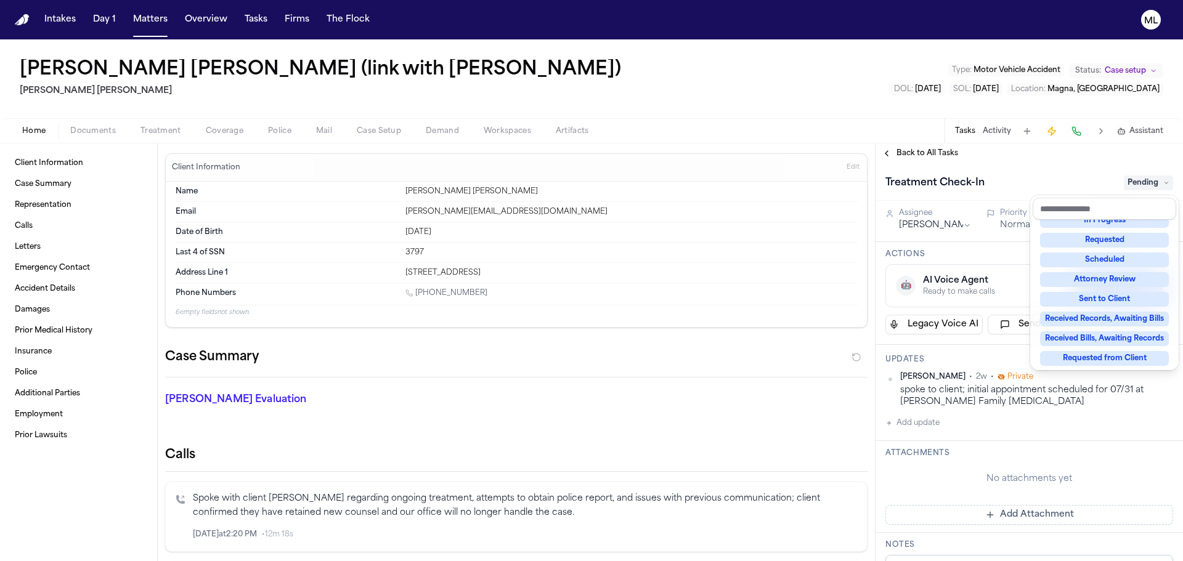
scroll to position [192, 0]
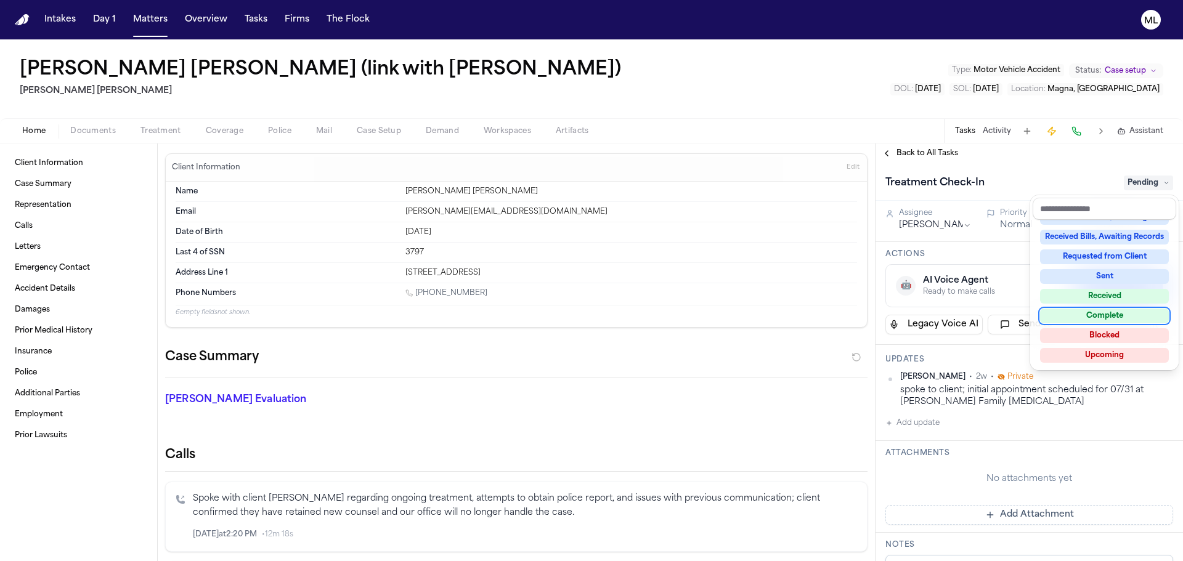
click at [1118, 317] on div "Complete" at bounding box center [1104, 316] width 129 height 15
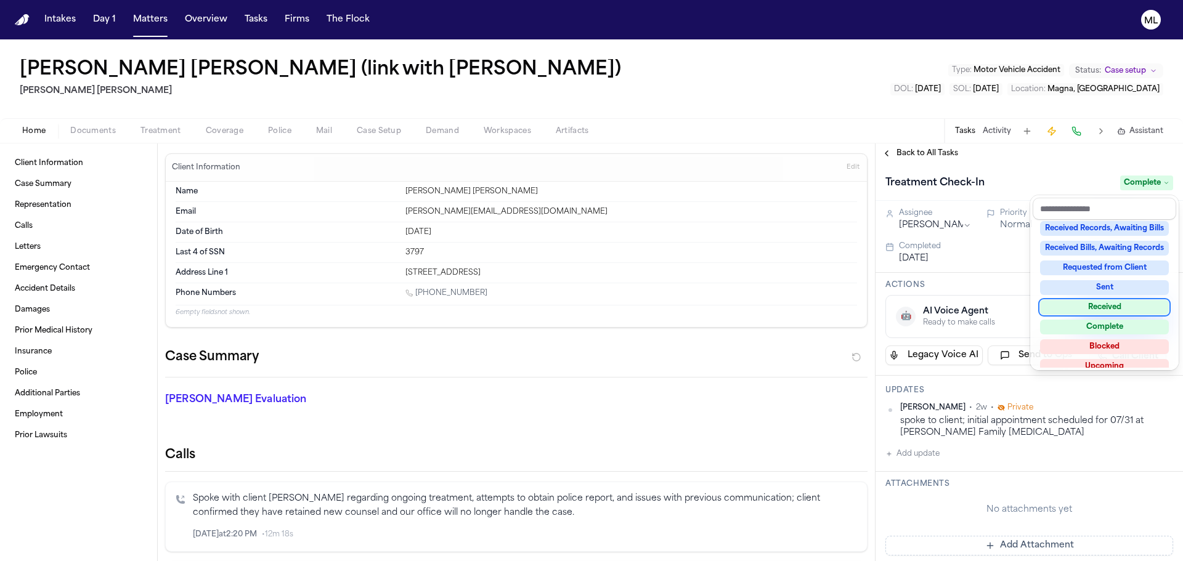
click at [929, 156] on div "Back to All Tasks Treatment Check-In Complete Assignee Michelle Landazabal Prio…" at bounding box center [1028, 353] width 307 height 418
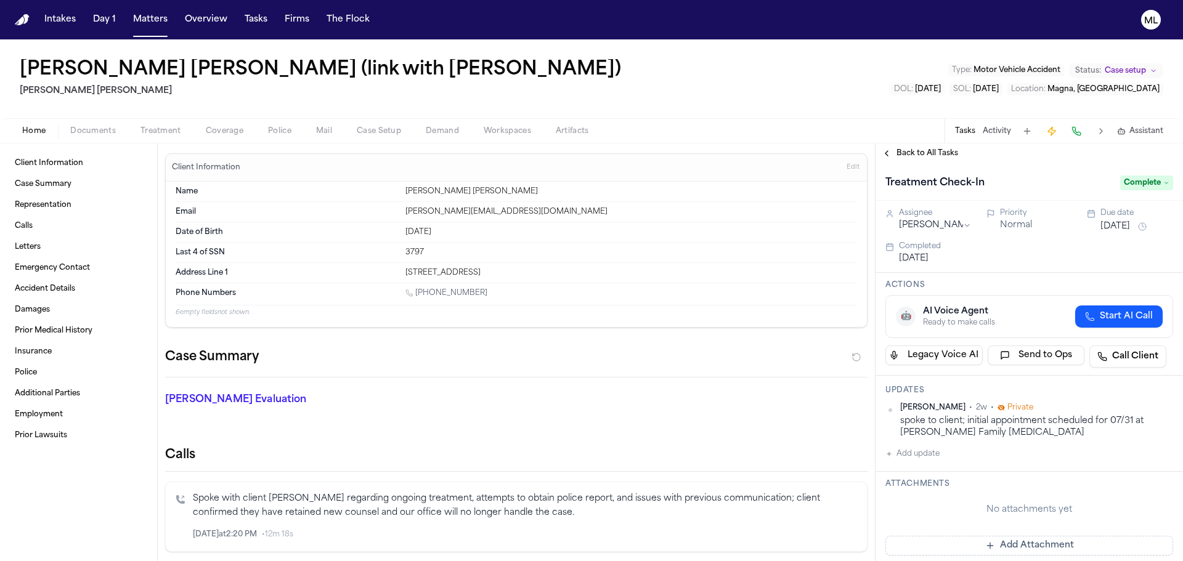
click at [929, 156] on span "Back to All Tasks" at bounding box center [927, 153] width 62 height 10
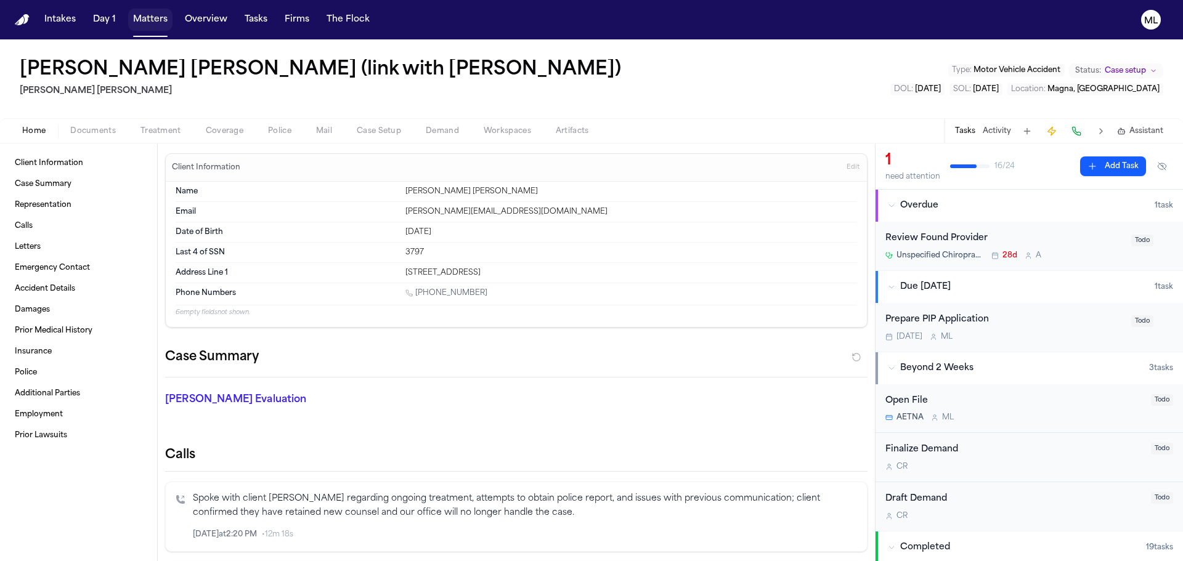
click at [132, 18] on button "Matters" at bounding box center [150, 20] width 44 height 22
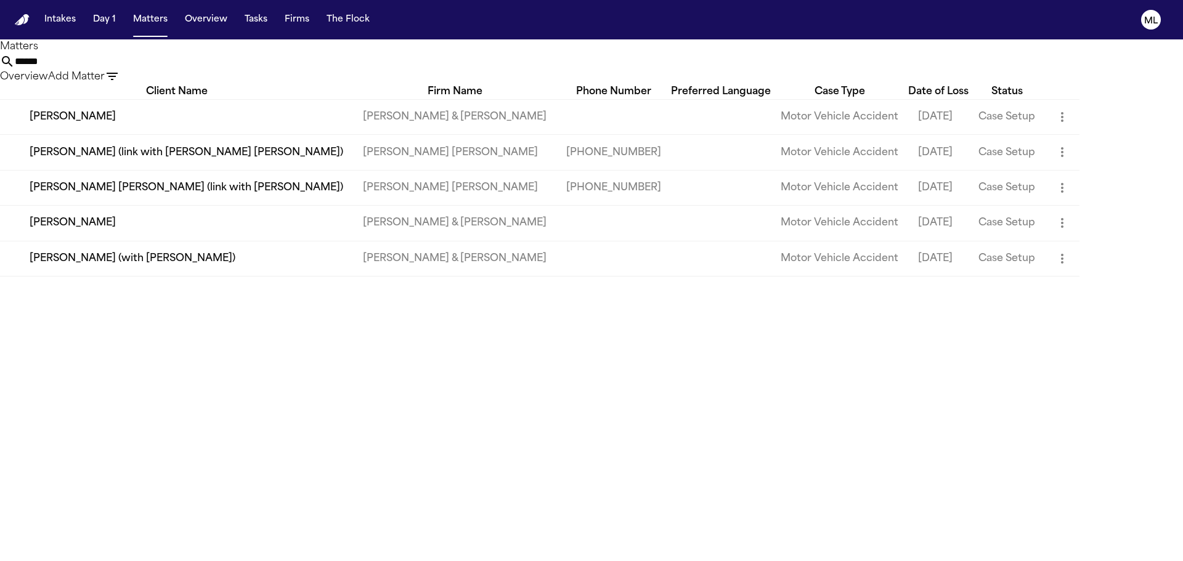
click at [113, 65] on input "******" at bounding box center [64, 61] width 99 height 15
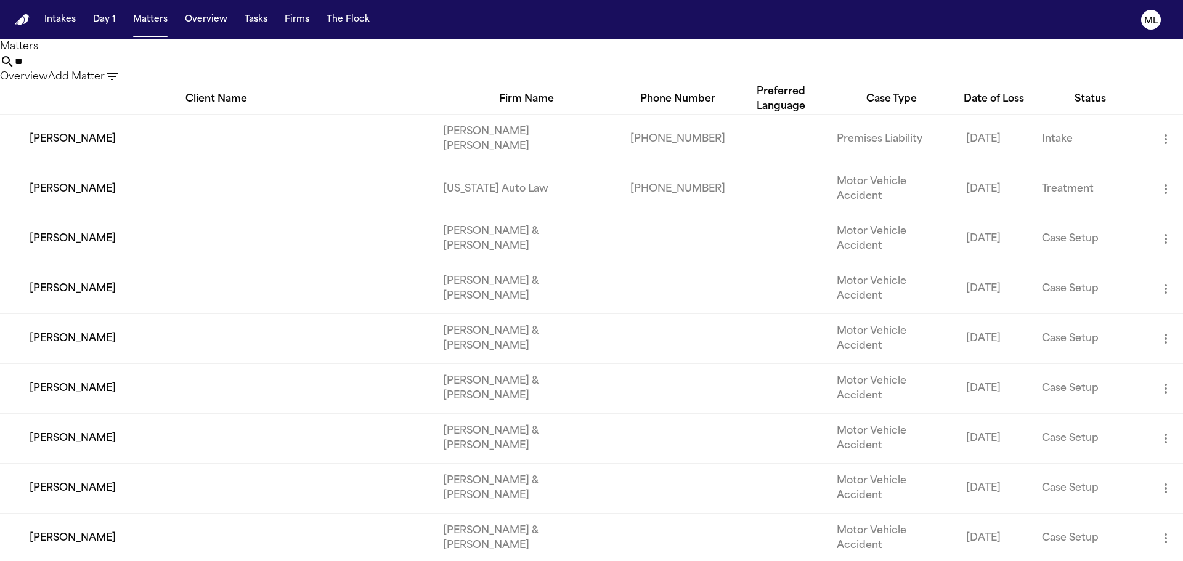
type input "*"
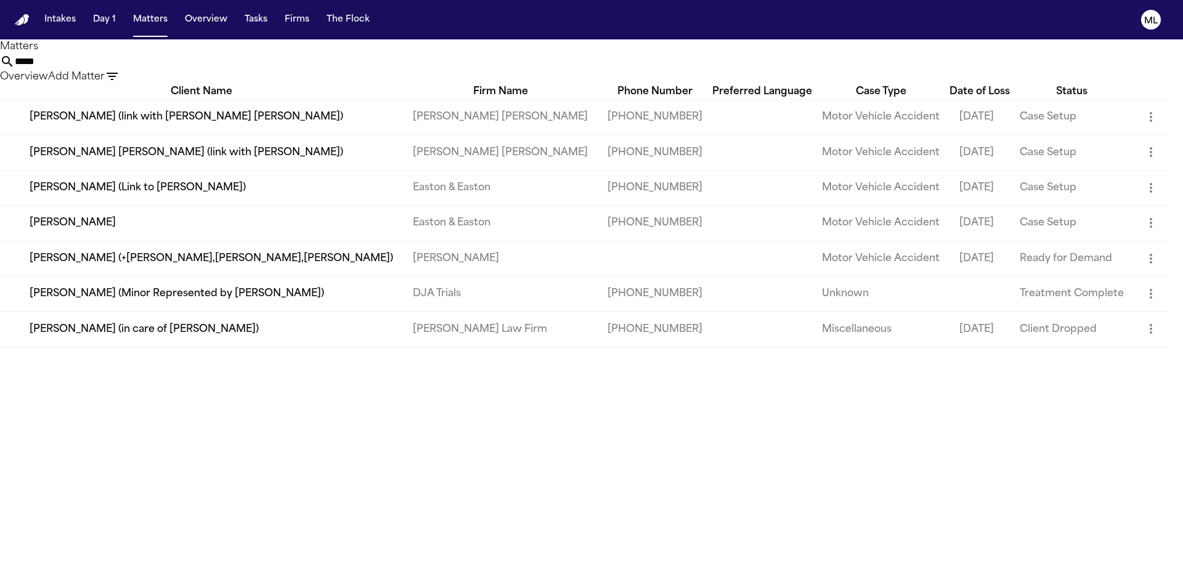
type input "*****"
click at [227, 131] on td "[PERSON_NAME] (link with [PERSON_NAME] [PERSON_NAME])" at bounding box center [201, 116] width 403 height 35
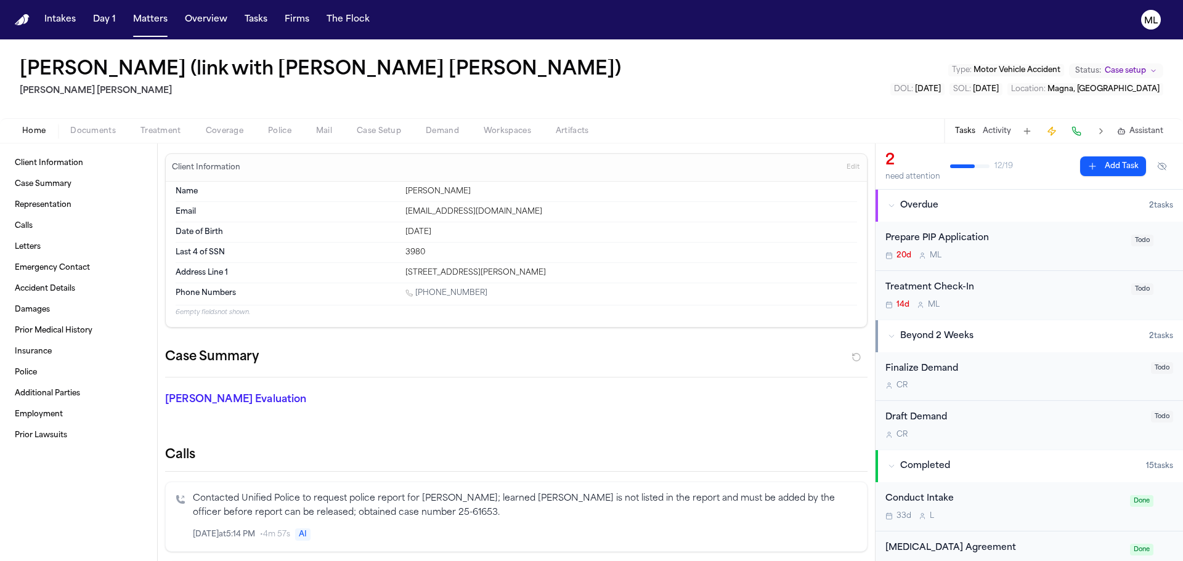
click at [1054, 256] on div "20d M L" at bounding box center [1004, 256] width 238 height 10
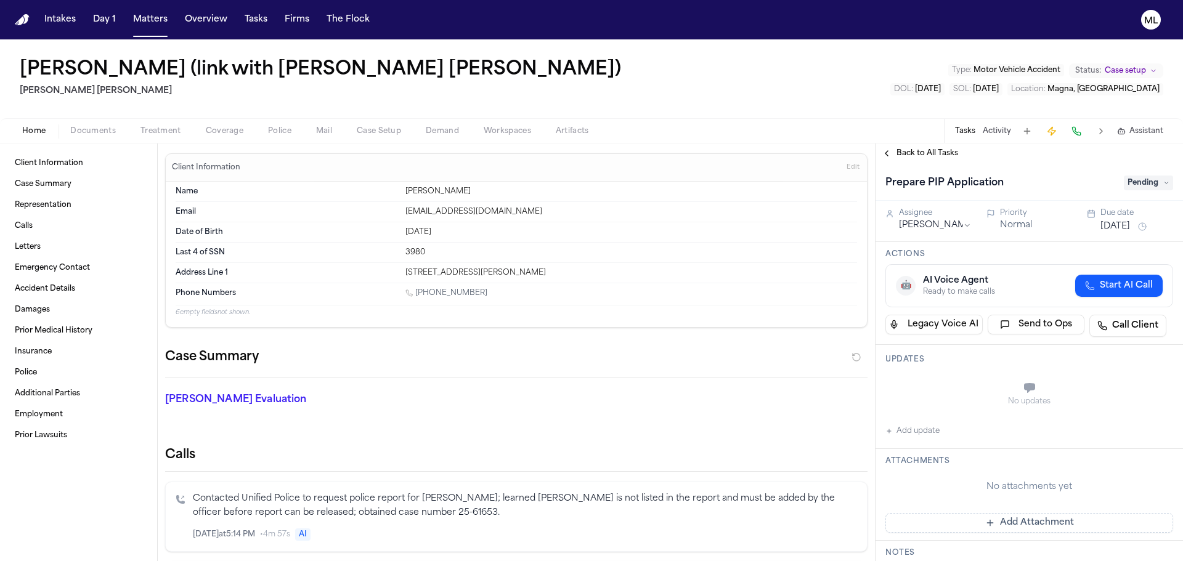
click at [1152, 185] on span "Pending" at bounding box center [1148, 183] width 49 height 15
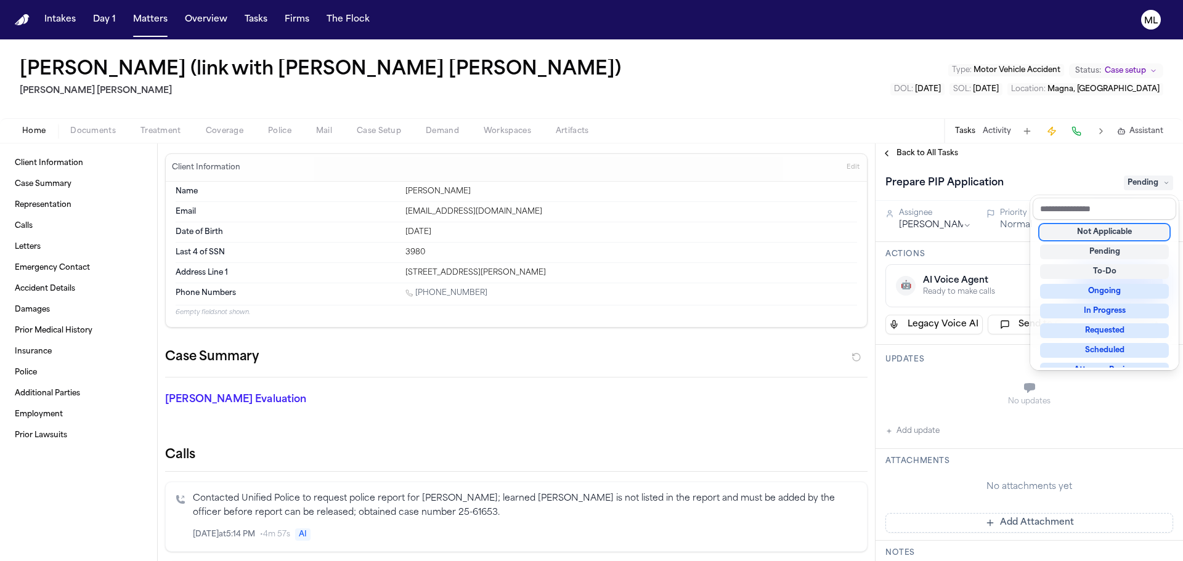
click at [1112, 233] on div "Not Applicable" at bounding box center [1104, 232] width 129 height 15
click at [930, 153] on div "Back to All Tasks Prepare PIP Application Not Applicable Assignee Michelle Land…" at bounding box center [1028, 353] width 307 height 418
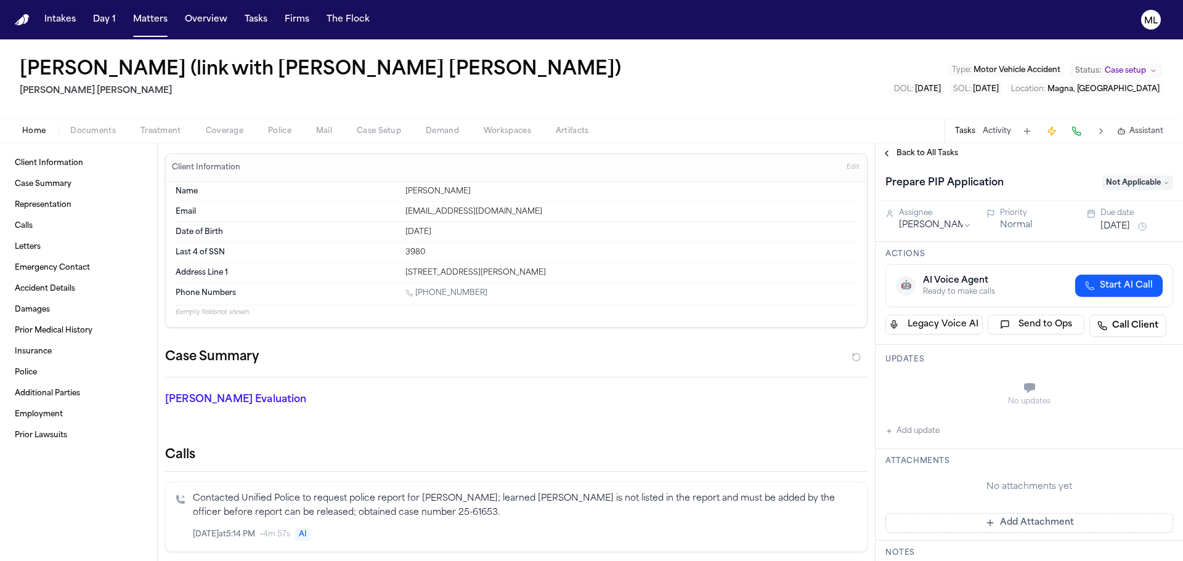
click at [930, 153] on span "Back to All Tasks" at bounding box center [927, 153] width 62 height 10
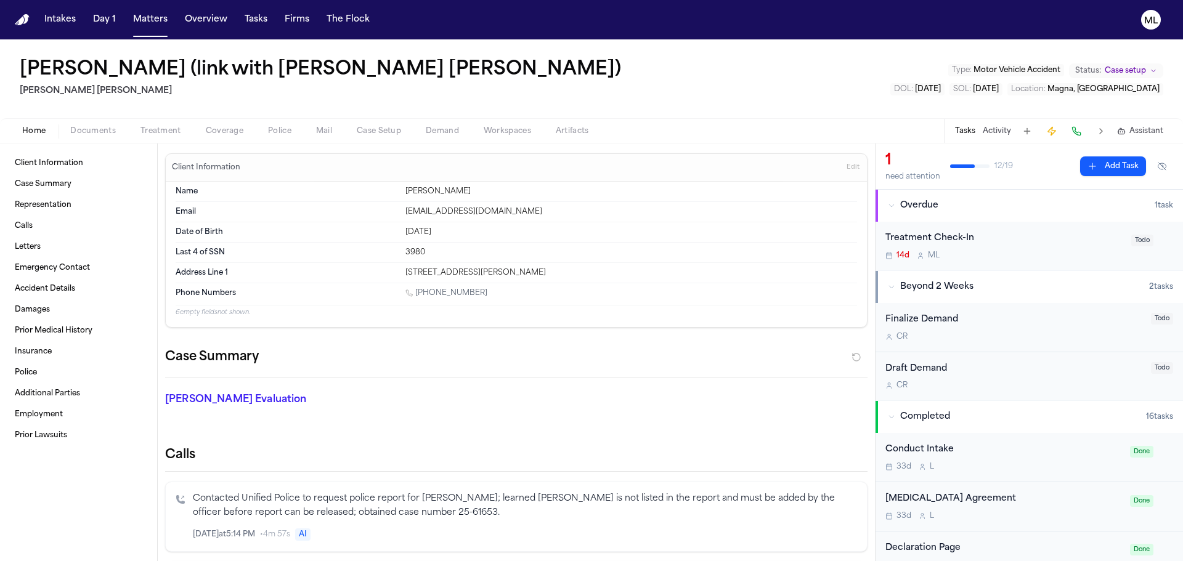
click at [1033, 254] on div "14d M L" at bounding box center [1004, 256] width 238 height 10
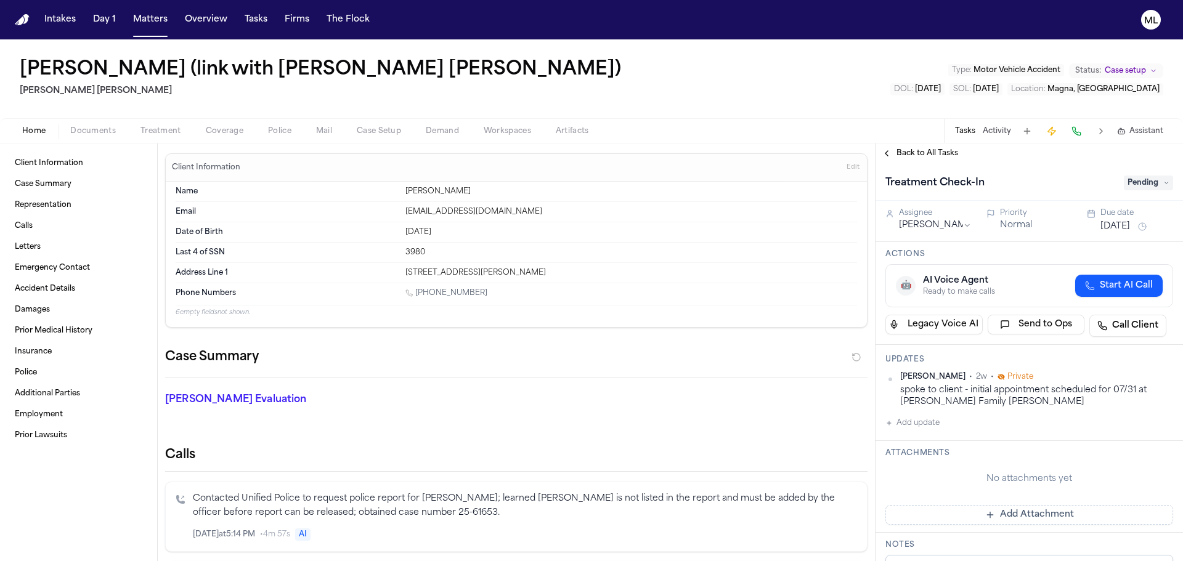
click at [1142, 184] on span "Pending" at bounding box center [1148, 183] width 49 height 15
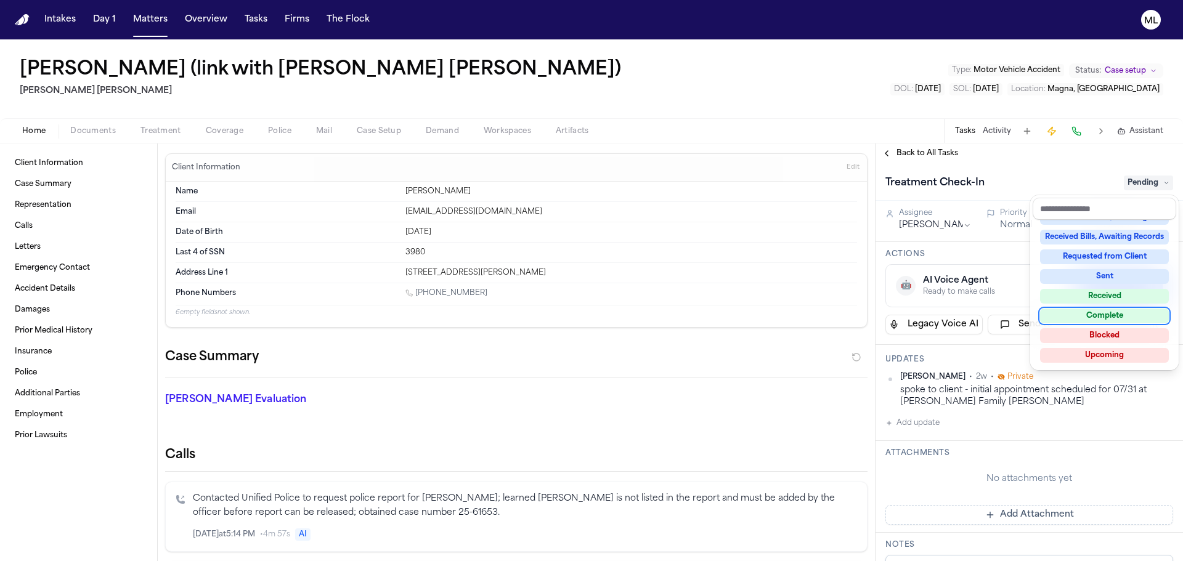
click at [1125, 313] on div "Complete" at bounding box center [1104, 316] width 129 height 15
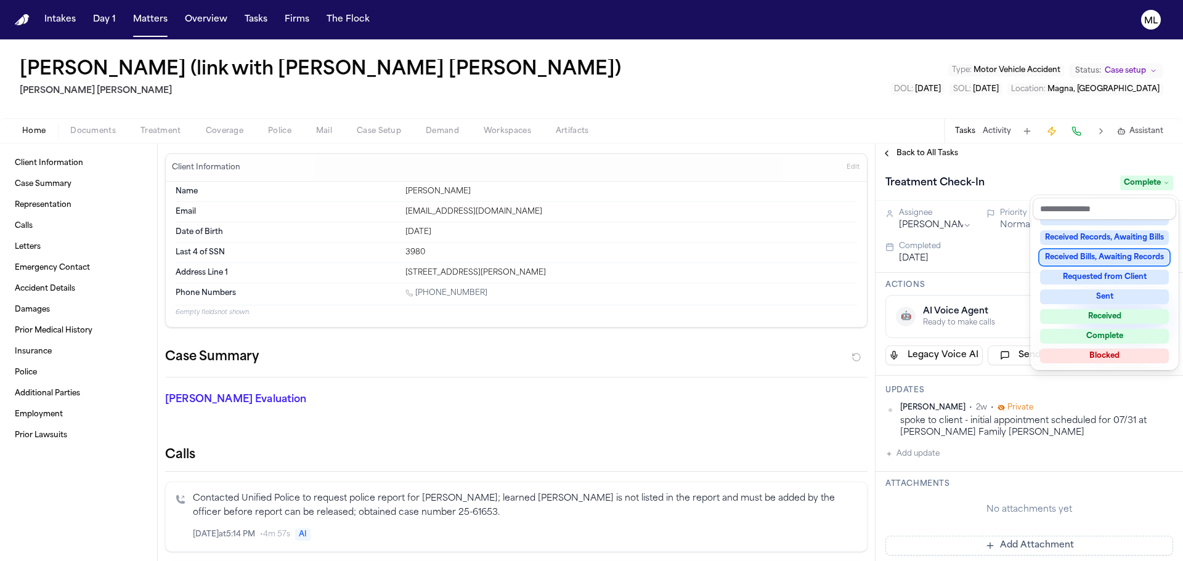
click at [908, 154] on div "Back to All Tasks Treatment Check-In Complete Assignee Michelle Landazabal Prio…" at bounding box center [1028, 353] width 307 height 418
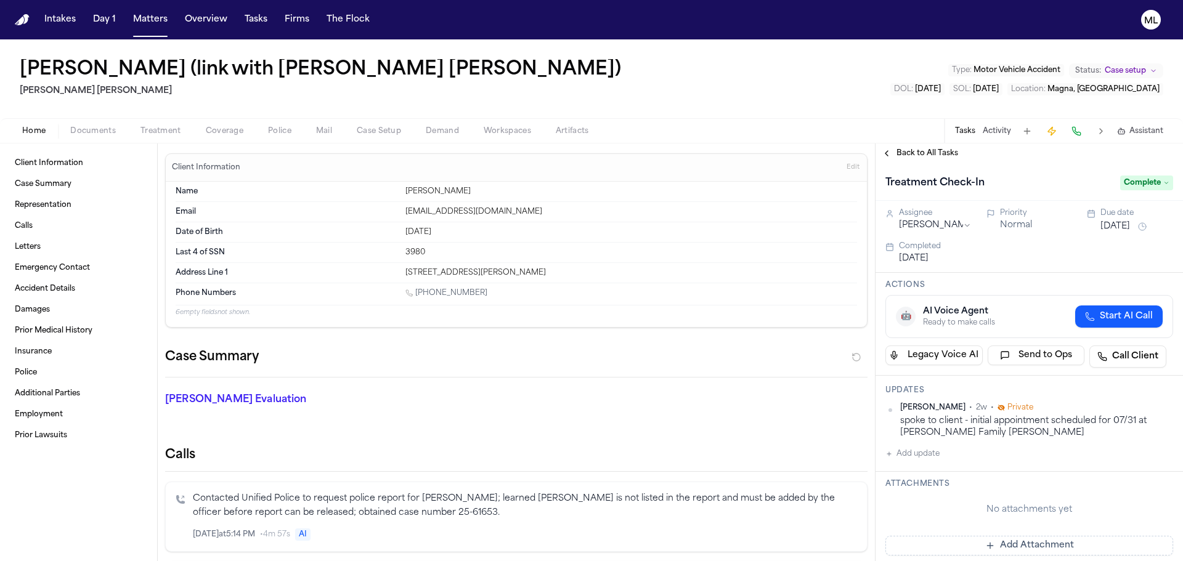
click at [905, 154] on span "Back to All Tasks" at bounding box center [927, 153] width 62 height 10
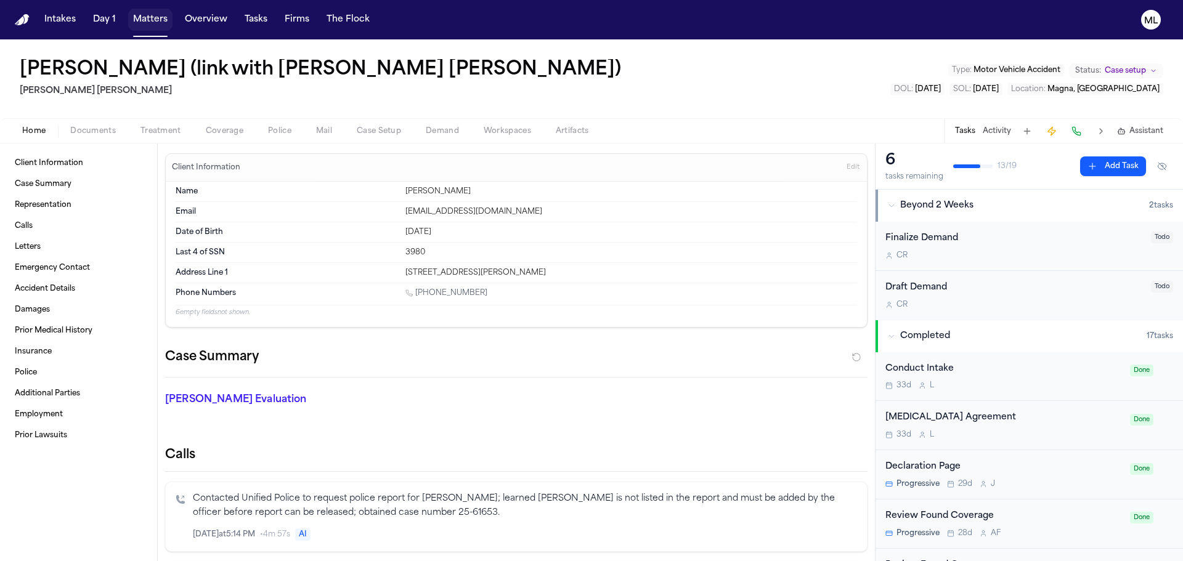
click at [150, 19] on button "Matters" at bounding box center [150, 20] width 44 height 22
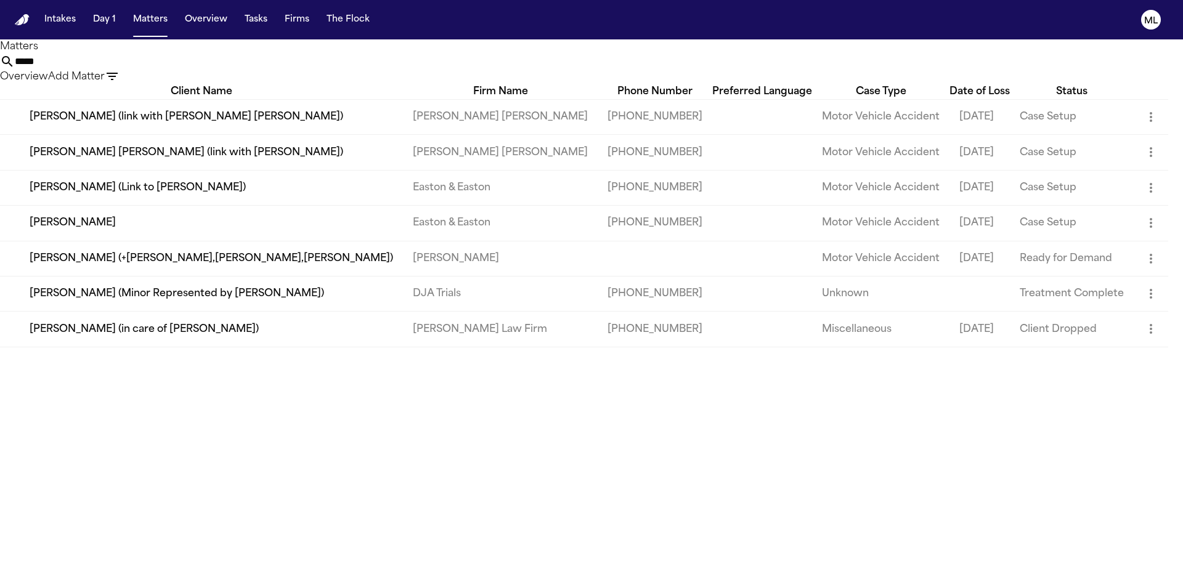
drag, startPoint x: 722, startPoint y: 68, endPoint x: 572, endPoint y: 70, distance: 149.7
click at [572, 70] on div "***** Overview Add Matter" at bounding box center [591, 69] width 1183 height 30
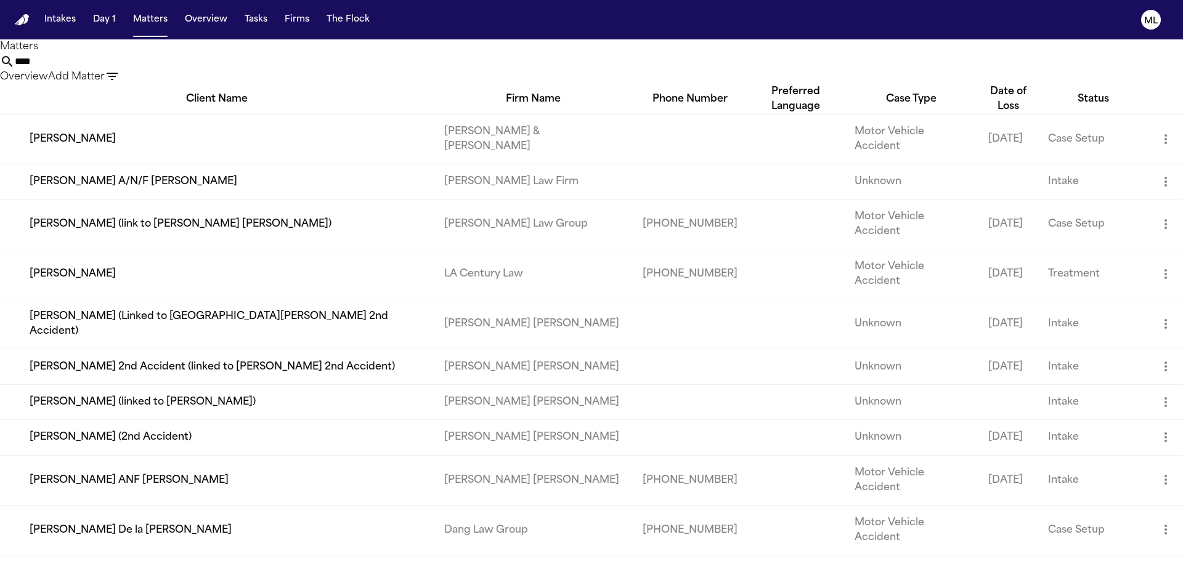
type input "****"
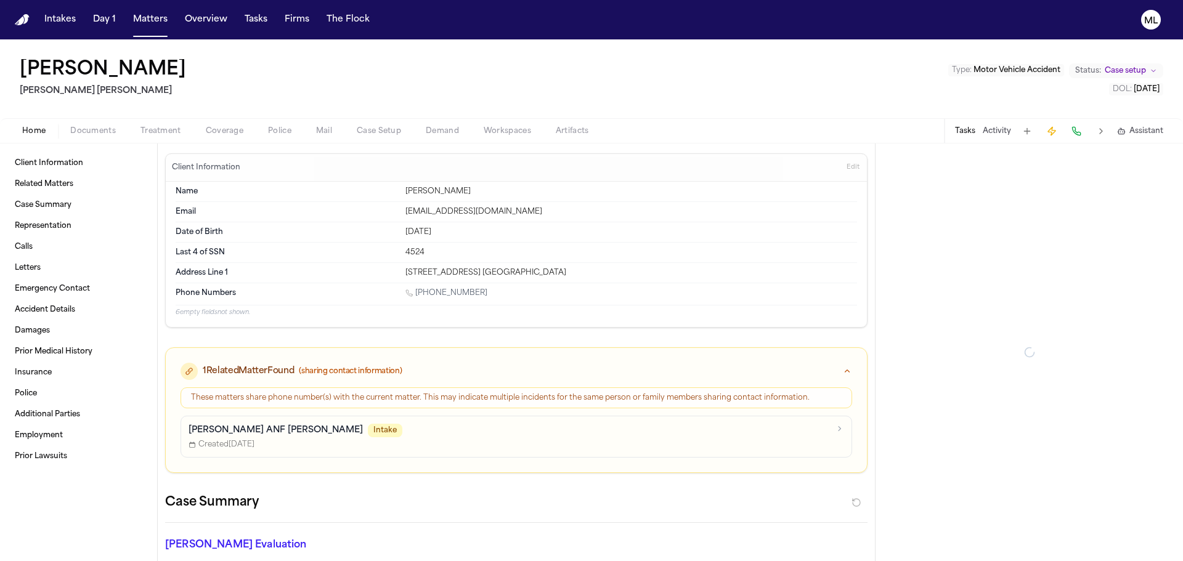
click at [92, 134] on span "Documents" at bounding box center [93, 131] width 46 height 10
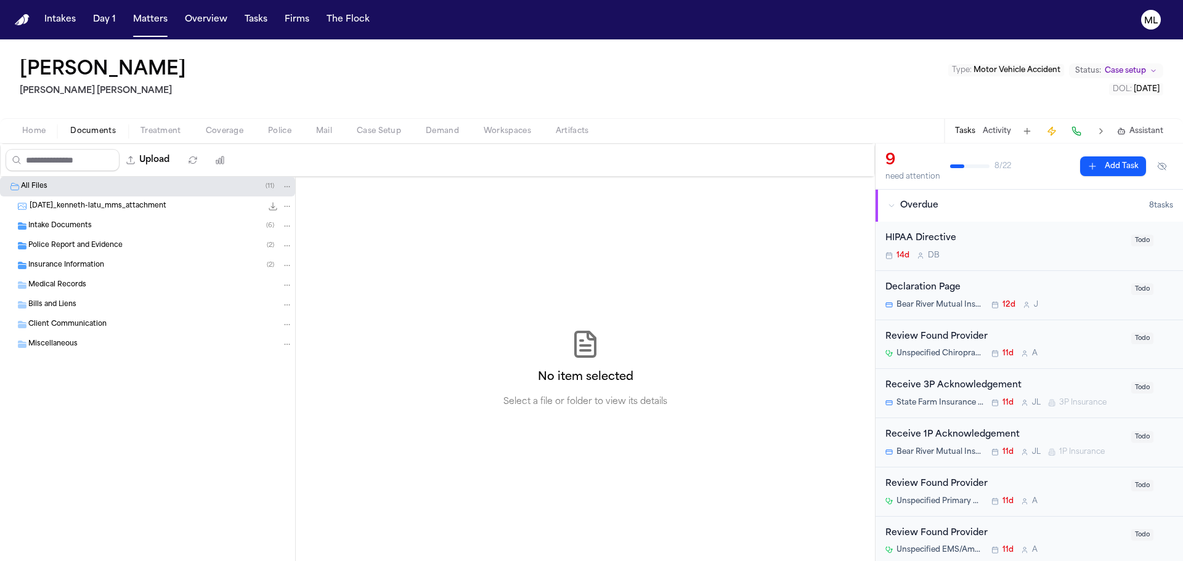
click at [92, 245] on span "Police Report and Evidence" at bounding box center [75, 246] width 94 height 10
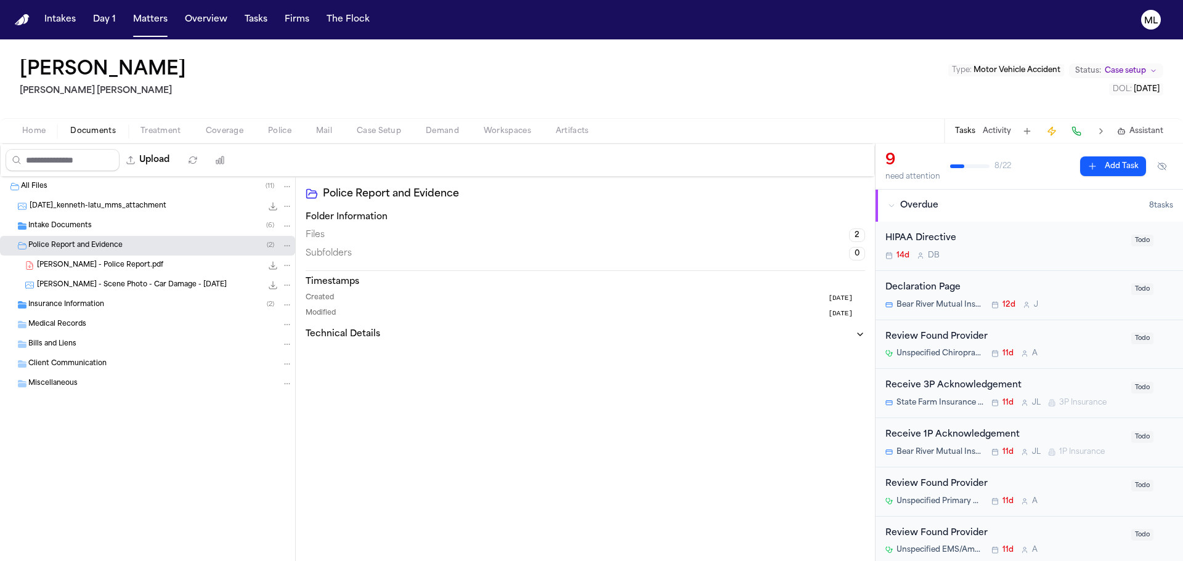
click at [137, 261] on span "Latu, Melissa - Police Report.pdf" at bounding box center [100, 266] width 126 height 10
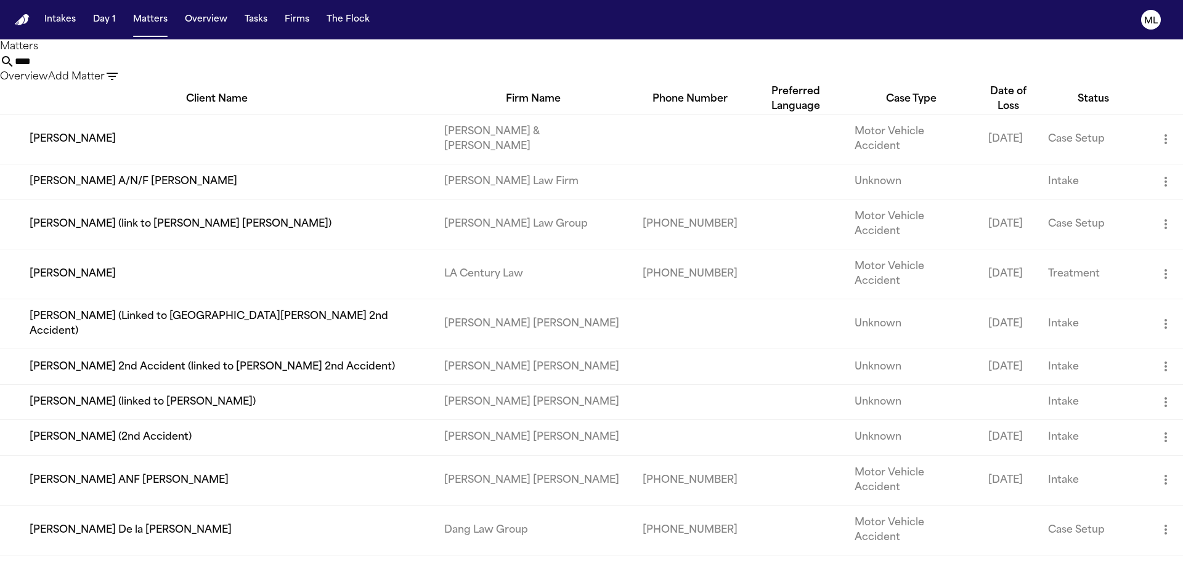
click at [104, 420] on td "[PERSON_NAME] (2nd Accident)" at bounding box center [217, 437] width 434 height 35
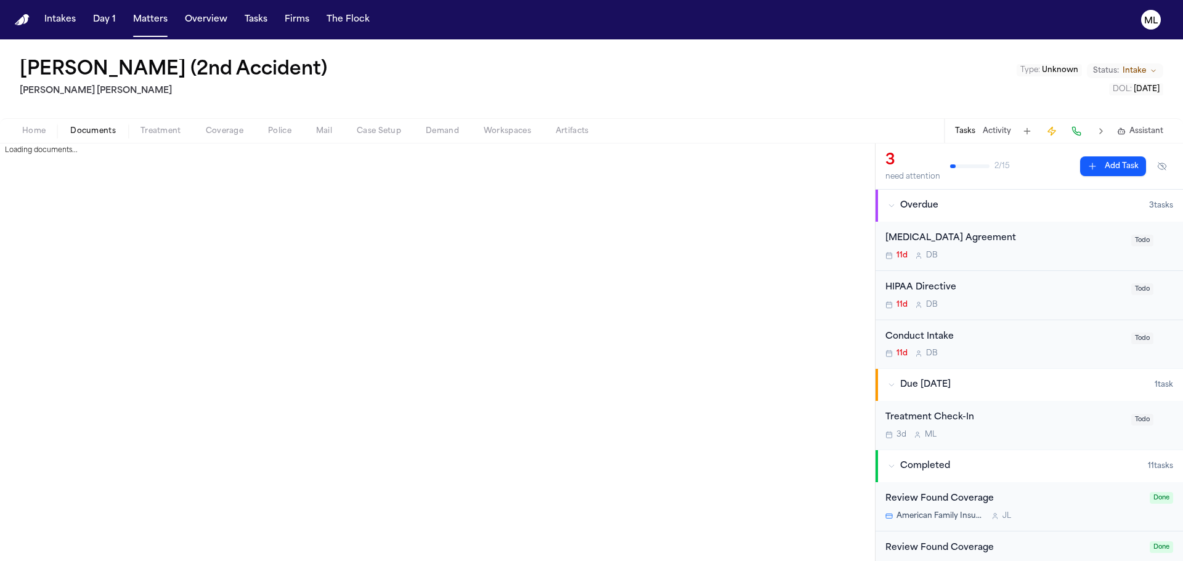
click at [106, 137] on span "button" at bounding box center [93, 137] width 60 height 1
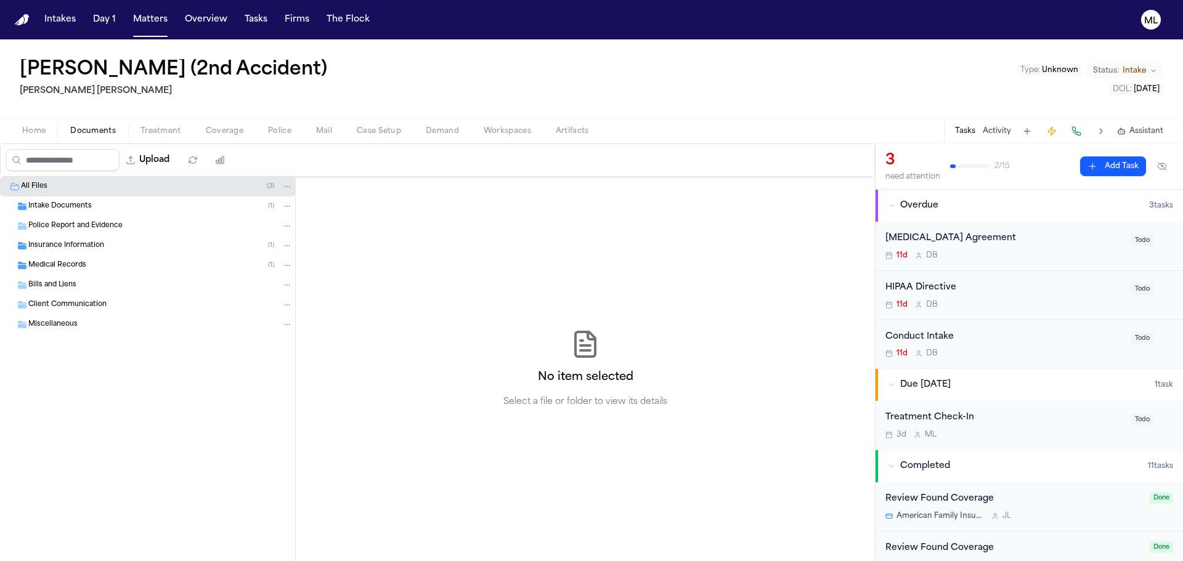
click at [79, 220] on div "Police Report and Evidence" at bounding box center [147, 226] width 295 height 20
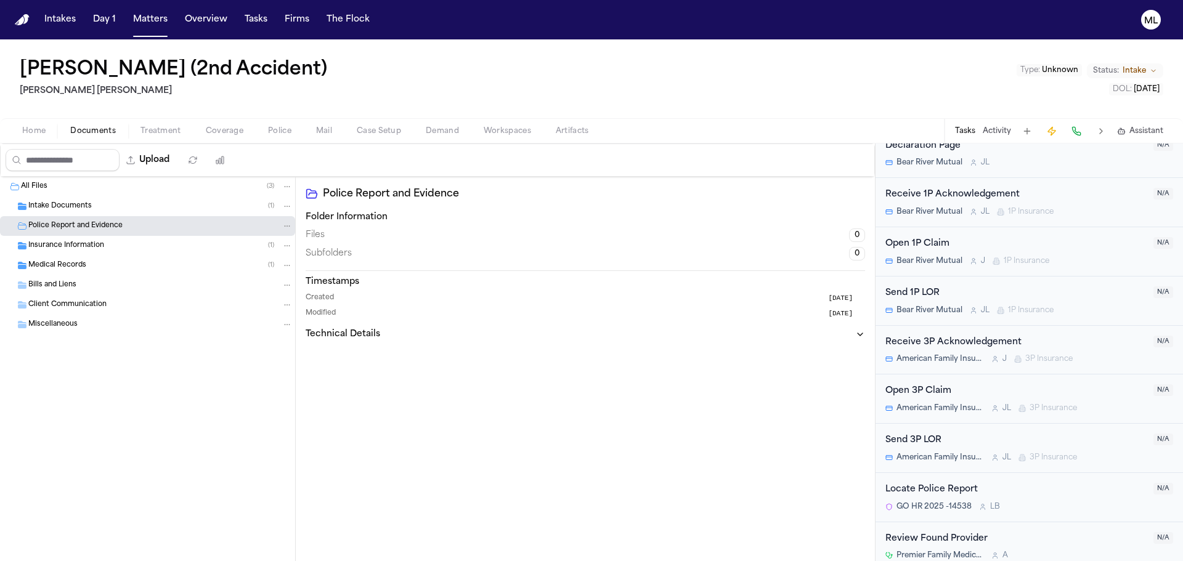
scroll to position [461, 0]
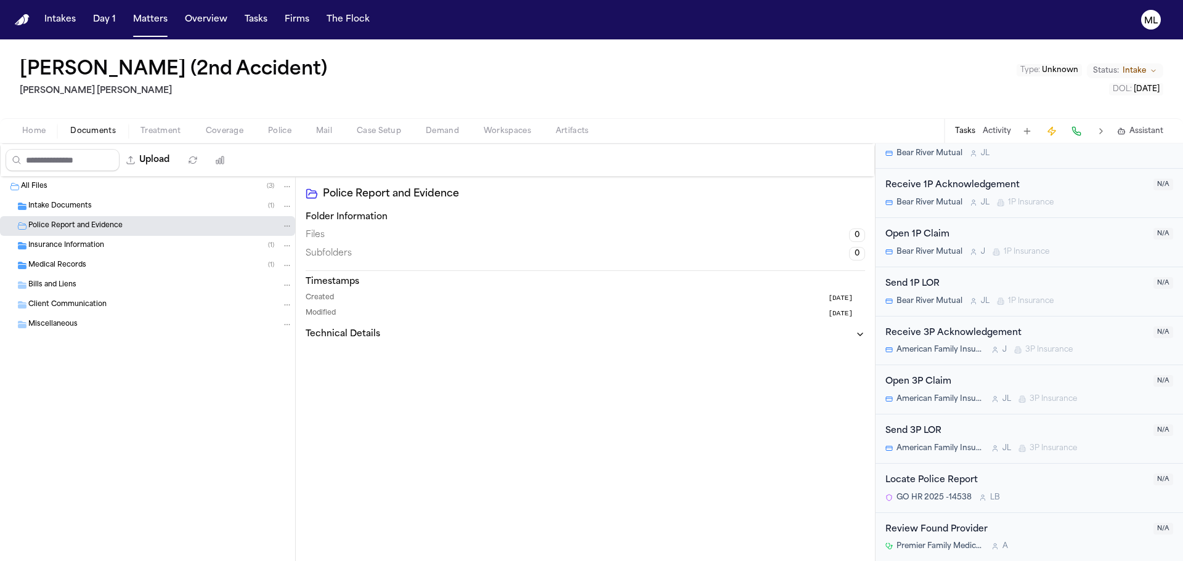
click at [1031, 485] on div "Locate Police Report" at bounding box center [1015, 481] width 261 height 14
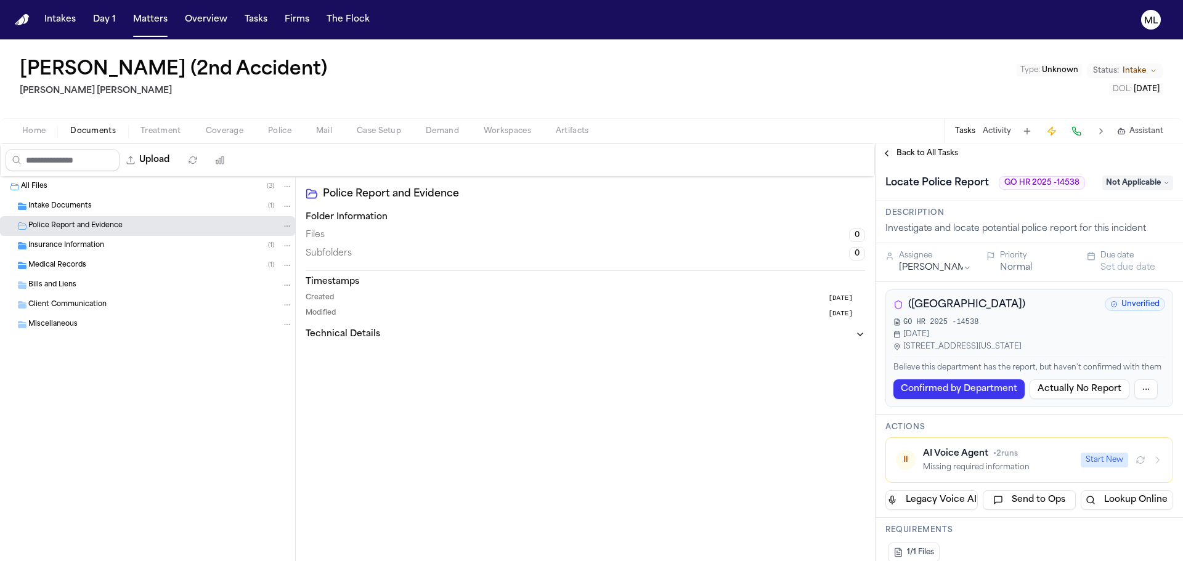
click at [97, 206] on div "Intake Documents ( 1 )" at bounding box center [160, 206] width 264 height 11
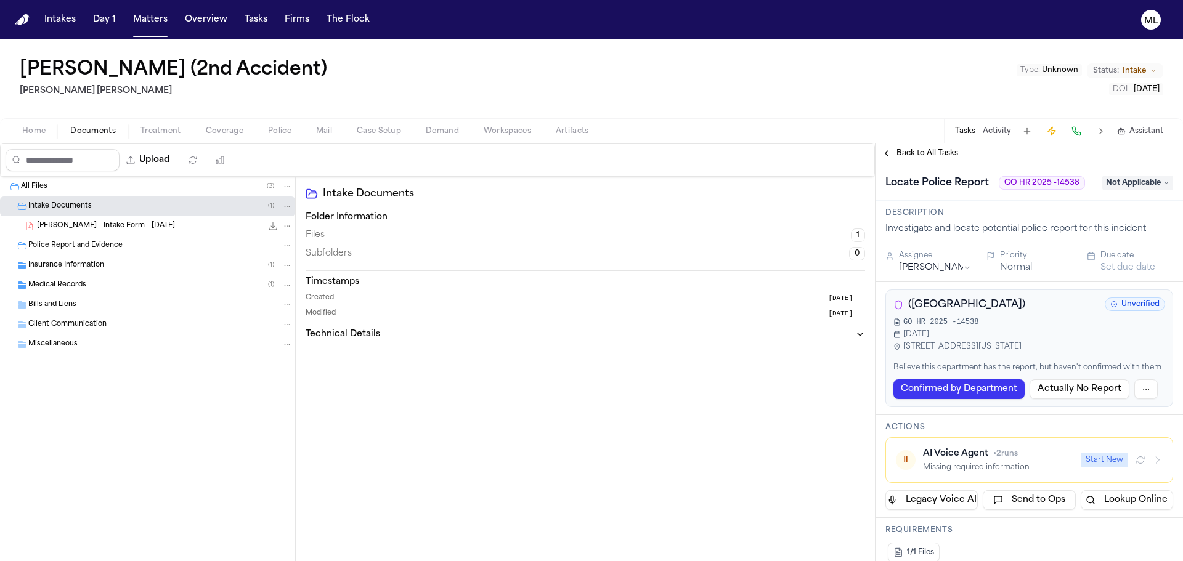
click at [131, 222] on span "M. Latu - Intake Form - 7.22.25" at bounding box center [106, 226] width 138 height 10
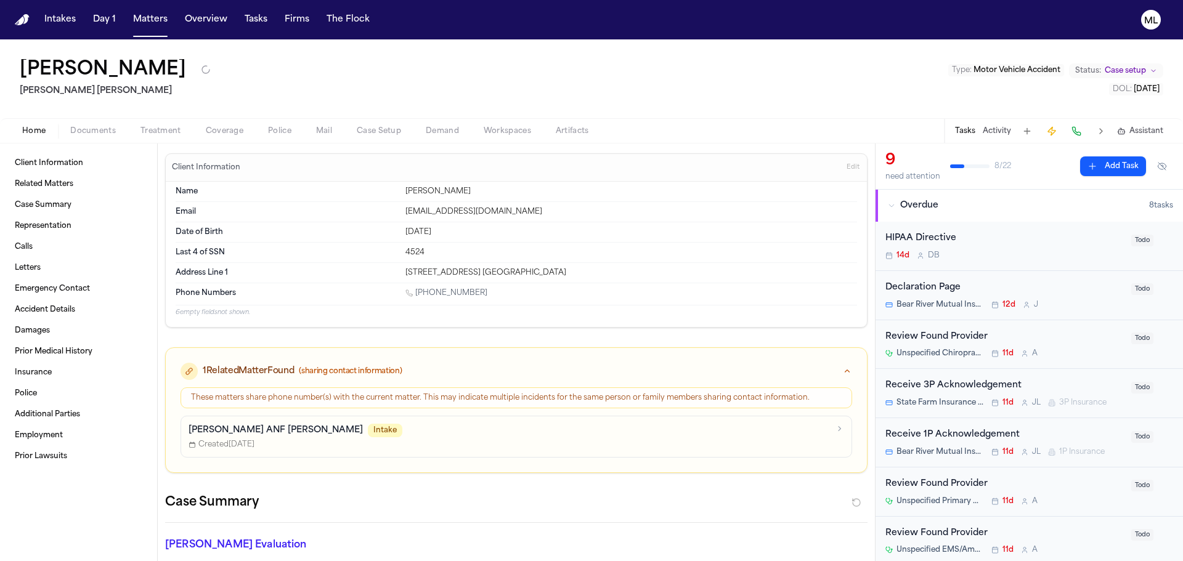
click at [113, 120] on div "Home Documents Treatment Coverage Police Mail Case Setup Demand Workspaces Arti…" at bounding box center [591, 130] width 1183 height 25
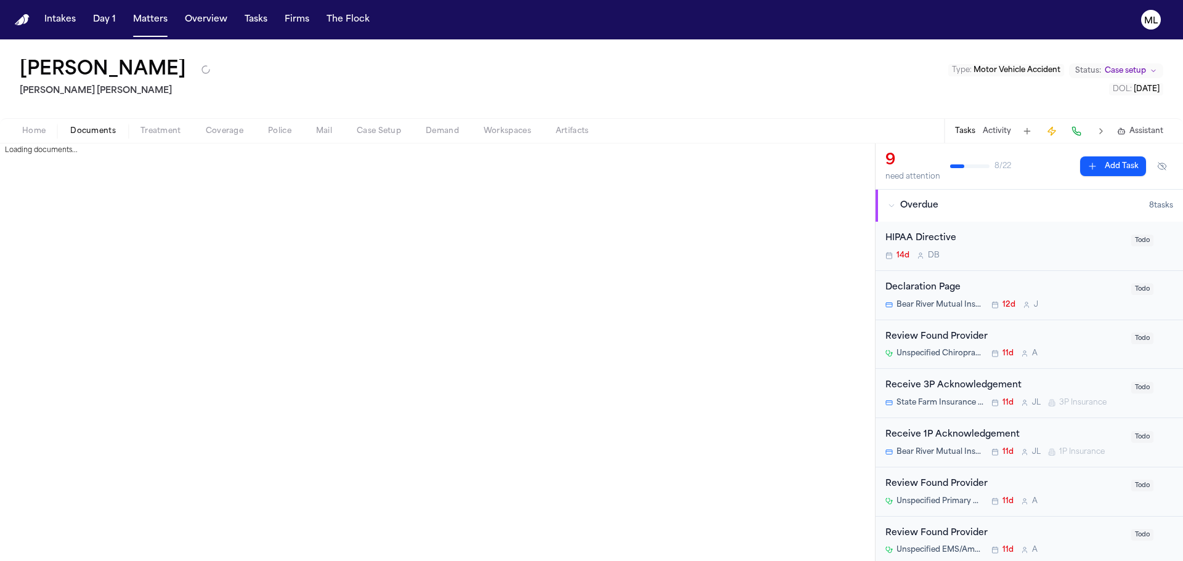
click at [105, 125] on button "Documents" at bounding box center [93, 131] width 70 height 15
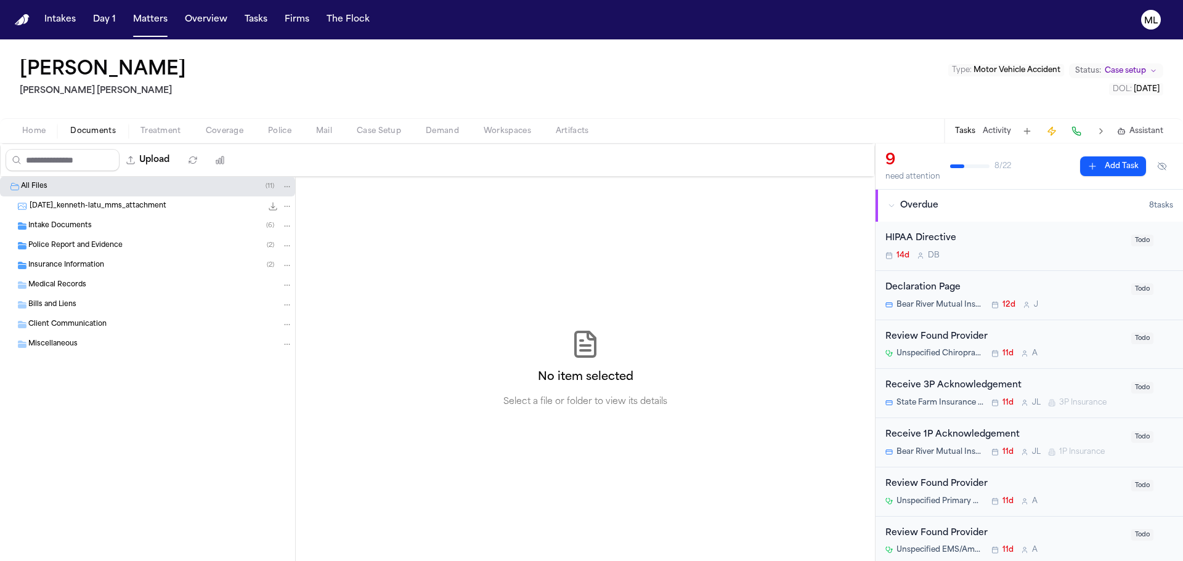
click at [68, 222] on span "Intake Documents" at bounding box center [59, 226] width 63 height 10
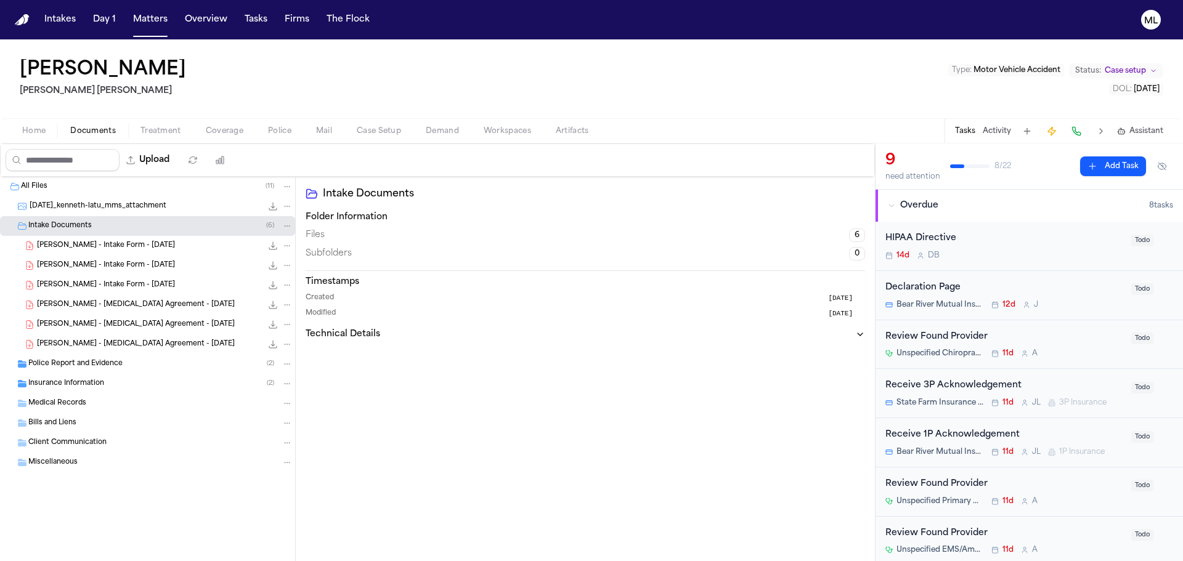
click at [100, 241] on span "M. Latu - Intake Form - 8.5.25" at bounding box center [106, 246] width 138 height 10
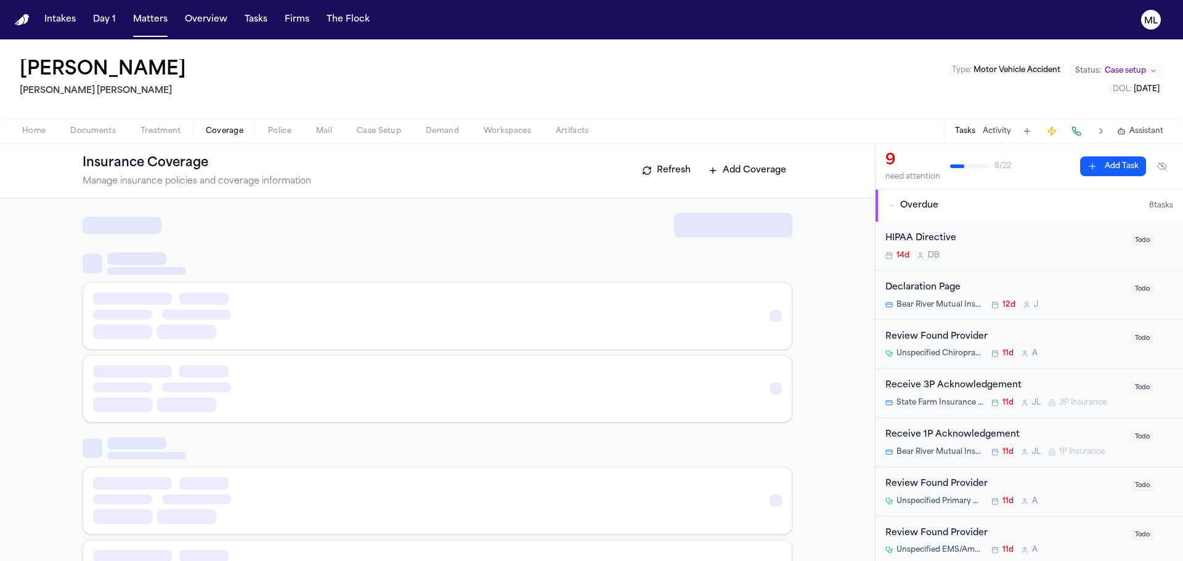
click at [227, 131] on span "Coverage" at bounding box center [225, 131] width 38 height 10
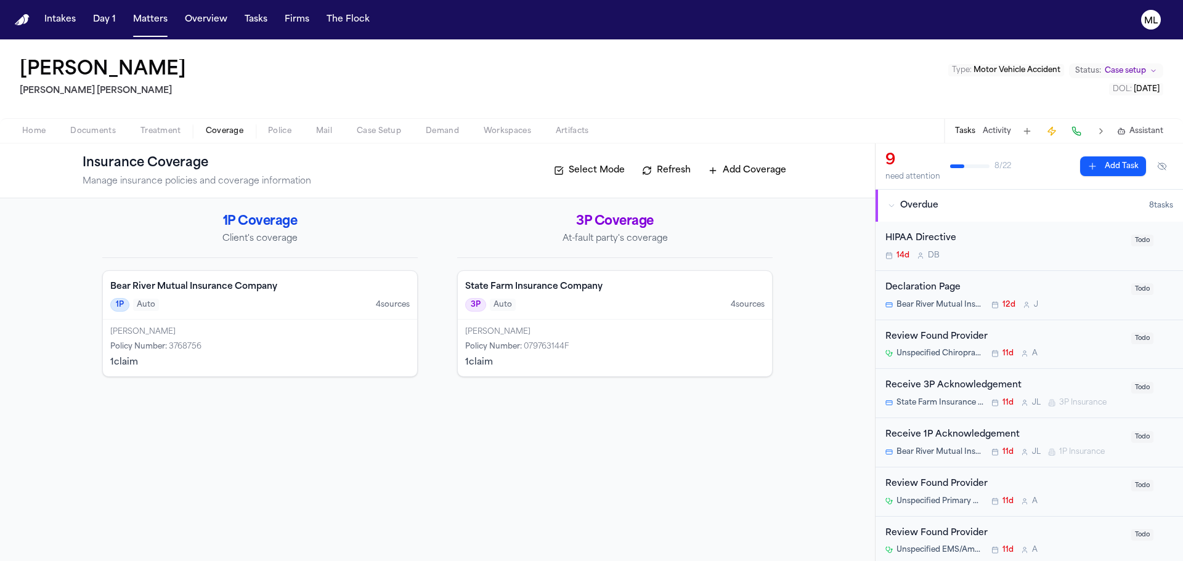
click at [296, 319] on div "Bear River Mutual Insurance Company 1P Auto 4 source s" at bounding box center [260, 295] width 314 height 49
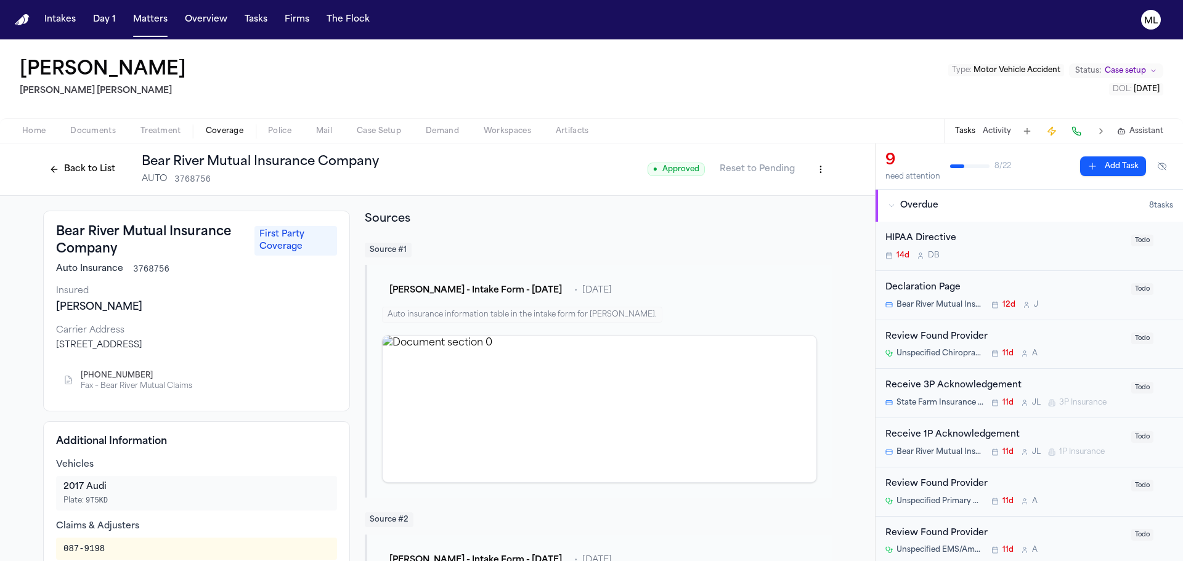
click at [86, 163] on button "Back to List" at bounding box center [82, 170] width 78 height 20
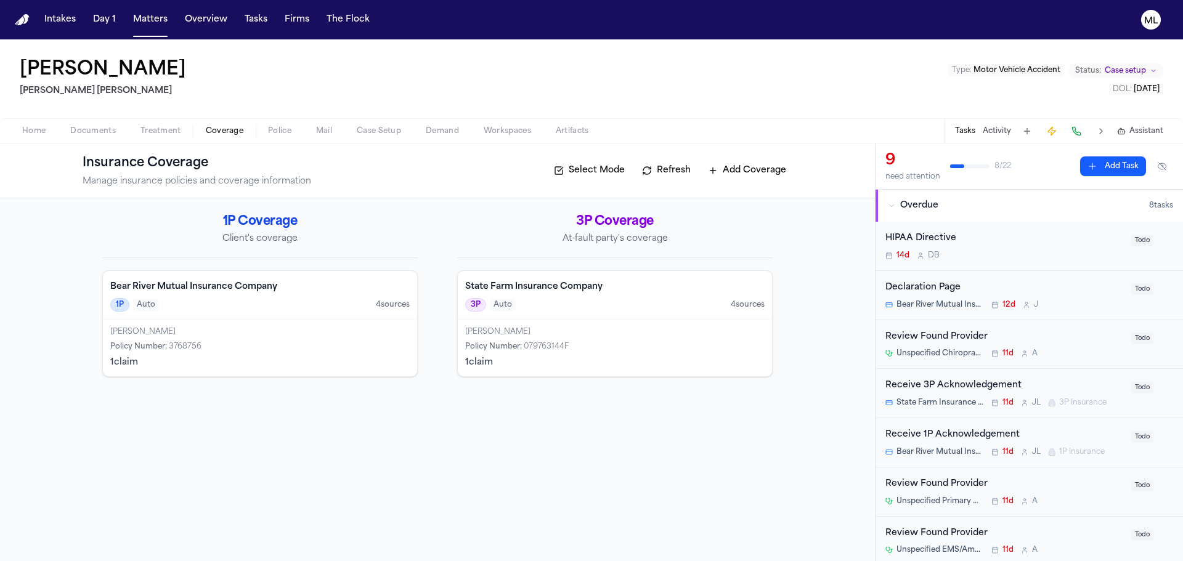
click at [626, 309] on div "3P Auto 4 source s" at bounding box center [614, 305] width 299 height 14
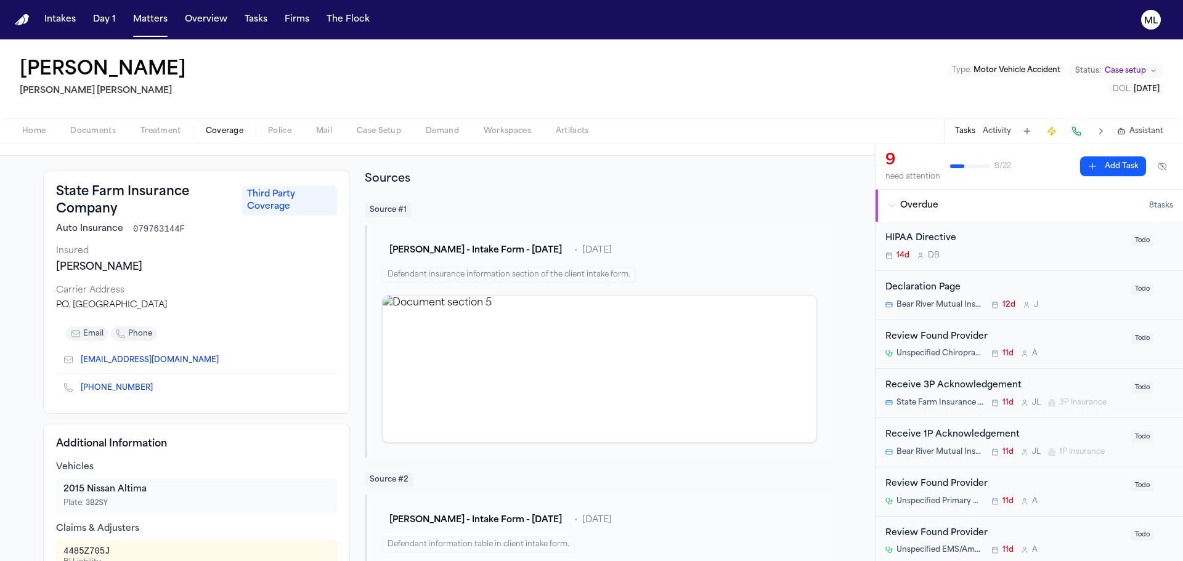
scroll to position [62, 0]
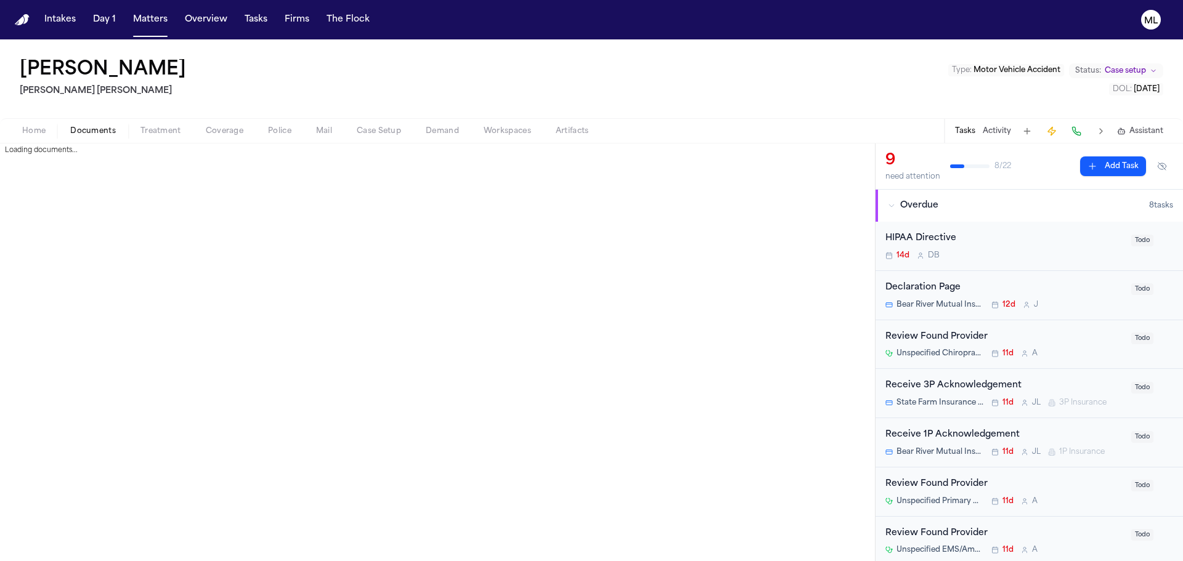
click at [105, 134] on span "Documents" at bounding box center [93, 131] width 46 height 10
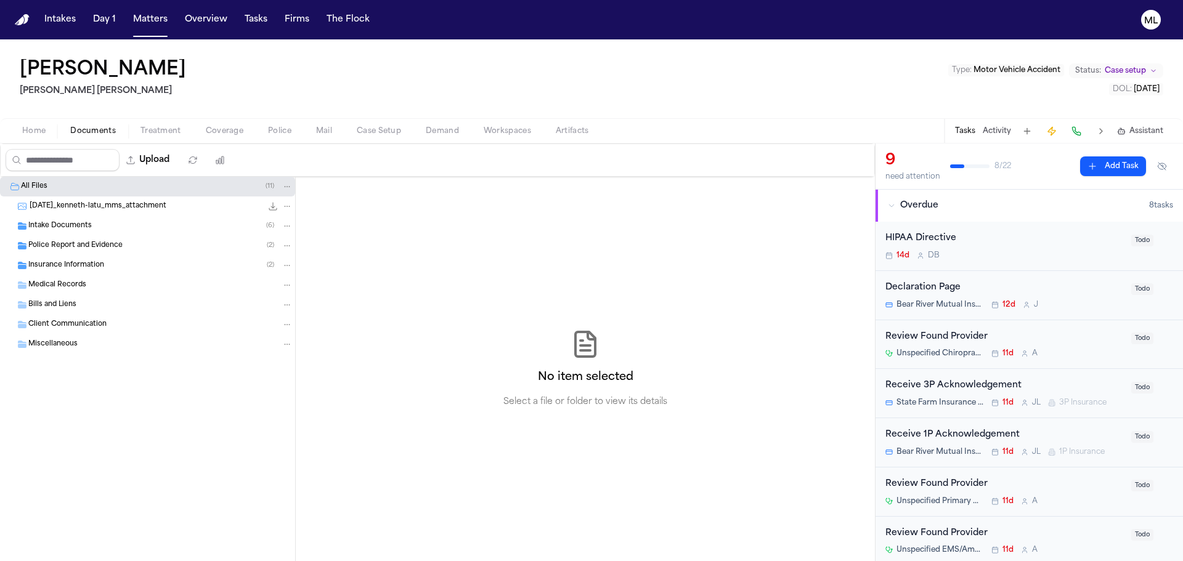
click at [100, 266] on span "Insurance Information" at bounding box center [66, 266] width 76 height 10
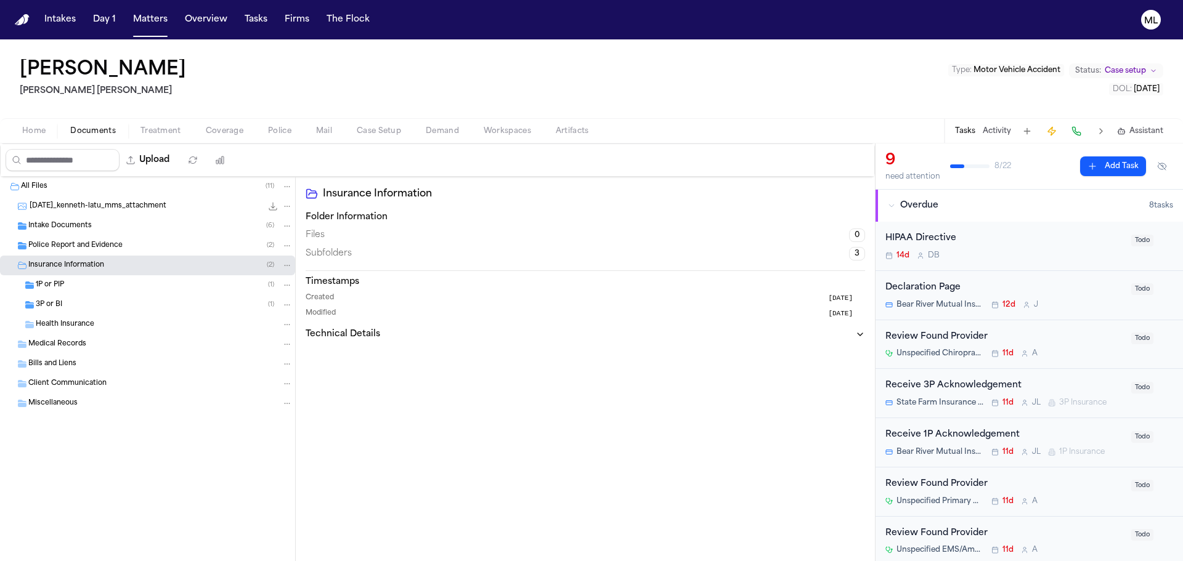
click at [91, 303] on div "3P or BI ( 1 )" at bounding box center [164, 304] width 257 height 11
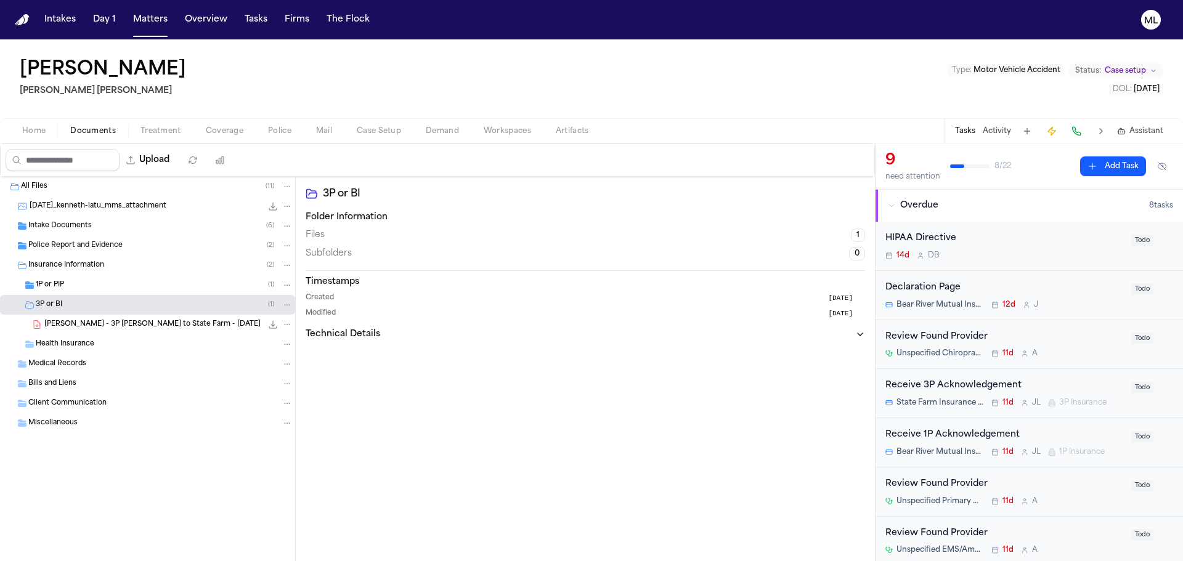
click at [118, 322] on span "M. Latu - 3P LOR to State Farm - 8.8.25" at bounding box center [152, 325] width 216 height 10
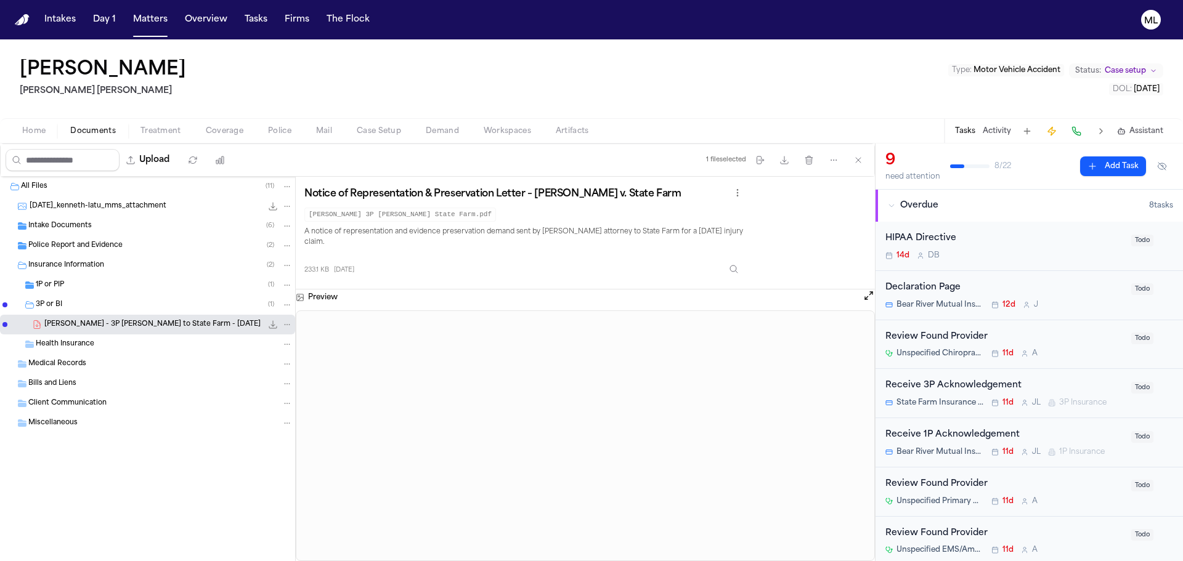
click at [135, 221] on div "Intake Documents ( 6 )" at bounding box center [160, 226] width 264 height 11
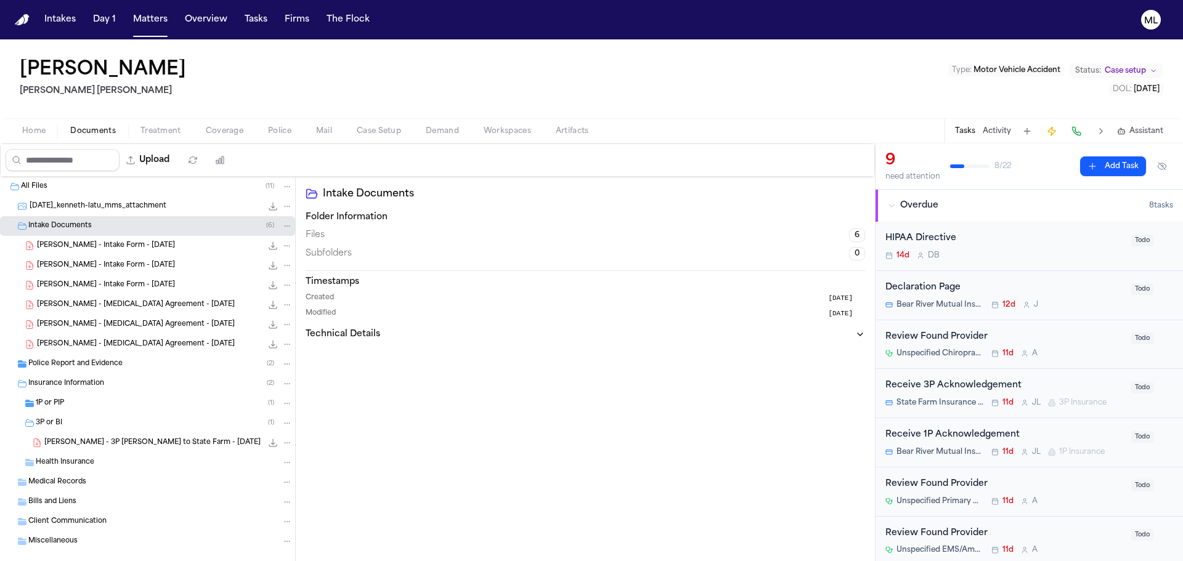
click at [119, 248] on span "M. Latu - Intake Form - 8.5.25" at bounding box center [106, 246] width 138 height 10
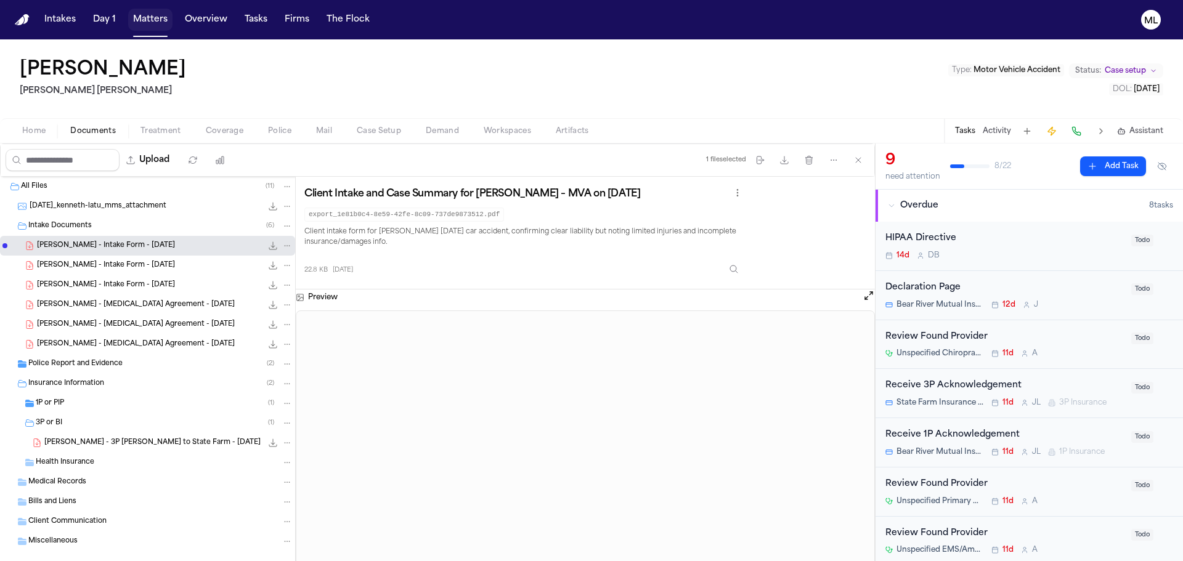
click at [143, 22] on button "Matters" at bounding box center [150, 20] width 44 height 22
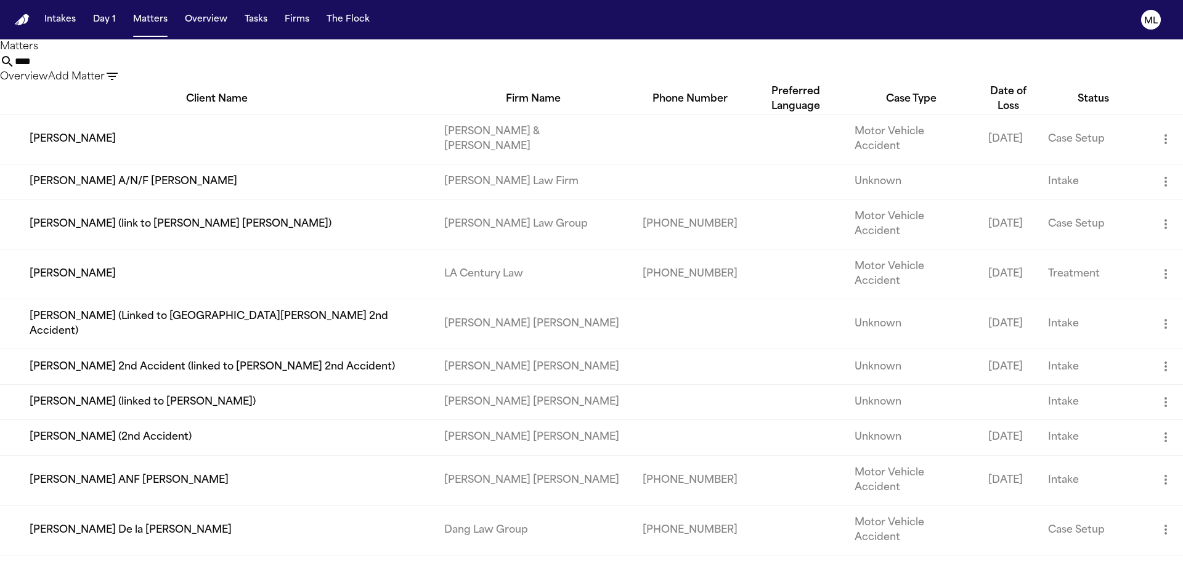
click at [170, 420] on td "[PERSON_NAME] (2nd Accident)" at bounding box center [217, 437] width 434 height 35
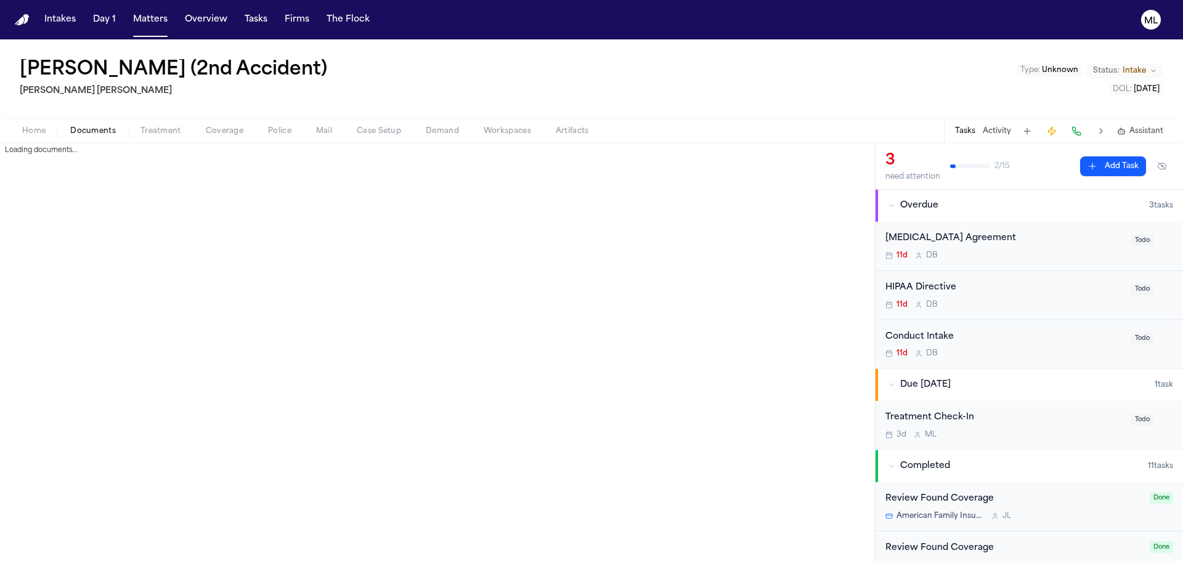
click at [82, 127] on span "Documents" at bounding box center [93, 131] width 46 height 10
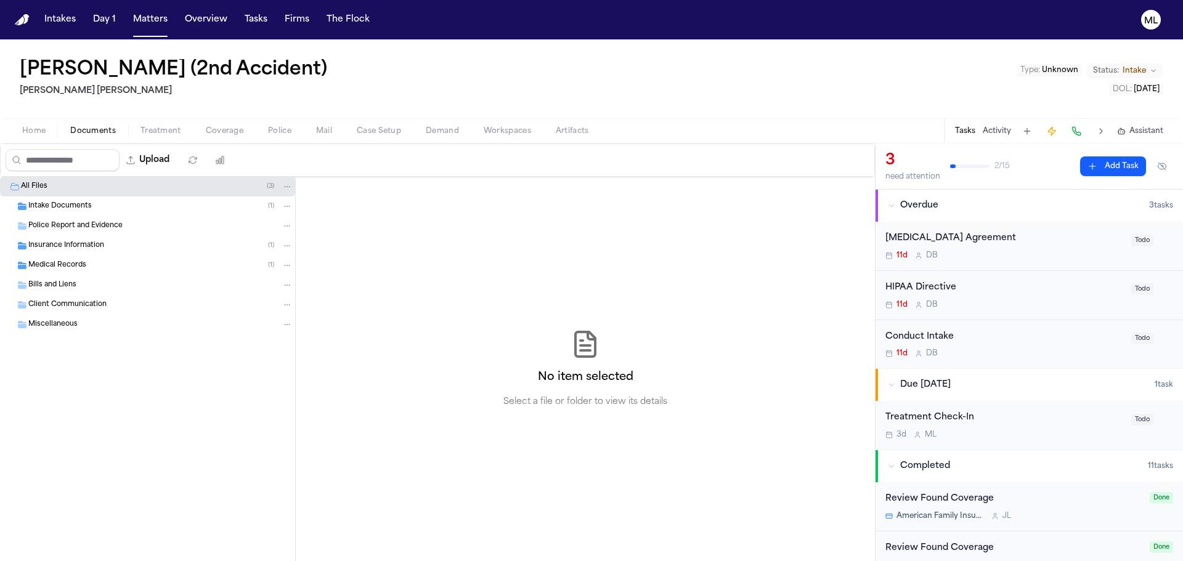
click at [65, 206] on span "Intake Documents" at bounding box center [59, 206] width 63 height 10
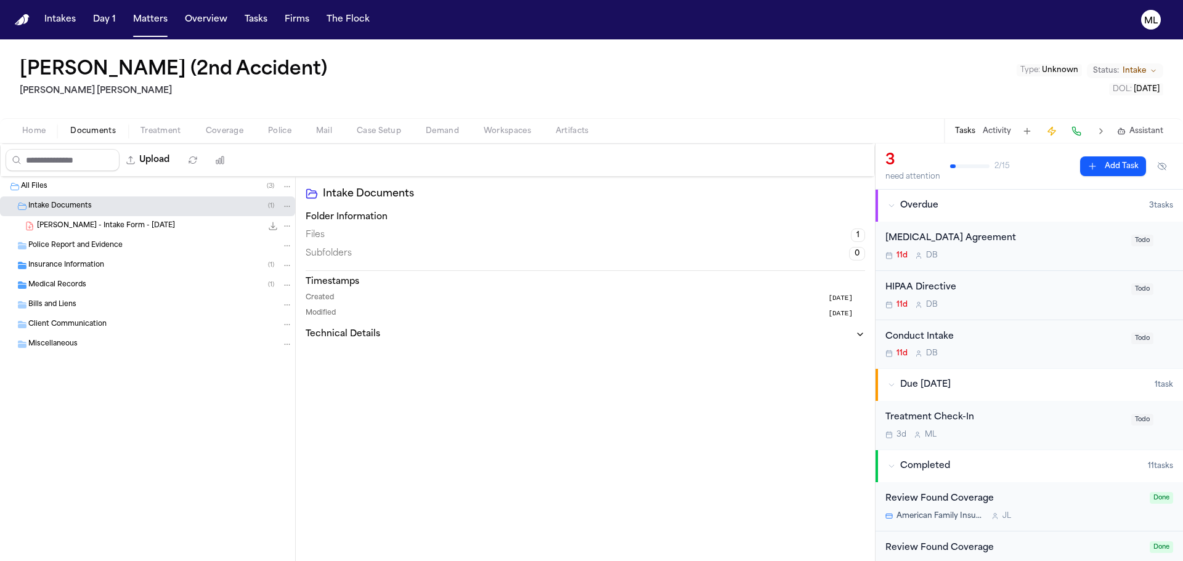
click at [82, 228] on span "M. Latu - Intake Form - 7.22.25" at bounding box center [106, 226] width 138 height 10
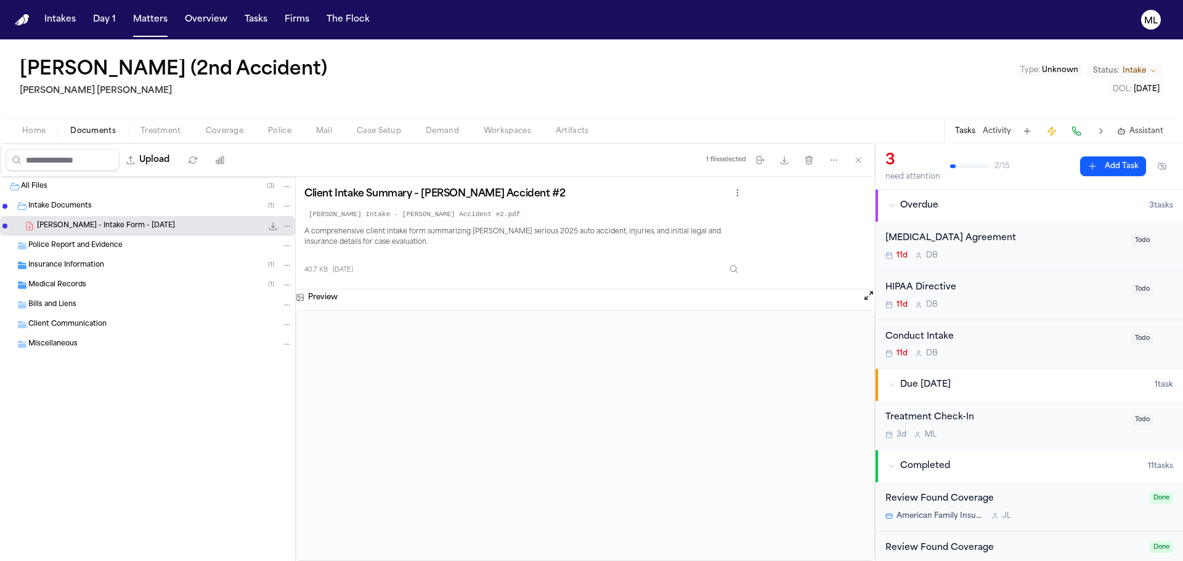
click at [215, 135] on span "Coverage" at bounding box center [225, 131] width 38 height 10
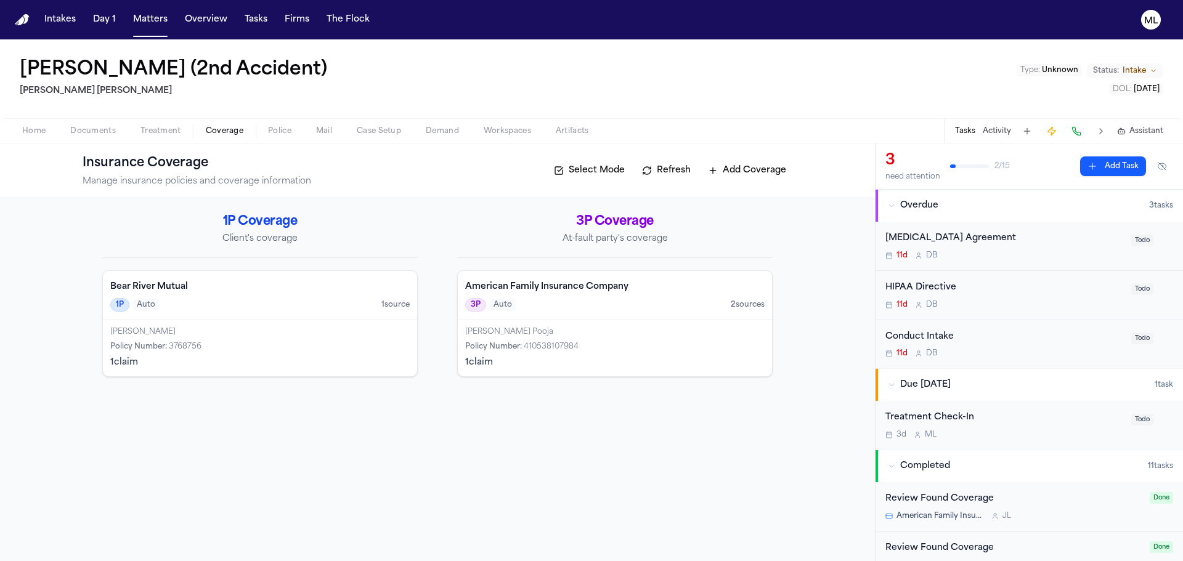
click at [198, 358] on div "1 claim" at bounding box center [259, 363] width 299 height 12
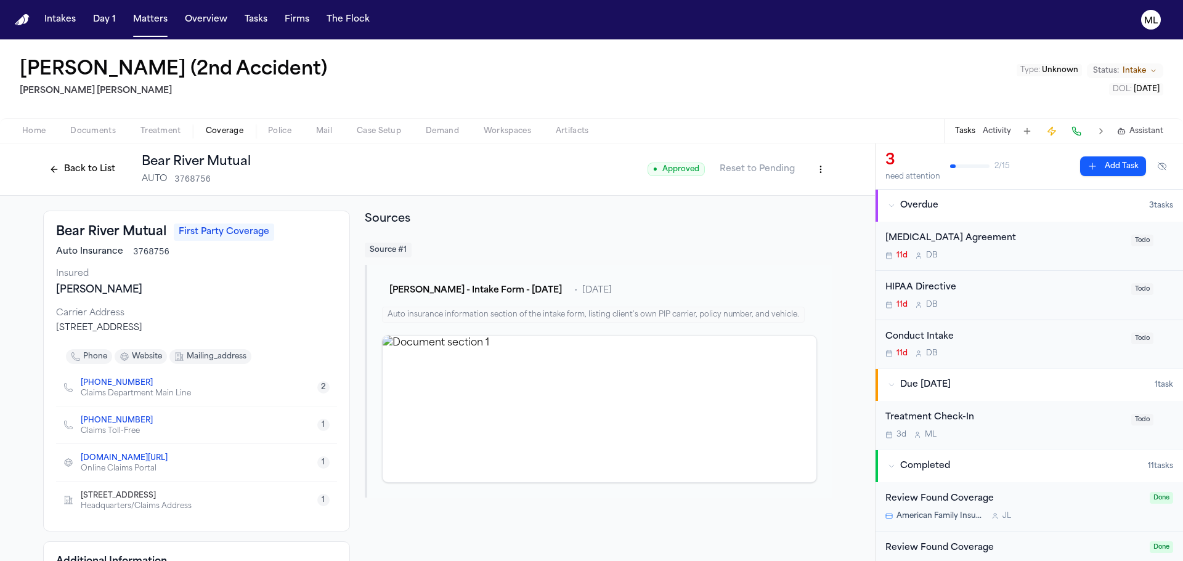
click at [67, 160] on button "Back to List" at bounding box center [82, 170] width 78 height 20
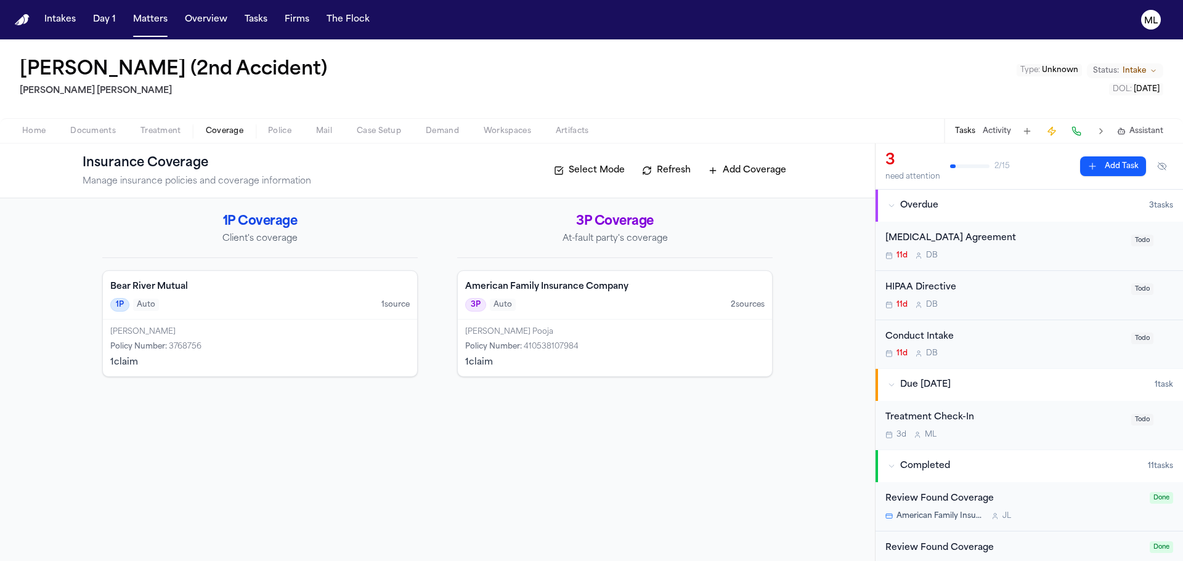
click at [608, 346] on div "Policy Number : 410538107984" at bounding box center [614, 347] width 299 height 10
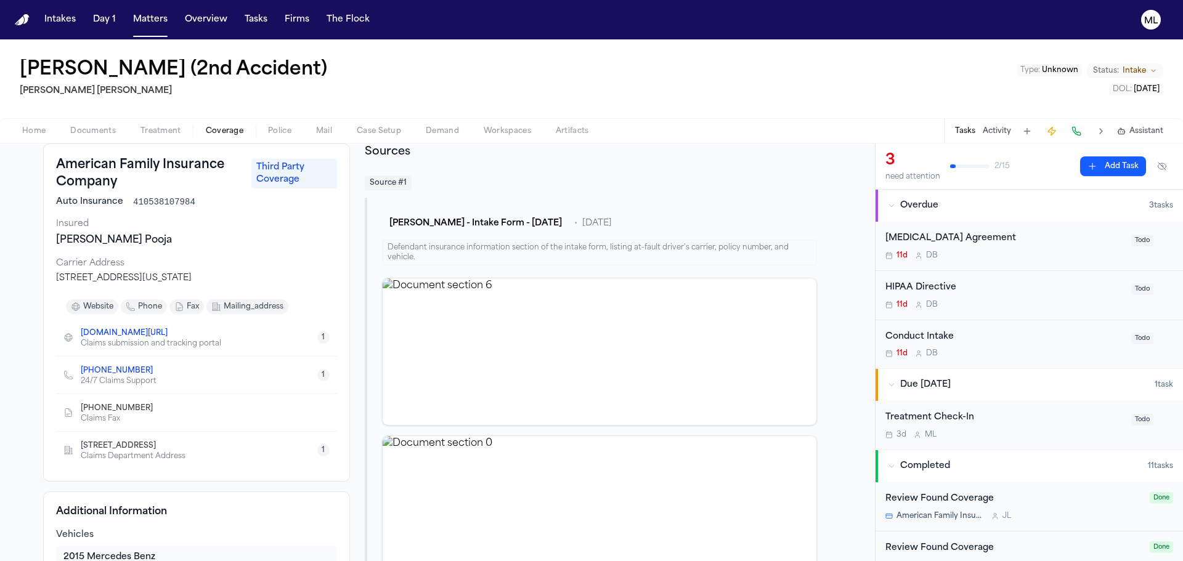
scroll to position [62, 0]
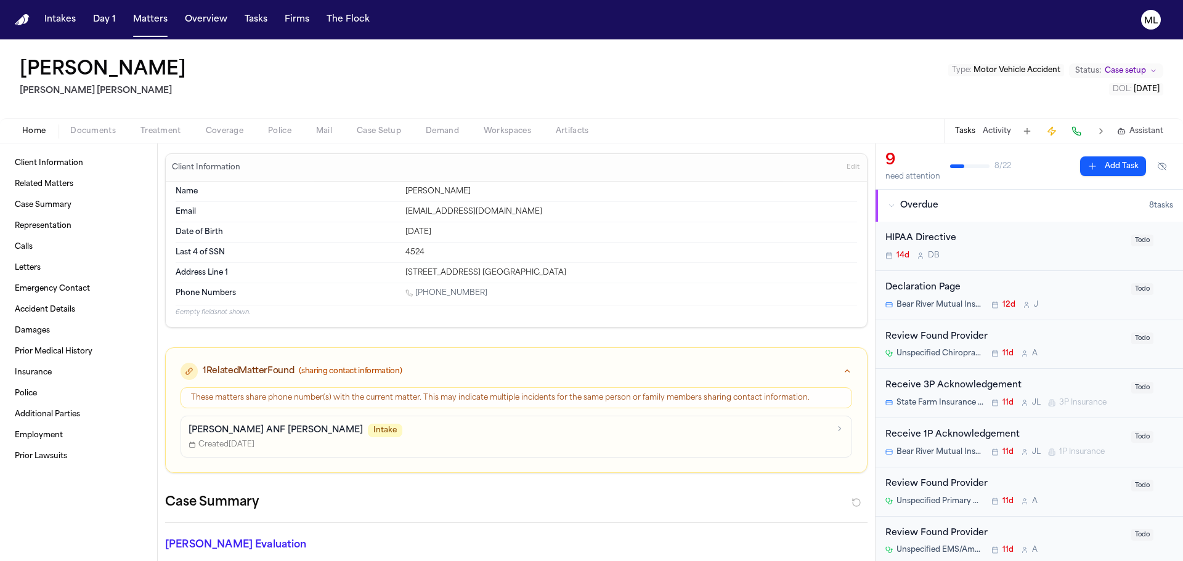
click at [221, 133] on span "Coverage" at bounding box center [225, 131] width 38 height 10
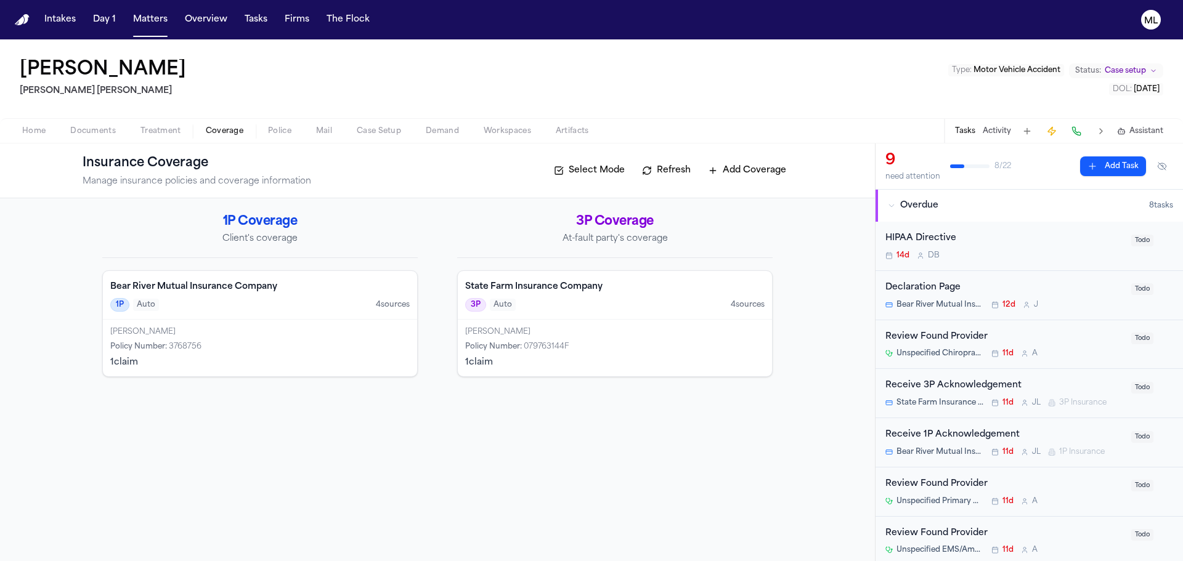
click at [598, 325] on div "David Whiting Policy Number : 079763144F 1 claim" at bounding box center [615, 348] width 314 height 57
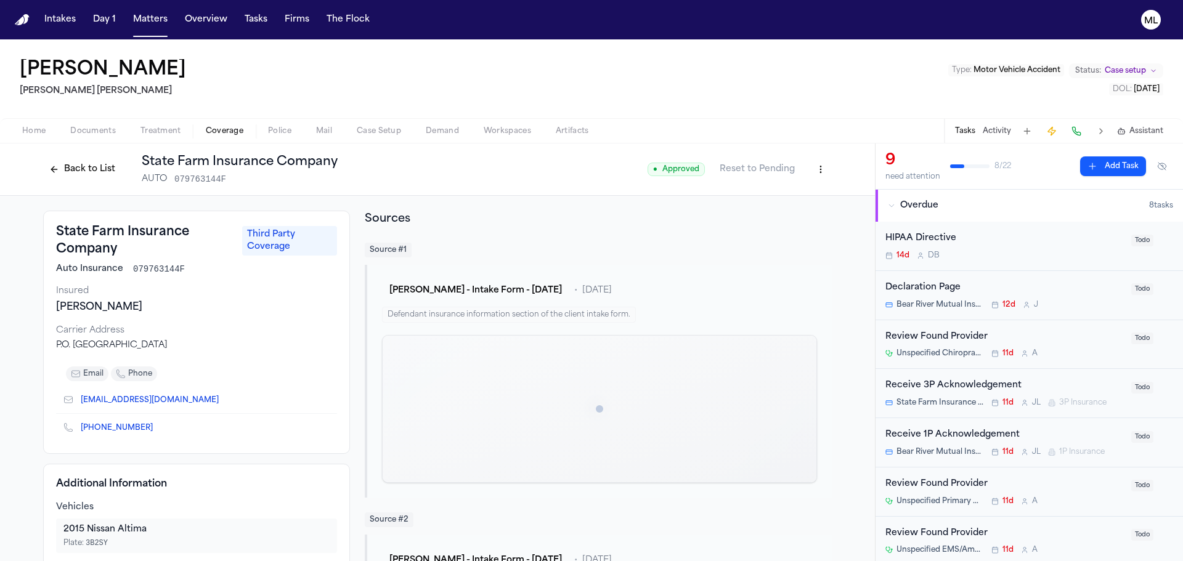
scroll to position [185, 0]
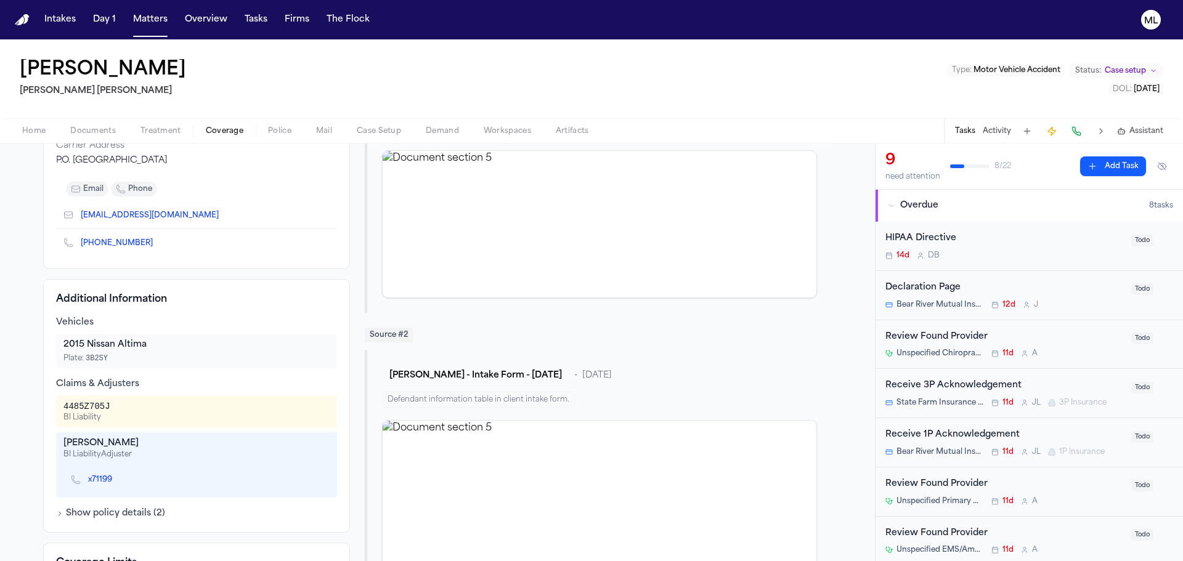
click at [38, 134] on span "Home" at bounding box center [33, 131] width 23 height 10
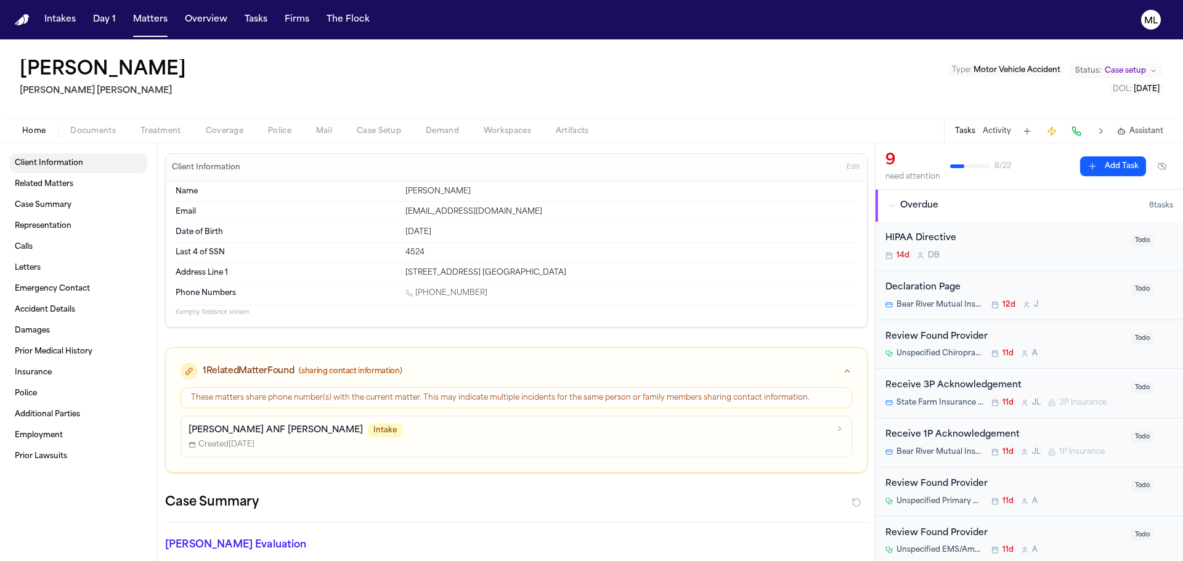
click at [81, 168] on span "Client Information" at bounding box center [49, 163] width 68 height 10
click at [70, 159] on span "Client Information" at bounding box center [49, 163] width 68 height 10
click at [92, 136] on button "Documents" at bounding box center [93, 131] width 70 height 15
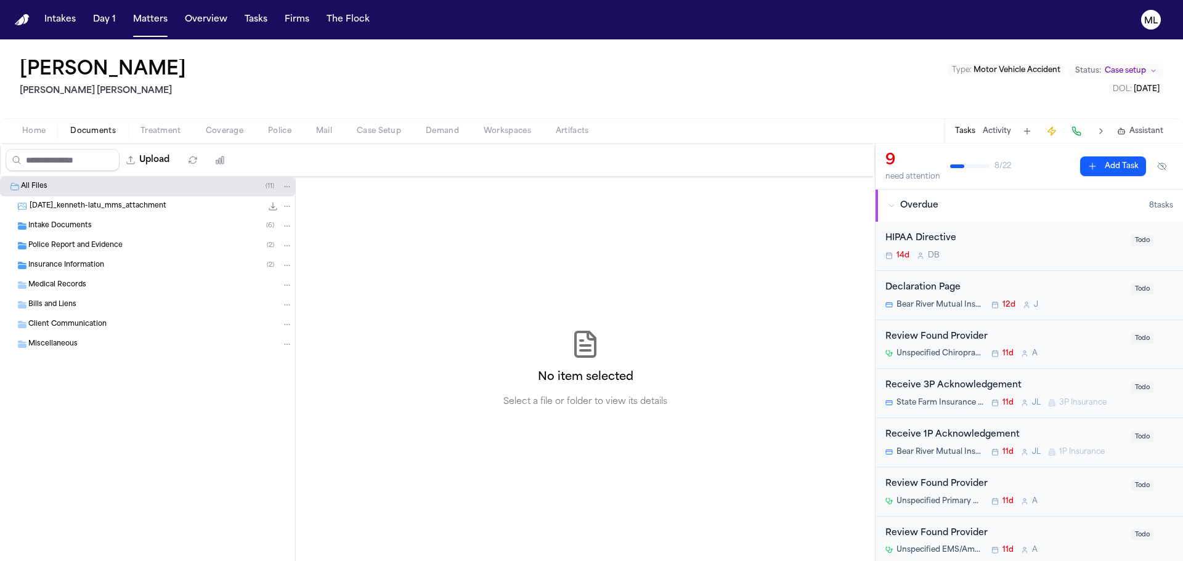
click at [68, 224] on span "Intake Documents" at bounding box center [59, 226] width 63 height 10
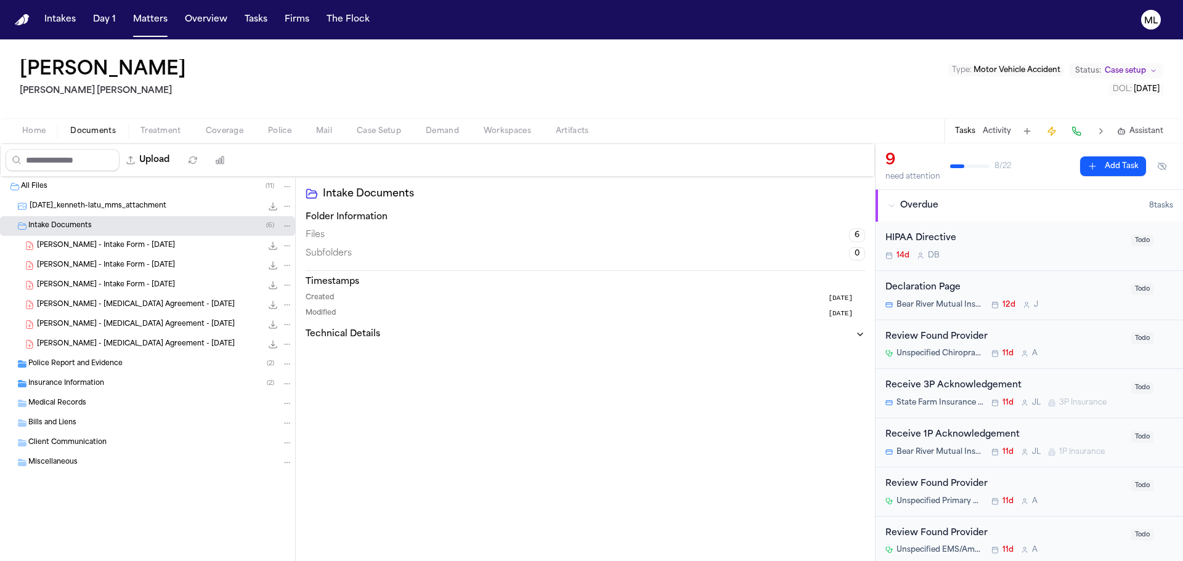
click at [132, 283] on span "M. Latu - Intake Form - 8.5.25" at bounding box center [106, 285] width 138 height 10
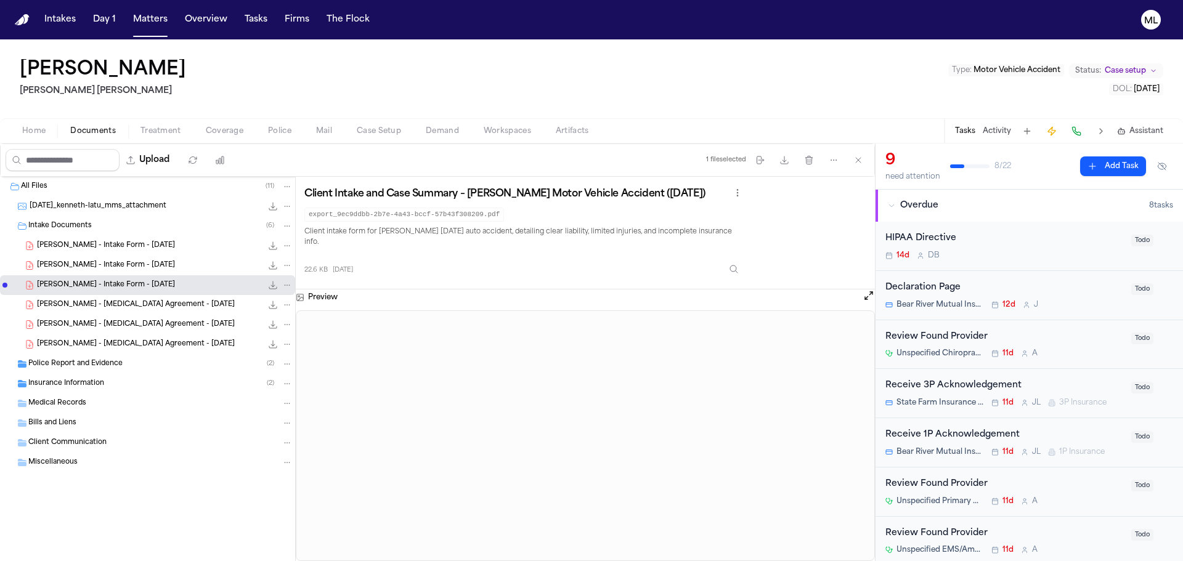
click at [100, 384] on span "Insurance Information" at bounding box center [66, 384] width 76 height 10
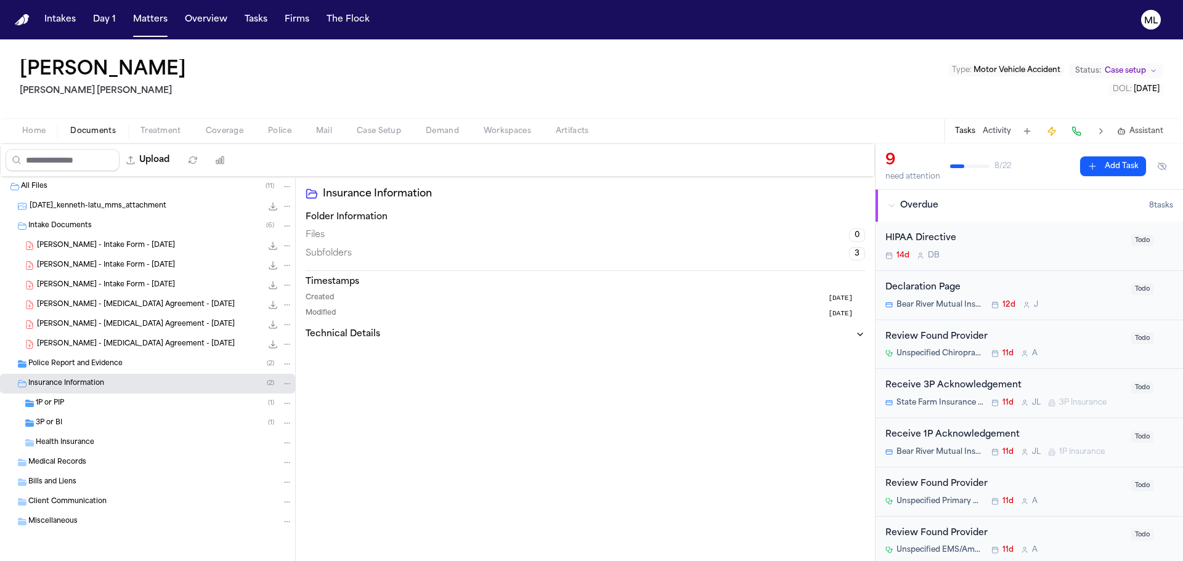
click at [115, 423] on div "3P or BI ( 1 )" at bounding box center [164, 423] width 257 height 11
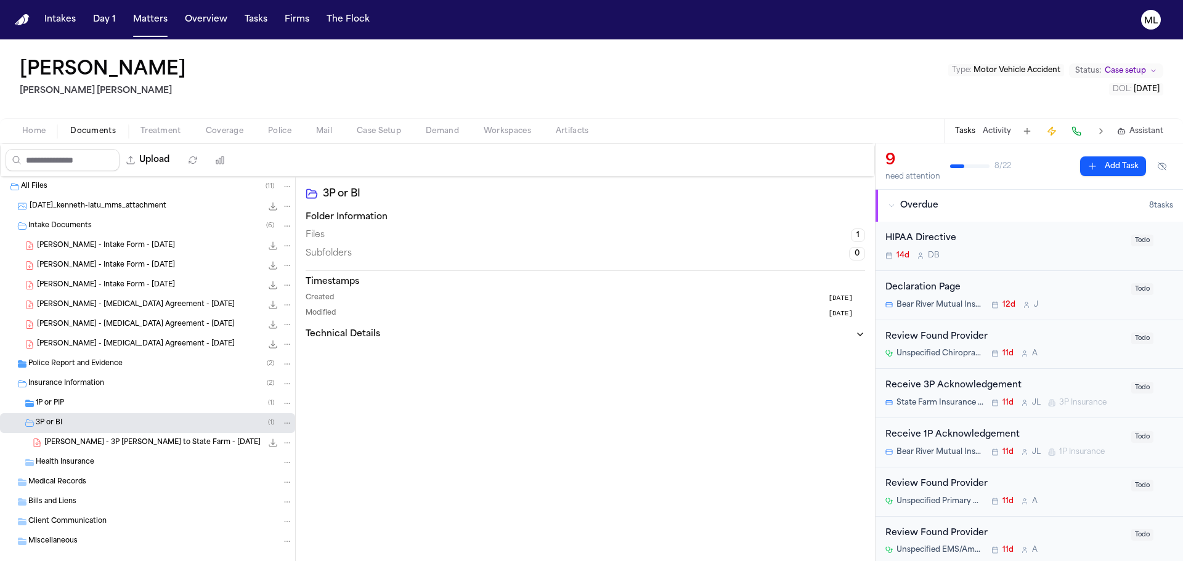
click at [173, 439] on span "M. Latu - 3P LOR to State Farm - 8.8.25" at bounding box center [152, 443] width 216 height 10
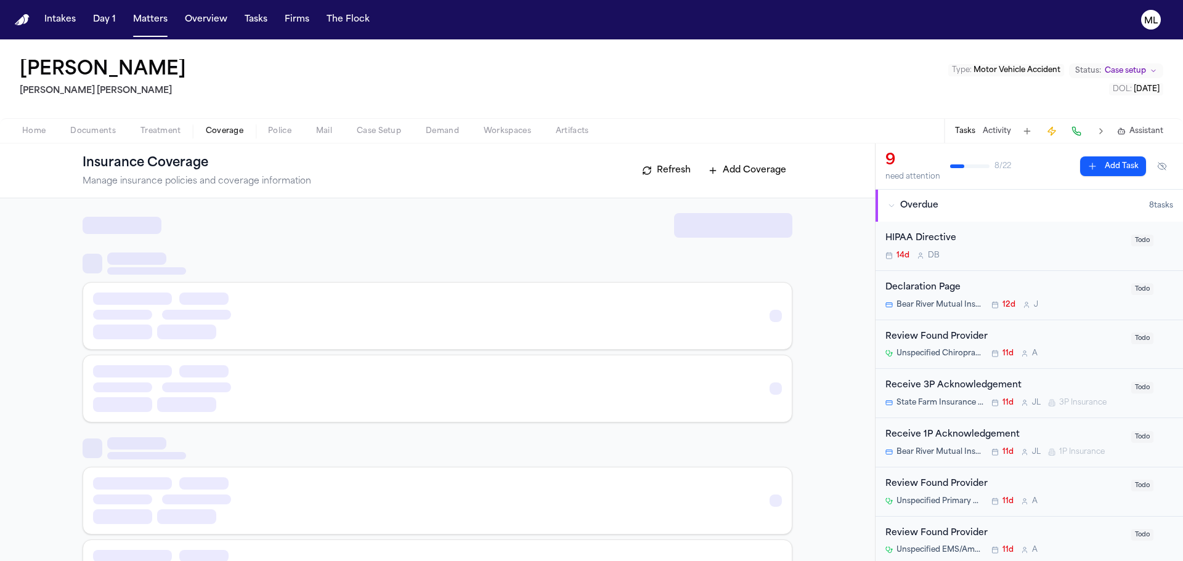
click at [219, 129] on span "Coverage" at bounding box center [225, 131] width 38 height 10
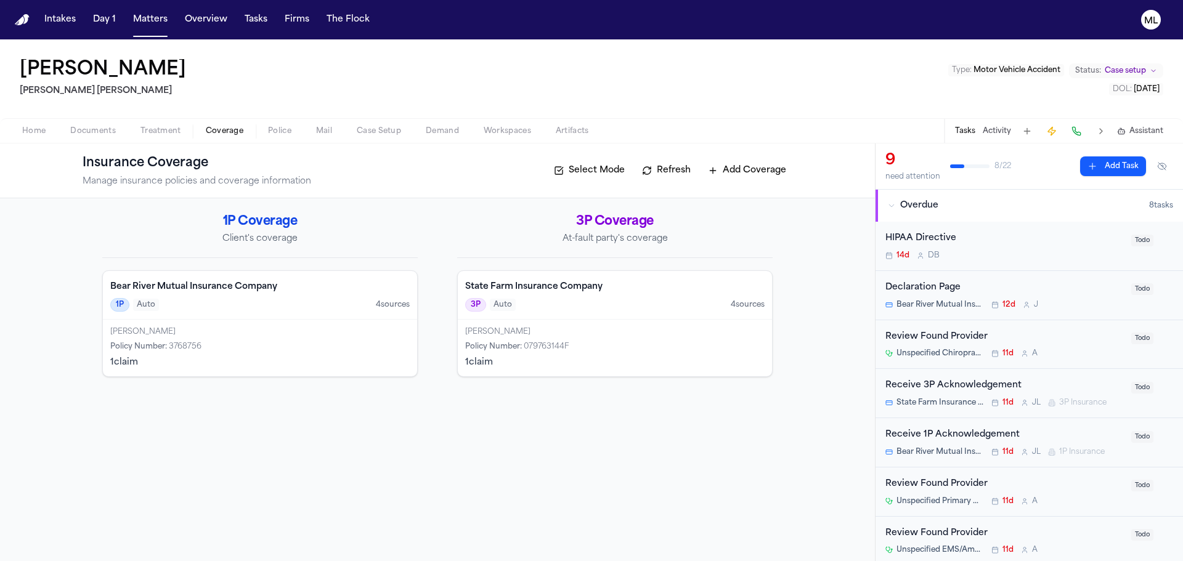
click at [181, 139] on div "Home Documents Treatment Coverage Police Mail Case Setup Demand Workspaces Arti…" at bounding box center [591, 130] width 1183 height 25
click at [159, 128] on span "Treatment" at bounding box center [160, 131] width 41 height 10
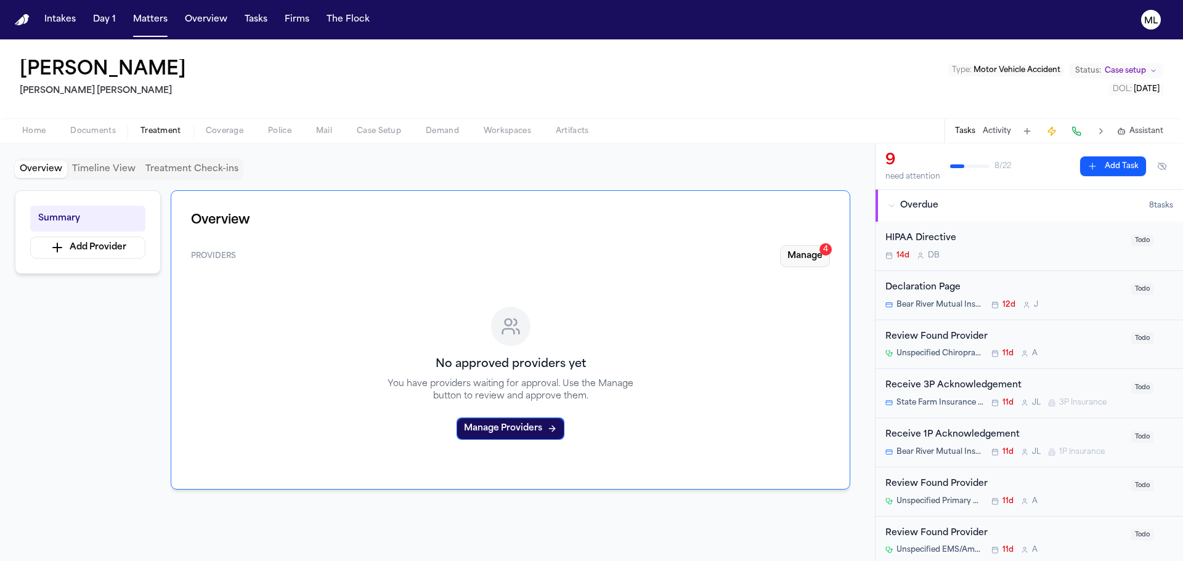
click at [792, 262] on button "Manage 4" at bounding box center [805, 256] width 50 height 22
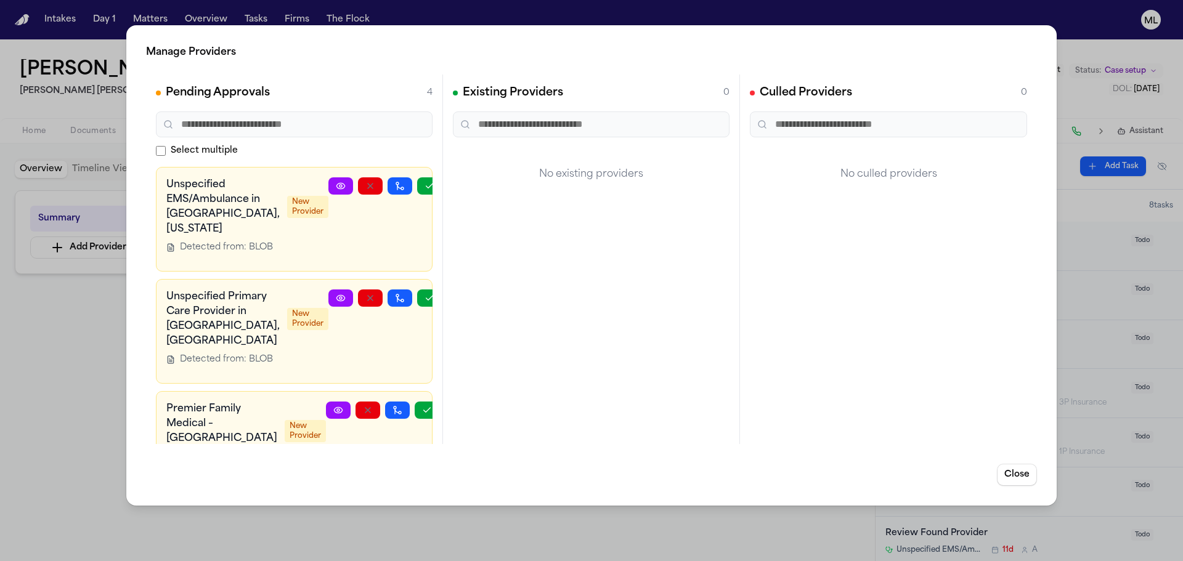
drag, startPoint x: 38, startPoint y: 140, endPoint x: 46, endPoint y: 132, distance: 10.5
click at [42, 139] on div "Manage Providers Pending Approvals 4 Select multiple Unspecified EMS/Ambulance …" at bounding box center [591, 280] width 1183 height 561
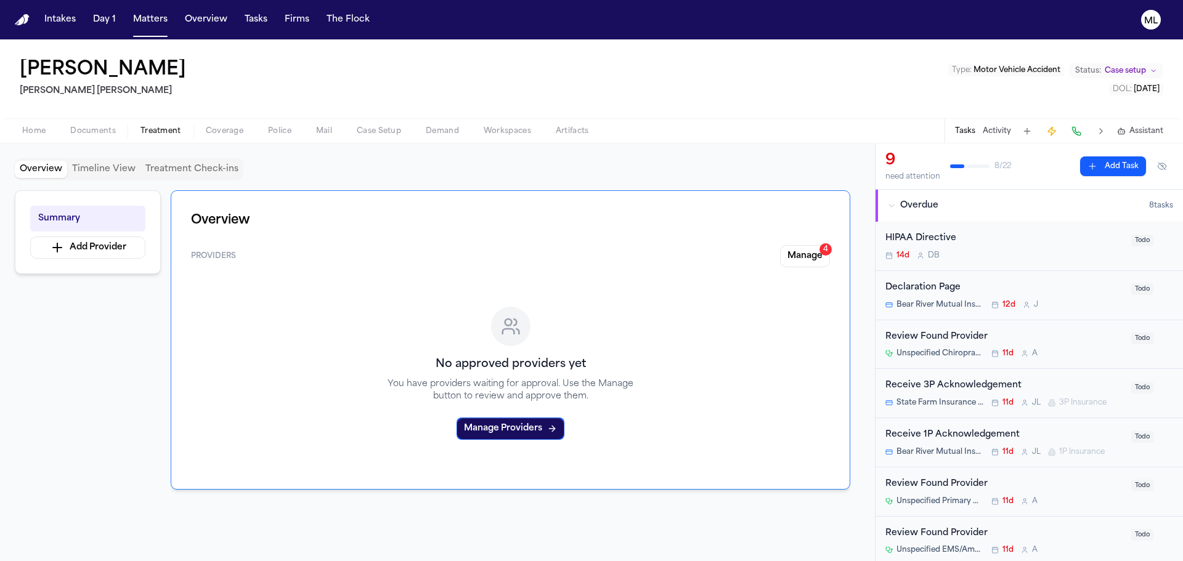
click at [42, 132] on span "Home" at bounding box center [33, 131] width 23 height 10
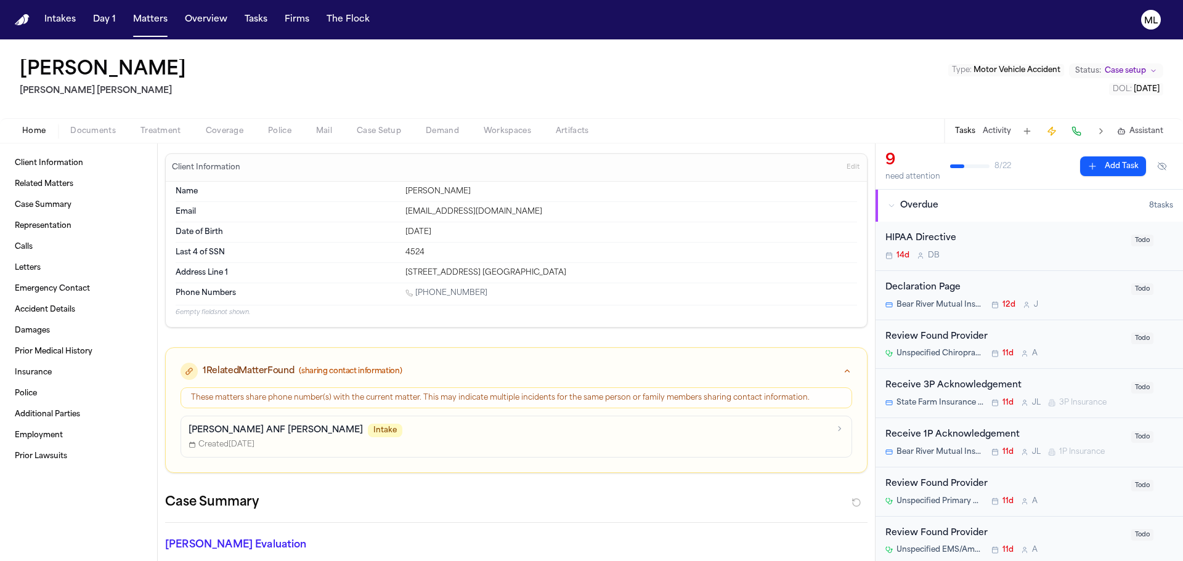
click at [93, 139] on div "Home Documents Treatment Coverage Police Mail Case Setup Demand Workspaces Arti…" at bounding box center [591, 130] width 1183 height 25
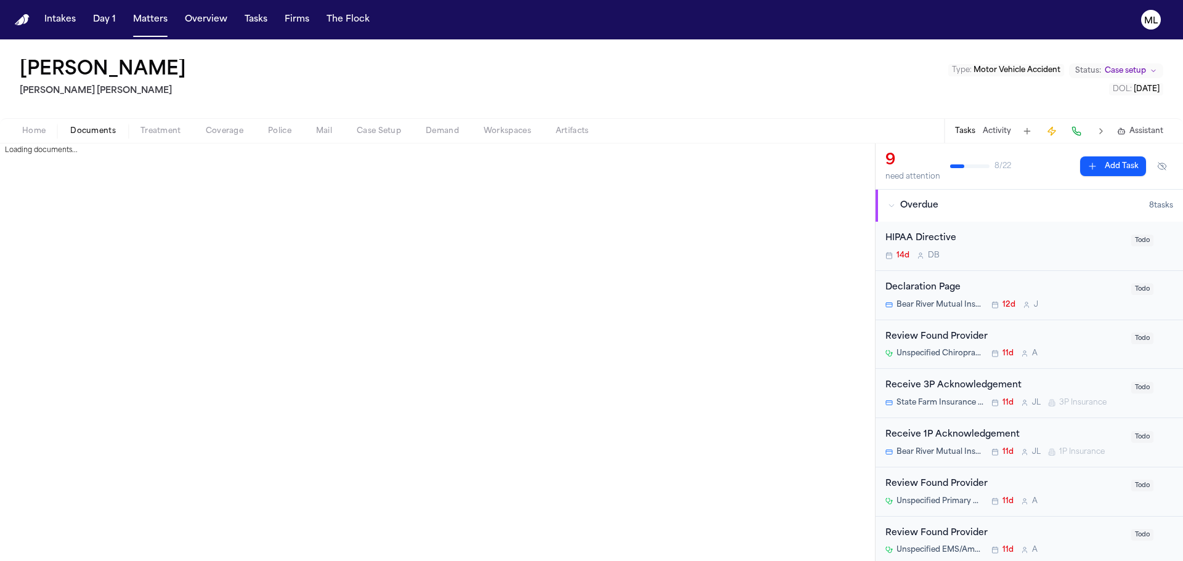
click at [94, 134] on span "Documents" at bounding box center [93, 131] width 46 height 10
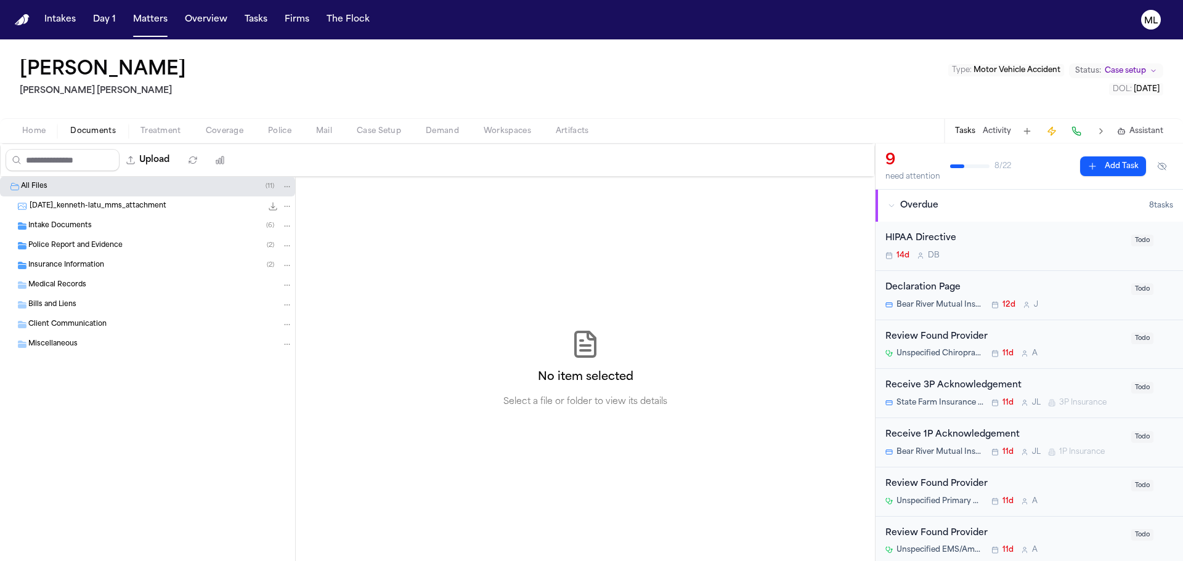
click at [94, 231] on div "Intake Documents ( 6 )" at bounding box center [160, 226] width 264 height 11
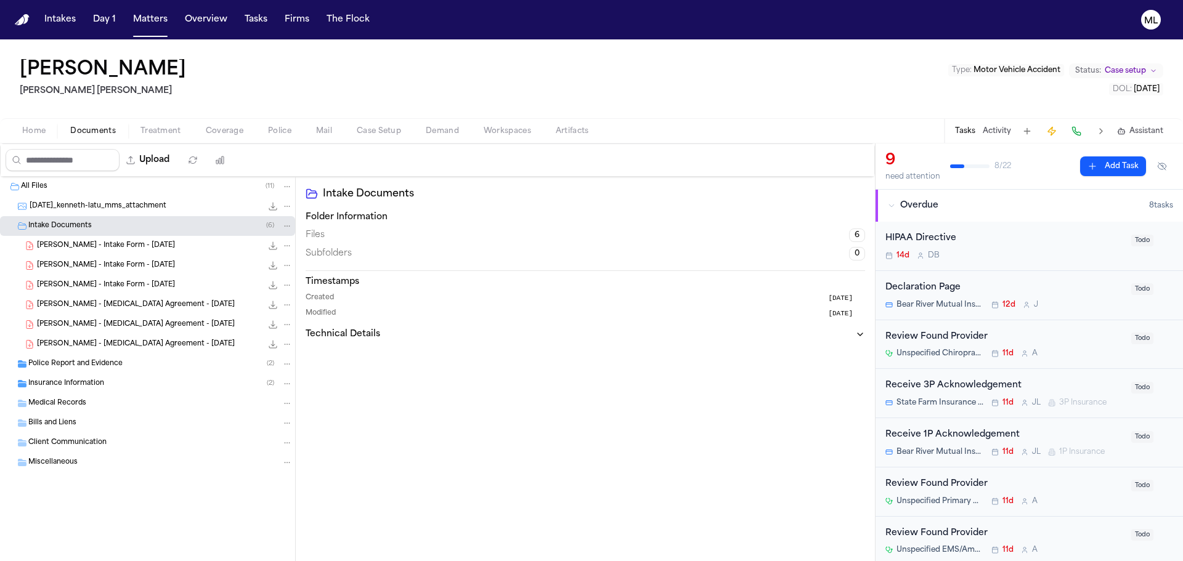
click at [98, 261] on span "M. Latu - Intake Form - 8.5.25" at bounding box center [106, 266] width 138 height 10
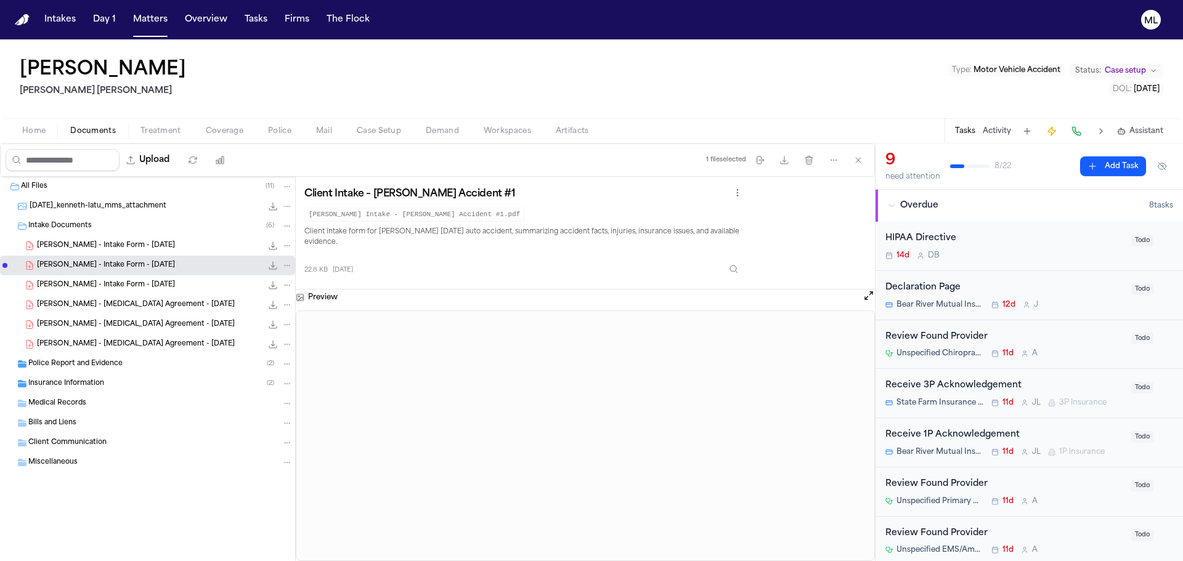
click at [144, 246] on div "M. Latu - Intake Form - 8.5.25 22.8 KB • PDF" at bounding box center [165, 246] width 256 height 12
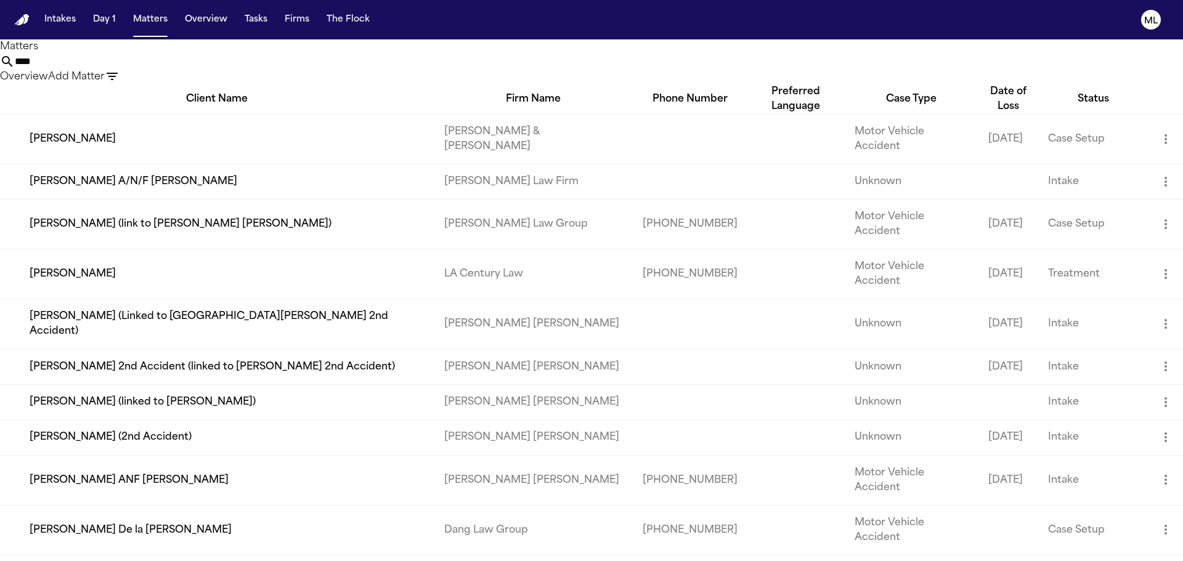
click at [116, 420] on td "[PERSON_NAME] (2nd Accident)" at bounding box center [217, 437] width 434 height 35
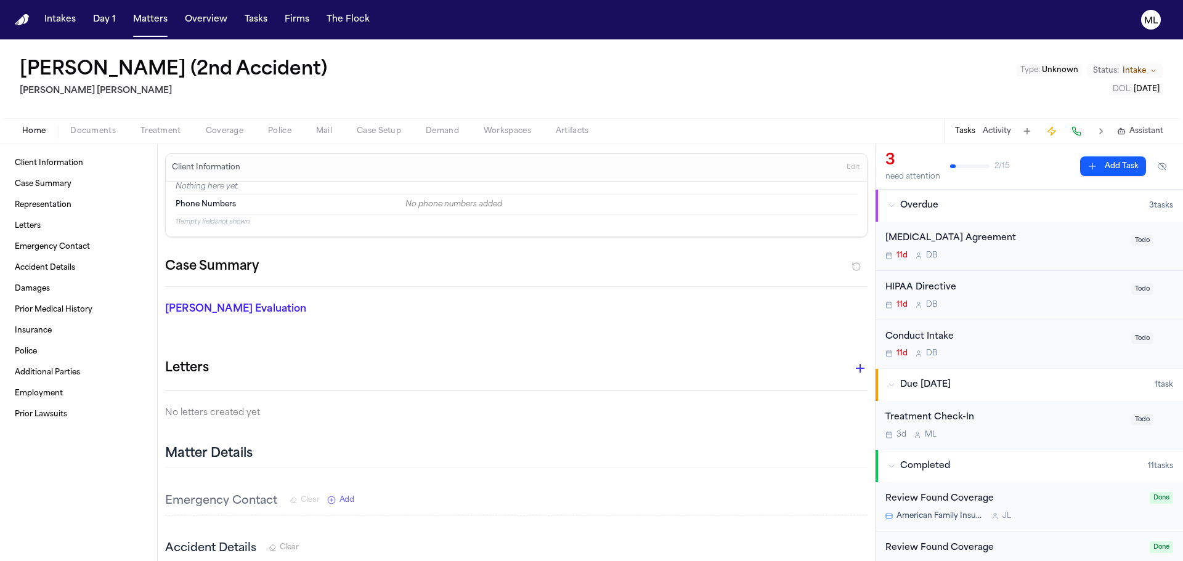
click at [99, 134] on span "Documents" at bounding box center [93, 131] width 46 height 10
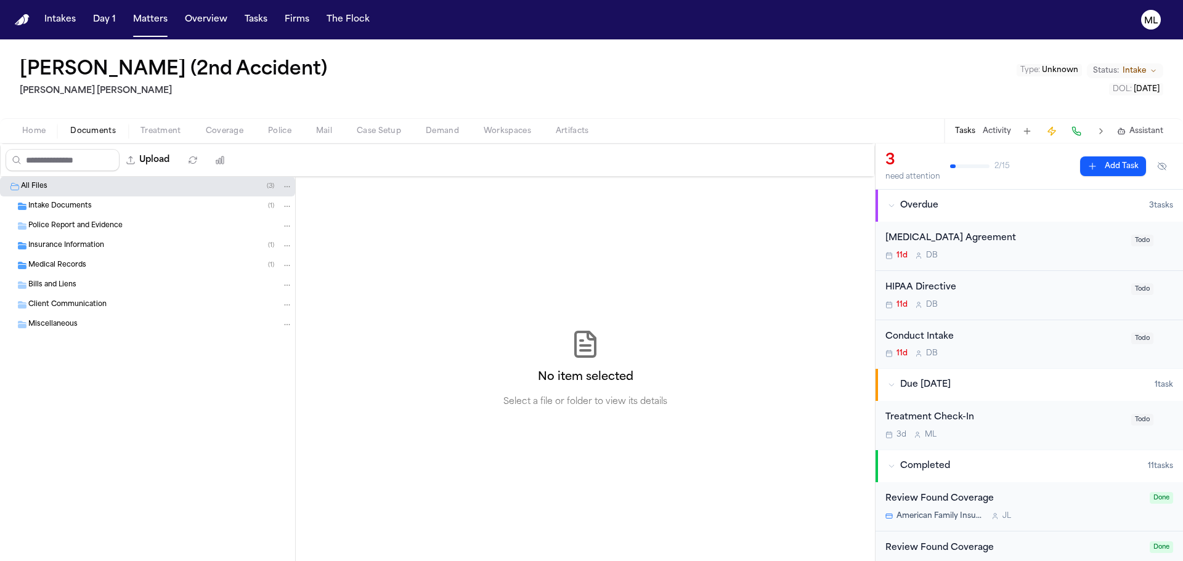
click at [69, 205] on span "Intake Documents" at bounding box center [59, 206] width 63 height 10
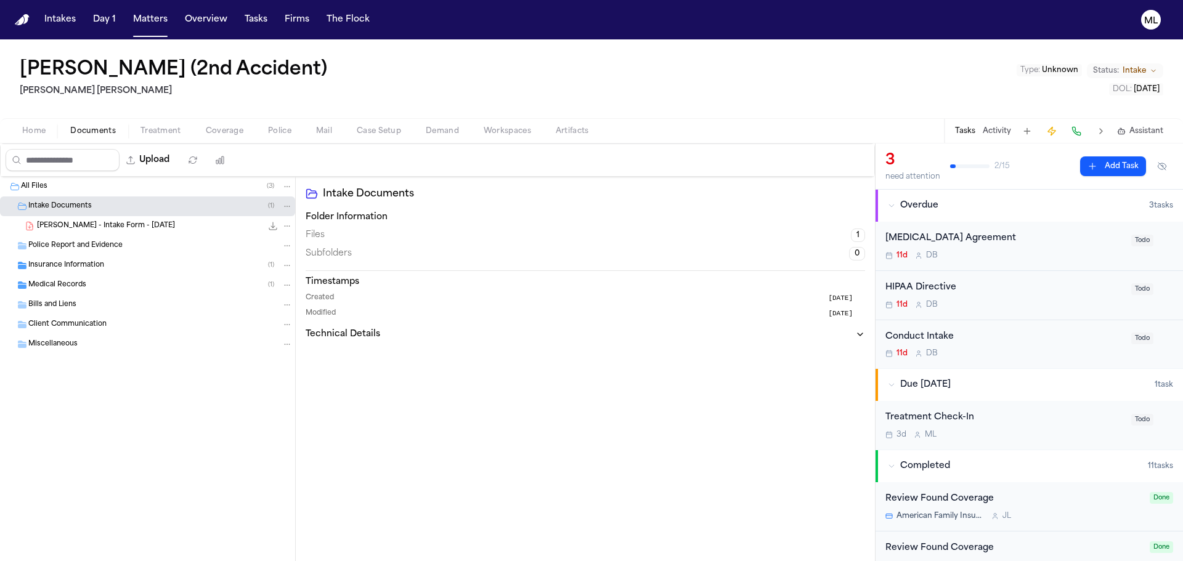
click at [95, 221] on span "M. Latu - Intake Form - 7.22.25" at bounding box center [106, 226] width 138 height 10
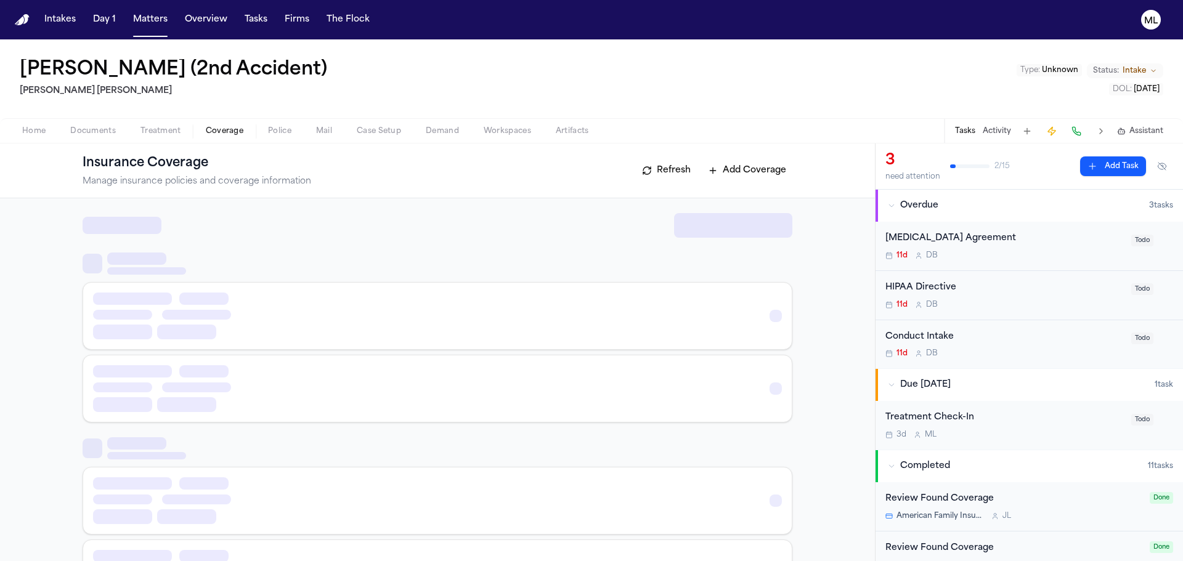
click at [216, 132] on span "Coverage" at bounding box center [225, 131] width 38 height 10
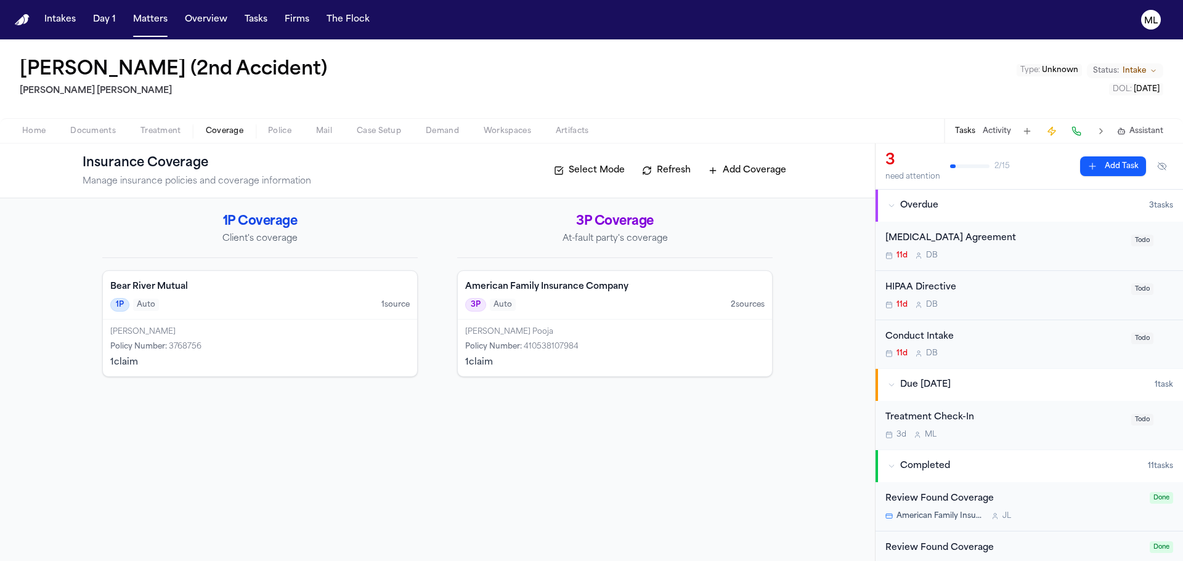
click at [260, 341] on div "Malissa Latu Policy Number : 3768756 1 claim" at bounding box center [260, 348] width 314 height 57
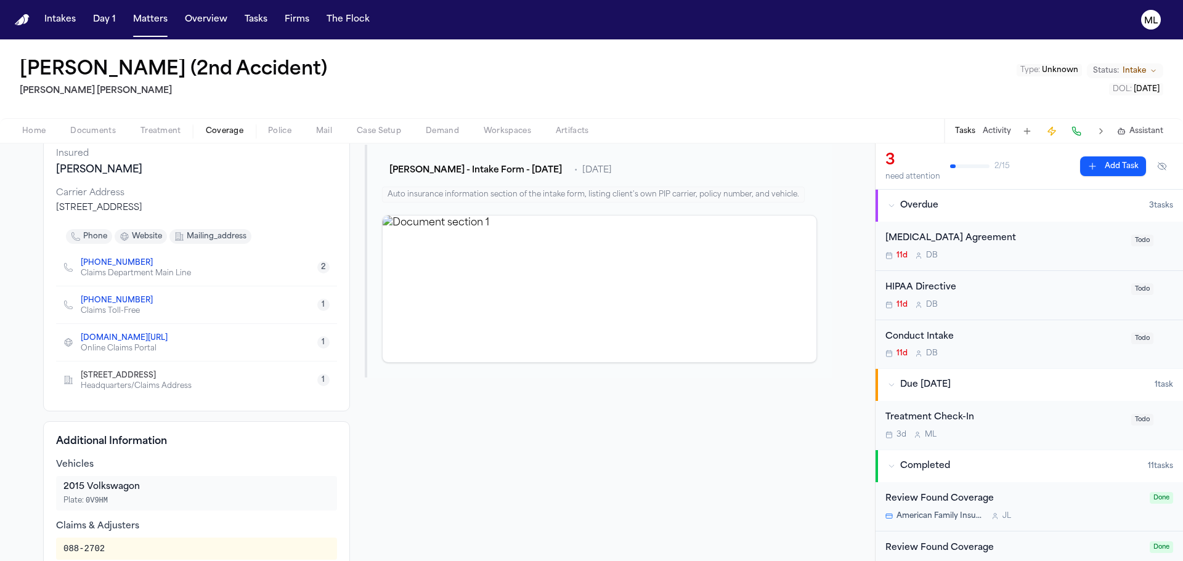
scroll to position [245, 0]
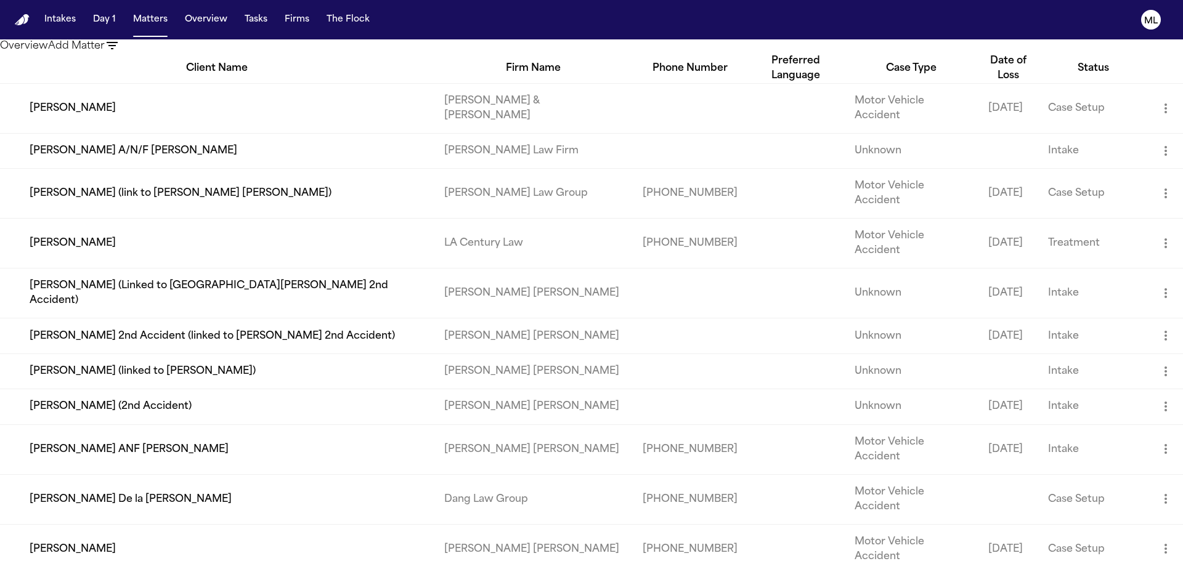
scroll to position [62, 0]
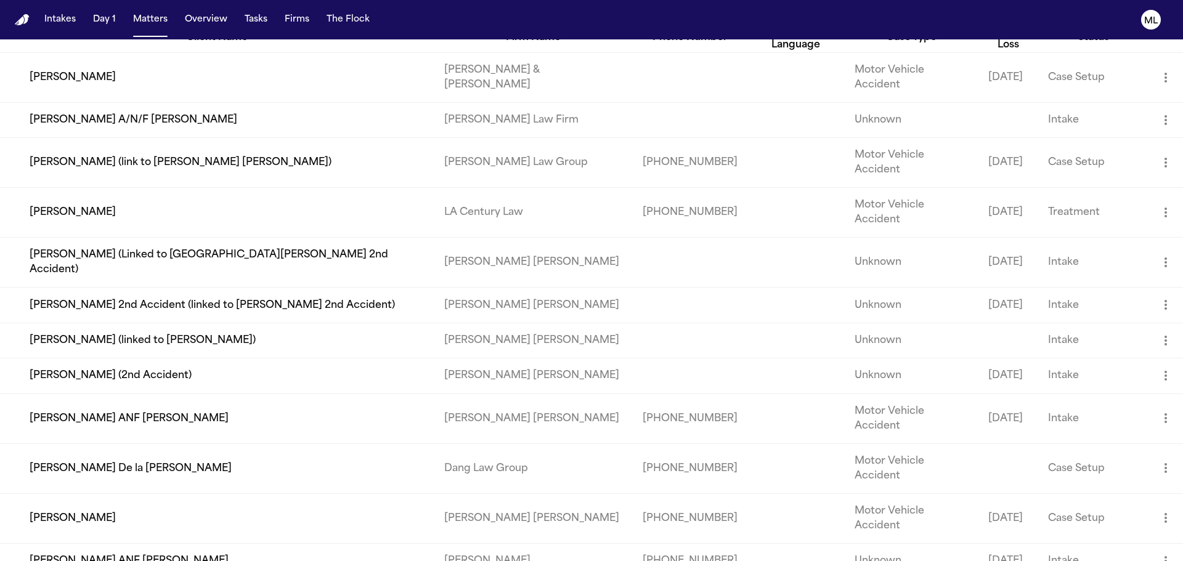
click at [188, 494] on td "[PERSON_NAME]" at bounding box center [217, 519] width 434 height 50
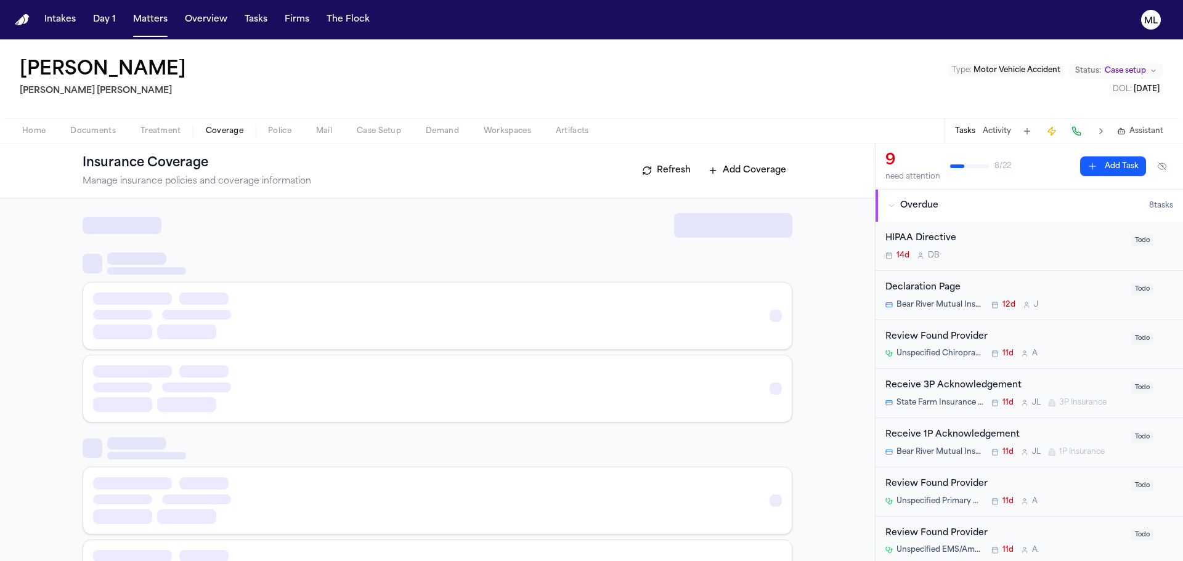
click at [214, 136] on button "Coverage" at bounding box center [224, 131] width 62 height 15
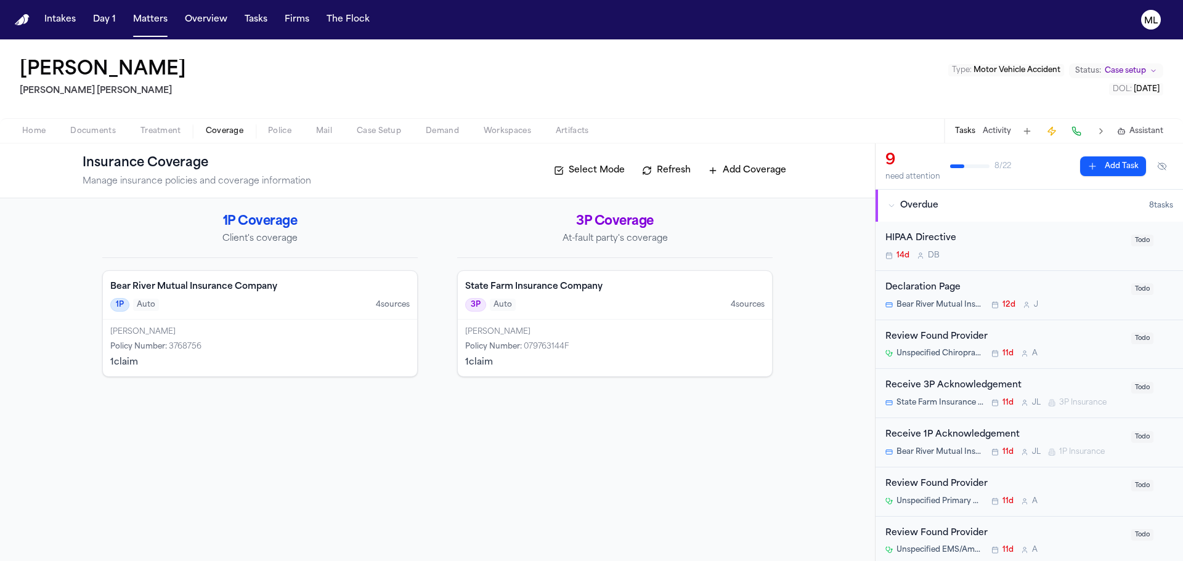
click at [281, 335] on div "[PERSON_NAME]" at bounding box center [259, 332] width 299 height 10
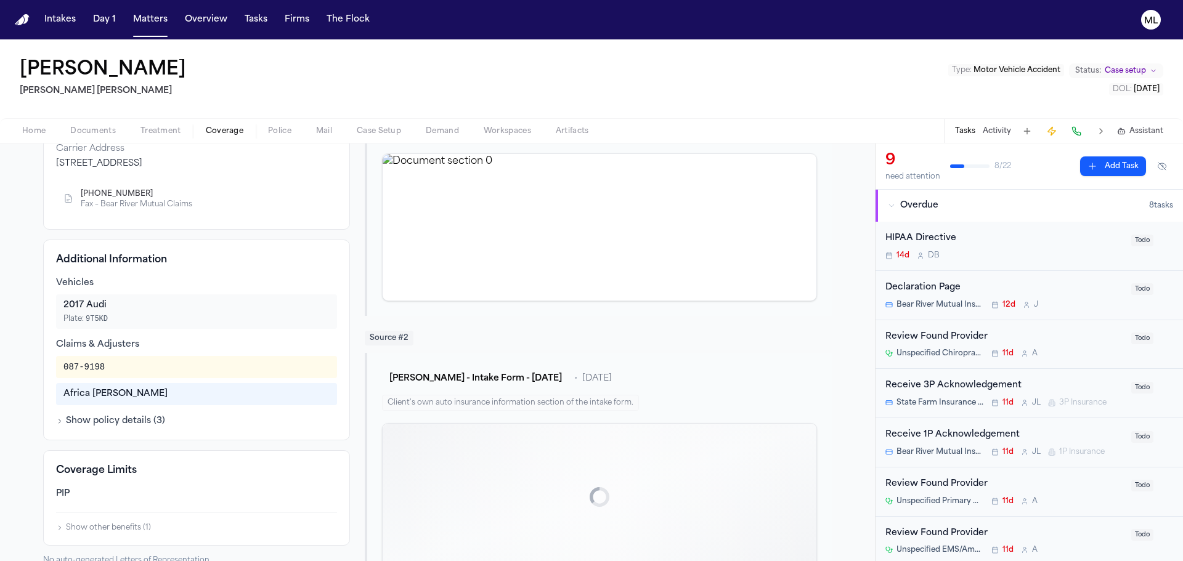
scroll to position [185, 0]
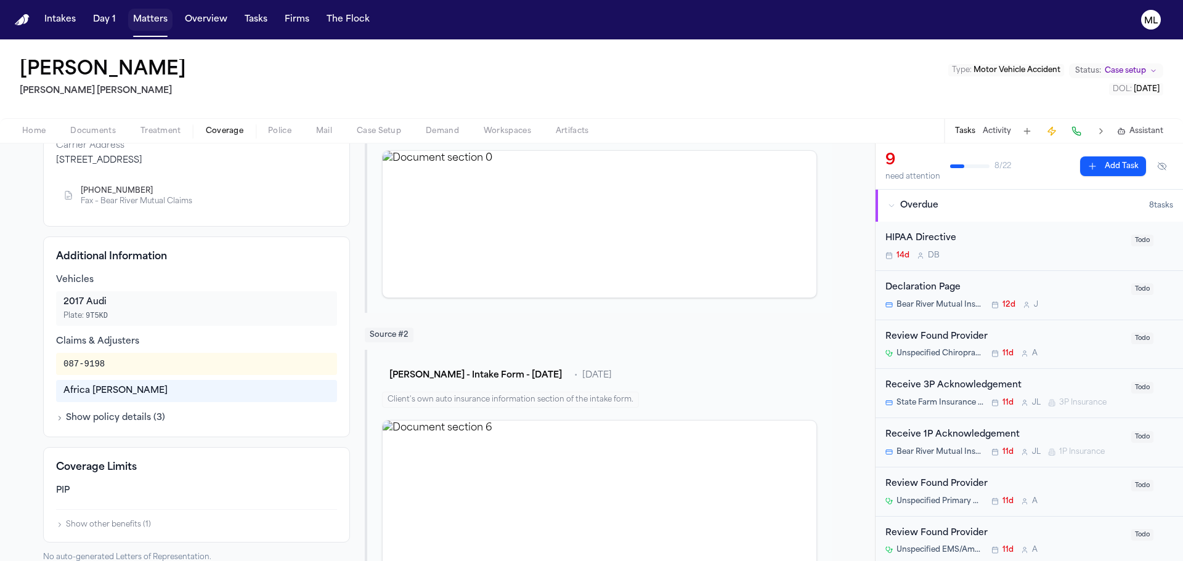
click at [158, 15] on button "Matters" at bounding box center [150, 20] width 44 height 22
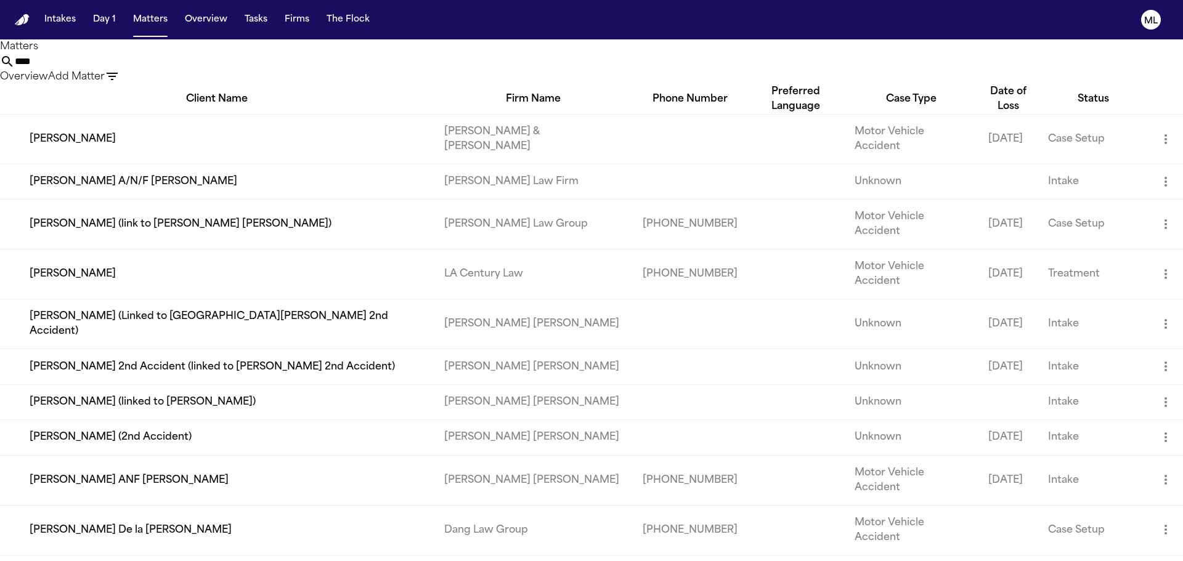
click at [182, 420] on td "[PERSON_NAME] (2nd Accident)" at bounding box center [217, 437] width 434 height 35
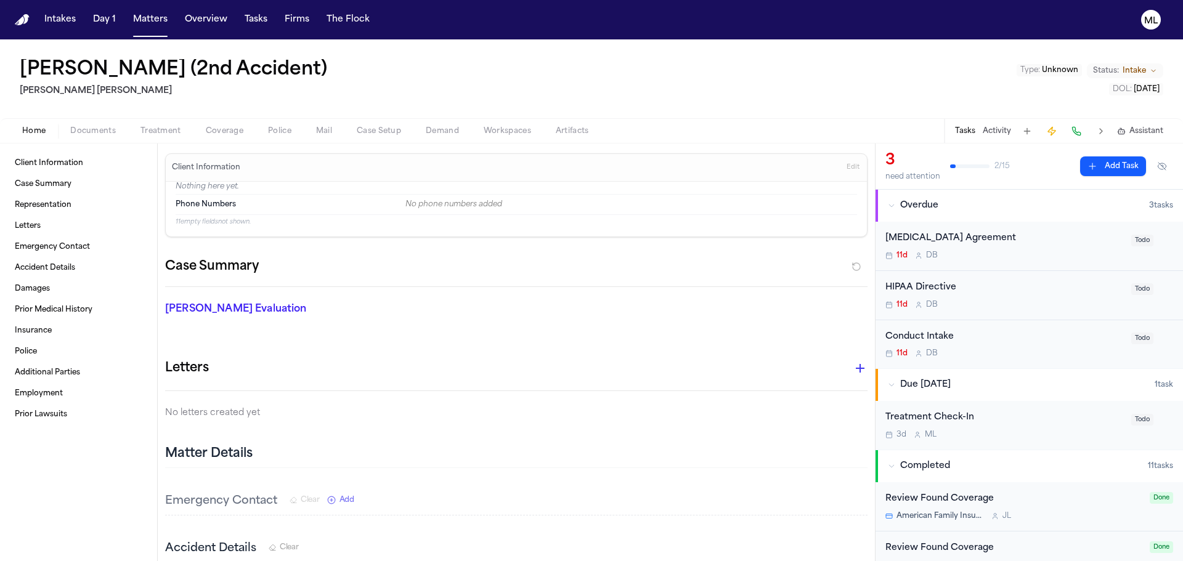
click at [91, 132] on span "Documents" at bounding box center [93, 131] width 46 height 10
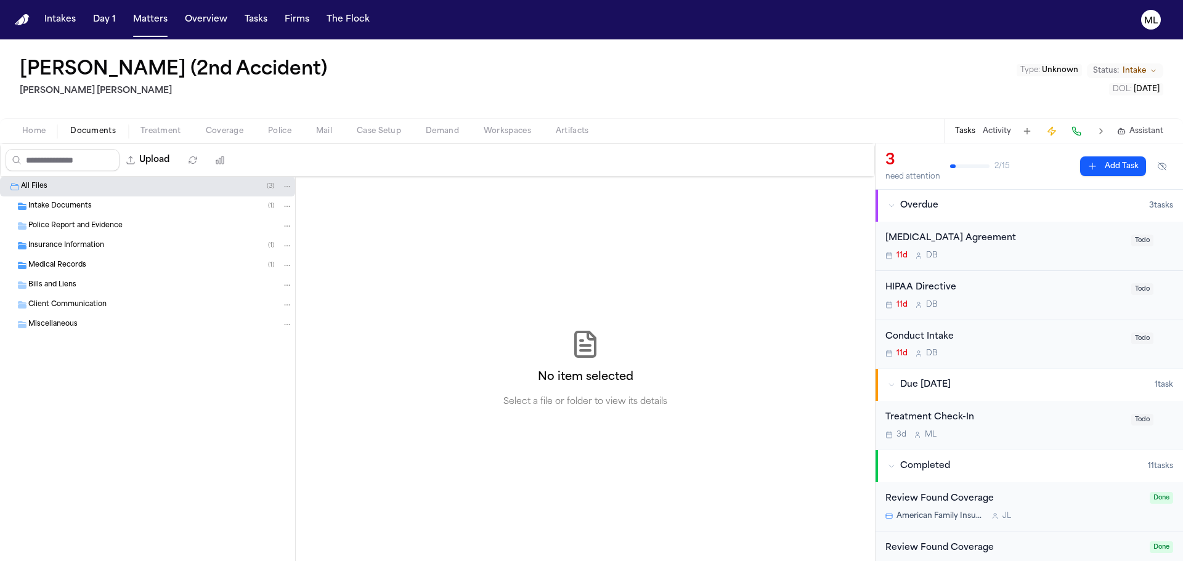
click at [105, 239] on div "Insurance Information ( 1 )" at bounding box center [147, 246] width 295 height 20
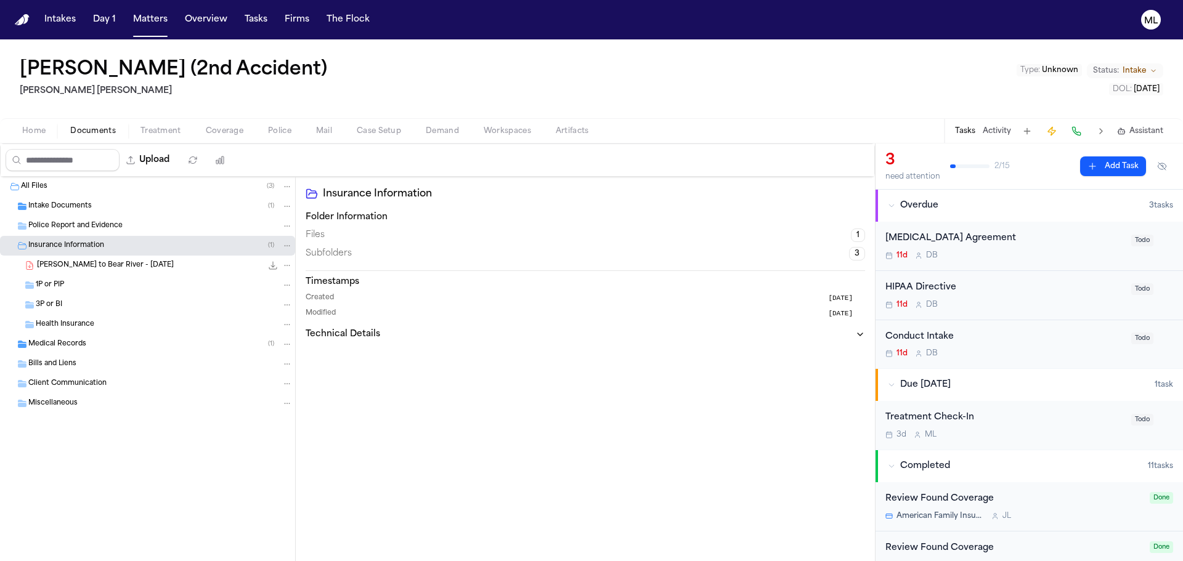
click at [126, 270] on span "M. Latu - LOR to Bear River - 8.8.25" at bounding box center [105, 266] width 137 height 10
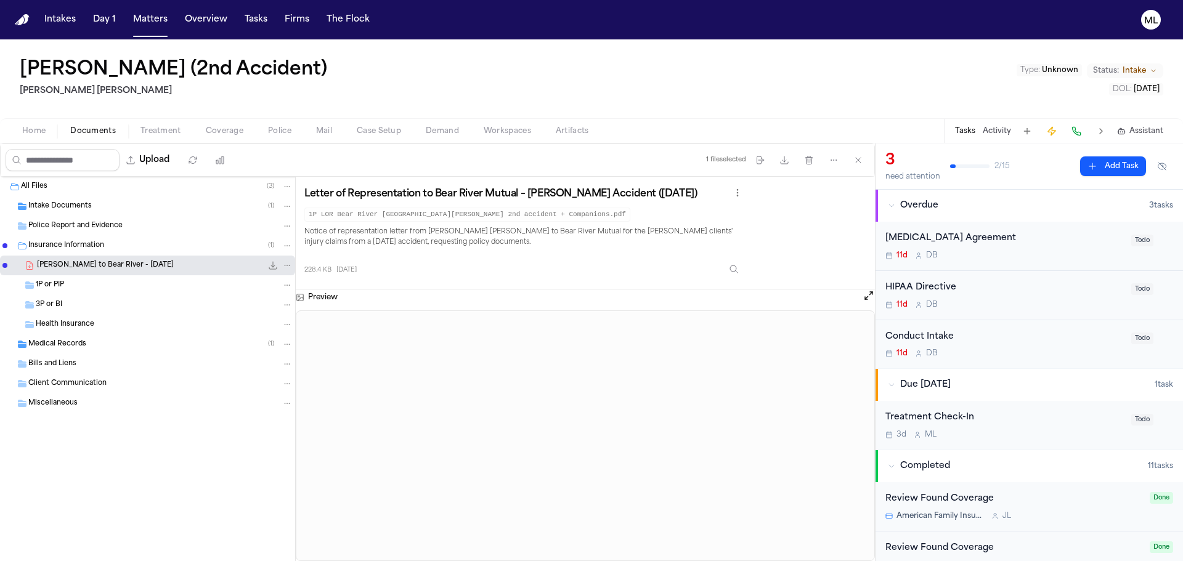
click at [1046, 336] on div "Conduct Intake" at bounding box center [1004, 337] width 238 height 14
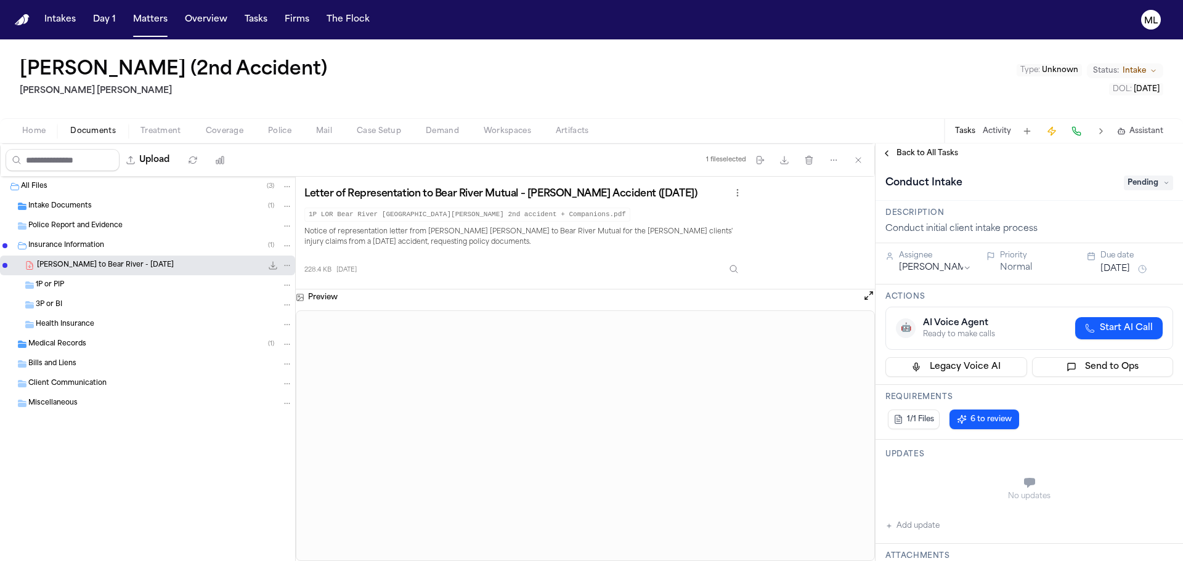
click at [947, 153] on span "Back to All Tasks" at bounding box center [927, 153] width 62 height 10
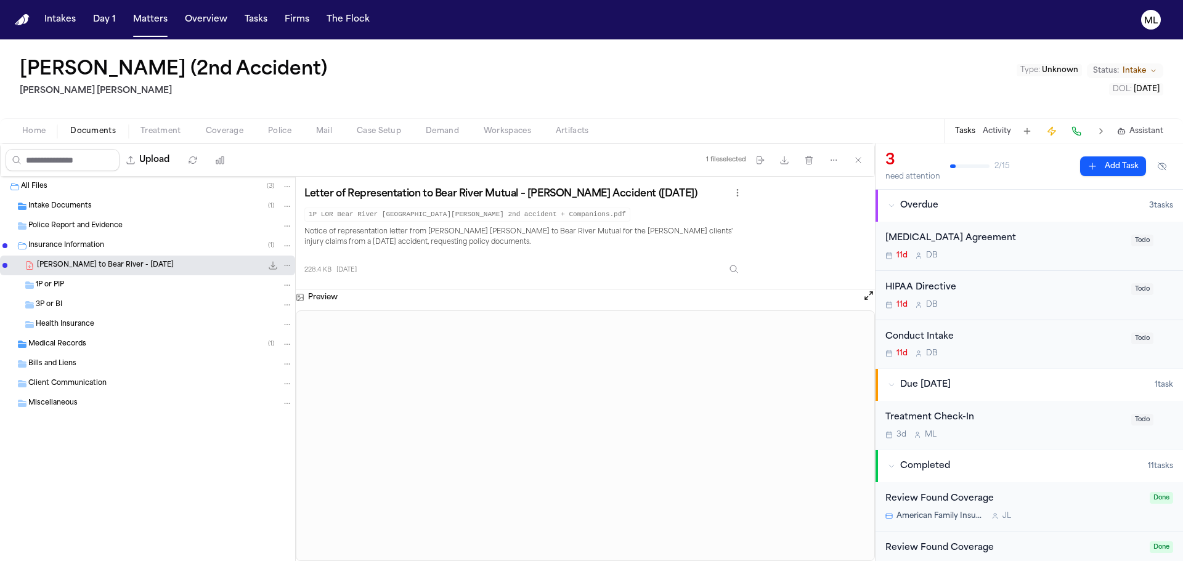
click at [1091, 250] on div "Retainer Agreement 11d D B" at bounding box center [1004, 246] width 238 height 29
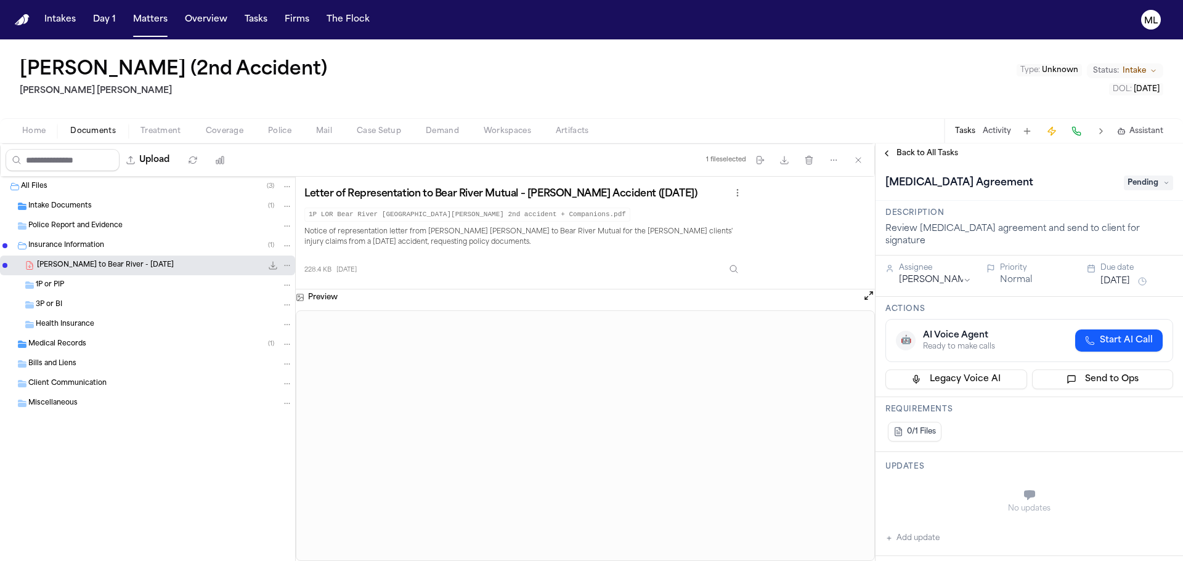
click at [1135, 191] on div "Retainer Agreement Pending" at bounding box center [1029, 183] width 288 height 20
click at [1137, 189] on span "Pending" at bounding box center [1148, 183] width 49 height 15
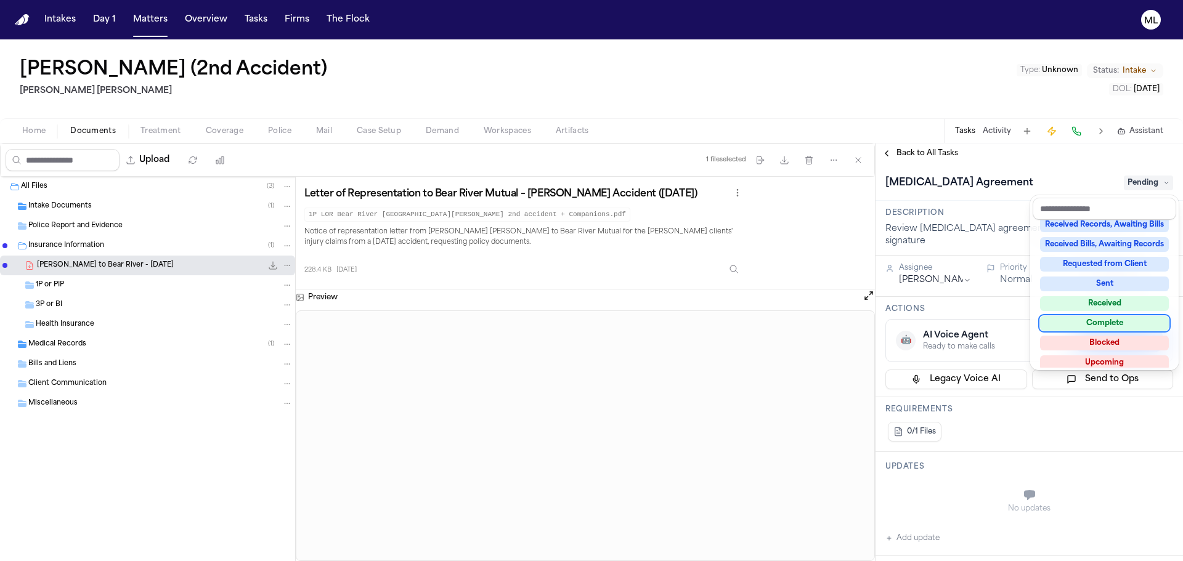
click at [1135, 323] on div "Complete" at bounding box center [1104, 323] width 129 height 15
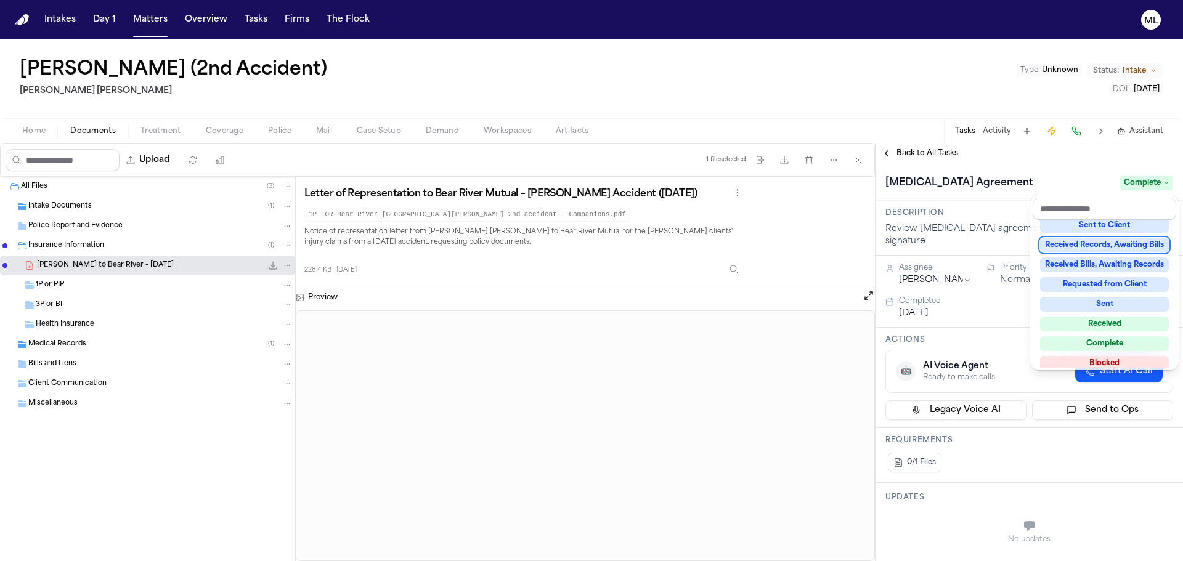
click at [940, 155] on div "**********" at bounding box center [1028, 353] width 307 height 418
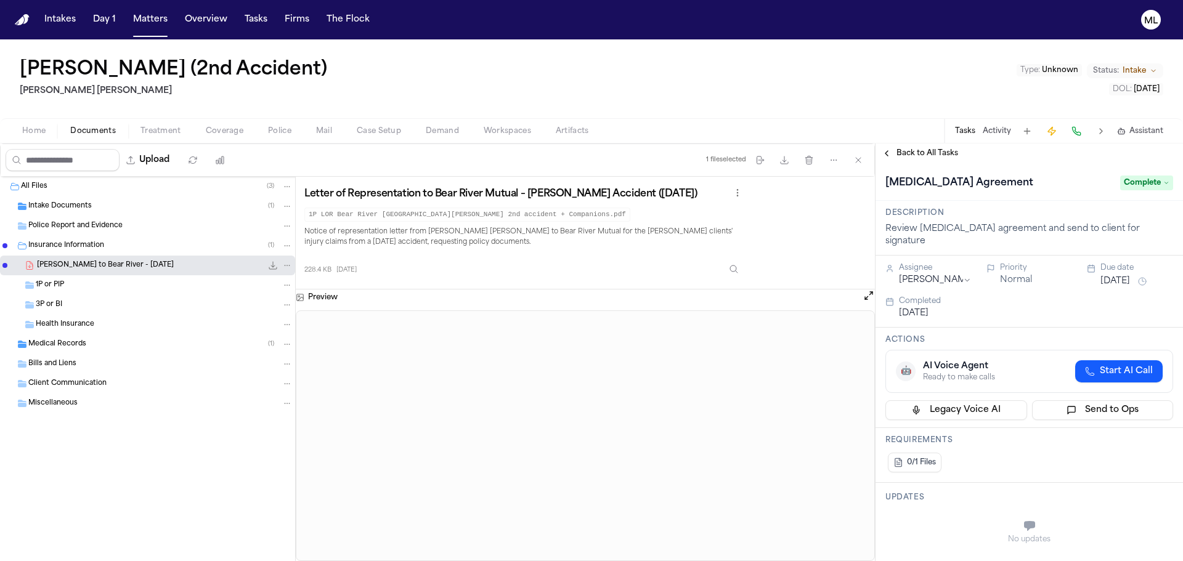
click at [940, 155] on span "Back to All Tasks" at bounding box center [927, 153] width 62 height 10
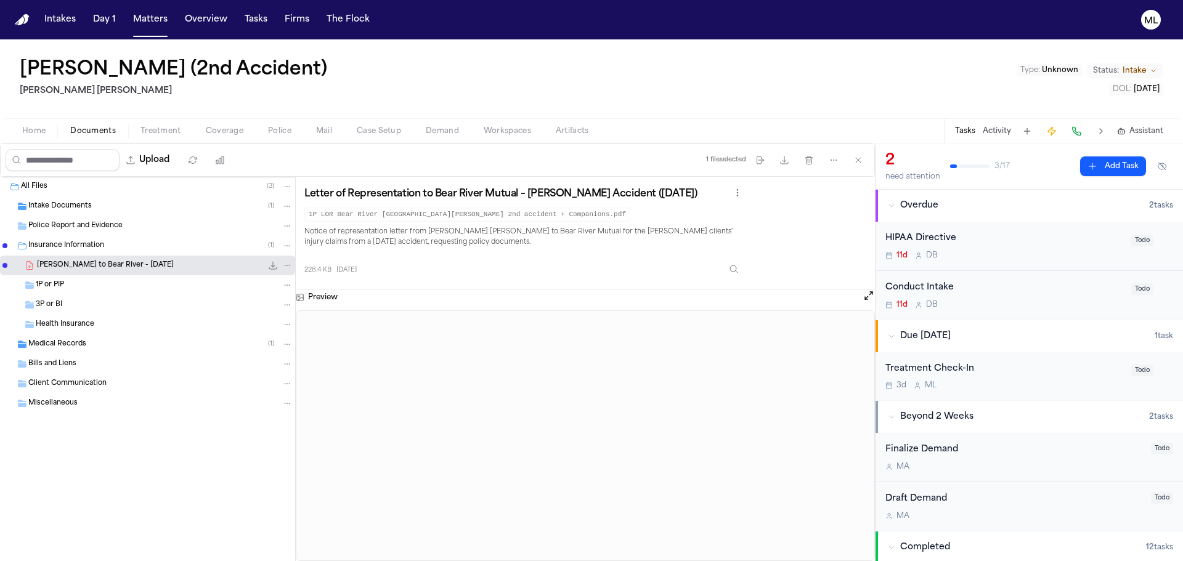
click at [1145, 237] on div "Todo" at bounding box center [1152, 240] width 42 height 17
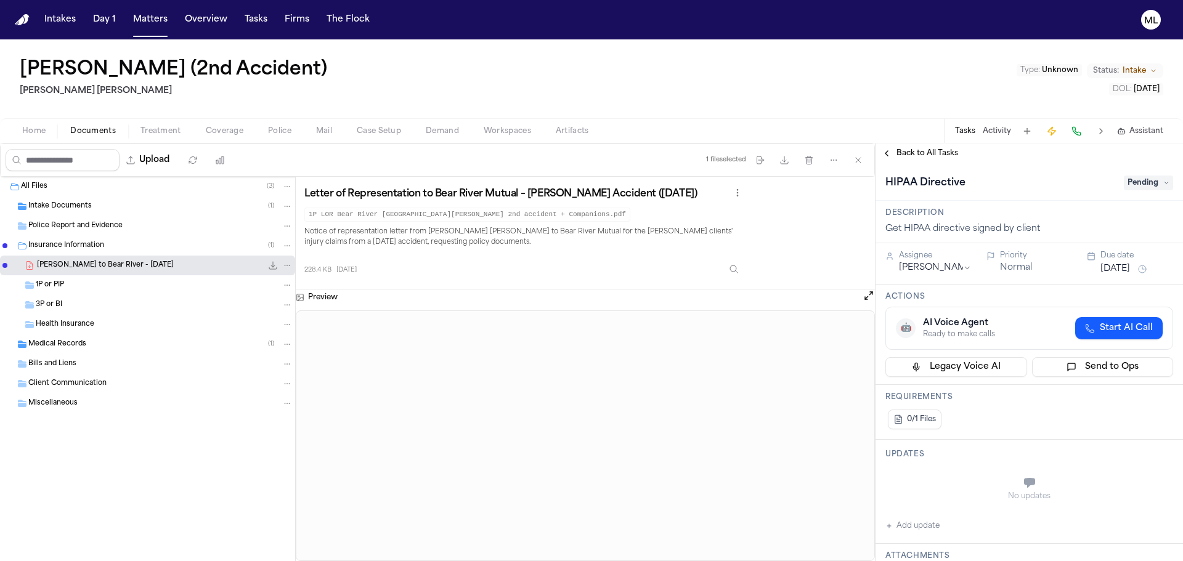
click at [1137, 179] on span "Pending" at bounding box center [1148, 183] width 49 height 15
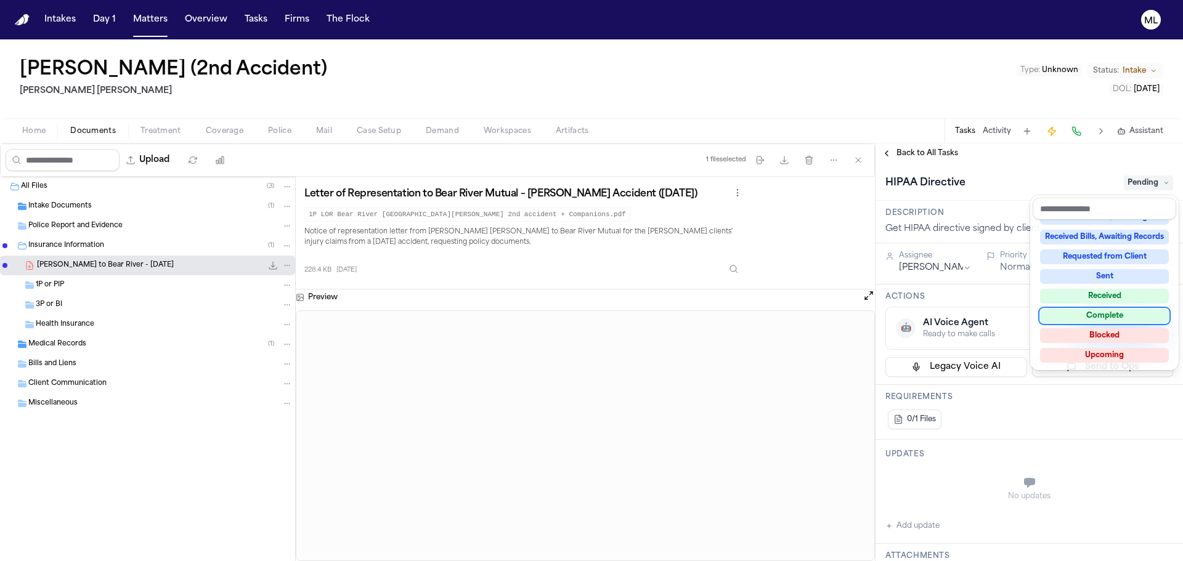
click at [1113, 311] on div "Complete" at bounding box center [1104, 316] width 129 height 15
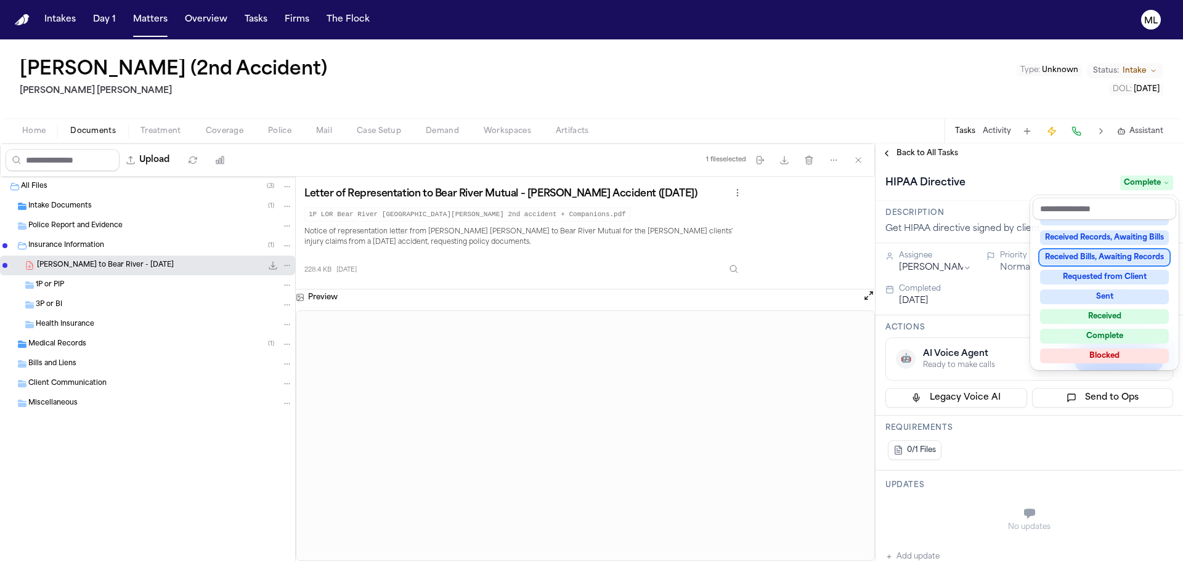
click at [917, 149] on div "**********" at bounding box center [1028, 353] width 307 height 418
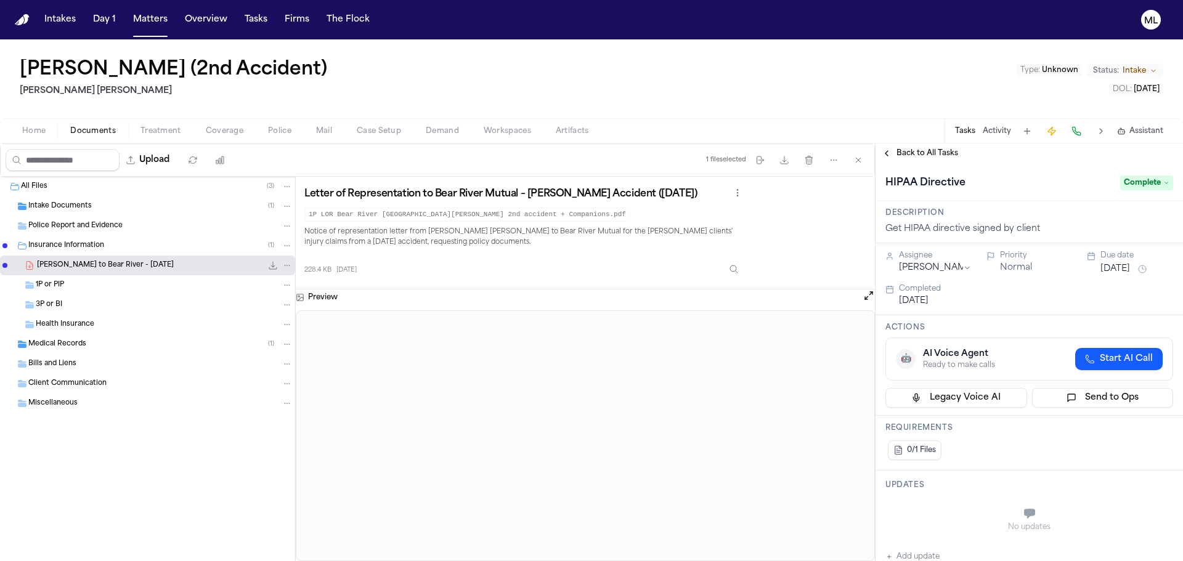
click at [917, 149] on span "Back to All Tasks" at bounding box center [927, 153] width 62 height 10
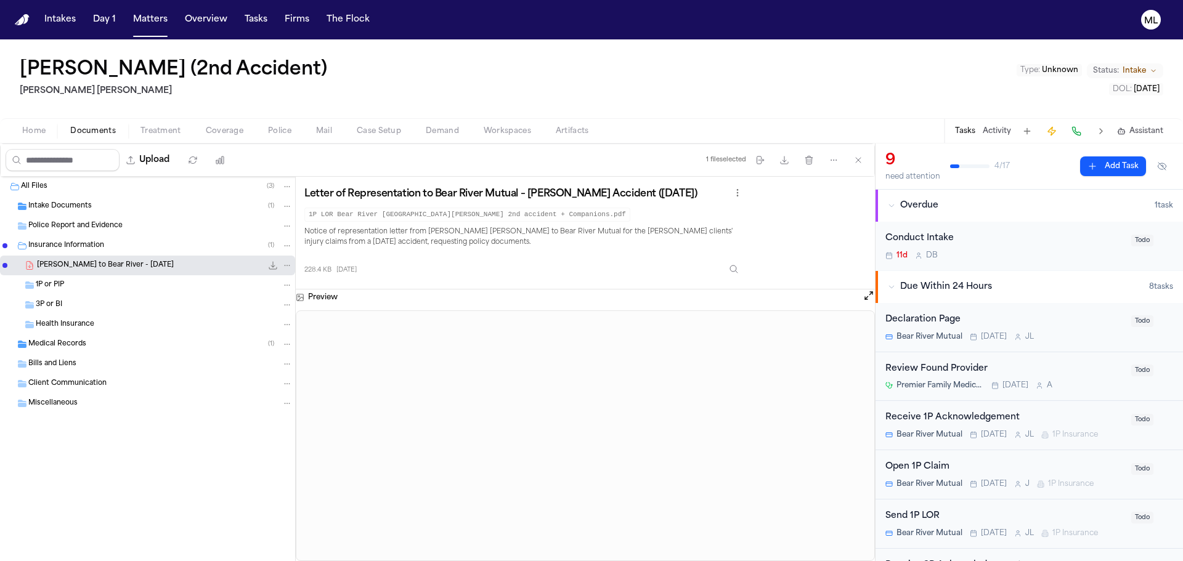
click at [1099, 260] on div "11d D B" at bounding box center [1004, 256] width 238 height 10
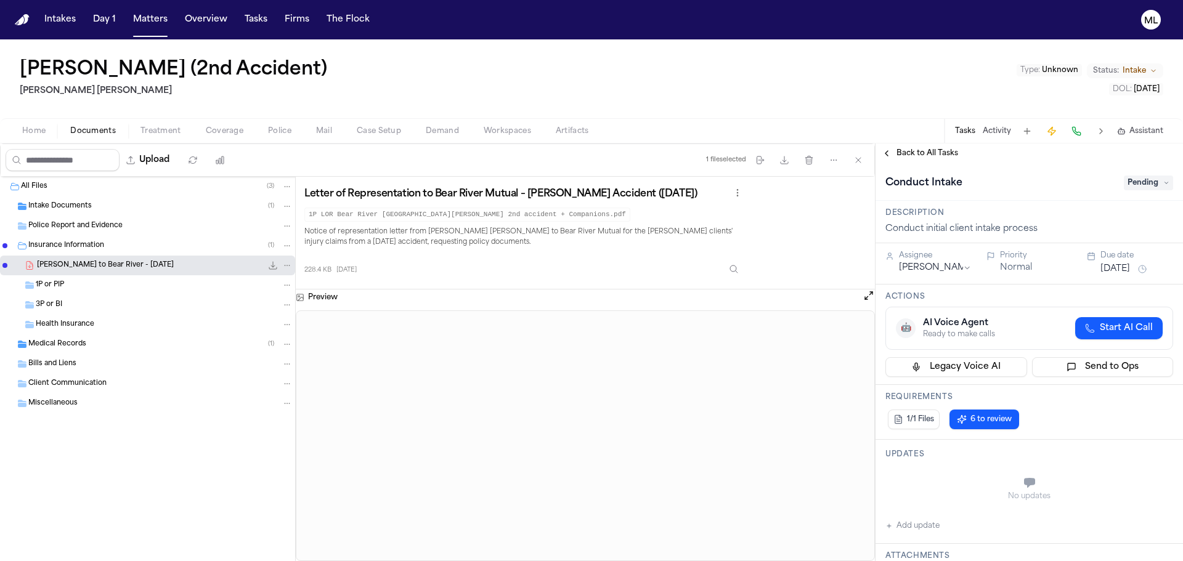
click at [1145, 183] on span "Pending" at bounding box center [1148, 183] width 49 height 15
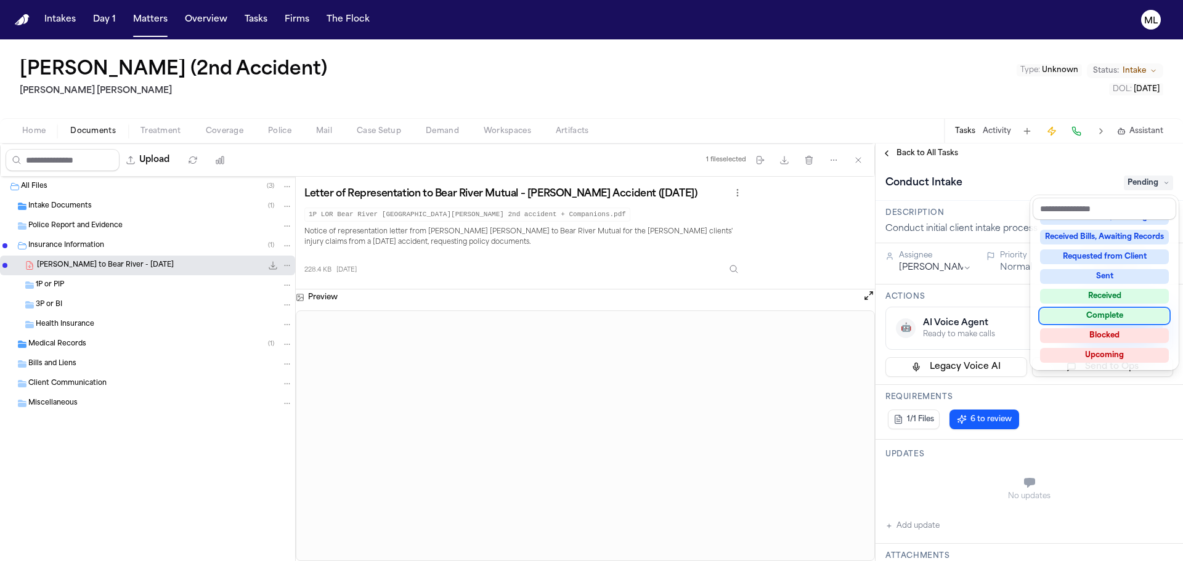
click at [1105, 309] on div "Complete" at bounding box center [1104, 316] width 129 height 15
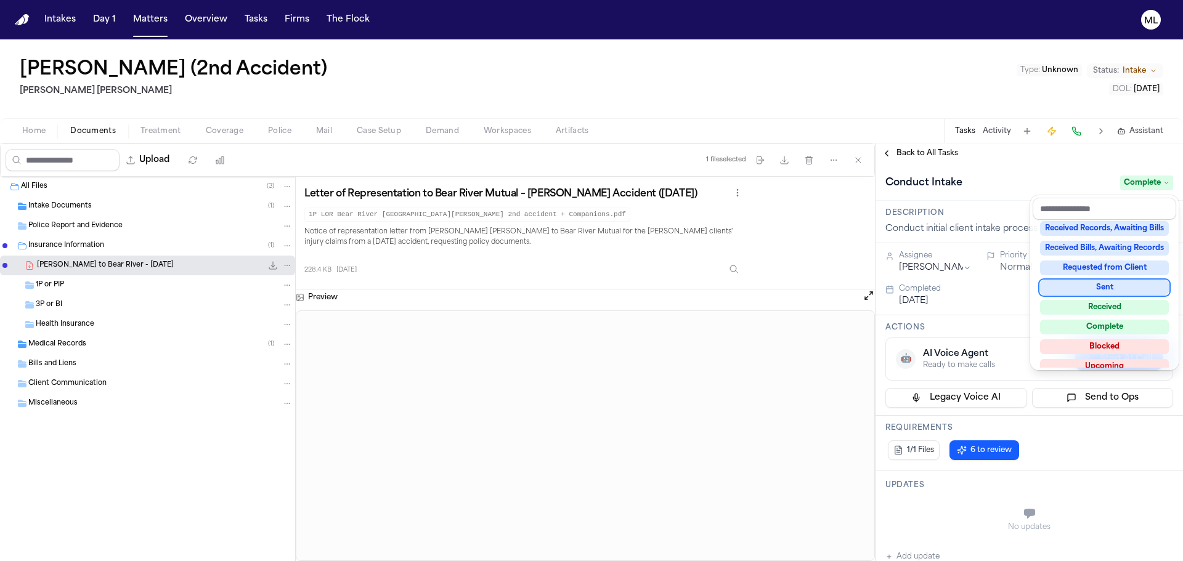
click at [926, 150] on div "**********" at bounding box center [1028, 353] width 307 height 418
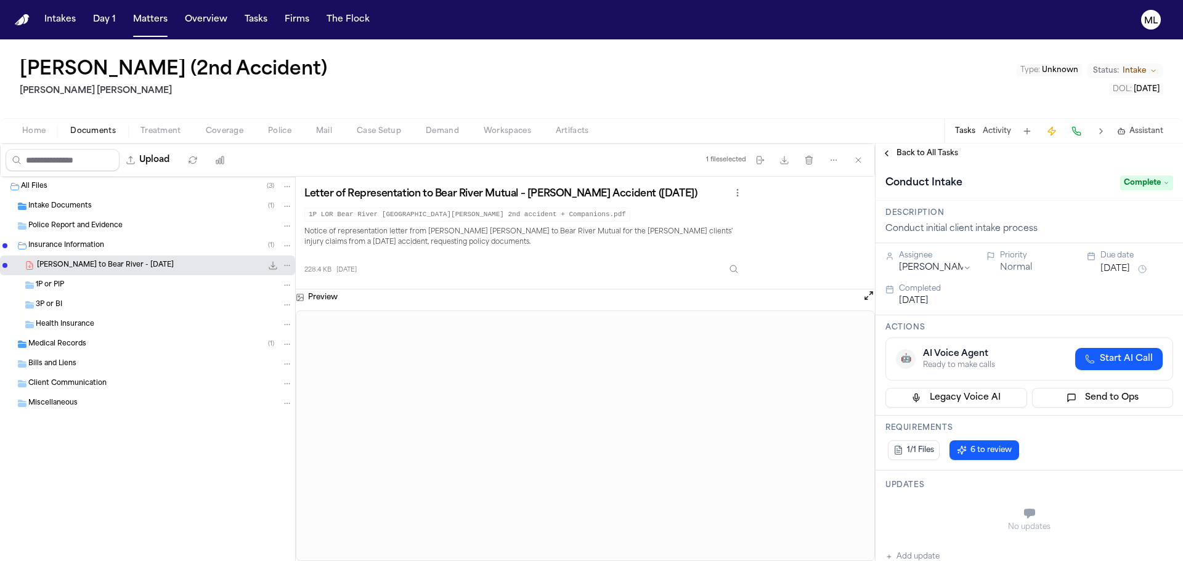
click at [926, 150] on span "Back to All Tasks" at bounding box center [927, 153] width 62 height 10
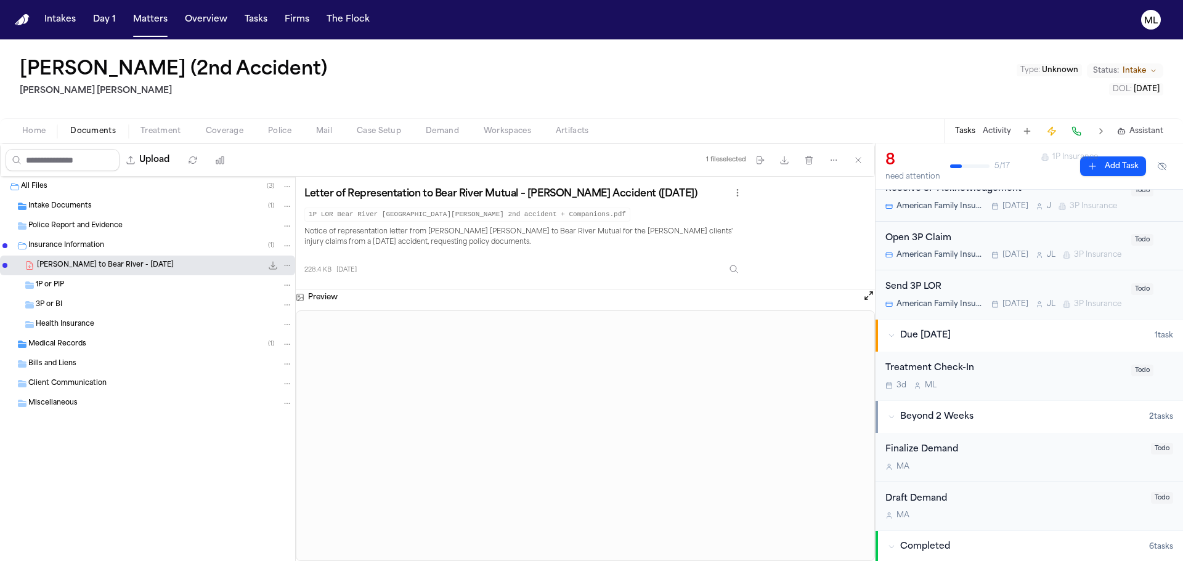
scroll to position [308, 0]
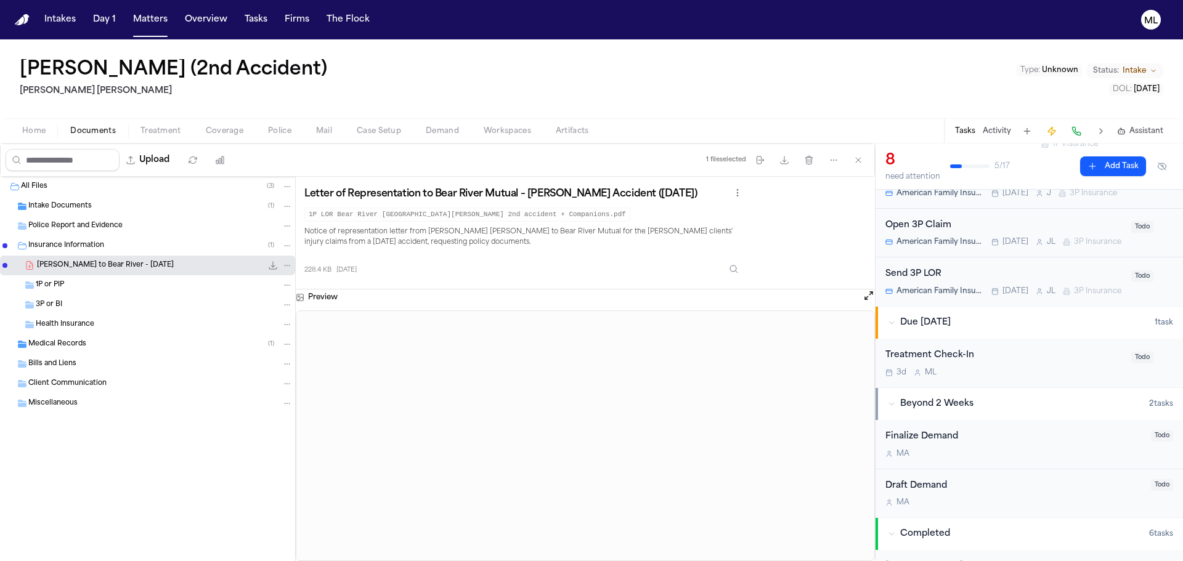
click at [1034, 378] on div "3d M L" at bounding box center [1004, 373] width 238 height 10
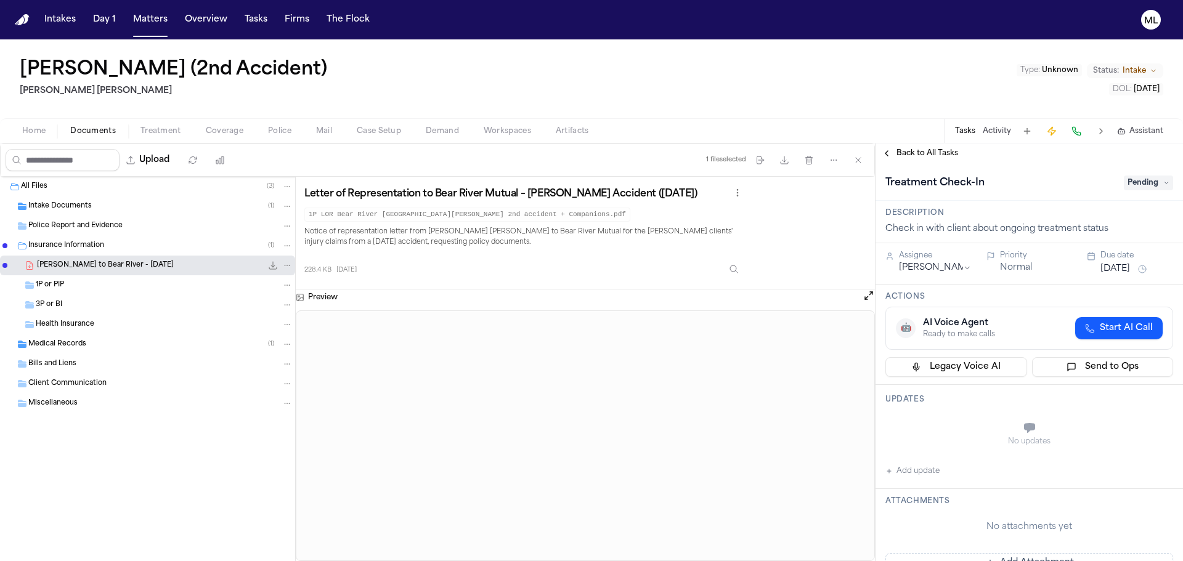
click at [936, 468] on button "Add update" at bounding box center [912, 471] width 54 height 15
click at [957, 417] on textarea "Add your update" at bounding box center [1036, 429] width 263 height 25
drag, startPoint x: 1060, startPoint y: 427, endPoint x: 900, endPoint y: 427, distance: 160.2
click at [900, 427] on div "**********" at bounding box center [1036, 441] width 273 height 59
paste textarea "Add your update"
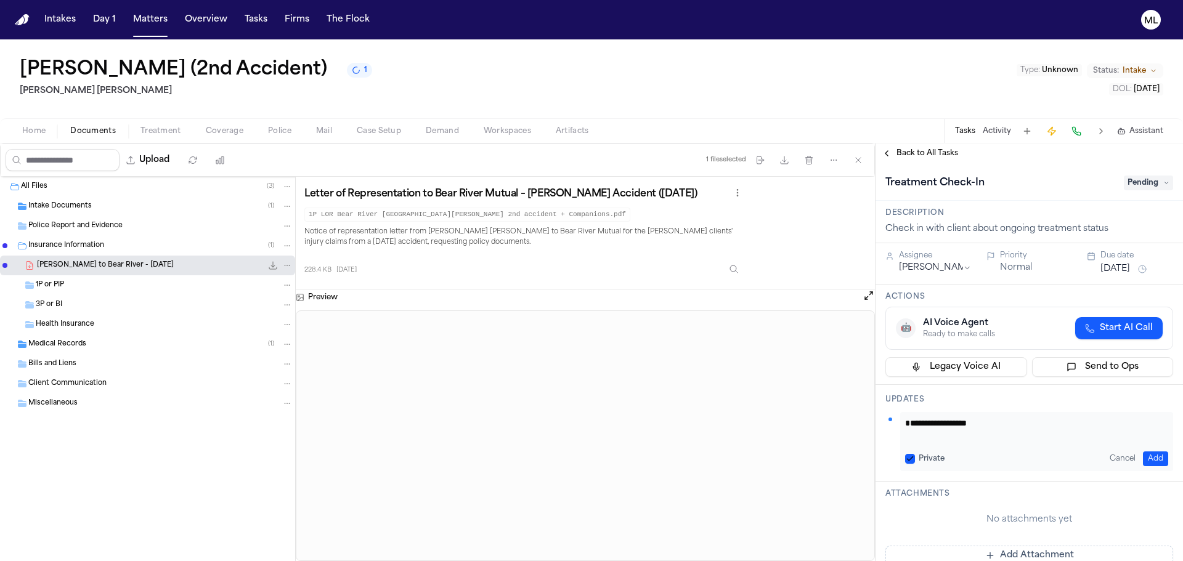
type textarea "**********"
click at [1114, 267] on button "[DATE]" at bounding box center [1115, 269] width 30 height 12
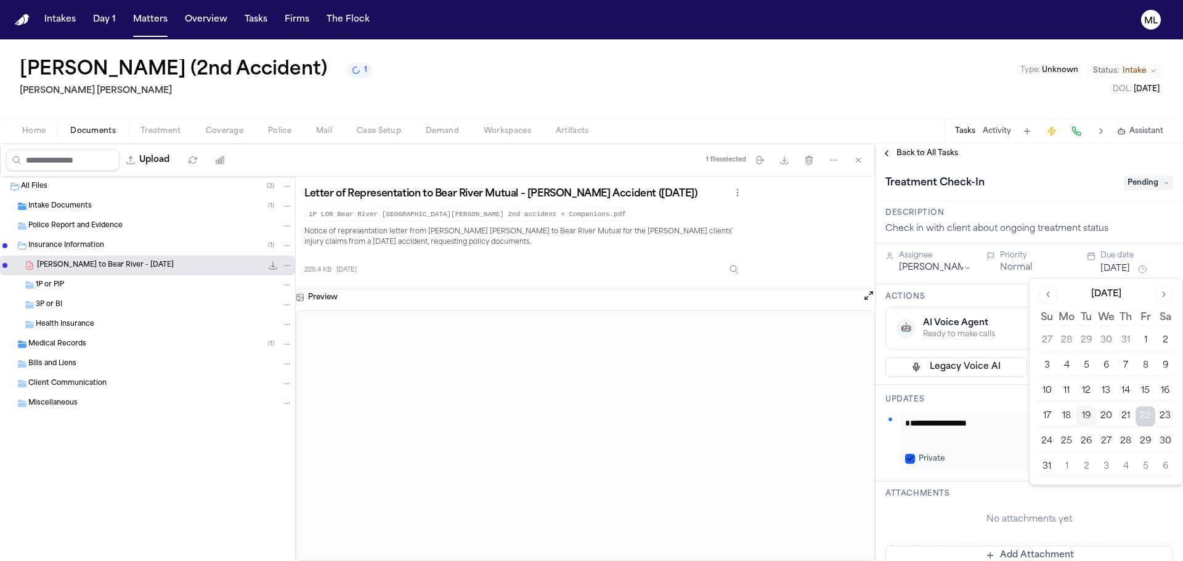
click at [1146, 464] on button "5" at bounding box center [1145, 467] width 20 height 20
click at [1018, 397] on h3 "Updates" at bounding box center [1029, 400] width 288 height 10
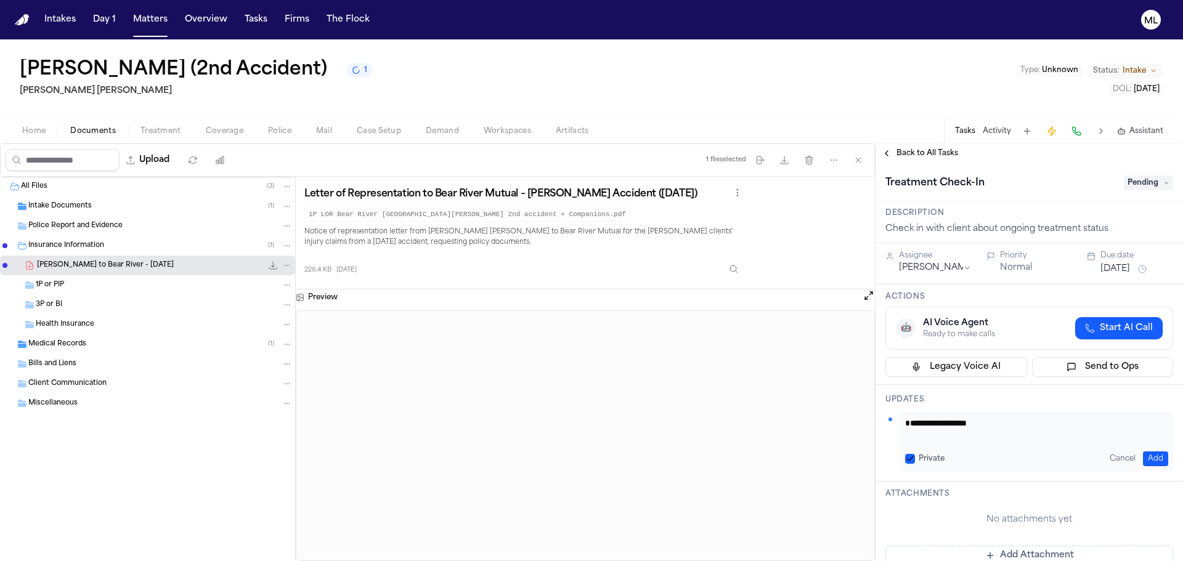
click at [1159, 460] on div "**********" at bounding box center [1036, 441] width 273 height 59
click at [1153, 458] on button "Add" at bounding box center [1155, 459] width 25 height 15
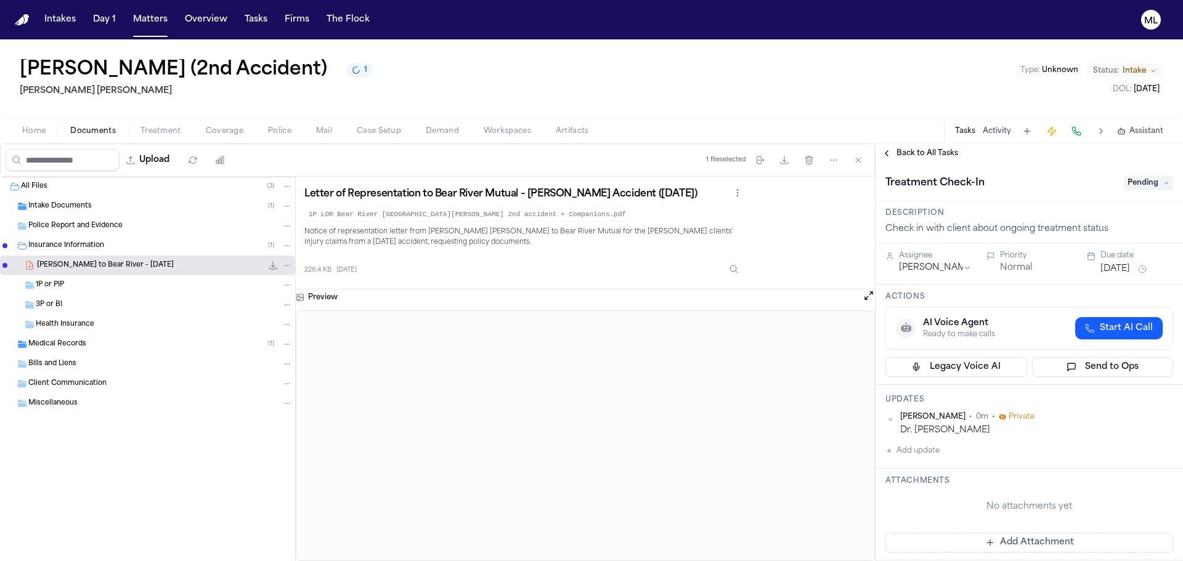
click at [936, 154] on span "Back to All Tasks" at bounding box center [927, 153] width 62 height 10
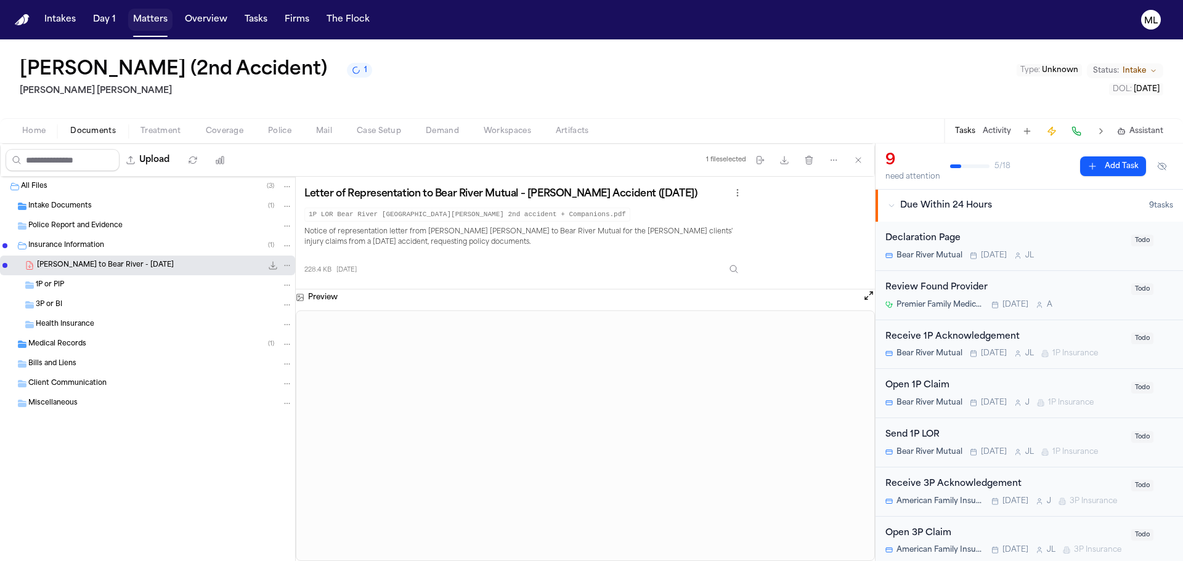
click at [152, 12] on button "Matters" at bounding box center [150, 20] width 44 height 22
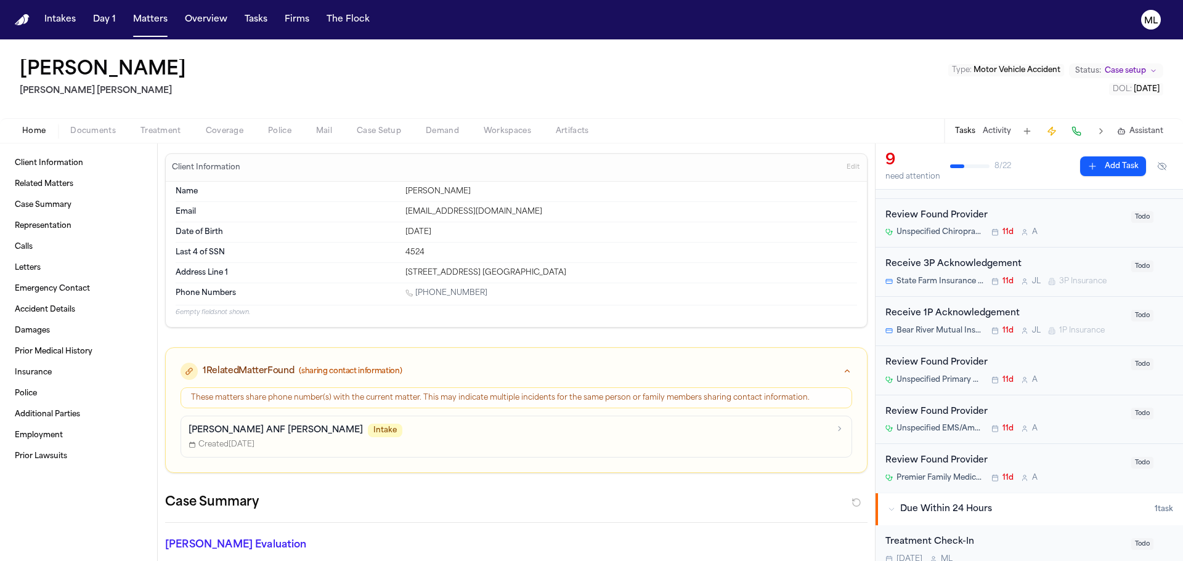
scroll to position [246, 0]
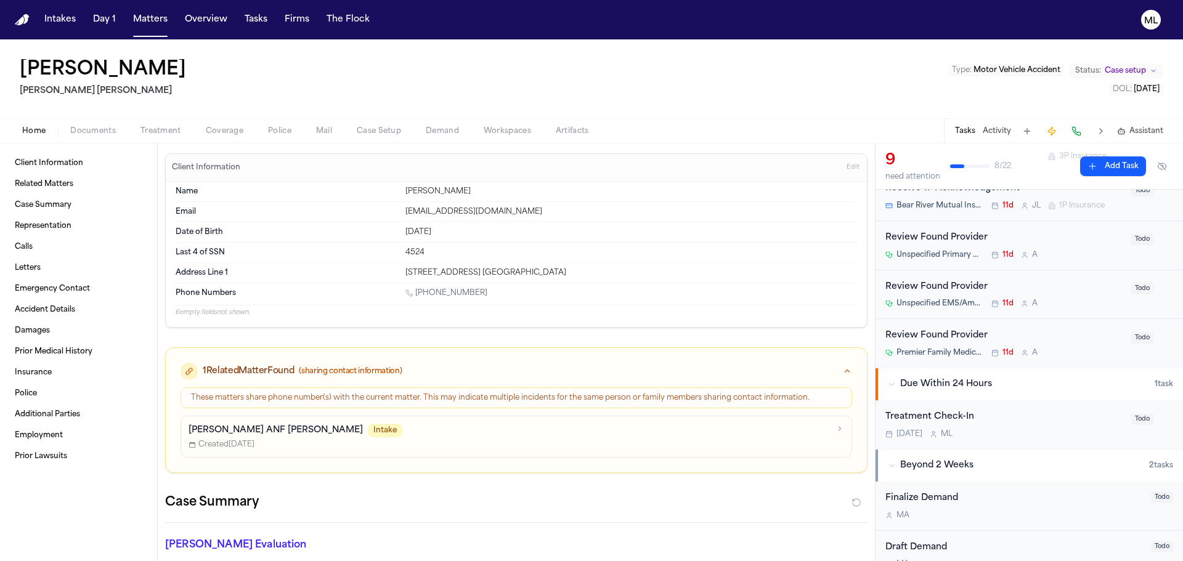
click at [1052, 439] on div "Treatment Check-In Today M L Todo" at bounding box center [1028, 424] width 307 height 49
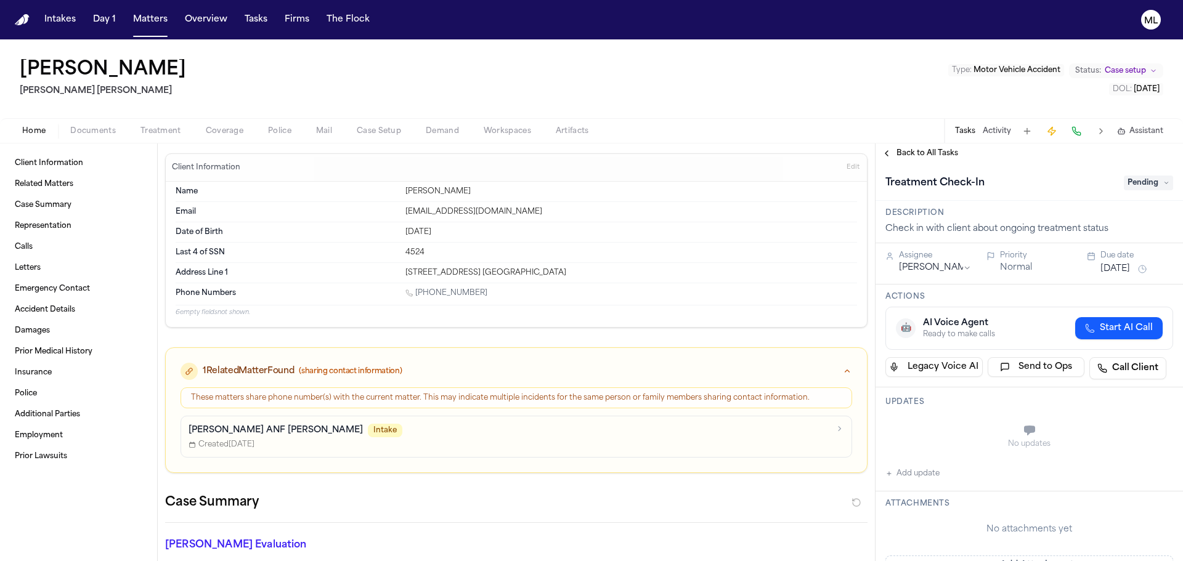
click at [1130, 270] on button "[DATE]" at bounding box center [1115, 269] width 30 height 12
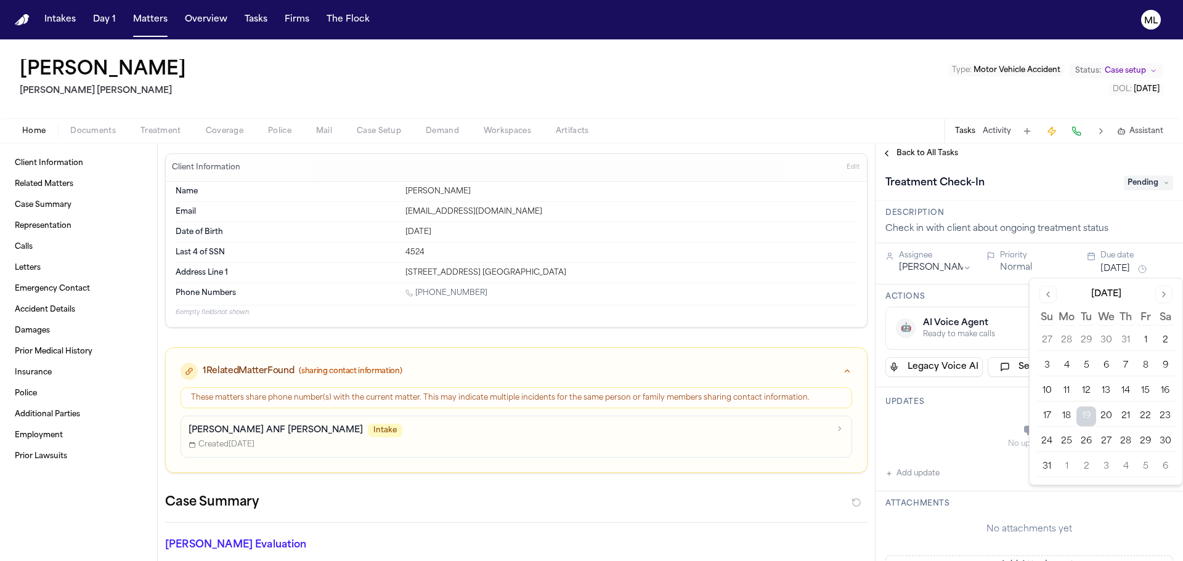
click at [1143, 469] on button "5" at bounding box center [1145, 467] width 20 height 20
click at [966, 434] on div "No updates" at bounding box center [1029, 437] width 288 height 44
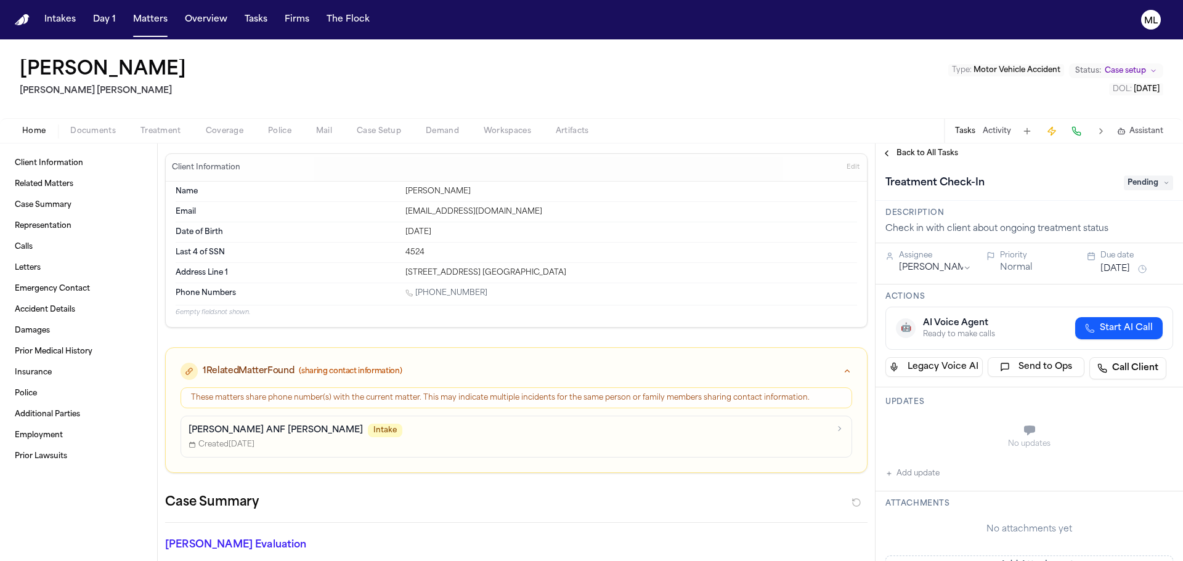
click at [925, 474] on button "Add update" at bounding box center [912, 473] width 54 height 15
click at [938, 434] on textarea "Add your update" at bounding box center [1036, 432] width 263 height 25
paste textarea "**********"
type textarea "**********"
click at [1156, 463] on button "Add" at bounding box center [1155, 461] width 25 height 15
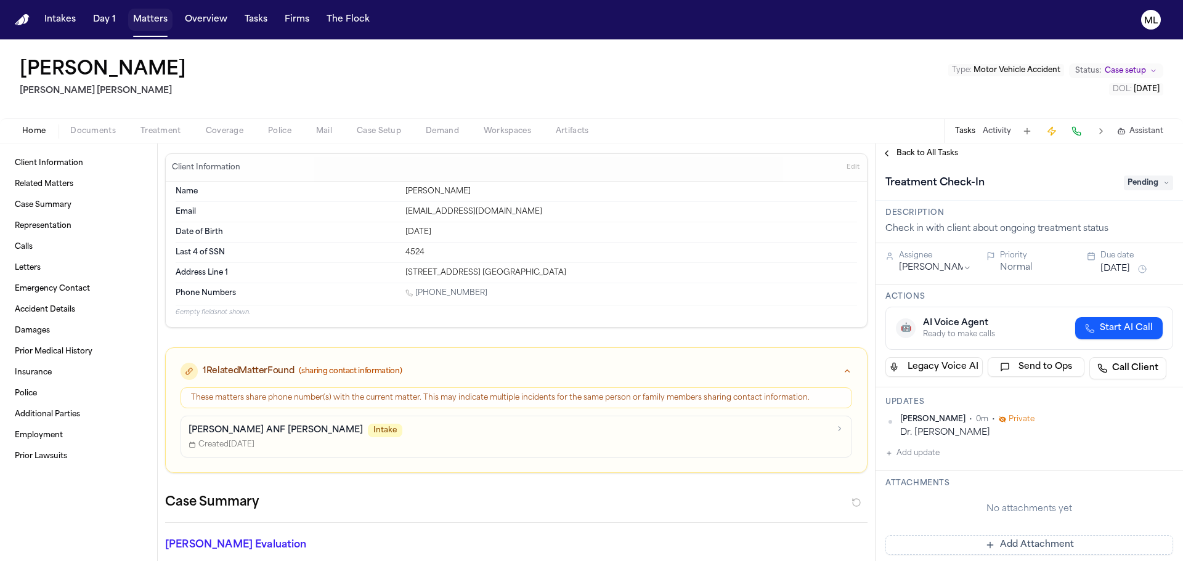
click at [150, 18] on button "Matters" at bounding box center [150, 20] width 44 height 22
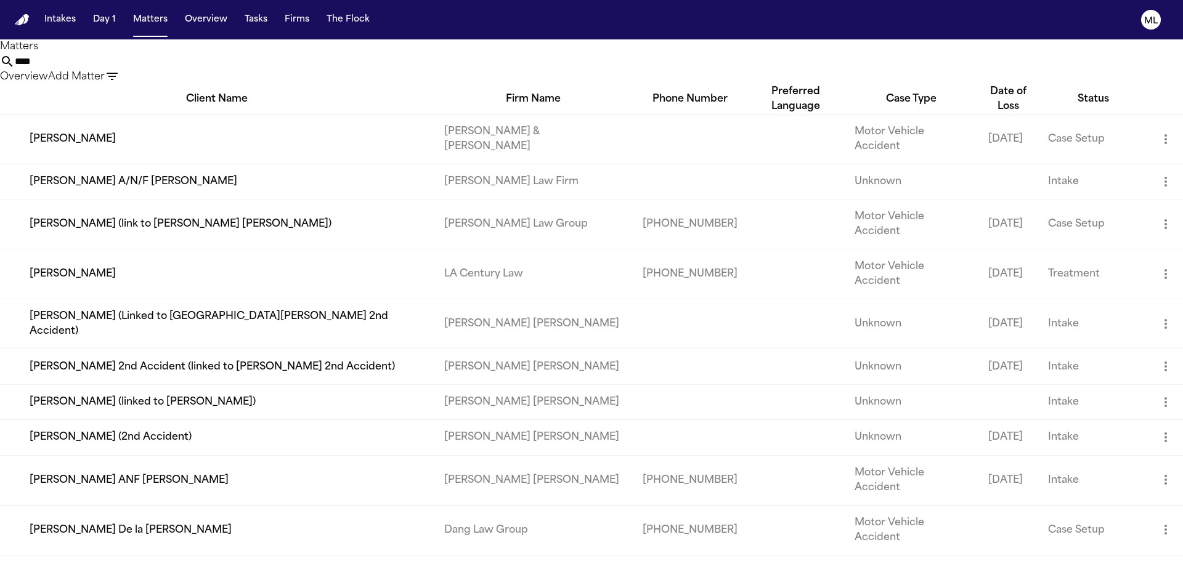
click at [171, 455] on td "[PERSON_NAME] ANF [PERSON_NAME]" at bounding box center [217, 480] width 434 height 50
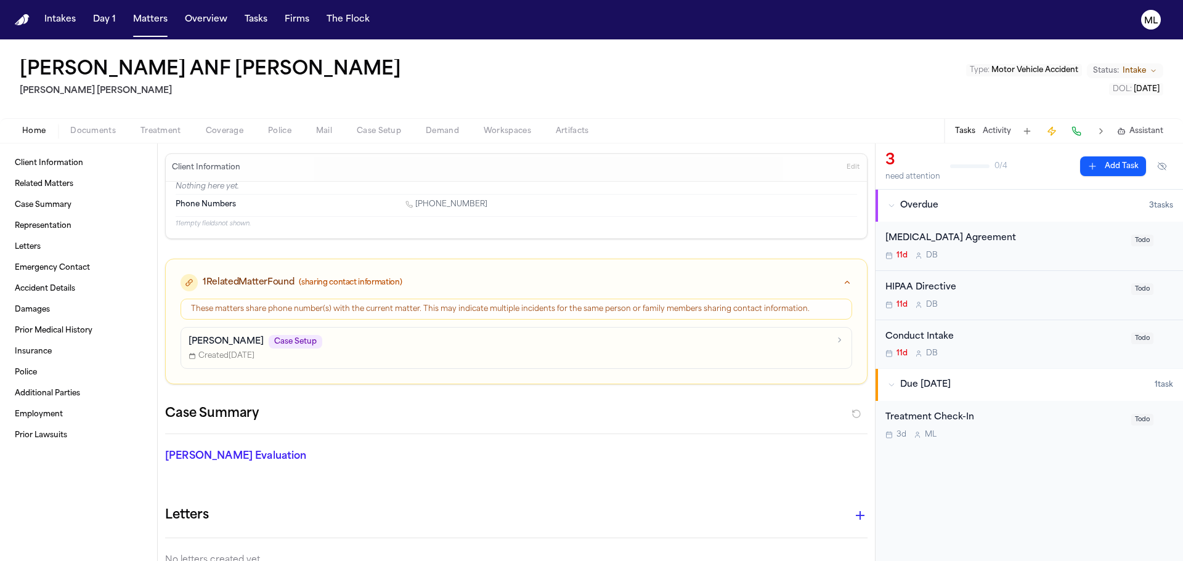
click at [1038, 440] on div "Treatment Check-In 3d M L Todo" at bounding box center [1028, 425] width 307 height 49
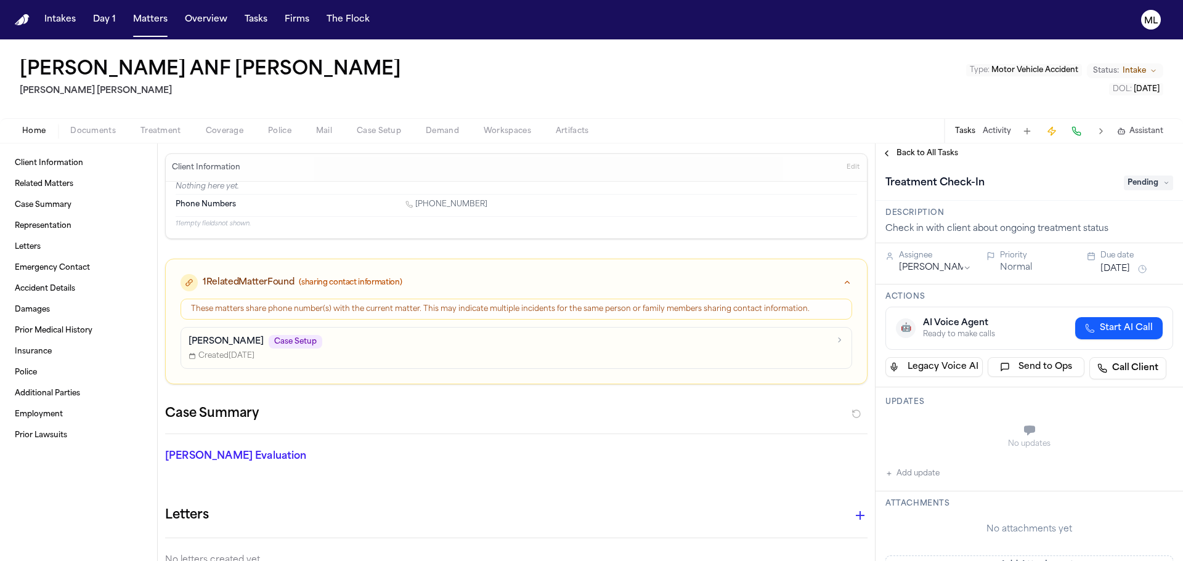
click at [1125, 267] on button "[DATE]" at bounding box center [1115, 269] width 30 height 12
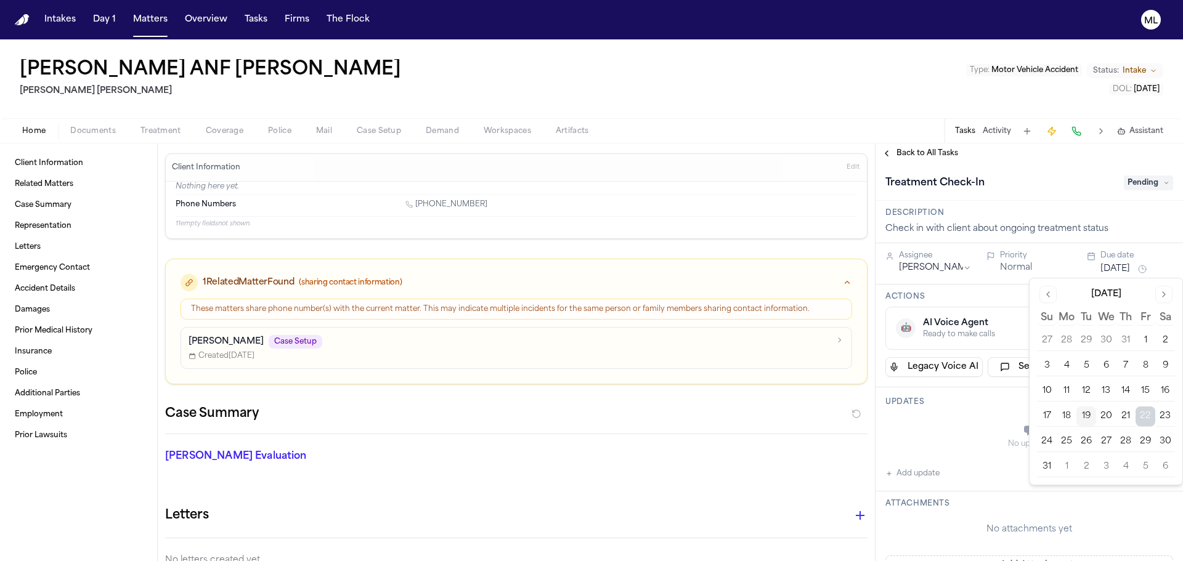
click at [1148, 465] on button "5" at bounding box center [1145, 467] width 20 height 20
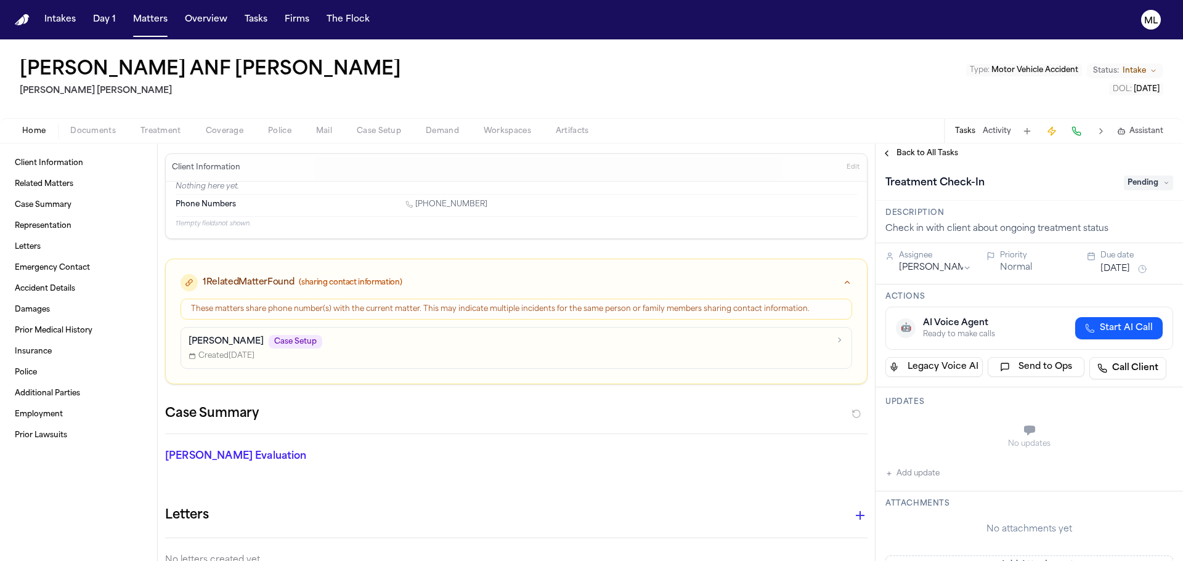
click at [933, 470] on button "Add update" at bounding box center [912, 473] width 54 height 15
drag, startPoint x: 946, startPoint y: 424, endPoint x: 981, endPoint y: 426, distance: 35.8
click at [946, 424] on textarea "Add your update" at bounding box center [1036, 432] width 263 height 25
paste textarea "**********"
type textarea "**********"
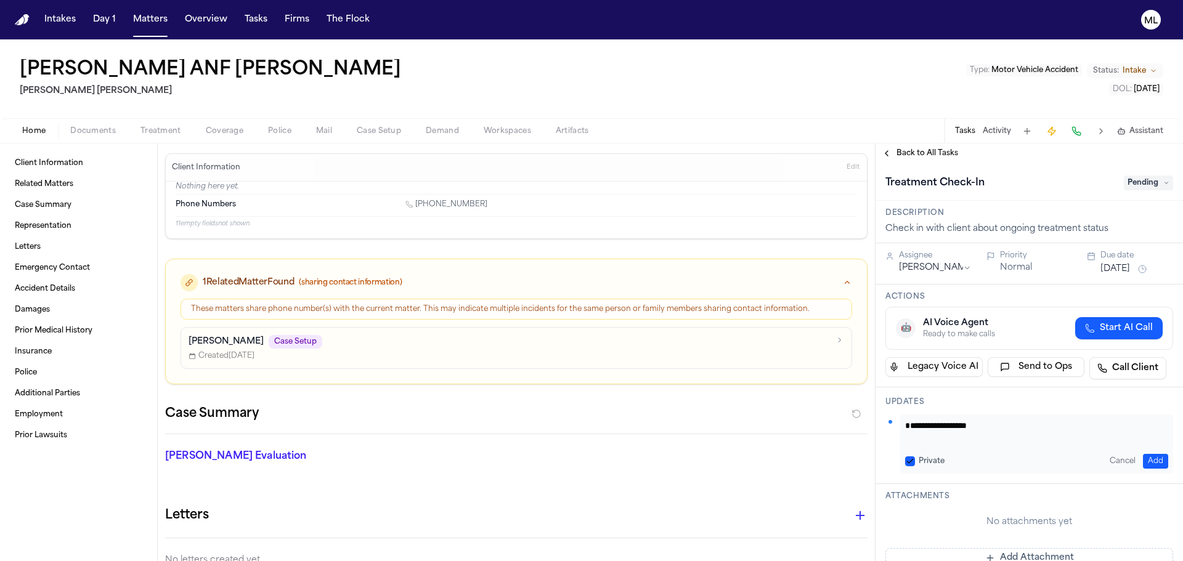
click at [1143, 460] on button "Add" at bounding box center [1155, 461] width 25 height 15
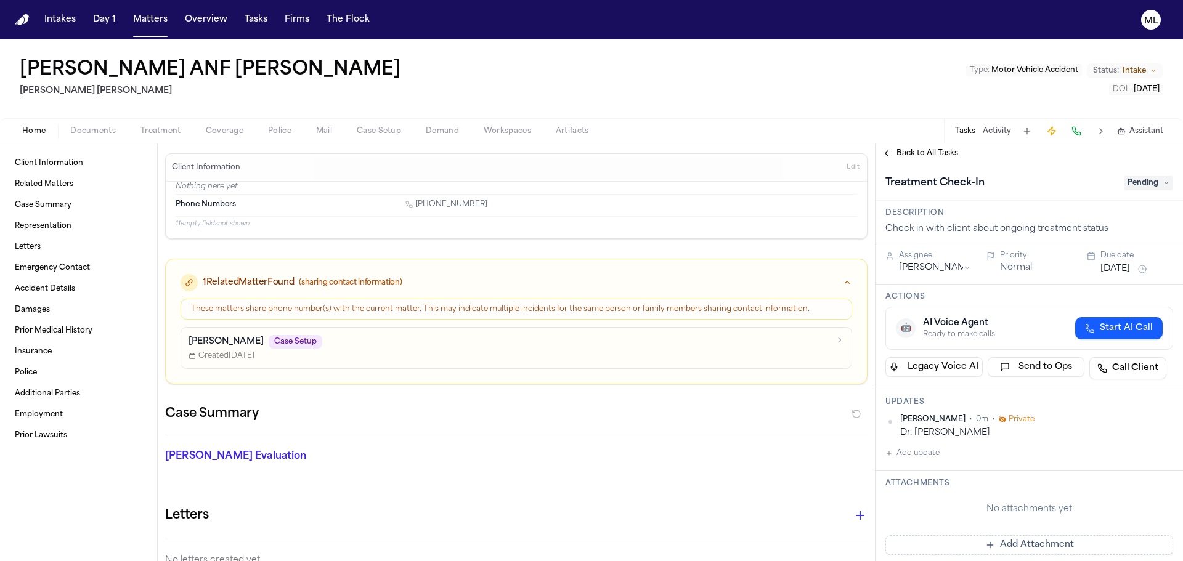
click at [891, 152] on button "Back to All Tasks" at bounding box center [919, 153] width 89 height 10
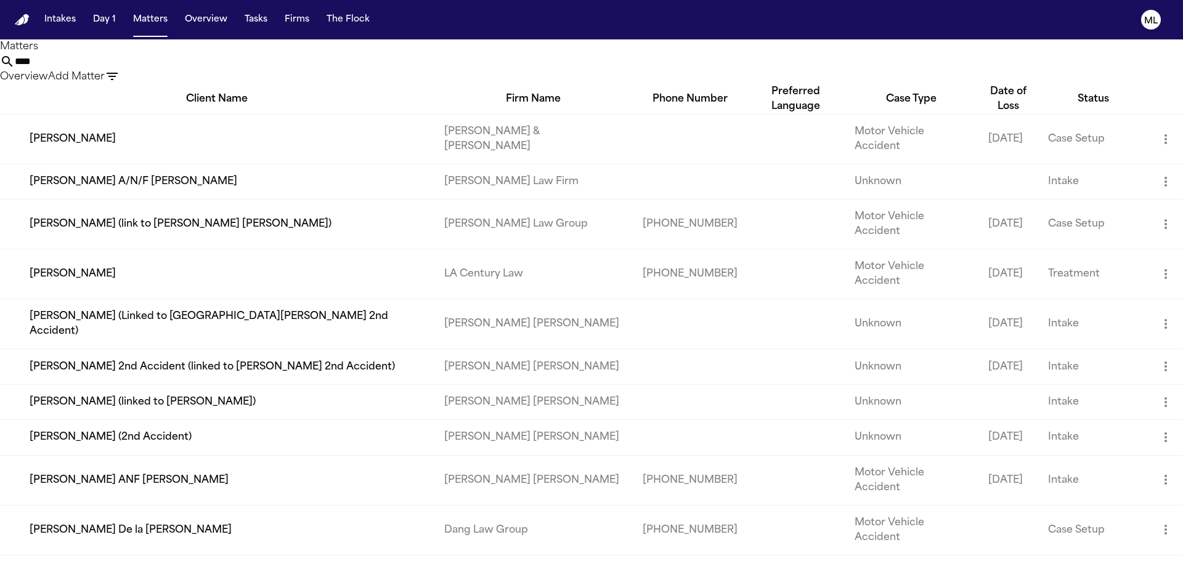
click at [355, 384] on td "Angelica Latu (linked to Malissa Latu)" at bounding box center [217, 401] width 434 height 35
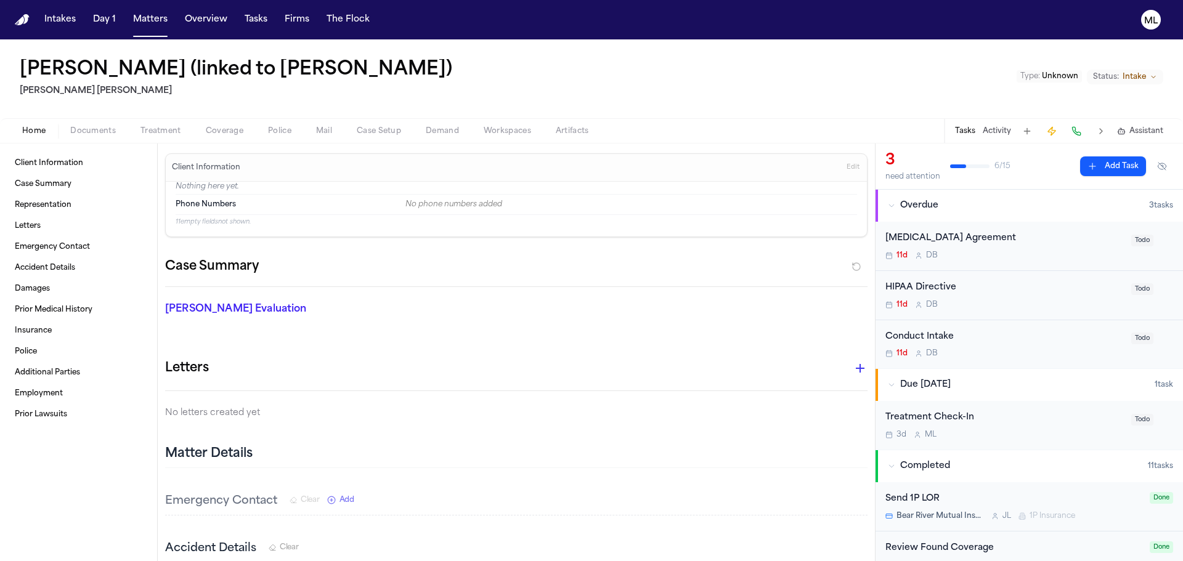
click at [1036, 423] on div "Treatment Check-In" at bounding box center [1004, 418] width 238 height 14
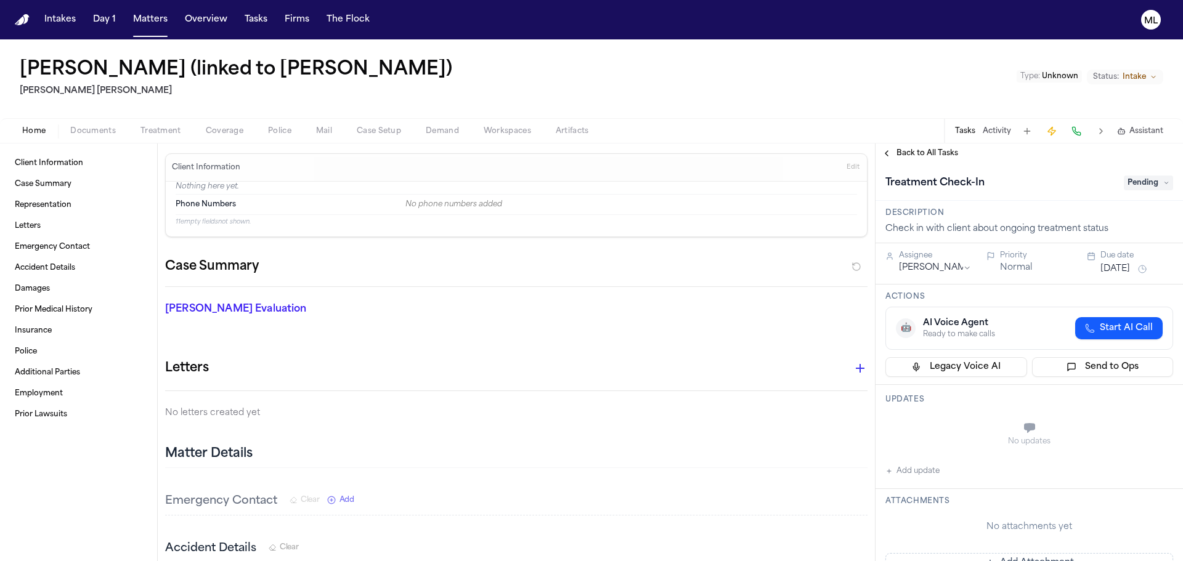
click at [1111, 269] on button "[DATE]" at bounding box center [1115, 269] width 30 height 12
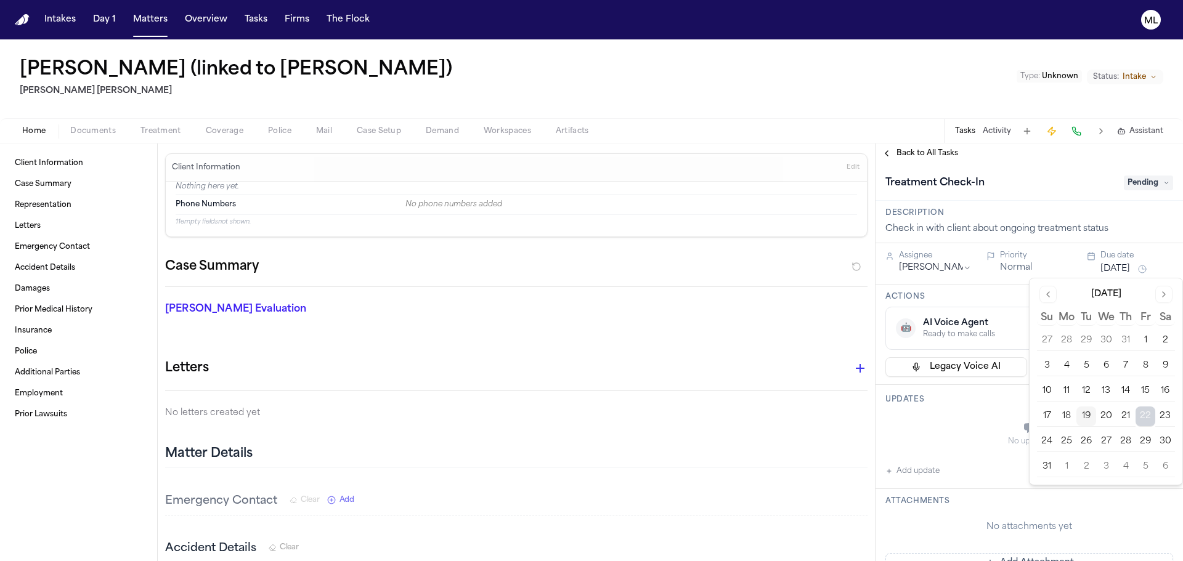
click at [1142, 463] on button "5" at bounding box center [1145, 467] width 20 height 20
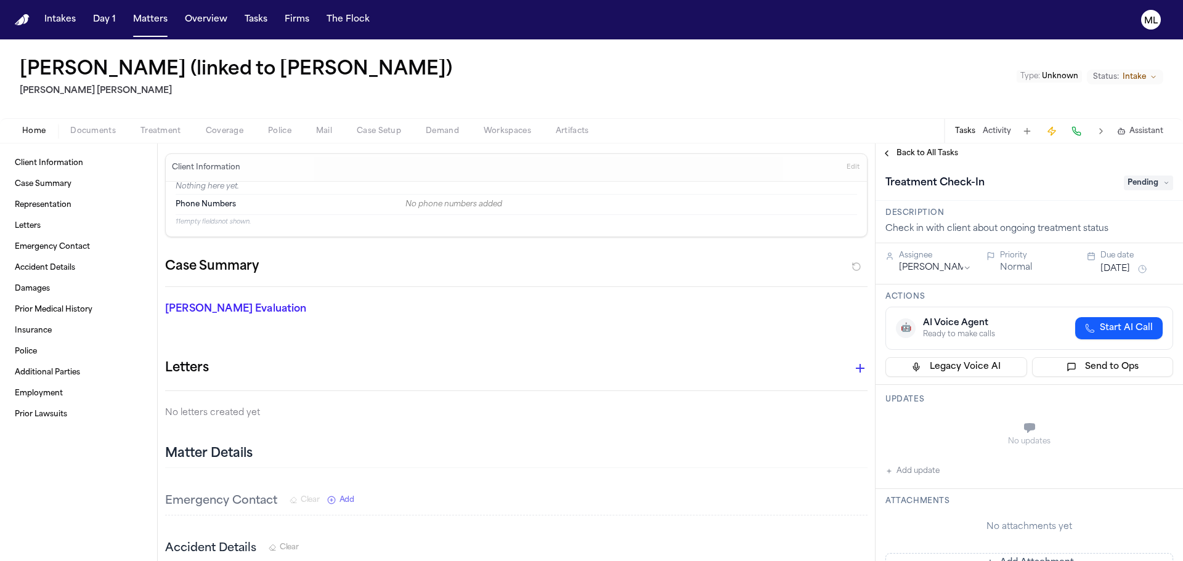
click at [924, 465] on button "Add update" at bounding box center [912, 471] width 54 height 15
click at [922, 429] on textarea "Add your update" at bounding box center [1036, 429] width 263 height 25
paste textarea "**********"
type textarea "**********"
click at [1147, 459] on button "Add" at bounding box center [1155, 459] width 25 height 15
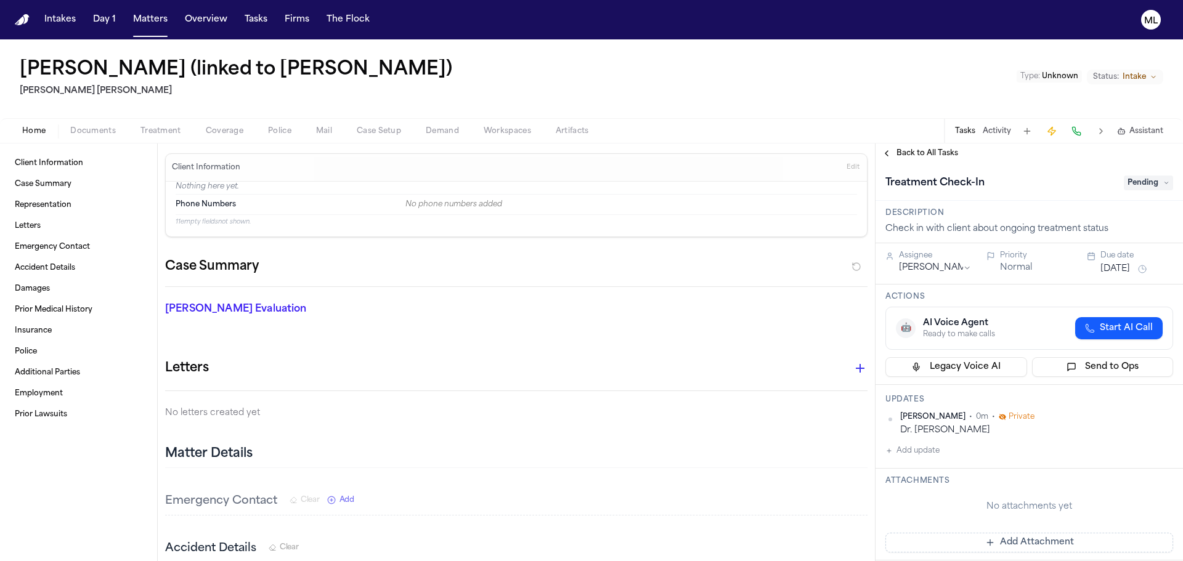
click at [900, 154] on span "Back to All Tasks" at bounding box center [927, 153] width 62 height 10
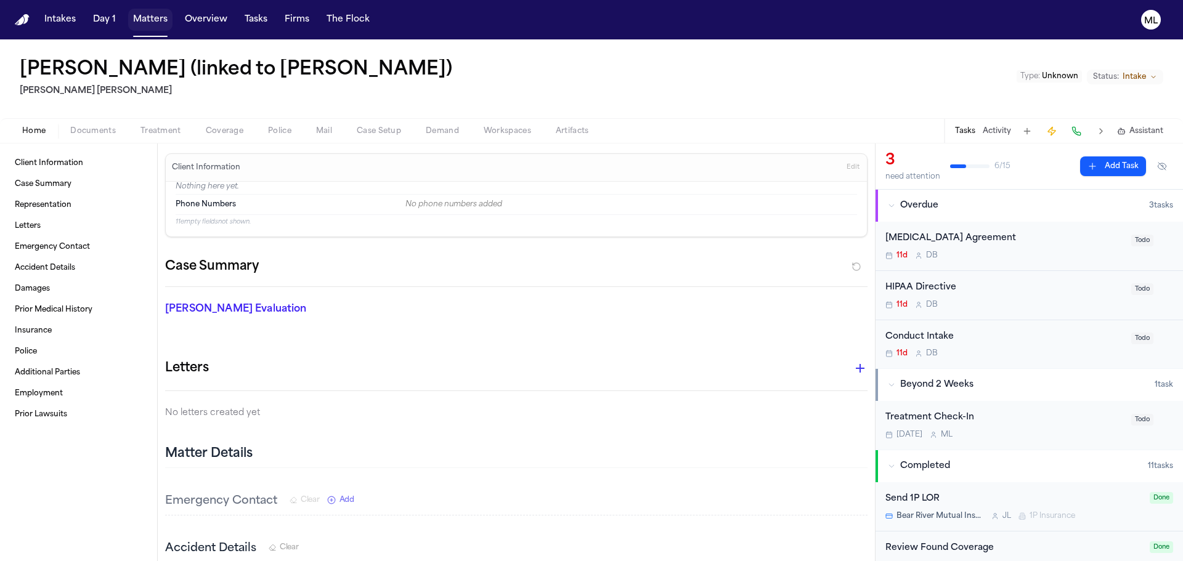
click at [150, 22] on button "Matters" at bounding box center [150, 20] width 44 height 22
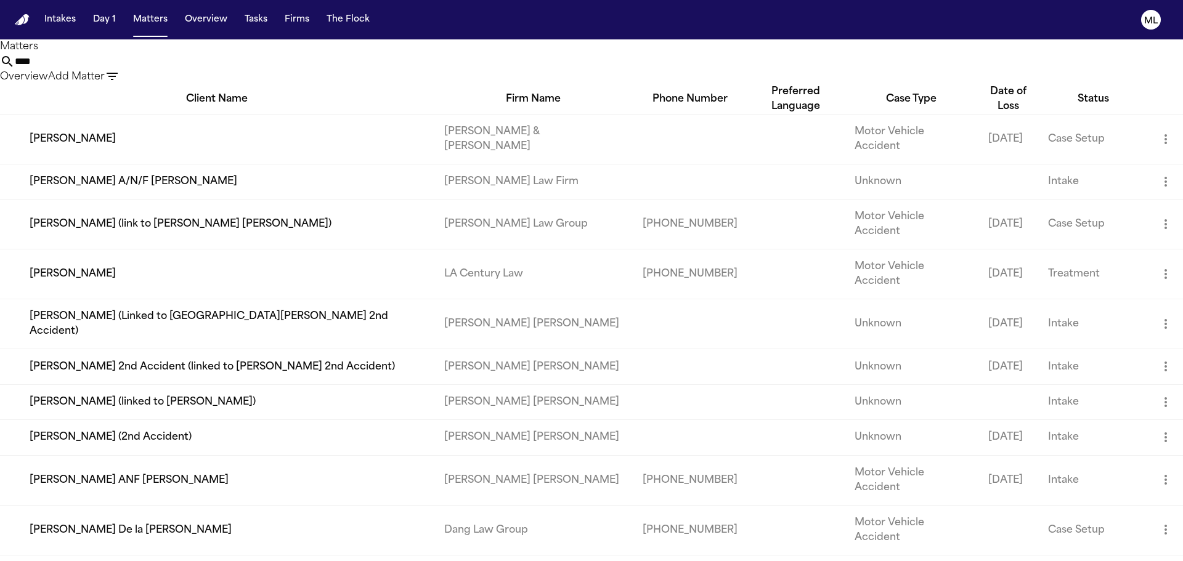
click at [276, 384] on td "Angelica Latu (linked to Malissa Latu)" at bounding box center [217, 401] width 434 height 35
click at [349, 349] on td "[PERSON_NAME] 2nd Accident (linked to [PERSON_NAME] 2nd Accident)" at bounding box center [217, 366] width 434 height 35
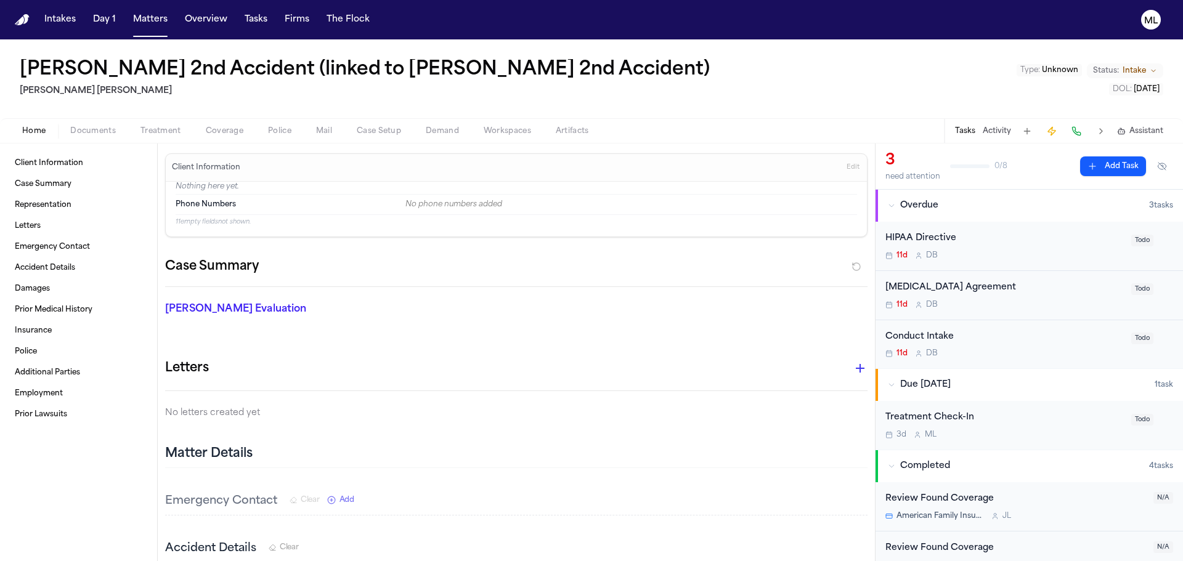
click at [1039, 427] on div "Treatment Check-In 3d M L" at bounding box center [1004, 425] width 238 height 29
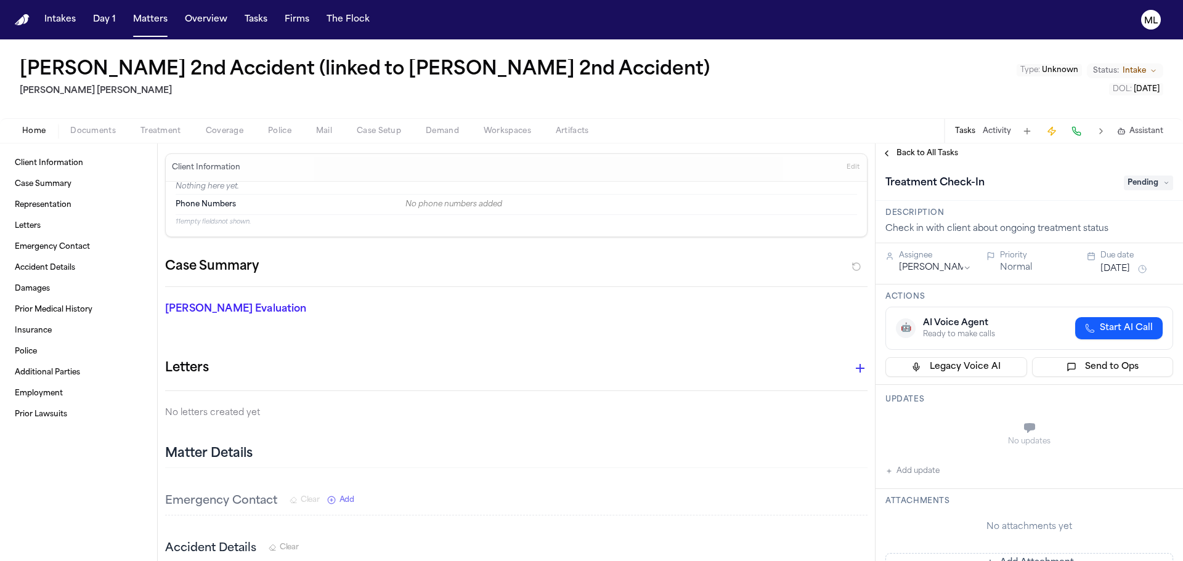
click at [1130, 266] on button "[DATE]" at bounding box center [1115, 269] width 30 height 12
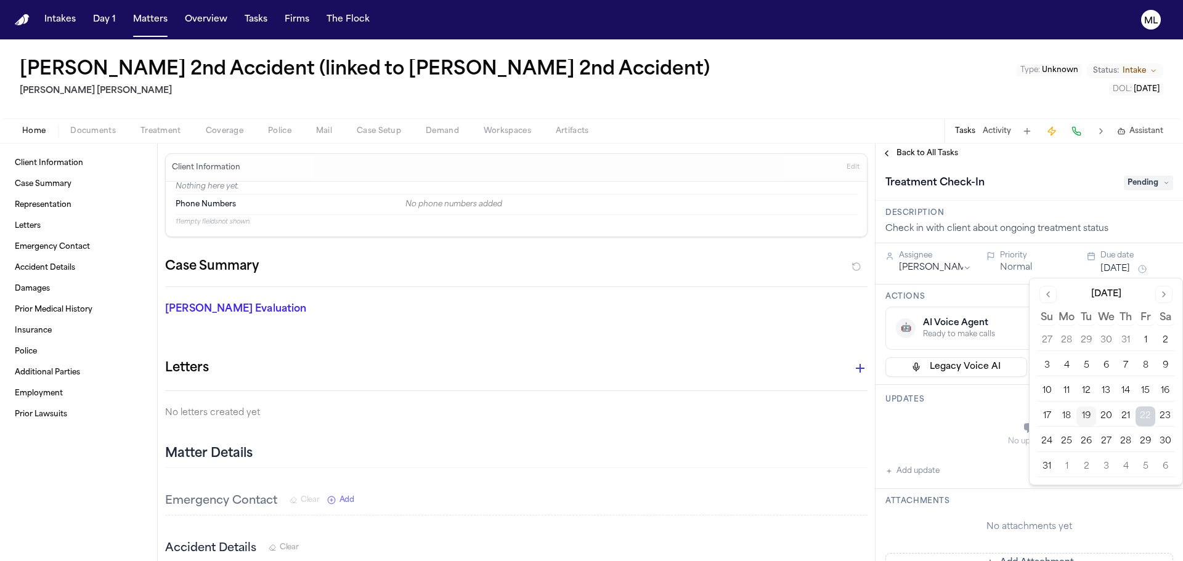
click at [1150, 460] on button "5" at bounding box center [1145, 467] width 20 height 20
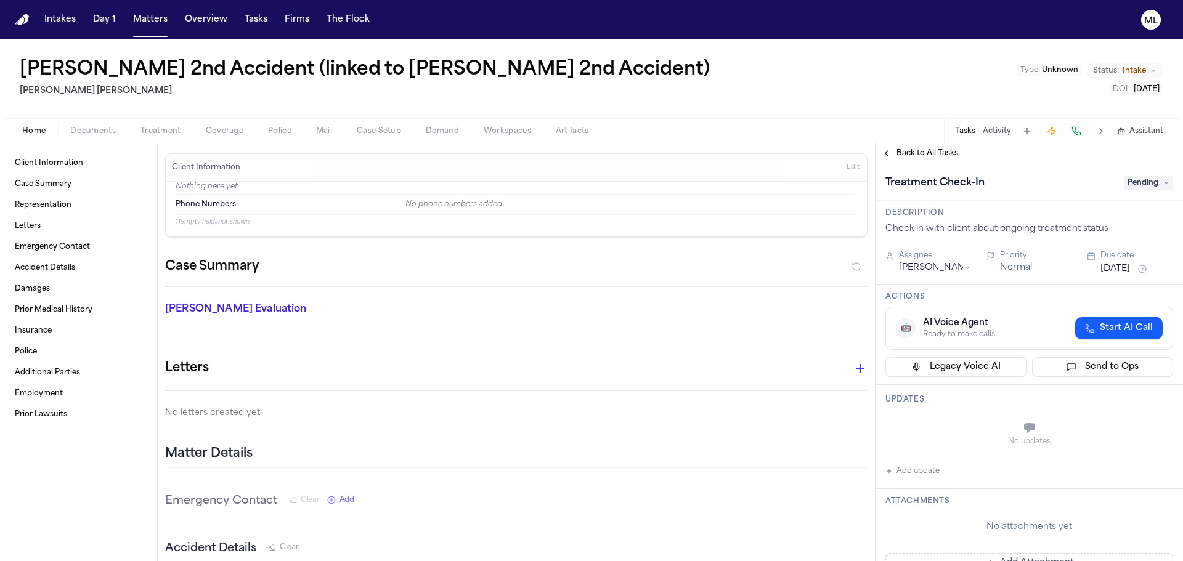
click at [927, 464] on button "Add update" at bounding box center [912, 471] width 54 height 15
click at [938, 428] on textarea "Add your update" at bounding box center [1036, 429] width 263 height 25
paste textarea "**********"
type textarea "**********"
click at [1150, 457] on button "Add" at bounding box center [1155, 459] width 25 height 15
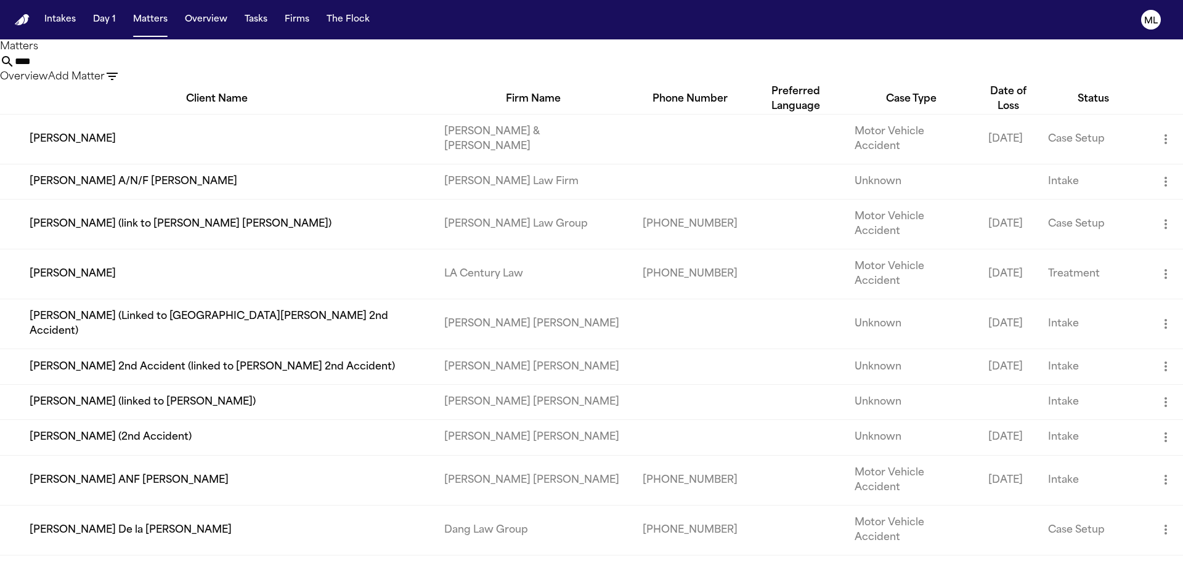
click at [199, 299] on td "[PERSON_NAME] (Linked to [GEOGRAPHIC_DATA][PERSON_NAME] 2nd Accident)" at bounding box center [217, 324] width 434 height 50
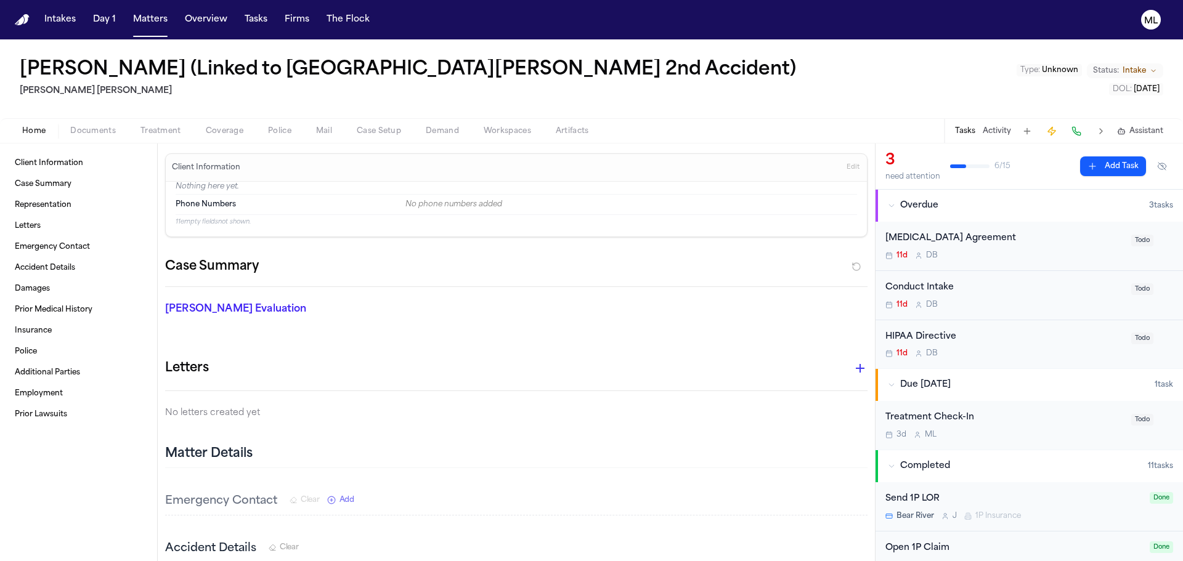
click at [1014, 436] on div "3d M L" at bounding box center [1004, 435] width 238 height 10
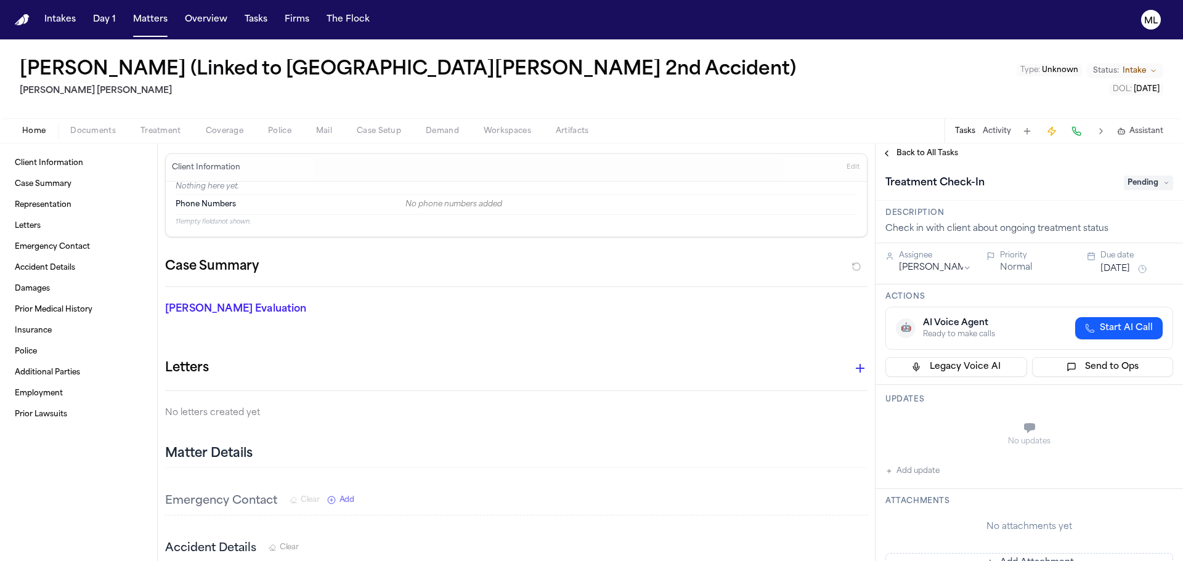
click at [1107, 270] on button "[DATE]" at bounding box center [1115, 269] width 30 height 12
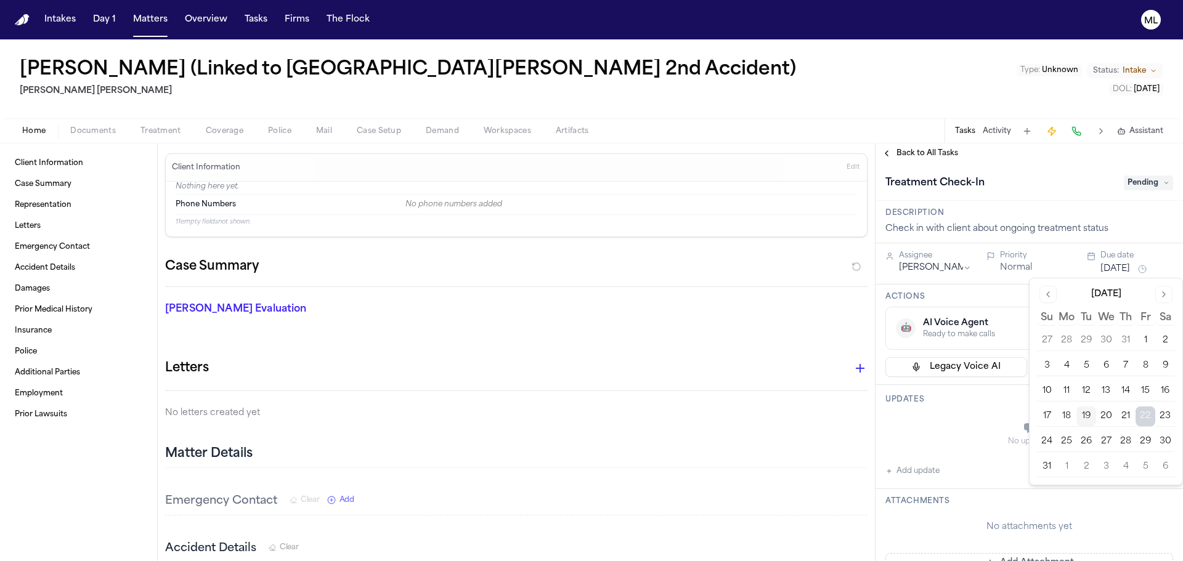
click at [1142, 463] on button "5" at bounding box center [1145, 467] width 20 height 20
click at [916, 469] on button "Add update" at bounding box center [912, 471] width 54 height 15
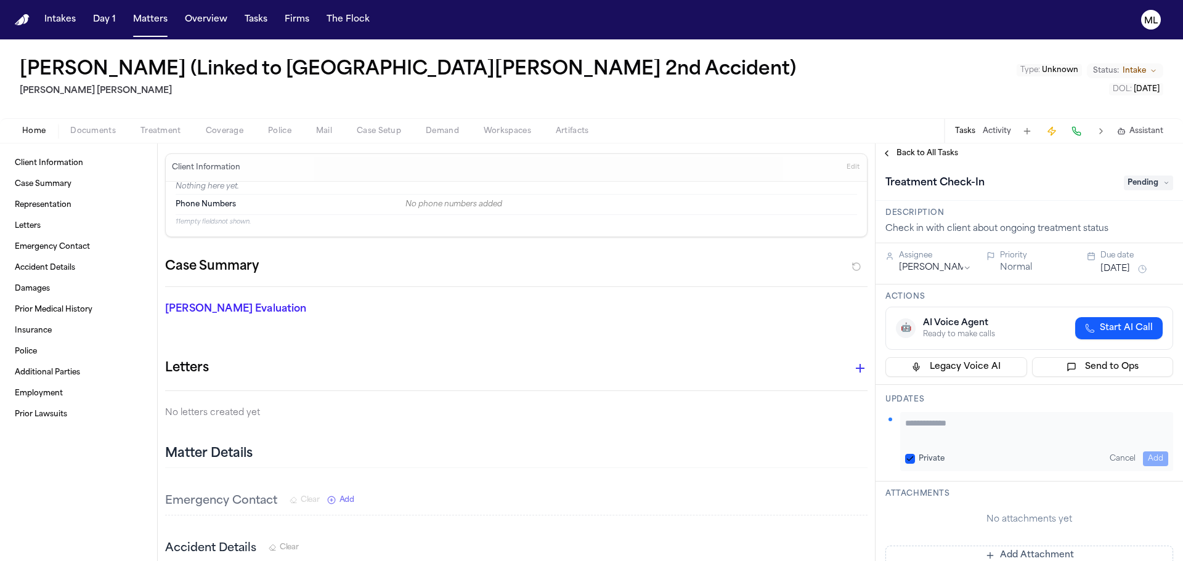
click at [935, 430] on textarea "Add your update" at bounding box center [1036, 429] width 263 height 25
paste textarea "**********"
type textarea "**********"
click at [1150, 453] on button "Add" at bounding box center [1155, 459] width 25 height 15
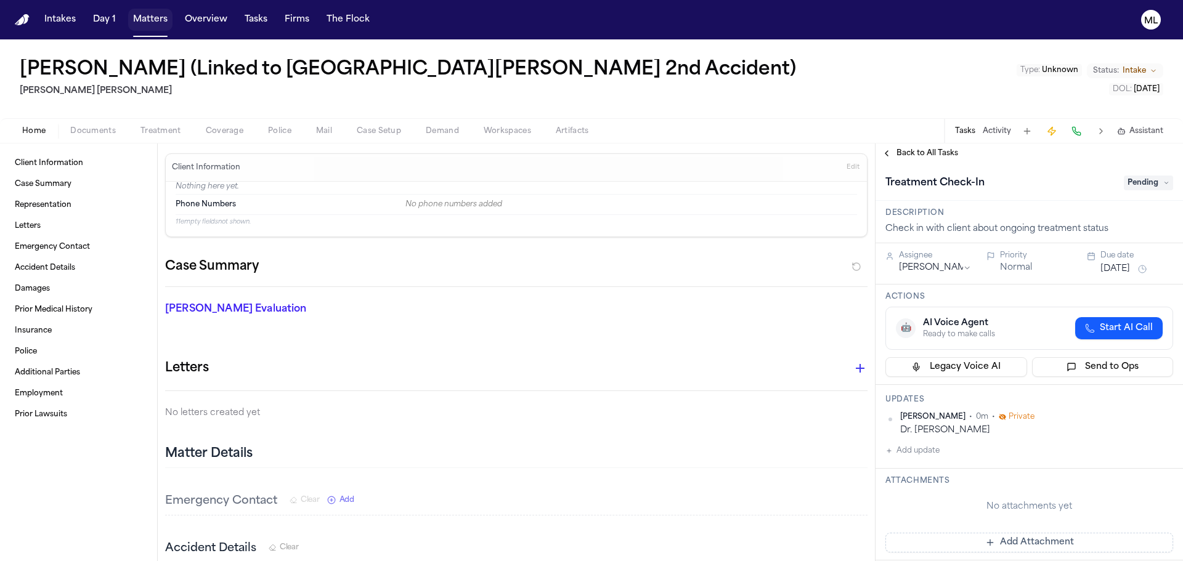
click at [153, 24] on button "Matters" at bounding box center [150, 20] width 44 height 22
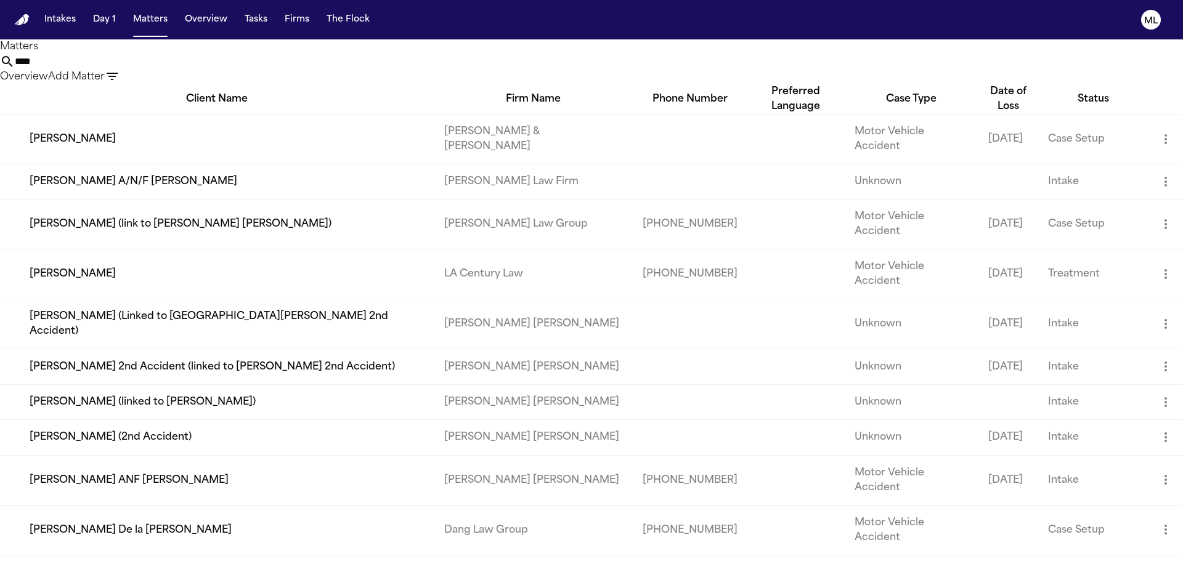
drag, startPoint x: 778, startPoint y: 65, endPoint x: 524, endPoint y: 56, distance: 254.6
click at [524, 56] on div "**** Overview Add Matter" at bounding box center [591, 69] width 1183 height 30
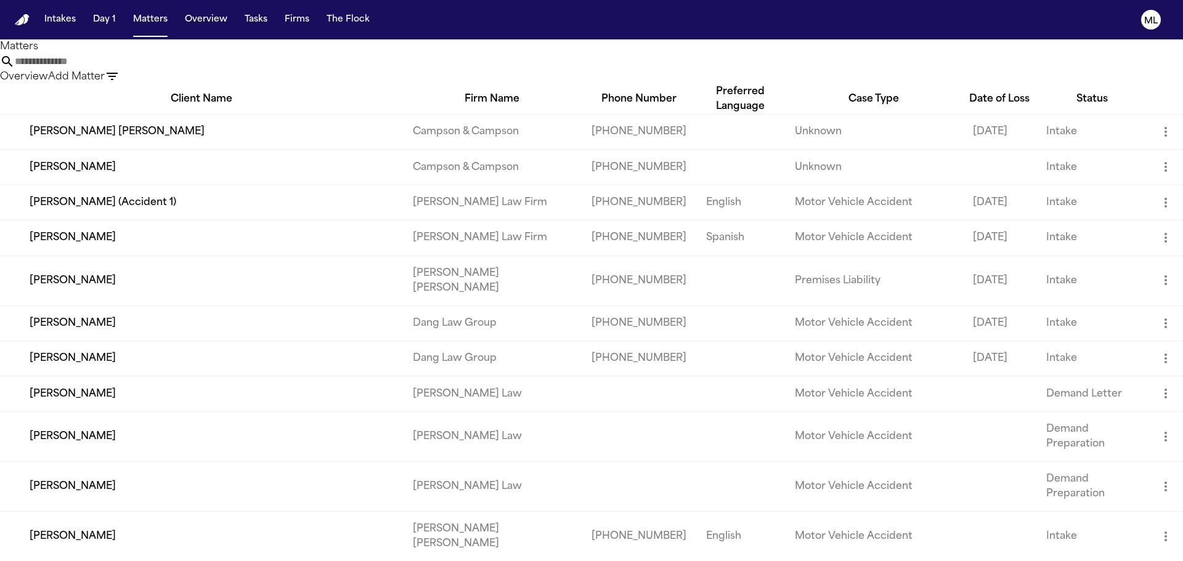
click at [105, 71] on button "Add Matter" at bounding box center [76, 77] width 57 height 15
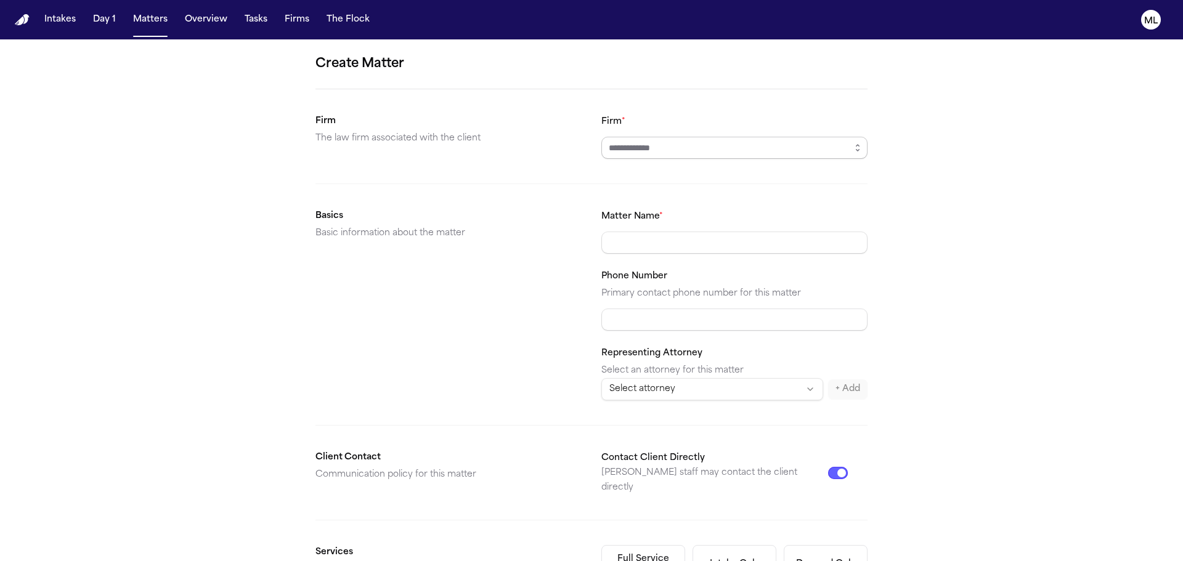
click at [660, 152] on input "Firm *" at bounding box center [734, 148] width 266 height 22
click at [848, 144] on button "button" at bounding box center [858, 148] width 20 height 22
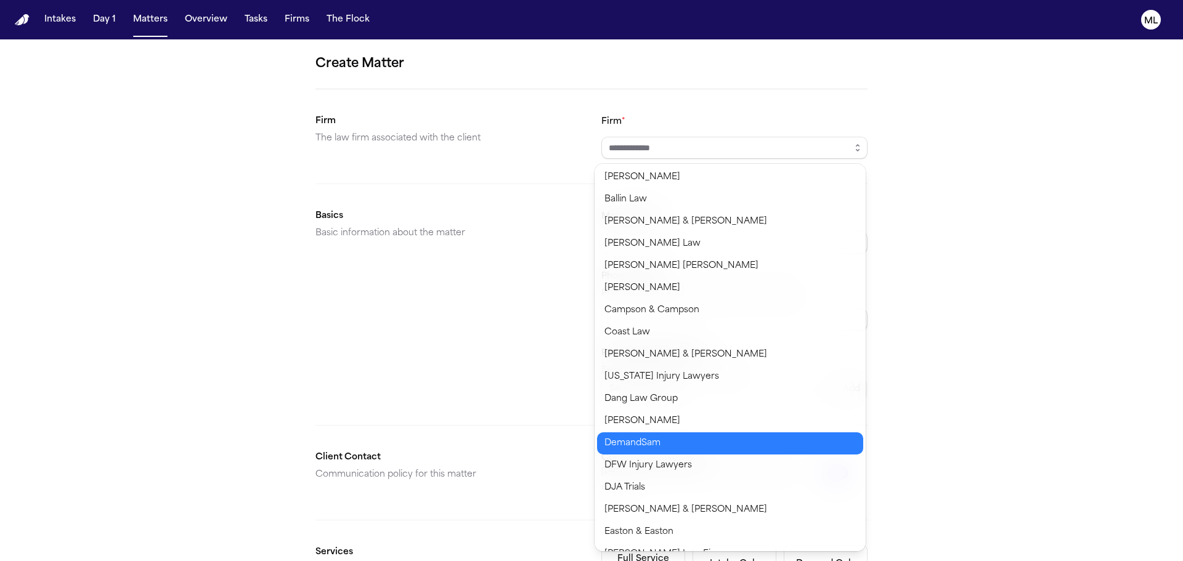
type input "*********"
click at [675, 441] on body "Intakes Day 1 Matters Overview Tasks Firms The Flock ML Create Matter Firm The …" at bounding box center [591, 280] width 1183 height 561
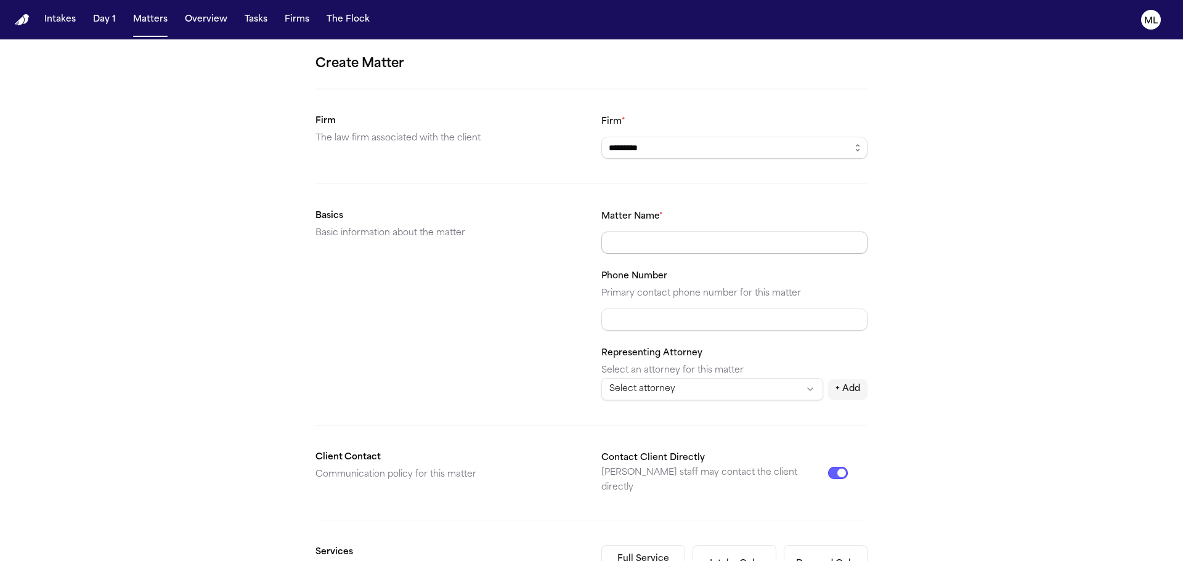
click at [697, 240] on input "Matter Name *" at bounding box center [734, 243] width 266 height 22
type input "**********"
click at [831, 467] on button "Contact Client Directly" at bounding box center [838, 473] width 20 height 12
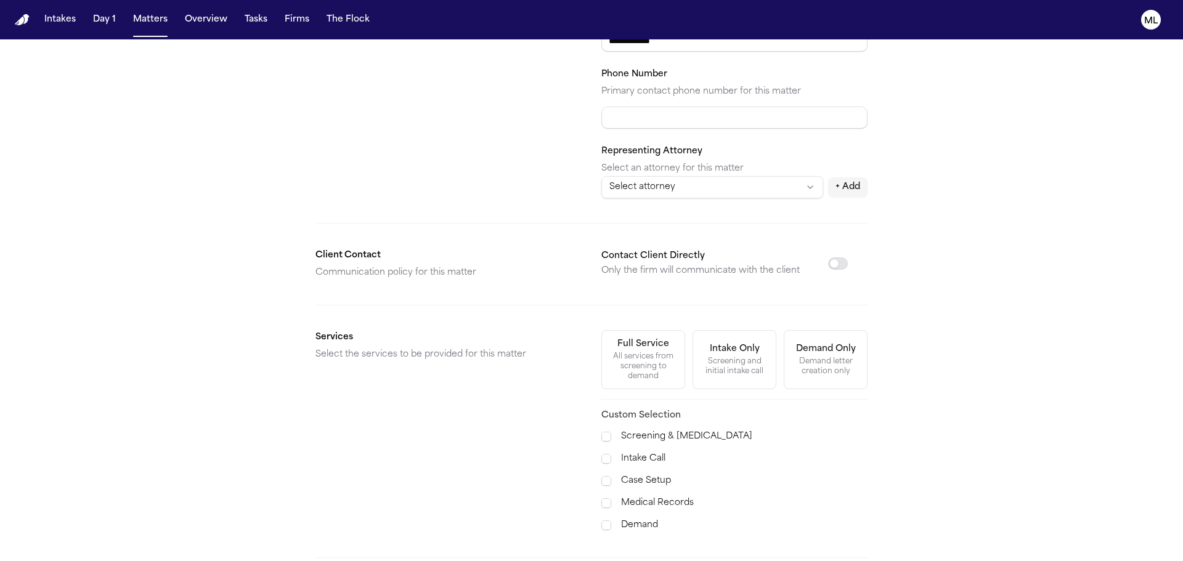
scroll to position [308, 0]
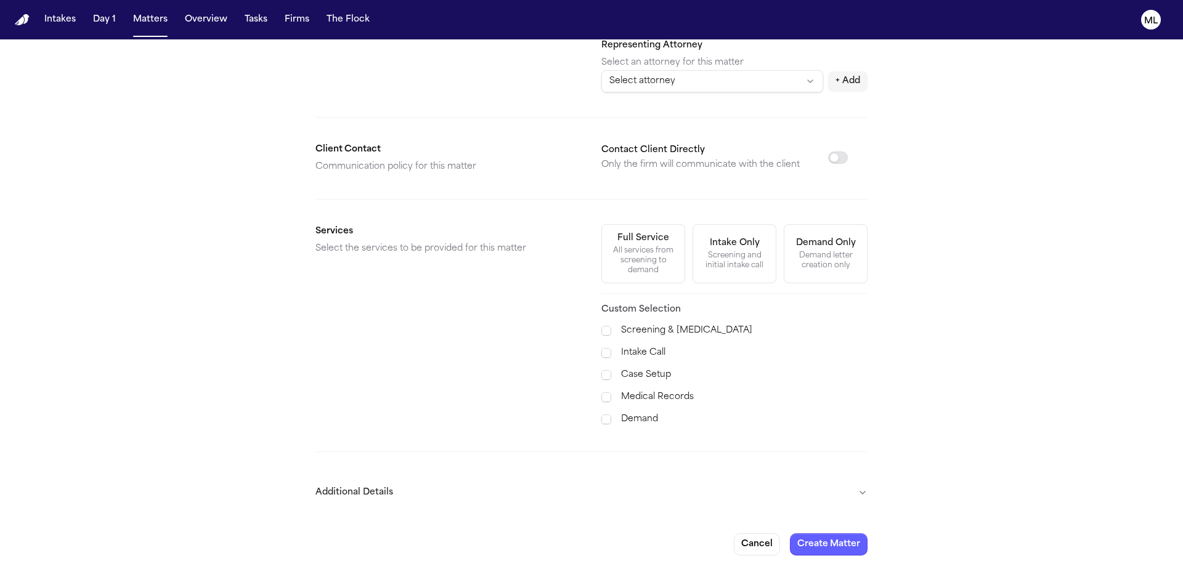
click at [636, 373] on label "Case Setup" at bounding box center [744, 375] width 246 height 15
click at [640, 396] on label "Medical Records" at bounding box center [744, 397] width 246 height 15
click at [633, 429] on form "**********" at bounding box center [591, 151] width 552 height 810
click at [635, 423] on label "Demand" at bounding box center [744, 419] width 246 height 15
click at [855, 498] on button "Additional Details" at bounding box center [591, 493] width 552 height 32
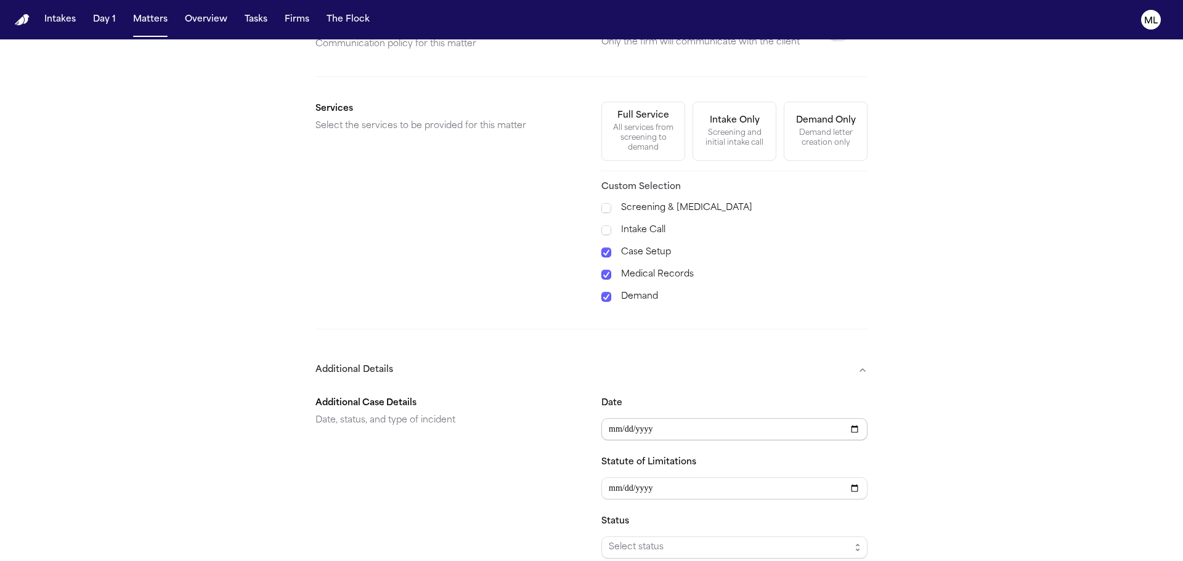
scroll to position [431, 0]
type input "**********"
click at [665, 547] on span "Select status" at bounding box center [730, 547] width 242 height 15
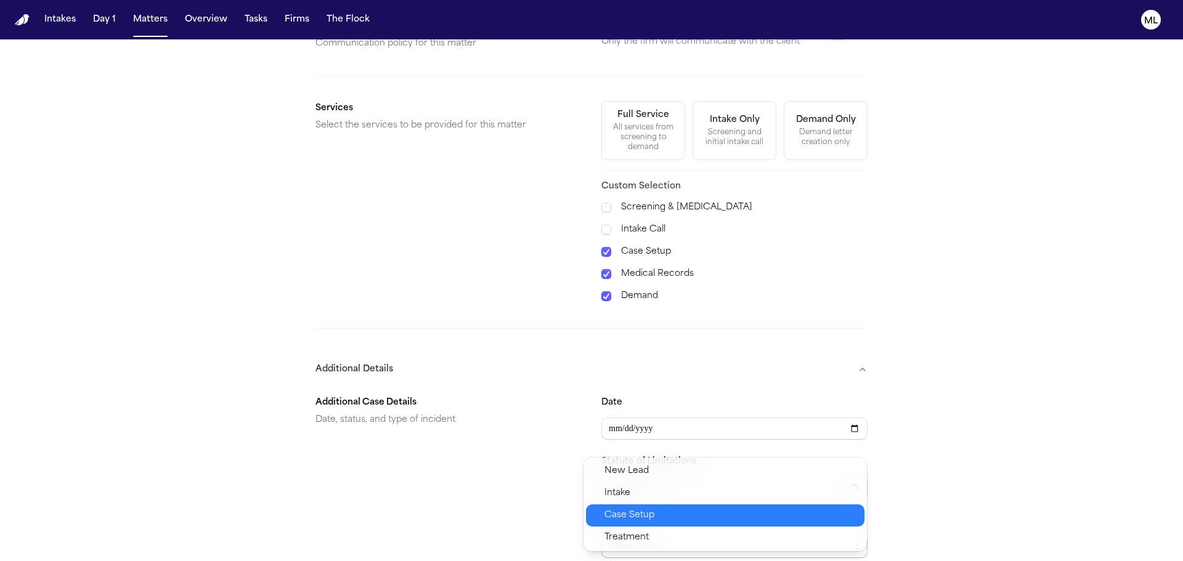
click at [635, 515] on span "Case Setup" at bounding box center [629, 515] width 50 height 15
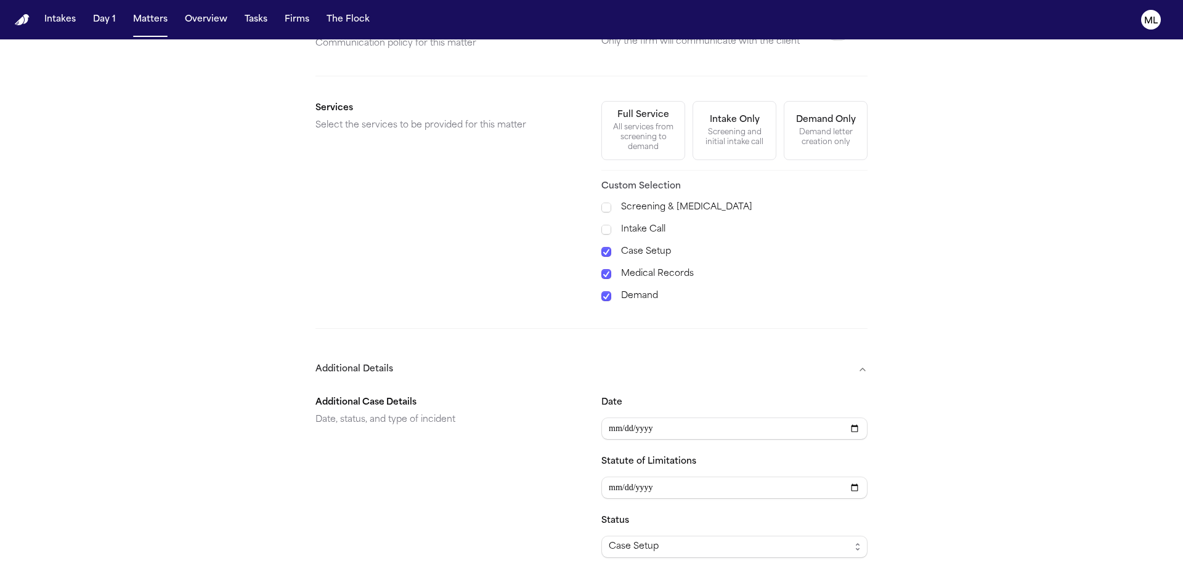
click at [983, 391] on div "**********" at bounding box center [591, 195] width 1183 height 1175
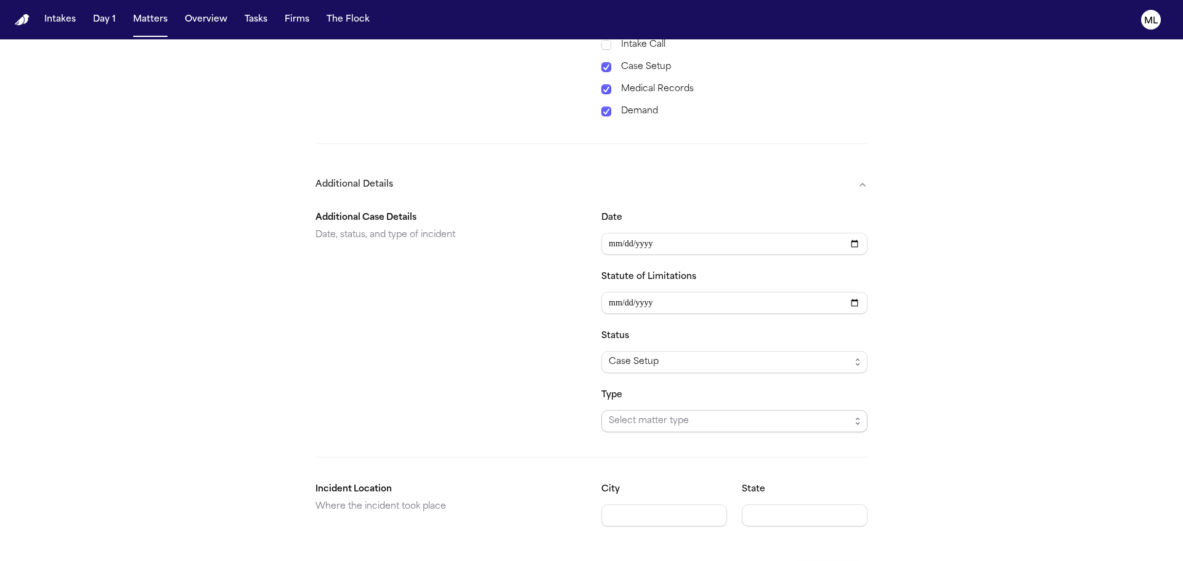
click at [699, 423] on span "Select matter type" at bounding box center [730, 421] width 242 height 15
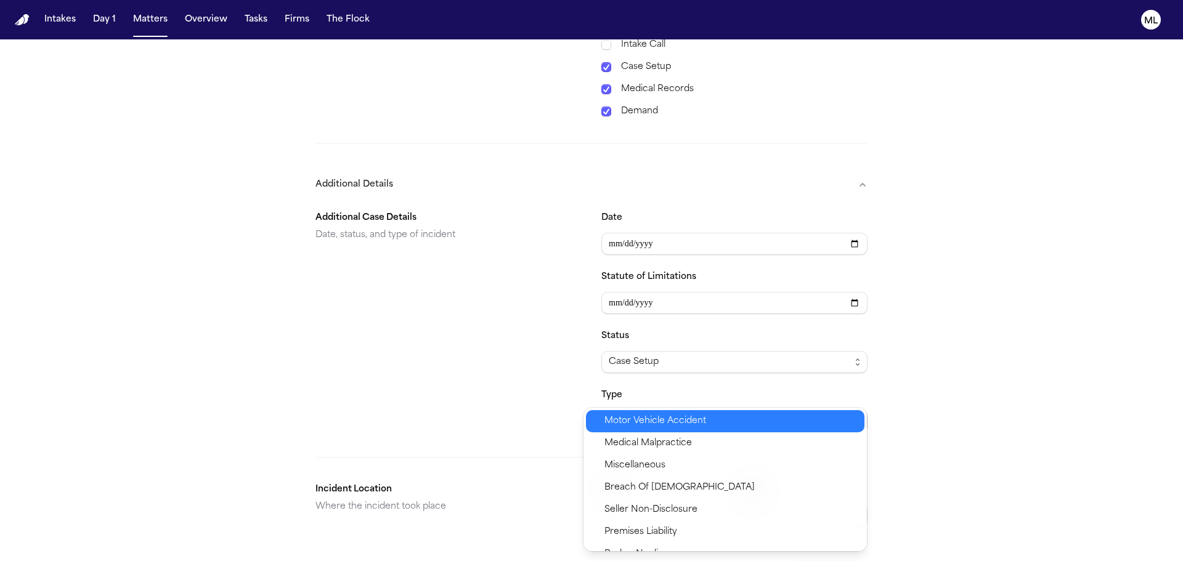
click at [664, 422] on span "Motor Vehicle Accident" at bounding box center [655, 421] width 102 height 15
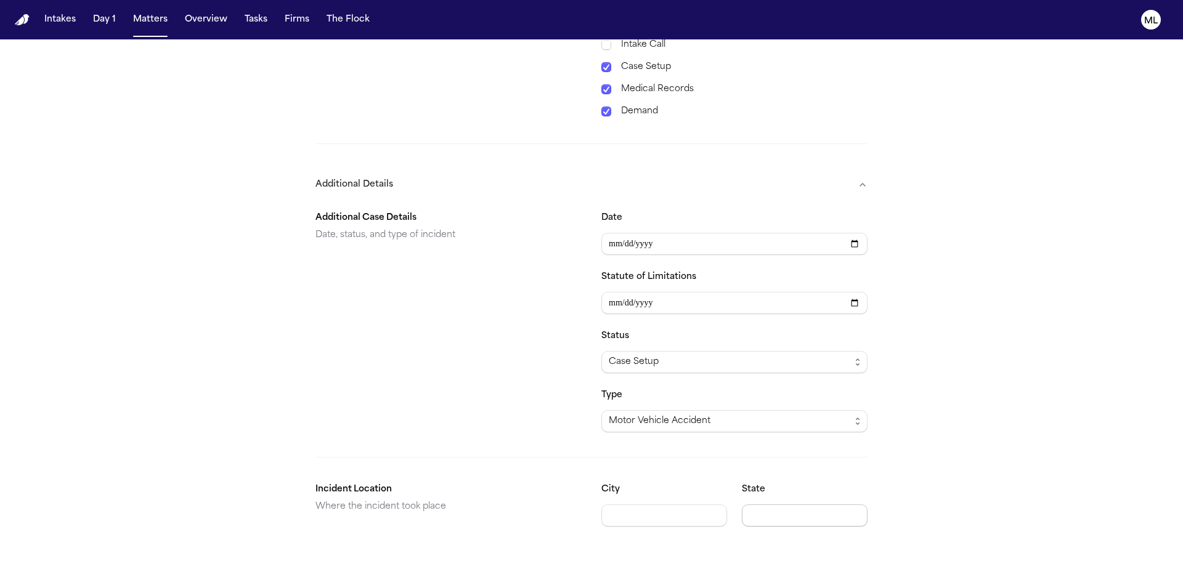
click at [765, 521] on input "State" at bounding box center [805, 516] width 126 height 22
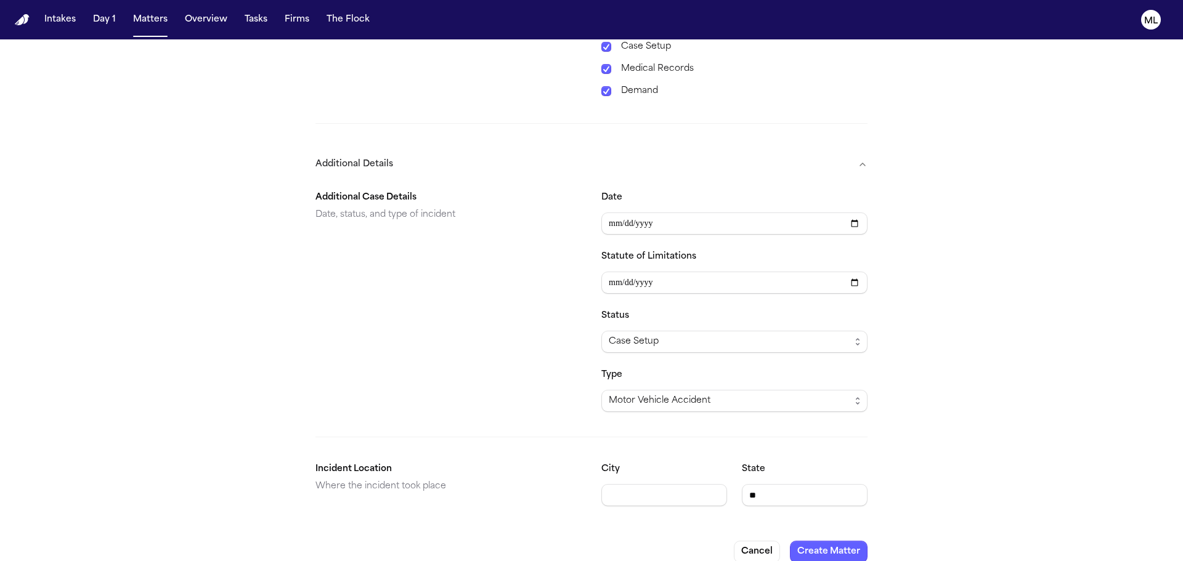
scroll to position [653, 0]
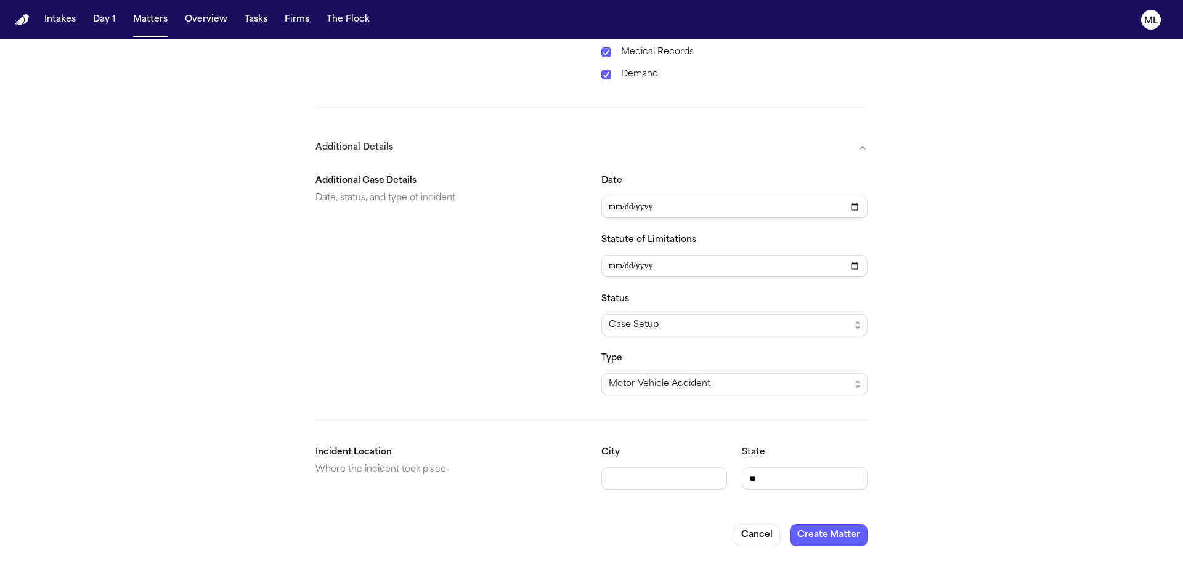
type input "**"
click at [808, 535] on button "Create Matter" at bounding box center [829, 535] width 78 height 22
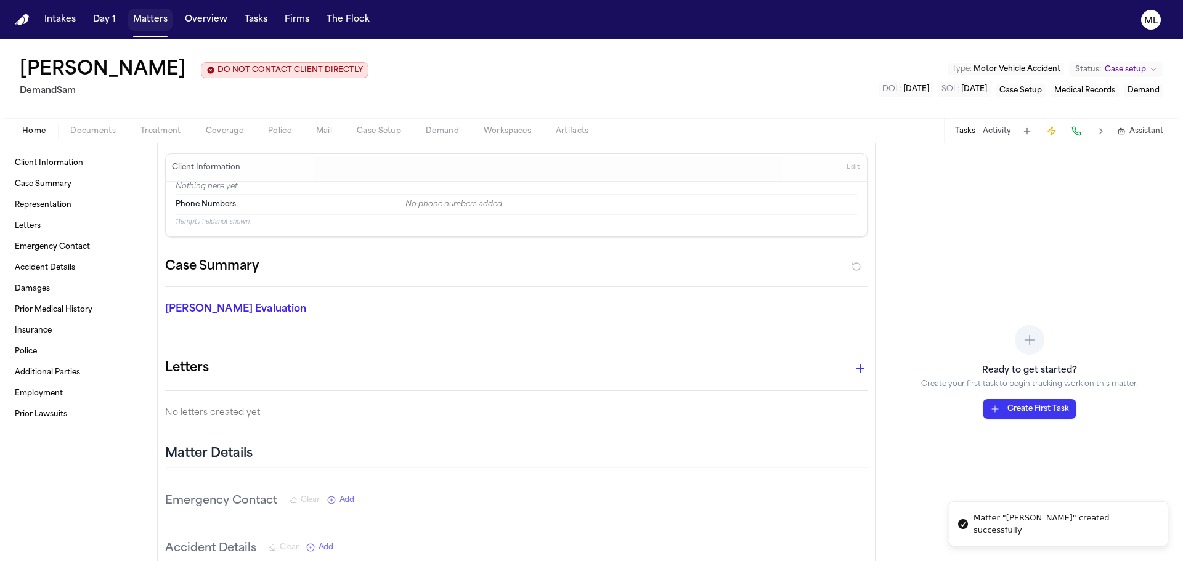
click at [159, 18] on button "Matters" at bounding box center [150, 20] width 44 height 22
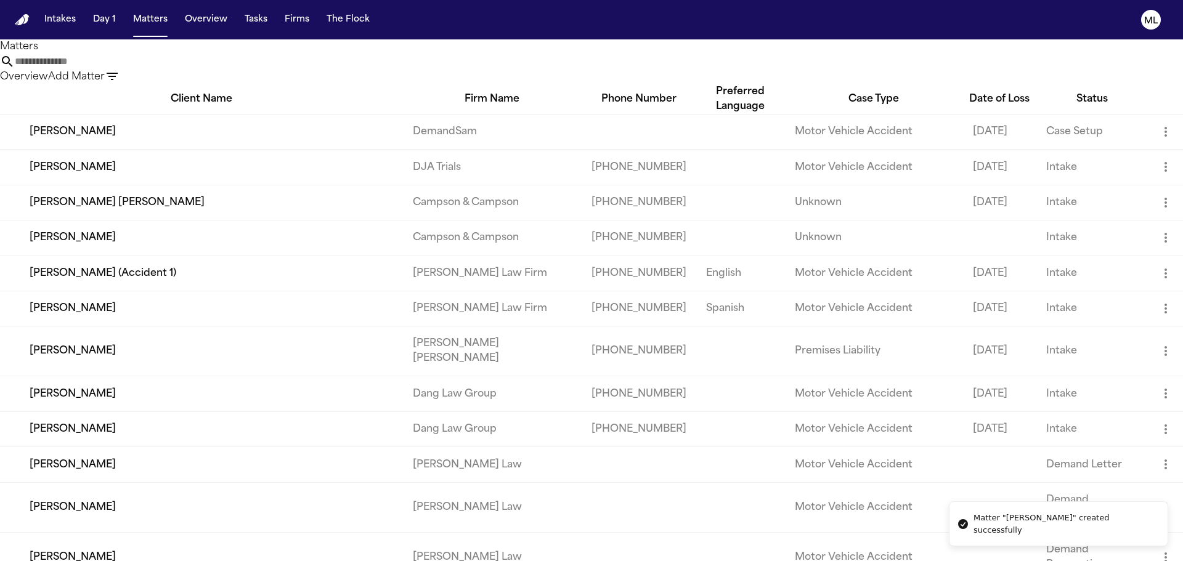
click at [113, 65] on input "text" at bounding box center [64, 61] width 99 height 15
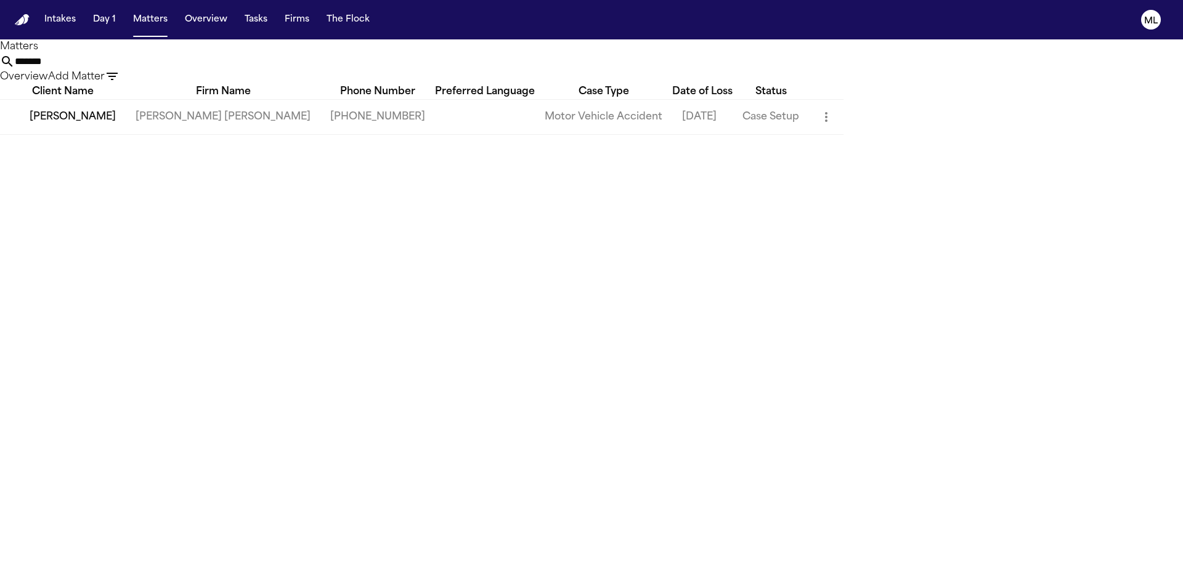
type input "*******"
click at [223, 134] on td "[PERSON_NAME] [PERSON_NAME]" at bounding box center [223, 116] width 195 height 35
click at [120, 134] on td "[PERSON_NAME]" at bounding box center [63, 116] width 126 height 35
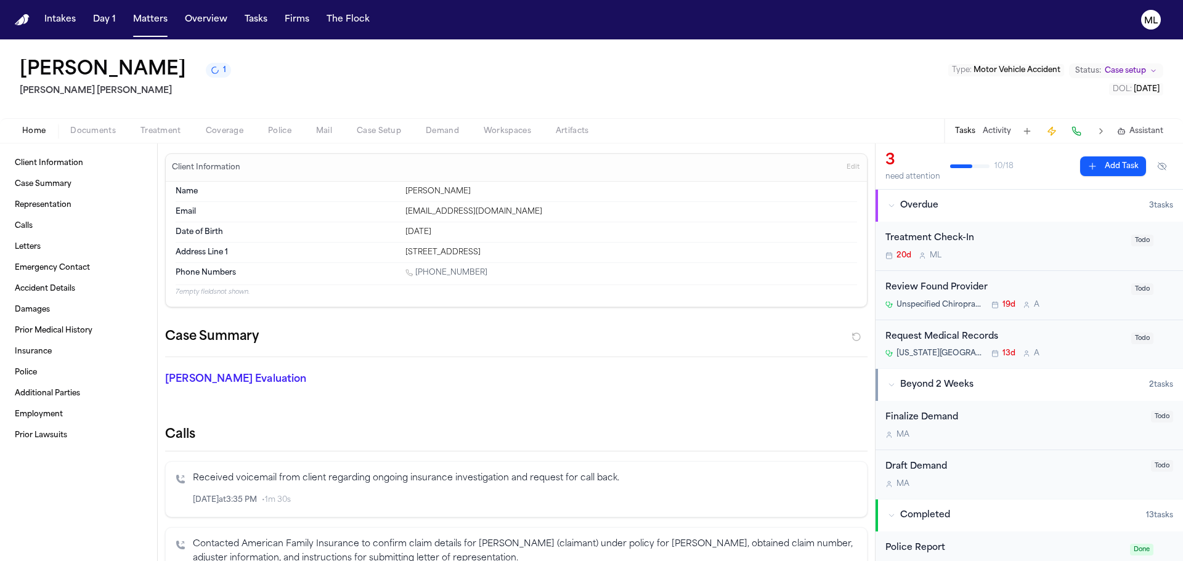
click at [1032, 254] on div "20d M L" at bounding box center [1004, 256] width 238 height 10
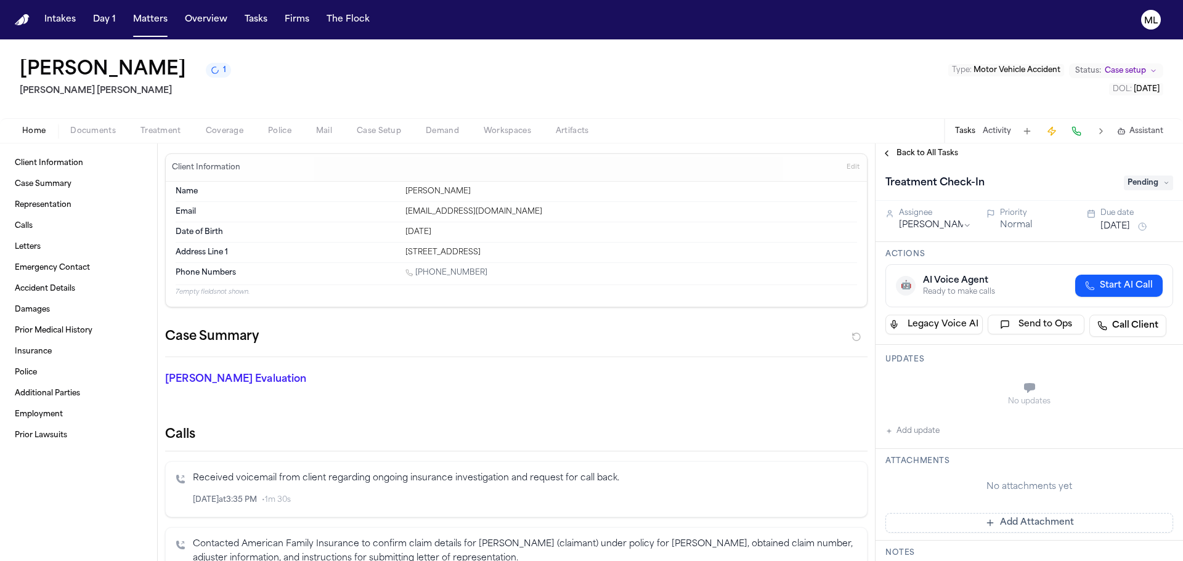
click at [918, 426] on button "Add update" at bounding box center [912, 431] width 54 height 15
click at [924, 391] on textarea "Add your update" at bounding box center [1036, 389] width 263 height 25
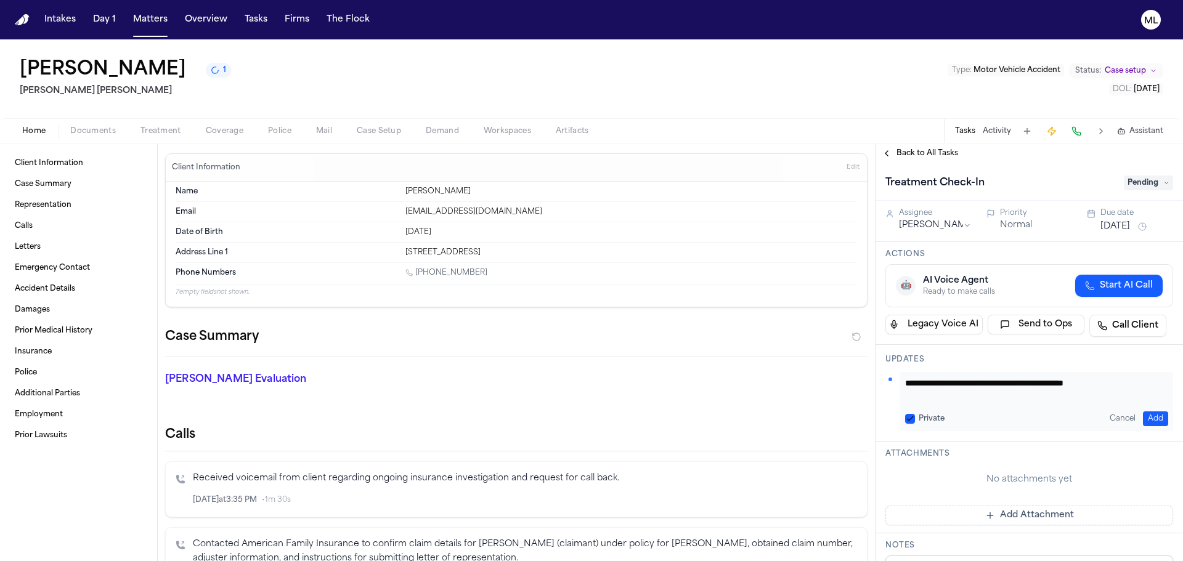
type textarea "**********"
click at [1130, 221] on button "Jul 30, 2025" at bounding box center [1115, 227] width 30 height 12
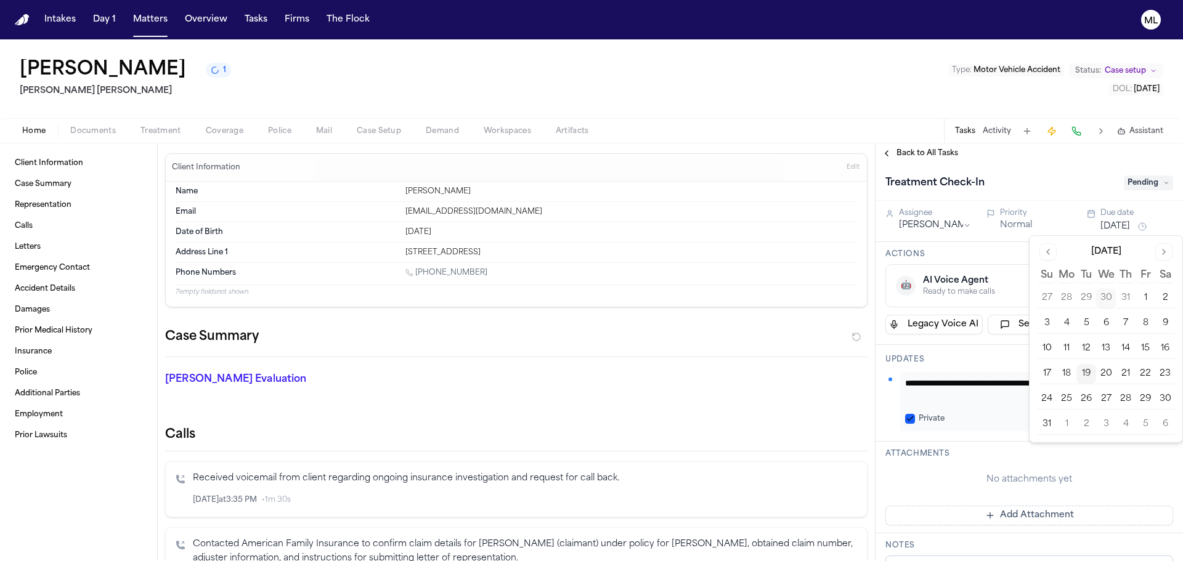
click at [1116, 401] on button "28" at bounding box center [1126, 399] width 20 height 20
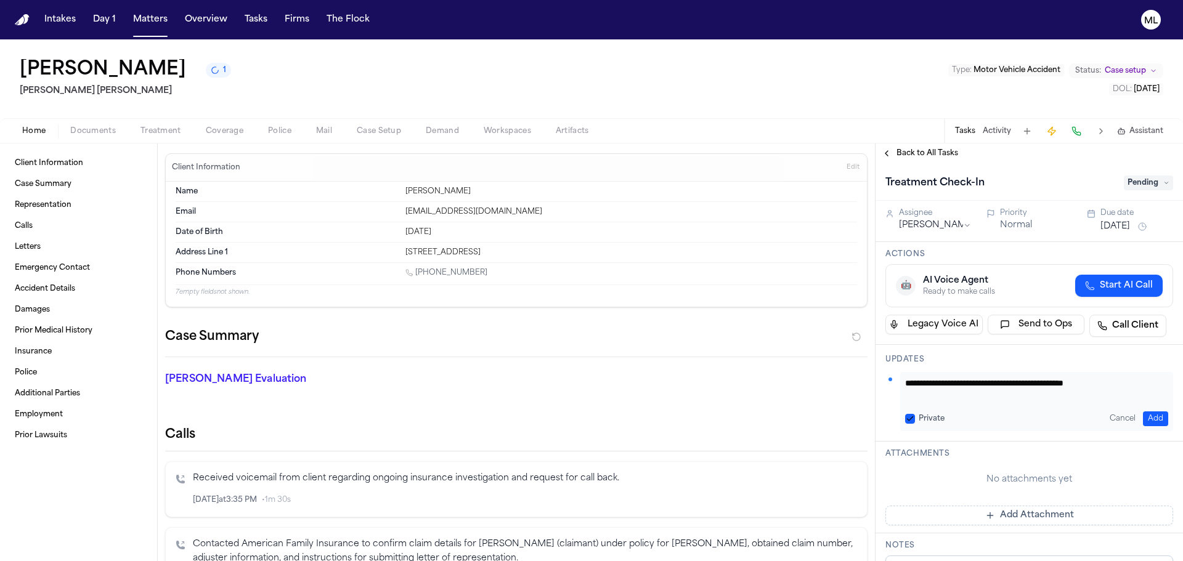
click at [925, 154] on span "Back to All Tasks" at bounding box center [927, 153] width 62 height 10
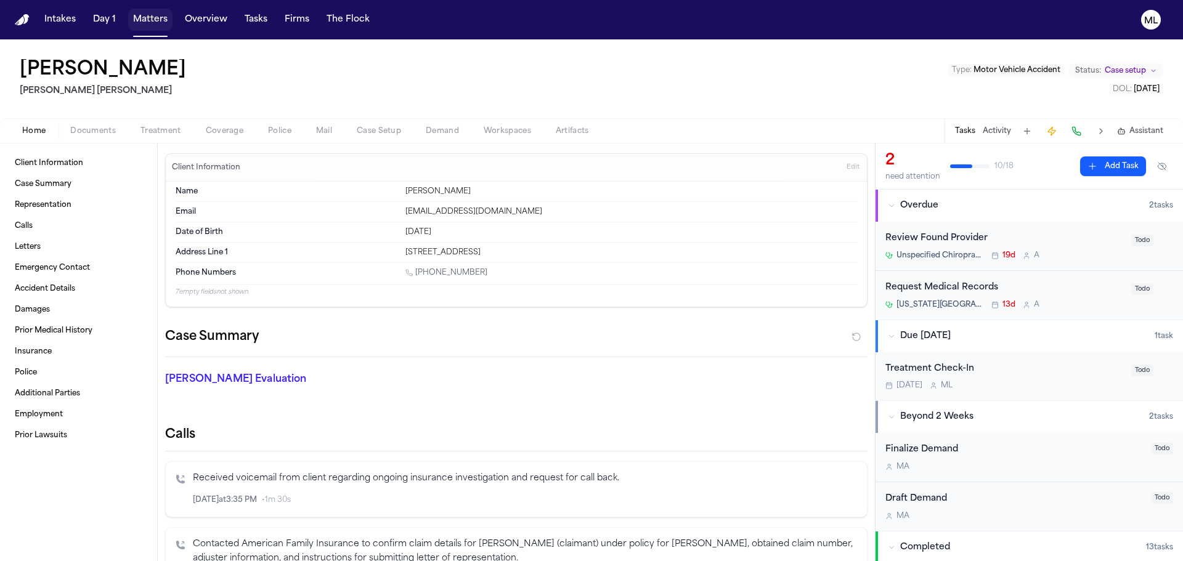
click at [146, 11] on button "Matters" at bounding box center [150, 20] width 44 height 22
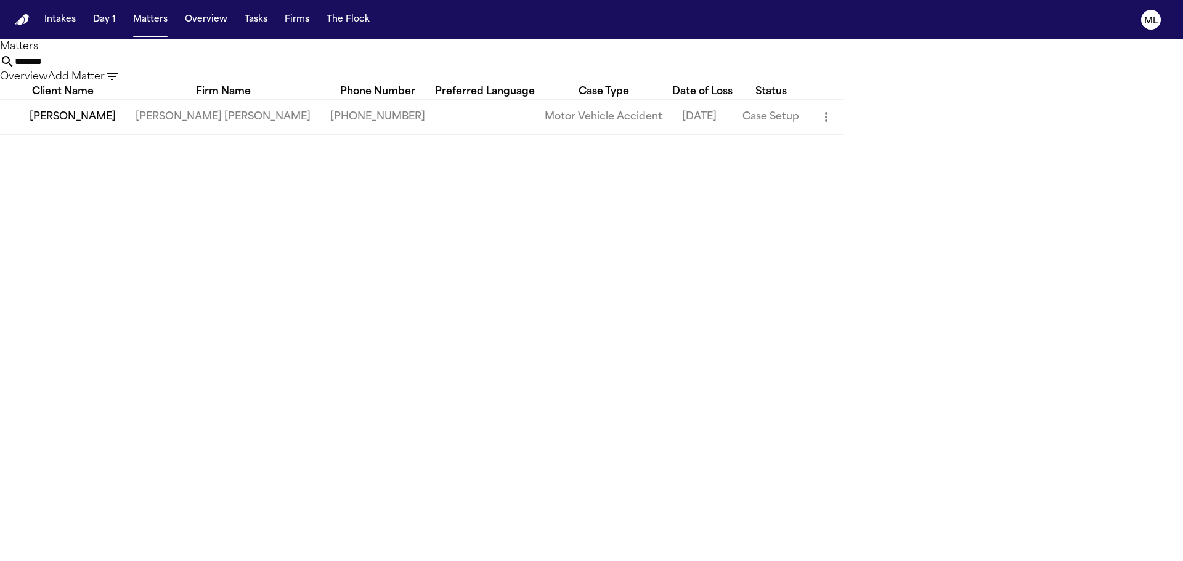
drag, startPoint x: 574, startPoint y: 60, endPoint x: 601, endPoint y: 22, distance: 47.7
click at [565, 60] on div "******* Overview Add Matter" at bounding box center [591, 69] width 1183 height 30
type input "*********"
click at [269, 132] on td "Law Offices KKR" at bounding box center [266, 116] width 101 height 35
click at [106, 134] on td "[PERSON_NAME]-[PERSON_NAME]" at bounding box center [108, 116] width 216 height 35
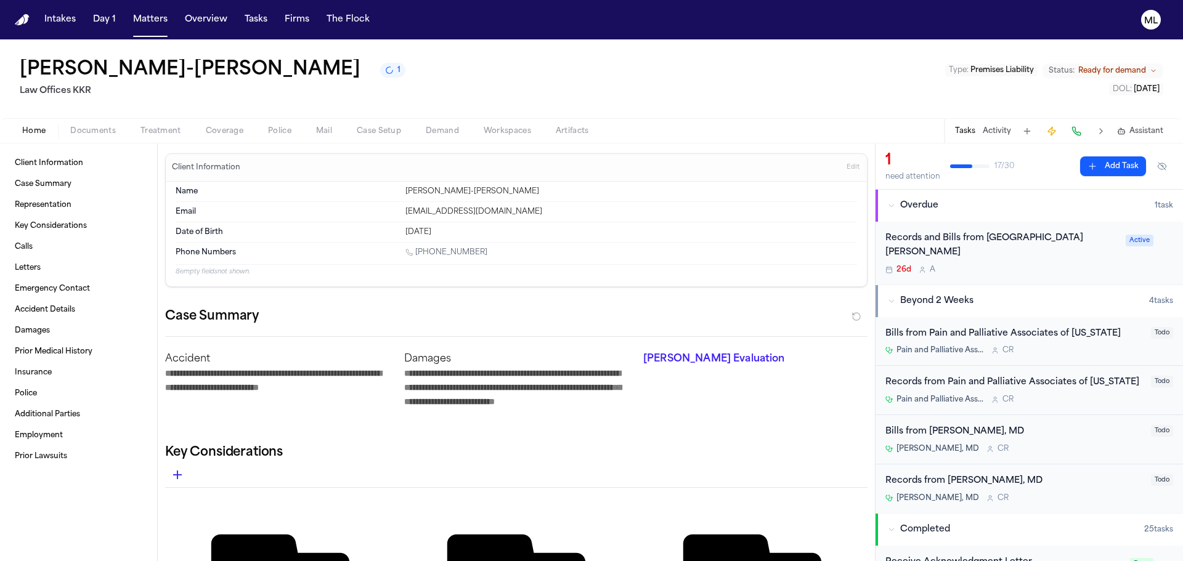
click at [1061, 268] on div "Records and Bills from [GEOGRAPHIC_DATA][PERSON_NAME] 26d A Active" at bounding box center [1028, 253] width 307 height 63
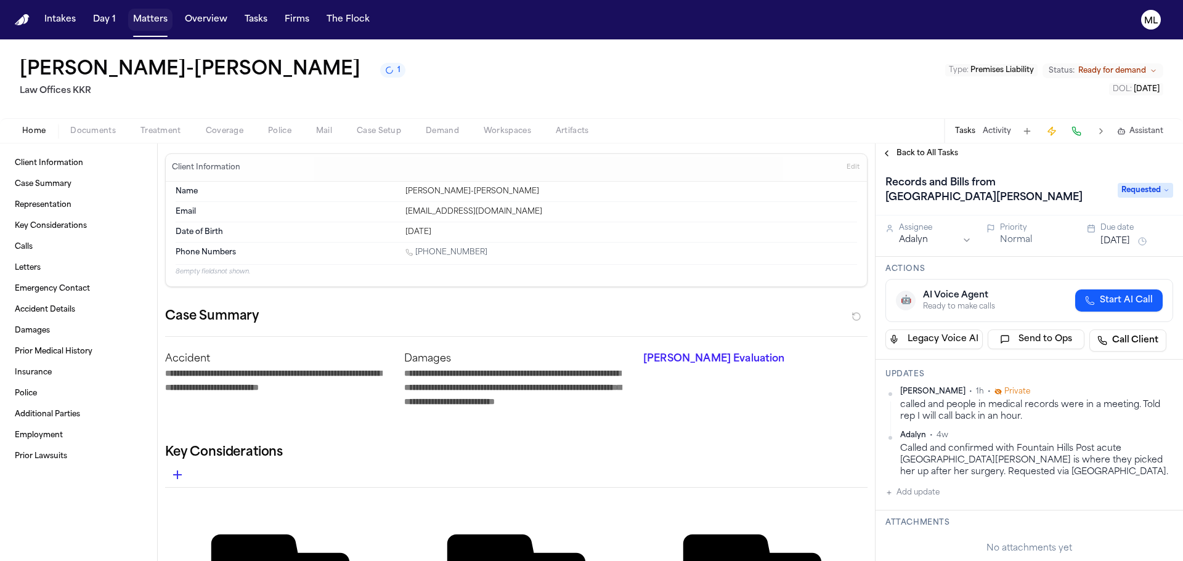
click at [150, 18] on button "Matters" at bounding box center [150, 20] width 44 height 22
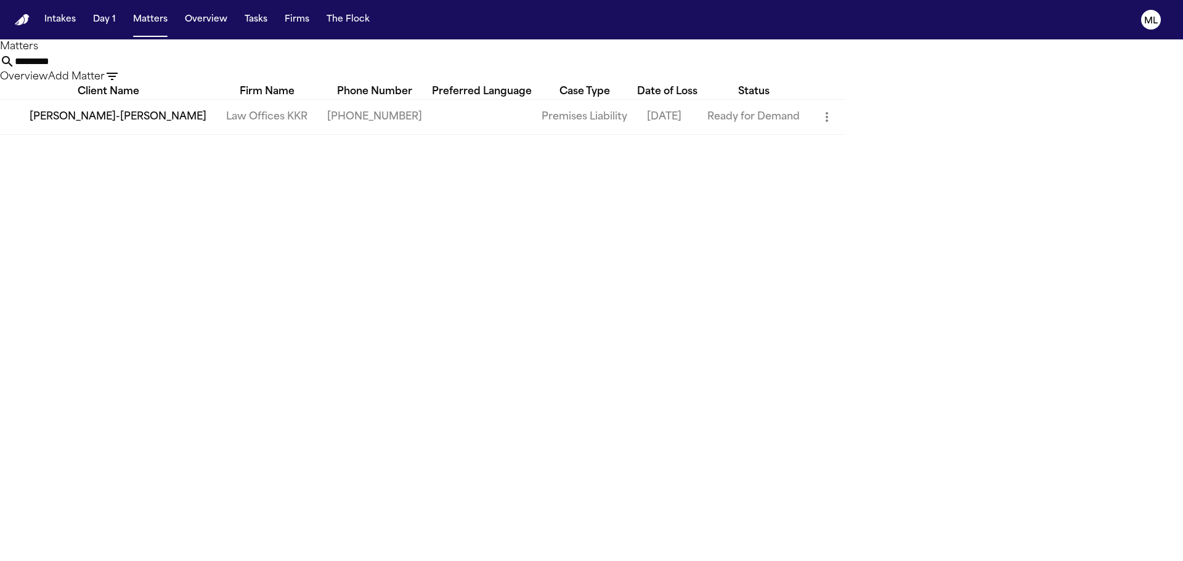
drag, startPoint x: 713, startPoint y: 72, endPoint x: 621, endPoint y: 50, distance: 94.4
click at [600, 62] on div "********* Overview Add Matter" at bounding box center [591, 69] width 1183 height 30
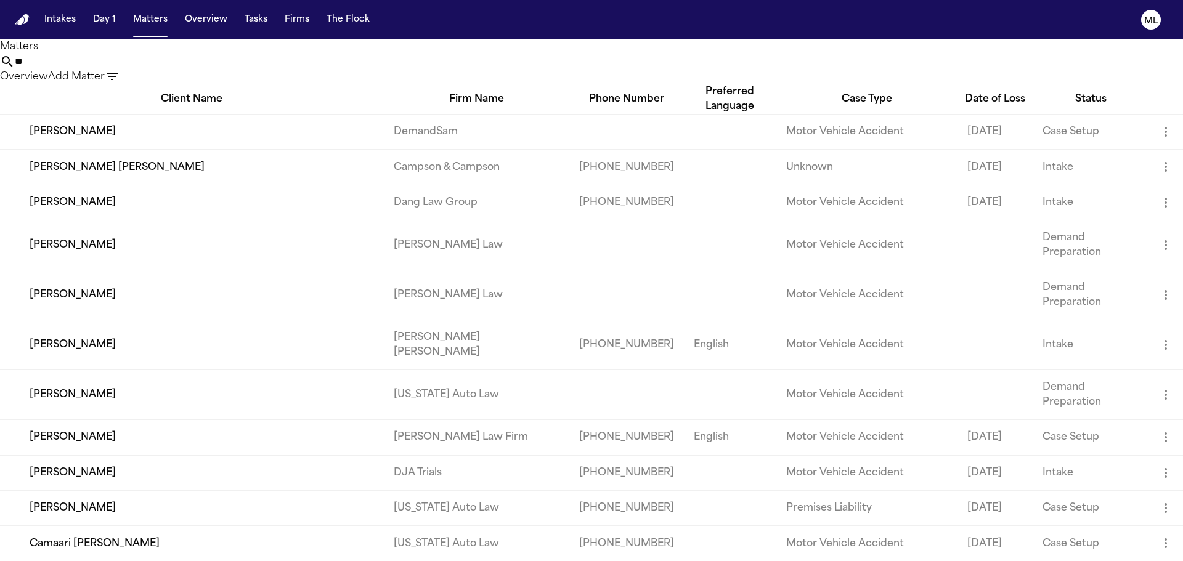
type input "*"
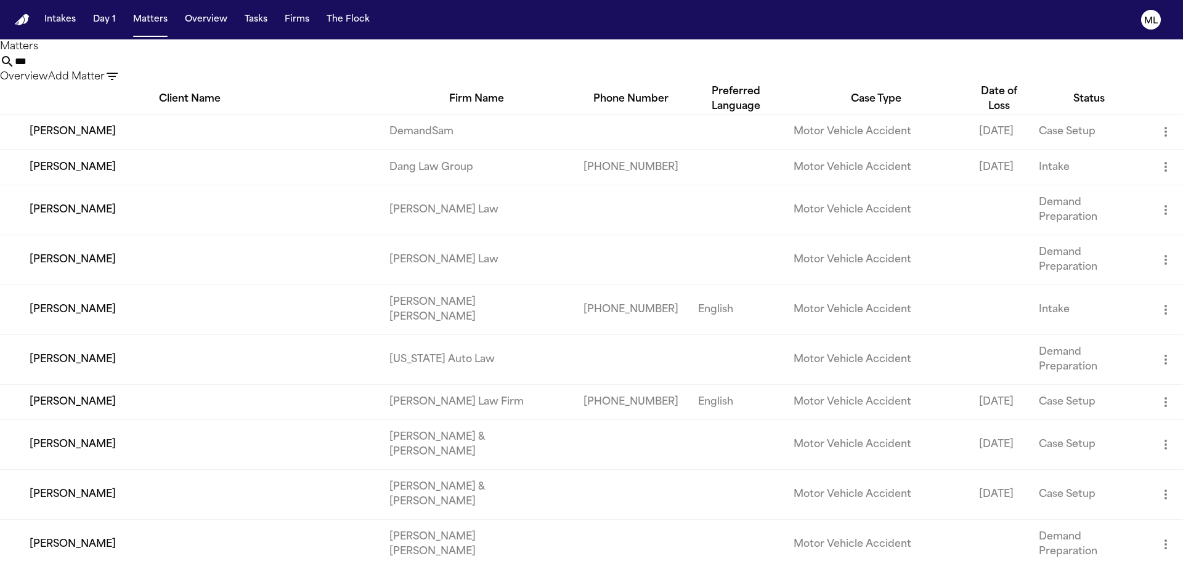
type input "***"
click at [702, 149] on td at bounding box center [735, 131] width 95 height 35
click at [242, 147] on td "Angelo Persey" at bounding box center [190, 131] width 380 height 35
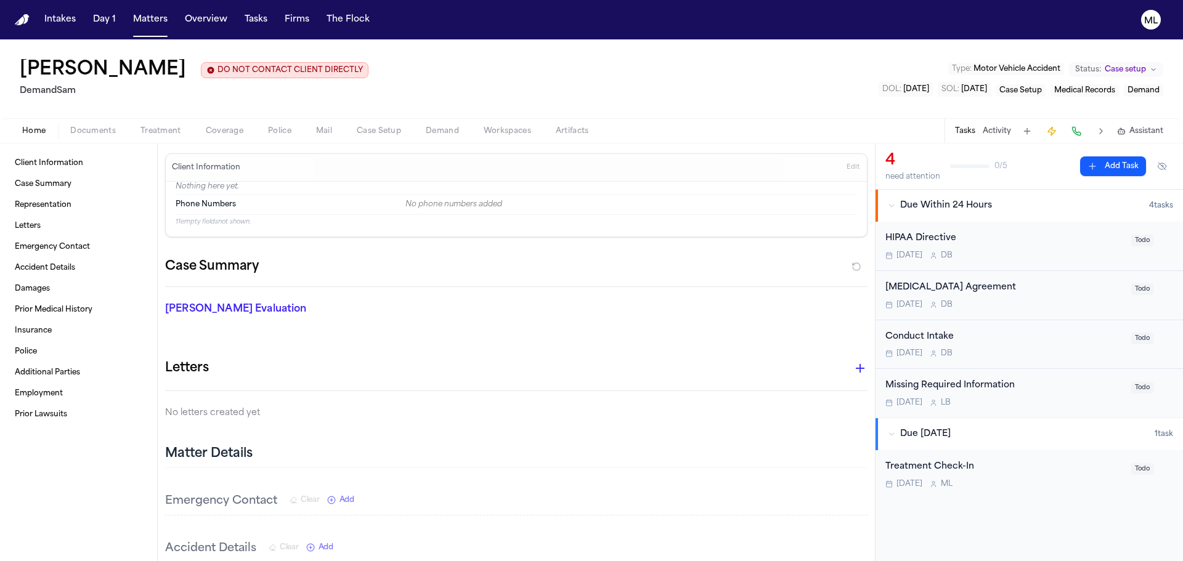
click at [94, 65] on h1 "Angelo Persey" at bounding box center [103, 70] width 166 height 22
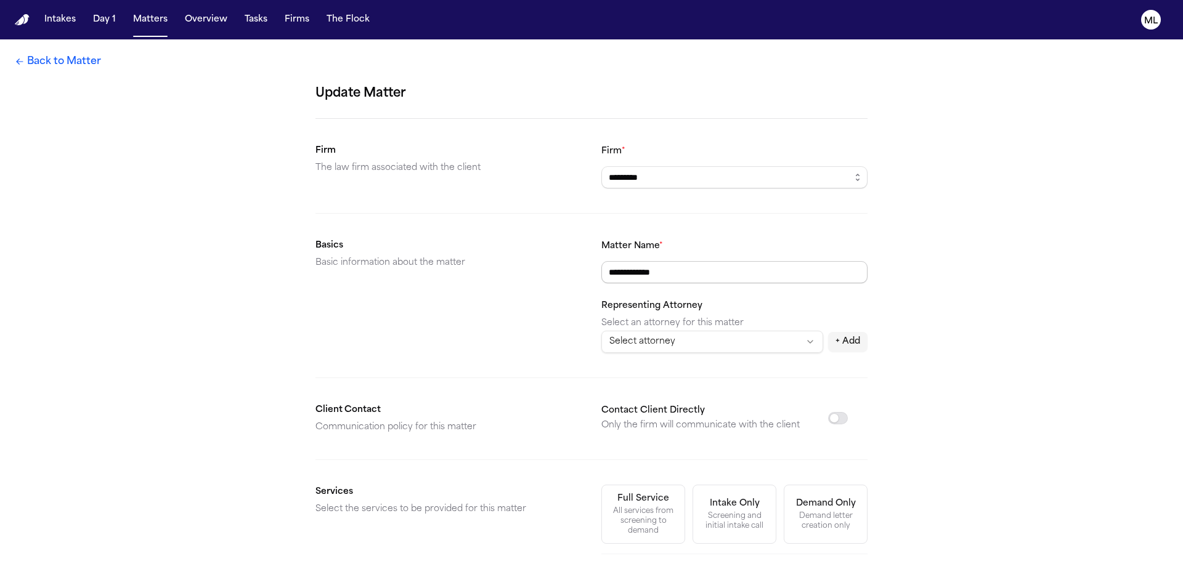
click at [657, 272] on input "**********" at bounding box center [734, 272] width 266 height 22
type input "**********"
click at [920, 237] on div "**********" at bounding box center [591, 435] width 1183 height 792
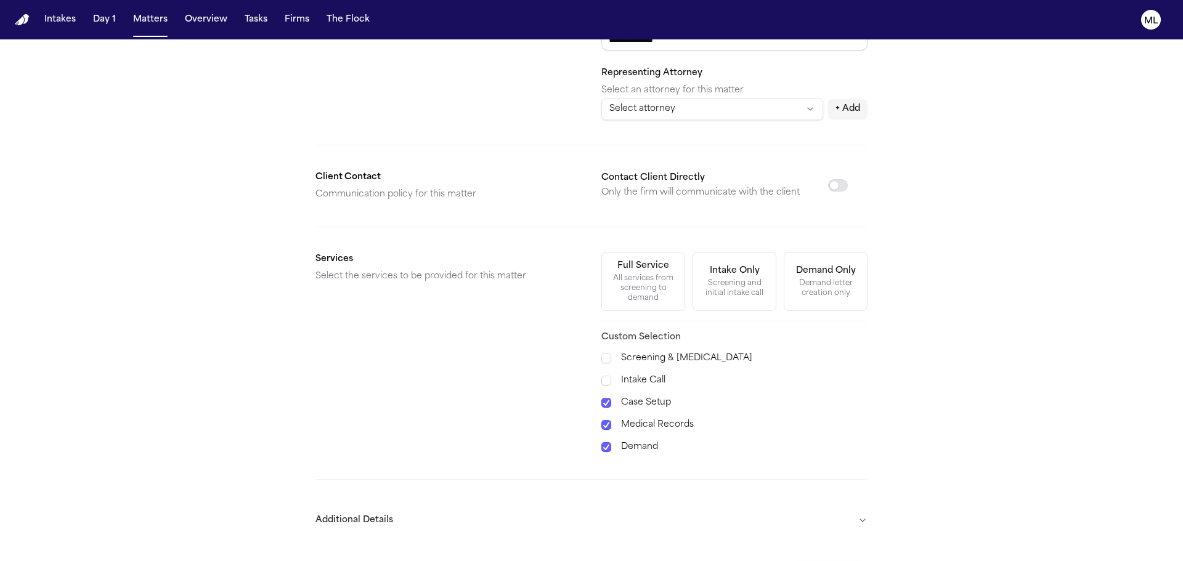
scroll to position [270, 0]
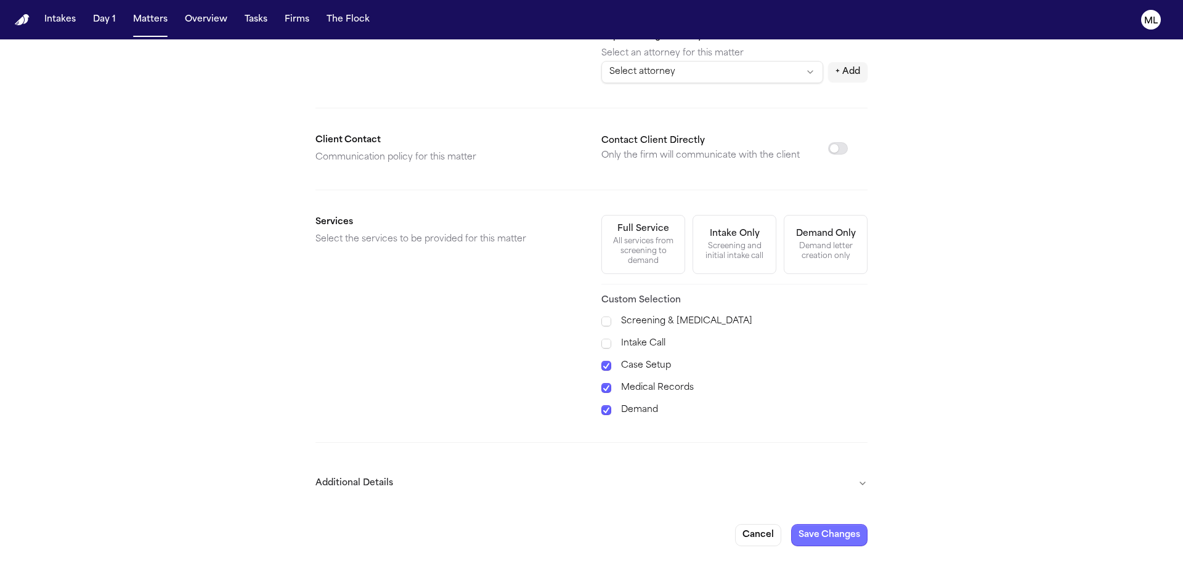
click at [808, 536] on button "Save Changes" at bounding box center [829, 535] width 76 height 22
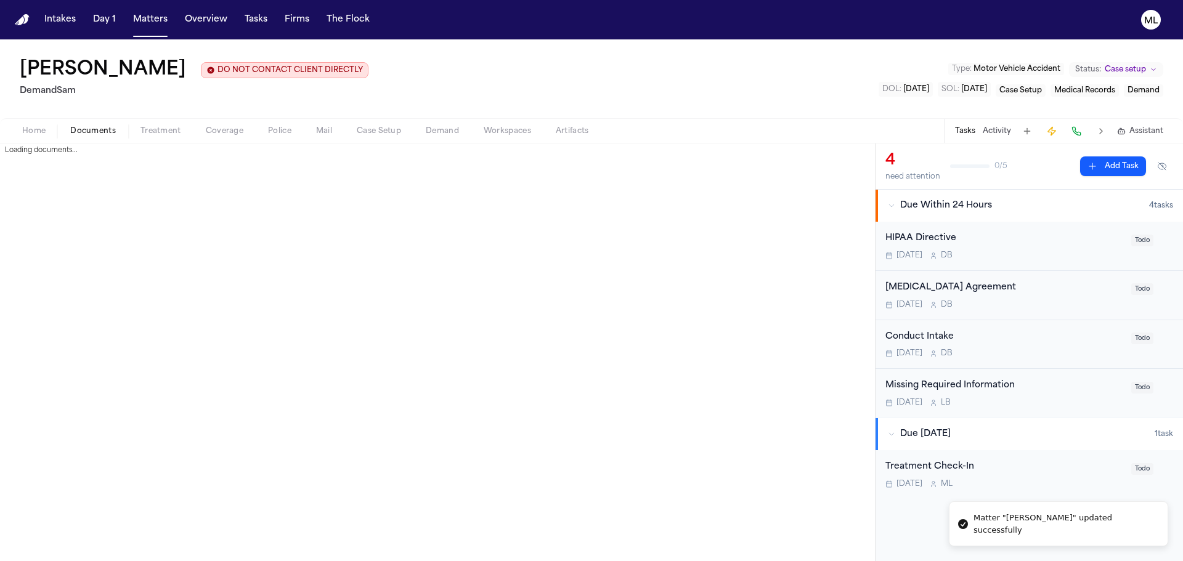
click at [102, 128] on span "Documents" at bounding box center [93, 131] width 46 height 10
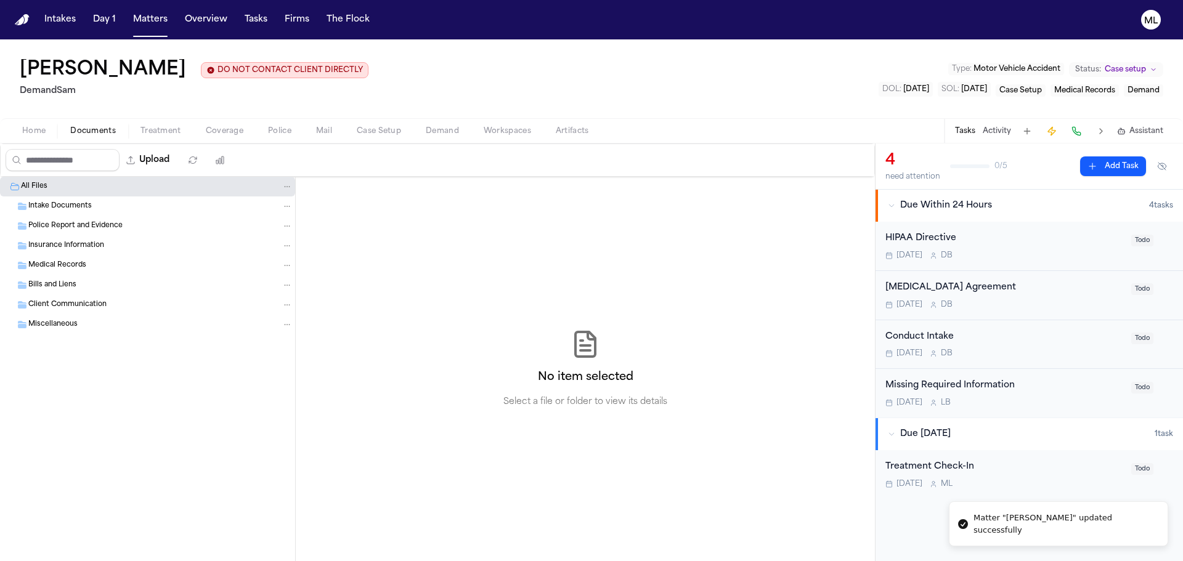
click at [72, 203] on span "Intake Documents" at bounding box center [59, 206] width 63 height 10
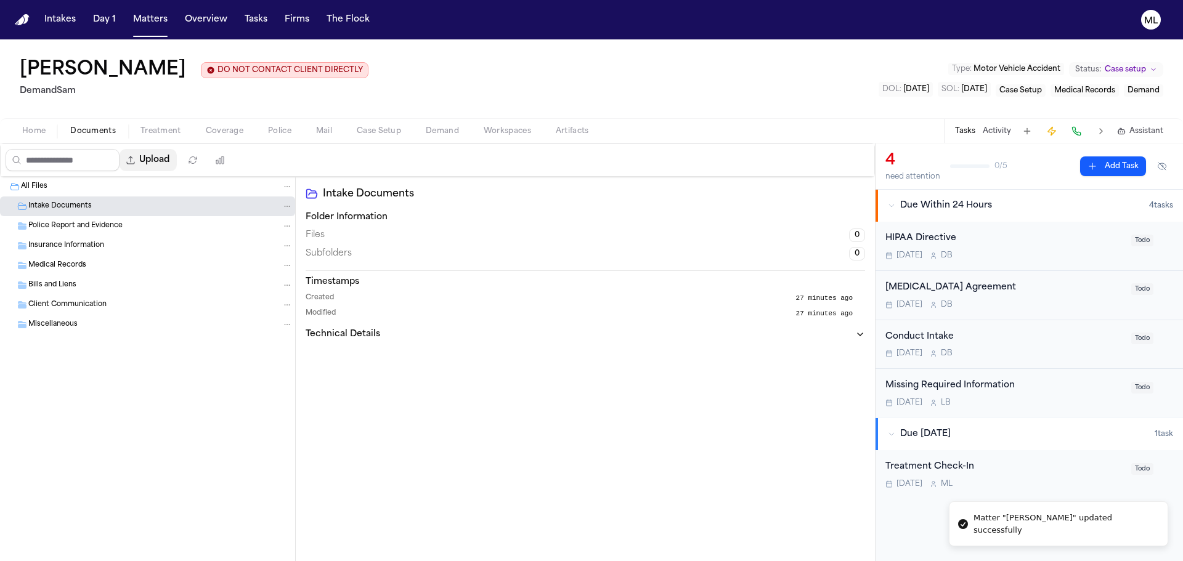
click at [158, 160] on button "Upload" at bounding box center [148, 160] width 57 height 22
select select "**********"
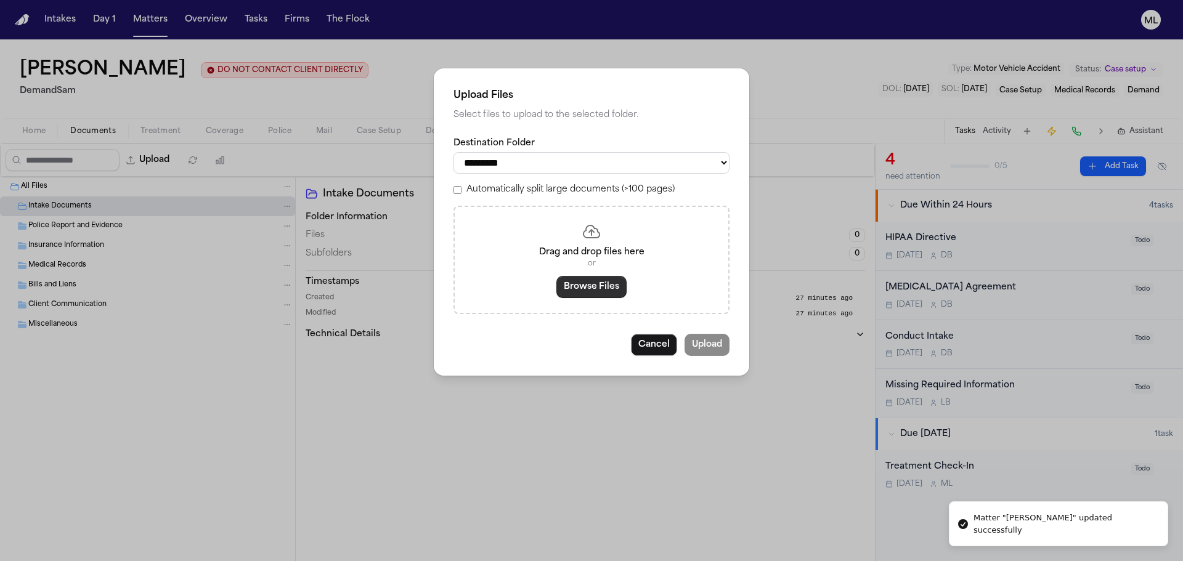
click at [596, 283] on button "Browse Files" at bounding box center [591, 287] width 70 height 22
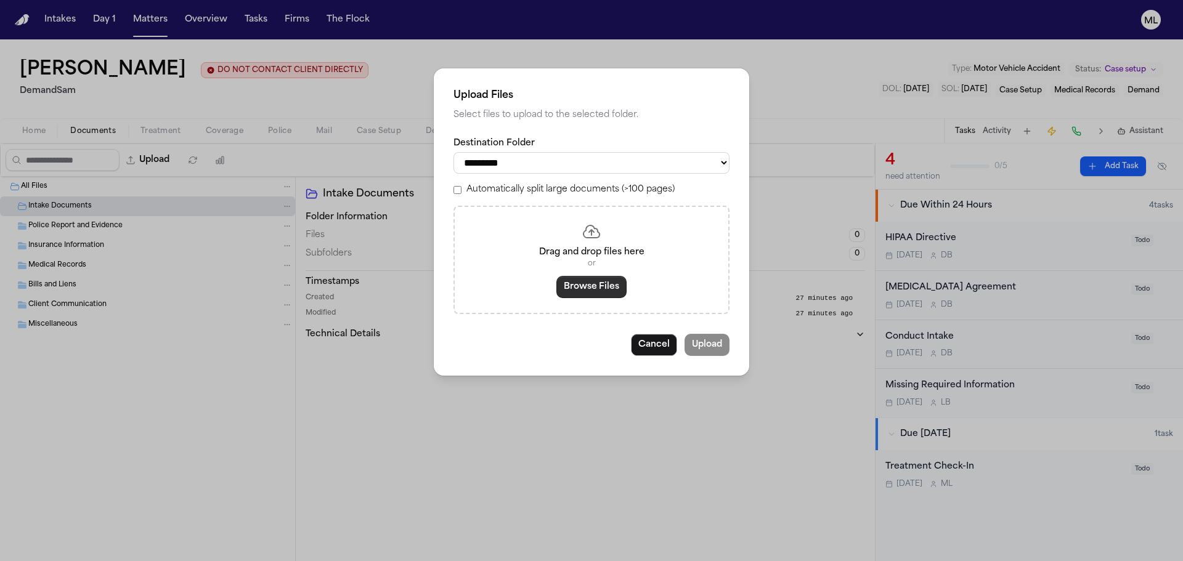
select select "**********"
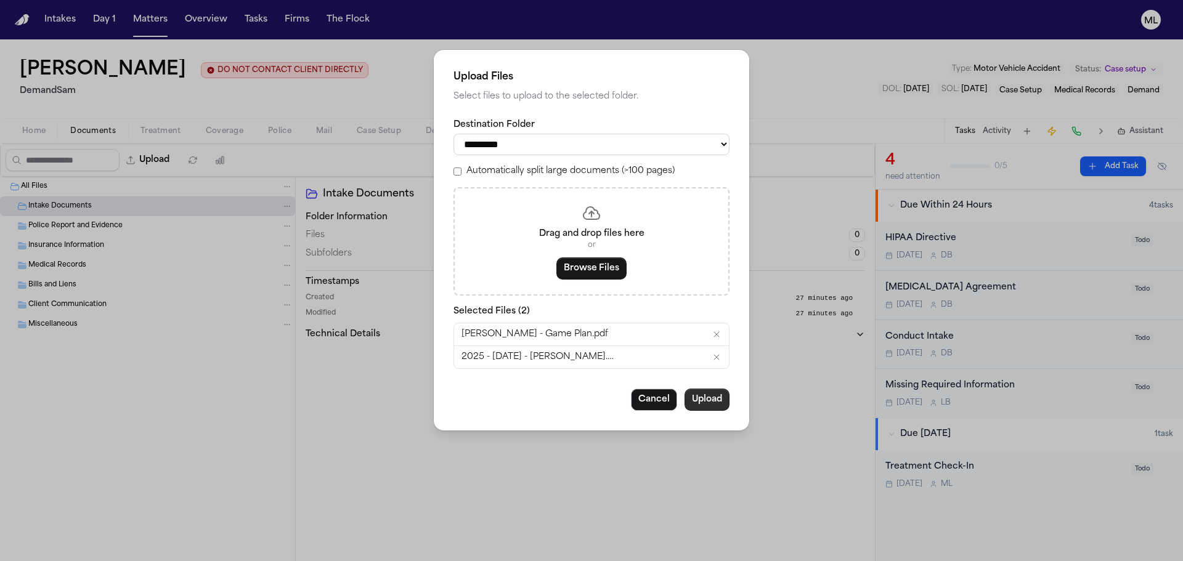
click at [717, 399] on button "Upload" at bounding box center [706, 400] width 45 height 22
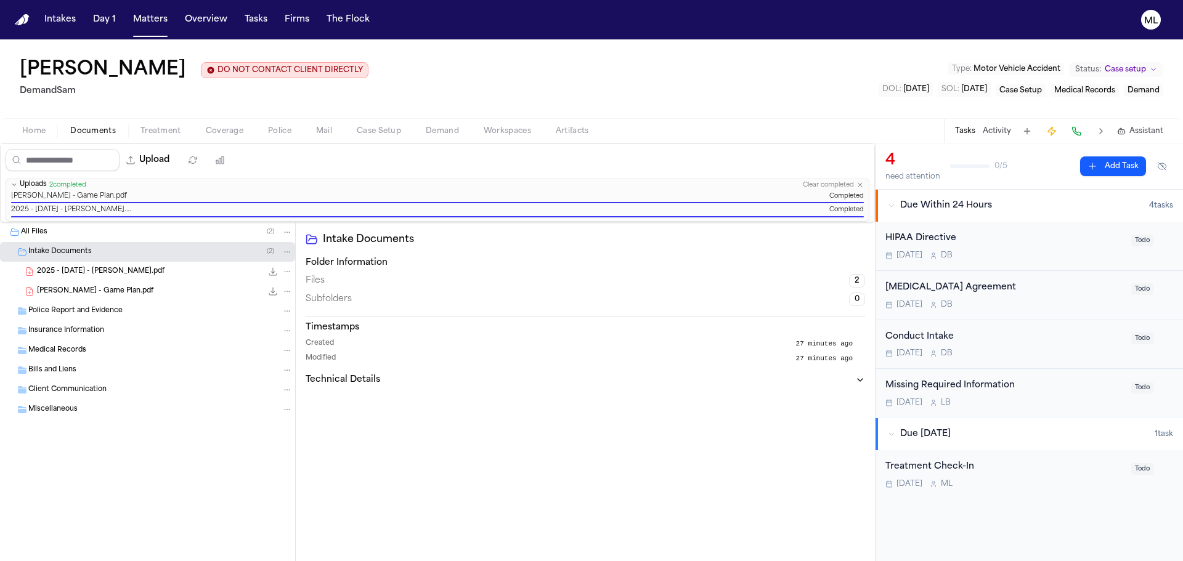
click at [1063, 260] on div "[DATE] D B" at bounding box center [1004, 256] width 238 height 10
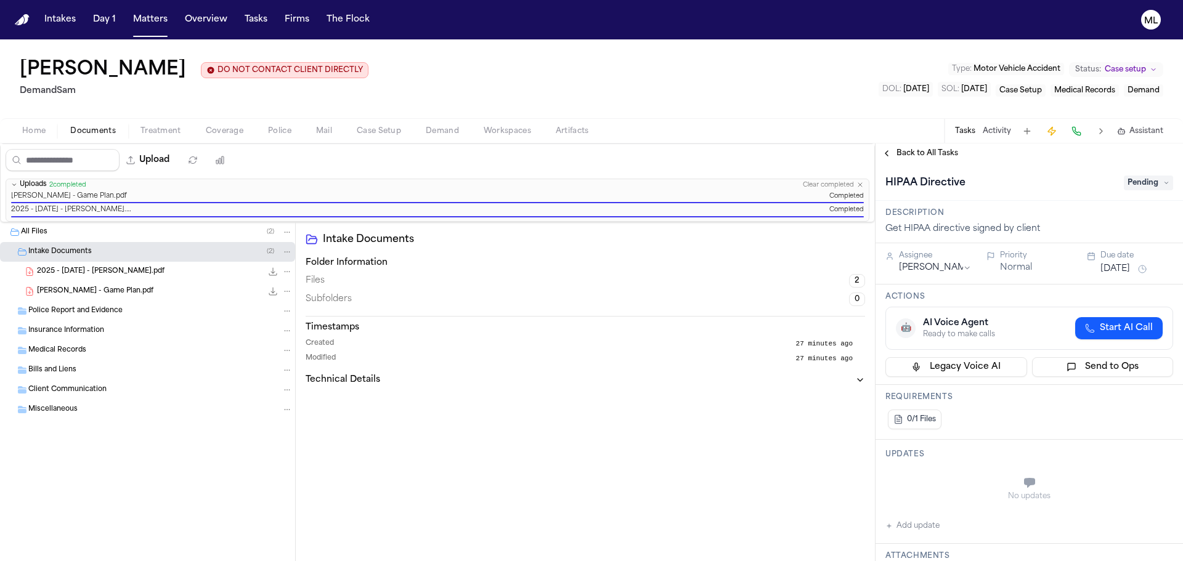
click at [1144, 185] on span "Pending" at bounding box center [1148, 183] width 49 height 15
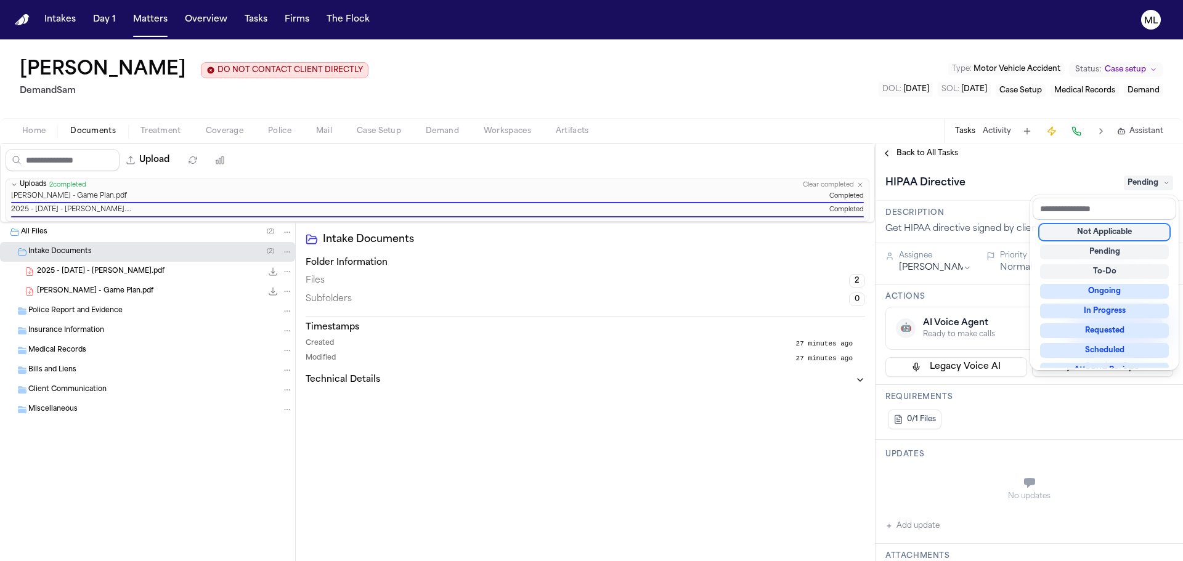
click at [1126, 230] on div "Not Applicable" at bounding box center [1104, 232] width 129 height 15
click at [941, 156] on div "**********" at bounding box center [1028, 353] width 307 height 418
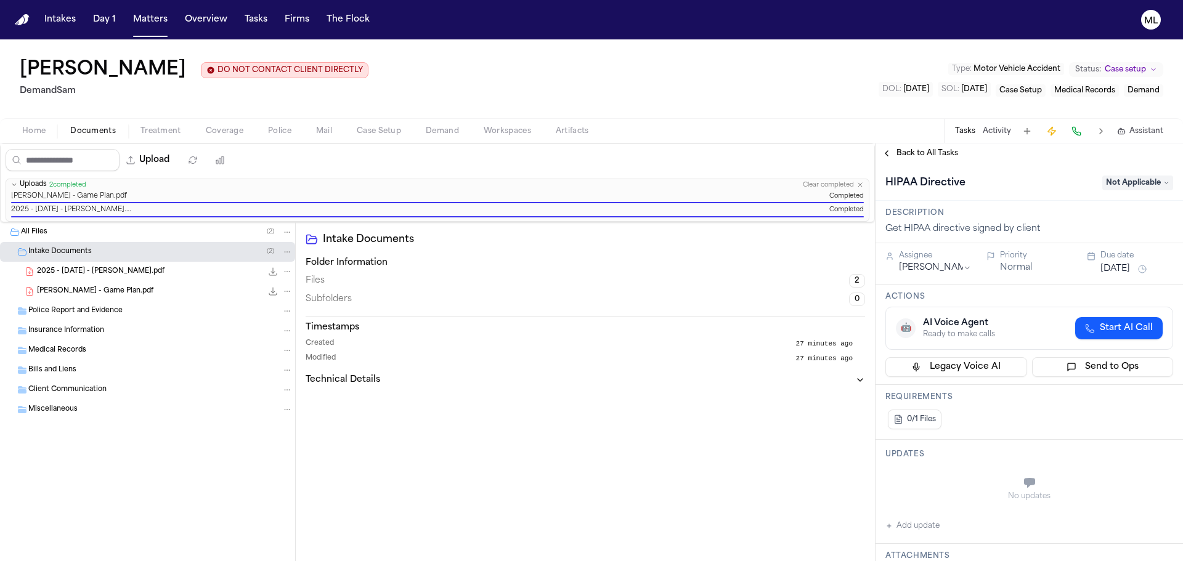
click at [941, 150] on span "Back to All Tasks" at bounding box center [927, 153] width 62 height 10
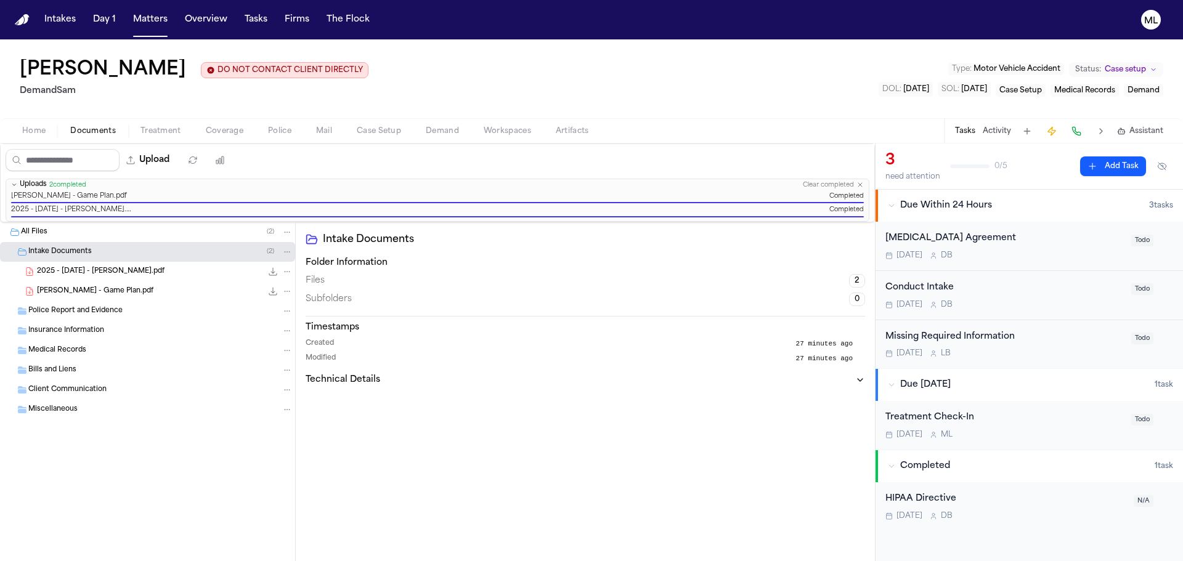
click at [1078, 266] on div "[MEDICAL_DATA] Agreement [DATE] D B Todo" at bounding box center [1028, 246] width 307 height 49
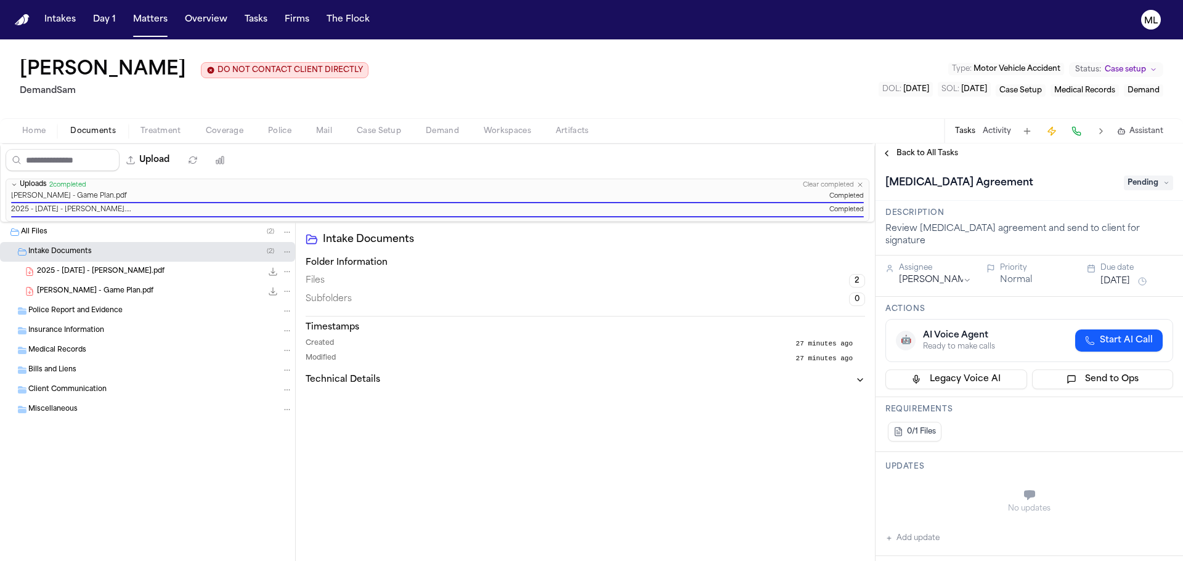
click at [1134, 181] on span "Pending" at bounding box center [1148, 183] width 49 height 15
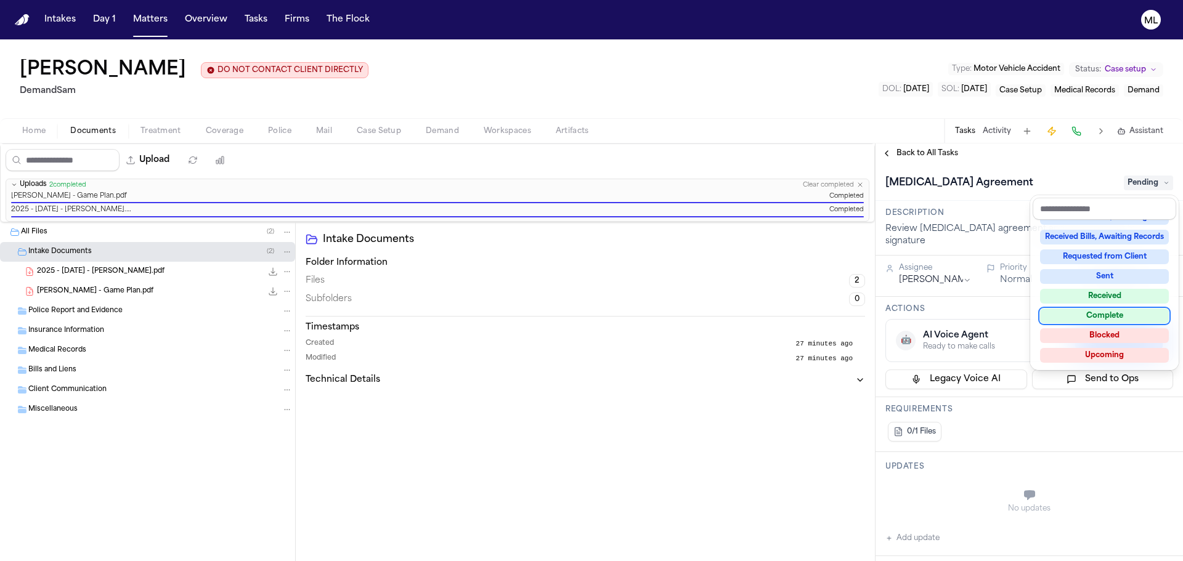
click at [1097, 315] on div "Complete" at bounding box center [1104, 316] width 129 height 15
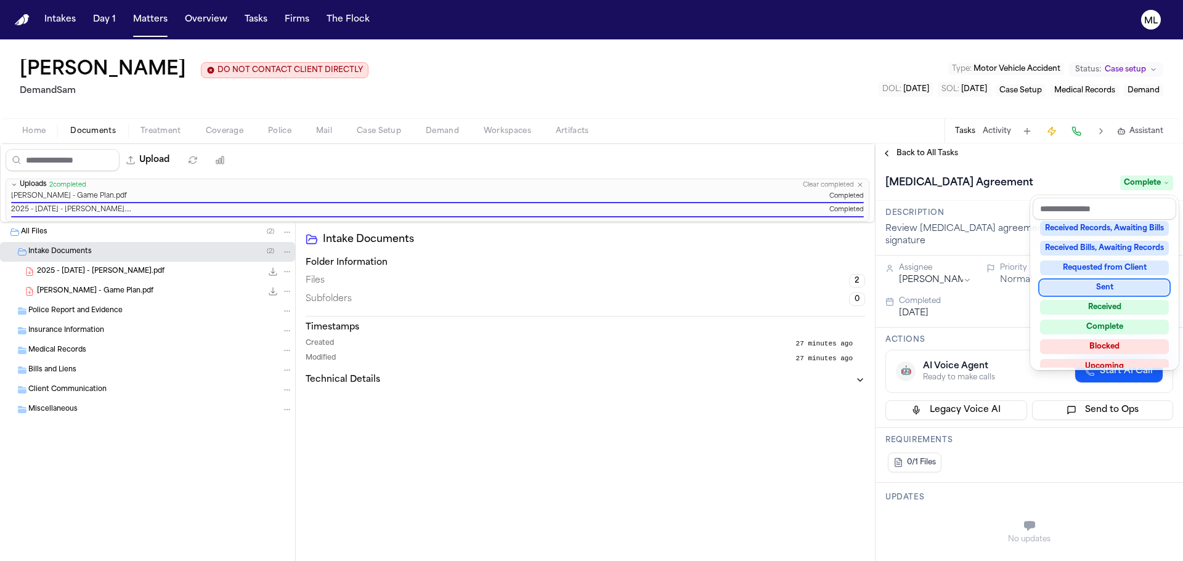
click at [931, 144] on div "**********" at bounding box center [1028, 353] width 307 height 418
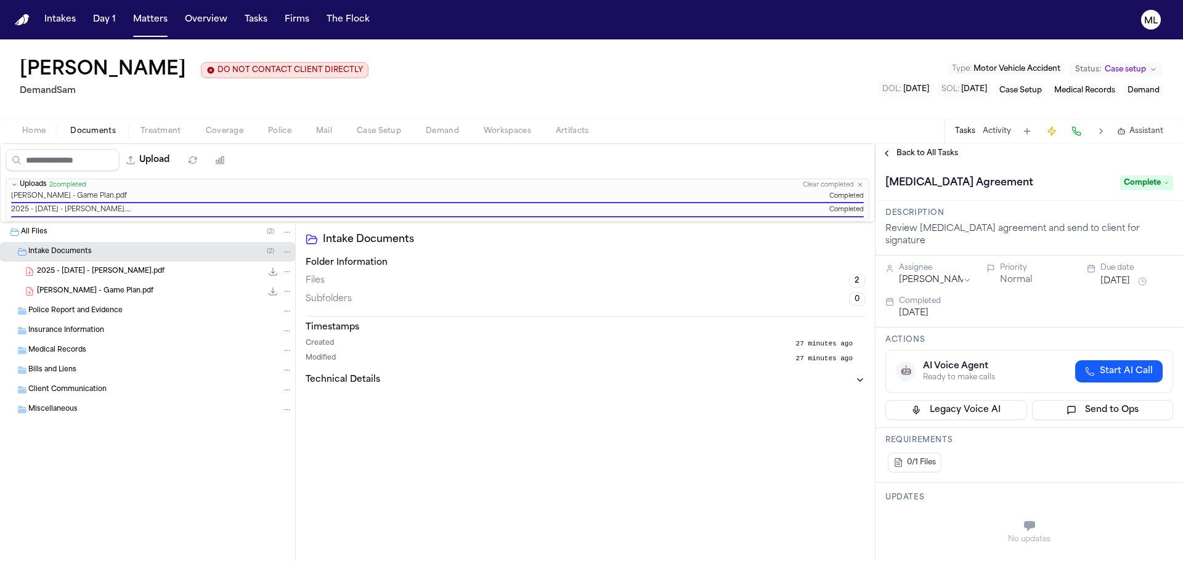
click at [931, 150] on span "Back to All Tasks" at bounding box center [927, 153] width 62 height 10
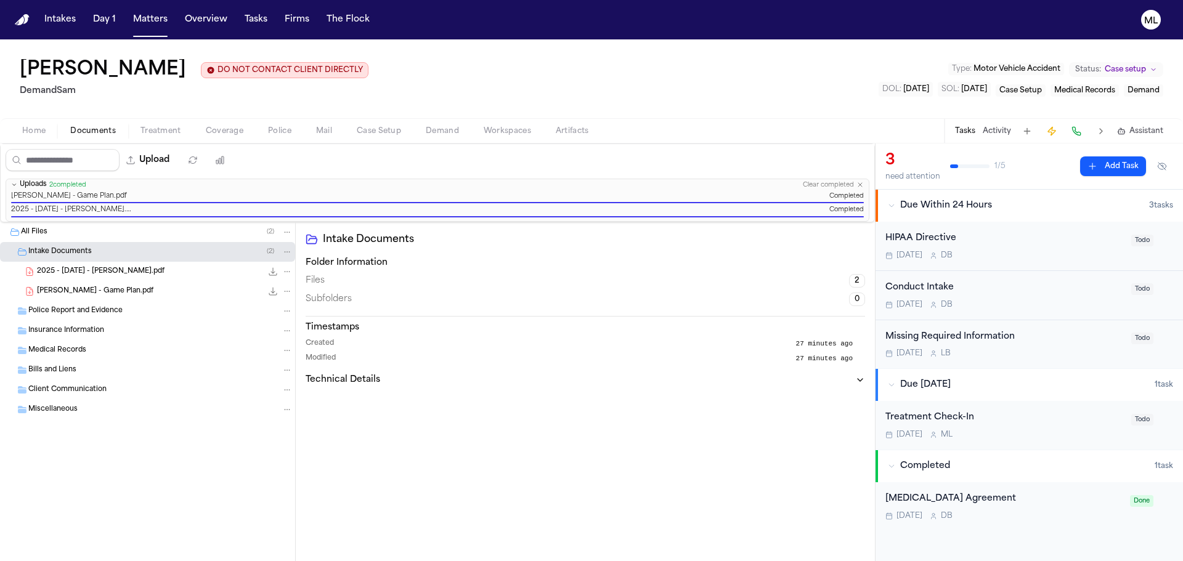
click at [1063, 256] on div "[DATE] D B" at bounding box center [1004, 256] width 238 height 10
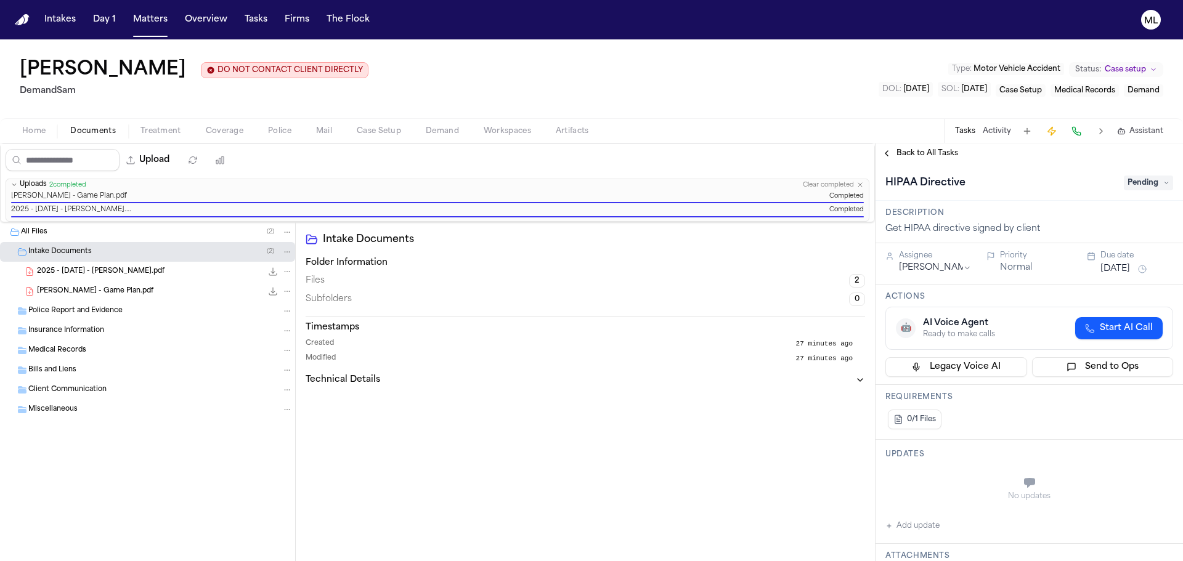
click at [1147, 184] on span "Pending" at bounding box center [1148, 183] width 49 height 15
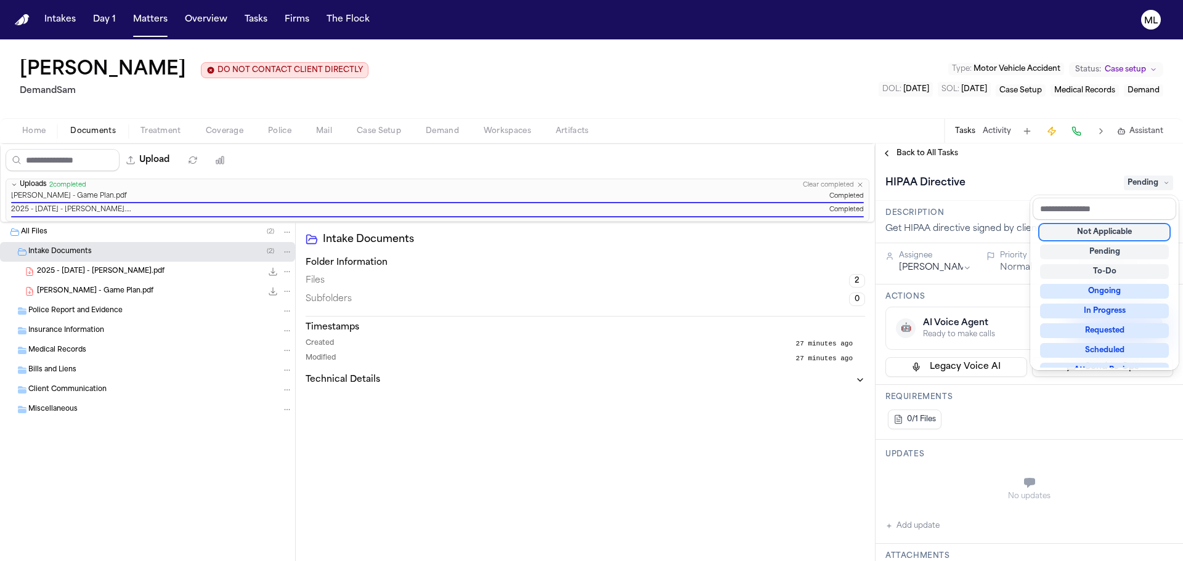
click at [1123, 230] on div "Not Applicable" at bounding box center [1104, 232] width 129 height 15
click at [916, 155] on div "**********" at bounding box center [1028, 353] width 307 height 418
click at [916, 155] on span "Back to All Tasks" at bounding box center [927, 153] width 62 height 10
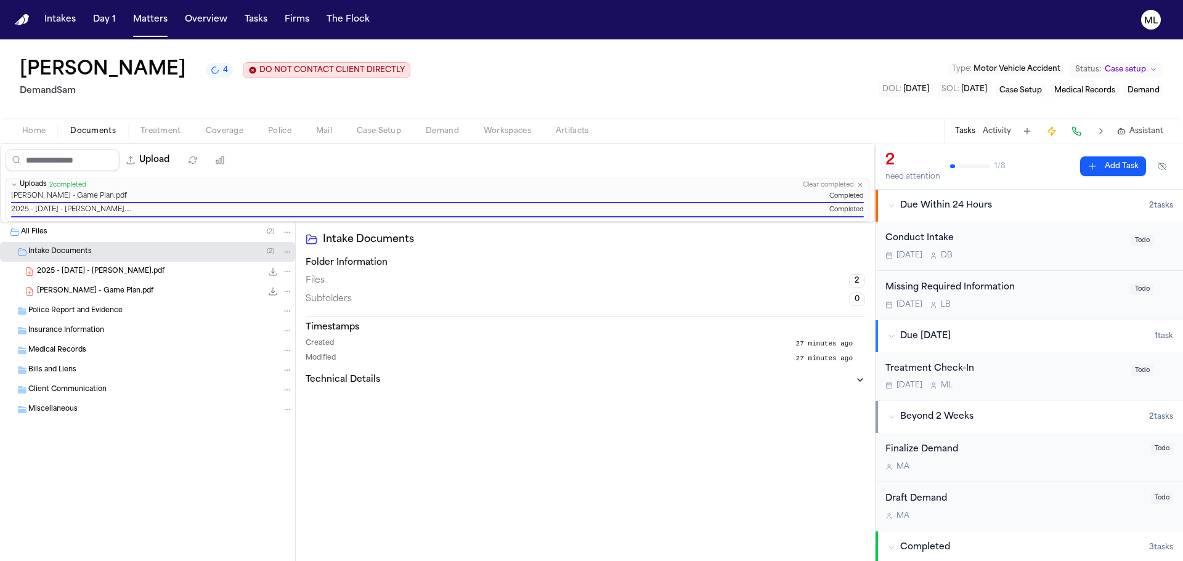
click at [1068, 238] on div "Conduct Intake" at bounding box center [1004, 239] width 238 height 14
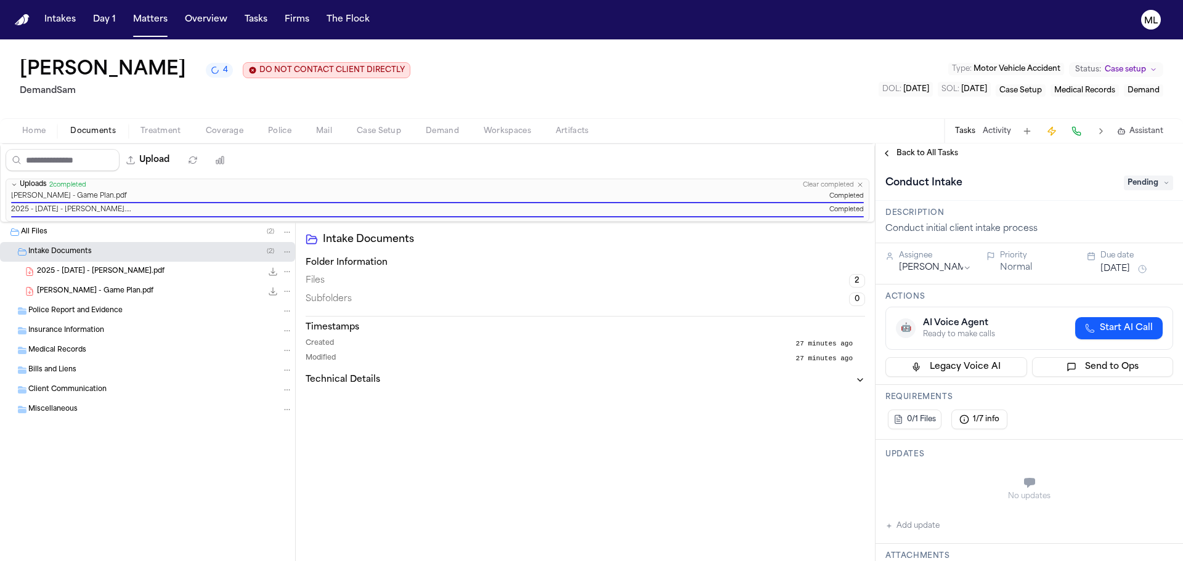
click at [1127, 189] on span "Pending" at bounding box center [1148, 183] width 49 height 15
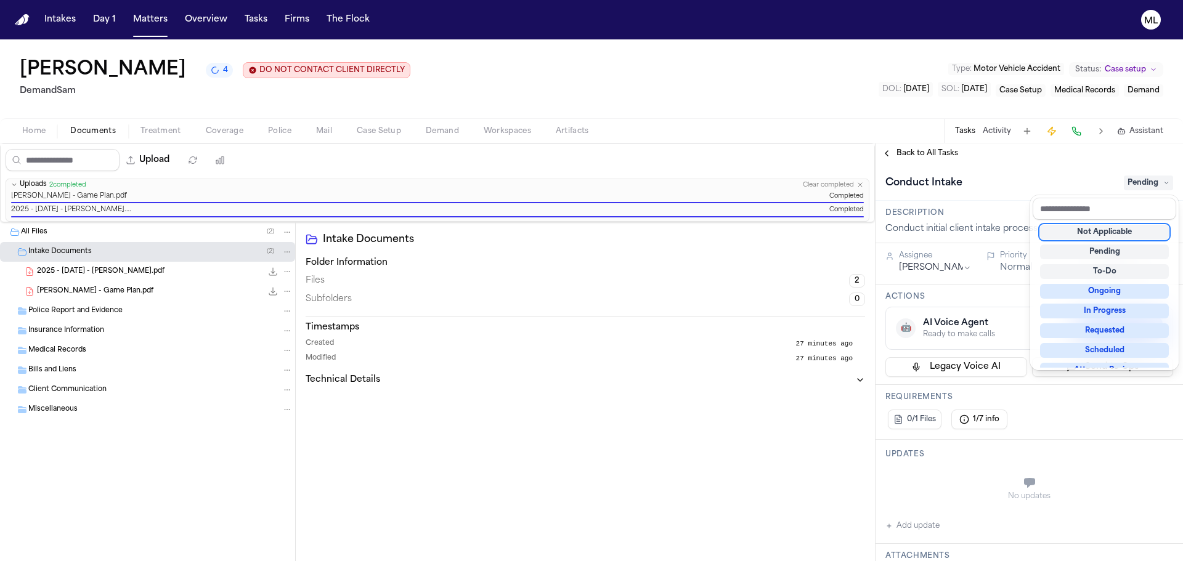
click at [1108, 229] on div "Not Applicable" at bounding box center [1104, 232] width 129 height 15
click at [950, 158] on div "**********" at bounding box center [1028, 353] width 307 height 418
click at [950, 158] on span "Back to All Tasks" at bounding box center [927, 153] width 62 height 10
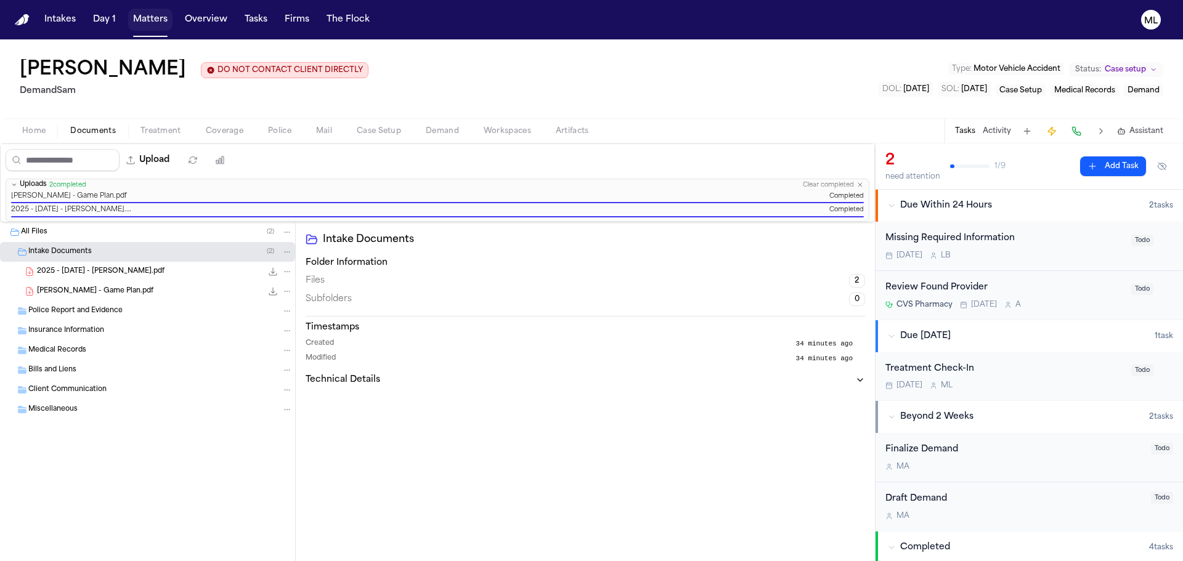
click at [142, 18] on button "Matters" at bounding box center [150, 20] width 44 height 22
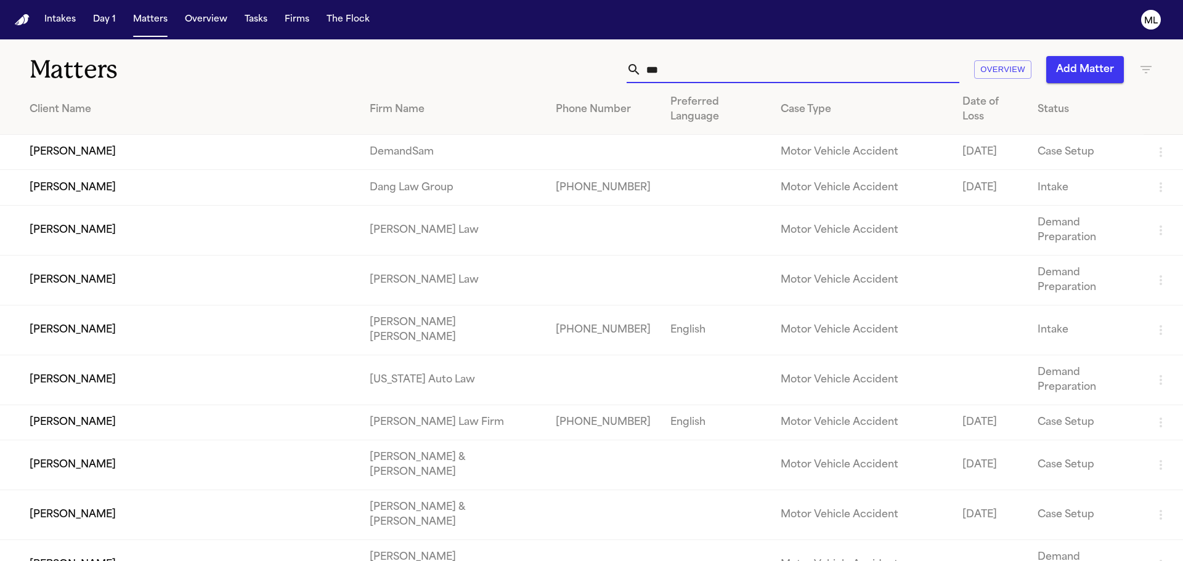
drag, startPoint x: 659, startPoint y: 71, endPoint x: 626, endPoint y: 70, distance: 33.3
click at [627, 70] on div "***" at bounding box center [793, 69] width 333 height 27
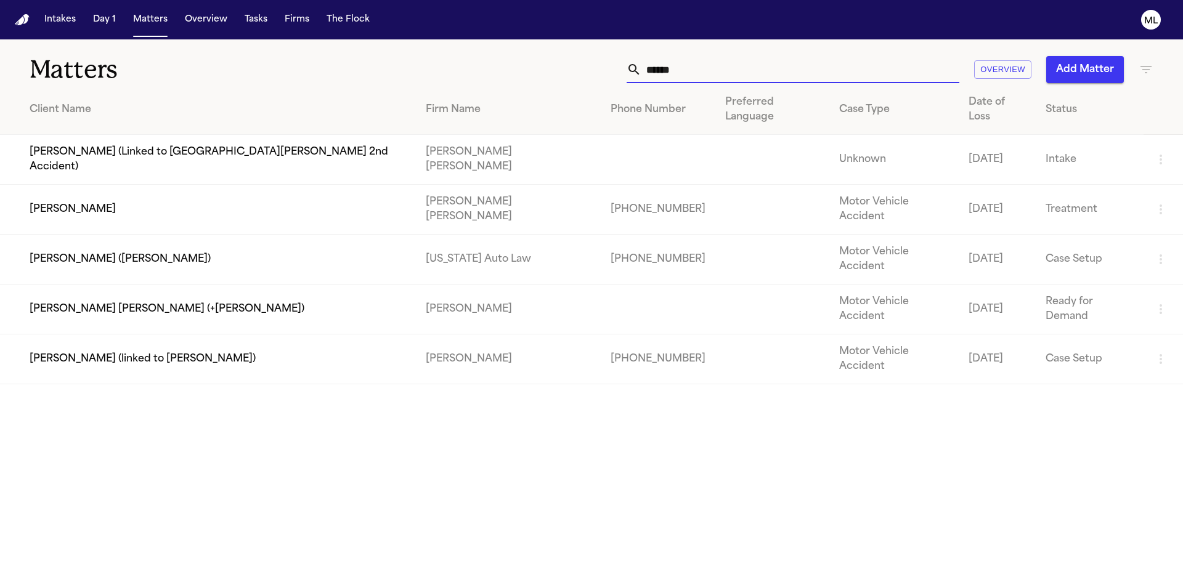
type input "******"
click at [275, 185] on td "[PERSON_NAME]" at bounding box center [208, 210] width 416 height 50
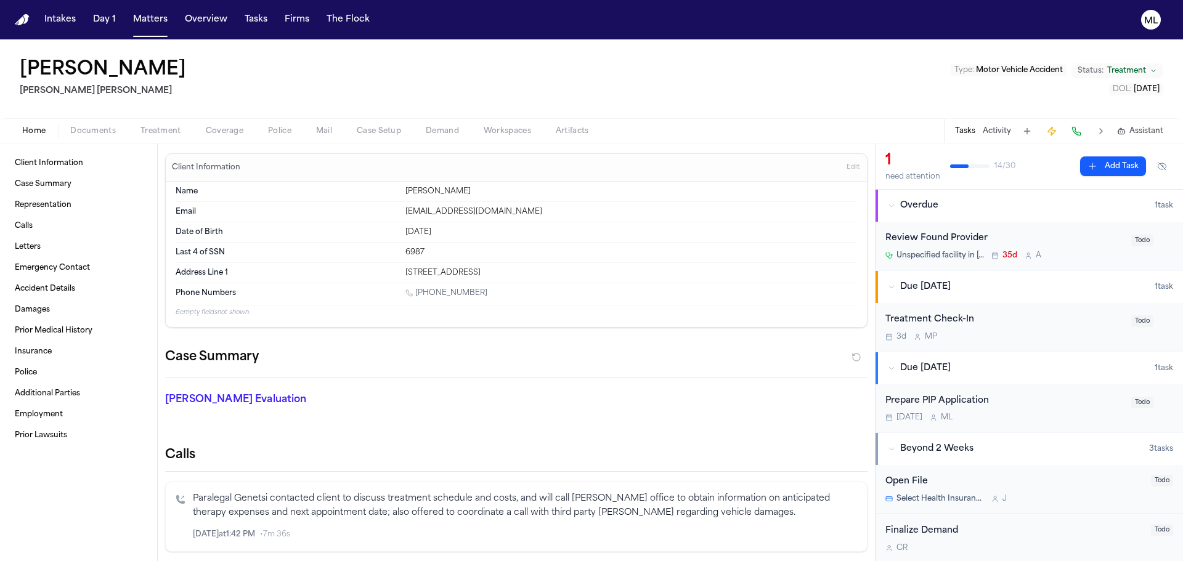
click at [987, 343] on div "Treatment Check-In 3d M P Todo" at bounding box center [1028, 327] width 307 height 49
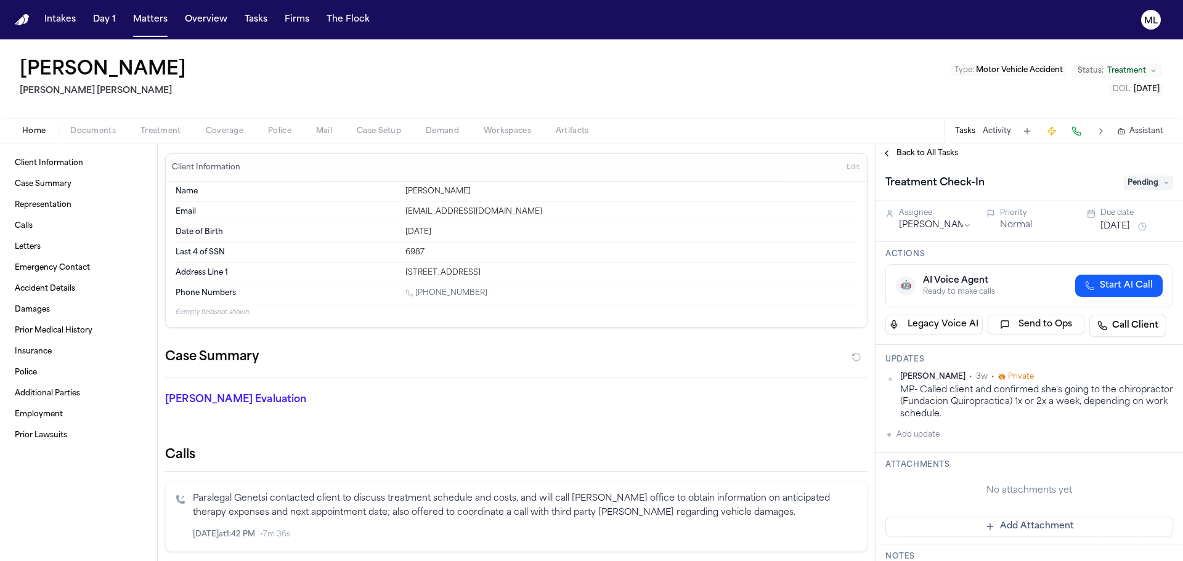
click at [925, 434] on button "Add update" at bounding box center [912, 435] width 54 height 15
click at [925, 434] on textarea "Add your update" at bounding box center [1036, 445] width 263 height 25
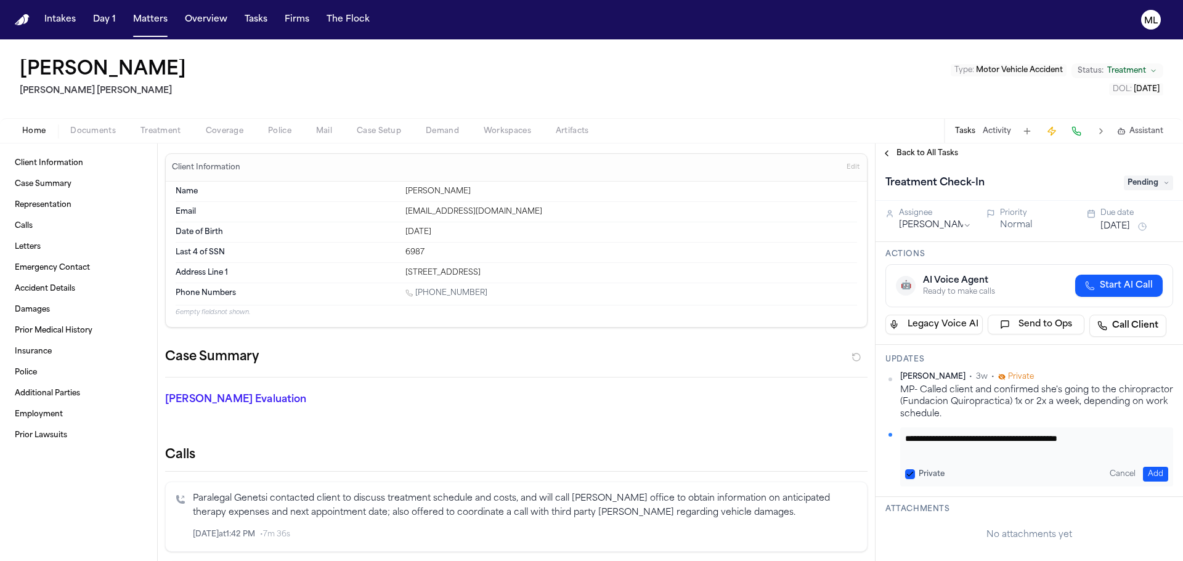
type textarea "**********"
click at [1103, 225] on button "[DATE]" at bounding box center [1115, 227] width 30 height 12
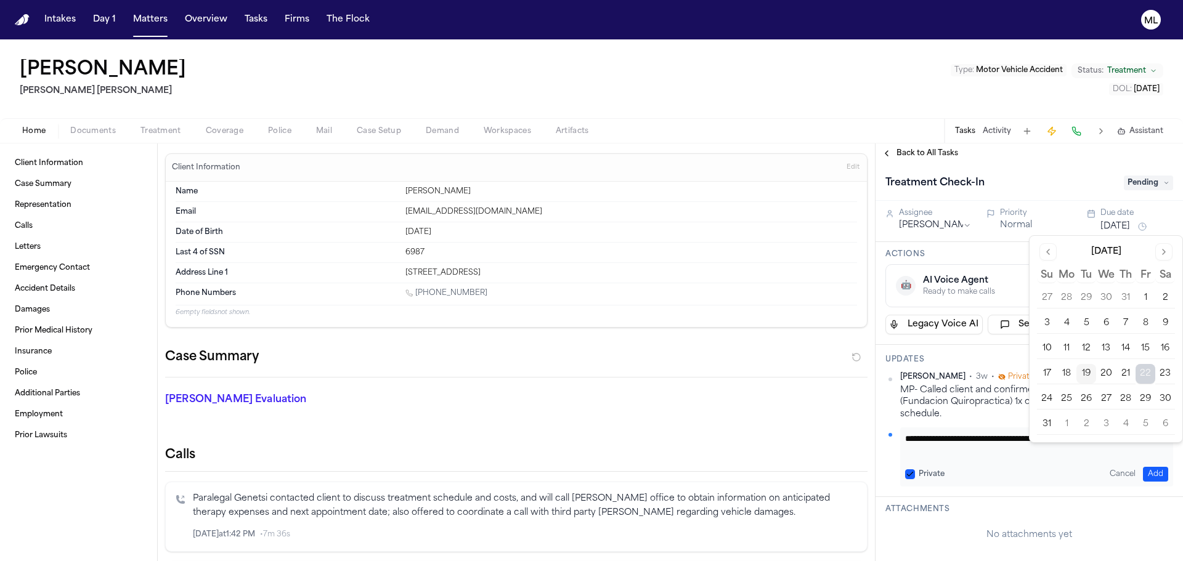
click at [1149, 424] on button "5" at bounding box center [1145, 425] width 20 height 20
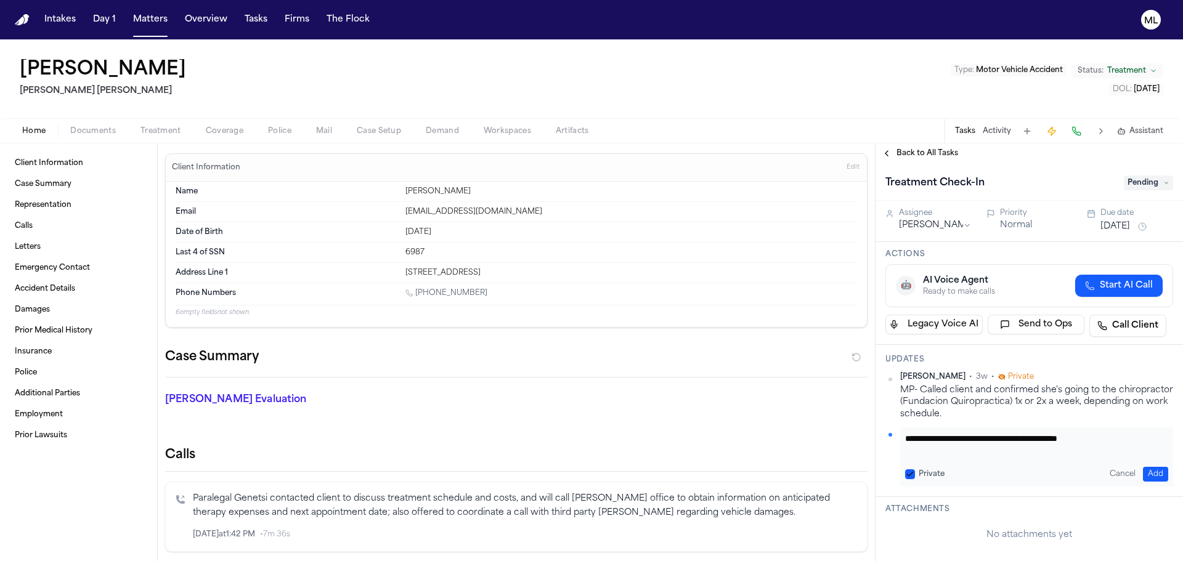
click at [1147, 474] on button "Add" at bounding box center [1155, 474] width 25 height 15
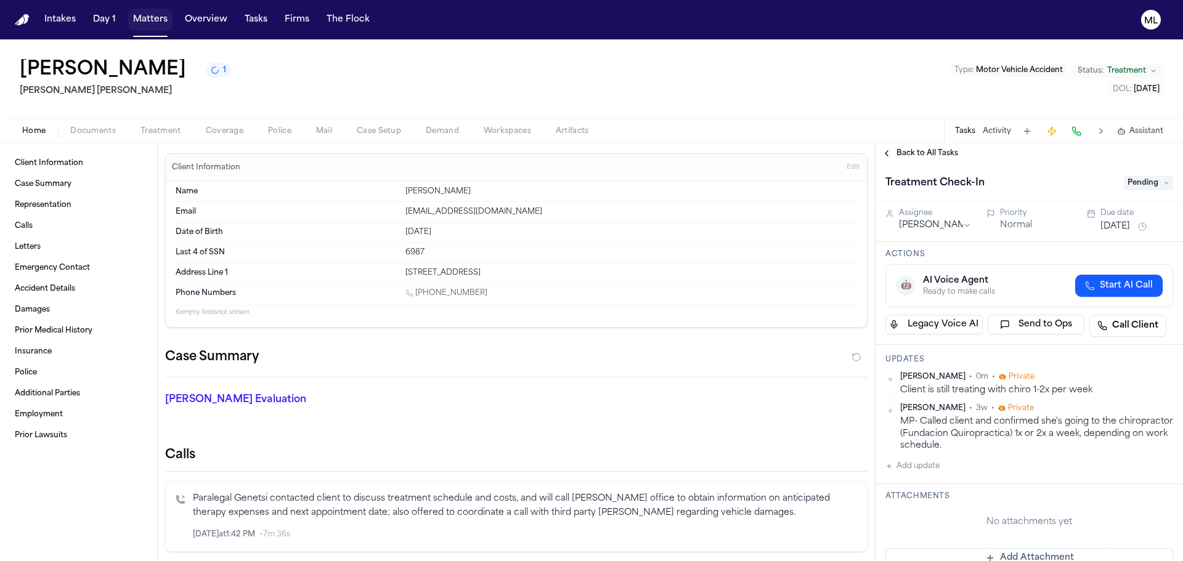
click at [152, 17] on button "Matters" at bounding box center [150, 20] width 44 height 22
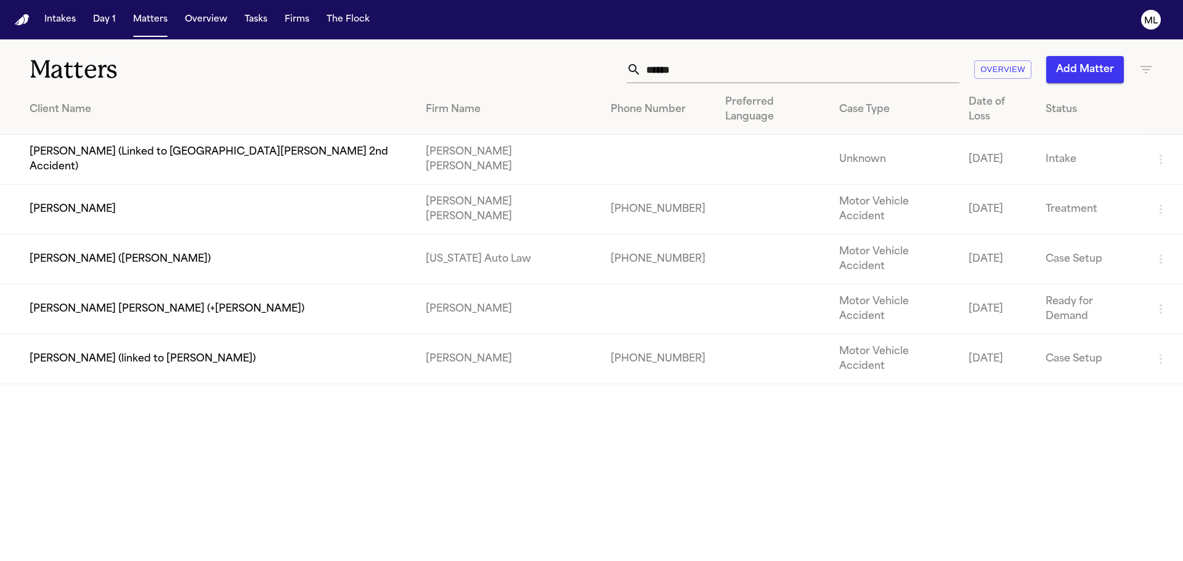
drag, startPoint x: 680, startPoint y: 62, endPoint x: 632, endPoint y: 60, distance: 48.1
click at [635, 62] on div "******" at bounding box center [793, 69] width 333 height 27
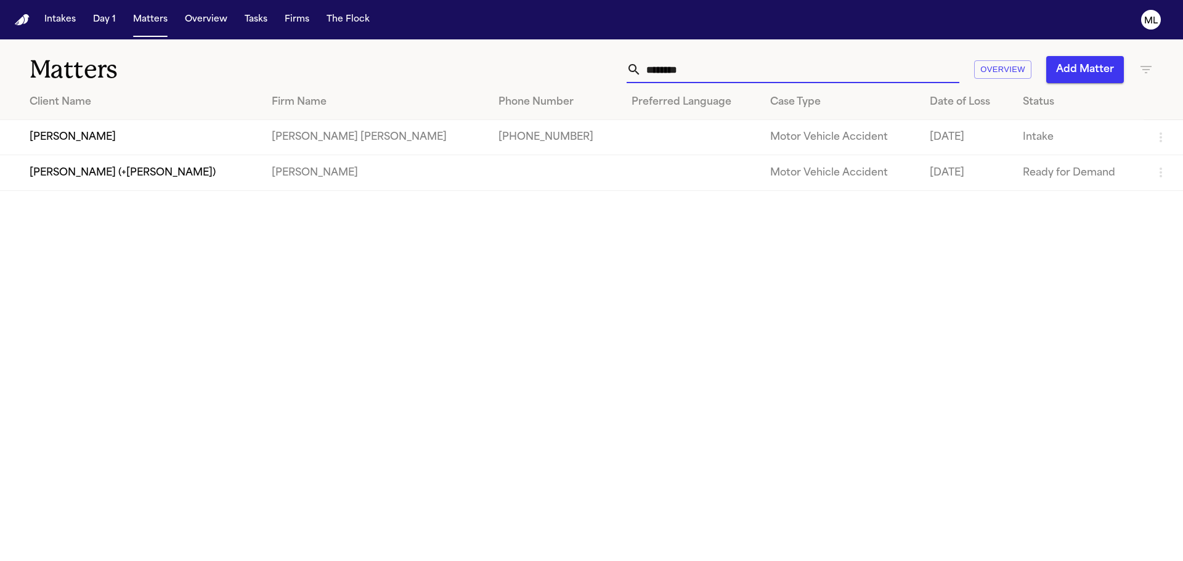
type input "********"
click at [389, 129] on td "[PERSON_NAME] [PERSON_NAME]" at bounding box center [375, 137] width 226 height 35
click at [156, 138] on td "[PERSON_NAME]" at bounding box center [131, 137] width 262 height 35
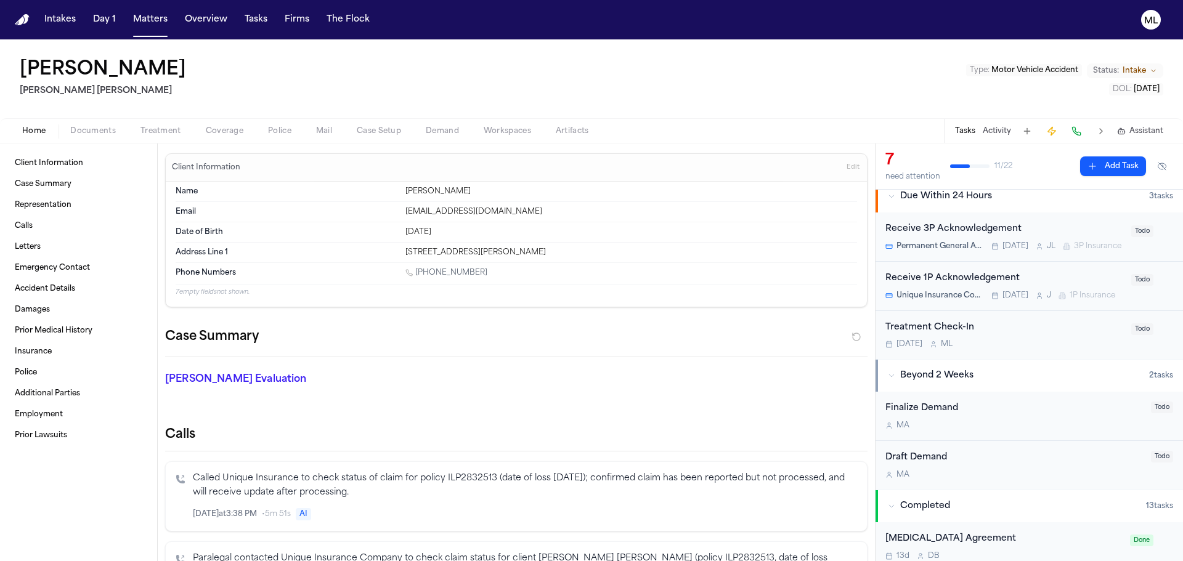
scroll to position [246, 0]
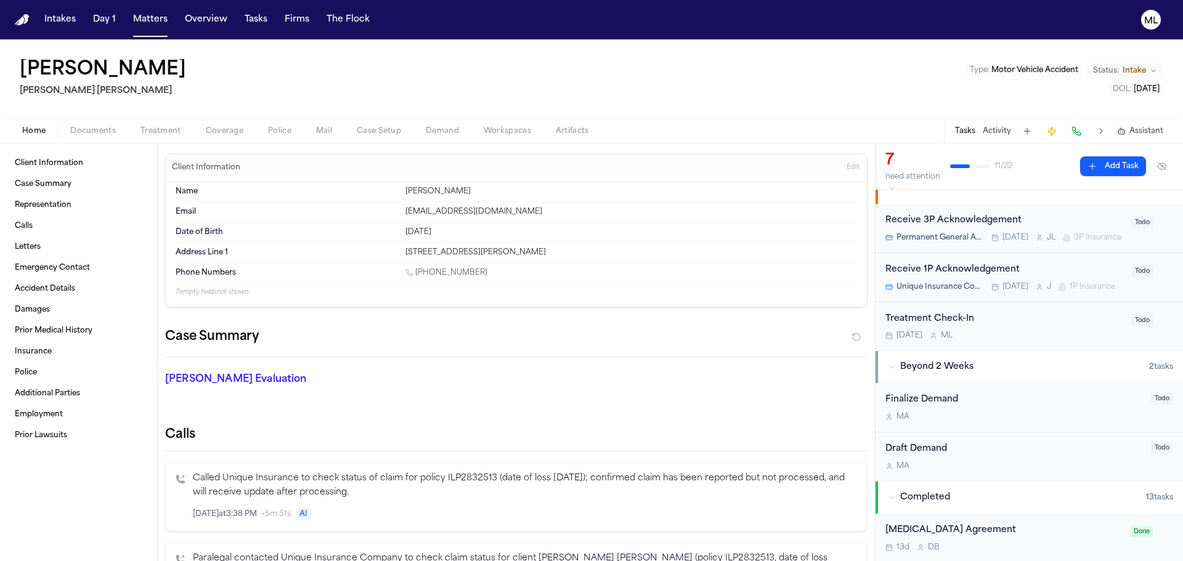
click at [1040, 327] on div "Treatment Check-In" at bounding box center [1004, 319] width 238 height 14
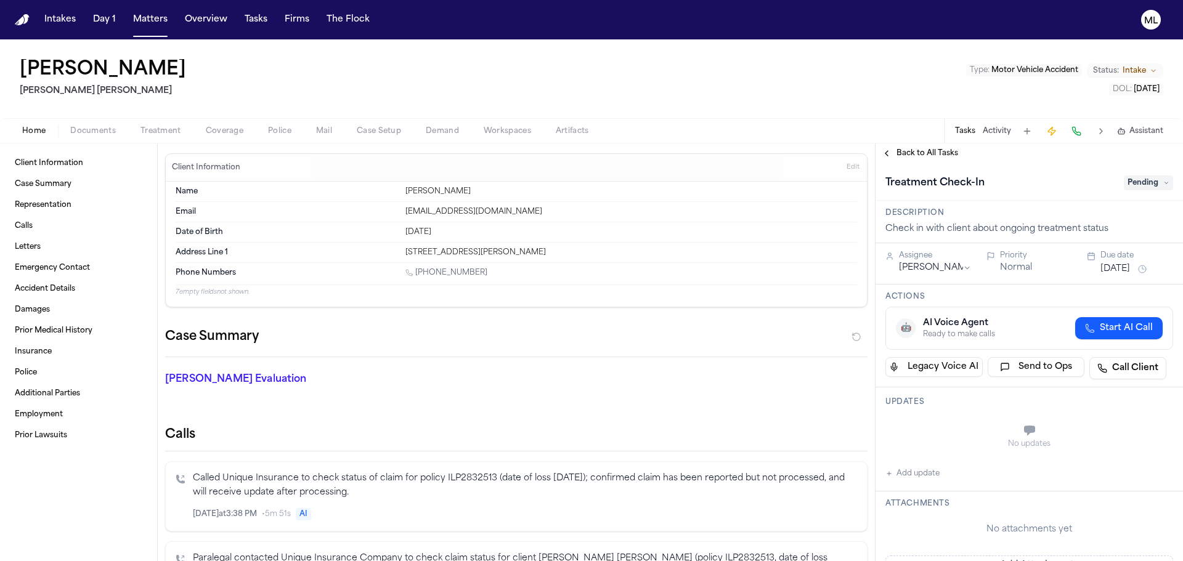
click at [926, 475] on button "Add update" at bounding box center [912, 473] width 54 height 15
click at [927, 417] on div "Private Cancel Add" at bounding box center [1036, 444] width 273 height 59
click at [922, 421] on textarea "Add your update" at bounding box center [1036, 432] width 263 height 25
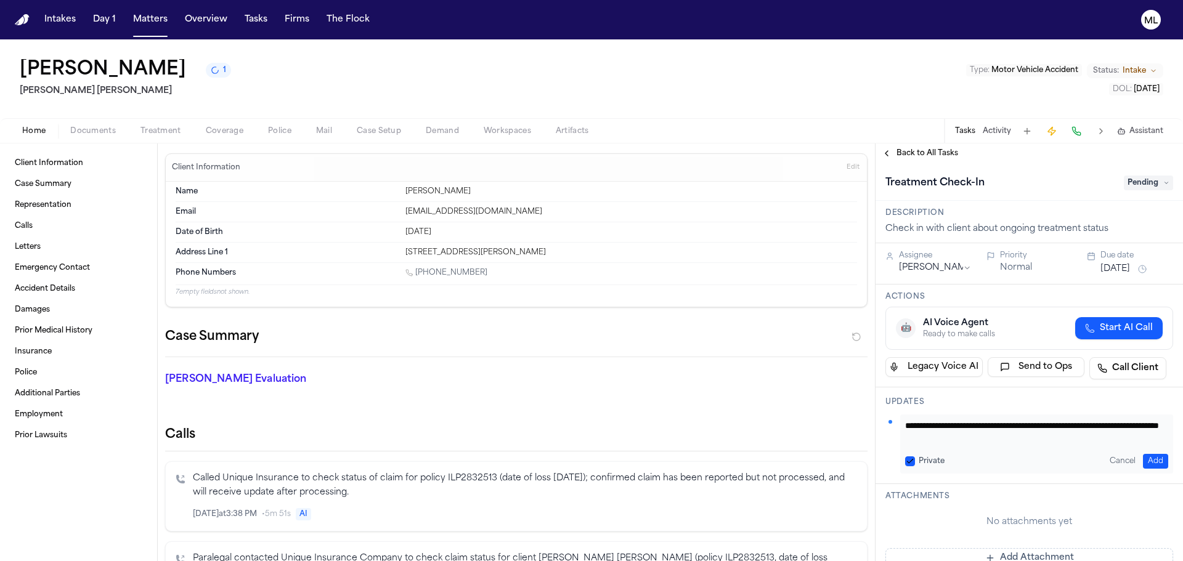
type textarea "**********"
click at [1113, 265] on button "[DATE]" at bounding box center [1115, 269] width 30 height 12
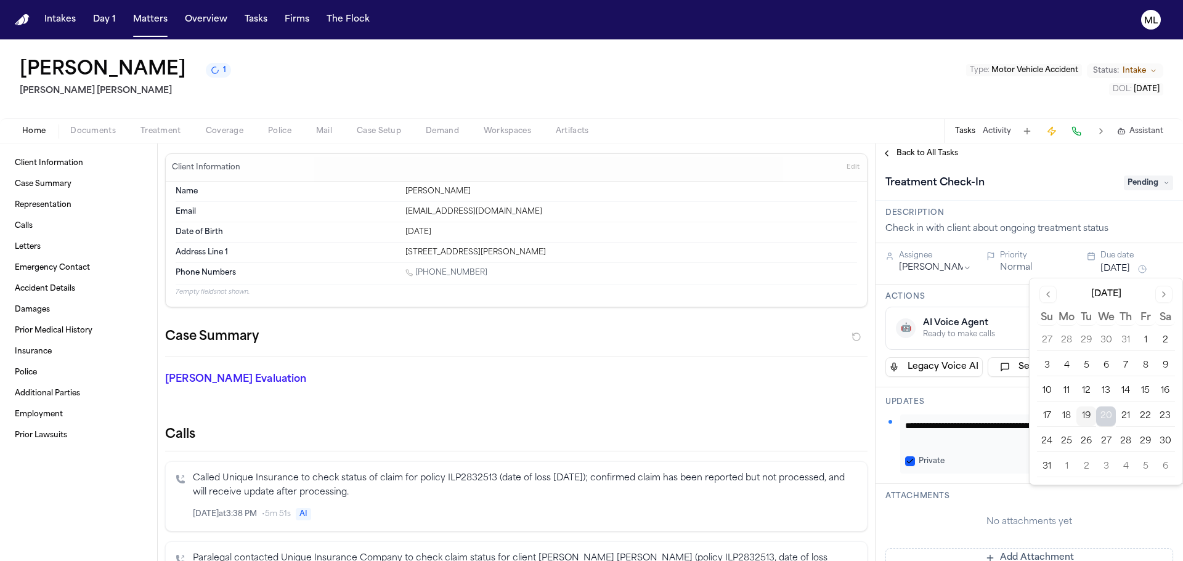
click at [1153, 471] on button "5" at bounding box center [1145, 467] width 20 height 20
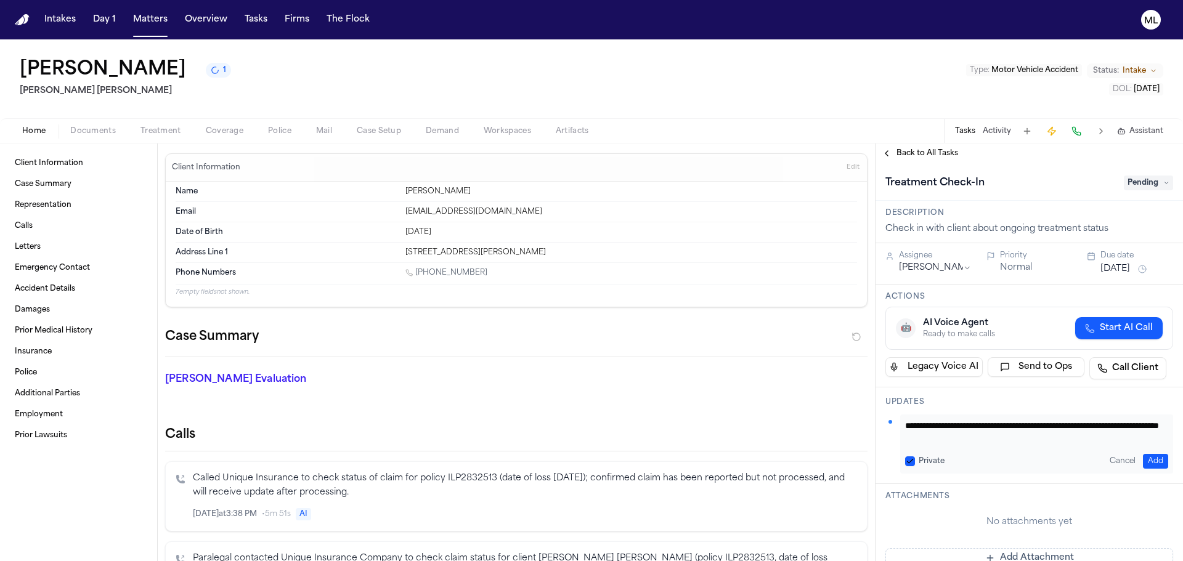
click at [1111, 206] on div "Description Check in with client about ongoing treatment status" at bounding box center [1028, 222] width 307 height 43
click at [1147, 462] on button "Add" at bounding box center [1155, 461] width 25 height 15
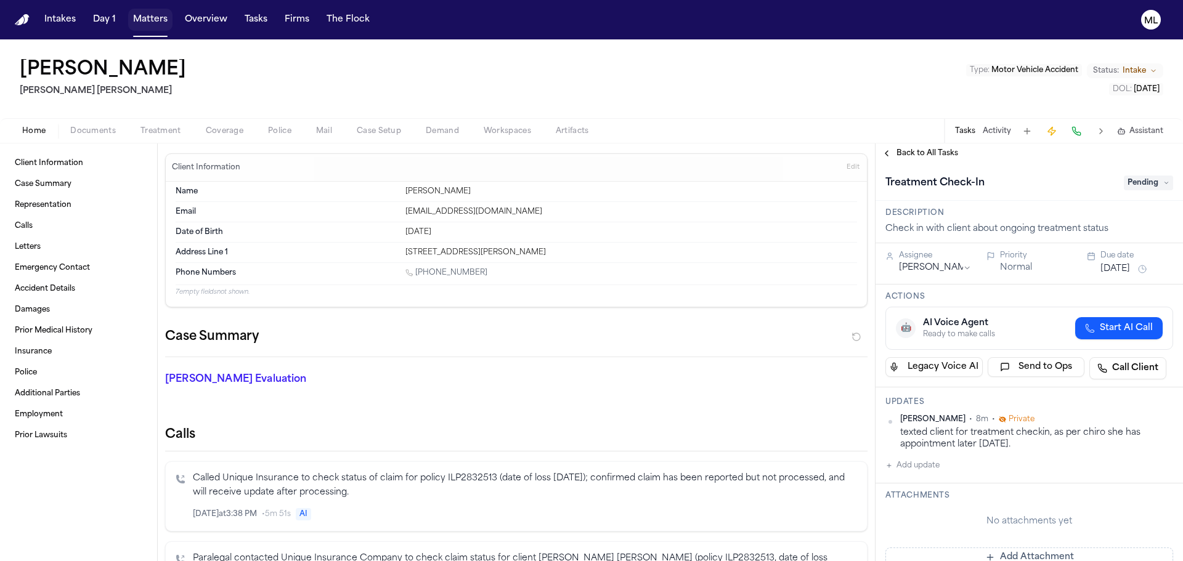
click at [148, 17] on button "Matters" at bounding box center [150, 20] width 44 height 22
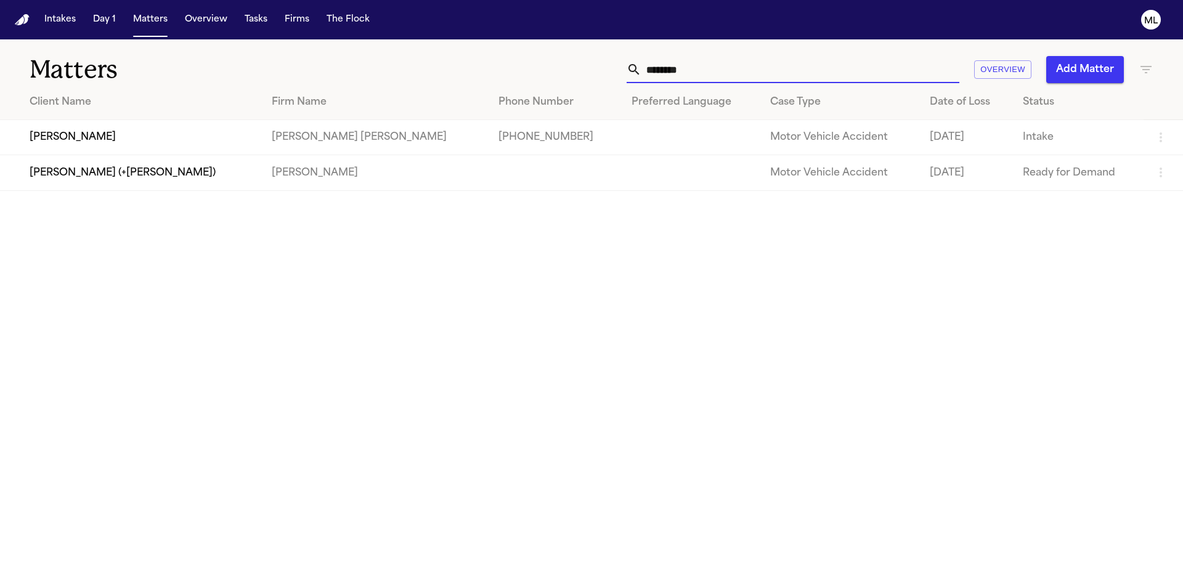
drag, startPoint x: 680, startPoint y: 77, endPoint x: 686, endPoint y: 73, distance: 6.7
click at [684, 75] on input "********" at bounding box center [800, 69] width 318 height 27
drag, startPoint x: 696, startPoint y: 72, endPoint x: 583, endPoint y: 68, distance: 112.8
click at [583, 68] on div "******** Overview Add Matter" at bounding box center [755, 69] width 797 height 27
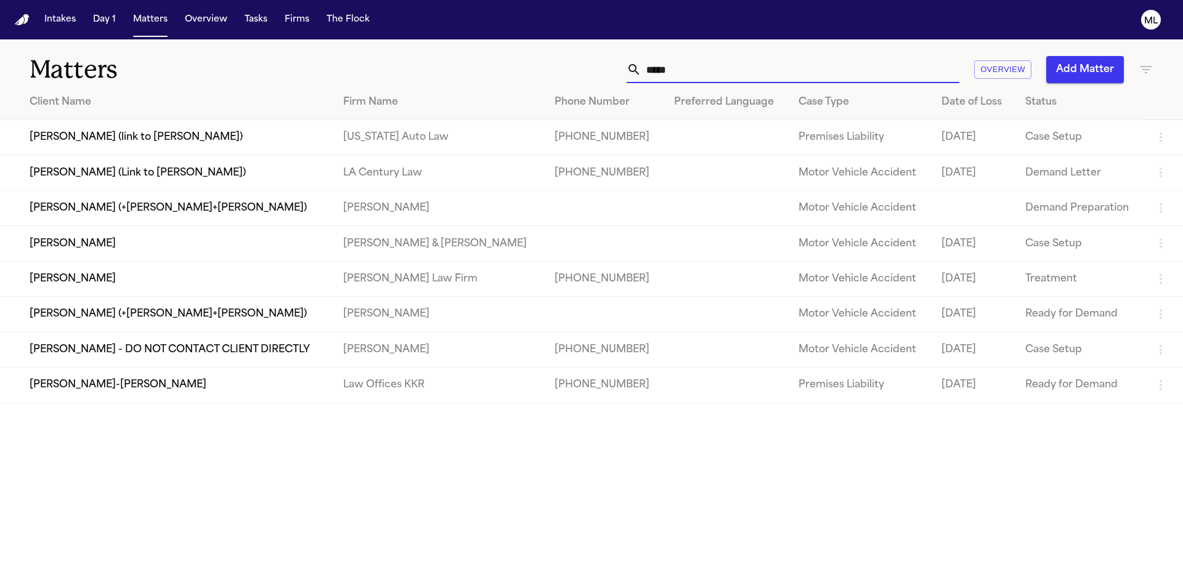
type input "*****"
click at [217, 284] on td "[PERSON_NAME]" at bounding box center [166, 278] width 333 height 35
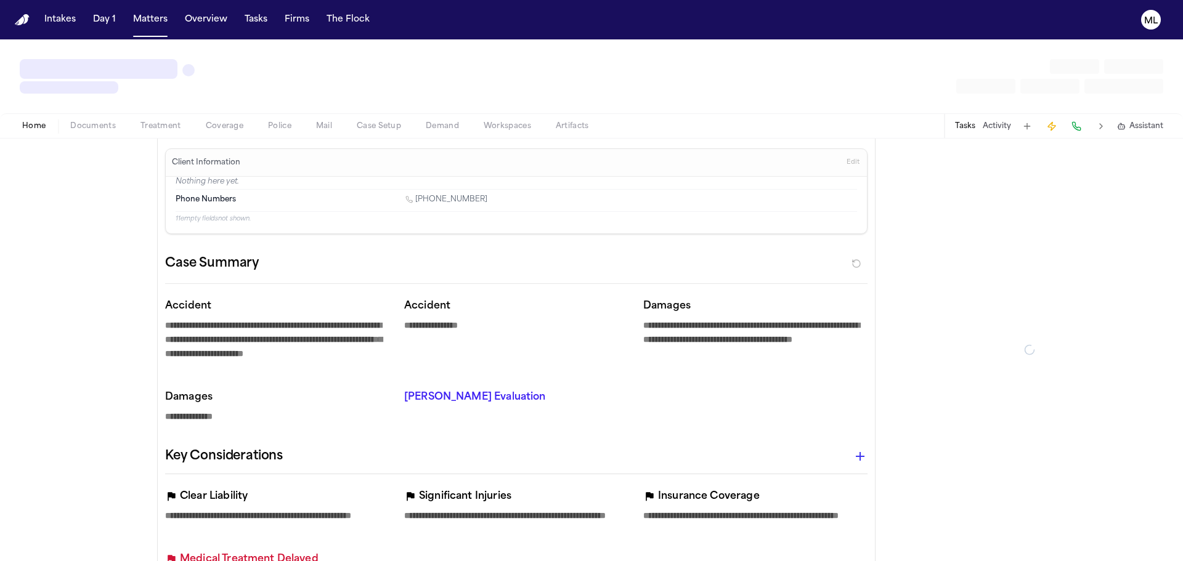
type textarea "*"
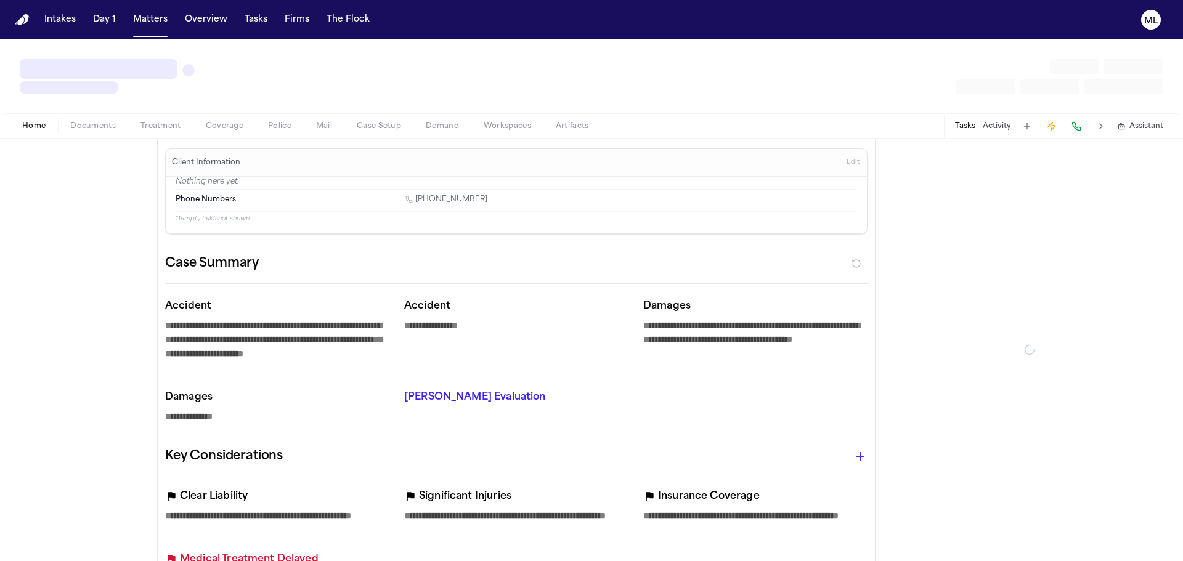
type textarea "*"
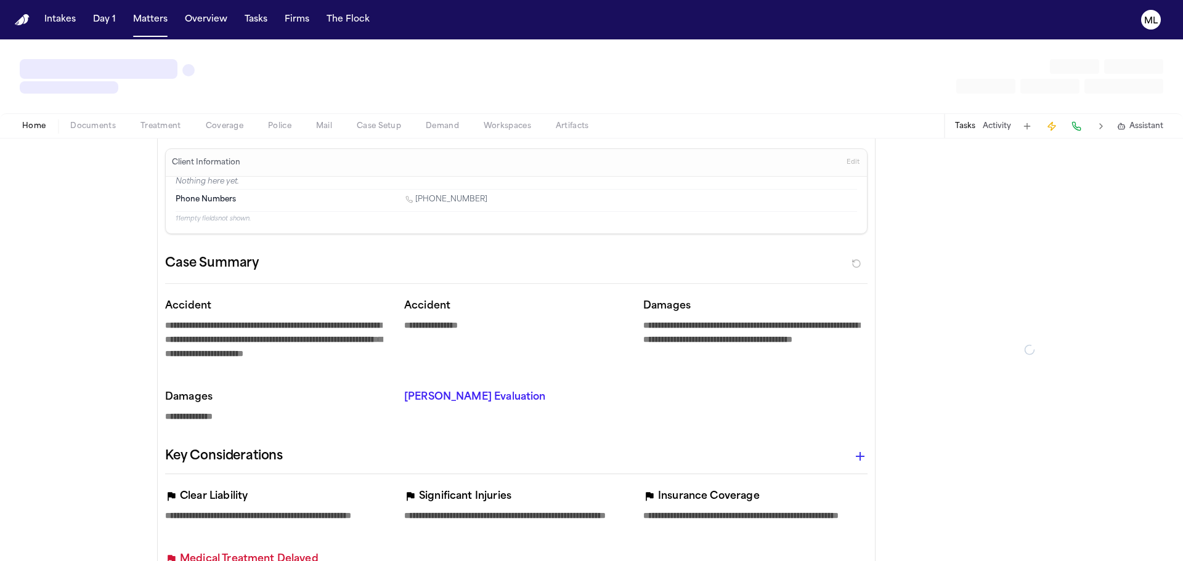
type textarea "*"
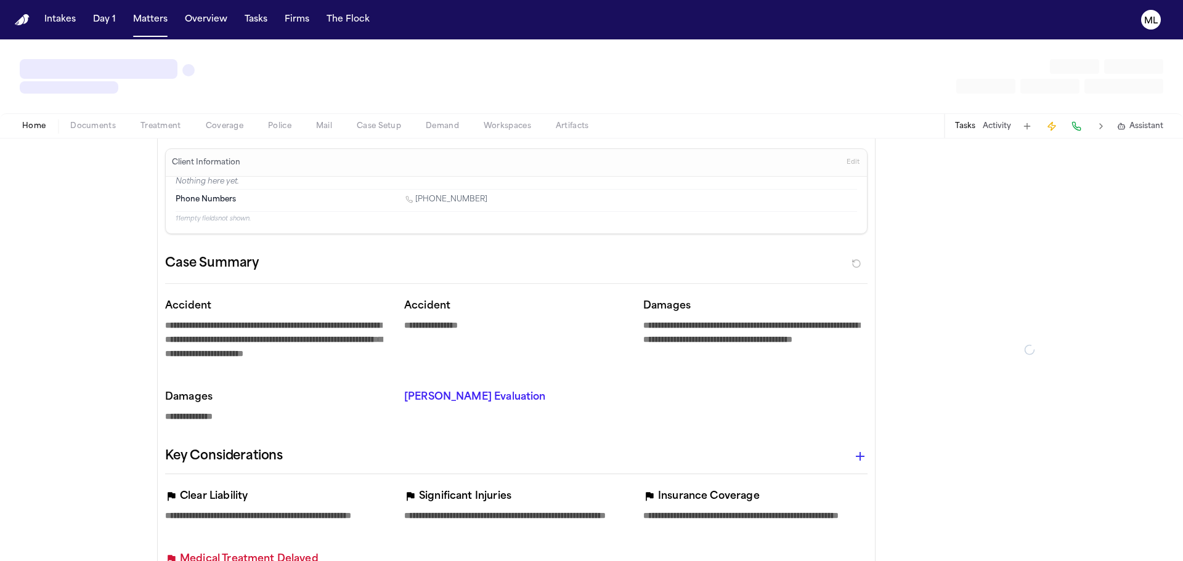
type textarea "*"
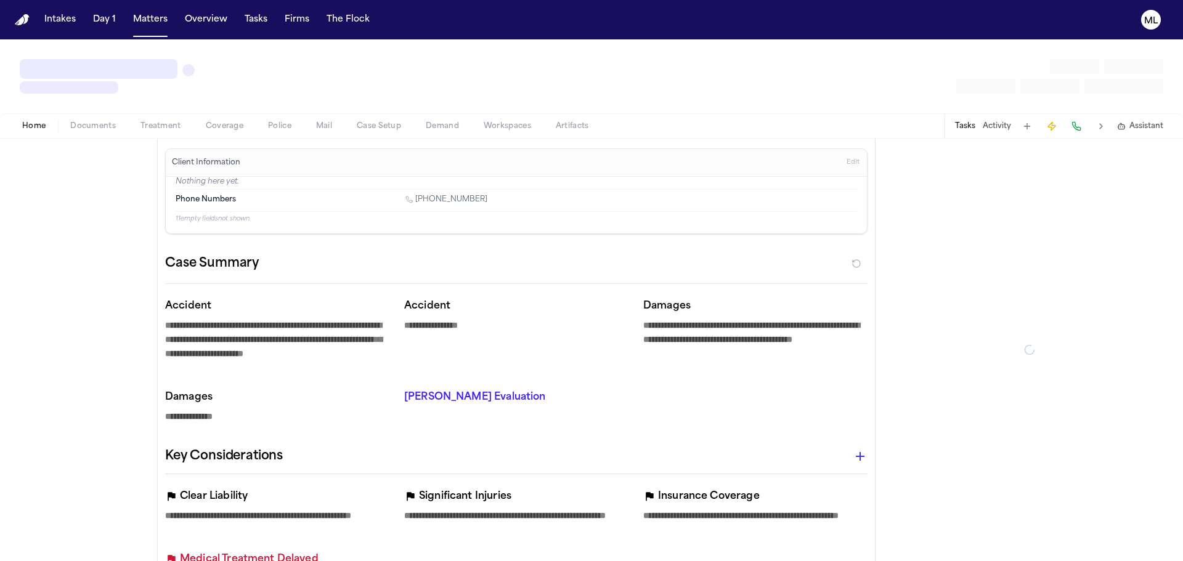
type textarea "*"
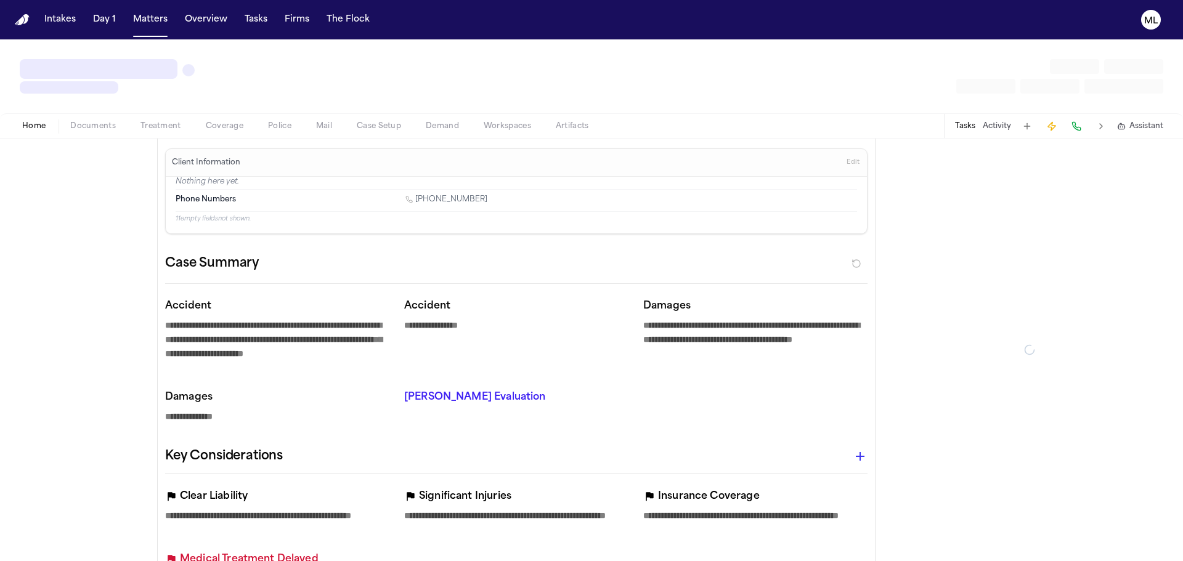
type textarea "*"
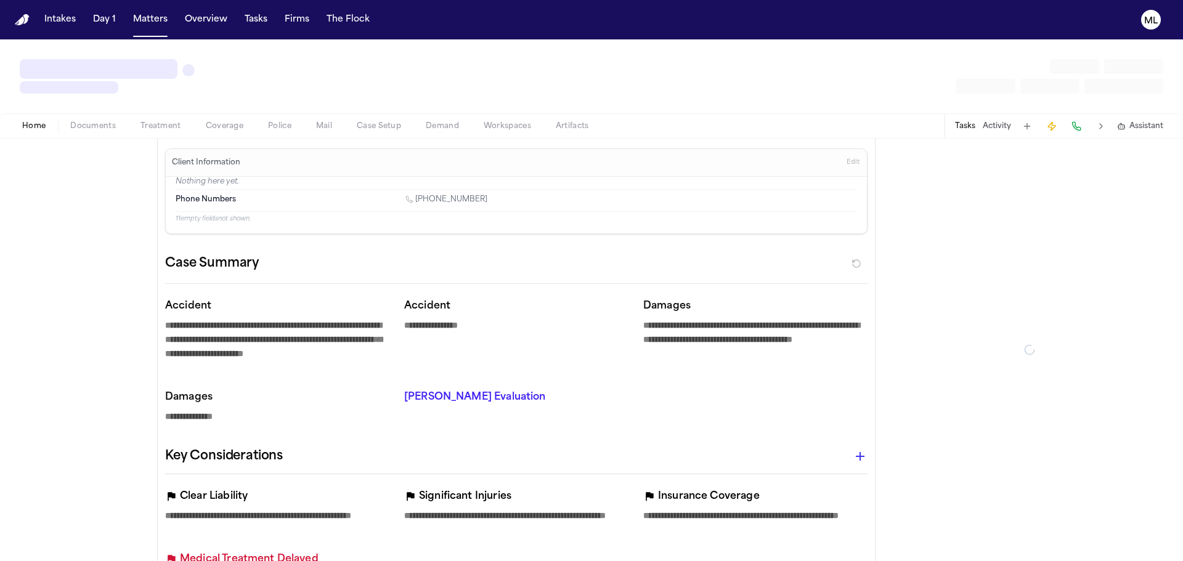
type textarea "*"
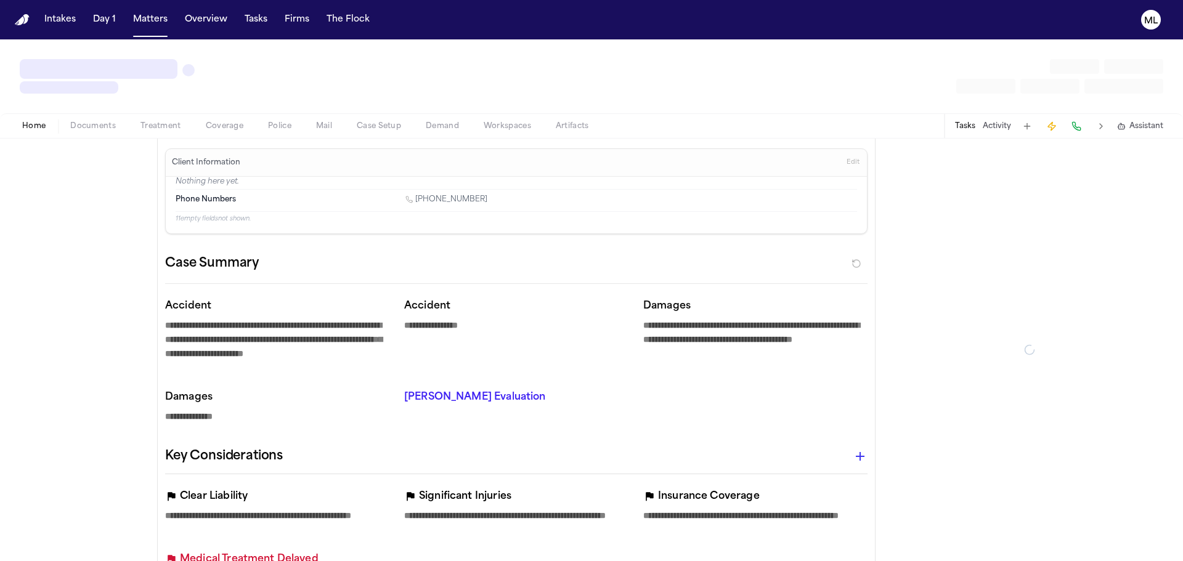
type textarea "*"
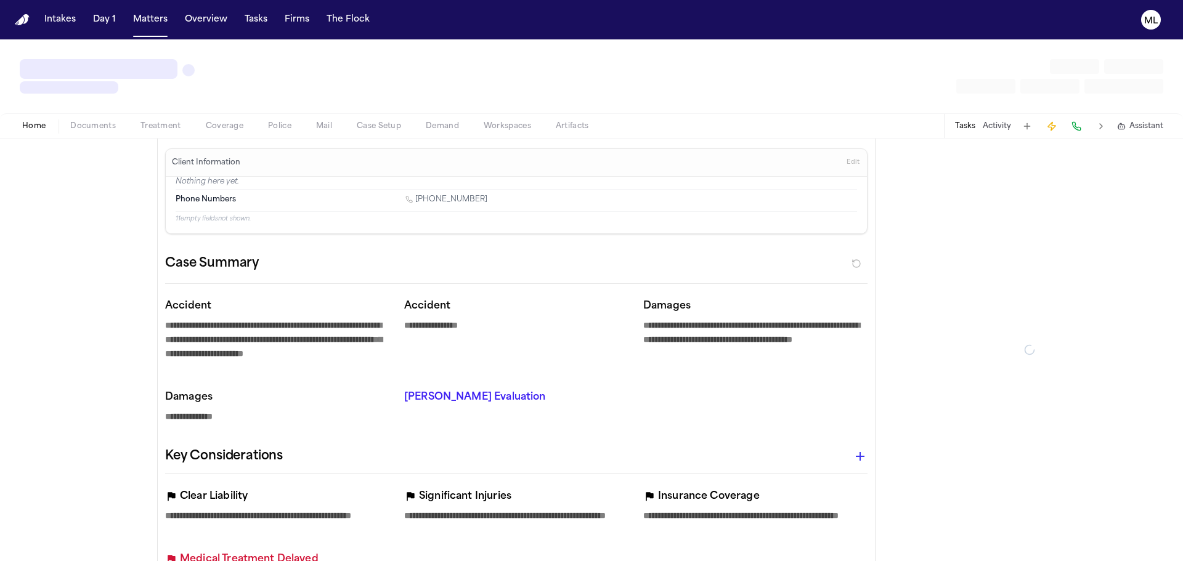
type textarea "*"
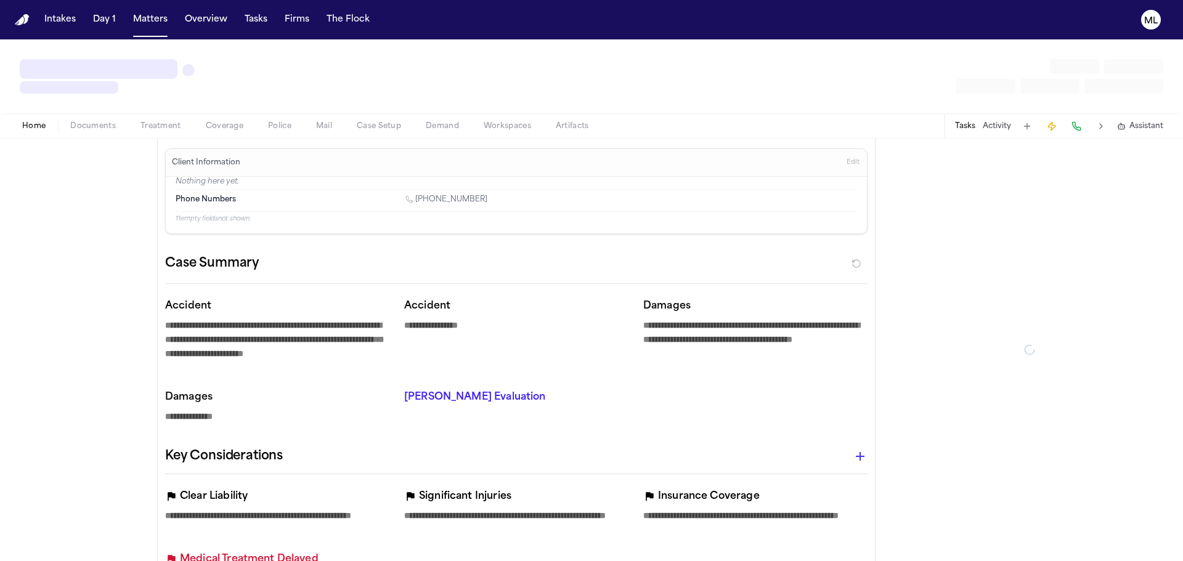
type textarea "*"
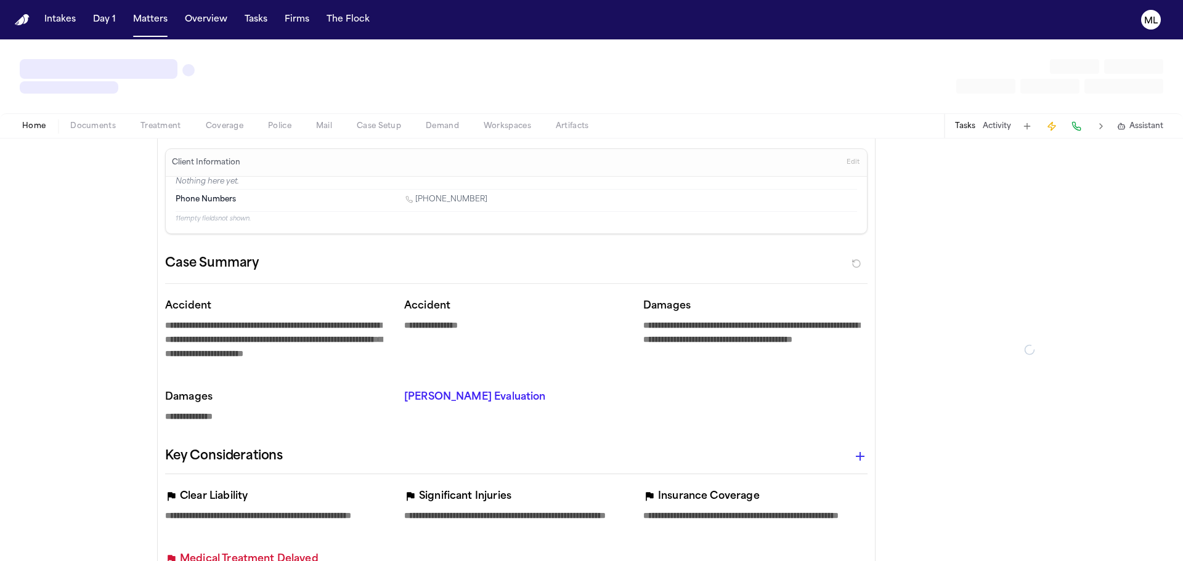
type textarea "*"
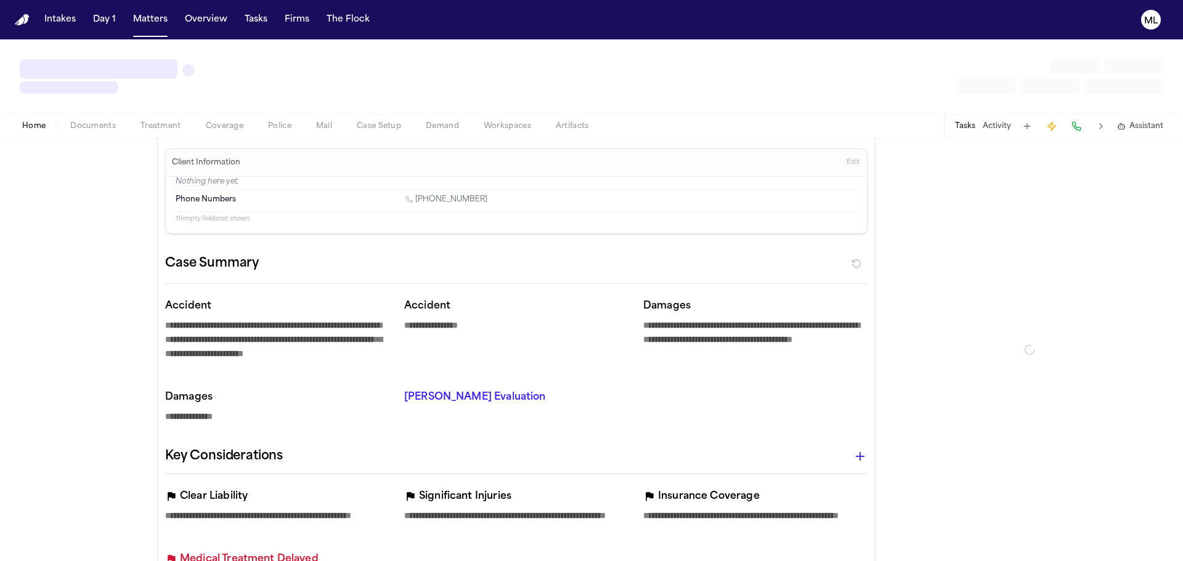
type textarea "*"
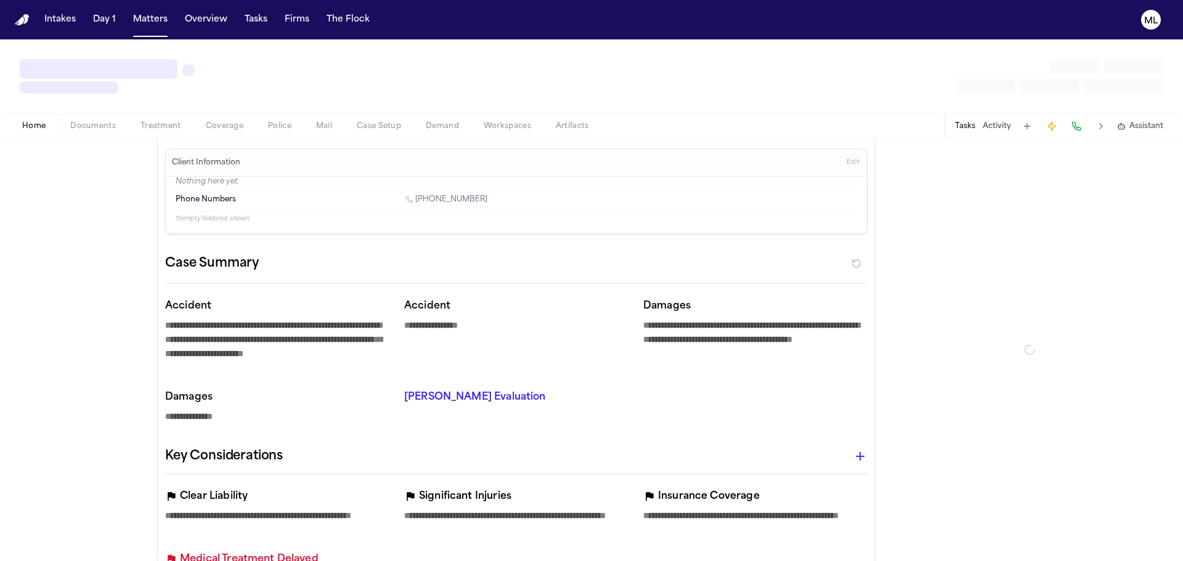
type textarea "*"
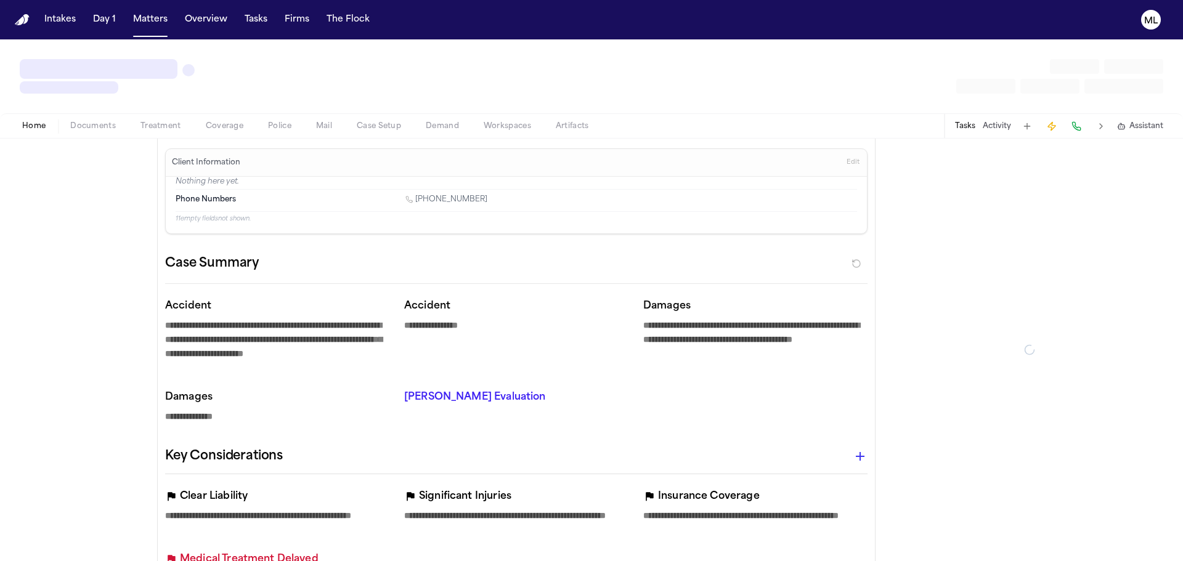
type textarea "*"
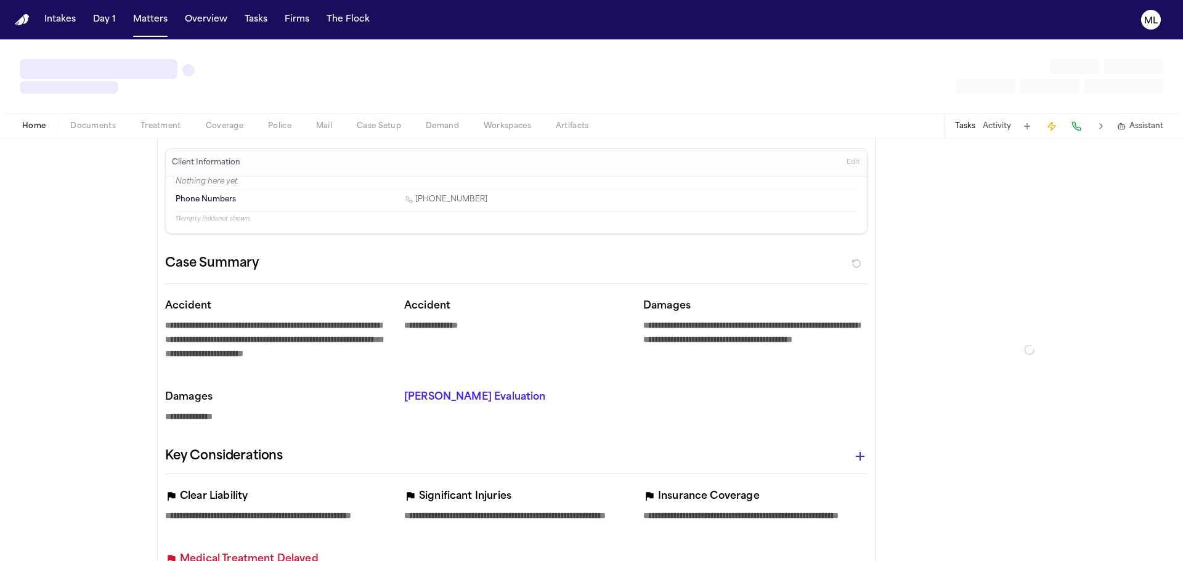
type textarea "*"
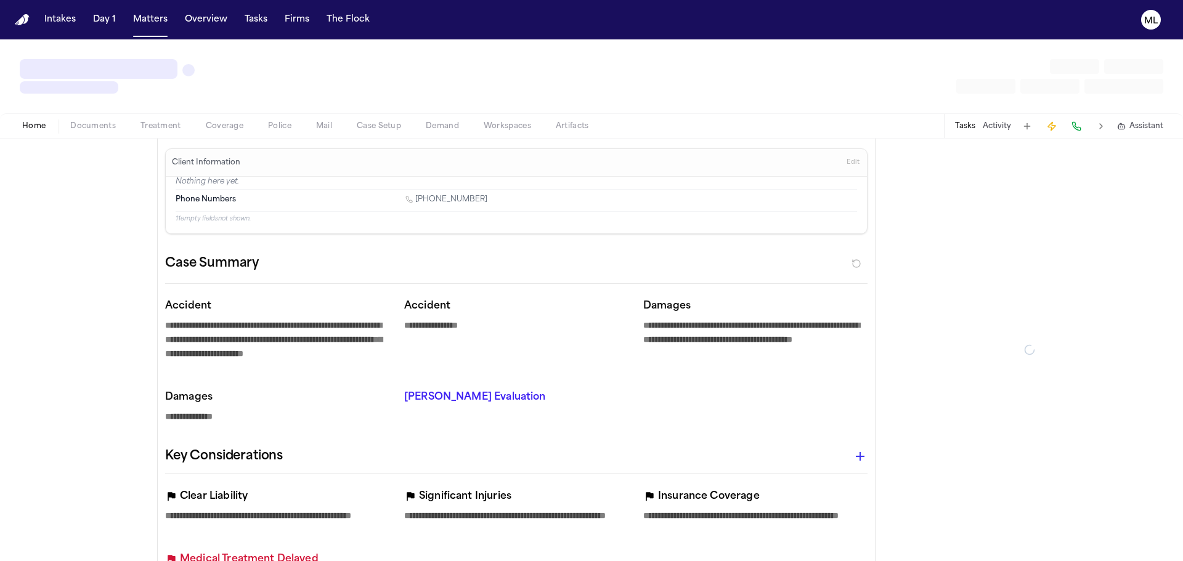
type textarea "*"
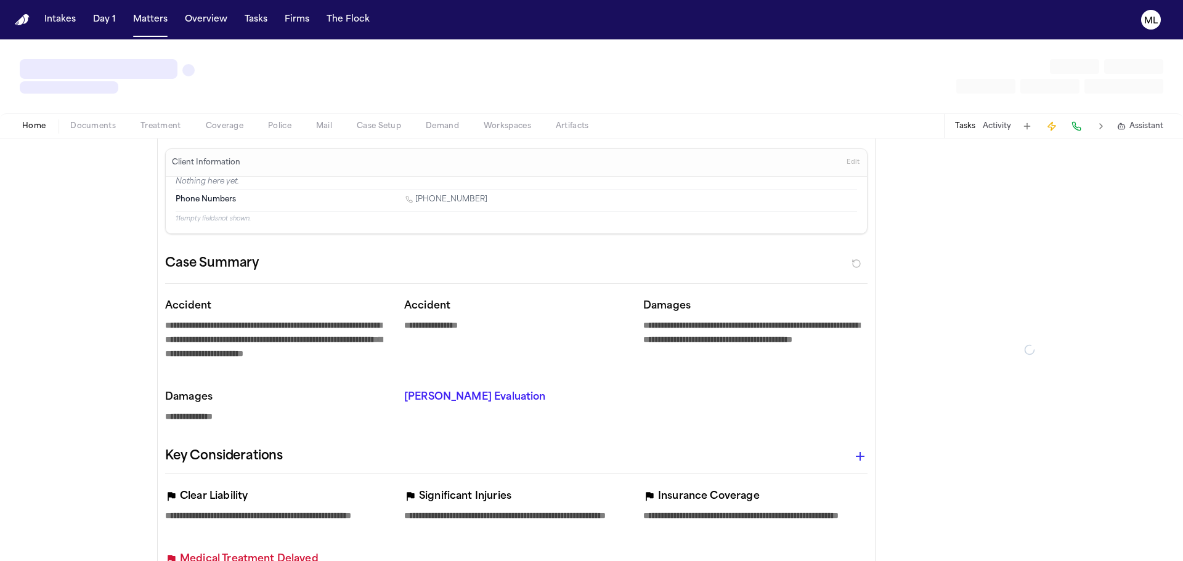
type textarea "*"
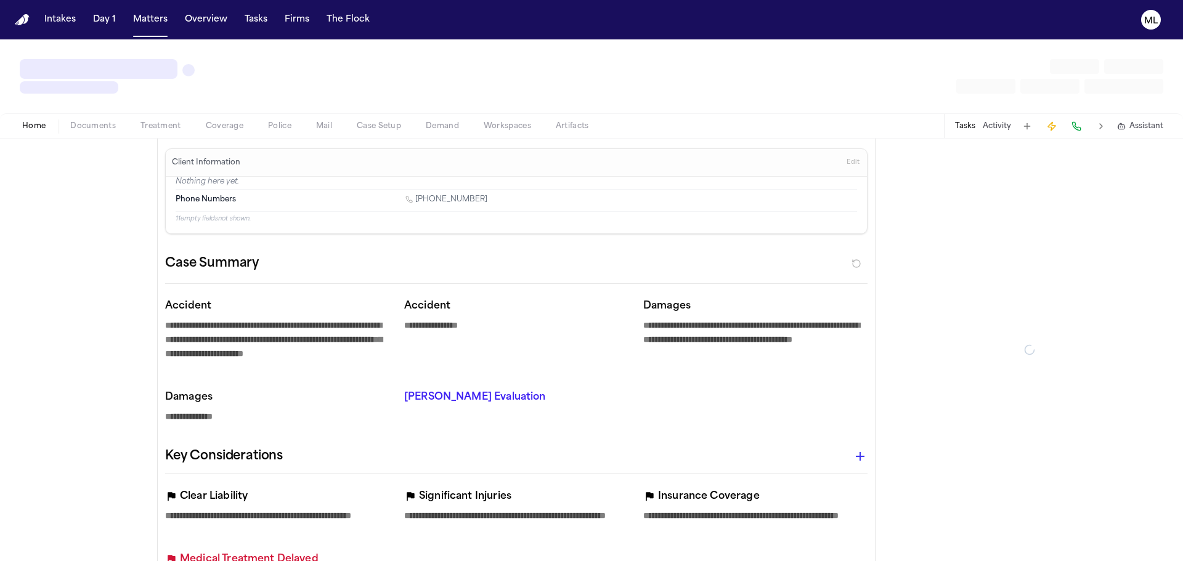
type textarea "*"
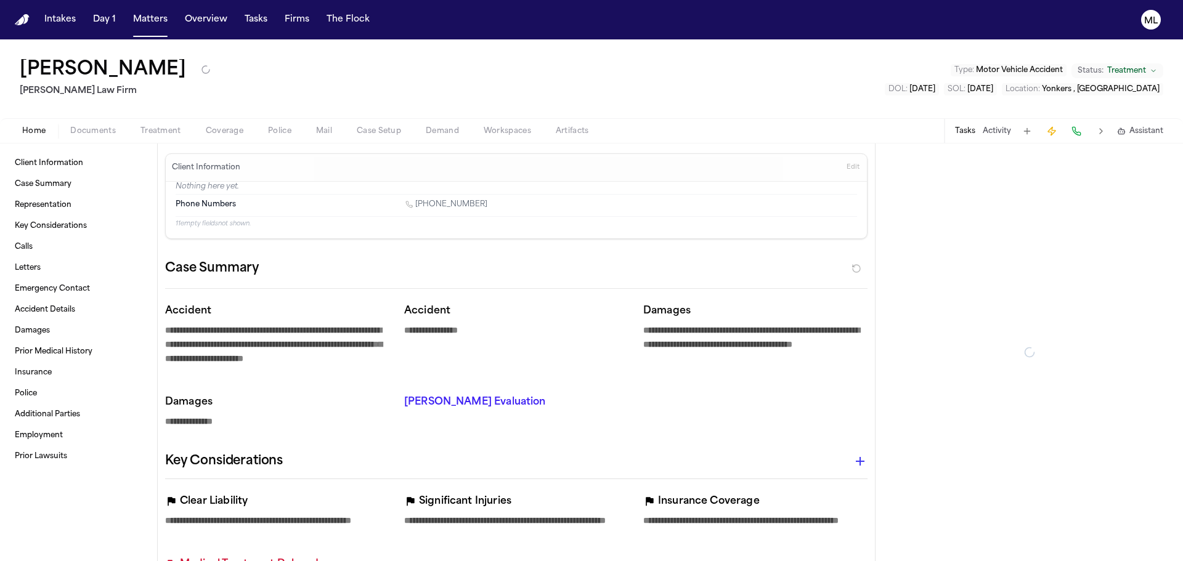
type textarea "*"
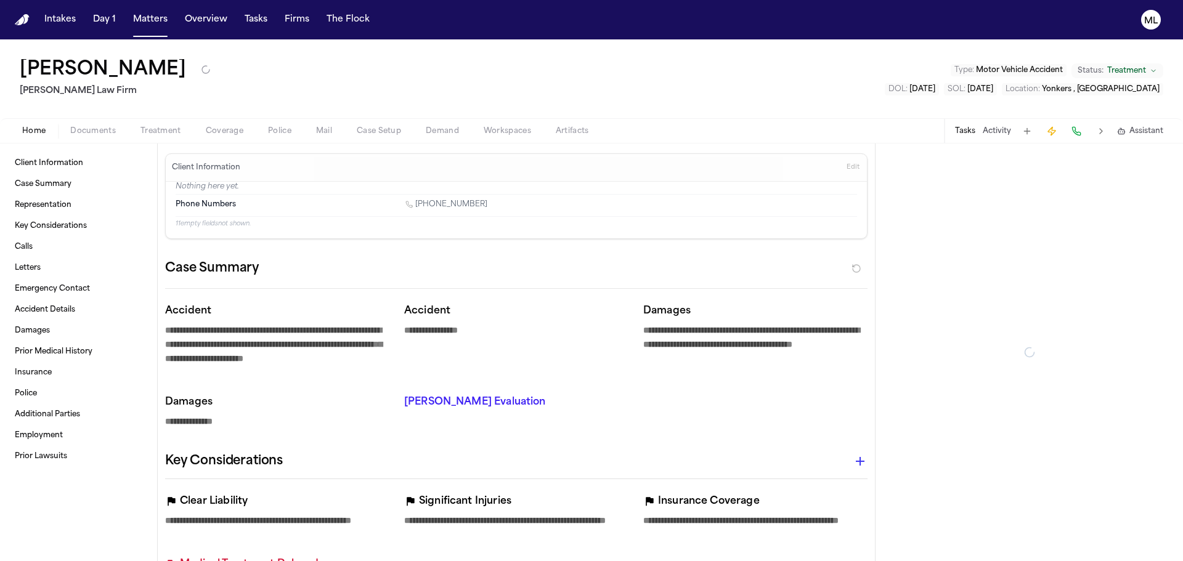
type textarea "*"
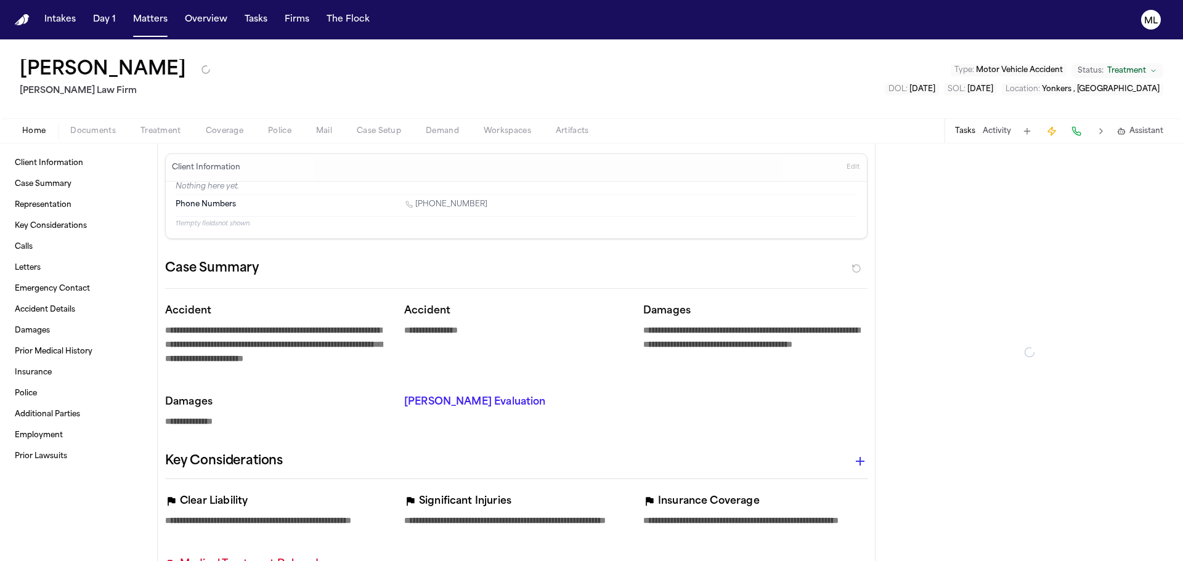
type textarea "*"
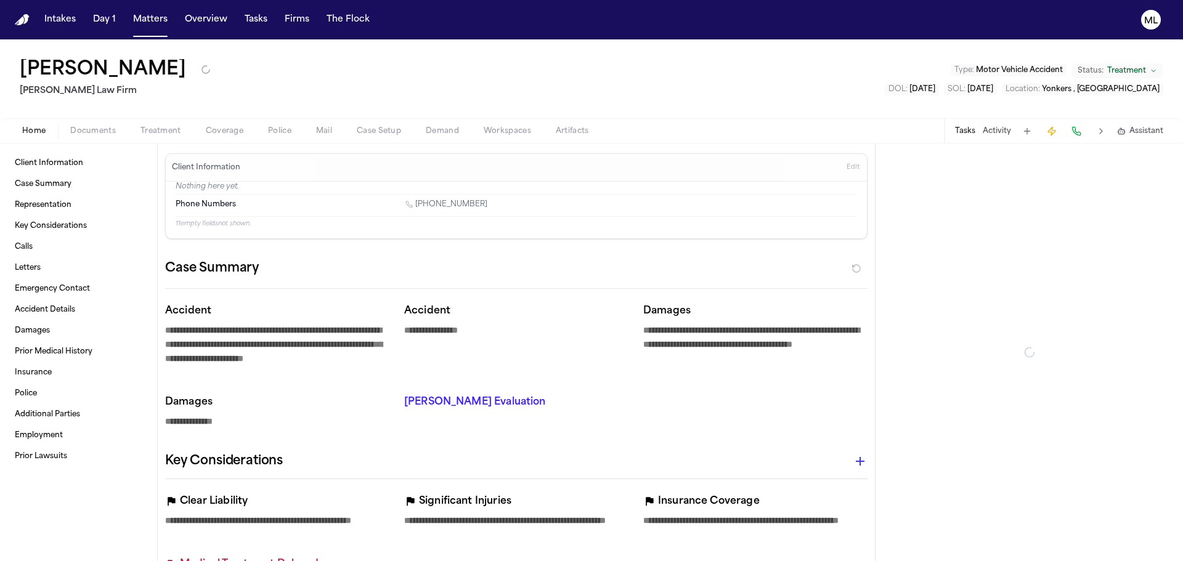
type textarea "*"
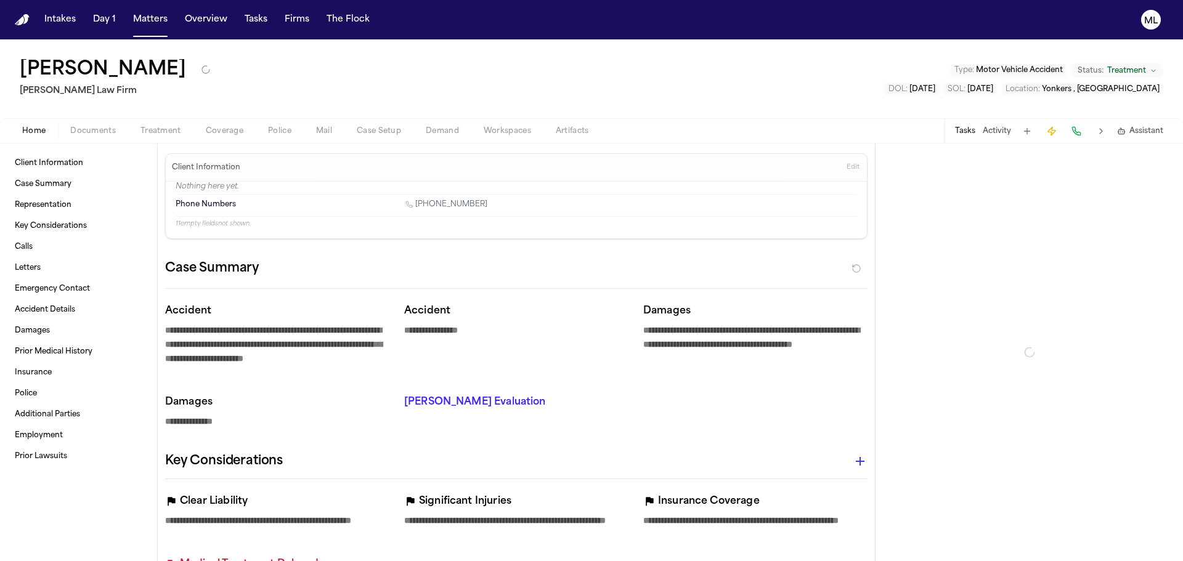
type textarea "*"
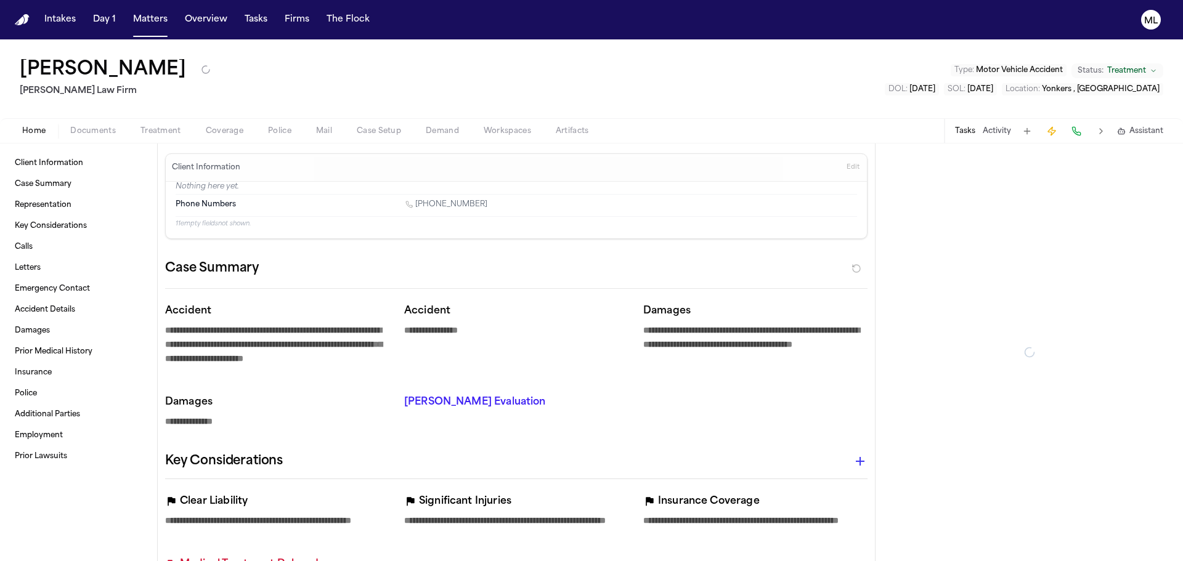
type textarea "*"
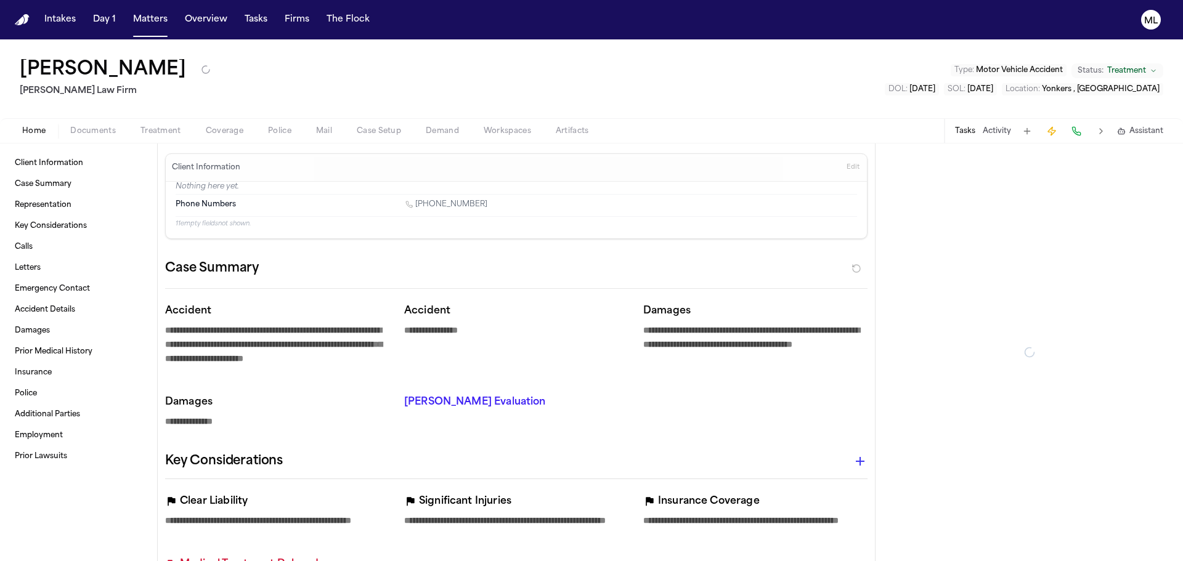
type textarea "*"
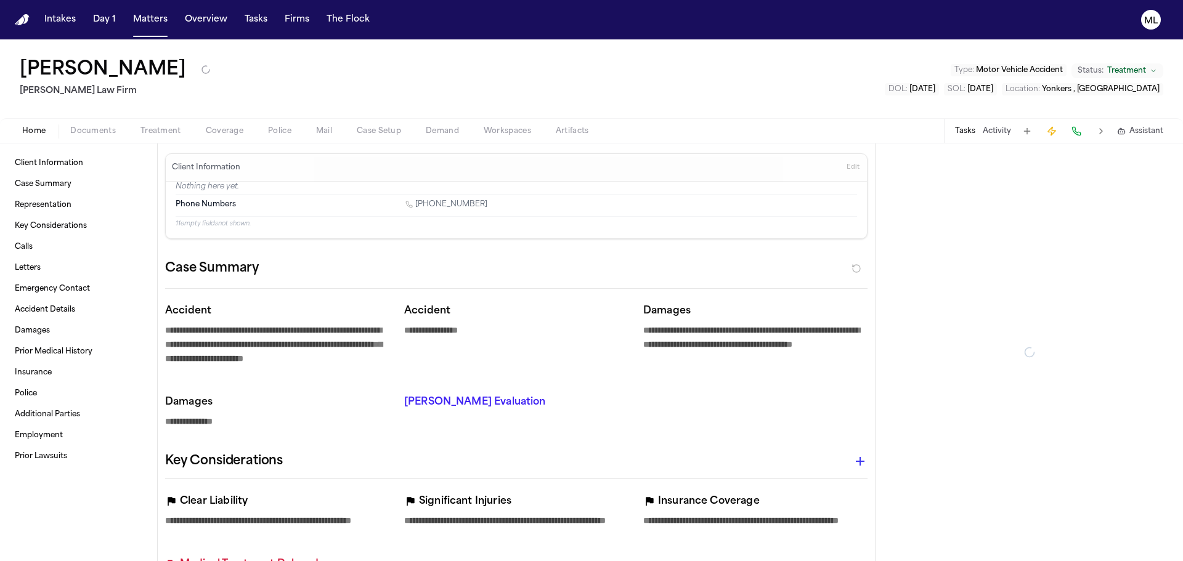
type textarea "*"
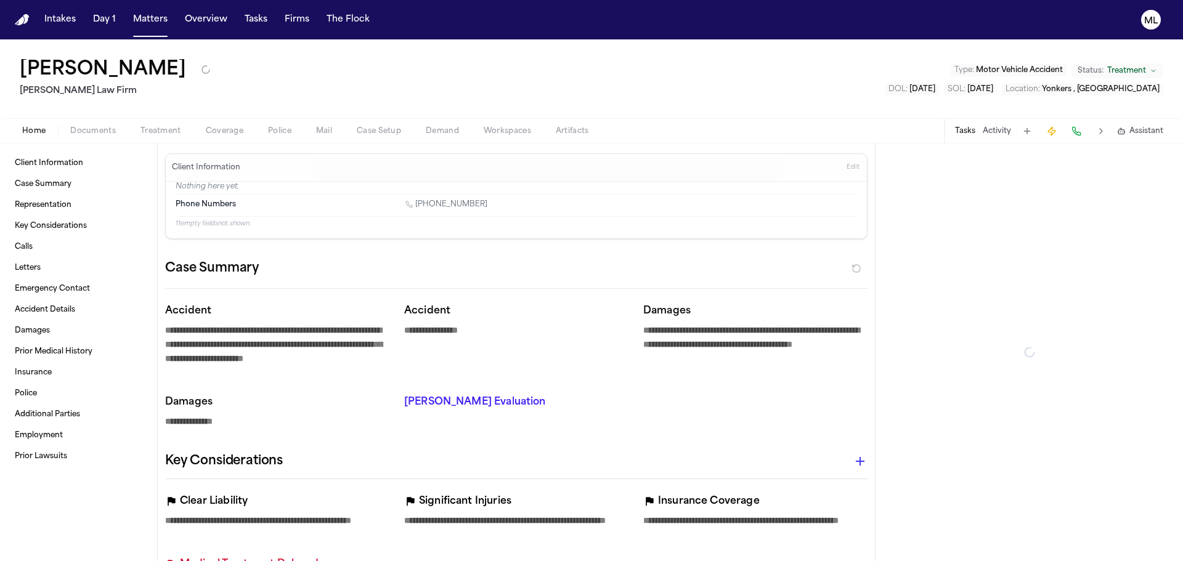
type textarea "*"
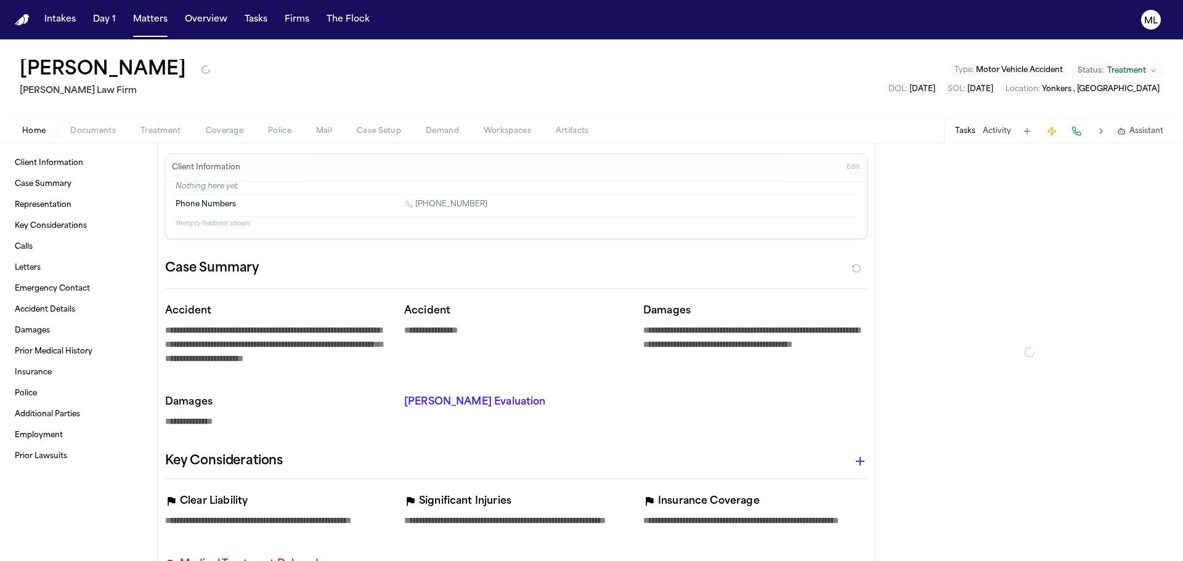
type textarea "*"
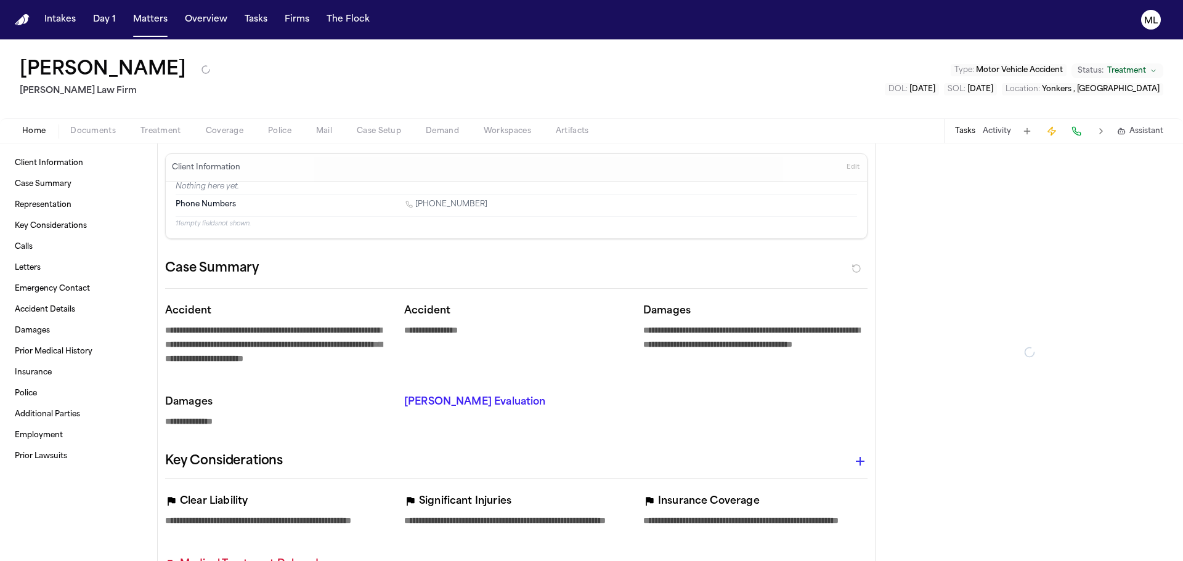
type textarea "*"
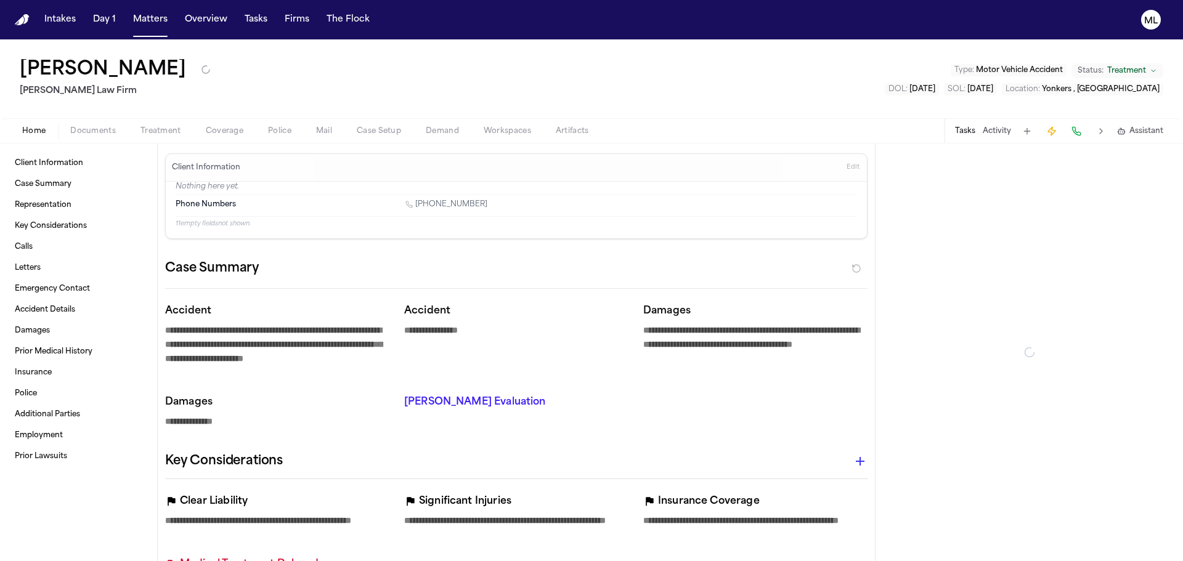
type textarea "*"
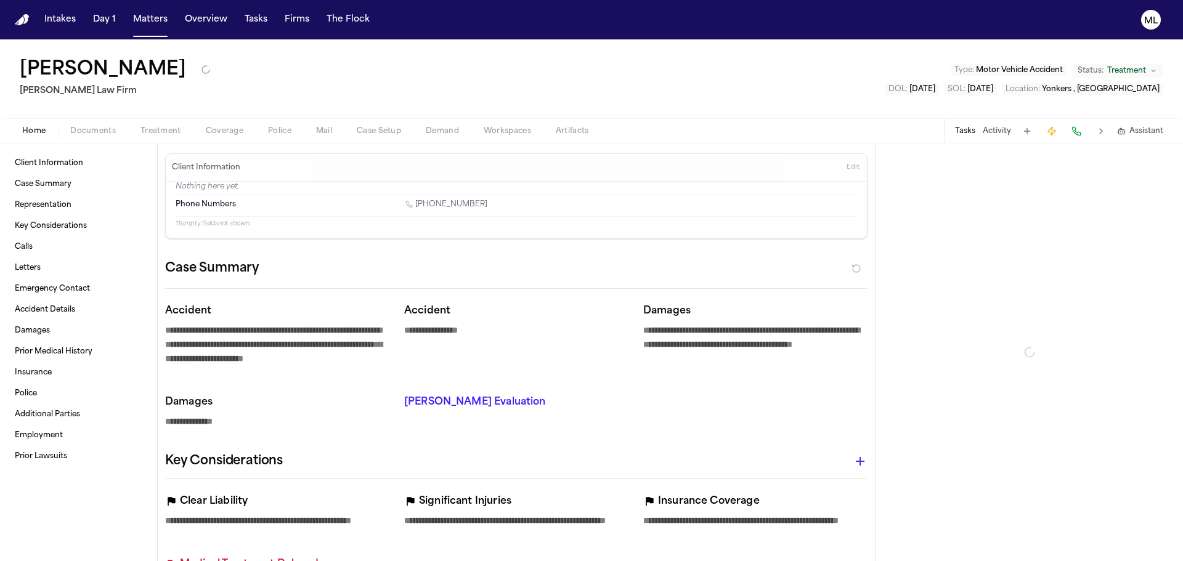
type textarea "*"
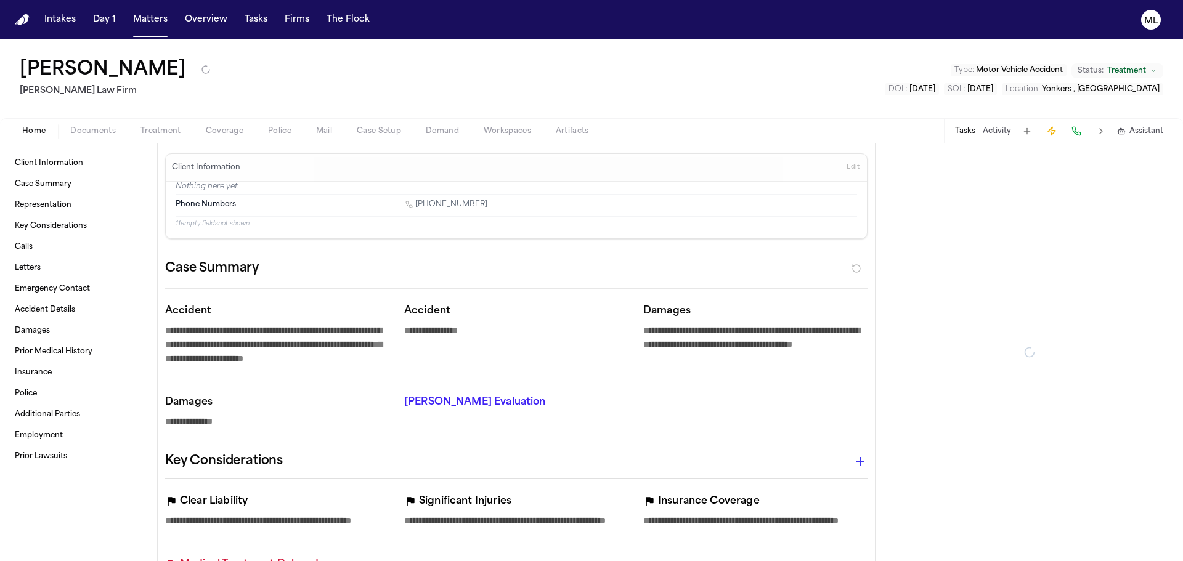
type textarea "*"
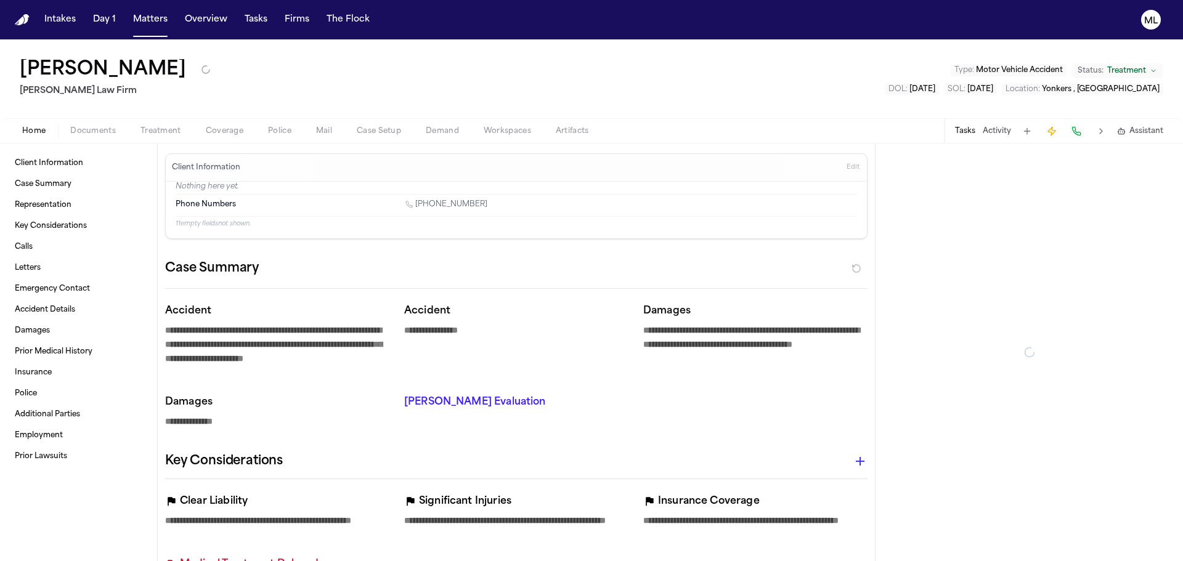
type textarea "*"
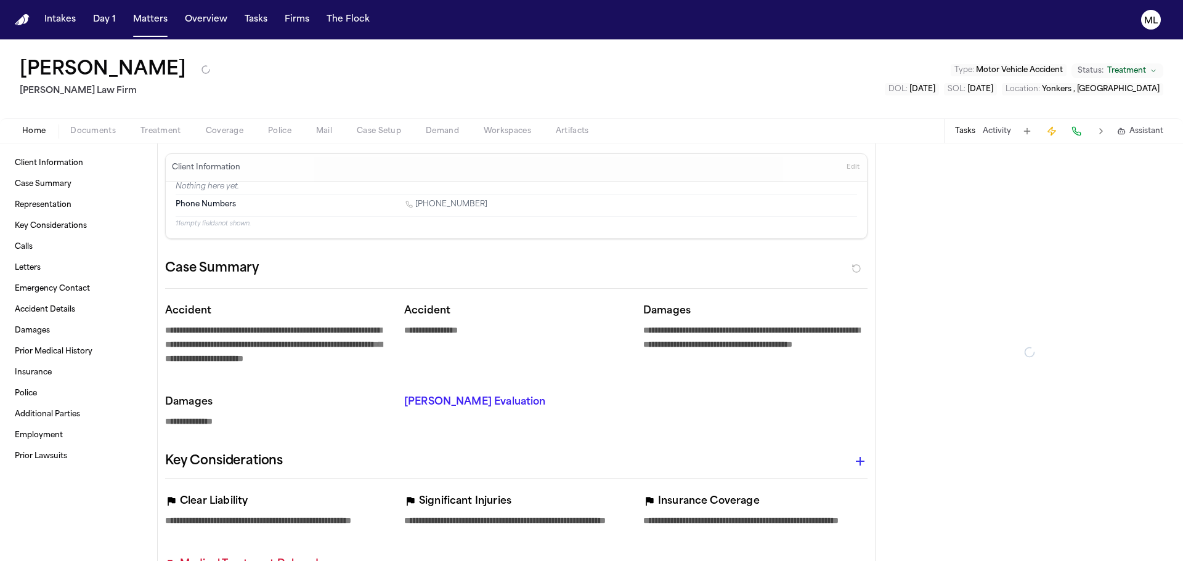
type textarea "*"
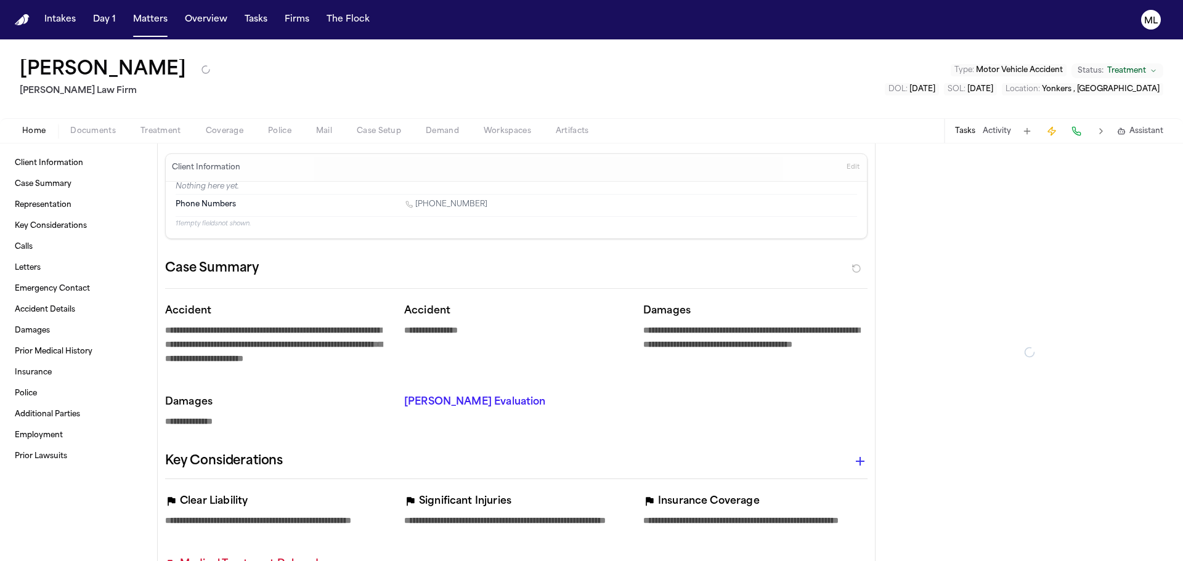
type textarea "*"
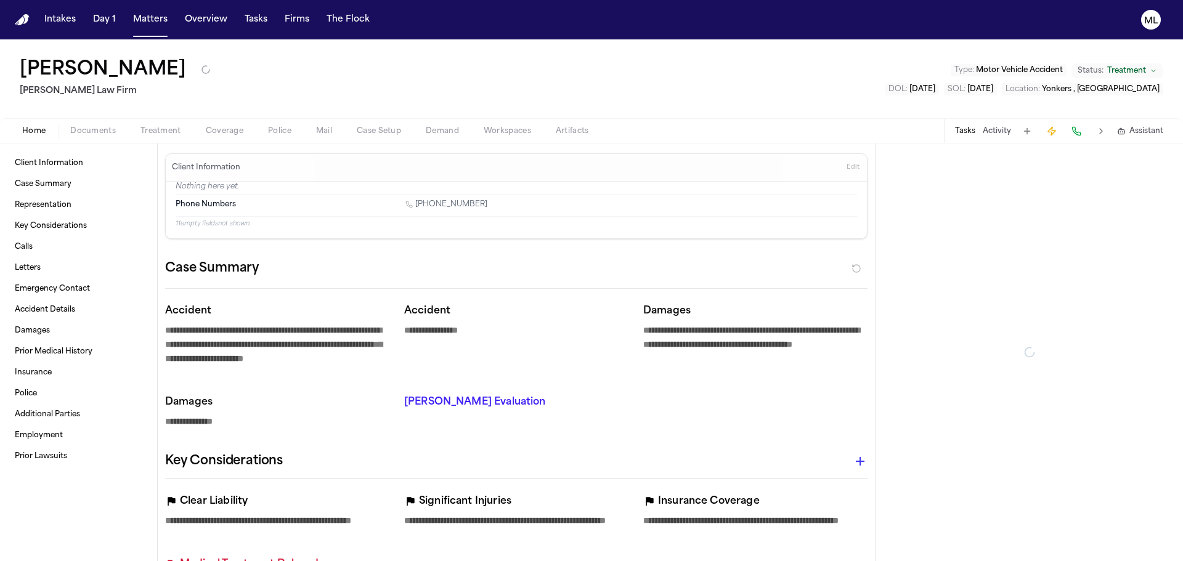
type textarea "*"
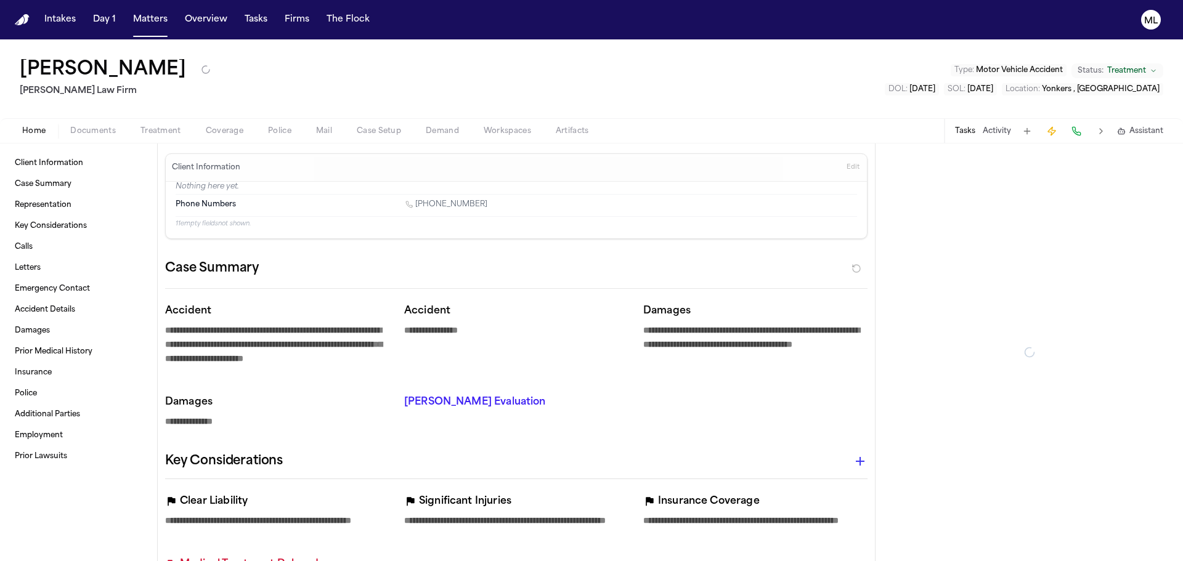
type textarea "*"
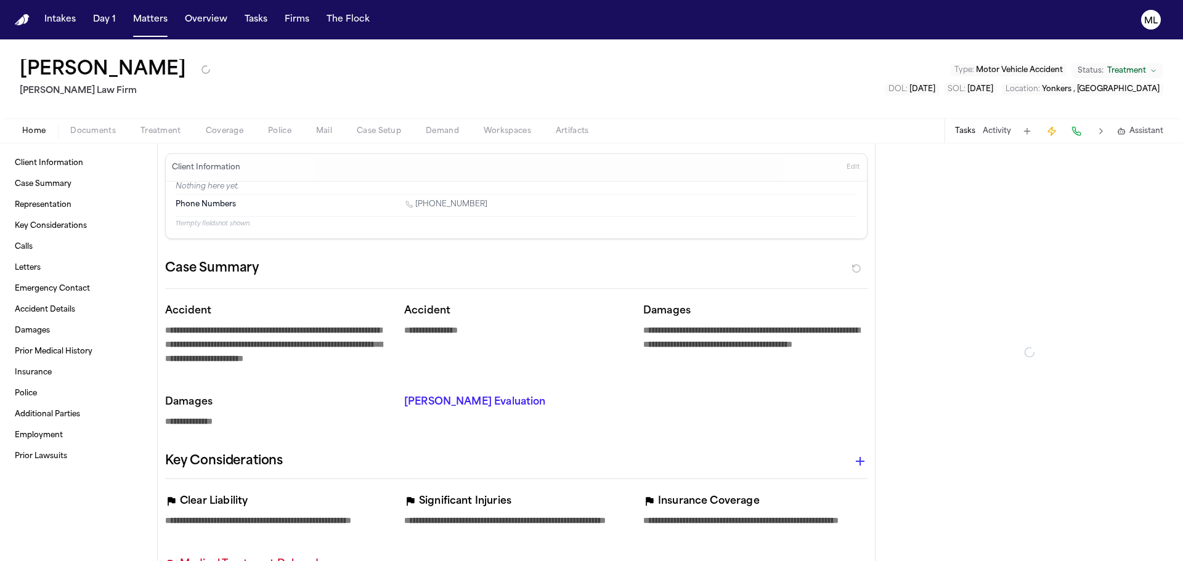
type textarea "*"
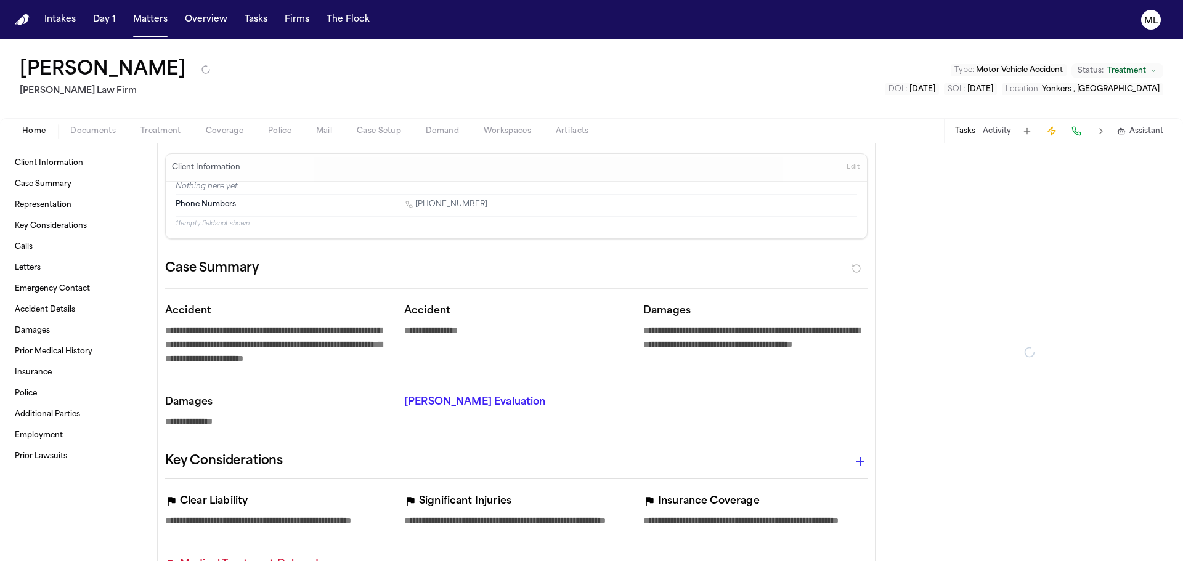
type textarea "*"
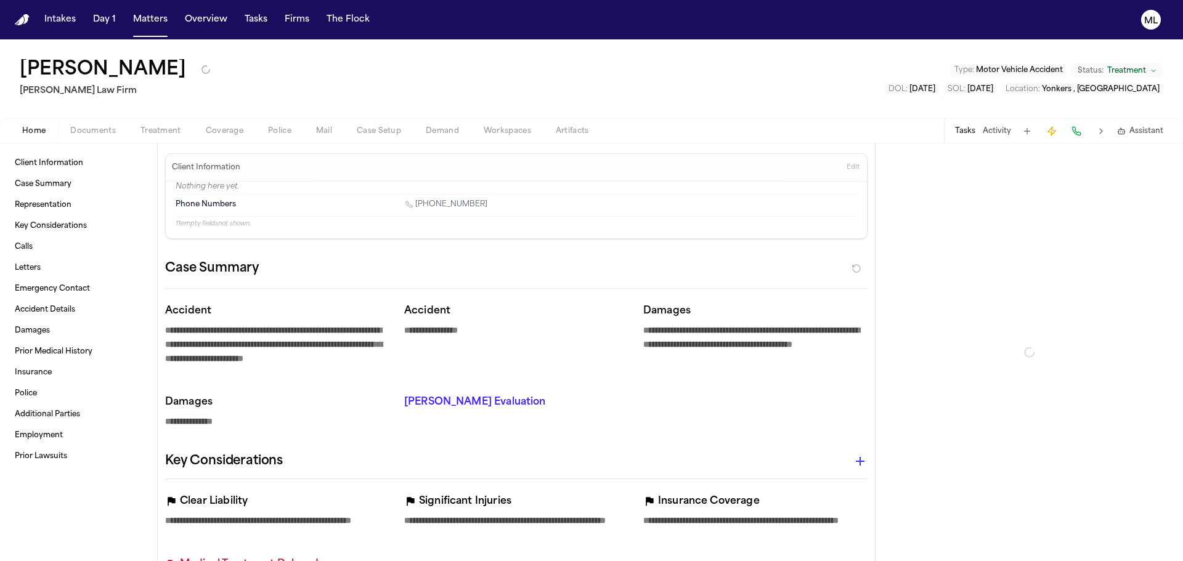
type textarea "*"
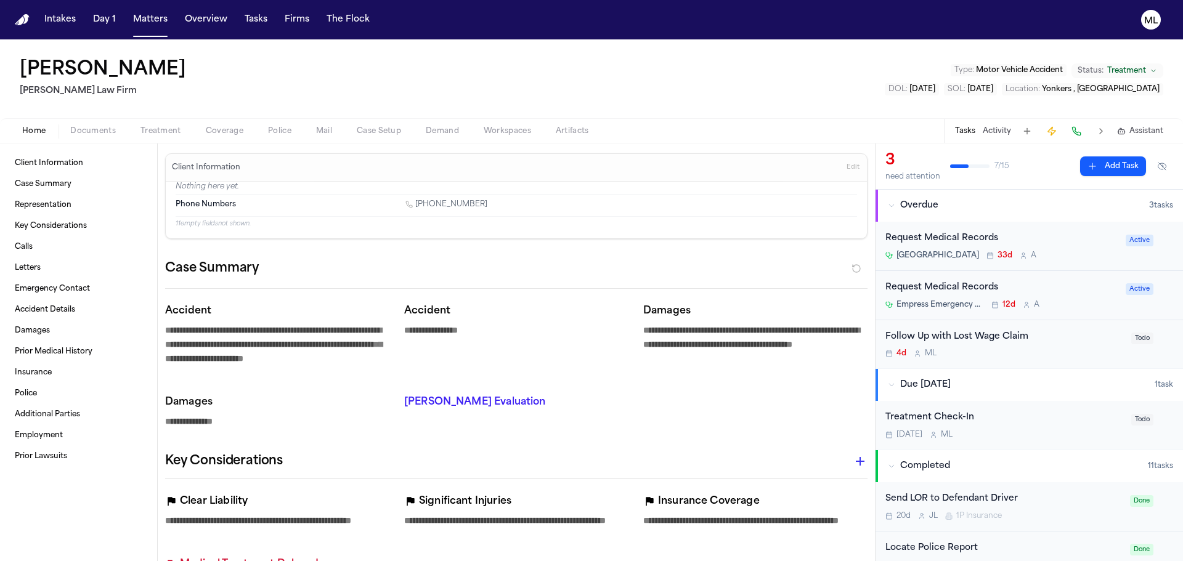
click at [224, 140] on div "Home Documents Treatment Coverage Police Mail Case Setup Demand Workspaces Arti…" at bounding box center [591, 130] width 1183 height 25
click at [224, 133] on span "Coverage" at bounding box center [225, 131] width 38 height 10
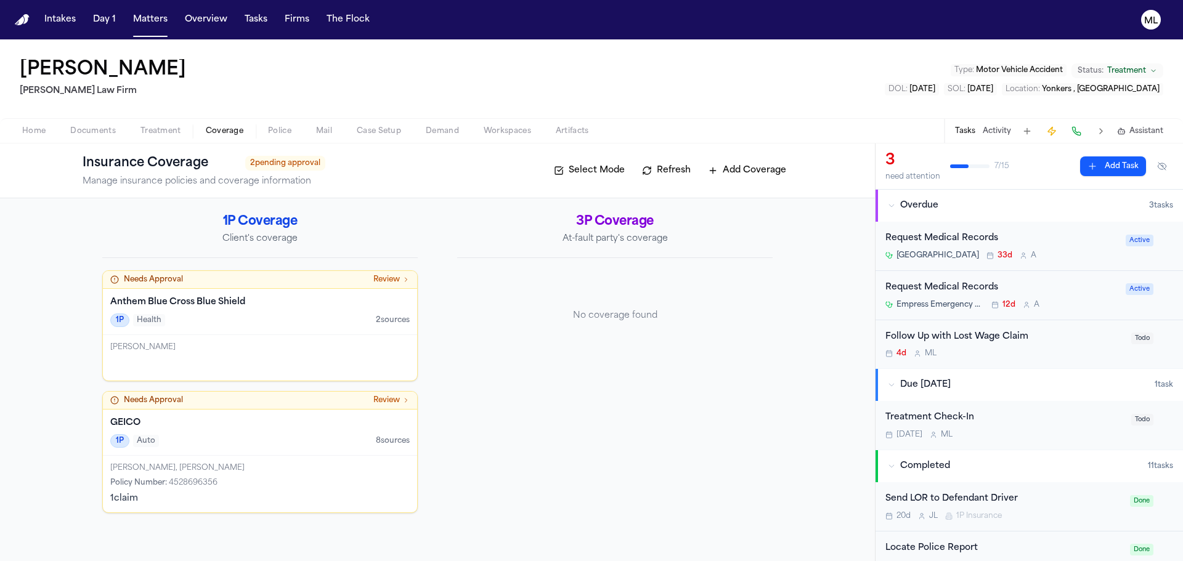
click at [236, 434] on div "GEICO 1P Auto 8 source s" at bounding box center [260, 433] width 314 height 46
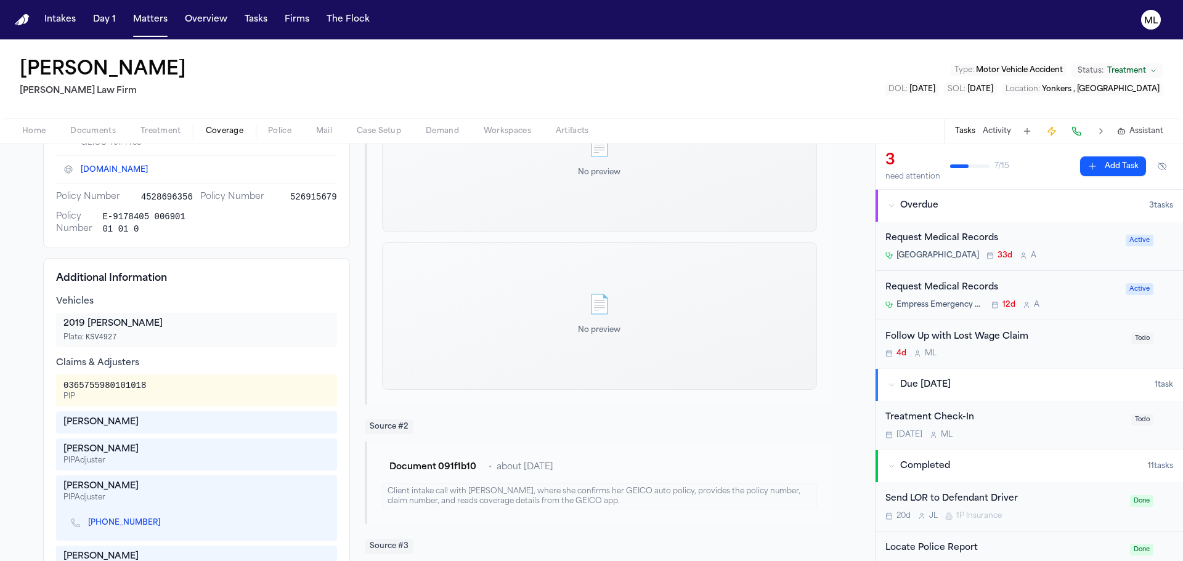
scroll to position [246, 0]
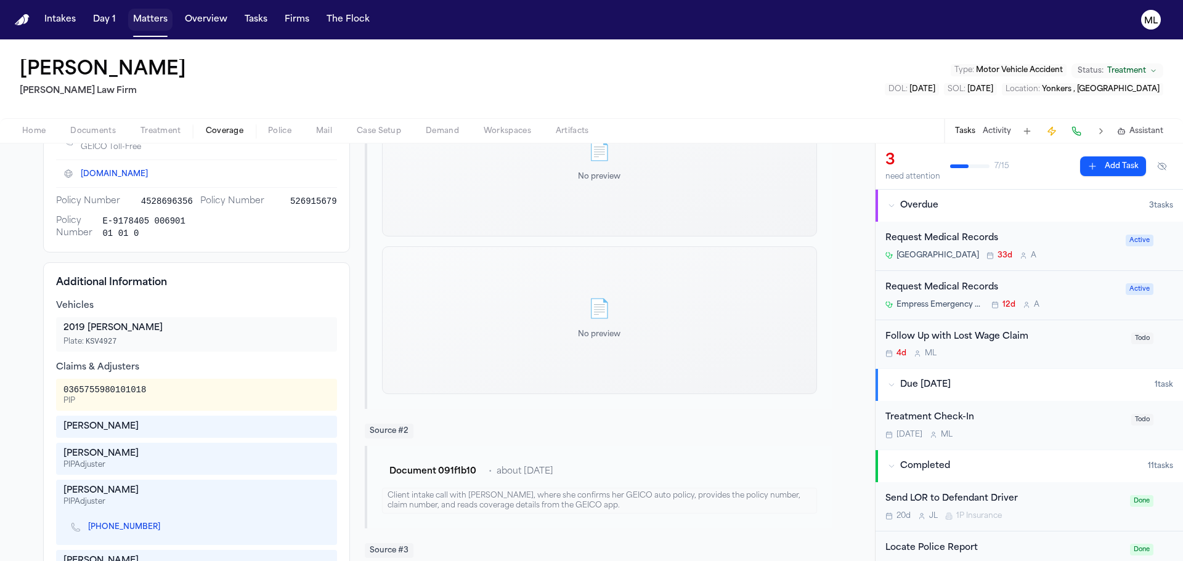
drag, startPoint x: 150, startPoint y: 19, endPoint x: 201, endPoint y: 20, distance: 51.1
click at [150, 19] on button "Matters" at bounding box center [150, 20] width 44 height 22
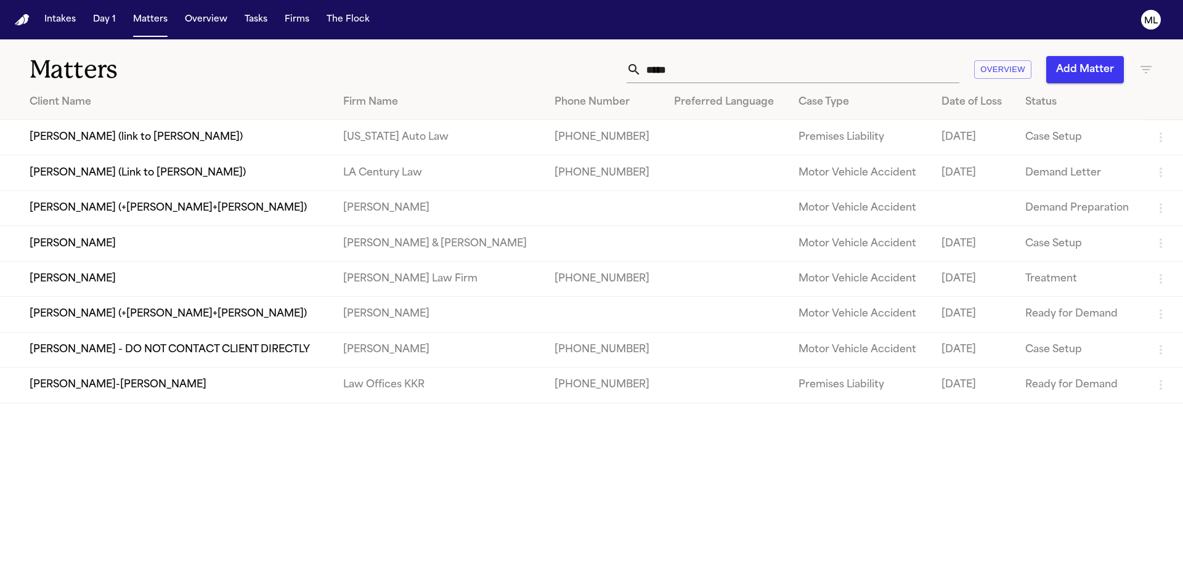
drag, startPoint x: 684, startPoint y: 77, endPoint x: 591, endPoint y: 70, distance: 93.3
click at [591, 70] on div "***** Overview Add Matter" at bounding box center [755, 69] width 797 height 27
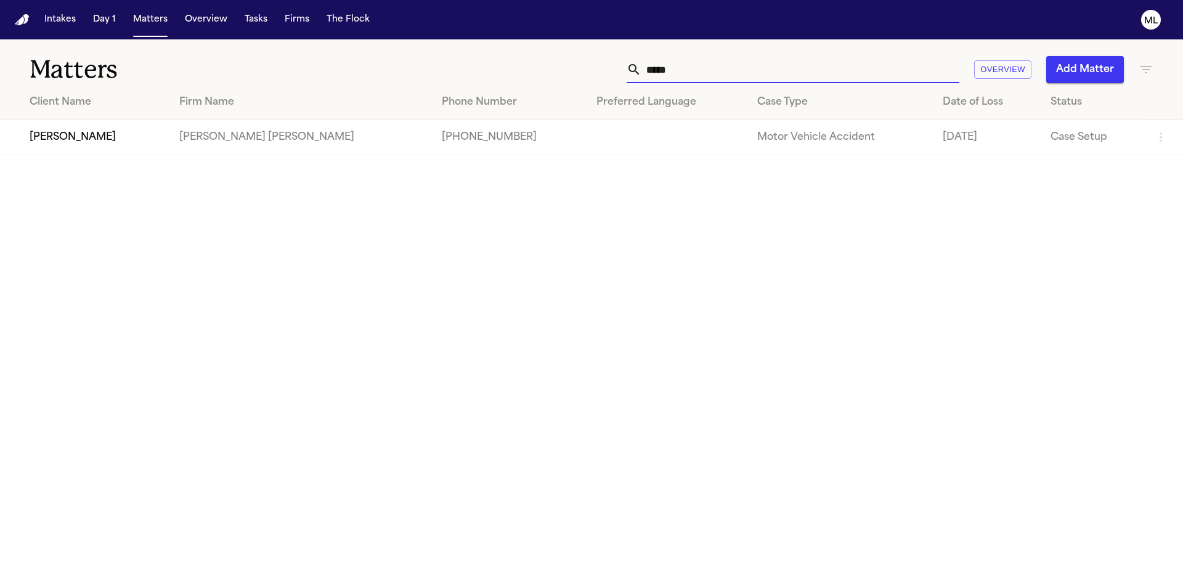
click at [310, 139] on td "[PERSON_NAME] [PERSON_NAME]" at bounding box center [300, 137] width 262 height 35
click at [142, 153] on td "[PERSON_NAME]" at bounding box center [84, 137] width 169 height 35
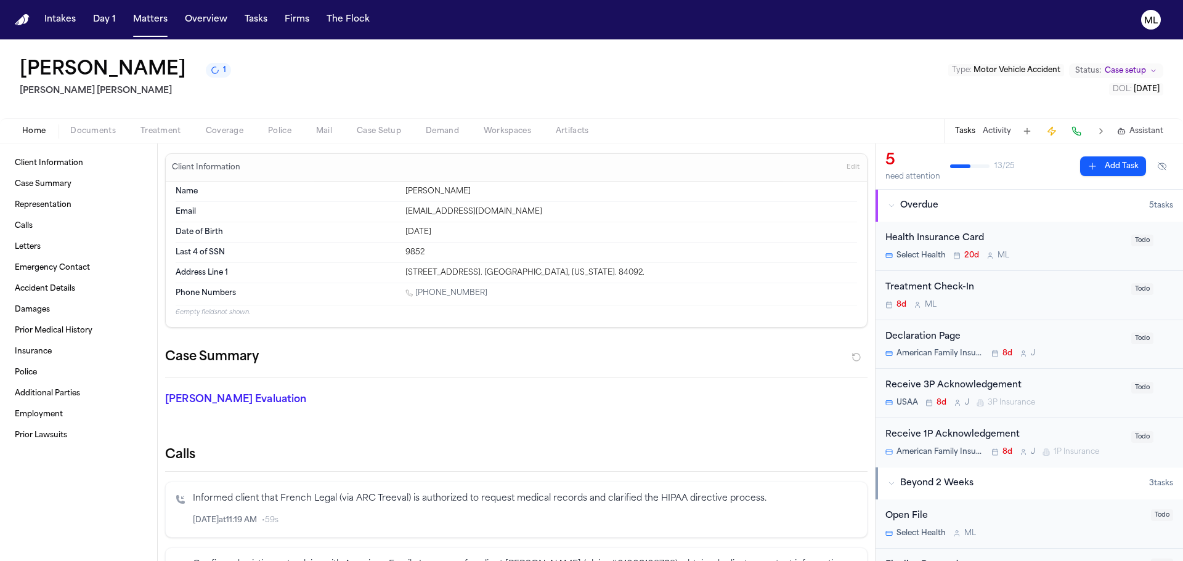
click at [1021, 298] on div "Treatment Check-In 8d M L" at bounding box center [1004, 295] width 238 height 29
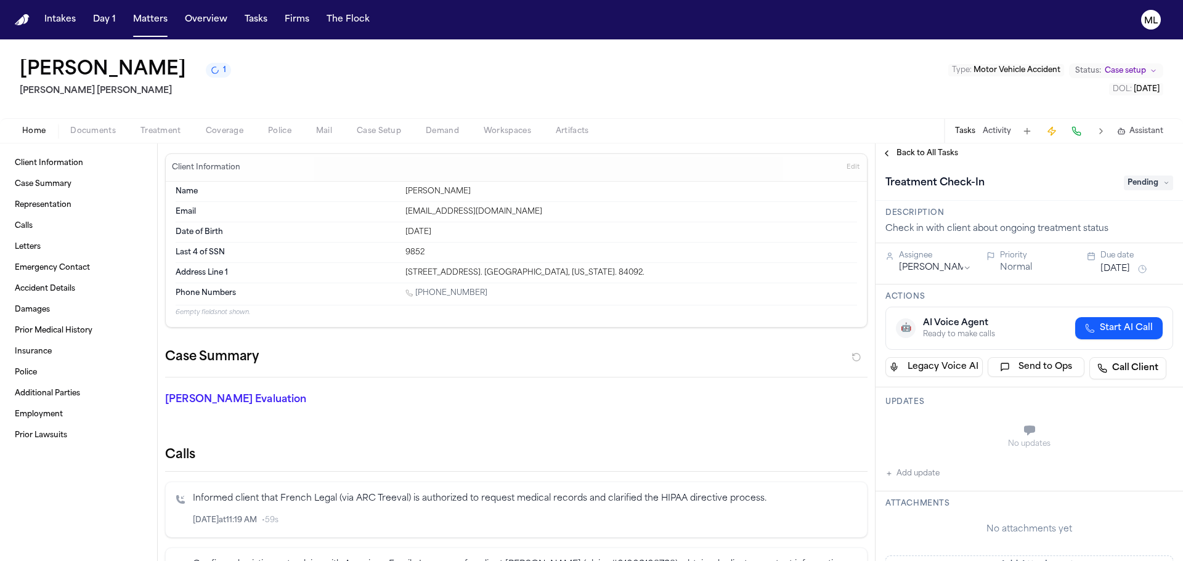
click at [924, 473] on button "Add update" at bounding box center [912, 473] width 54 height 15
click at [932, 429] on textarea "Add your update" at bounding box center [1036, 432] width 263 height 25
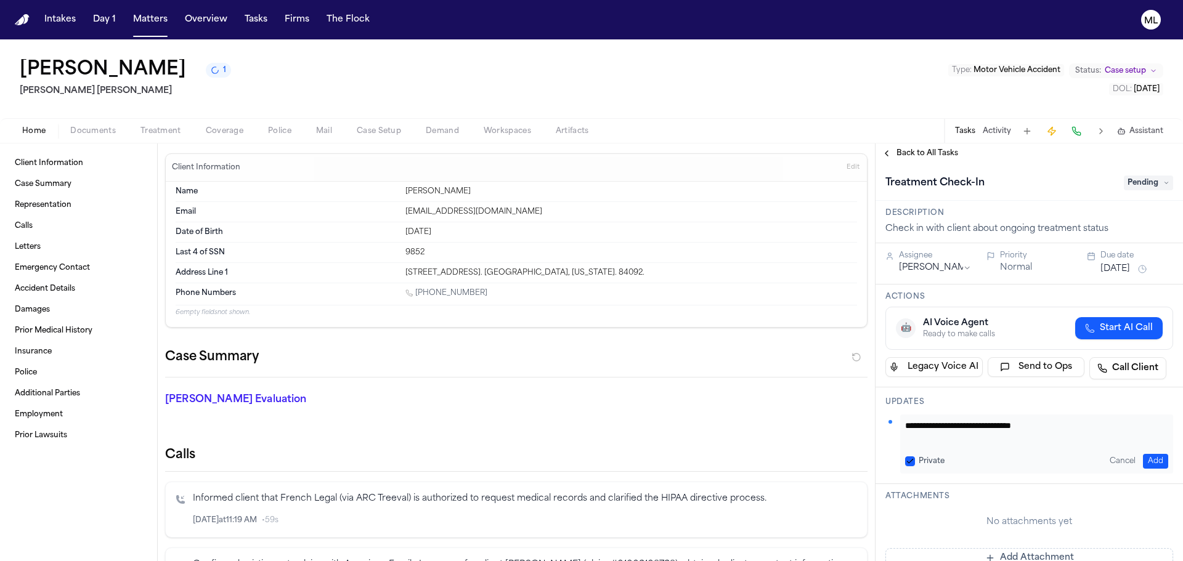
click at [1113, 274] on button "[DATE]" at bounding box center [1115, 269] width 30 height 12
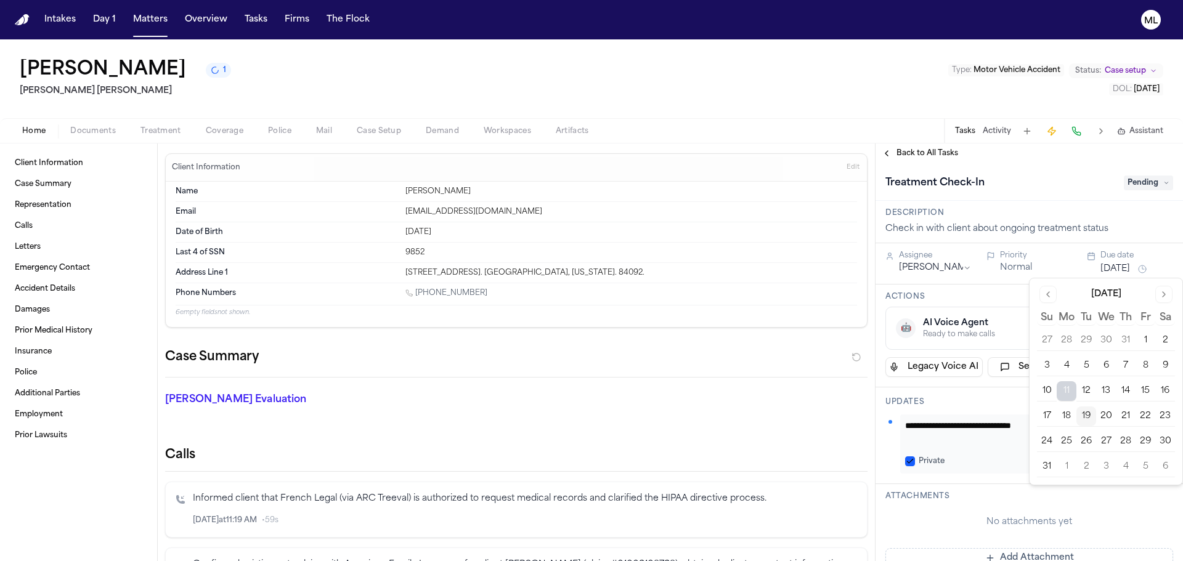
click at [1129, 415] on button "21" at bounding box center [1126, 417] width 20 height 20
click at [1088, 184] on div "Treatment Check-In" at bounding box center [1000, 183] width 231 height 20
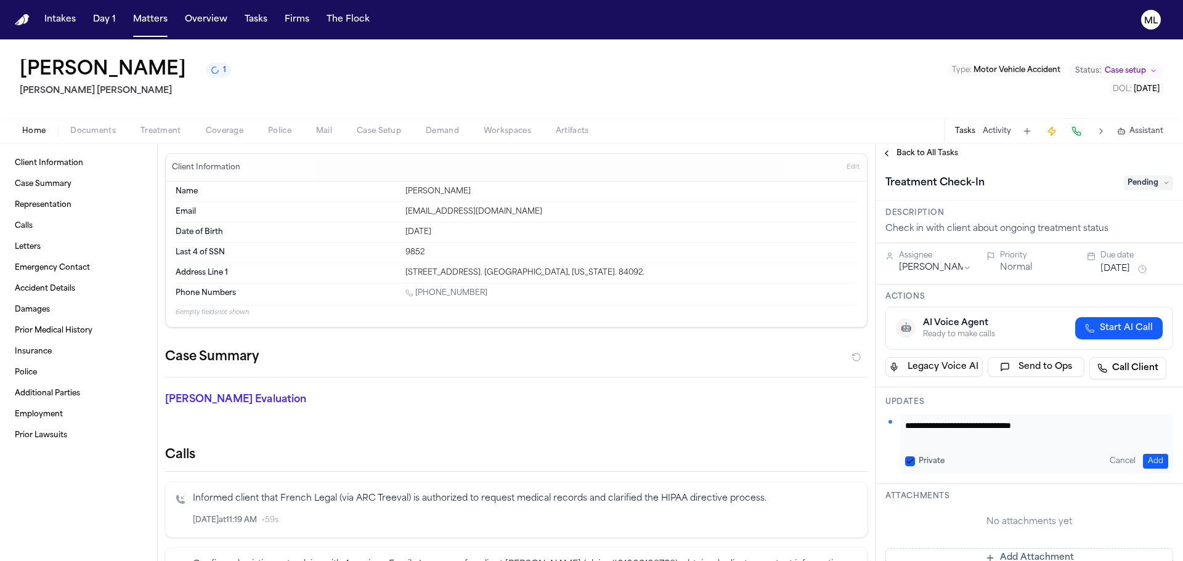
click at [1149, 461] on button "Add" at bounding box center [1155, 461] width 25 height 15
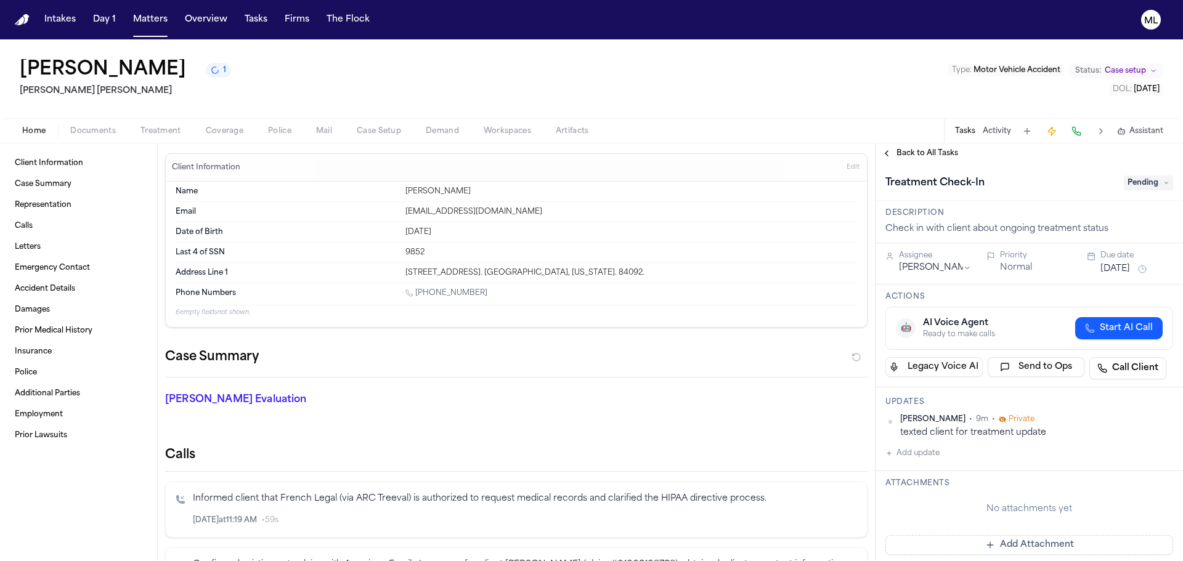
click at [929, 148] on span "Back to All Tasks" at bounding box center [927, 153] width 62 height 10
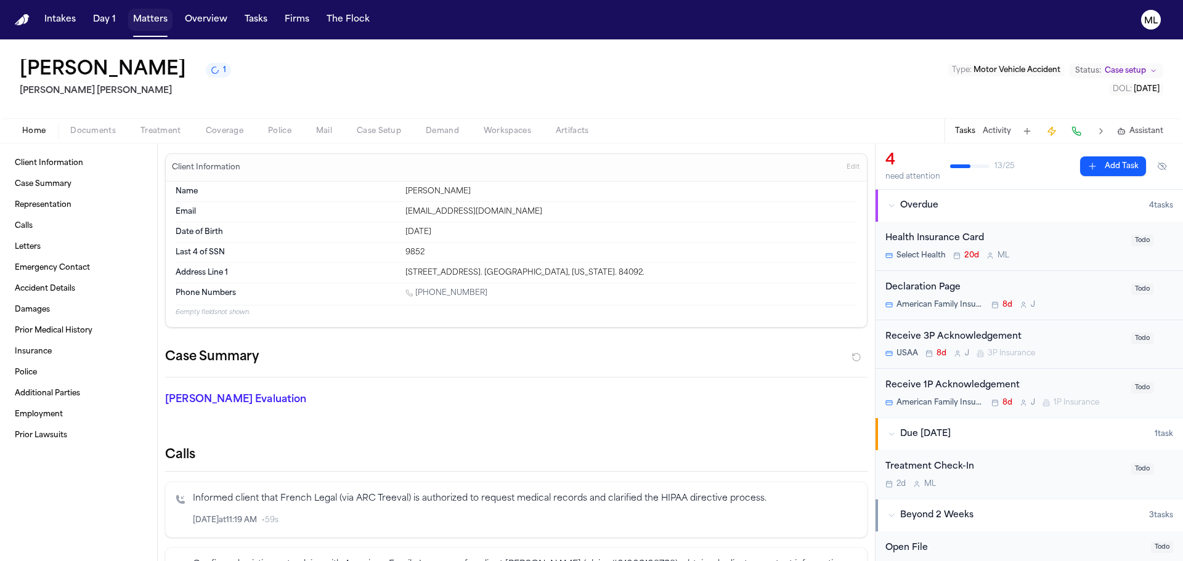
click at [142, 15] on button "Matters" at bounding box center [150, 20] width 44 height 22
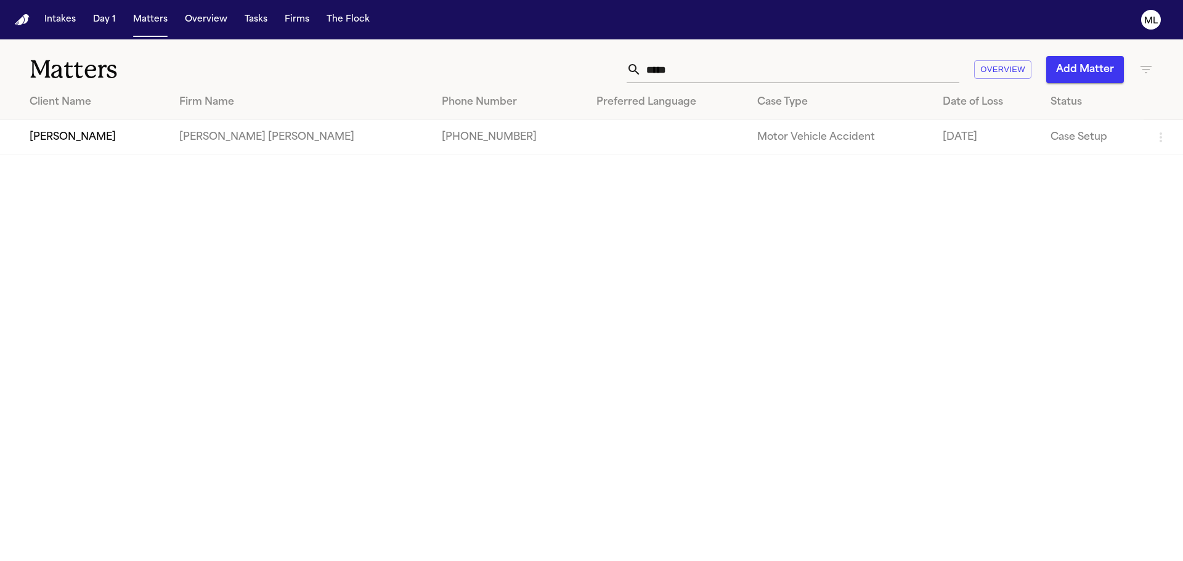
click at [656, 69] on input "*****" at bounding box center [800, 69] width 318 height 27
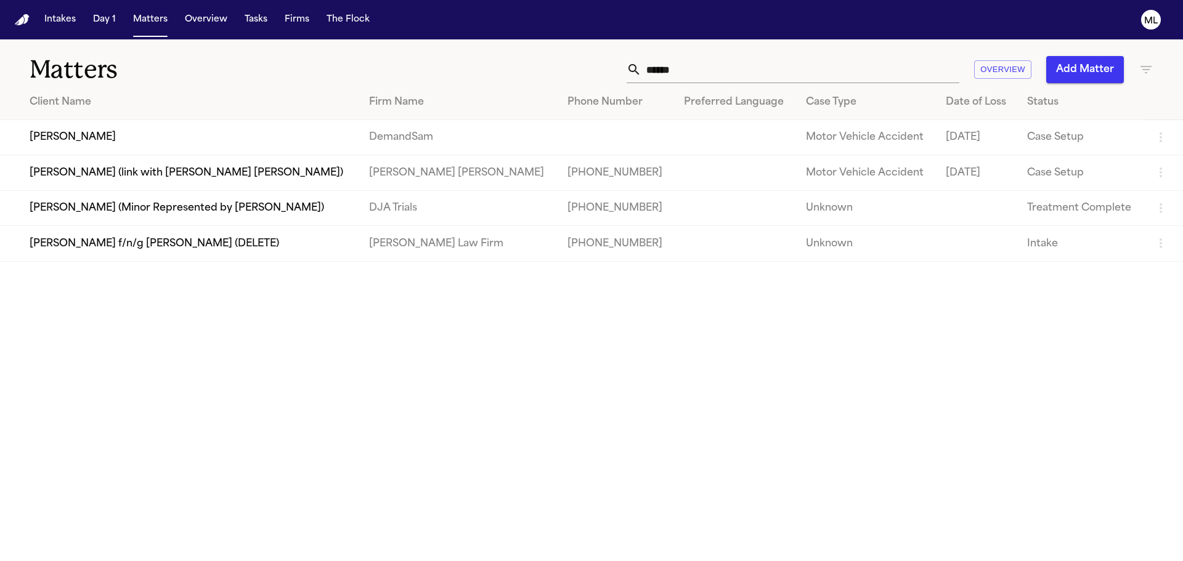
click at [213, 129] on td "[PERSON_NAME]" at bounding box center [179, 137] width 359 height 35
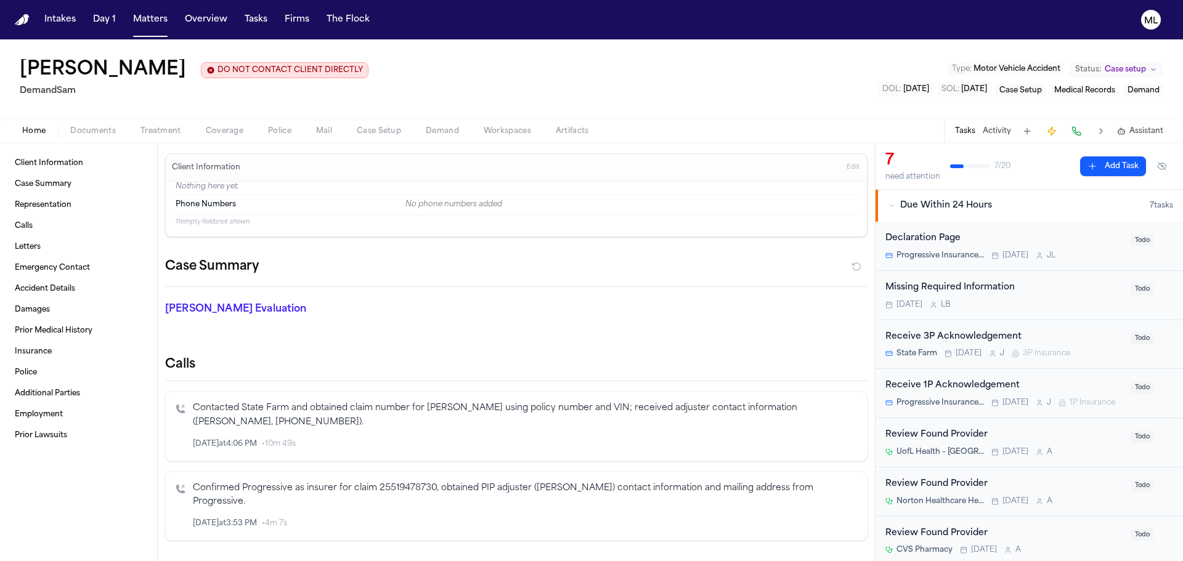
click at [224, 133] on span "Coverage" at bounding box center [225, 131] width 38 height 10
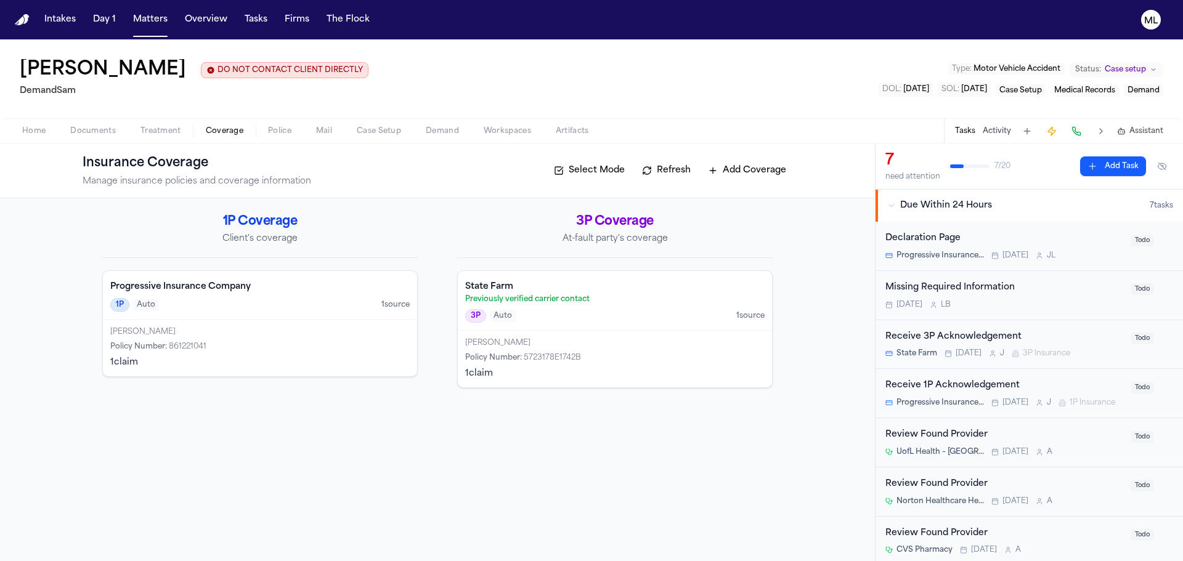
click at [271, 304] on div "1P Auto 1 source" at bounding box center [259, 305] width 299 height 14
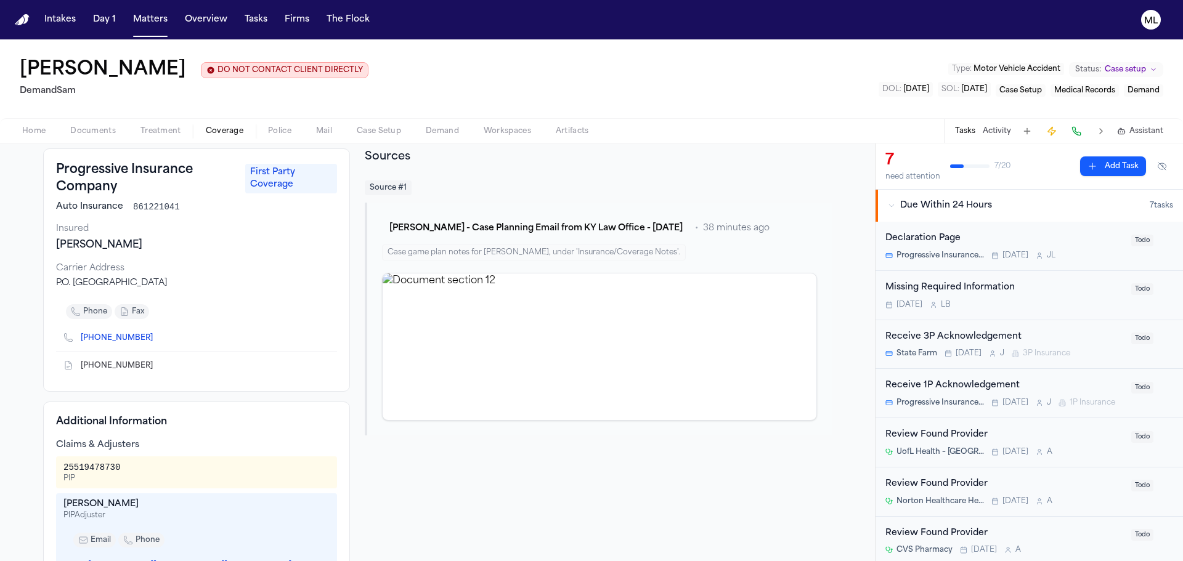
scroll to position [62, 0]
drag, startPoint x: 181, startPoint y: 206, endPoint x: 126, endPoint y: 206, distance: 55.5
click at [126, 206] on div "Auto Insurance 861221041" at bounding box center [196, 207] width 281 height 12
copy span "861221041"
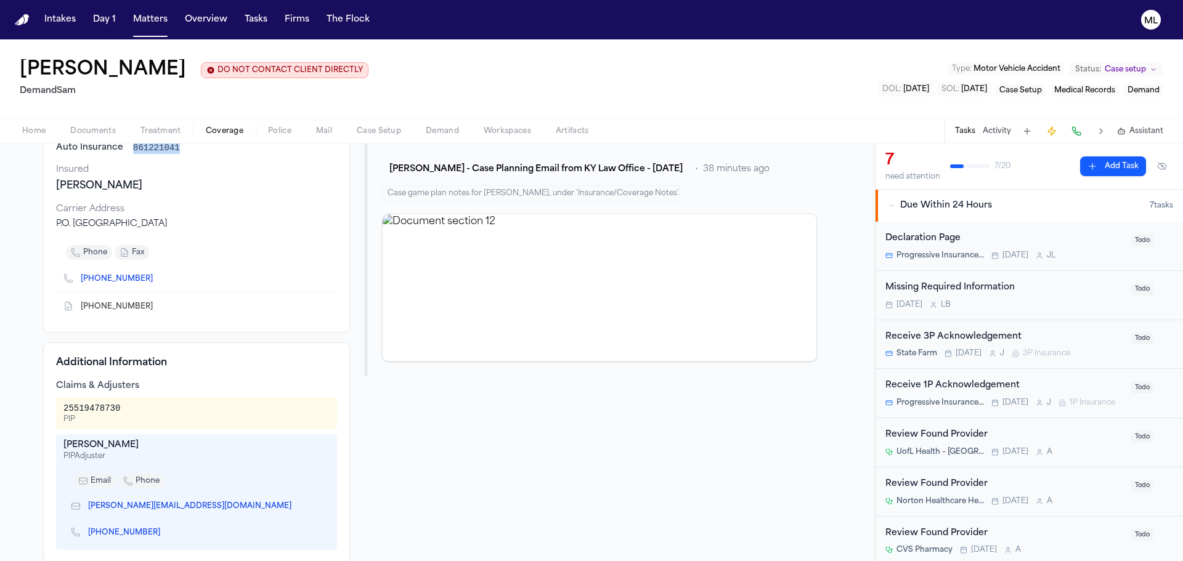
scroll to position [112, 0]
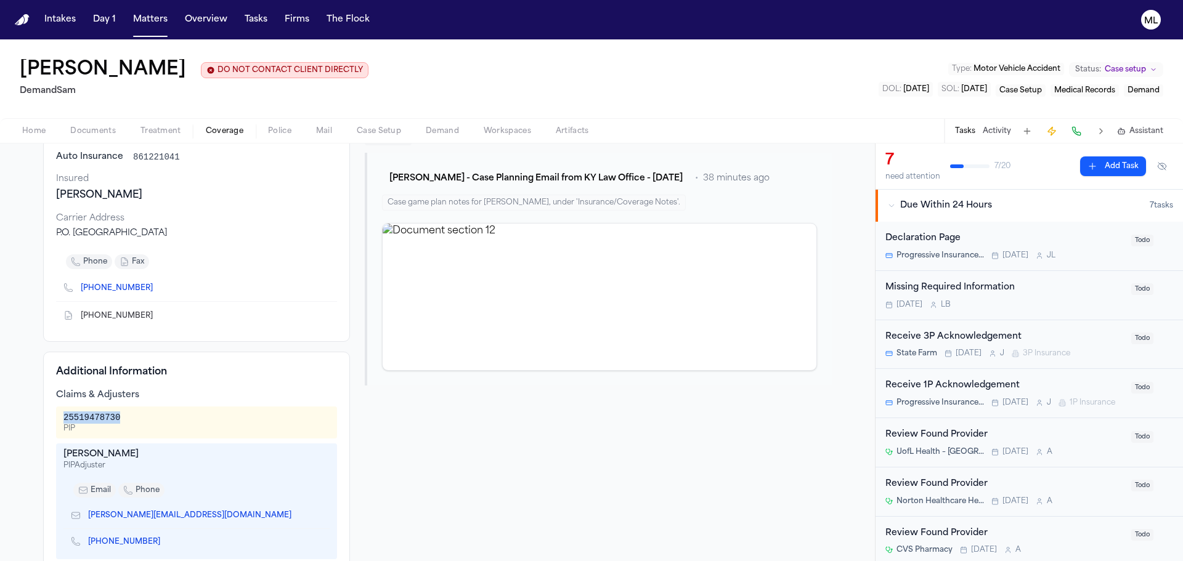
drag, startPoint x: 119, startPoint y: 418, endPoint x: 51, endPoint y: 415, distance: 67.8
click at [56, 415] on div "25519478730 PIP" at bounding box center [196, 423] width 281 height 32
copy div "25519478730"
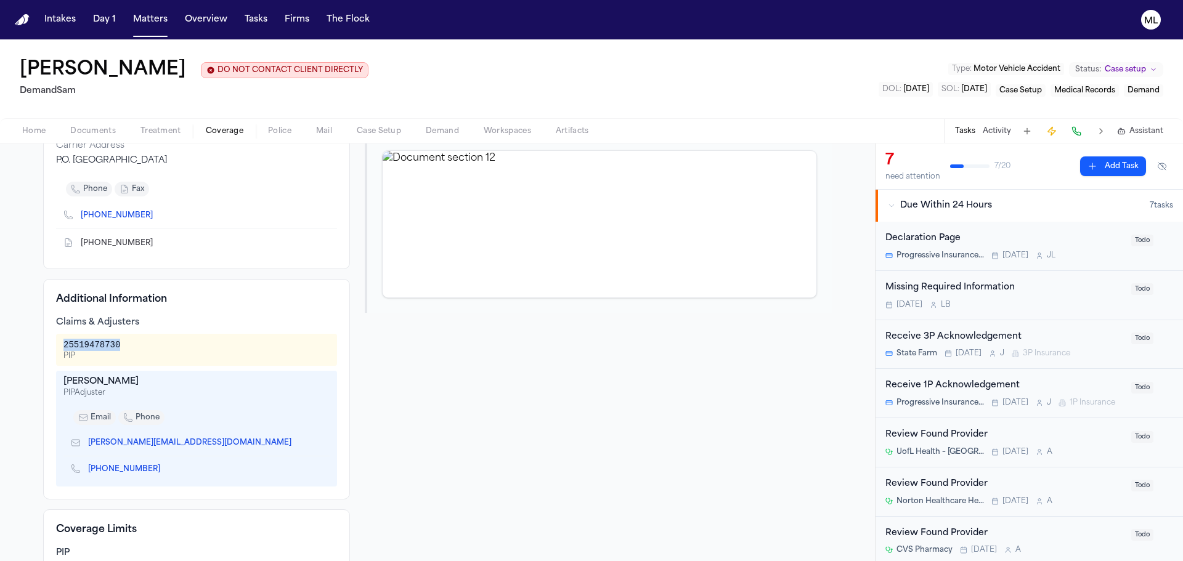
scroll to position [0, 0]
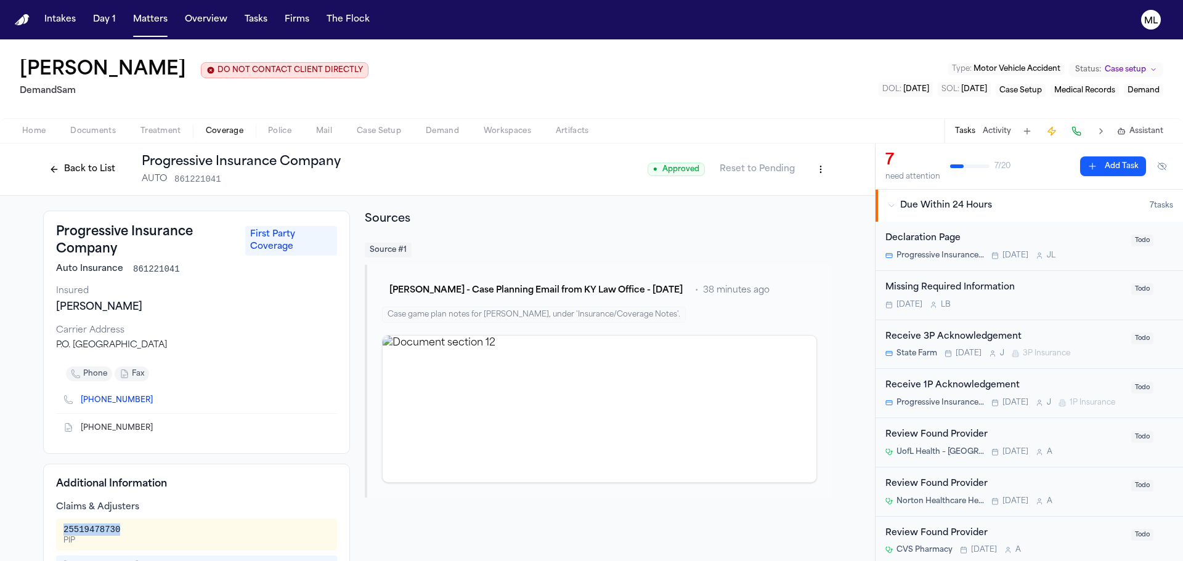
click at [85, 165] on button "Back to List" at bounding box center [82, 170] width 78 height 20
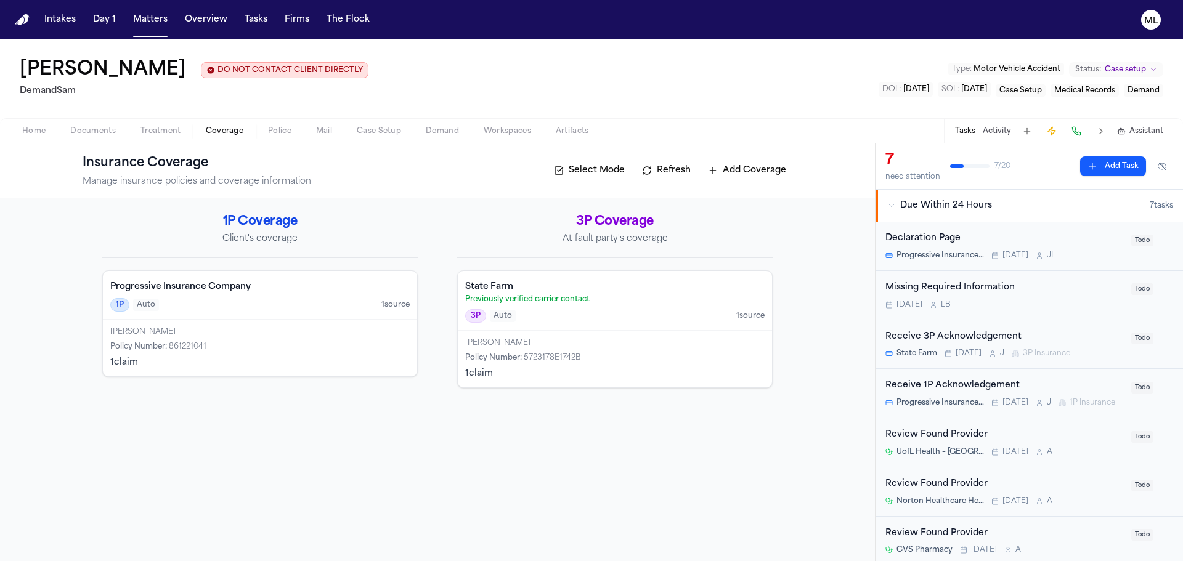
click at [637, 337] on div "[PERSON_NAME] Policy Number : 5723178E1742B 1 claim" at bounding box center [615, 359] width 314 height 57
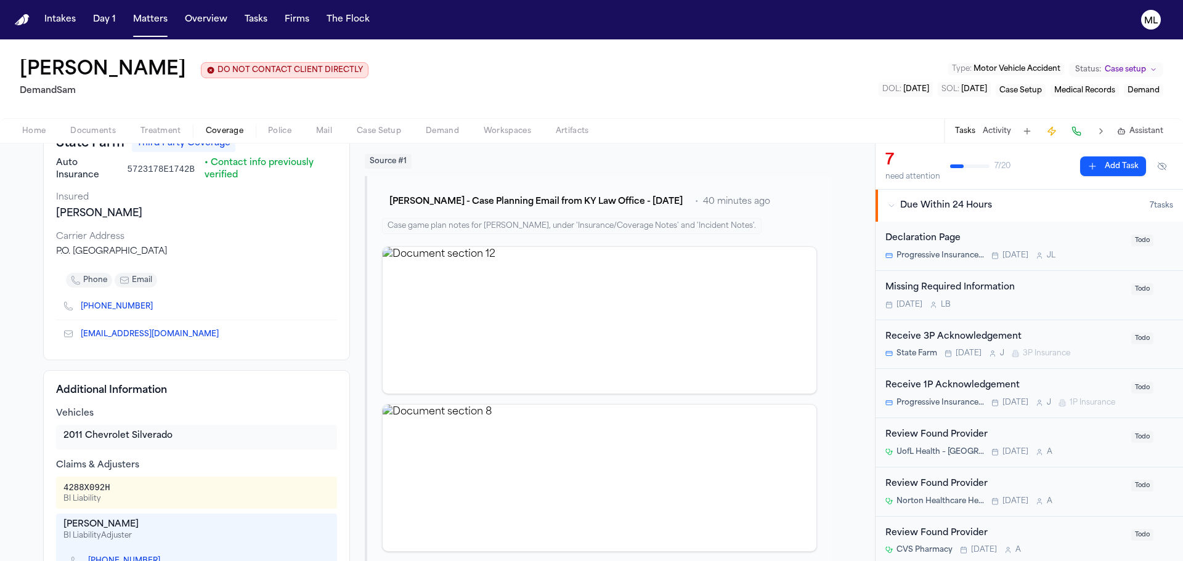
scroll to position [62, 0]
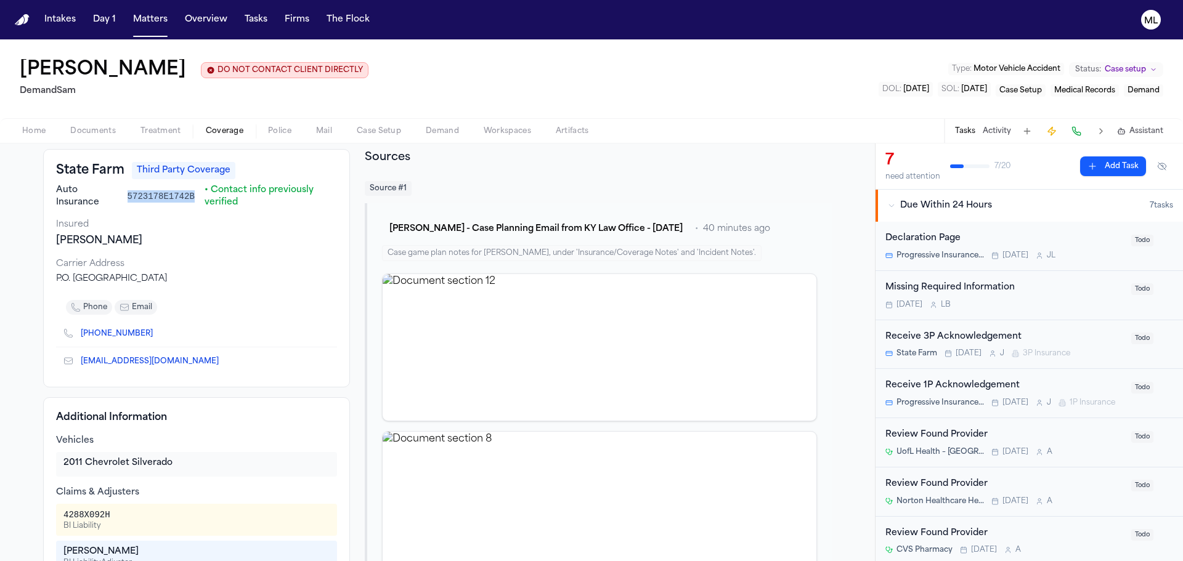
drag, startPoint x: 119, startPoint y: 197, endPoint x: 185, endPoint y: 204, distance: 66.3
click at [185, 204] on div "Auto Insurance 5723178E1742B • Contact info previously verified" at bounding box center [196, 196] width 281 height 25
copy div "5723178E1742B"
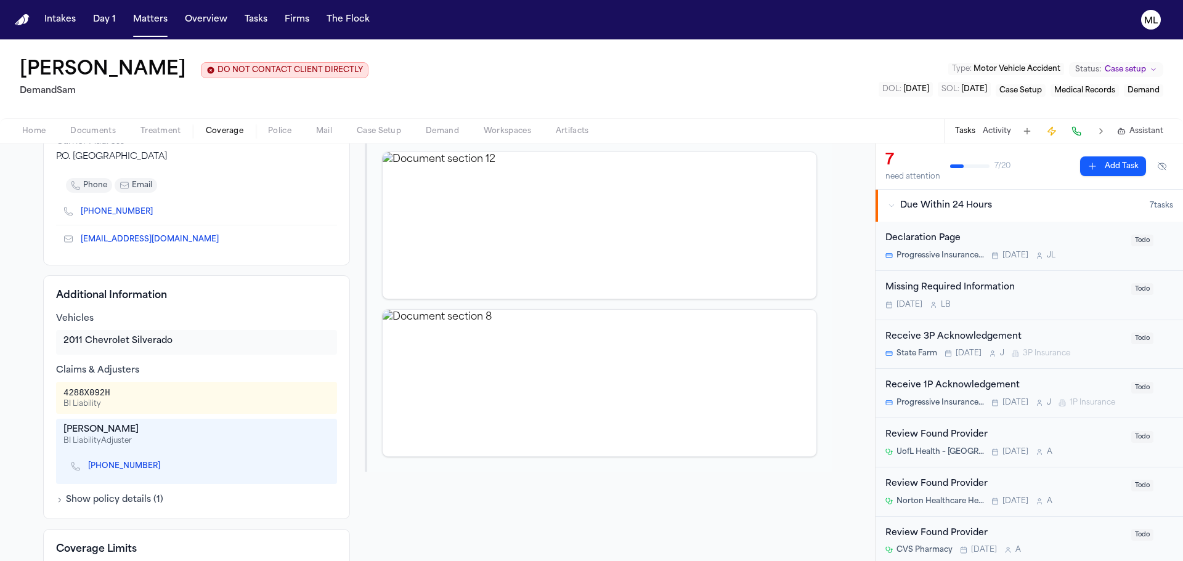
scroll to position [185, 0]
drag, startPoint x: 113, startPoint y: 395, endPoint x: 60, endPoint y: 392, distance: 53.1
click at [63, 392] on div "4288X092H BI Liability" at bounding box center [196, 397] width 266 height 22
copy div "4288X092H"
click at [150, 13] on button "Matters" at bounding box center [150, 20] width 44 height 22
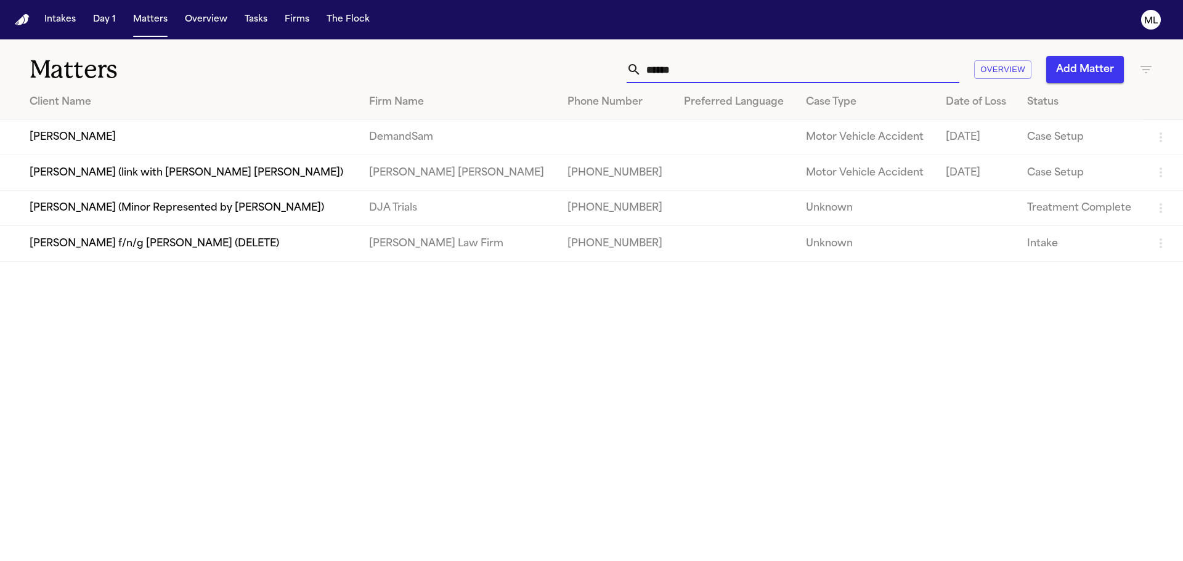
drag, startPoint x: 832, startPoint y: 77, endPoint x: 538, endPoint y: 75, distance: 294.5
click at [538, 75] on div "****** Overview Add Matter" at bounding box center [755, 69] width 797 height 27
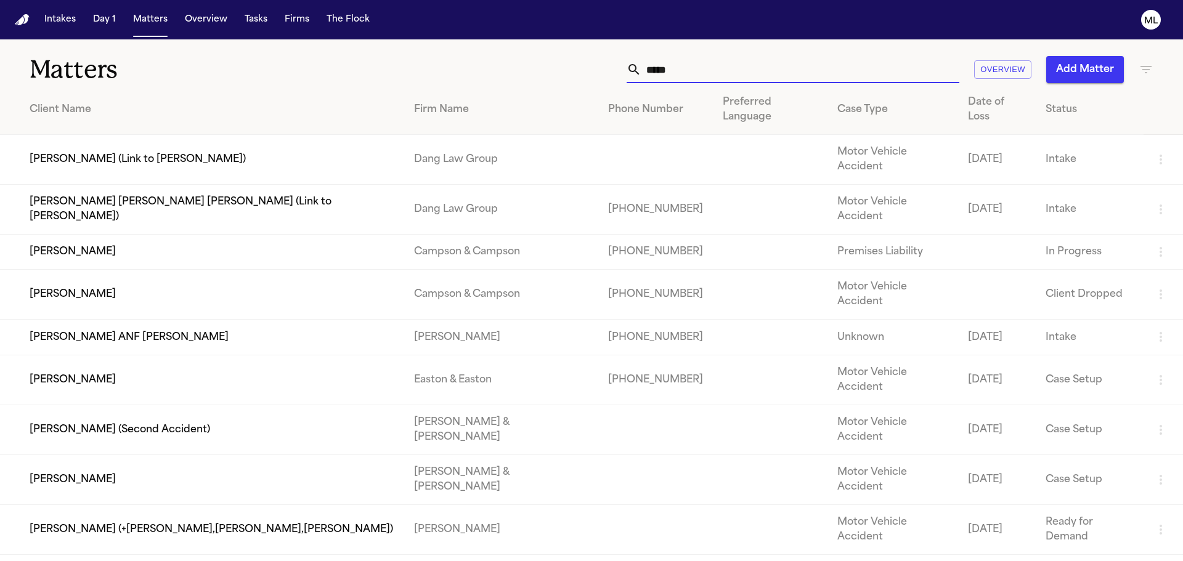
scroll to position [90, 0]
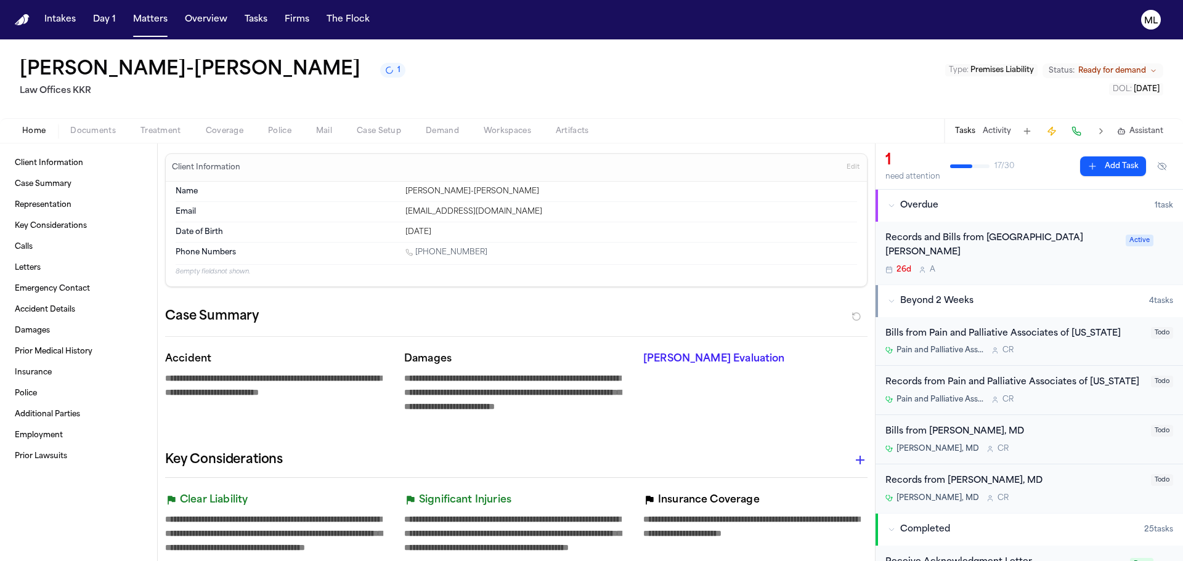
click at [1044, 266] on div "Records and Bills from [GEOGRAPHIC_DATA][PERSON_NAME] 26d A Active" at bounding box center [1028, 253] width 307 height 63
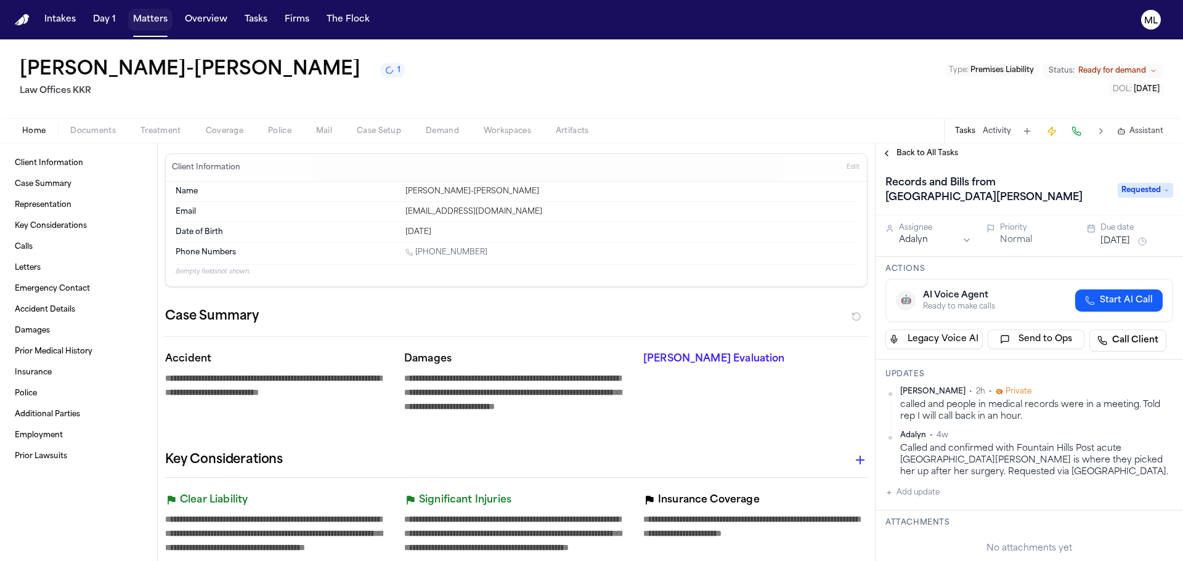
click at [153, 22] on button "Matters" at bounding box center [150, 20] width 44 height 22
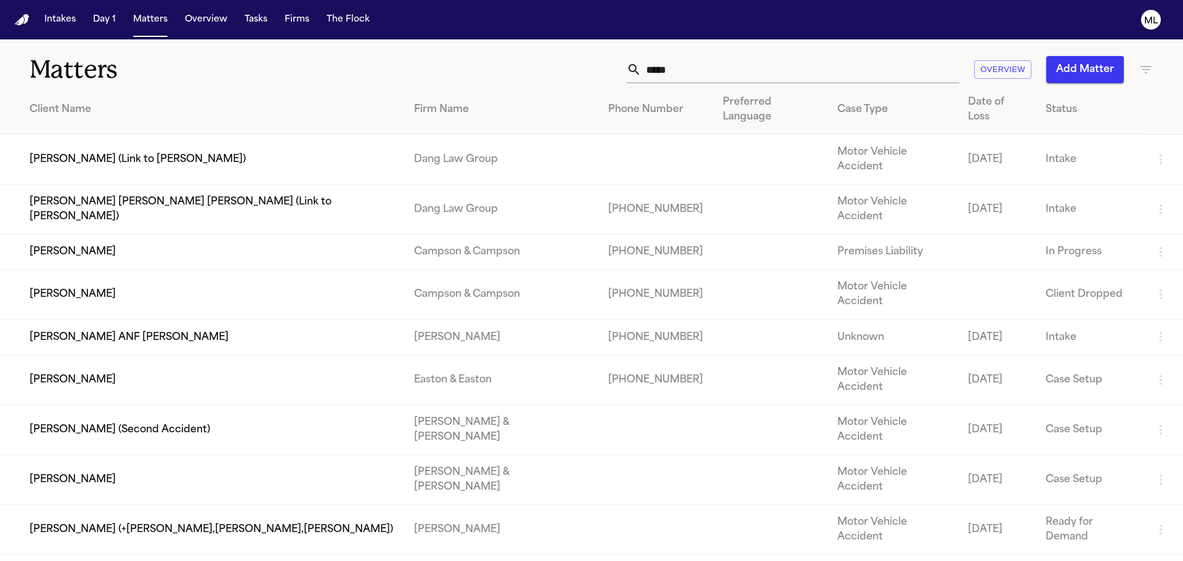
drag, startPoint x: 685, startPoint y: 65, endPoint x: 582, endPoint y: 70, distance: 103.0
click at [582, 70] on div "***** Overview Add Matter" at bounding box center [755, 69] width 797 height 27
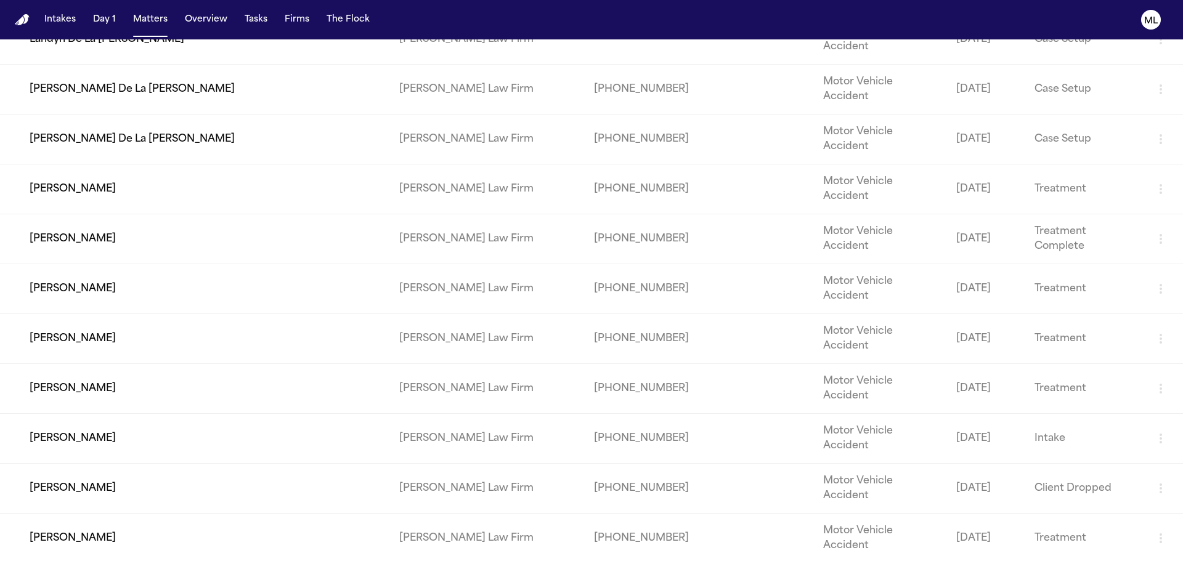
scroll to position [616, 0]
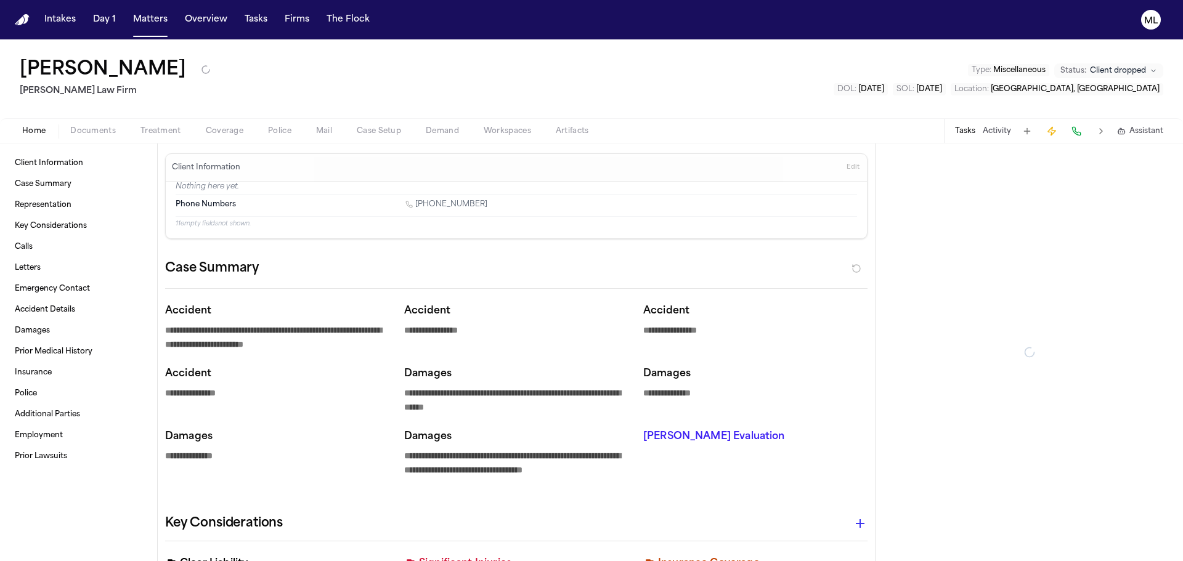
click at [100, 129] on span "Documents" at bounding box center [93, 131] width 46 height 10
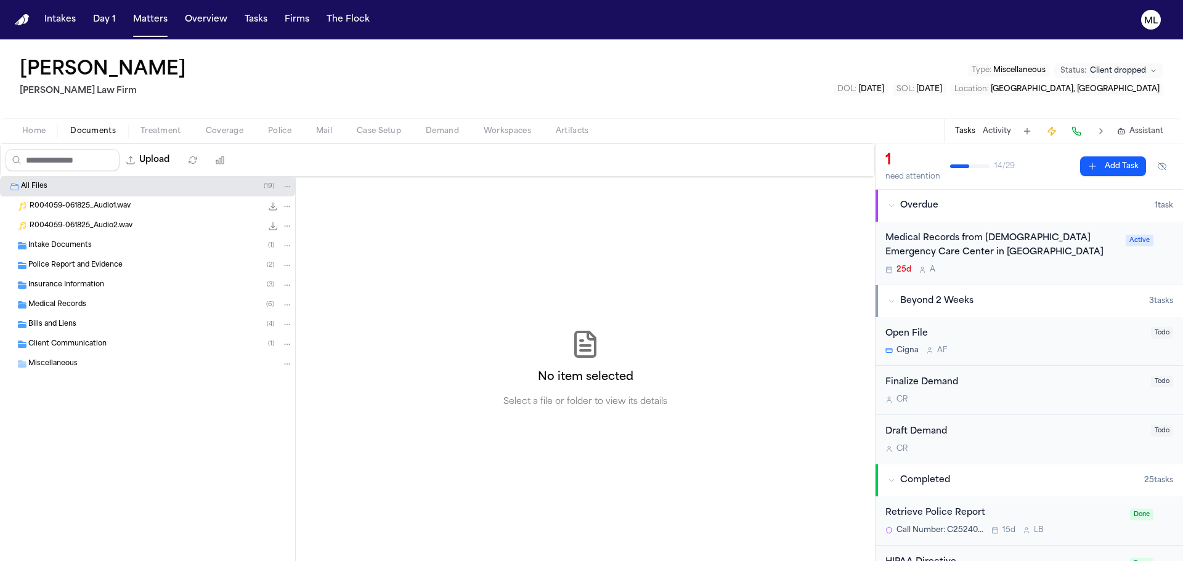
click at [84, 286] on span "Insurance Information" at bounding box center [66, 285] width 76 height 10
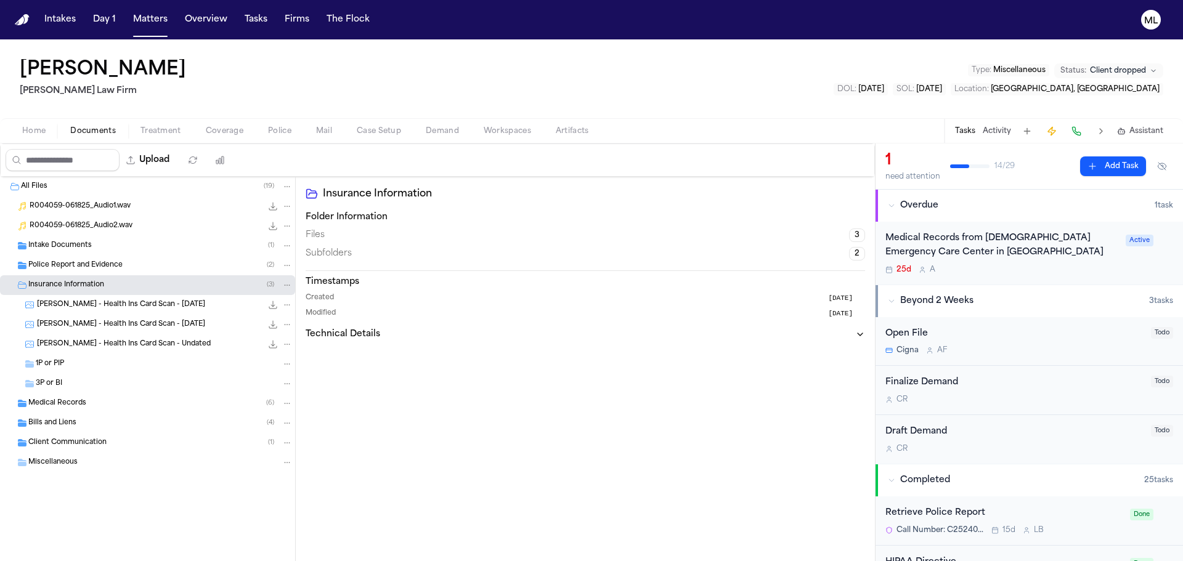
click at [66, 442] on span "Client Communication" at bounding box center [67, 443] width 78 height 10
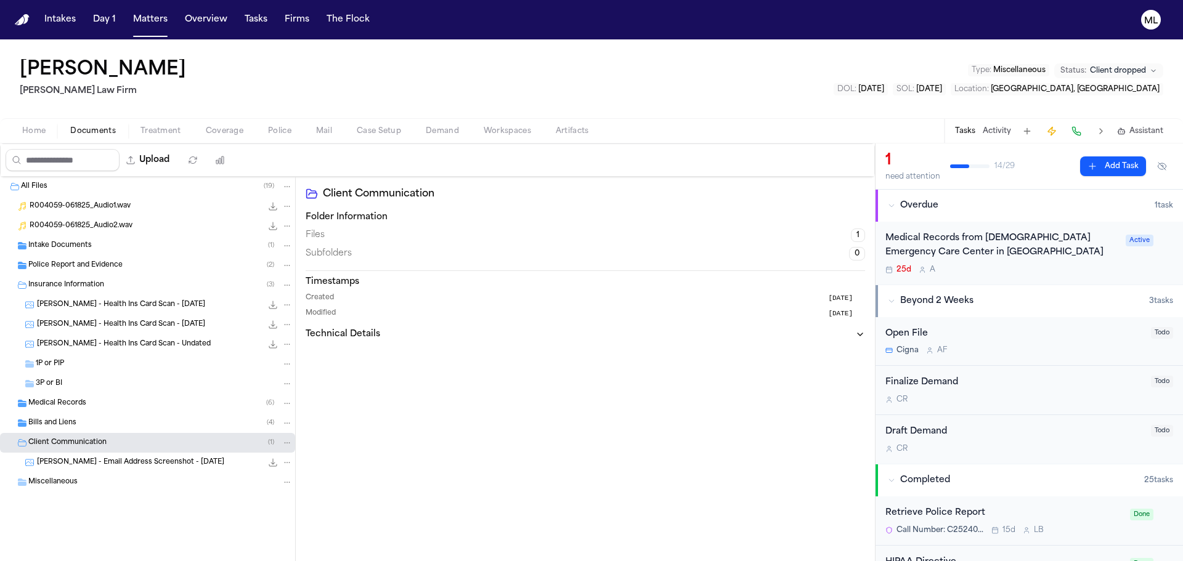
click at [102, 420] on div "Bills and Liens ( 4 )" at bounding box center [160, 423] width 264 height 11
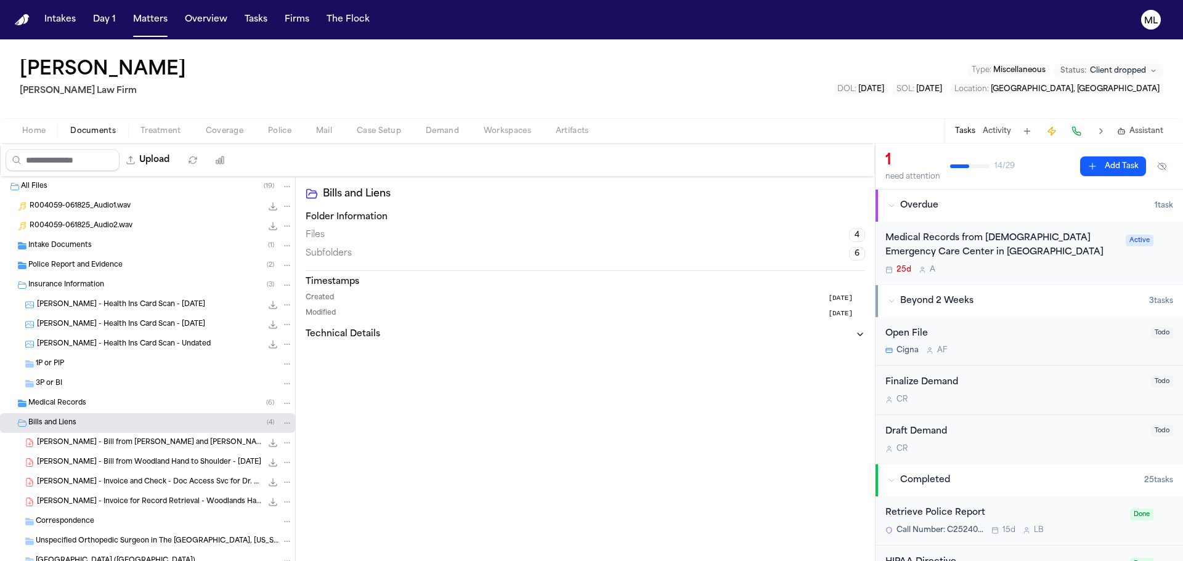
click at [109, 401] on div "Medical Records ( 6 )" at bounding box center [160, 403] width 264 height 11
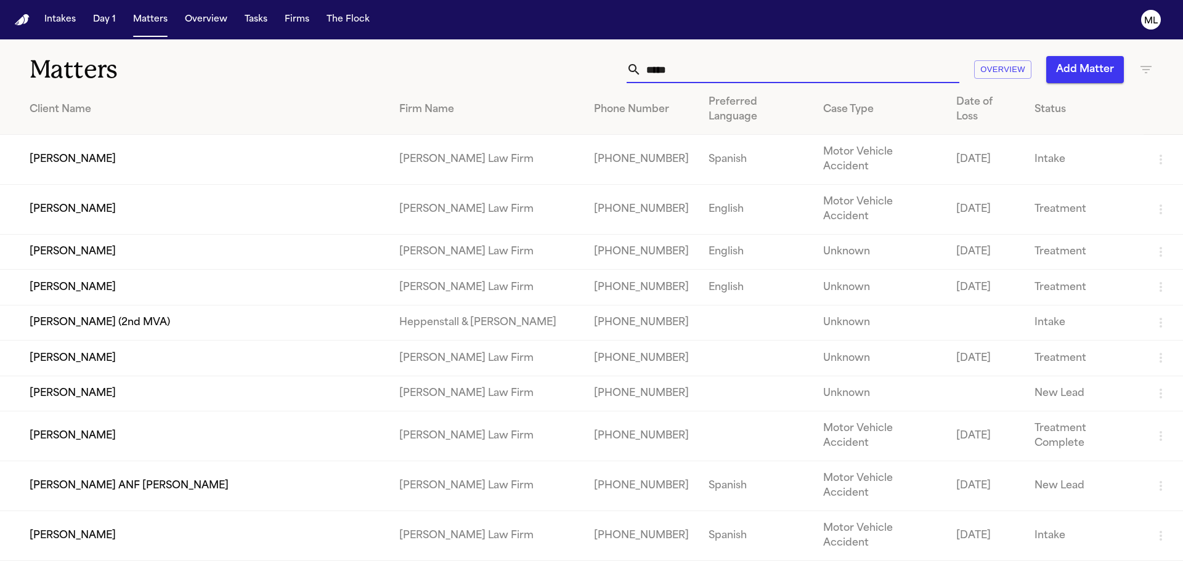
drag, startPoint x: 678, startPoint y: 66, endPoint x: 623, endPoint y: 49, distance: 57.9
click at [615, 67] on div "***** Overview Add Matter" at bounding box center [755, 69] width 797 height 27
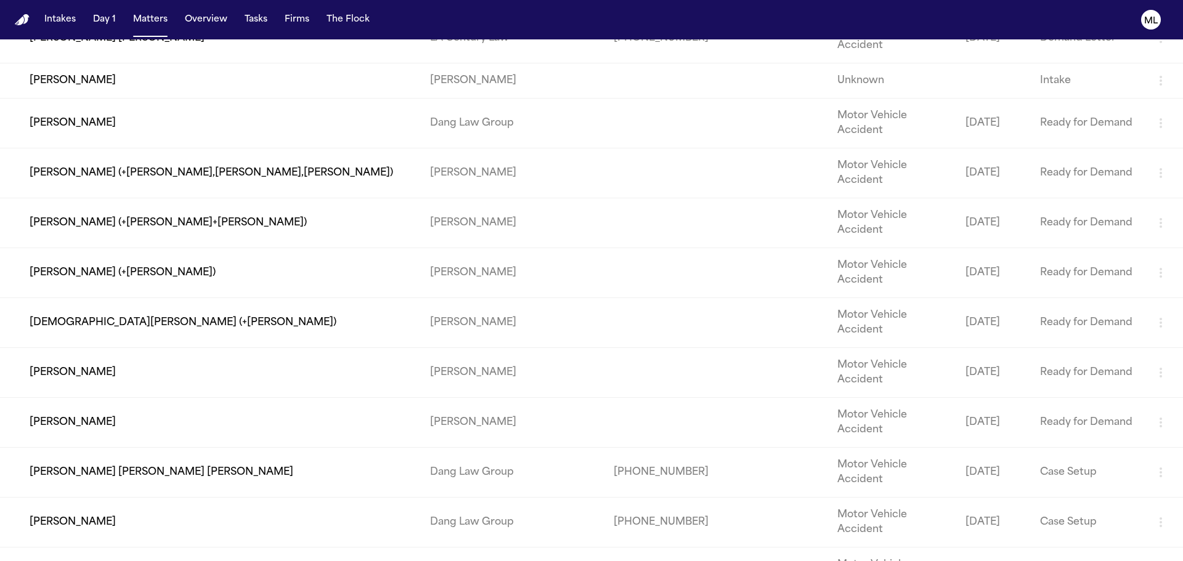
scroll to position [863, 0]
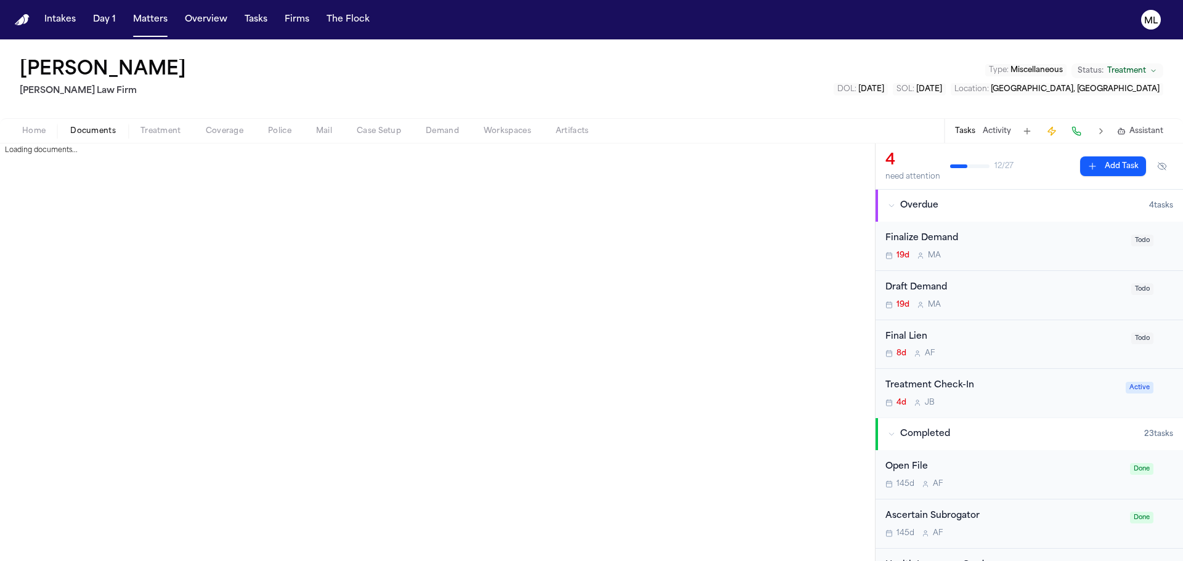
click at [97, 128] on span "Documents" at bounding box center [93, 131] width 46 height 10
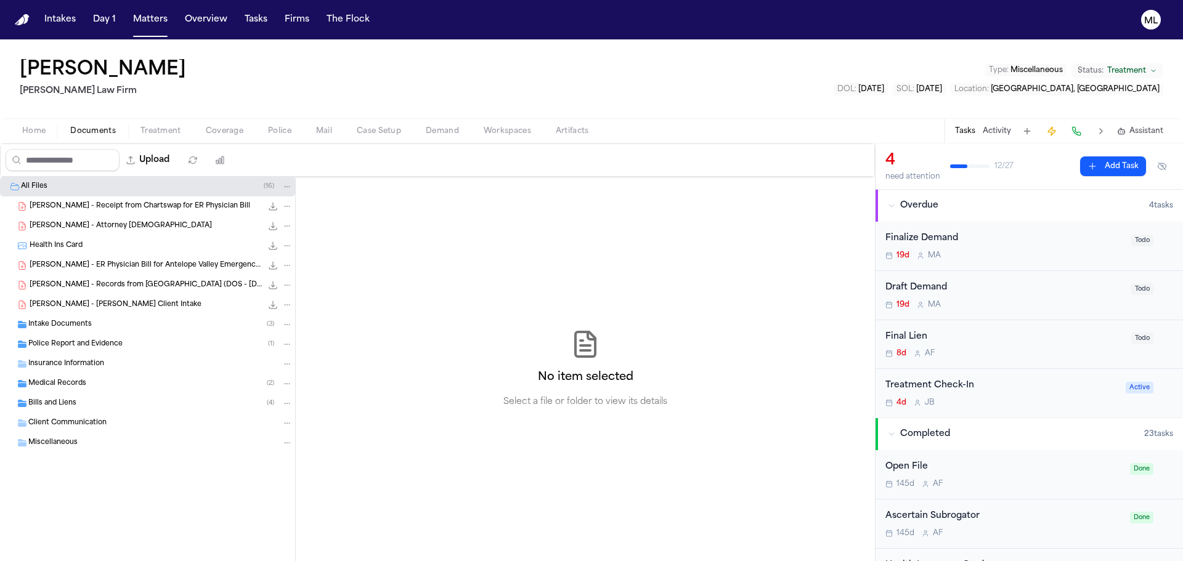
click at [71, 331] on div "Intake Documents ( 3 )" at bounding box center [147, 325] width 295 height 20
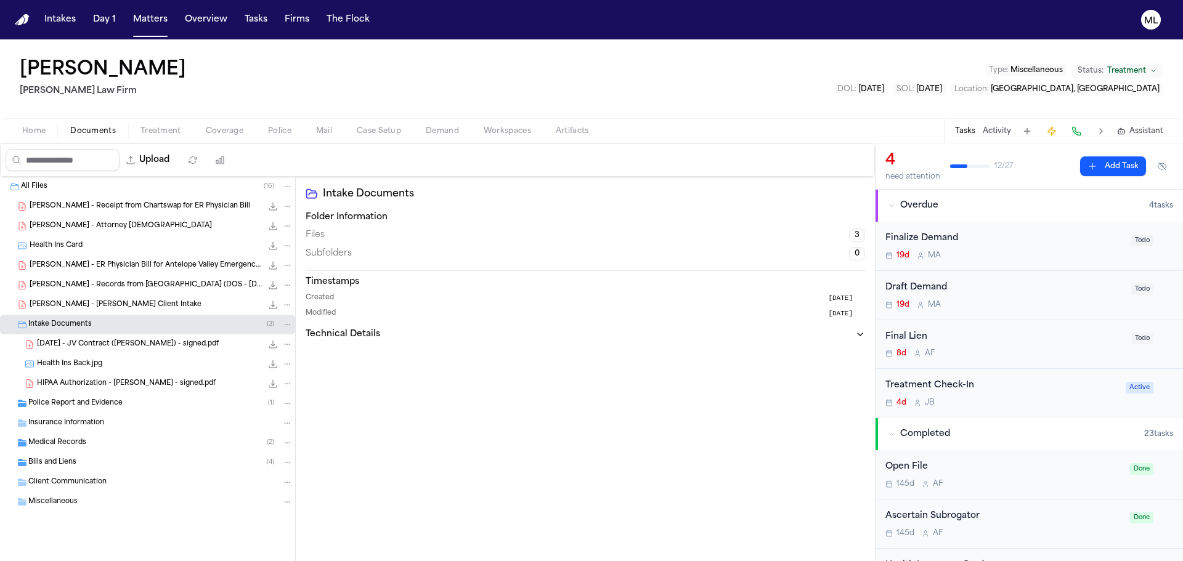
click at [72, 408] on span "Police Report and Evidence" at bounding box center [75, 404] width 94 height 10
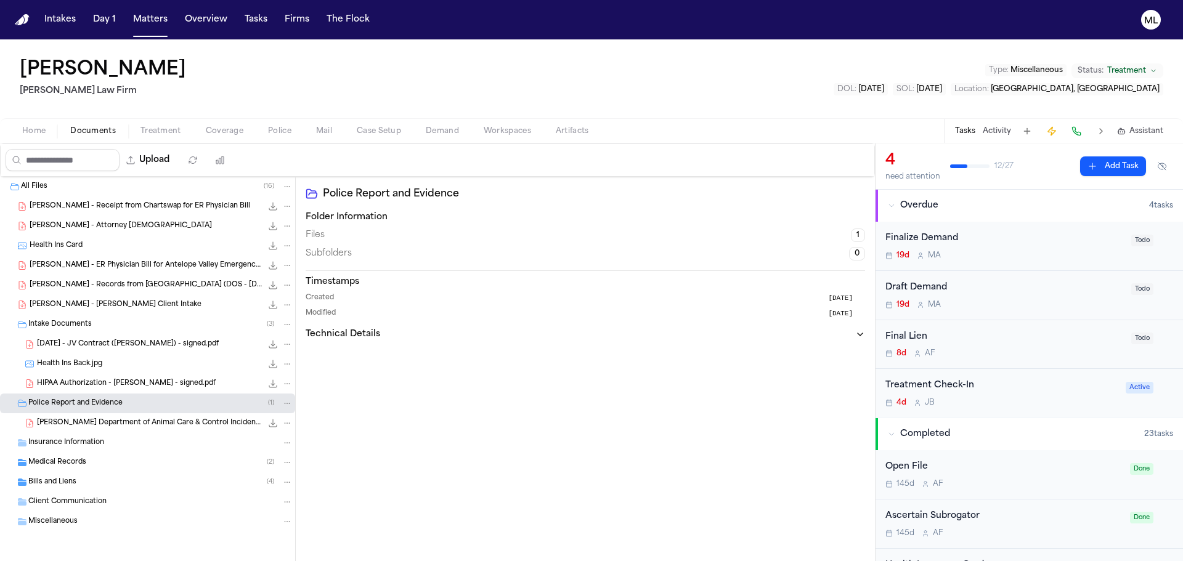
click at [75, 463] on span "Medical Records" at bounding box center [57, 463] width 58 height 10
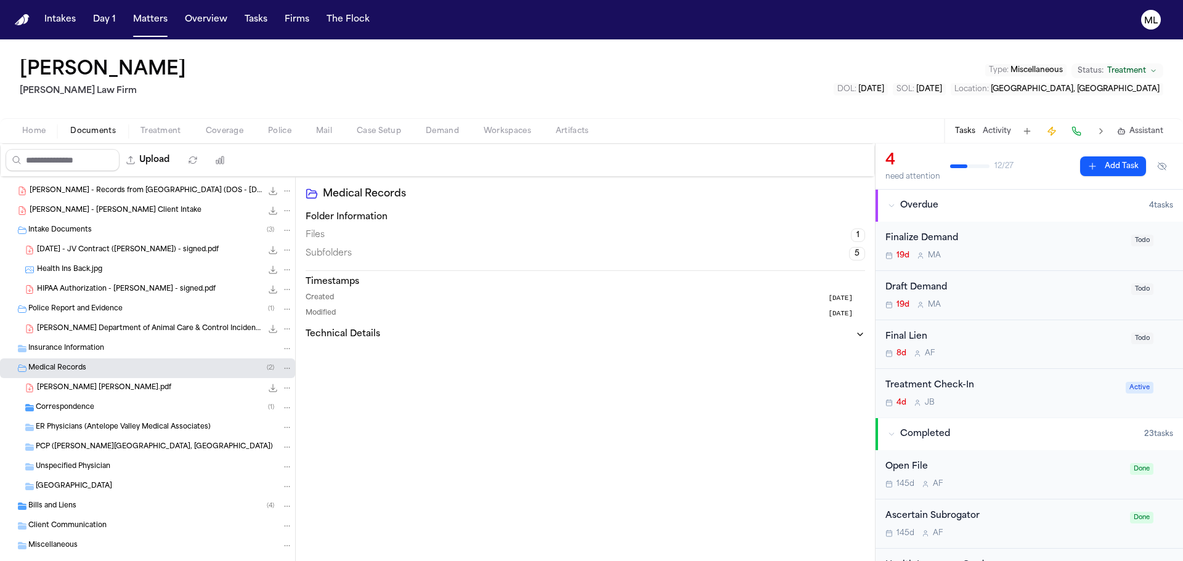
scroll to position [117, 0]
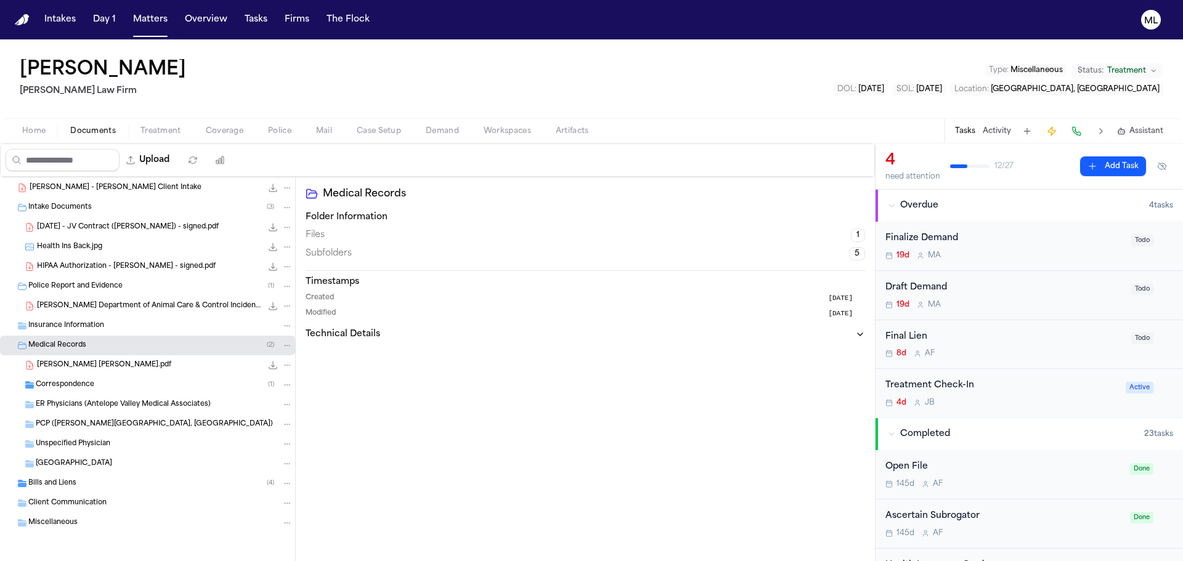
click at [76, 387] on span "Correspondence" at bounding box center [65, 385] width 59 height 10
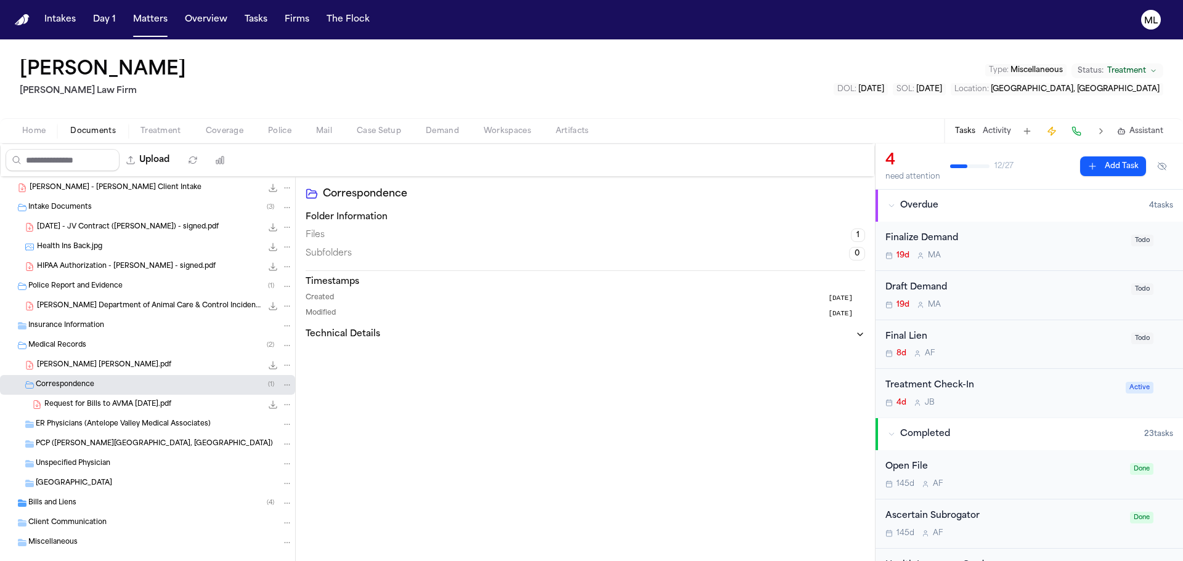
click at [67, 507] on span "Bills and Liens" at bounding box center [52, 503] width 48 height 10
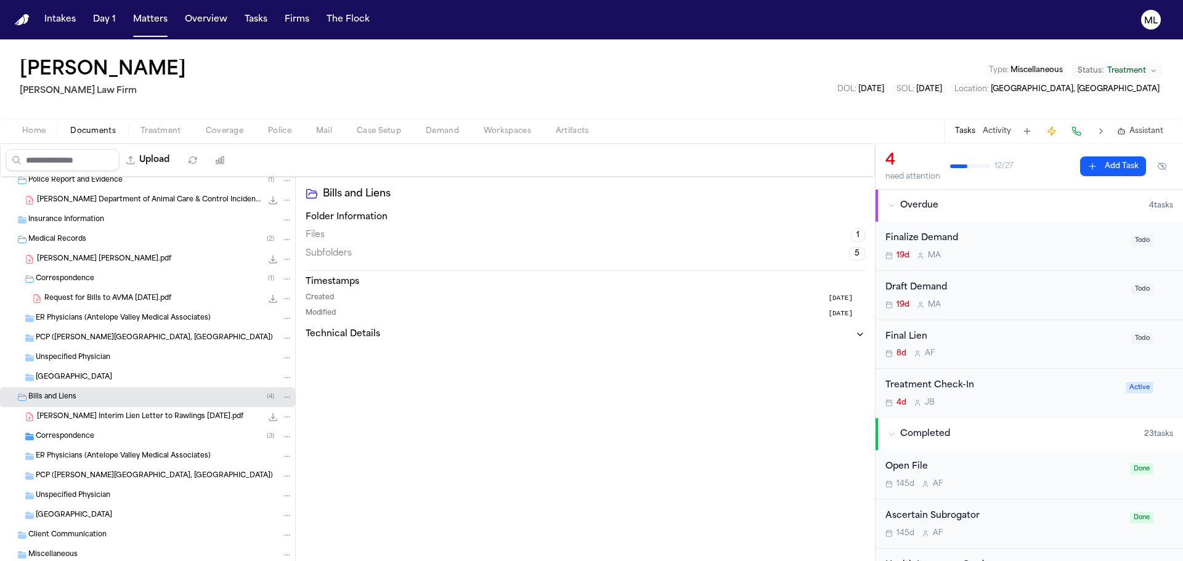
scroll to position [240, 0]
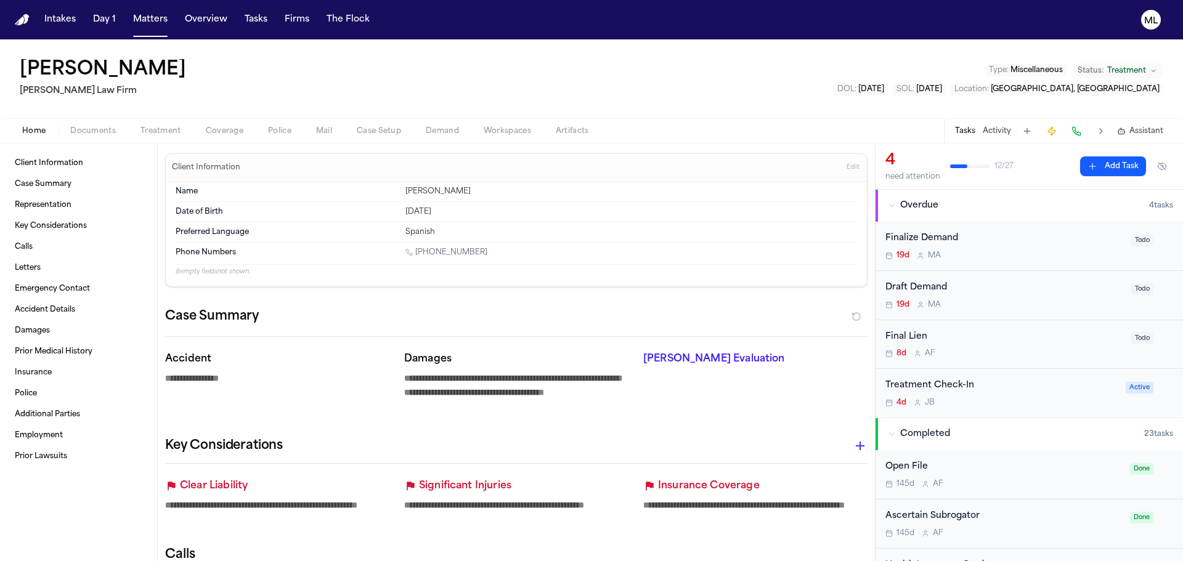
click at [150, 6] on nav "Intakes Day 1 Matters Overview Tasks Firms The Flock ML" at bounding box center [591, 19] width 1183 height 39
click at [157, 23] on button "Matters" at bounding box center [150, 20] width 44 height 22
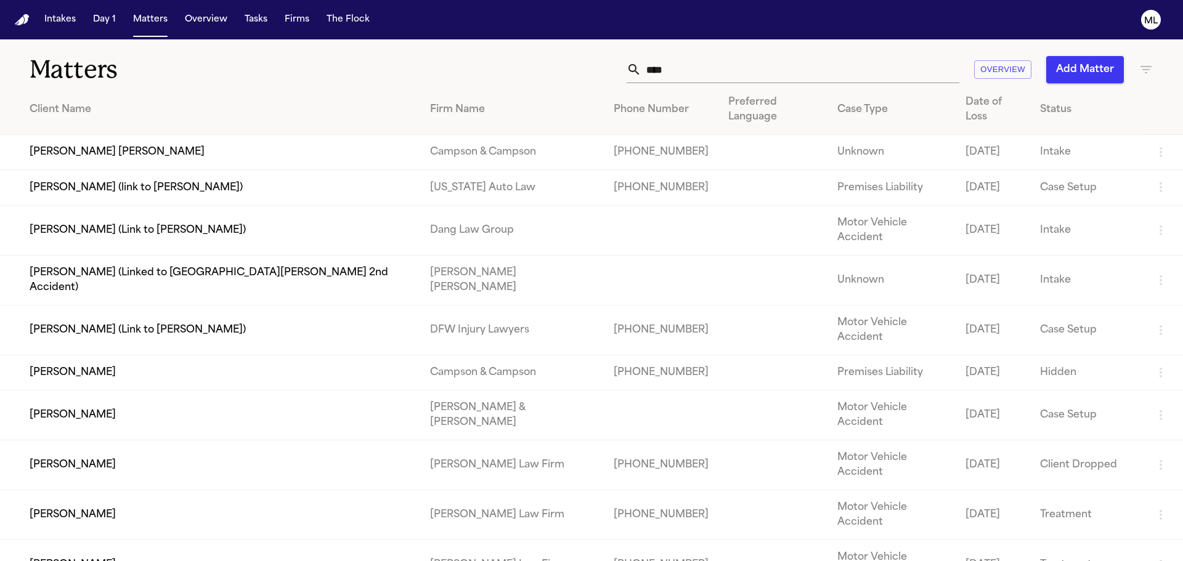
click at [1140, 70] on icon "button" at bounding box center [1145, 69] width 11 height 7
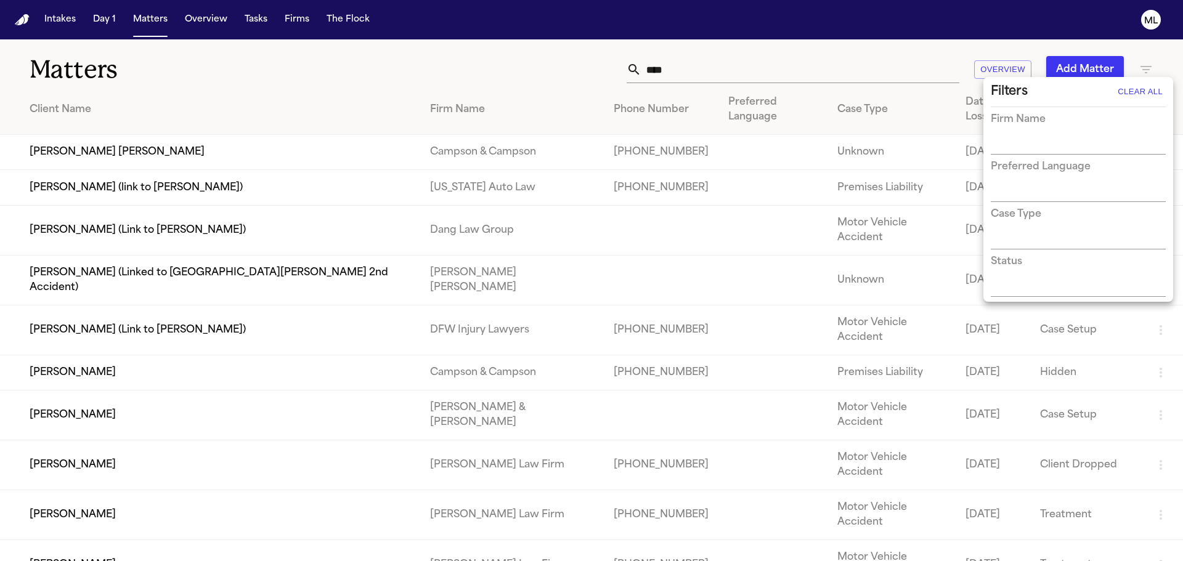
click at [1060, 138] on input "text" at bounding box center [1069, 145] width 156 height 17
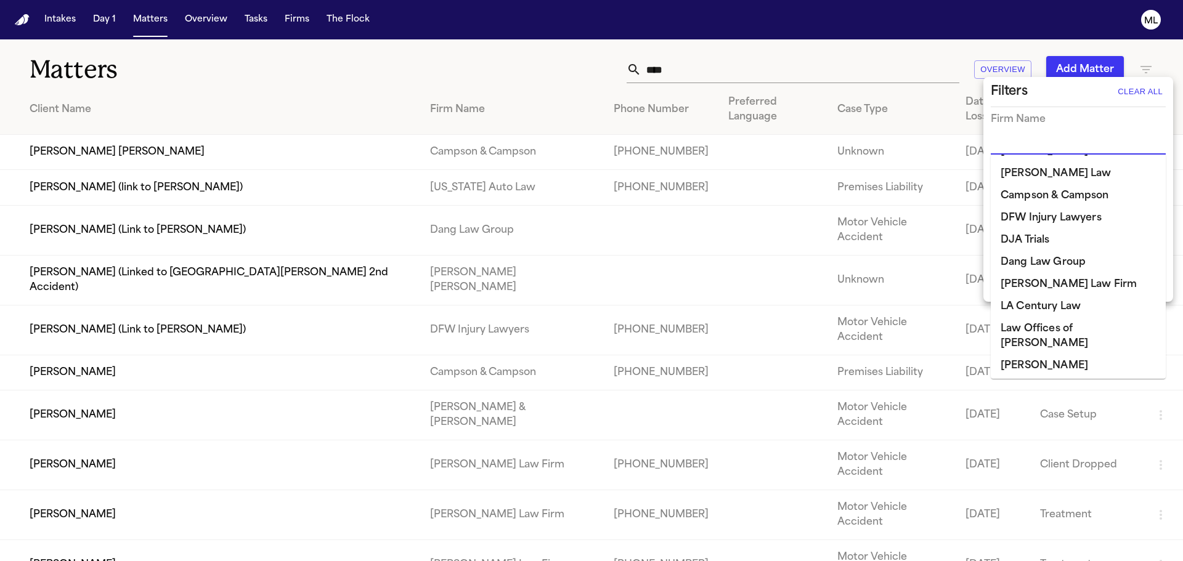
scroll to position [62, 0]
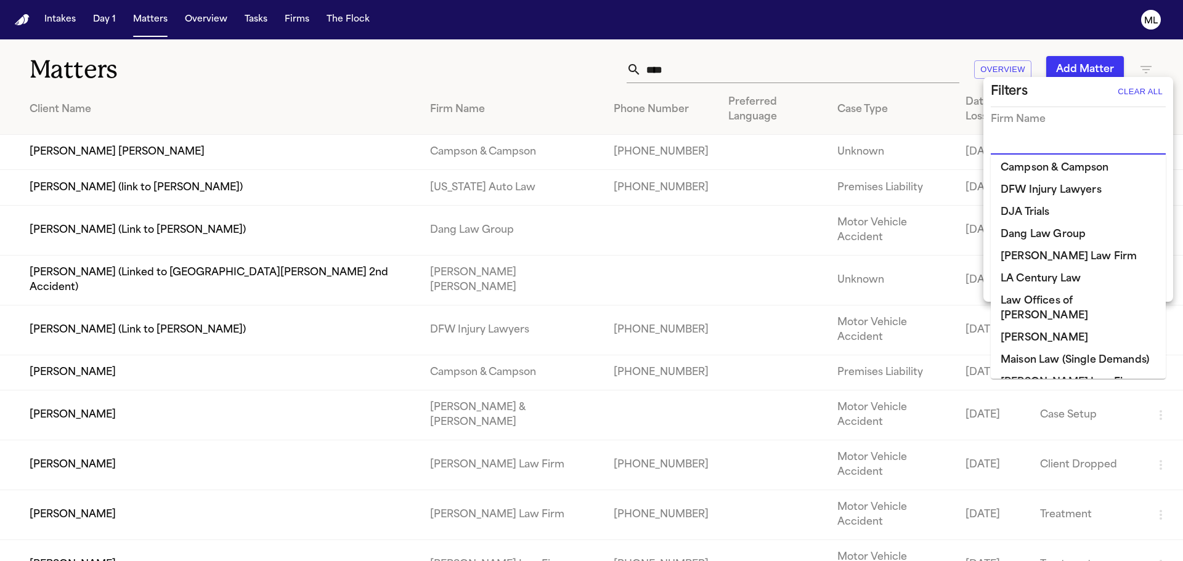
click at [1067, 246] on li "[PERSON_NAME] Law Firm" at bounding box center [1078, 257] width 175 height 22
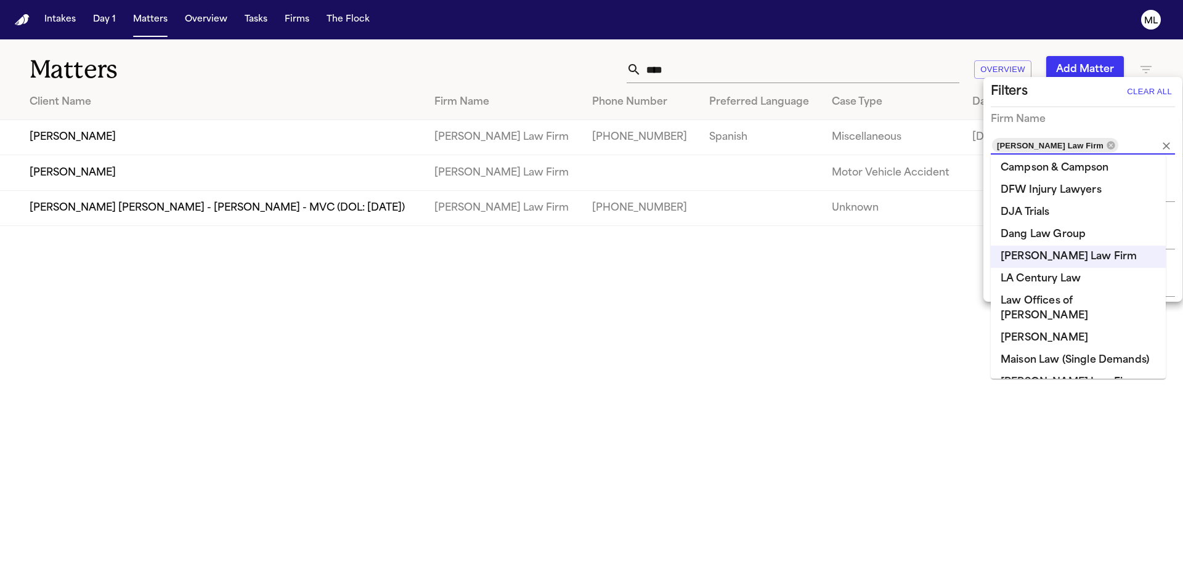
drag, startPoint x: 704, startPoint y: 61, endPoint x: 701, endPoint y: 67, distance: 6.3
click at [702, 62] on div at bounding box center [591, 280] width 1183 height 561
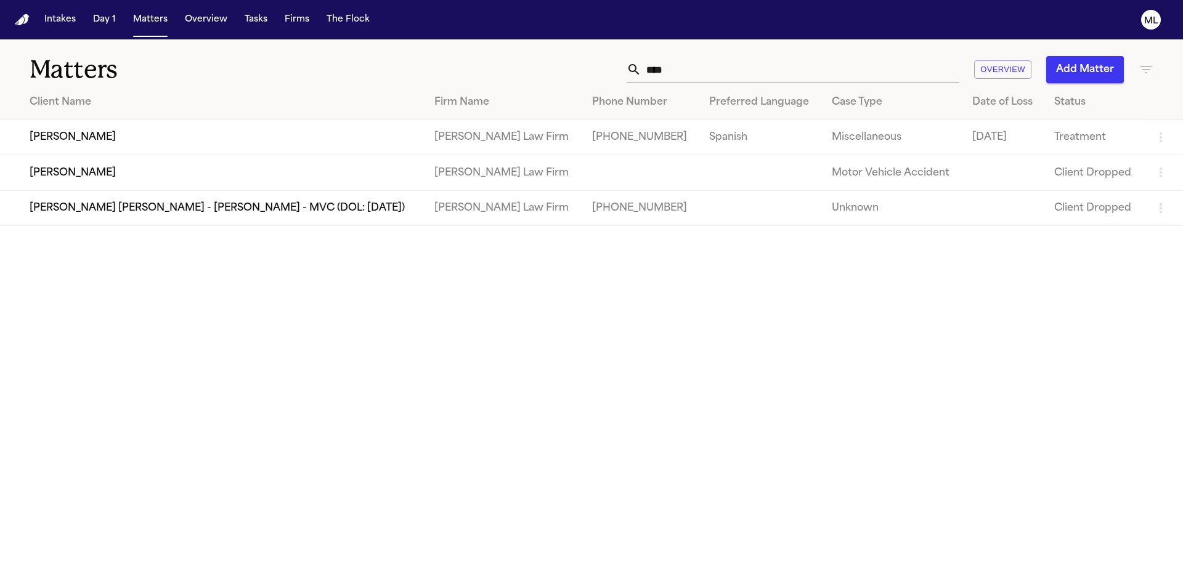
click at [696, 71] on div "Filters Clear All Firm Name [PERSON_NAME] Law Firm Preferred Language Case Type…" at bounding box center [591, 280] width 1183 height 561
drag, startPoint x: 675, startPoint y: 70, endPoint x: 622, endPoint y: 55, distance: 55.2
click at [618, 67] on div "**** Overview Add Matter" at bounding box center [755, 69] width 797 height 27
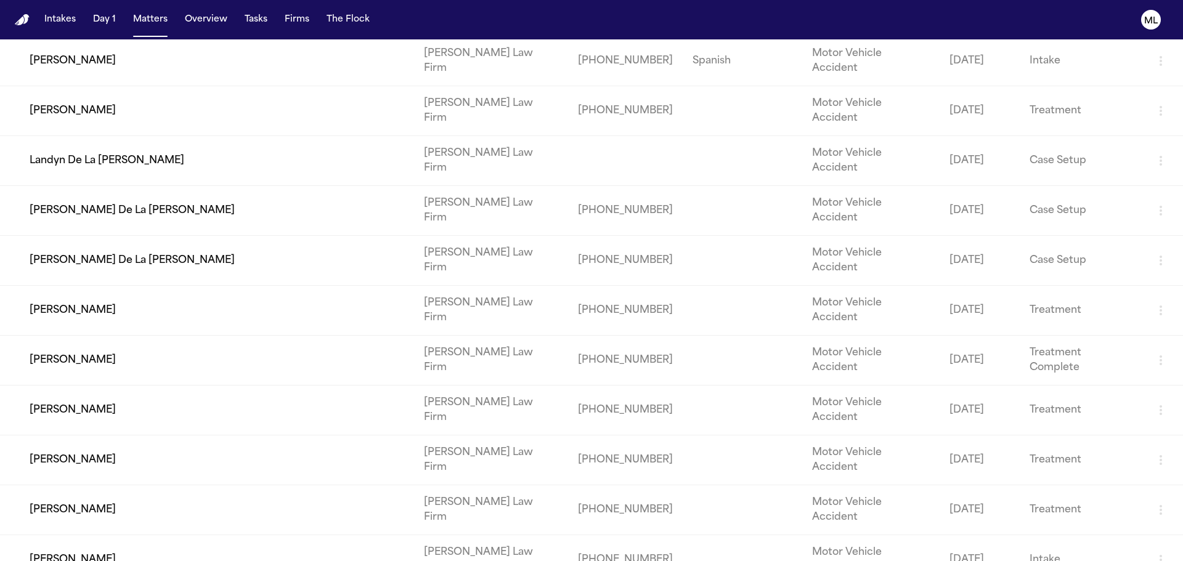
scroll to position [488, 0]
